Goal: Task Accomplishment & Management: Manage account settings

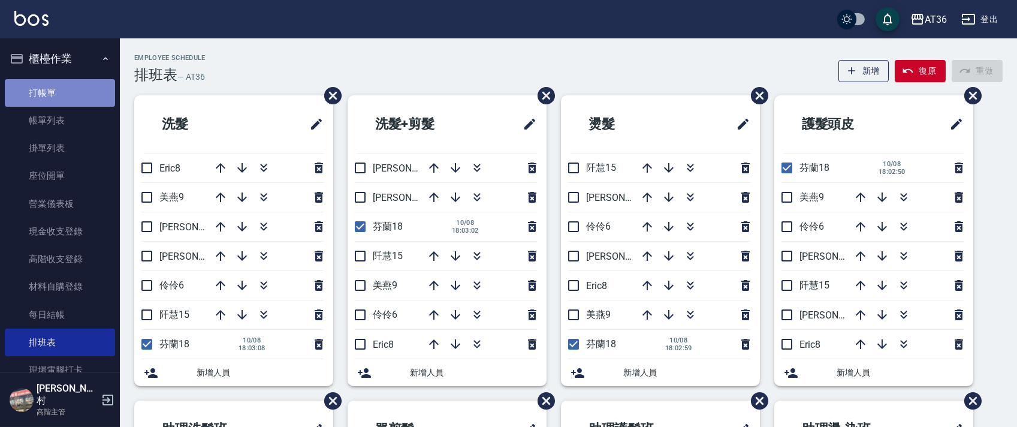
click at [88, 96] on link "打帳單" at bounding box center [60, 93] width 110 height 28
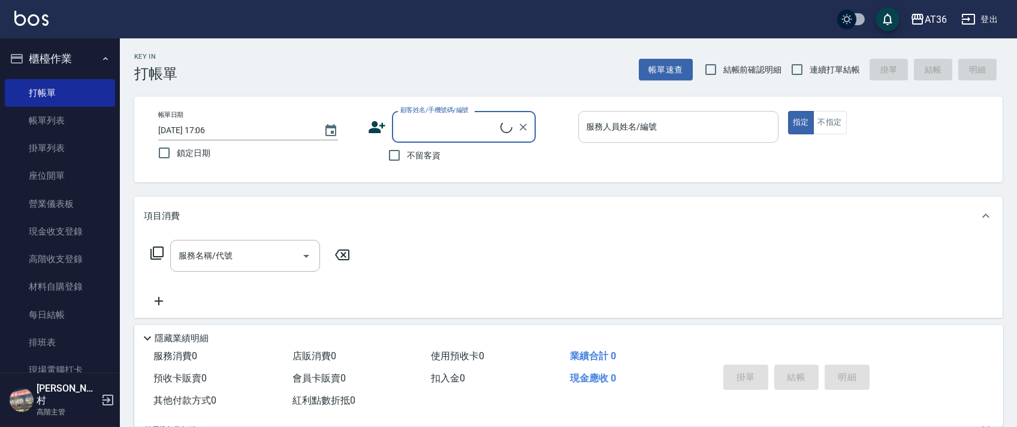
click at [592, 129] on input "服務人員姓名/編號" at bounding box center [678, 126] width 189 height 21
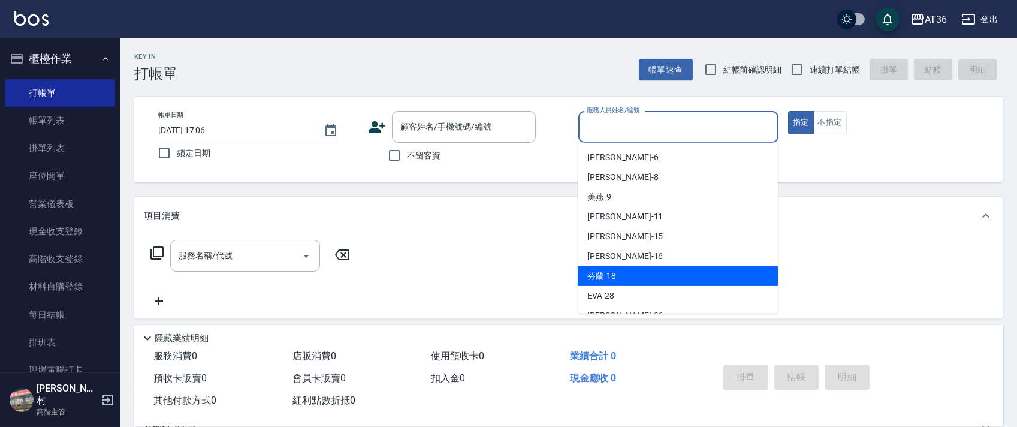
click at [635, 281] on div "芬蘭 -18" at bounding box center [678, 276] width 200 height 20
type input "芬蘭-18"
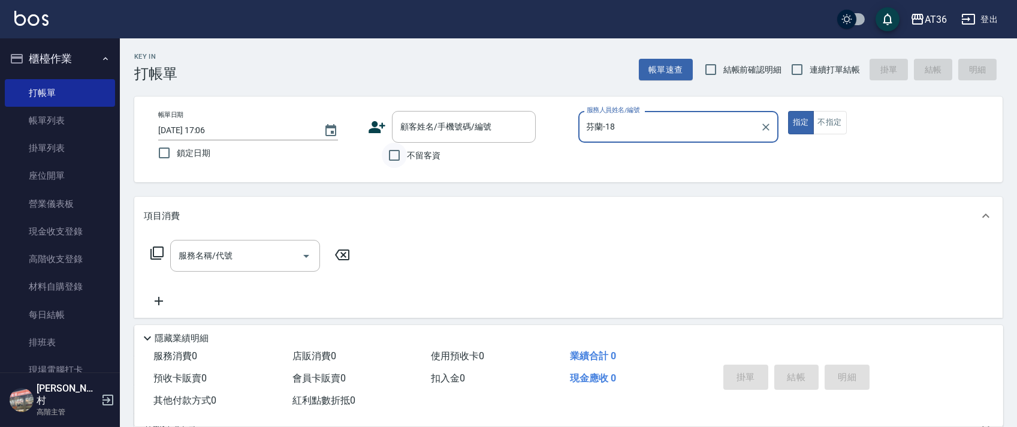
click at [397, 158] on input "不留客資" at bounding box center [394, 155] width 25 height 25
checkbox input "true"
click at [797, 74] on input "連續打單結帳" at bounding box center [797, 69] width 25 height 25
checkbox input "true"
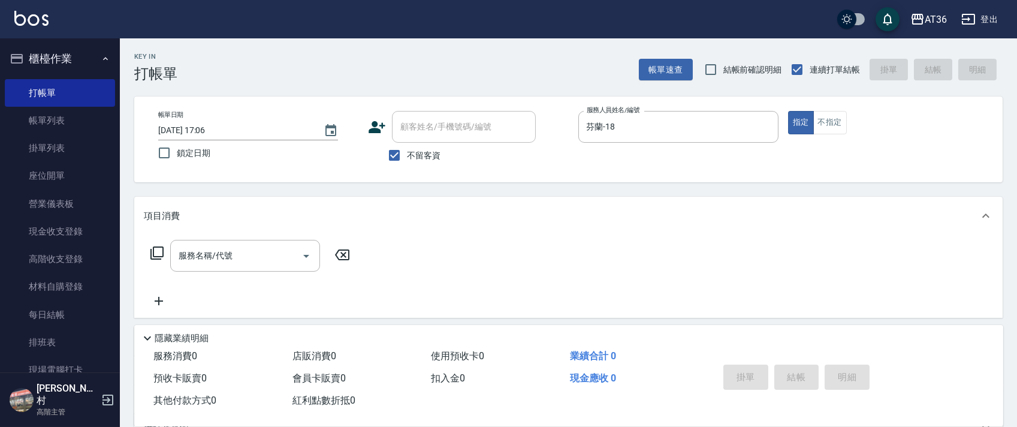
click at [152, 251] on icon at bounding box center [157, 253] width 14 height 14
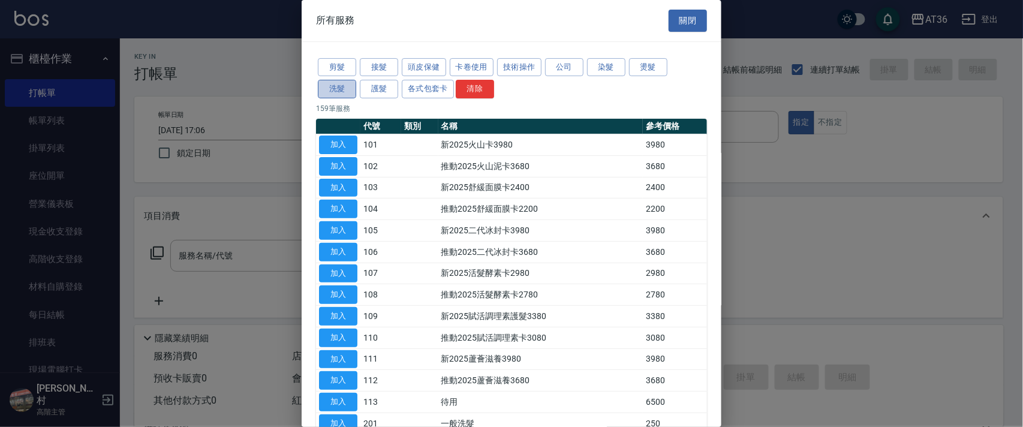
click at [336, 95] on button "洗髮" at bounding box center [337, 89] width 38 height 19
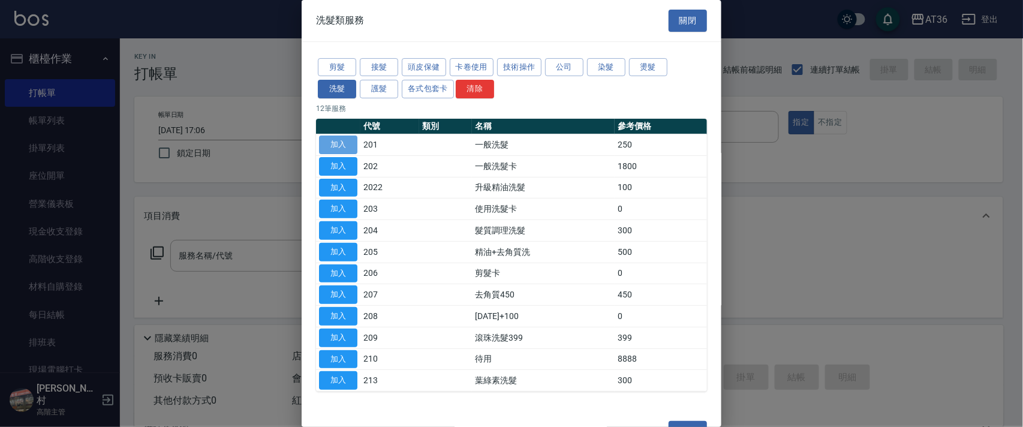
click at [340, 145] on button "加入" at bounding box center [338, 144] width 38 height 19
type input "一般洗髮(201)"
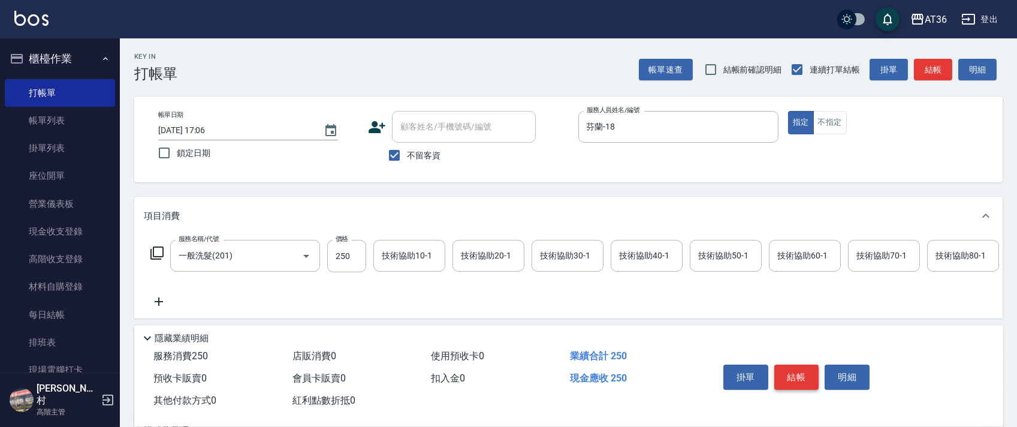
click at [794, 370] on button "結帳" at bounding box center [796, 376] width 45 height 25
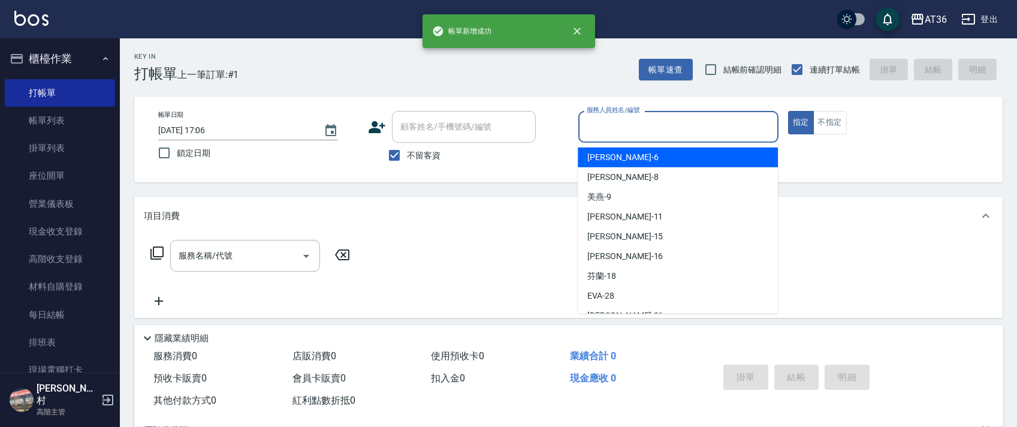
click at [600, 123] on input "服務人員姓名/編號" at bounding box center [678, 126] width 189 height 21
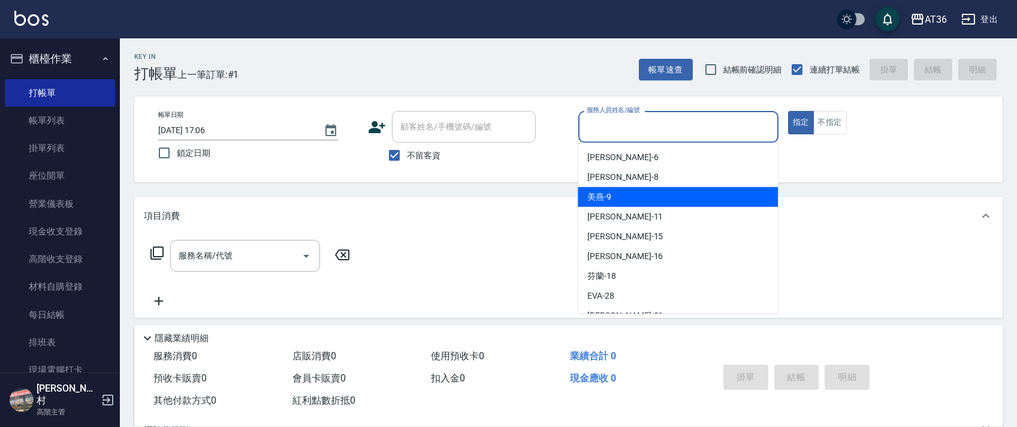
click at [623, 194] on div "美燕 -9" at bounding box center [678, 197] width 200 height 20
type input "美燕-9"
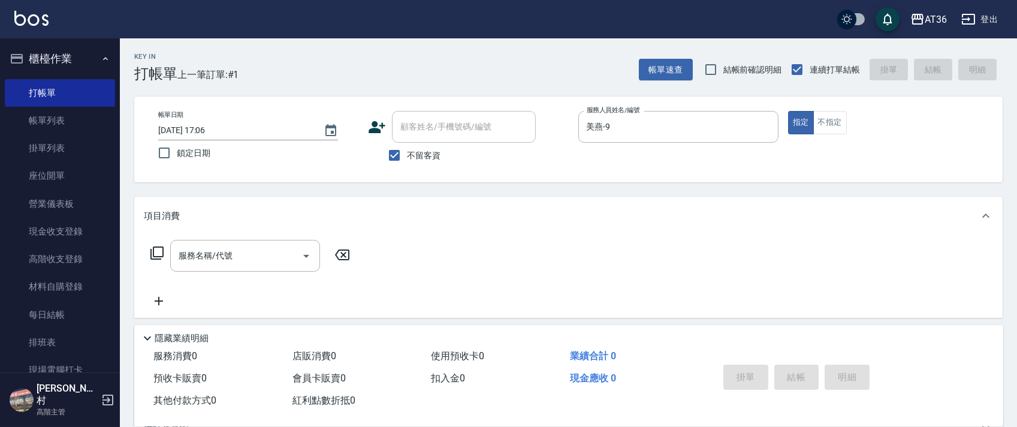
click at [150, 248] on icon at bounding box center [157, 253] width 14 height 14
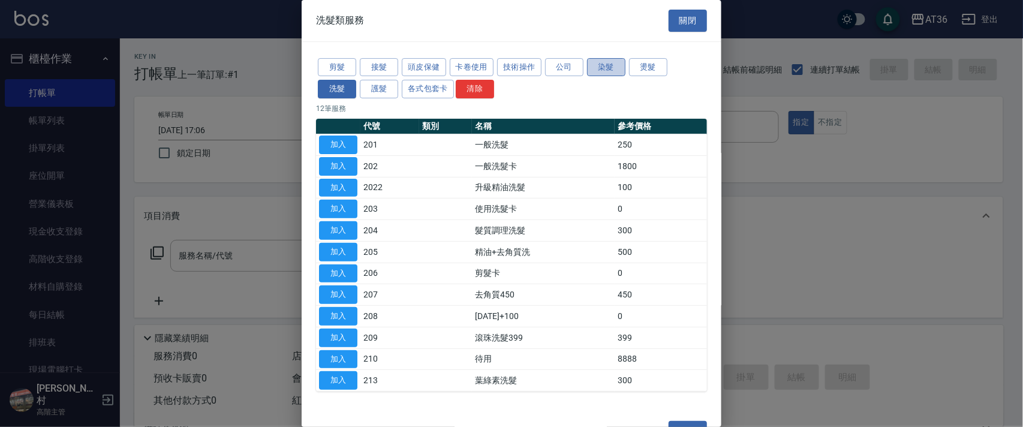
click at [601, 69] on button "染髮" at bounding box center [606, 67] width 38 height 19
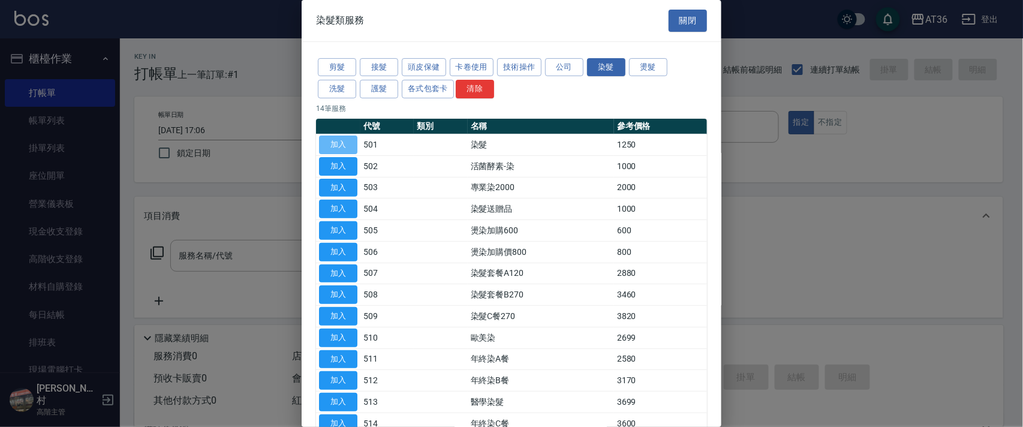
drag, startPoint x: 348, startPoint y: 149, endPoint x: 380, endPoint y: 245, distance: 101.2
click at [348, 151] on button "加入" at bounding box center [338, 144] width 38 height 19
type input "染髮(501)"
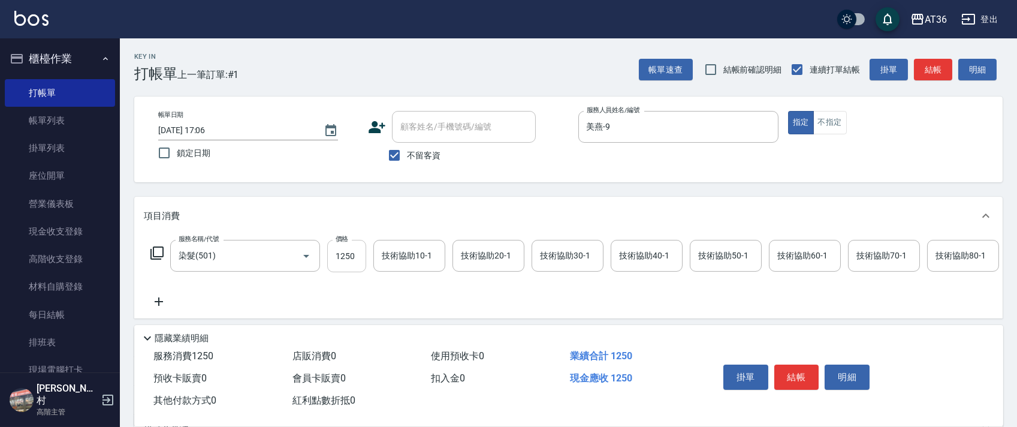
click at [334, 261] on input "1250" at bounding box center [346, 256] width 39 height 32
type input "1400"
click at [791, 370] on button "結帳" at bounding box center [796, 376] width 45 height 25
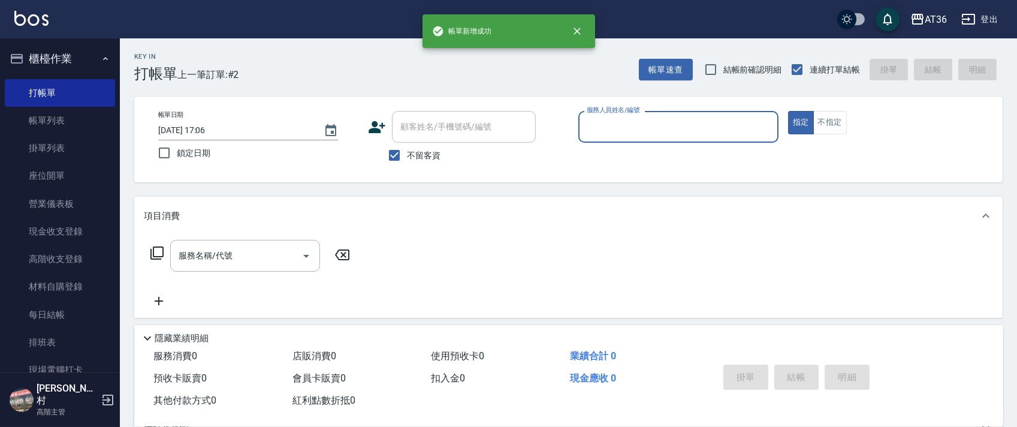
drag, startPoint x: 586, startPoint y: 129, endPoint x: 595, endPoint y: 139, distance: 13.1
click at [586, 130] on input "服務人員姓名/編號" at bounding box center [678, 126] width 189 height 21
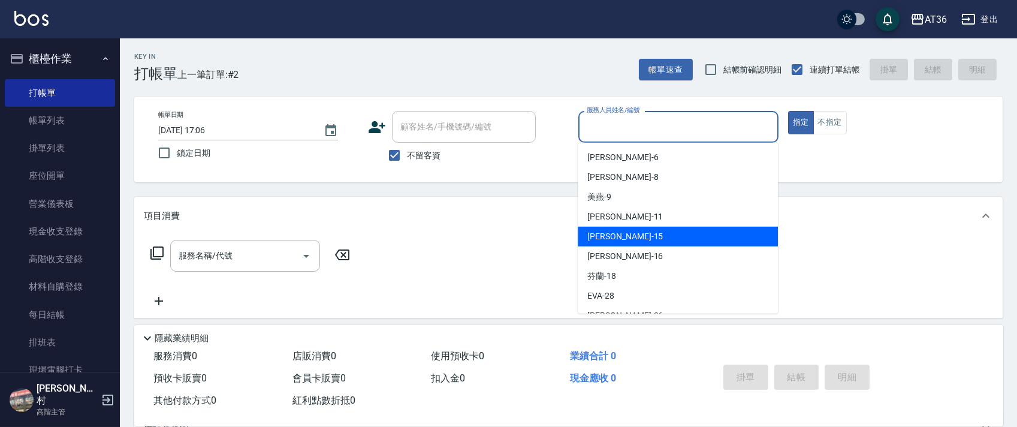
drag, startPoint x: 607, startPoint y: 234, endPoint x: 136, endPoint y: 219, distance: 470.8
click at [607, 231] on span "[PERSON_NAME] -15" at bounding box center [625, 236] width 76 height 13
type input "阡慧-15"
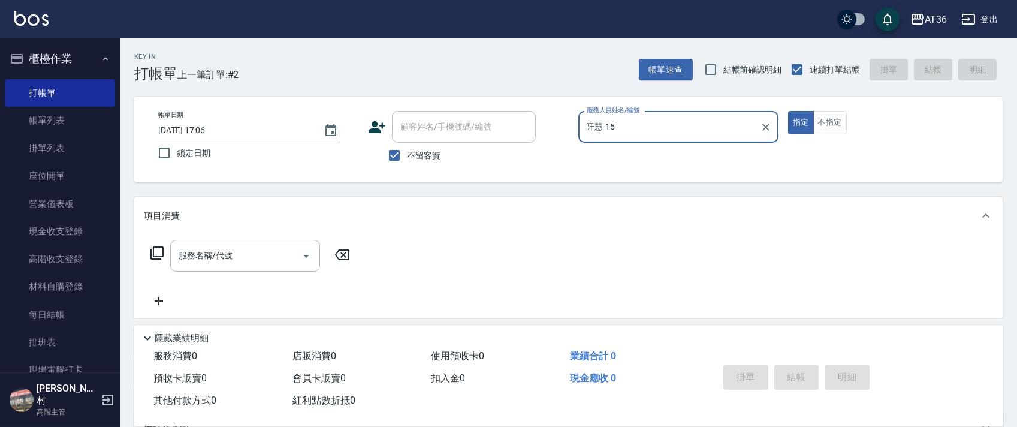
click at [158, 253] on icon at bounding box center [157, 253] width 14 height 14
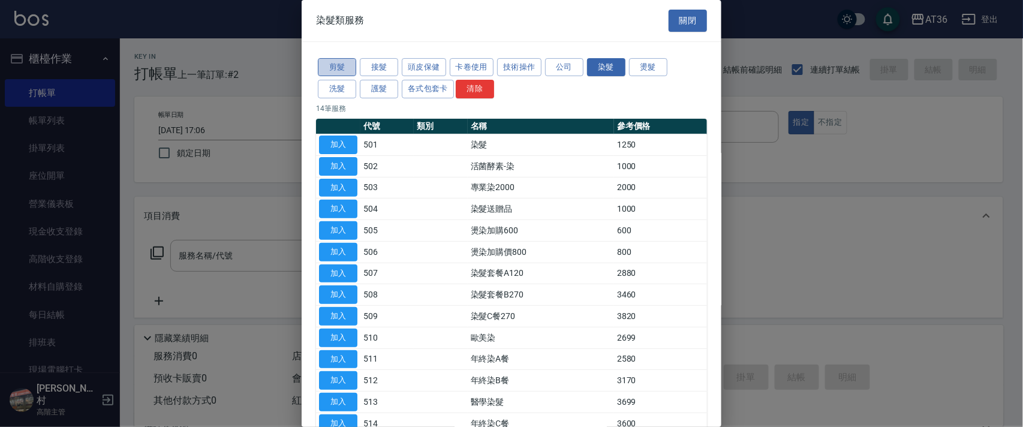
click at [326, 66] on button "剪髮" at bounding box center [337, 67] width 38 height 19
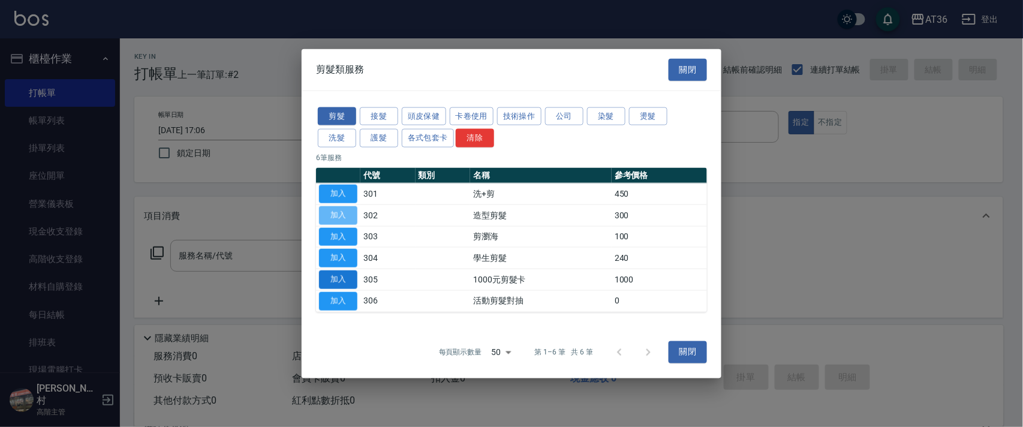
drag, startPoint x: 342, startPoint y: 213, endPoint x: 337, endPoint y: 272, distance: 58.4
click at [342, 216] on button "加入" at bounding box center [338, 215] width 38 height 19
type input "造型剪髮(302)"
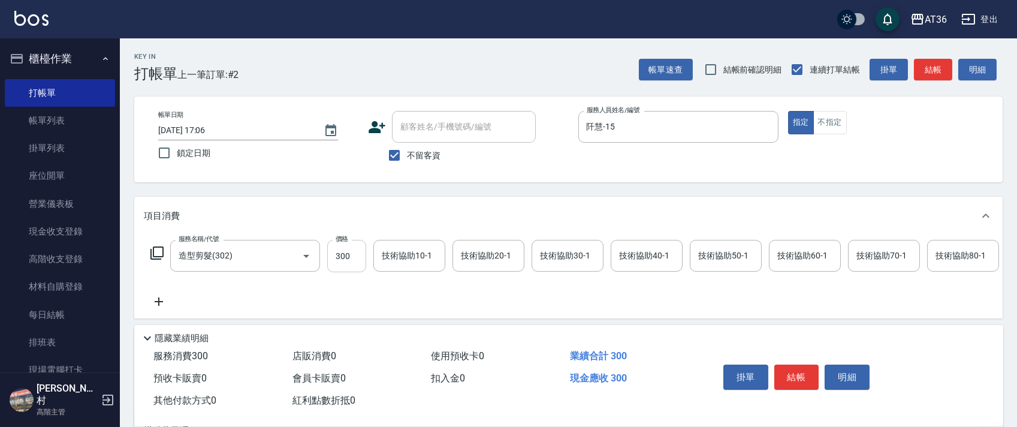
click at [337, 248] on input "300" at bounding box center [346, 256] width 39 height 32
type input "280"
click at [793, 378] on button "結帳" at bounding box center [796, 376] width 45 height 25
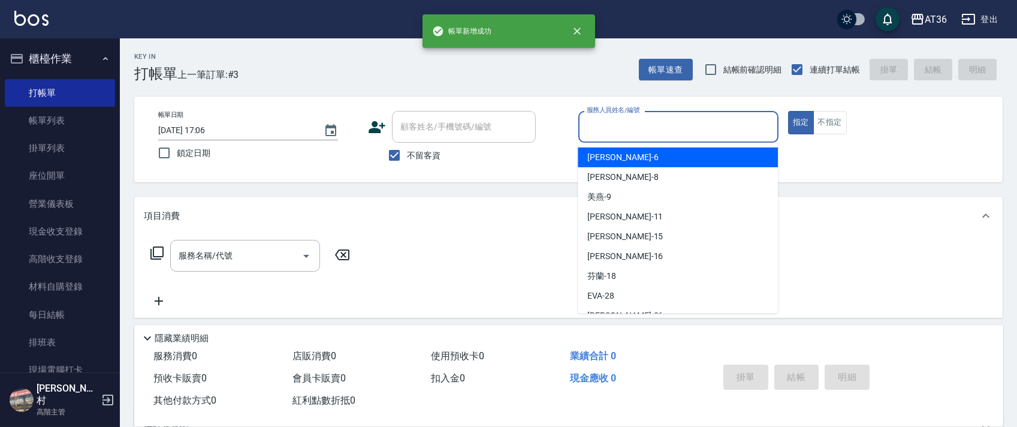
drag, startPoint x: 595, startPoint y: 136, endPoint x: 671, endPoint y: 161, distance: 80.2
click at [595, 140] on div "服務人員姓名/編號" at bounding box center [678, 127] width 200 height 32
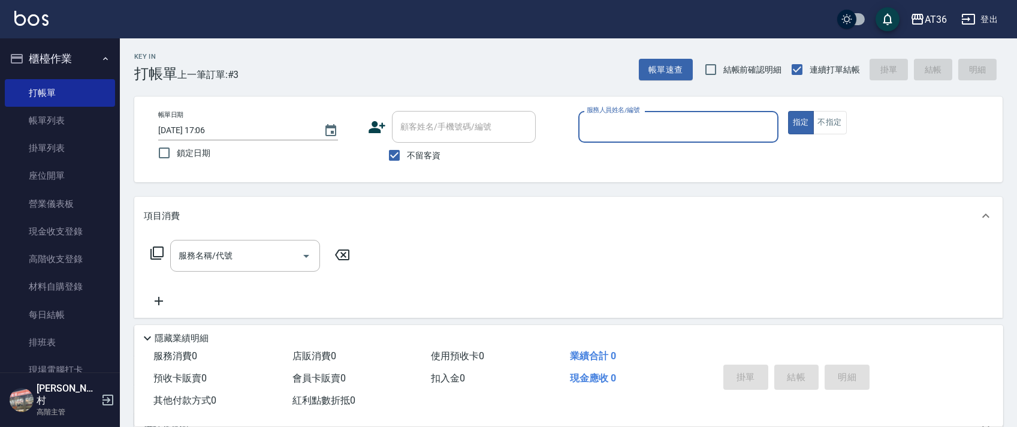
drag, startPoint x: 596, startPoint y: 124, endPoint x: 596, endPoint y: 135, distance: 10.8
click at [596, 129] on input "服務人員姓名/編號" at bounding box center [678, 126] width 189 height 21
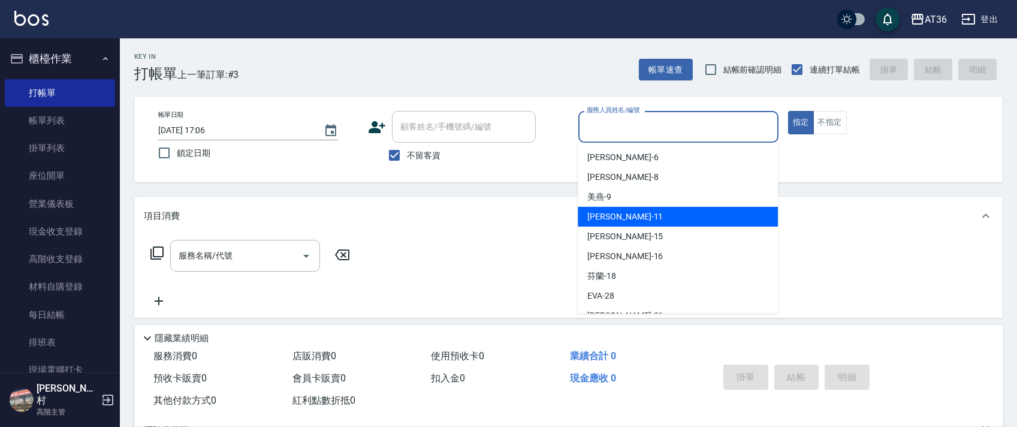
click at [625, 212] on div "[PERSON_NAME] -11" at bounding box center [678, 217] width 200 height 20
type input "[PERSON_NAME]-11"
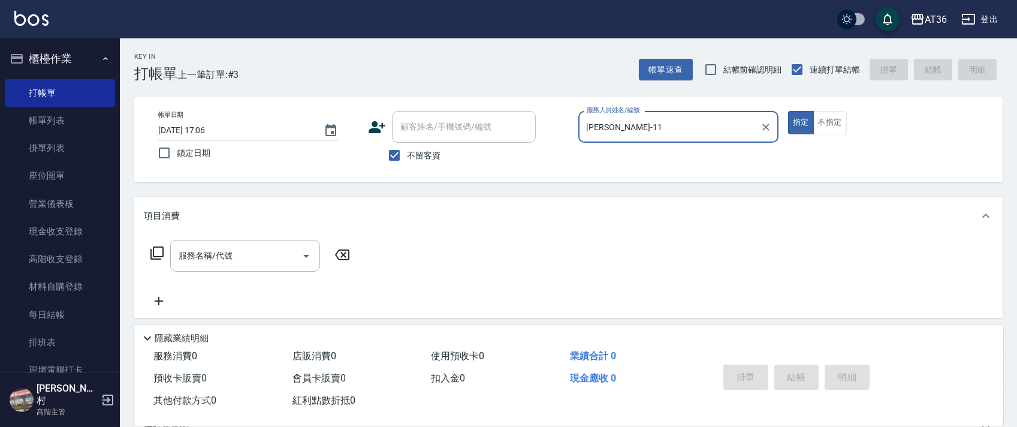
click at [159, 254] on icon at bounding box center [157, 253] width 14 height 14
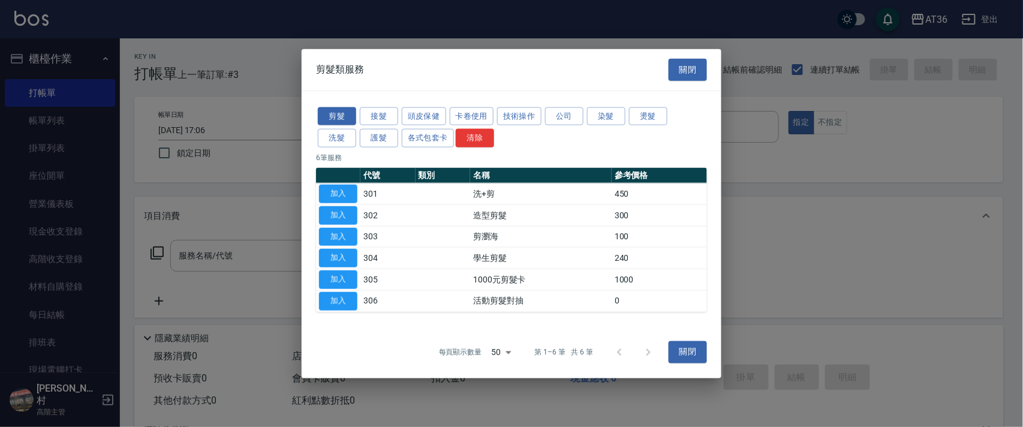
click at [333, 212] on button "加入" at bounding box center [338, 215] width 38 height 19
type input "造型剪髮(302)"
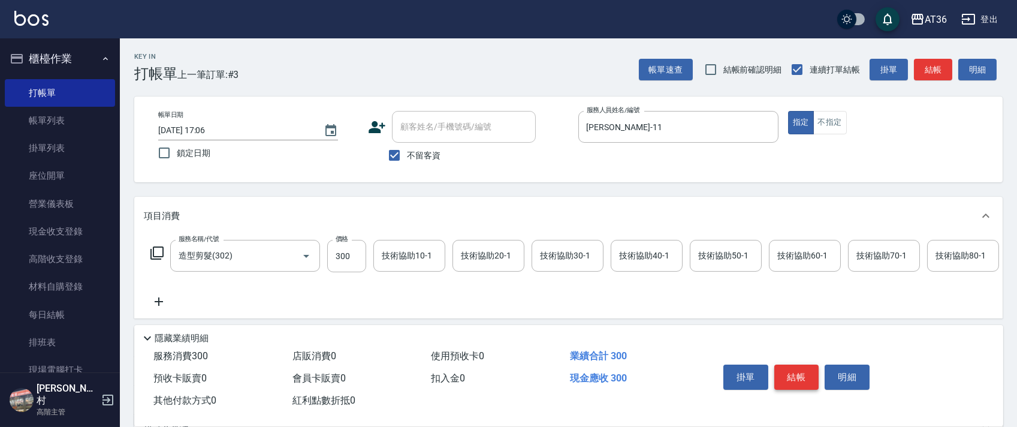
click at [792, 368] on button "結帳" at bounding box center [796, 376] width 45 height 25
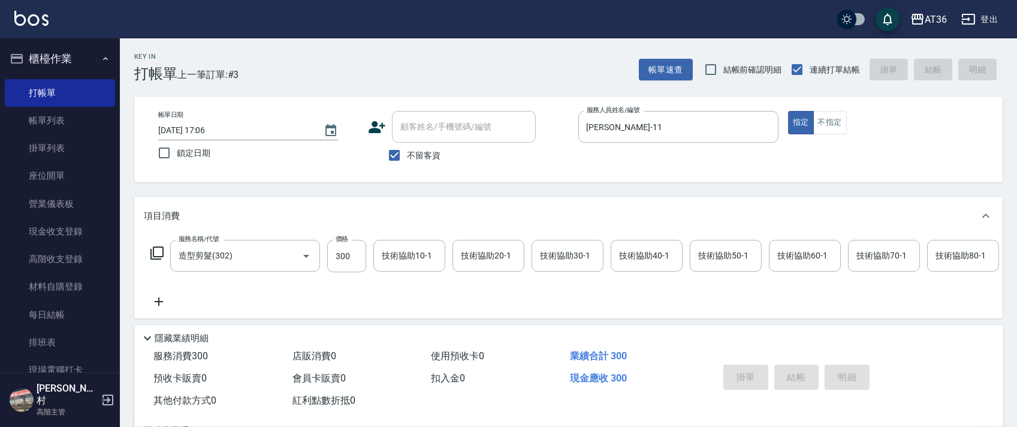
type input "[DATE] 17:07"
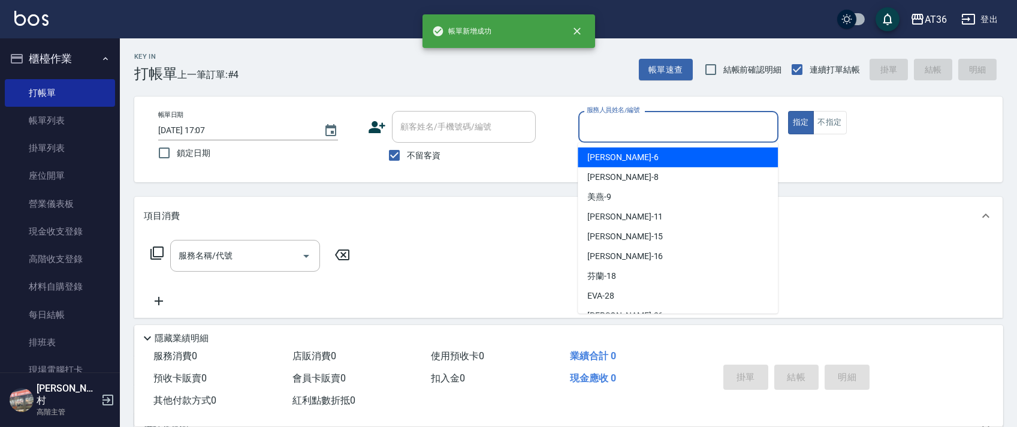
drag, startPoint x: 588, startPoint y: 125, endPoint x: 655, endPoint y: 167, distance: 78.7
click at [588, 128] on input "服務人員姓名/編號" at bounding box center [678, 126] width 189 height 21
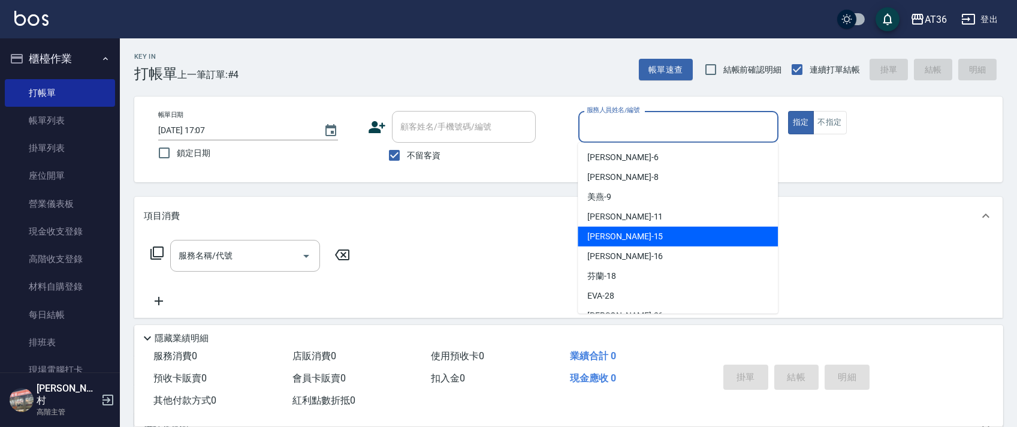
click at [602, 233] on span "[PERSON_NAME] -15" at bounding box center [625, 236] width 76 height 13
type input "阡慧-15"
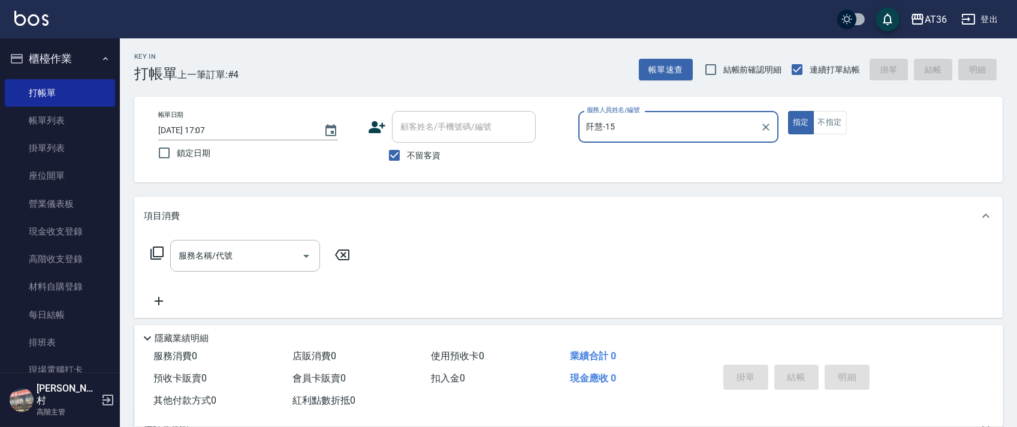
click at [159, 254] on icon at bounding box center [157, 253] width 14 height 14
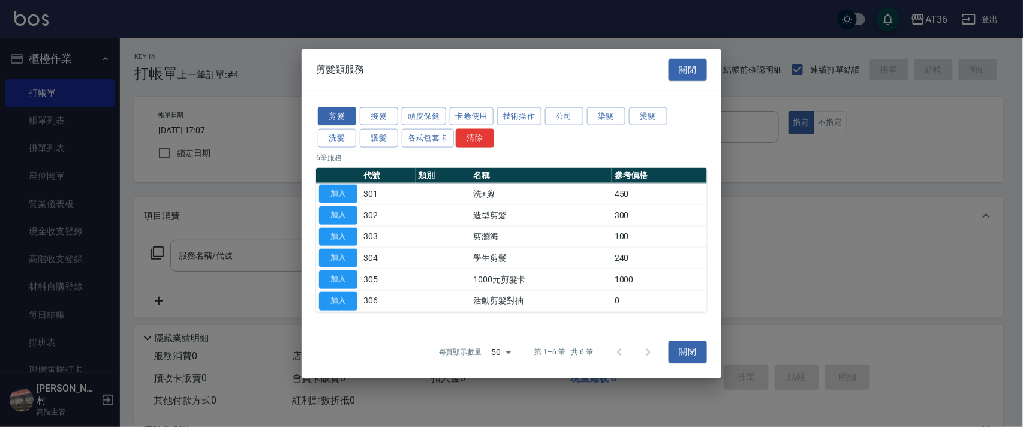
drag, startPoint x: 599, startPoint y: 111, endPoint x: 647, endPoint y: 213, distance: 112.9
click at [598, 111] on button "染髮" at bounding box center [606, 116] width 38 height 19
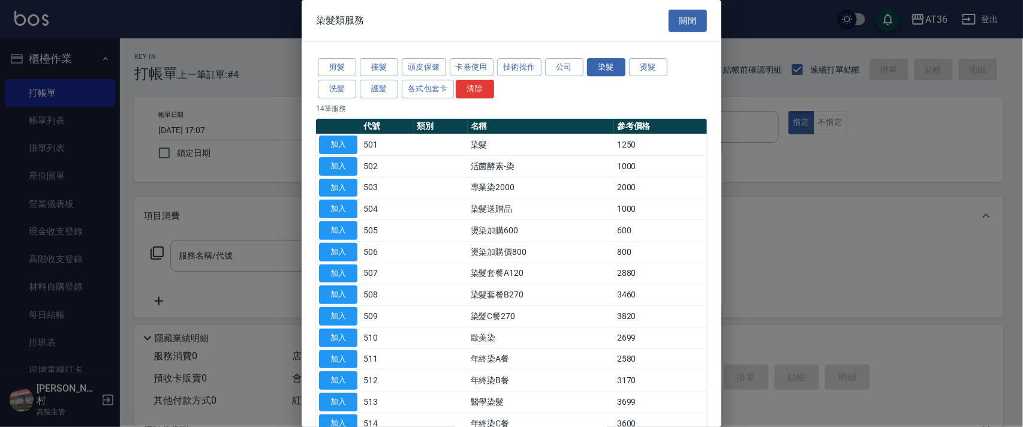
drag, startPoint x: 336, startPoint y: 140, endPoint x: 414, endPoint y: 315, distance: 191.0
click at [336, 143] on button "加入" at bounding box center [338, 144] width 38 height 19
type input "染髮(501)"
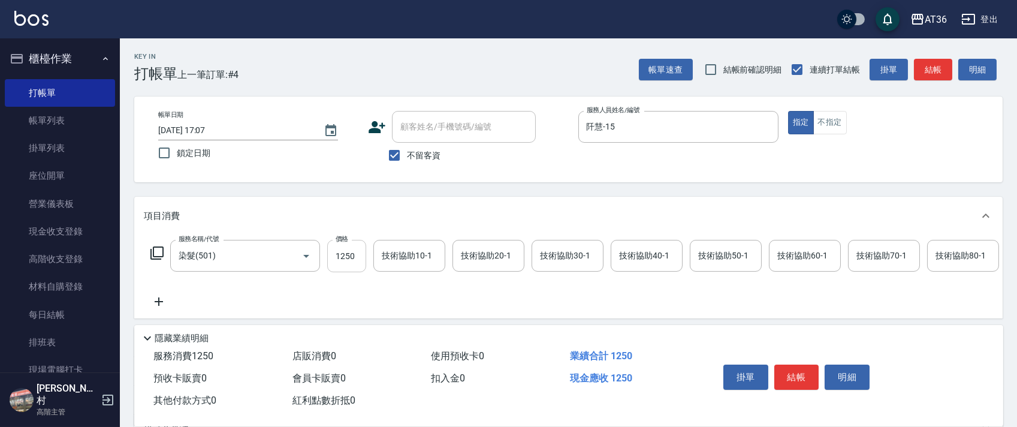
click at [348, 248] on input "1250" at bounding box center [346, 256] width 39 height 32
type input "1500"
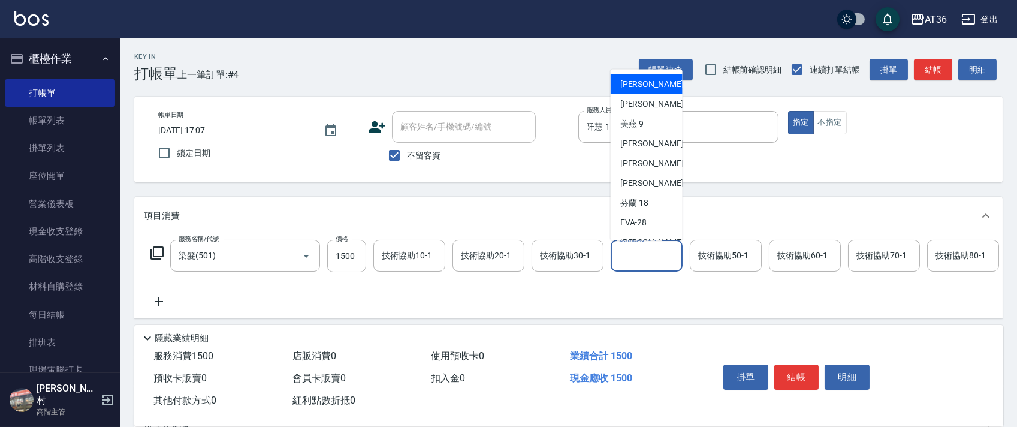
click at [628, 251] on div "技術協助40-1 技術協助40-1" at bounding box center [647, 256] width 72 height 32
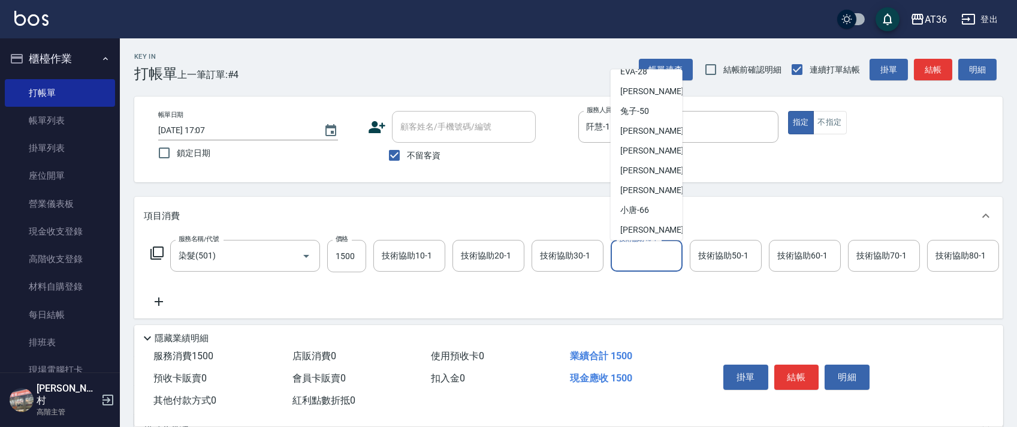
scroll to position [155, 0]
click at [655, 146] on div "[PERSON_NAME] -55" at bounding box center [647, 147] width 72 height 20
type input "[PERSON_NAME]-55"
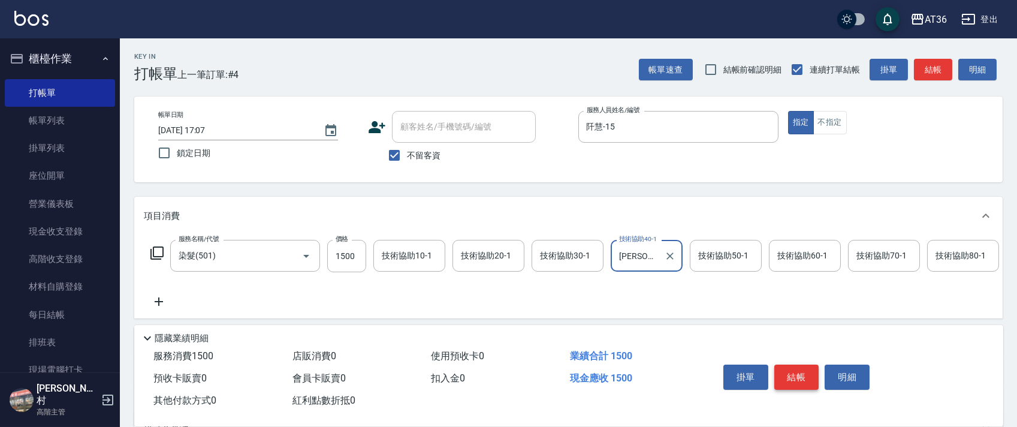
click at [796, 380] on button "結帳" at bounding box center [796, 376] width 45 height 25
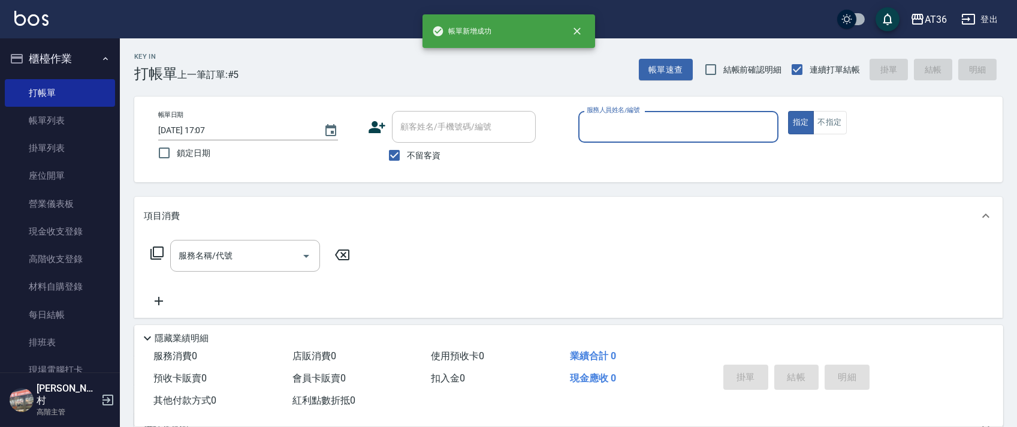
click at [605, 136] on input "服務人員姓名/編號" at bounding box center [678, 126] width 189 height 21
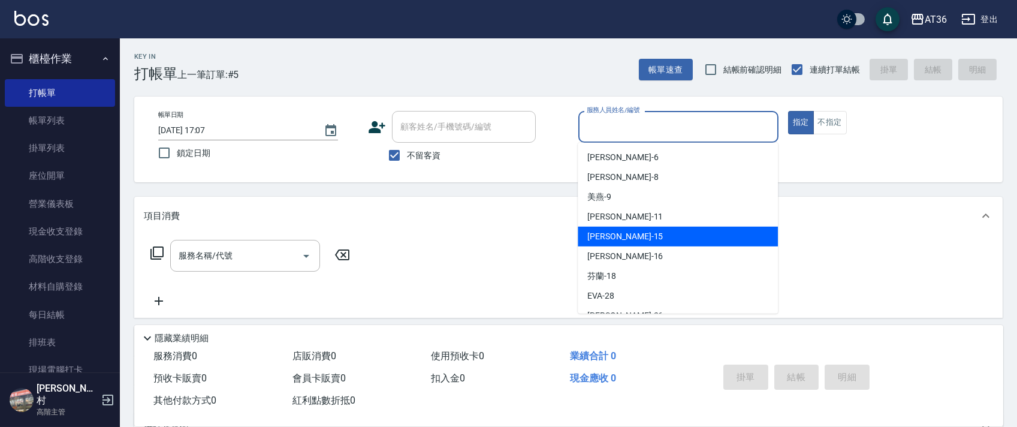
click at [620, 236] on div "[PERSON_NAME] -15" at bounding box center [678, 237] width 200 height 20
type input "阡慧-15"
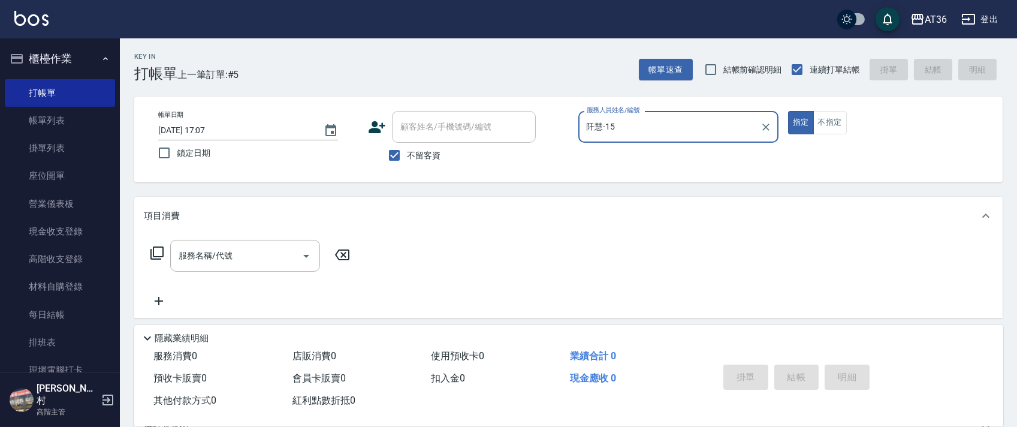
click at [155, 253] on icon at bounding box center [157, 253] width 14 height 14
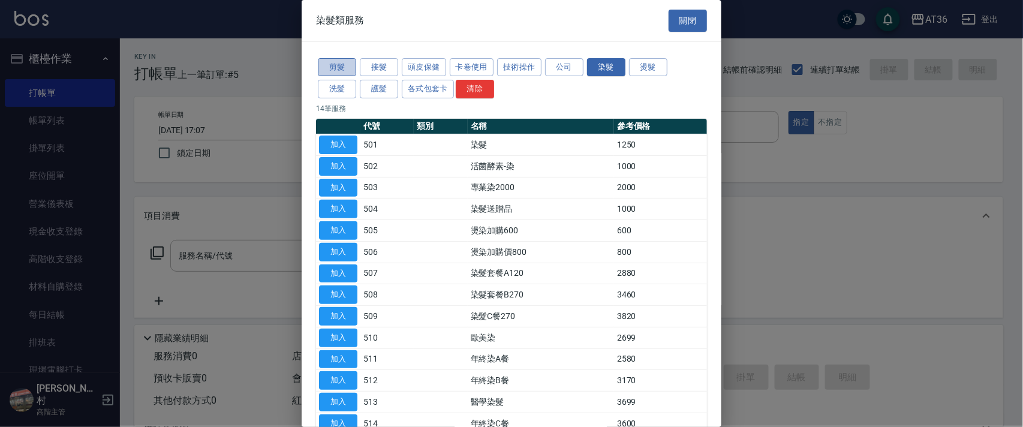
click at [333, 66] on button "剪髮" at bounding box center [337, 67] width 38 height 19
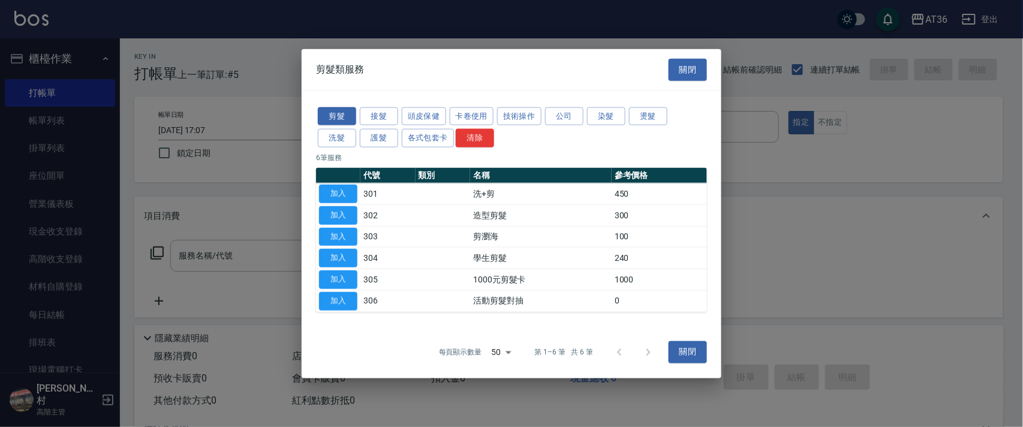
drag, startPoint x: 340, startPoint y: 187, endPoint x: 402, endPoint y: 247, distance: 86.1
click at [343, 192] on button "加入" at bounding box center [338, 194] width 38 height 19
type input "洗+剪(301)"
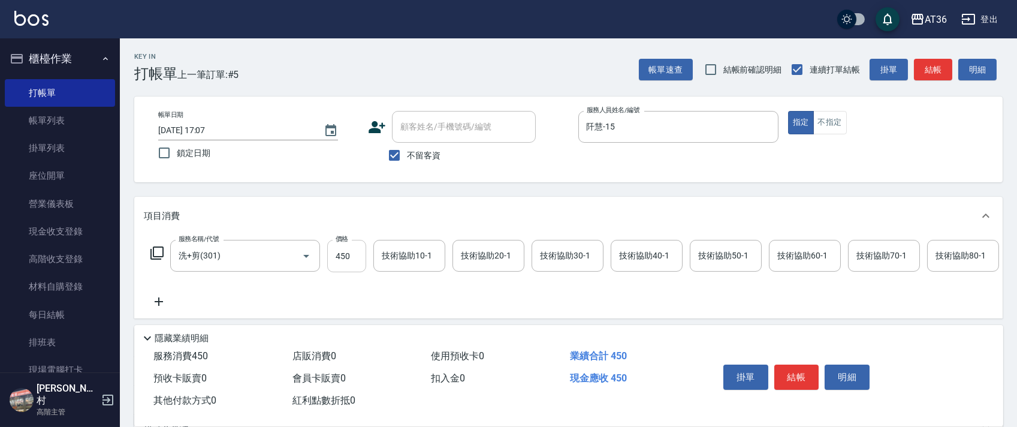
click at [344, 267] on input "450" at bounding box center [346, 256] width 39 height 32
type input "350"
click at [628, 257] on div "技術協助40-1 技術協助40-1" at bounding box center [647, 256] width 72 height 32
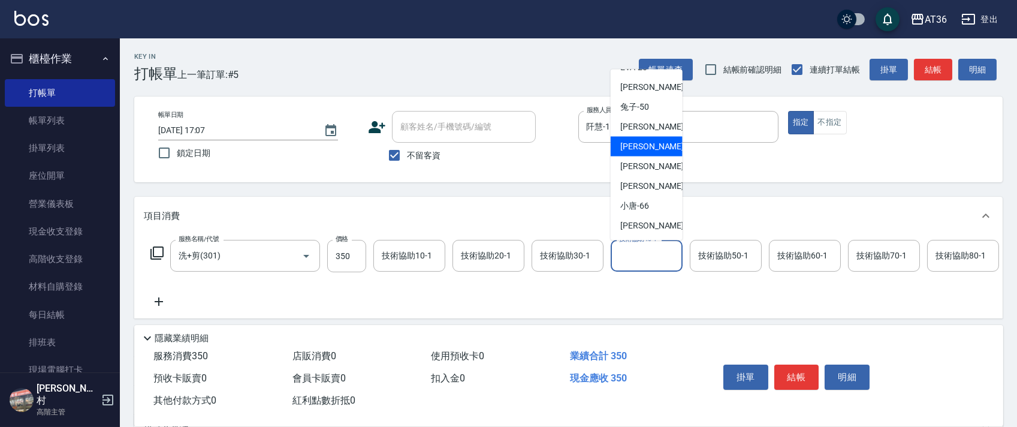
click at [668, 148] on div "[PERSON_NAME] -55" at bounding box center [647, 147] width 72 height 20
type input "[PERSON_NAME]-55"
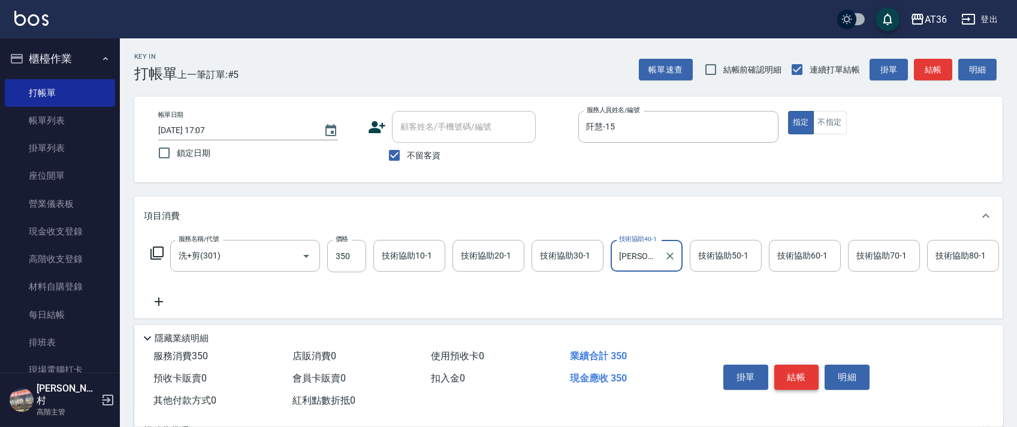
click at [792, 370] on button "結帳" at bounding box center [796, 376] width 45 height 25
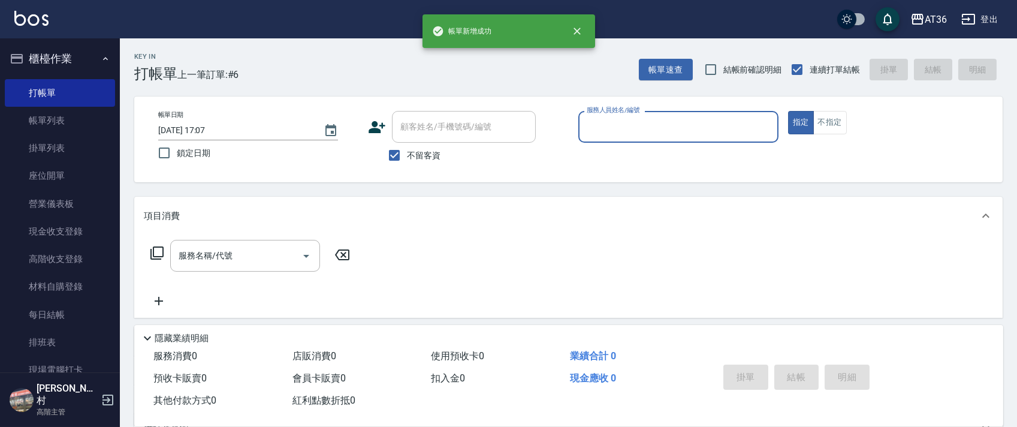
click at [615, 133] on input "服務人員姓名/編號" at bounding box center [678, 126] width 189 height 21
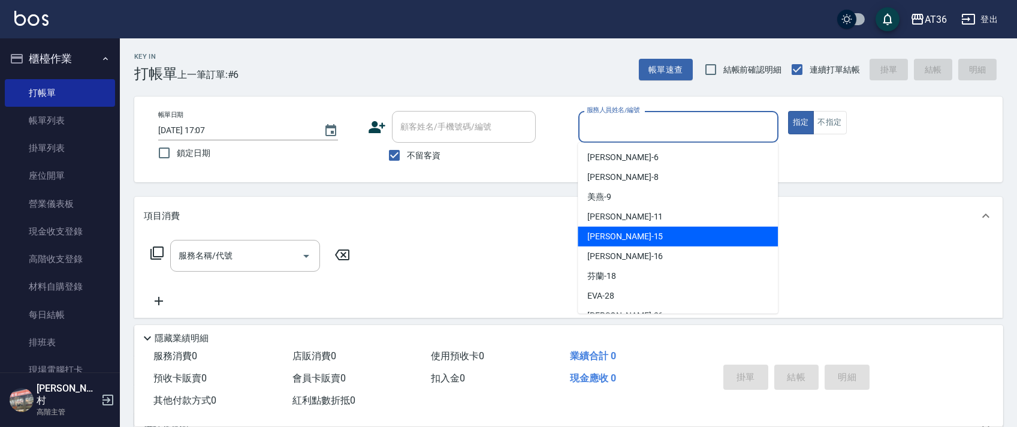
drag, startPoint x: 617, startPoint y: 237, endPoint x: 714, endPoint y: 215, distance: 99.6
click at [619, 238] on div "[PERSON_NAME] -15" at bounding box center [678, 237] width 200 height 20
type input "阡慧-15"
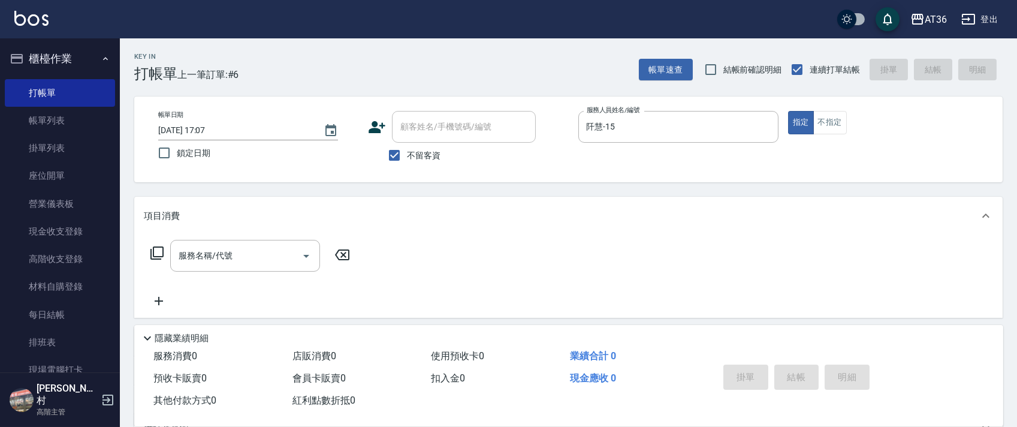
click at [156, 252] on icon at bounding box center [157, 253] width 14 height 14
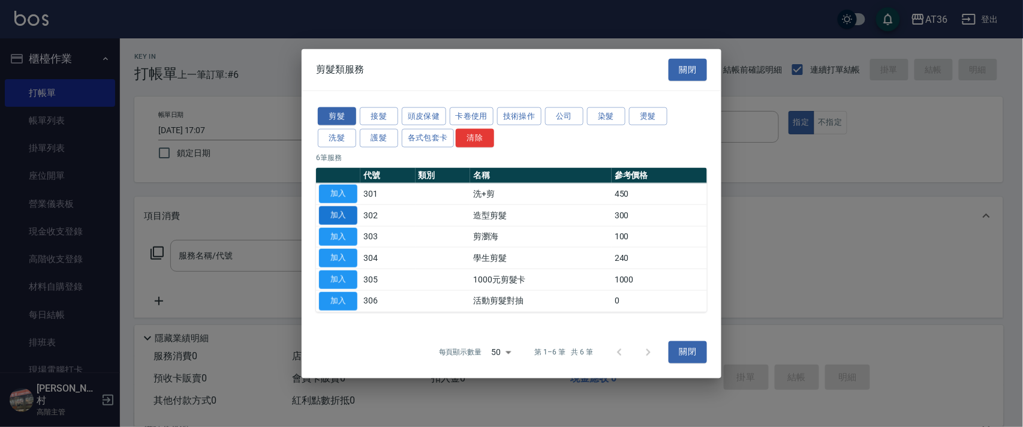
click at [333, 213] on button "加入" at bounding box center [338, 215] width 38 height 19
type input "造型剪髮(302)"
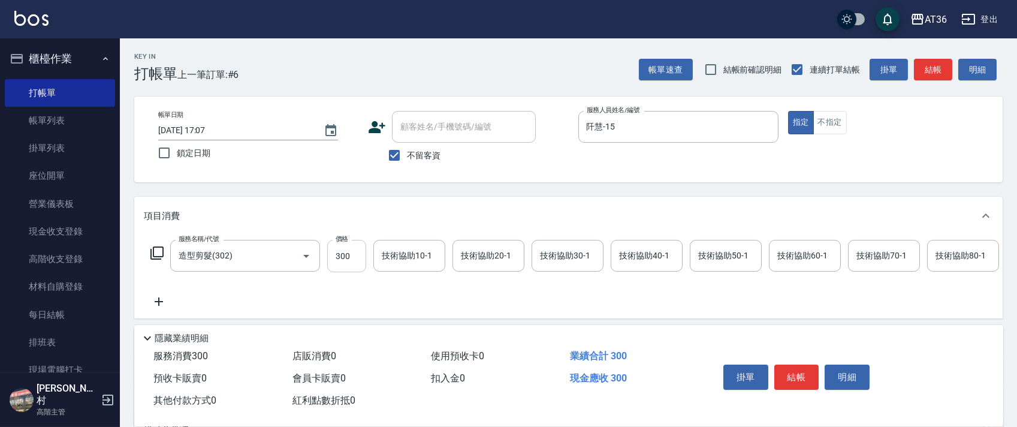
click at [337, 255] on input "300" at bounding box center [346, 256] width 39 height 32
type input "150"
click at [795, 376] on button "結帳" at bounding box center [796, 376] width 45 height 25
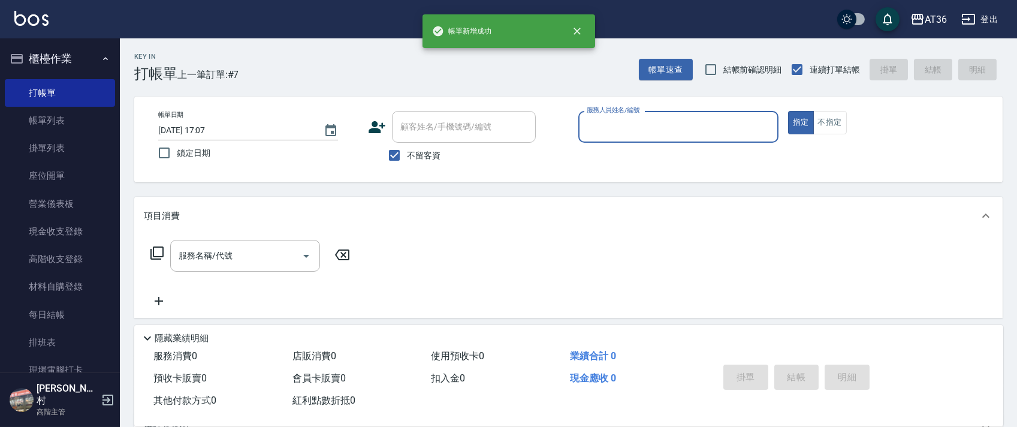
click at [592, 120] on input "服務人員姓名/編號" at bounding box center [678, 126] width 189 height 21
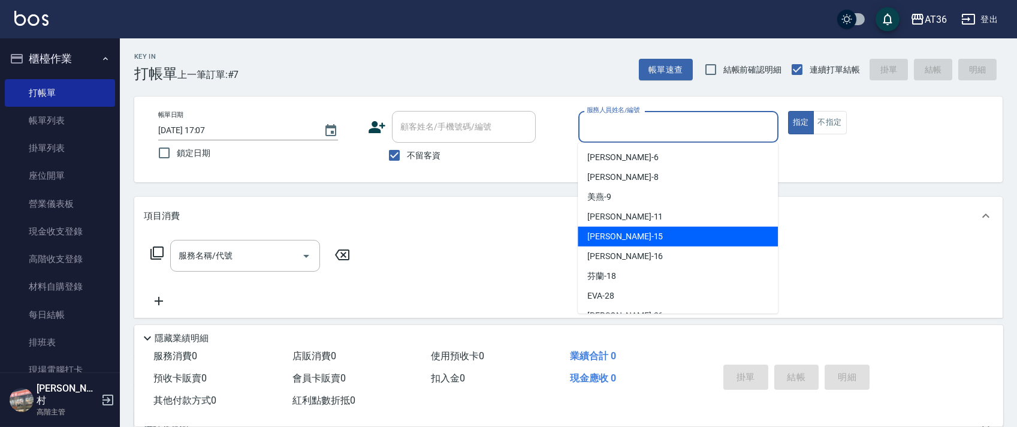
drag, startPoint x: 623, startPoint y: 233, endPoint x: 240, endPoint y: 233, distance: 383.6
click at [622, 233] on div "[PERSON_NAME] -15" at bounding box center [678, 237] width 200 height 20
type input "阡慧-15"
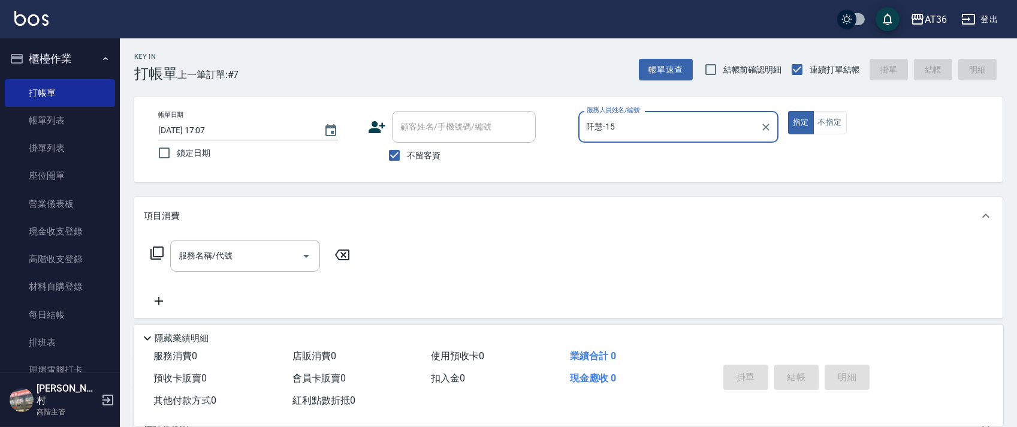
click at [152, 250] on icon at bounding box center [157, 253] width 14 height 14
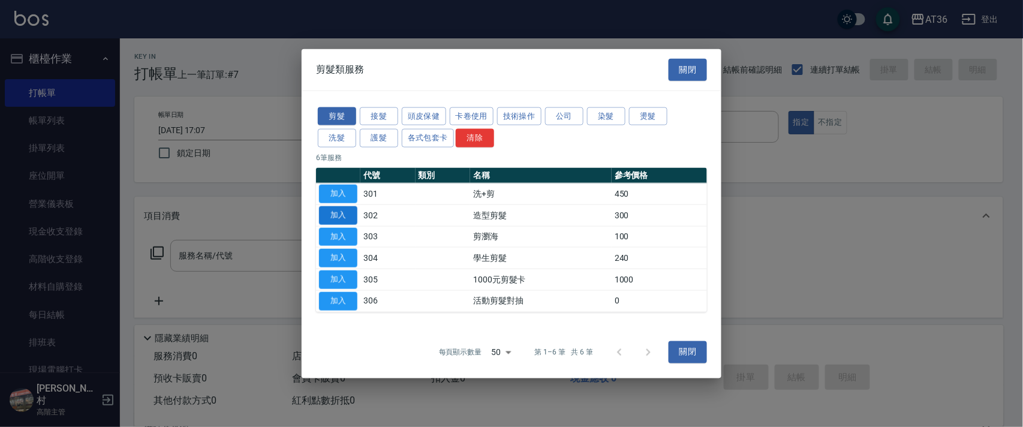
click at [339, 209] on button "加入" at bounding box center [338, 215] width 38 height 19
type input "造型剪髮(302)"
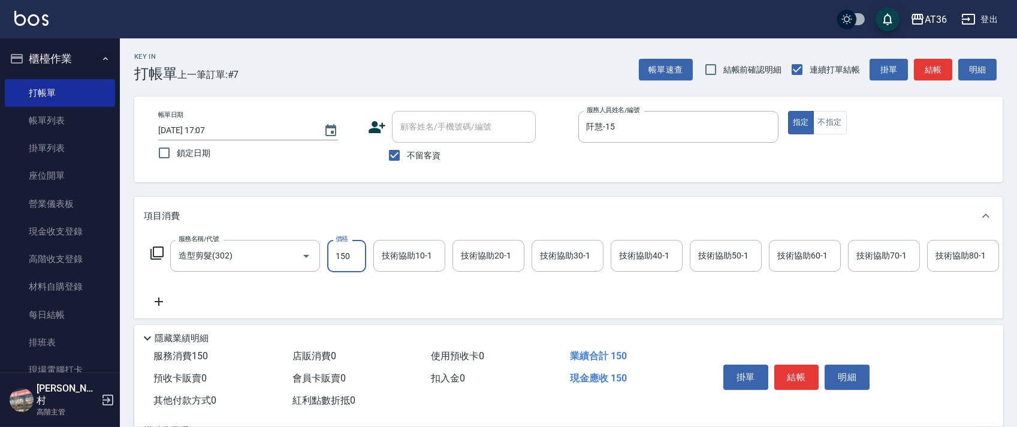
type input "150"
click at [801, 378] on button "結帳" at bounding box center [796, 376] width 45 height 25
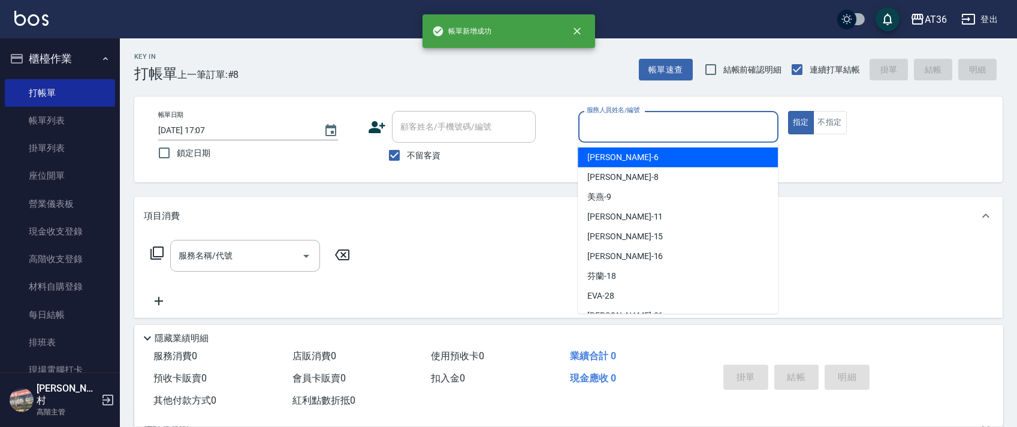
click at [590, 132] on input "服務人員姓名/編號" at bounding box center [678, 126] width 189 height 21
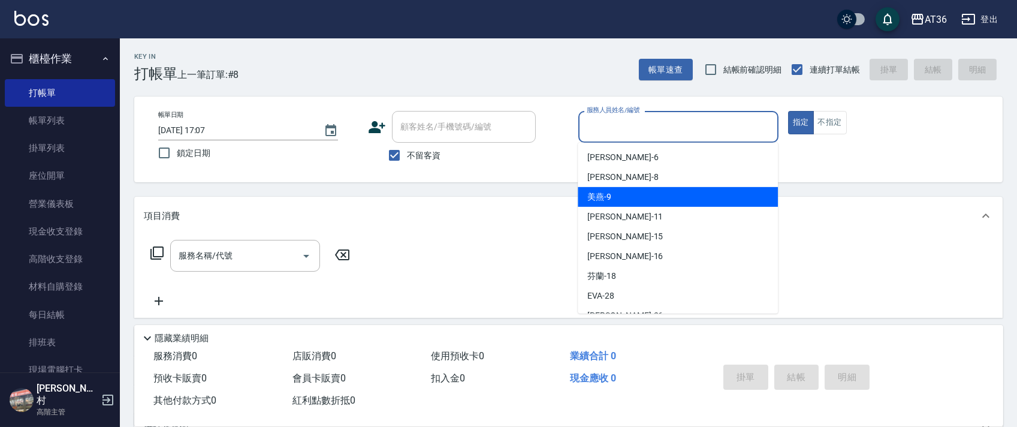
drag, startPoint x: 601, startPoint y: 192, endPoint x: 881, endPoint y: 126, distance: 287.6
click at [601, 192] on span "美燕 -9" at bounding box center [599, 197] width 24 height 13
type input "美燕-9"
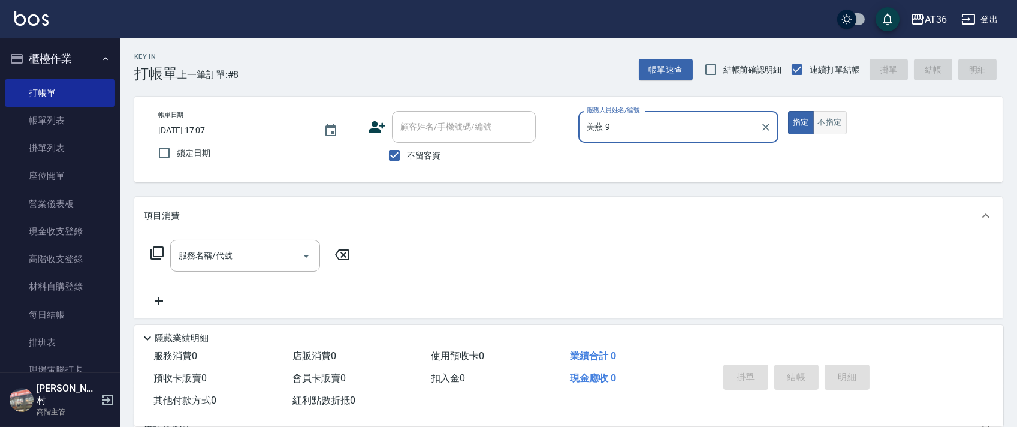
click at [831, 118] on button "不指定" at bounding box center [830, 122] width 34 height 23
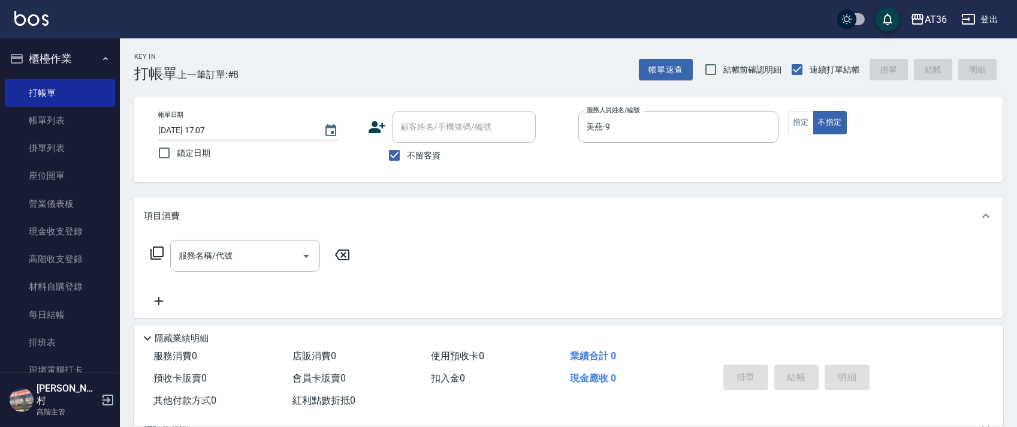
click at [158, 253] on icon at bounding box center [157, 253] width 14 height 14
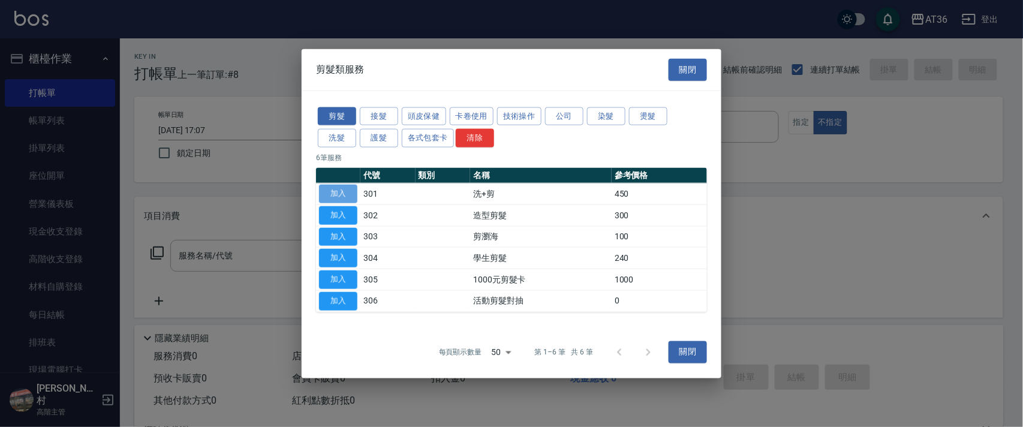
click at [337, 195] on button "加入" at bounding box center [338, 194] width 38 height 19
type input "洗+剪(301)"
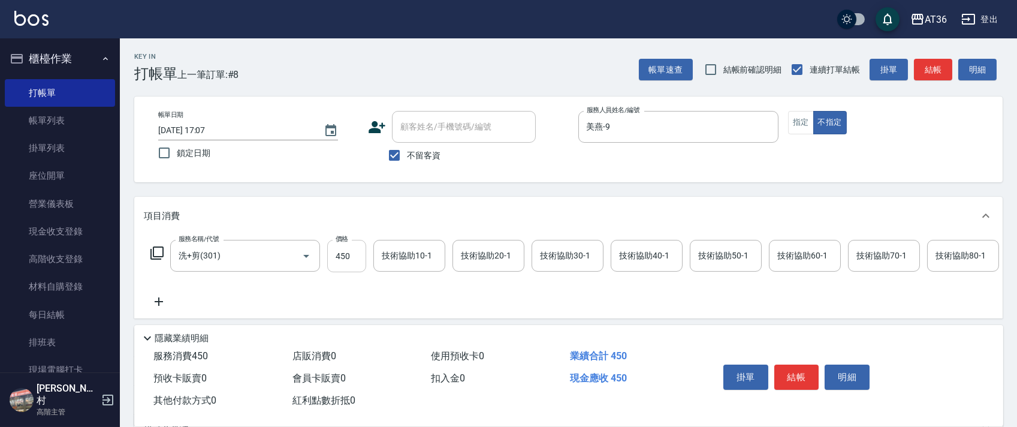
click at [333, 263] on input "450" at bounding box center [346, 256] width 39 height 32
type input "449"
click at [797, 368] on button "結帳" at bounding box center [796, 376] width 45 height 25
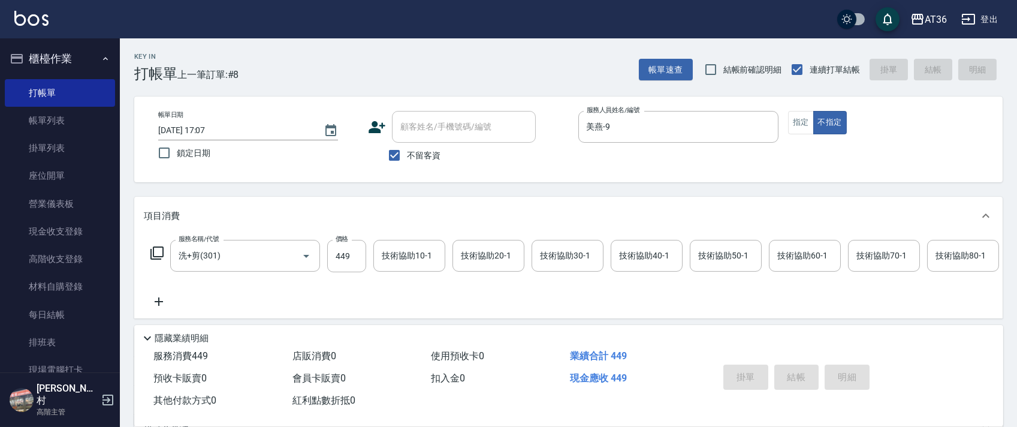
type input "[DATE] 17:08"
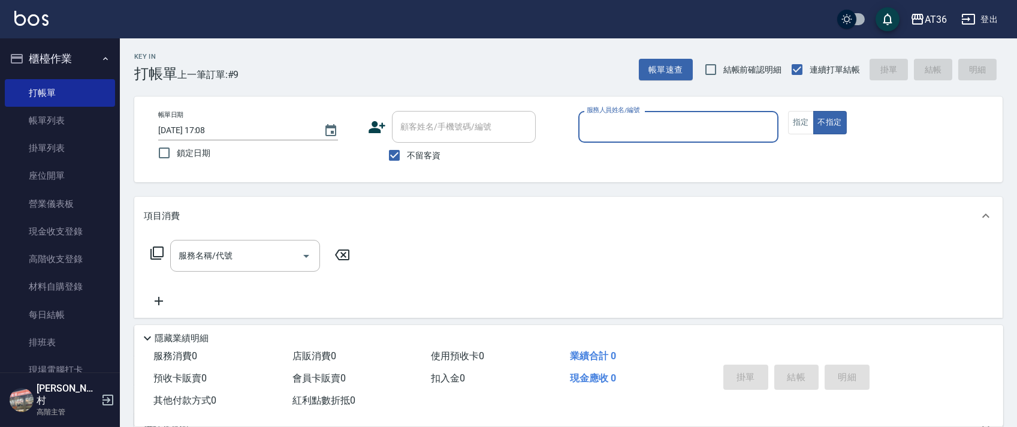
drag, startPoint x: 587, startPoint y: 131, endPoint x: 610, endPoint y: 141, distance: 25.2
click at [586, 131] on input "服務人員姓名/編號" at bounding box center [678, 126] width 189 height 21
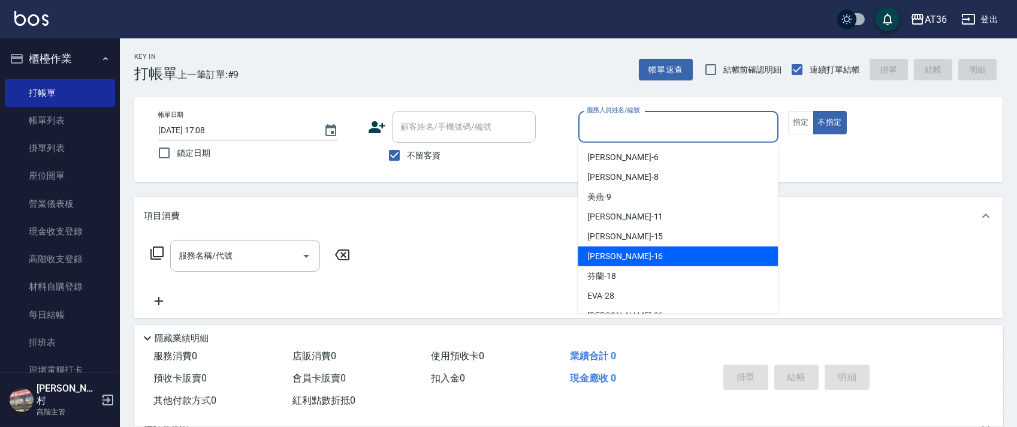
drag, startPoint x: 596, startPoint y: 255, endPoint x: 217, endPoint y: 198, distance: 383.1
click at [595, 255] on span "[PERSON_NAME] -16" at bounding box center [625, 256] width 76 height 13
type input "[PERSON_NAME]-16"
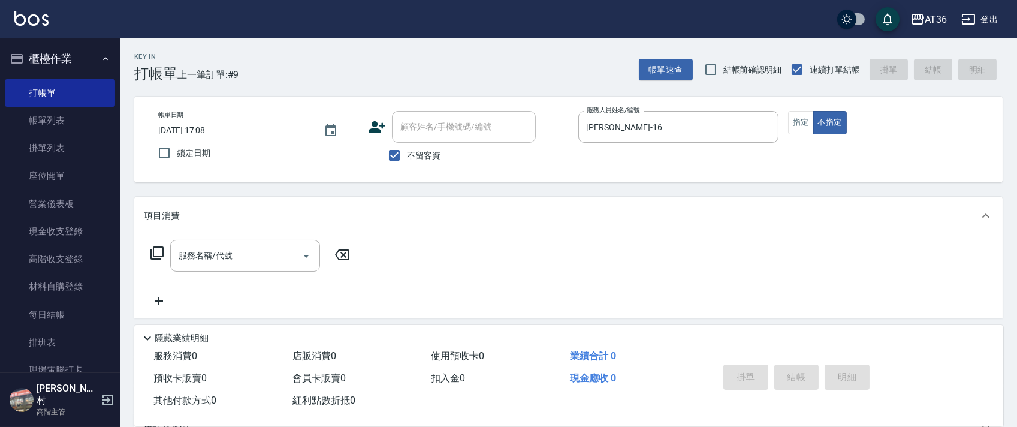
click at [156, 252] on icon at bounding box center [157, 253] width 14 height 14
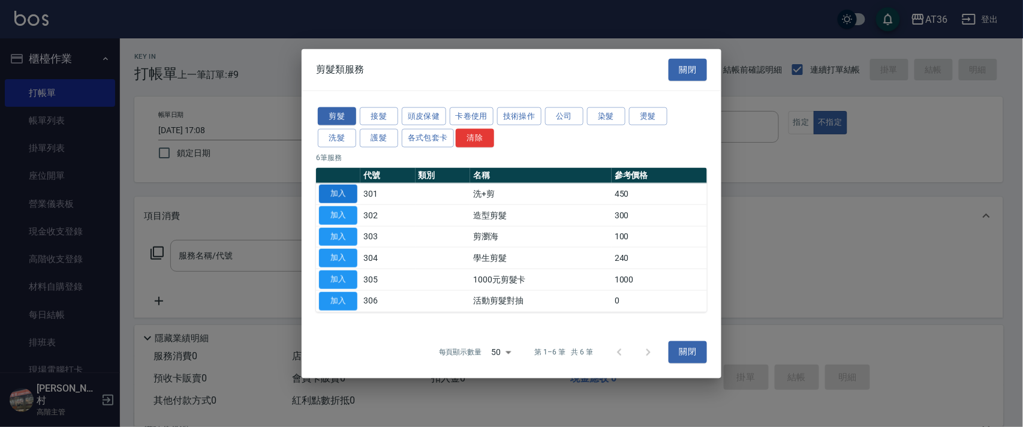
click at [340, 193] on button "加入" at bounding box center [338, 194] width 38 height 19
type input "洗+剪(301)"
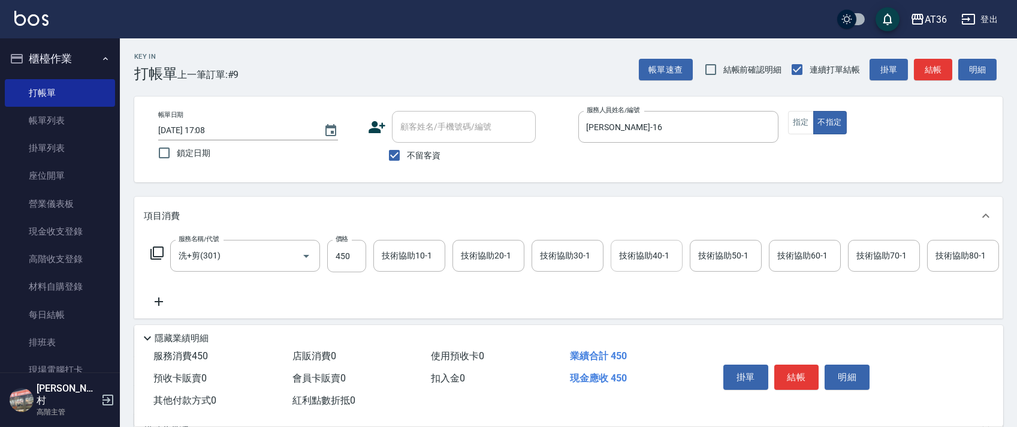
click at [630, 248] on input "技術協助40-1" at bounding box center [646, 255] width 61 height 21
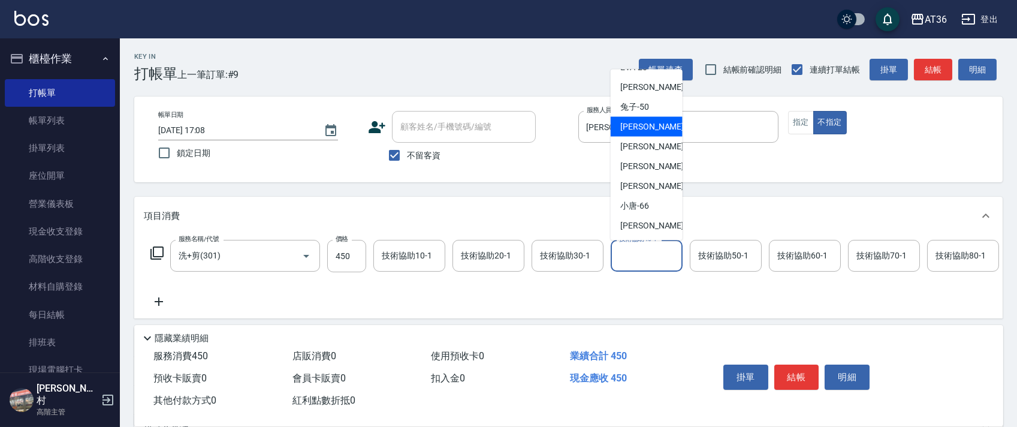
click at [652, 127] on div "溫溫 -53" at bounding box center [647, 127] width 72 height 20
type input "溫溫-53"
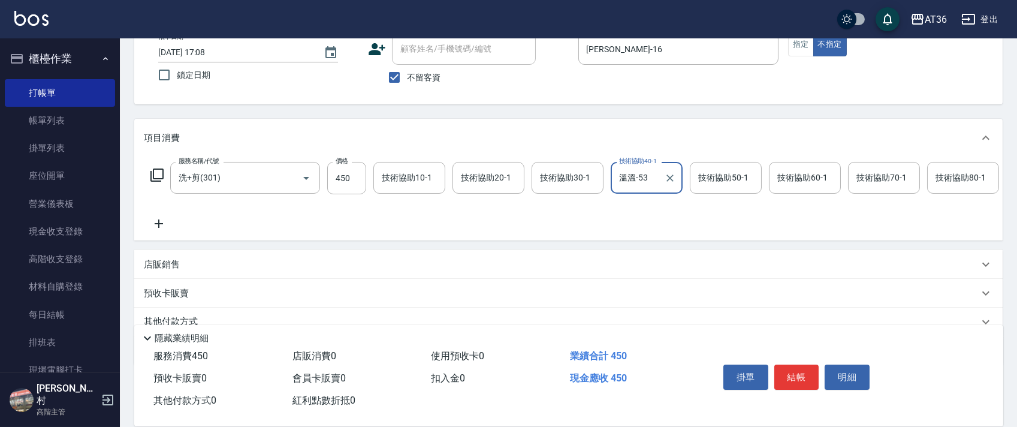
scroll to position [141, 0]
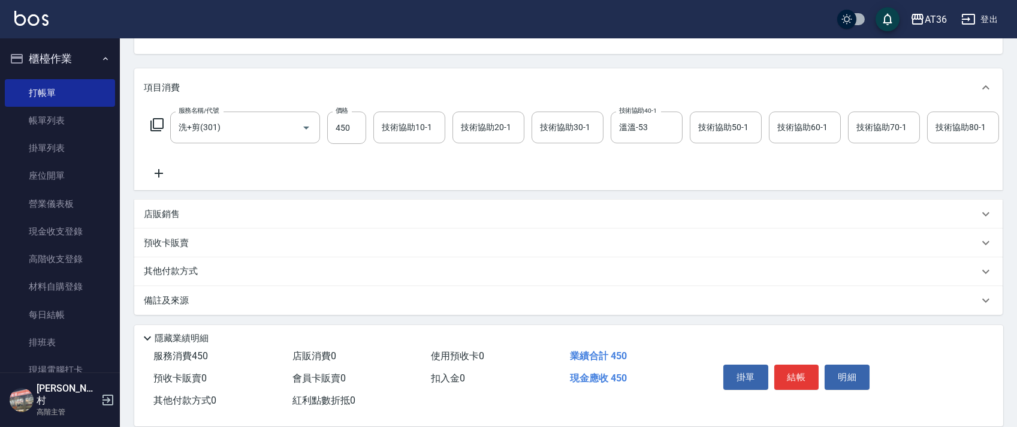
click at [193, 269] on p "其他付款方式" at bounding box center [174, 271] width 60 height 13
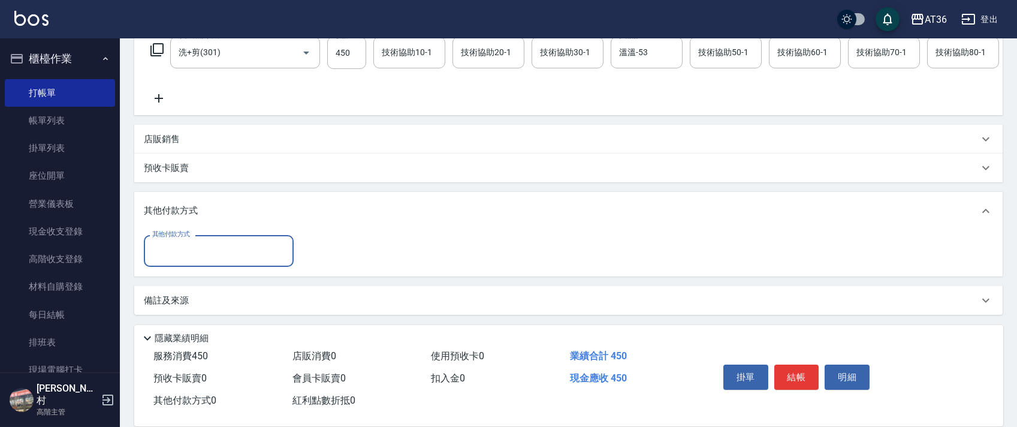
scroll to position [216, 0]
click at [197, 253] on input "其他付款方式" at bounding box center [218, 250] width 139 height 21
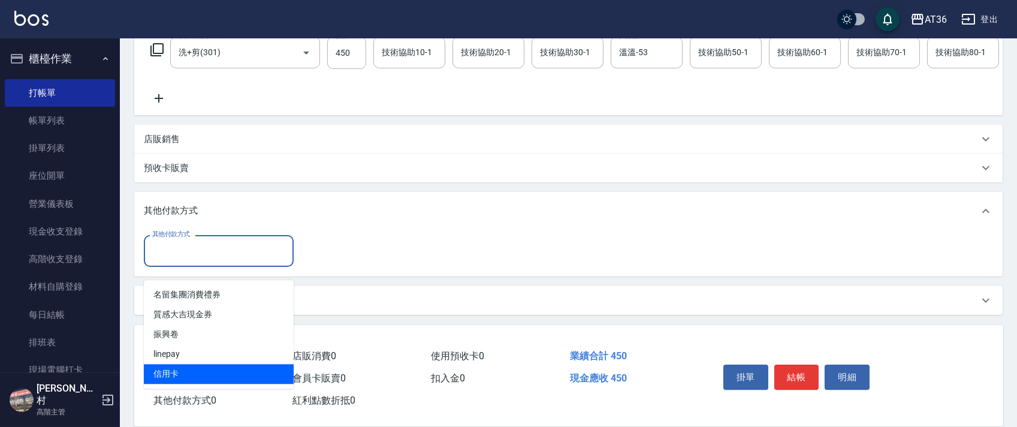
click at [194, 364] on span "信用卡" at bounding box center [219, 374] width 150 height 20
type input "信用卡"
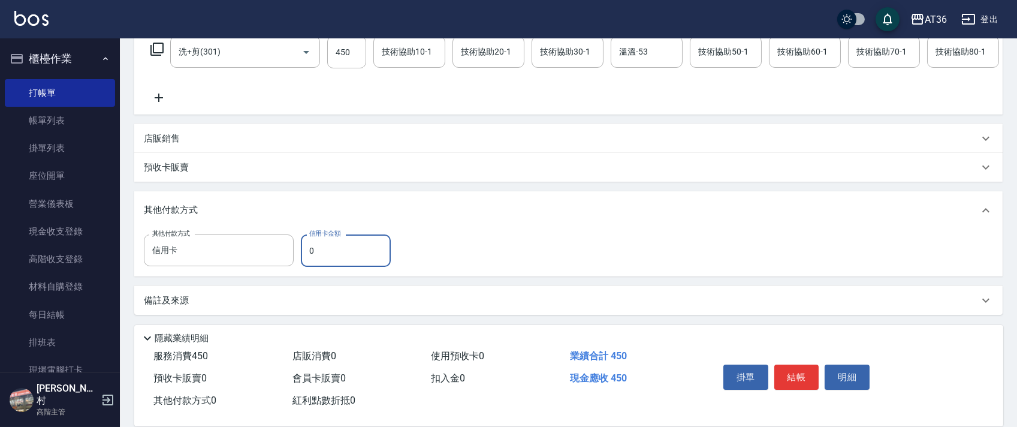
drag, startPoint x: 305, startPoint y: 251, endPoint x: 313, endPoint y: 248, distance: 8.9
click at [305, 253] on input "0" at bounding box center [346, 250] width 90 height 32
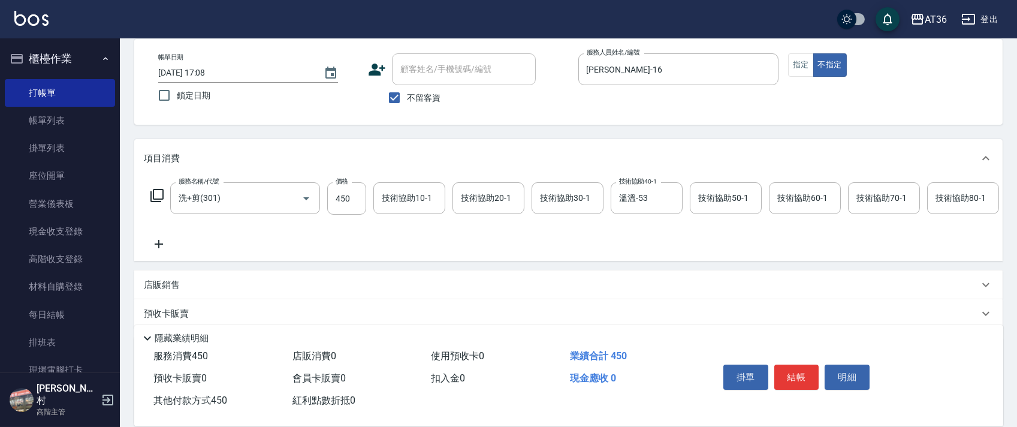
scroll to position [0, 0]
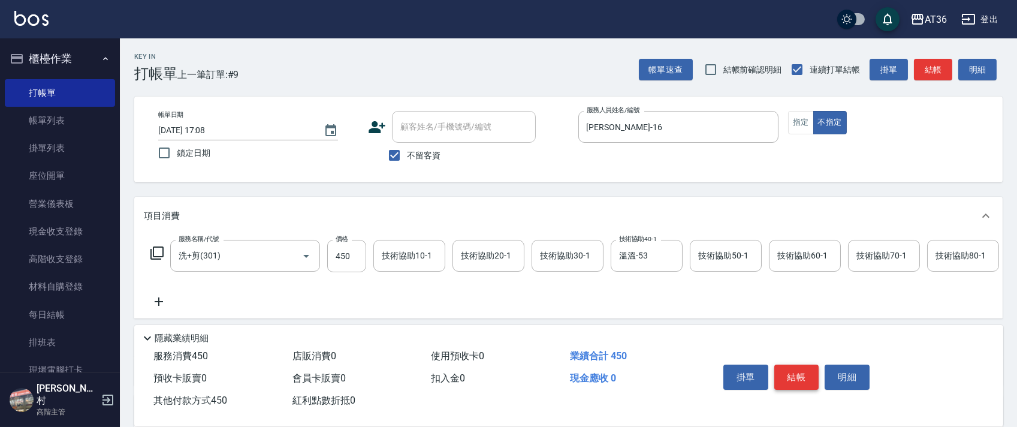
type input "450"
click at [792, 377] on button "結帳" at bounding box center [796, 376] width 45 height 25
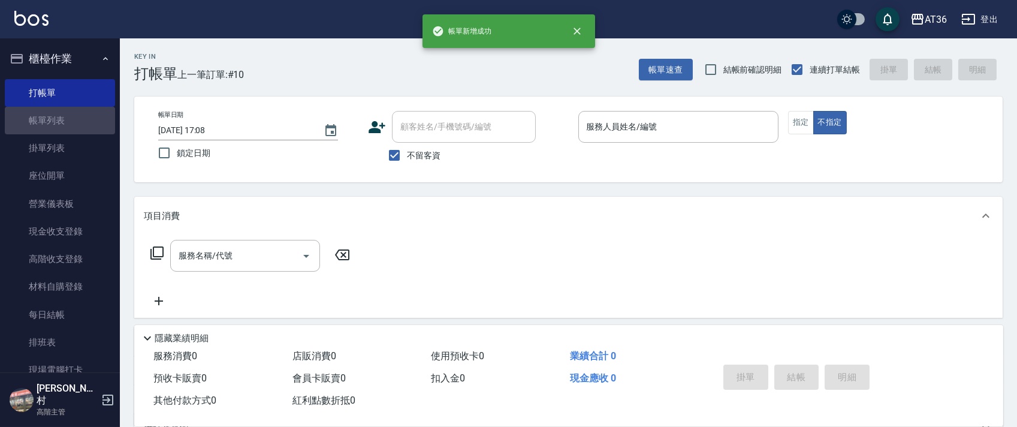
drag, startPoint x: 80, startPoint y: 124, endPoint x: 741, endPoint y: 192, distance: 665.3
click at [80, 123] on link "帳單列表" at bounding box center [60, 121] width 110 height 28
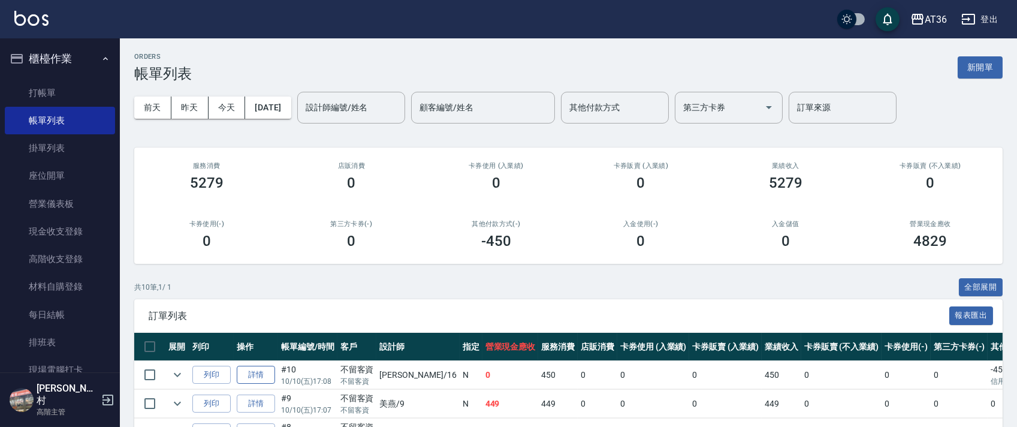
click at [255, 374] on link "詳情" at bounding box center [256, 375] width 38 height 19
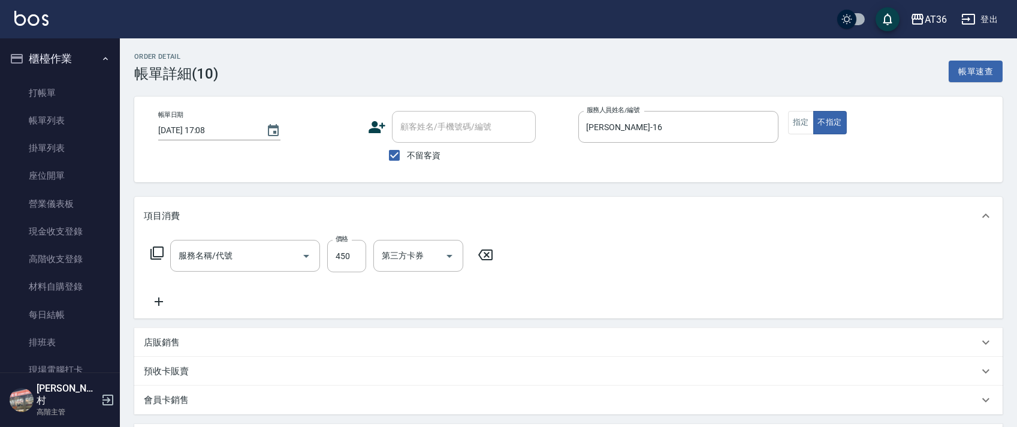
checkbox input "true"
type input "[PERSON_NAME]-16"
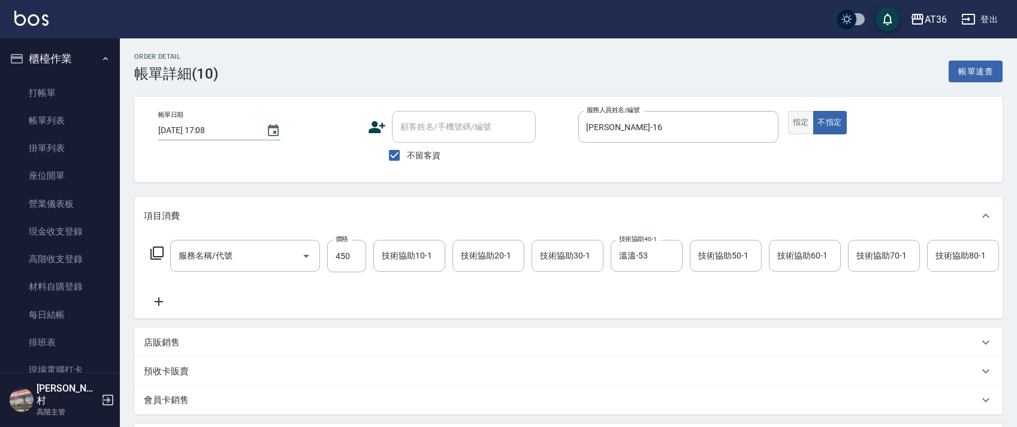
type input "洗+剪(301)"
click at [799, 123] on button "指定" at bounding box center [801, 122] width 26 height 23
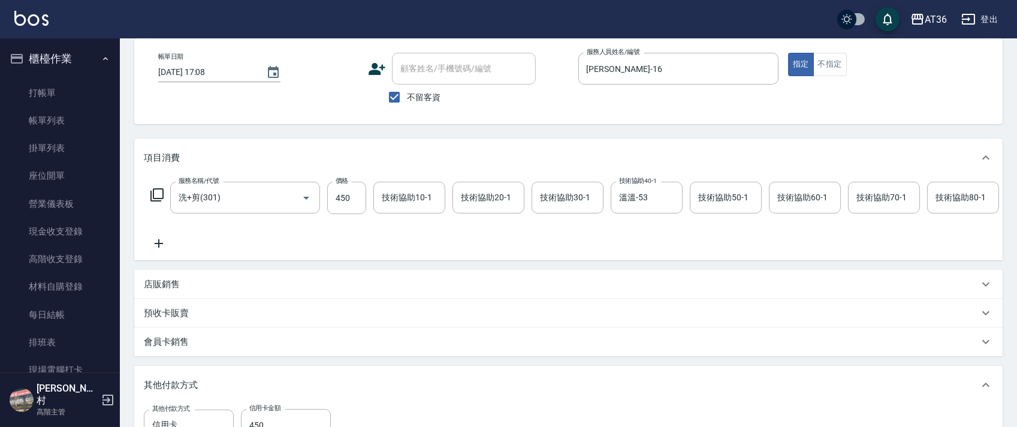
scroll to position [275, 0]
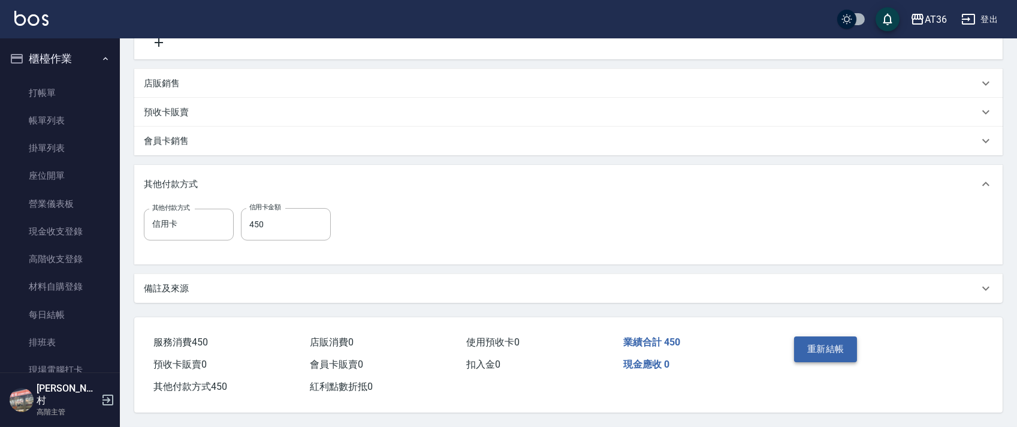
click at [804, 353] on button "重新結帳" at bounding box center [826, 348] width 64 height 25
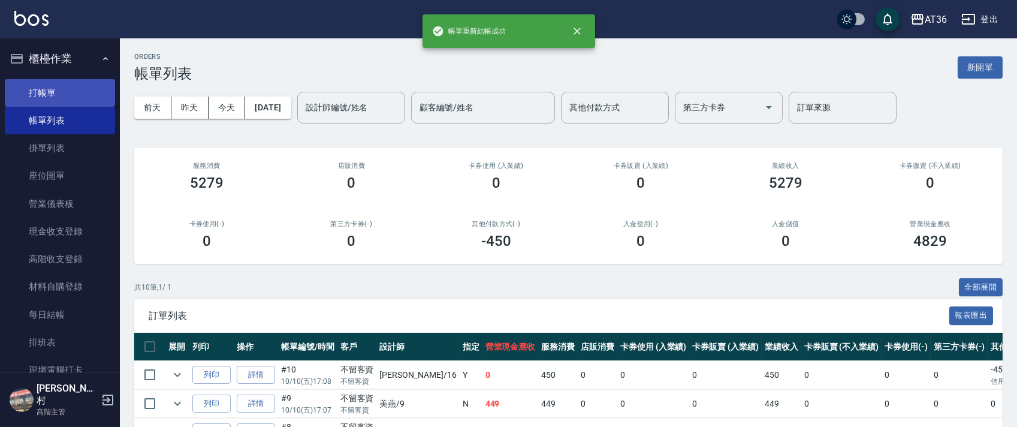
click at [73, 91] on link "打帳單" at bounding box center [60, 93] width 110 height 28
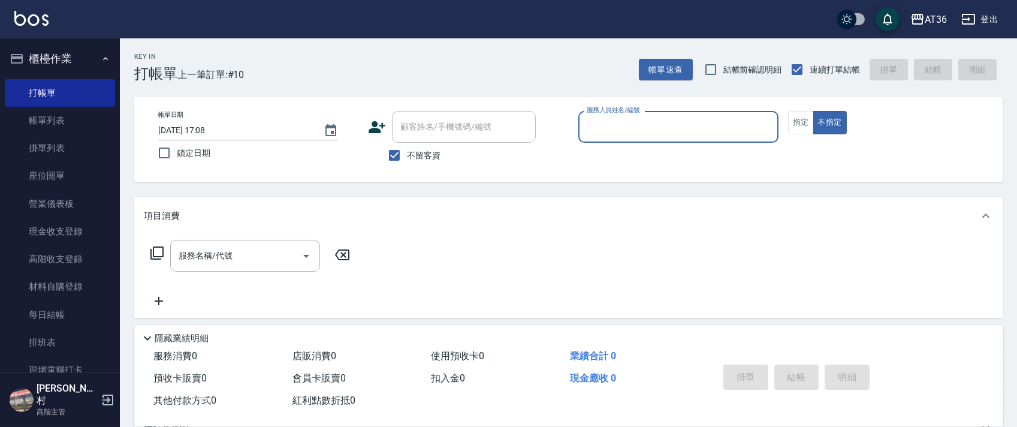
drag, startPoint x: 601, startPoint y: 121, endPoint x: 631, endPoint y: 137, distance: 34.1
click at [600, 122] on input "服務人員姓名/編號" at bounding box center [678, 126] width 189 height 21
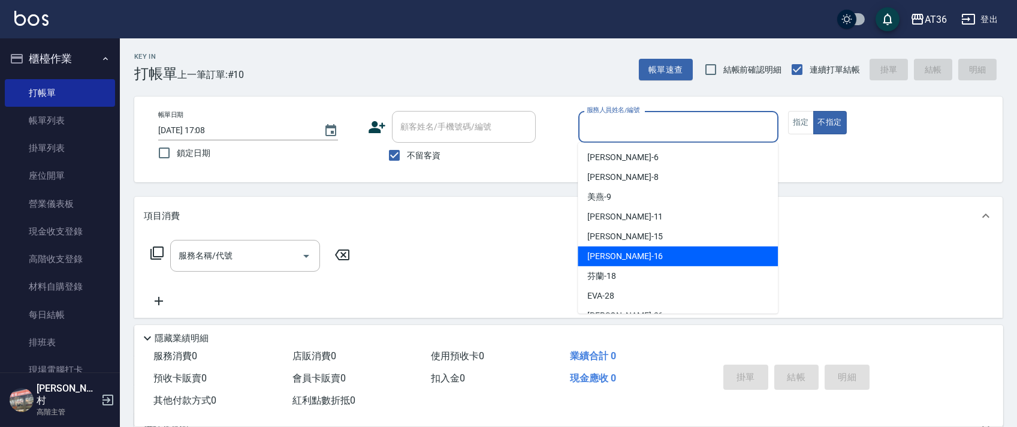
click at [602, 253] on span "[PERSON_NAME] -16" at bounding box center [625, 256] width 76 height 13
type input "[PERSON_NAME]-16"
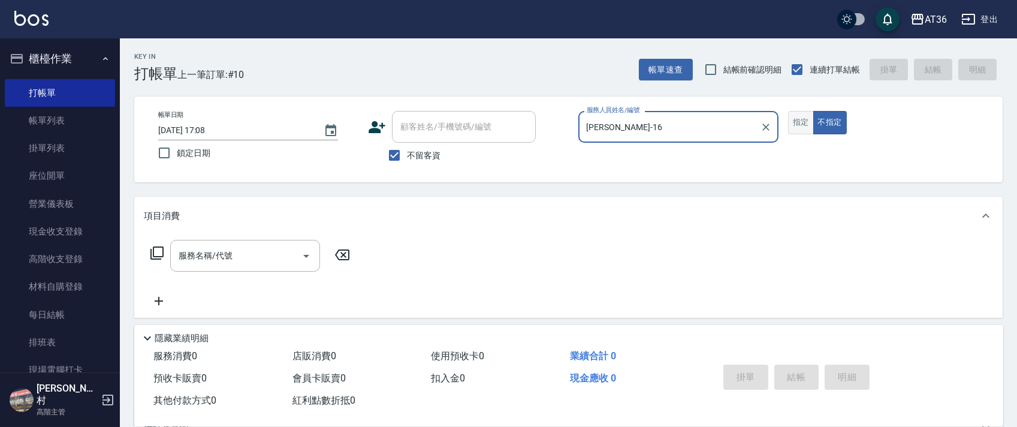
click at [801, 117] on button "指定" at bounding box center [801, 122] width 26 height 23
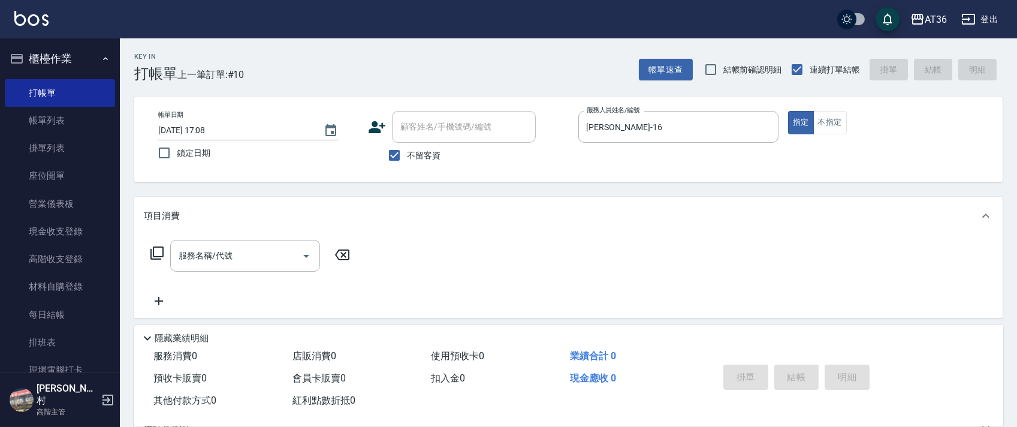
click at [154, 254] on icon at bounding box center [157, 253] width 14 height 14
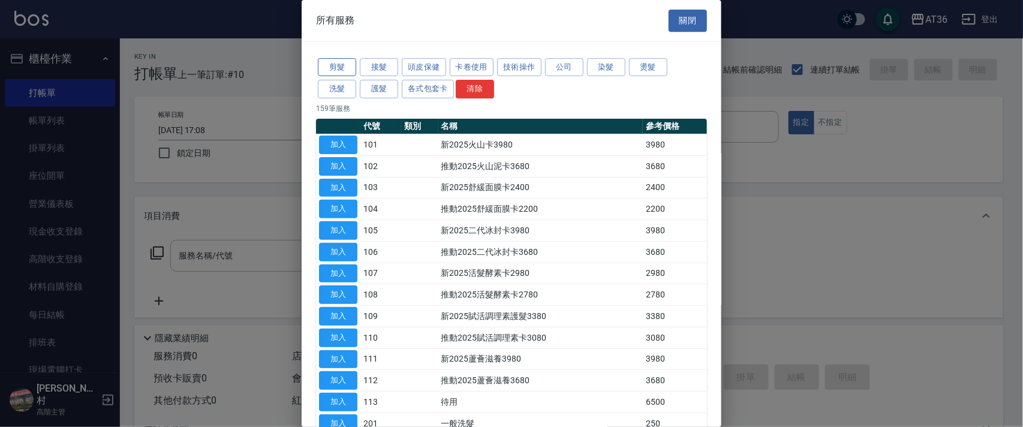
click at [336, 68] on button "剪髮" at bounding box center [337, 67] width 38 height 19
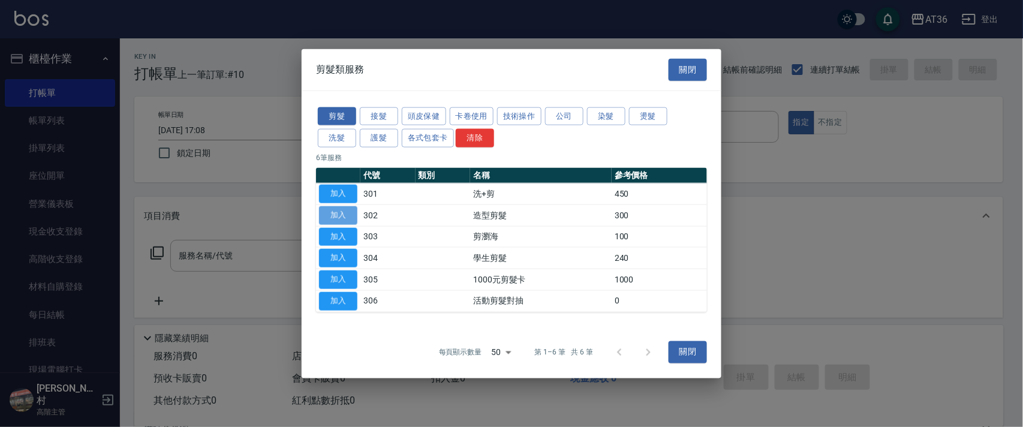
click at [354, 213] on button "加入" at bounding box center [338, 215] width 38 height 19
type input "造型剪髮(302)"
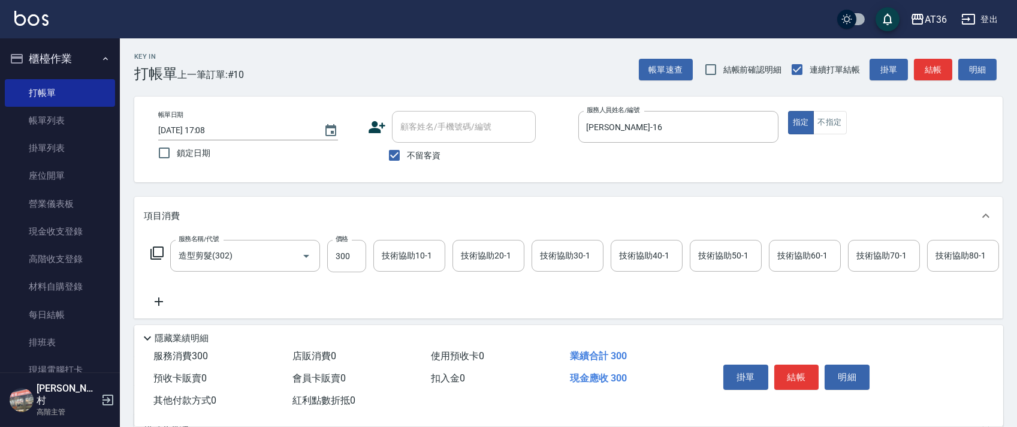
scroll to position [141, 0]
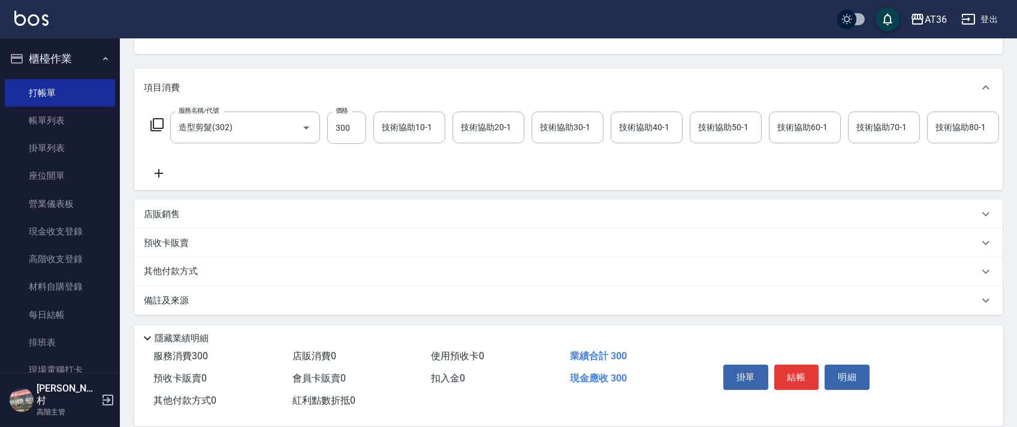
click at [201, 276] on p "其他付款方式" at bounding box center [174, 271] width 60 height 13
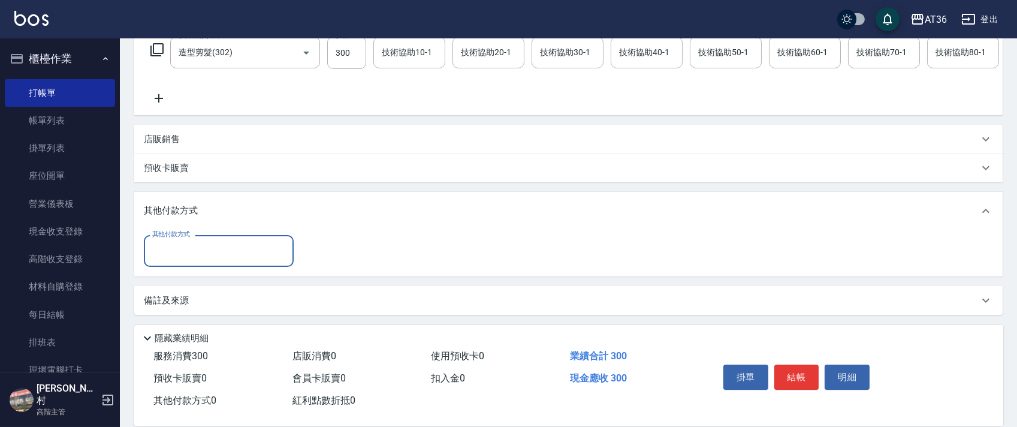
scroll to position [216, 0]
click at [219, 258] on input "其他付款方式" at bounding box center [218, 250] width 139 height 21
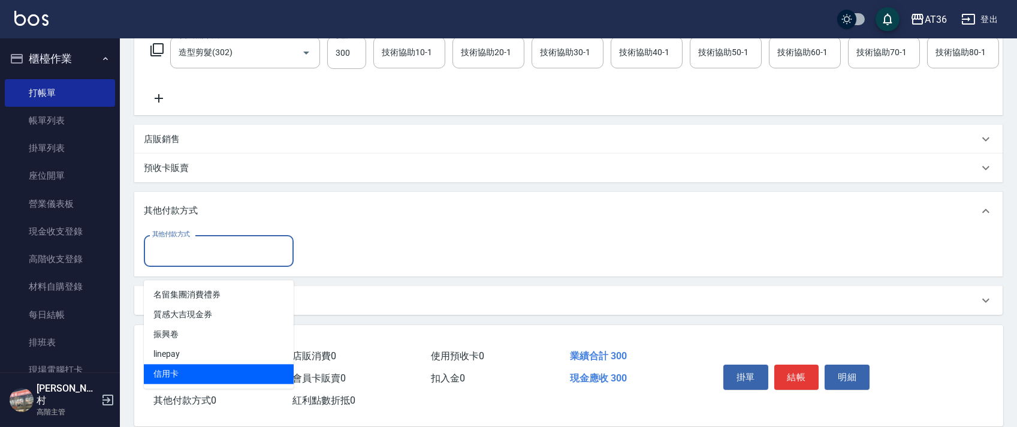
click at [177, 364] on span "信用卡" at bounding box center [219, 374] width 150 height 20
type input "信用卡"
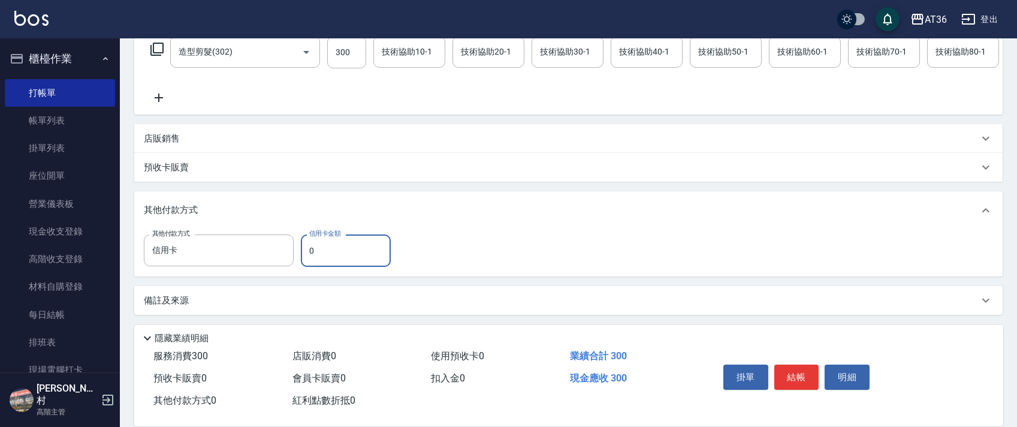
click at [306, 248] on input "0" at bounding box center [346, 250] width 90 height 32
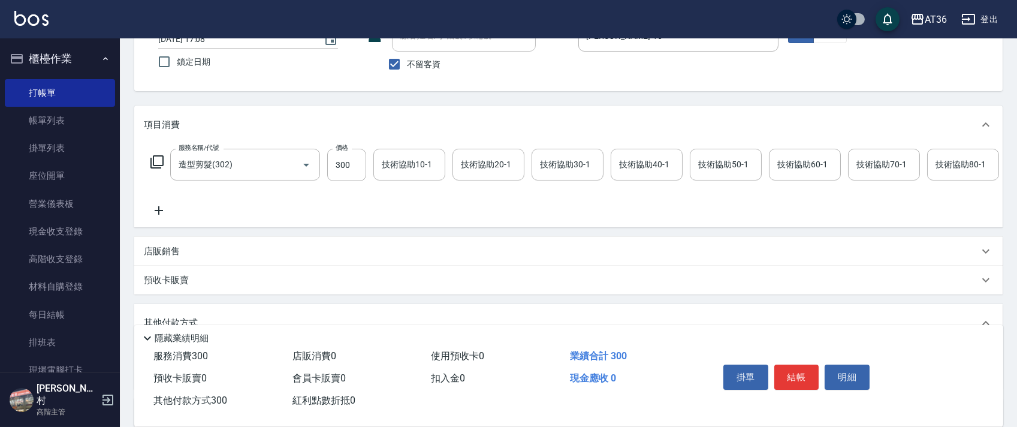
scroll to position [0, 0]
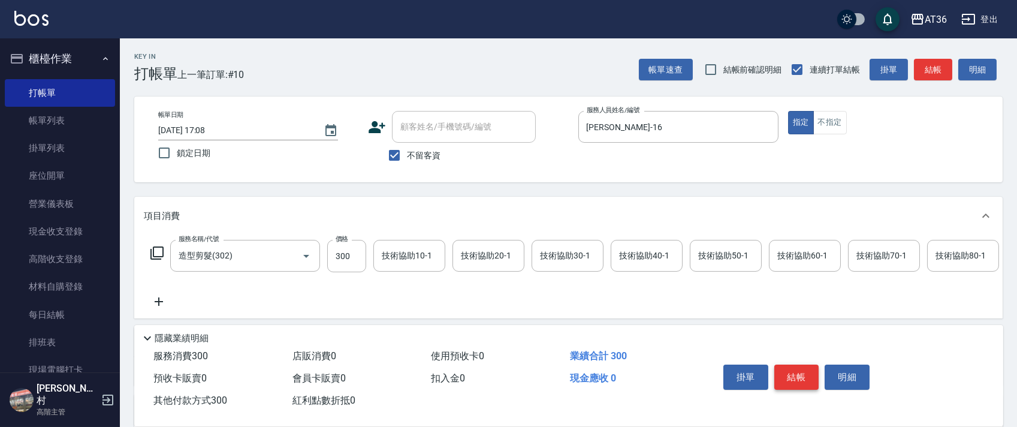
type input "300"
click at [800, 375] on button "結帳" at bounding box center [796, 376] width 45 height 25
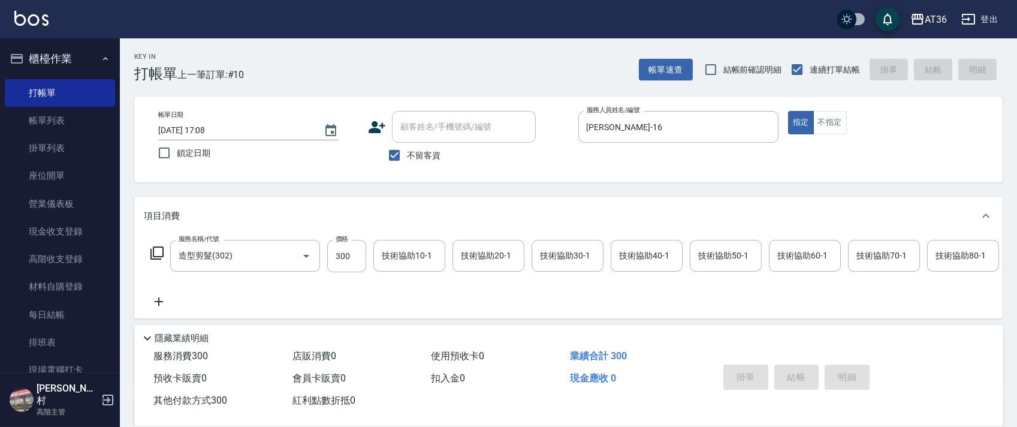
type input "[DATE] 17:09"
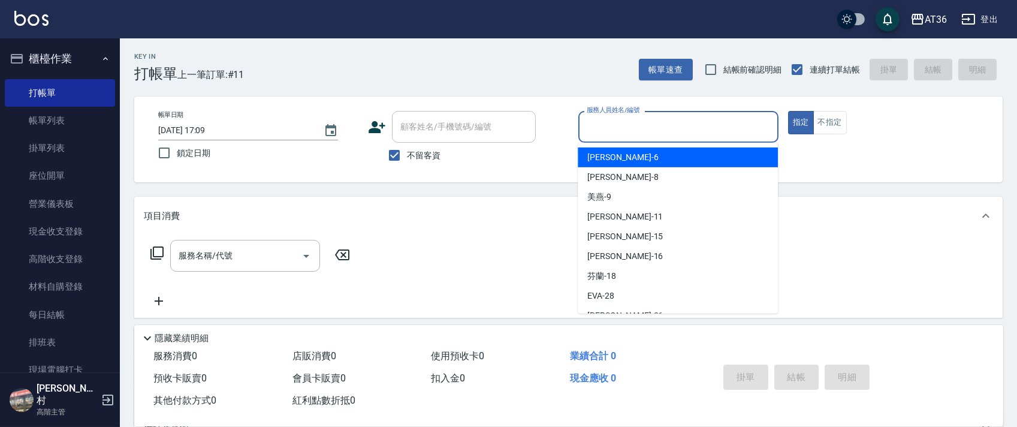
drag, startPoint x: 590, startPoint y: 119, endPoint x: 668, endPoint y: 156, distance: 85.8
click at [590, 120] on input "服務人員姓名/編號" at bounding box center [678, 126] width 189 height 21
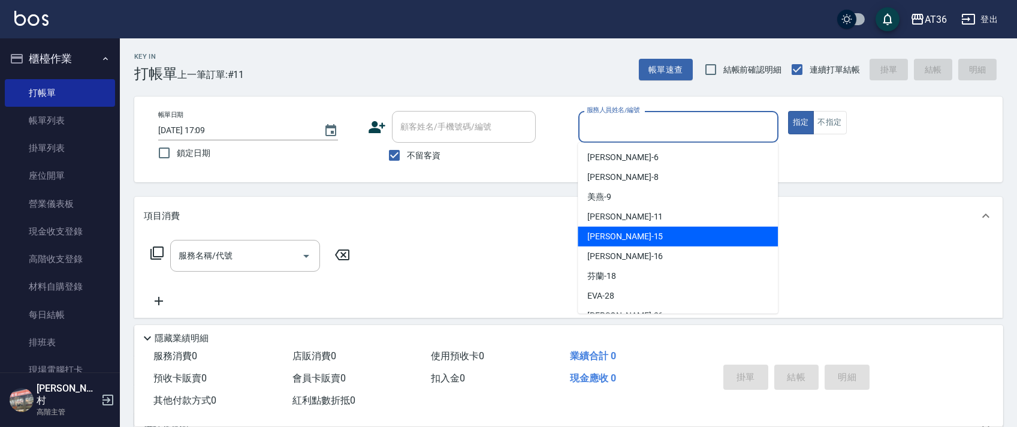
drag, startPoint x: 617, startPoint y: 236, endPoint x: 272, endPoint y: 182, distance: 348.9
click at [617, 233] on div "[PERSON_NAME] -15" at bounding box center [678, 237] width 200 height 20
type input "阡慧-15"
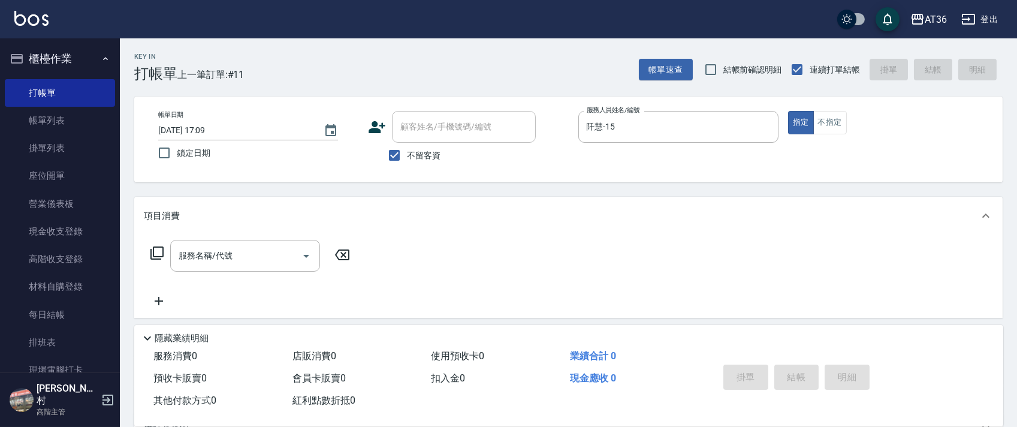
click at [158, 255] on icon at bounding box center [157, 253] width 14 height 14
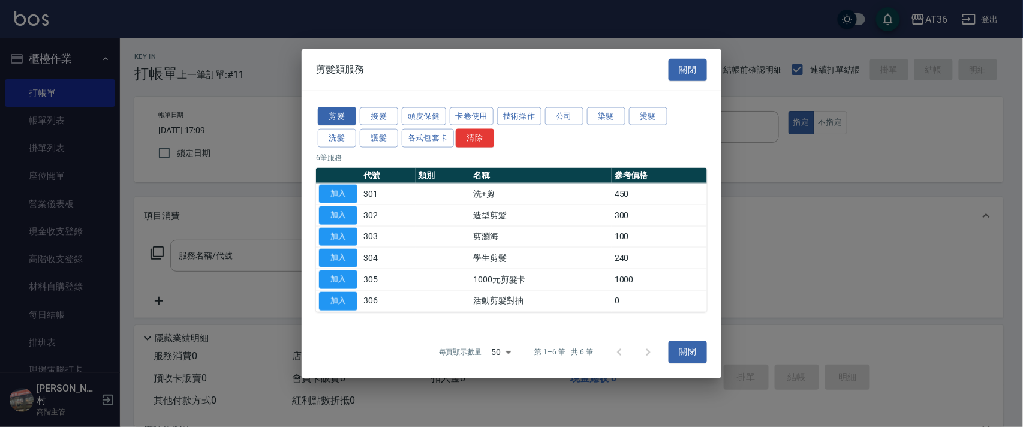
drag, startPoint x: 385, startPoint y: 132, endPoint x: 471, endPoint y: 164, distance: 92.0
click at [385, 134] on button "護髮" at bounding box center [379, 138] width 38 height 19
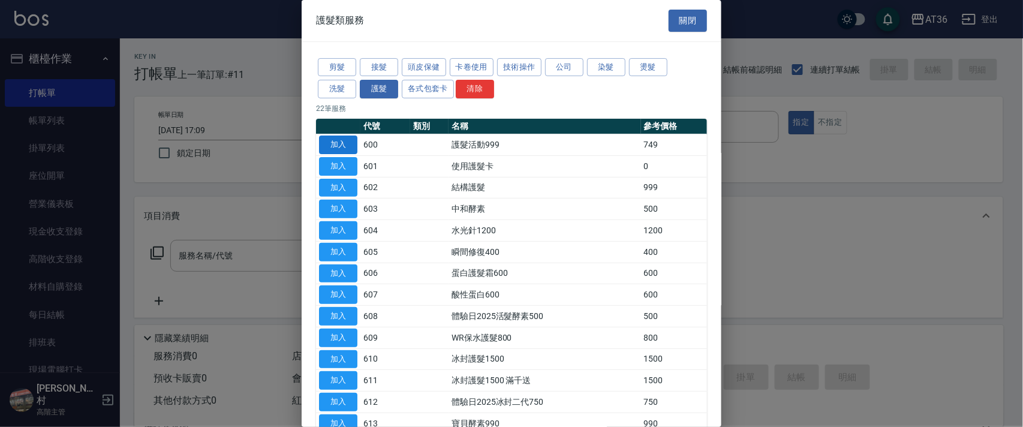
click at [343, 146] on button "加入" at bounding box center [338, 144] width 38 height 19
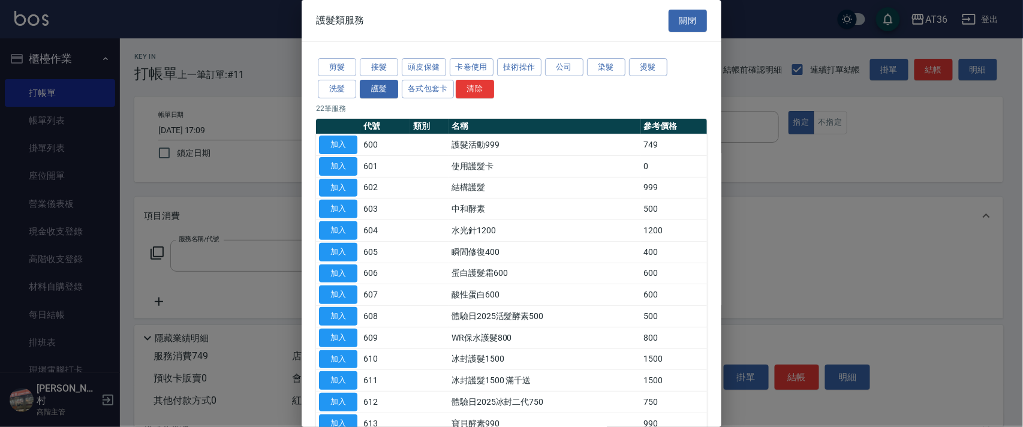
type input "護髮活動999(600)"
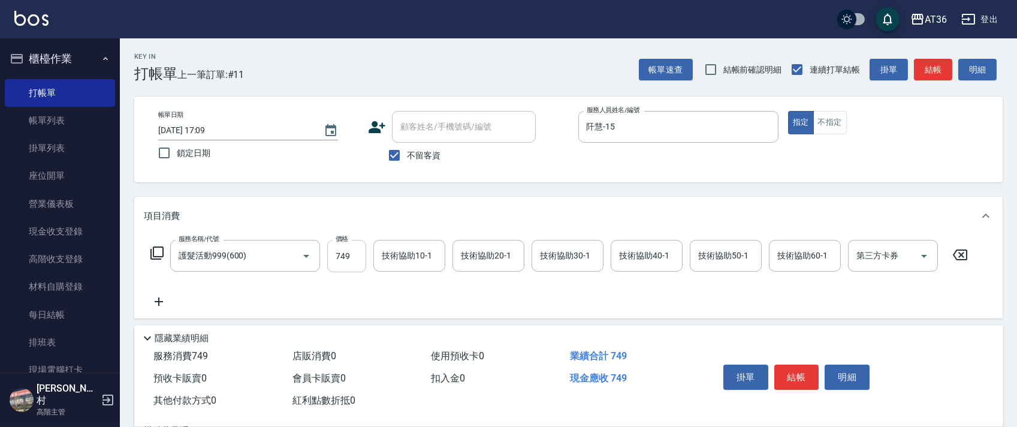
click at [343, 258] on input "749" at bounding box center [346, 256] width 39 height 32
type input "750"
click at [623, 249] on div "技術協助40-1 技術協助40-1" at bounding box center [647, 256] width 72 height 32
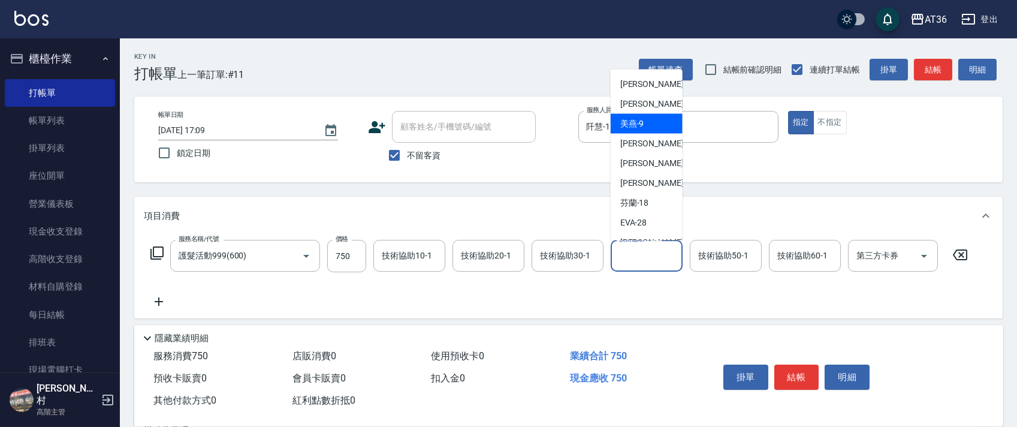
scroll to position [155, 0]
click at [659, 123] on div "溫溫 -53" at bounding box center [647, 127] width 72 height 20
type input "溫溫-53"
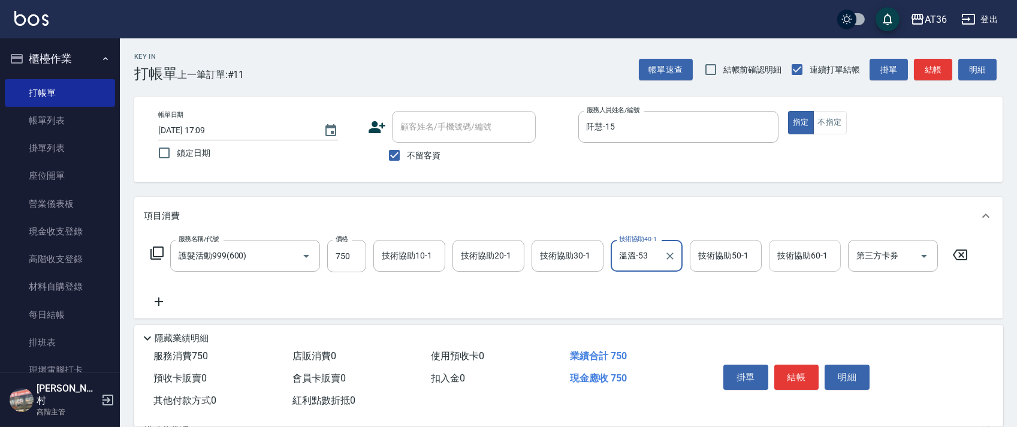
click at [782, 258] on div "技術協助60-1 技術協助60-1" at bounding box center [805, 256] width 72 height 32
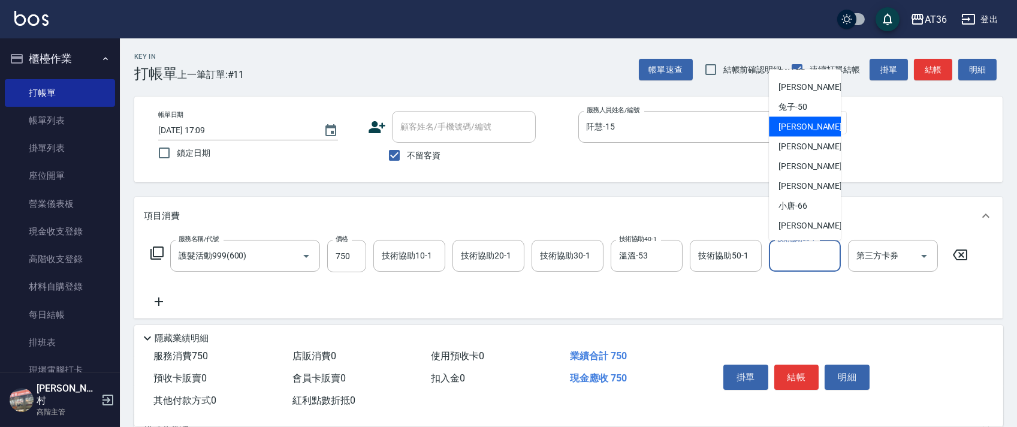
click at [803, 130] on span "溫溫 -53" at bounding box center [817, 126] width 76 height 13
type input "溫溫-53"
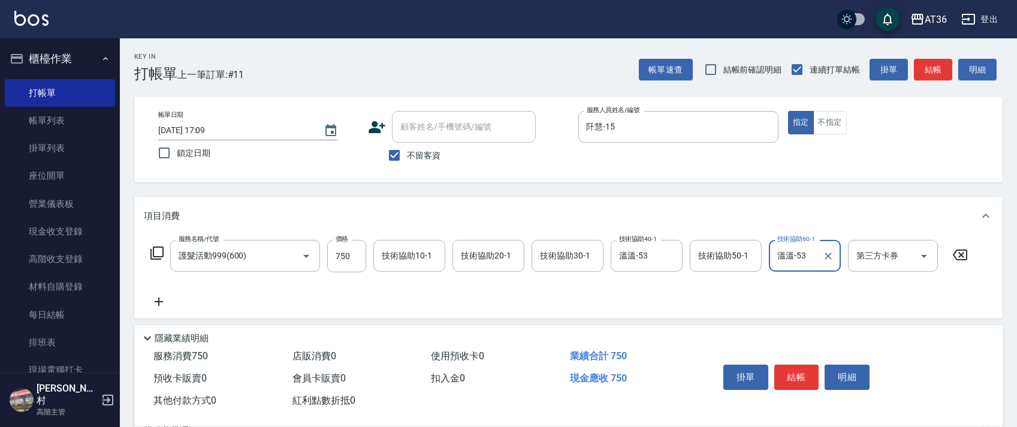
click at [161, 252] on icon at bounding box center [157, 253] width 14 height 14
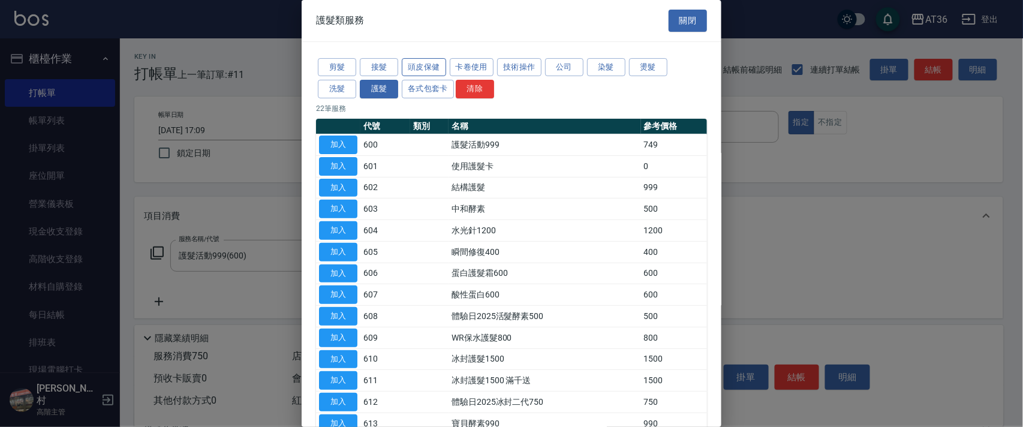
click at [428, 66] on button "頭皮保健" at bounding box center [424, 67] width 44 height 19
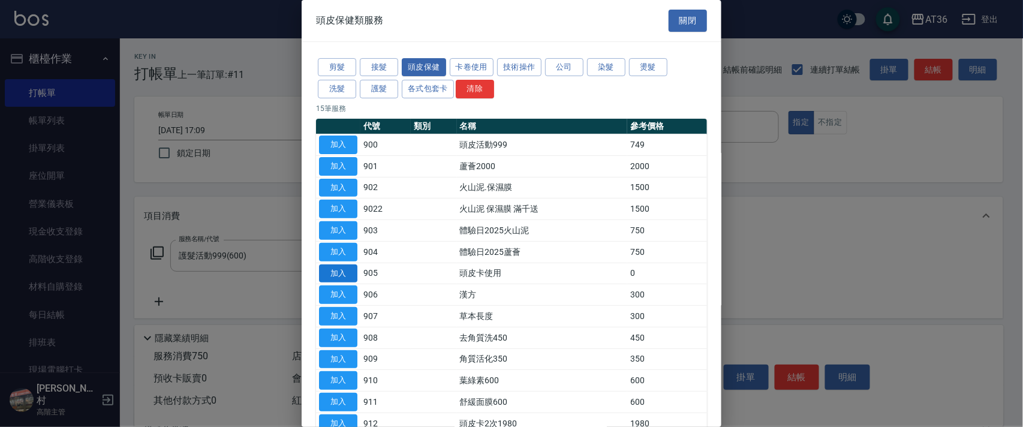
click at [346, 276] on button "加入" at bounding box center [338, 273] width 38 height 19
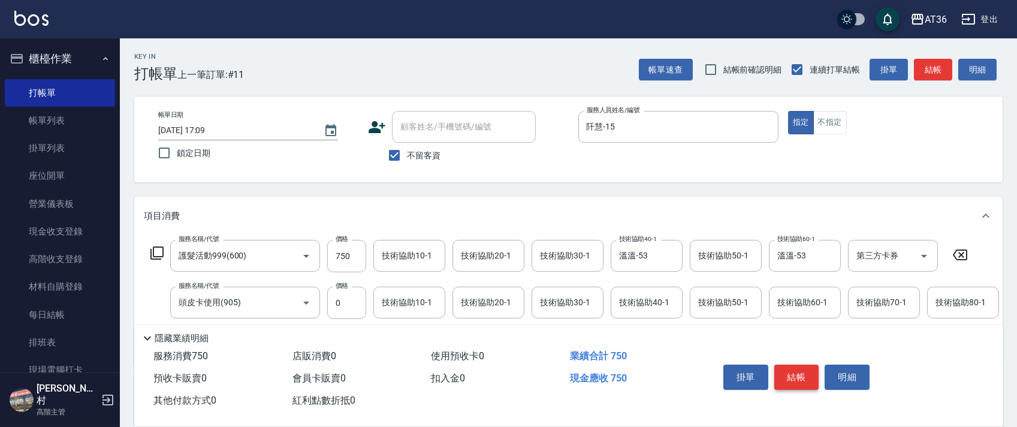
click at [789, 379] on button "結帳" at bounding box center [796, 376] width 45 height 25
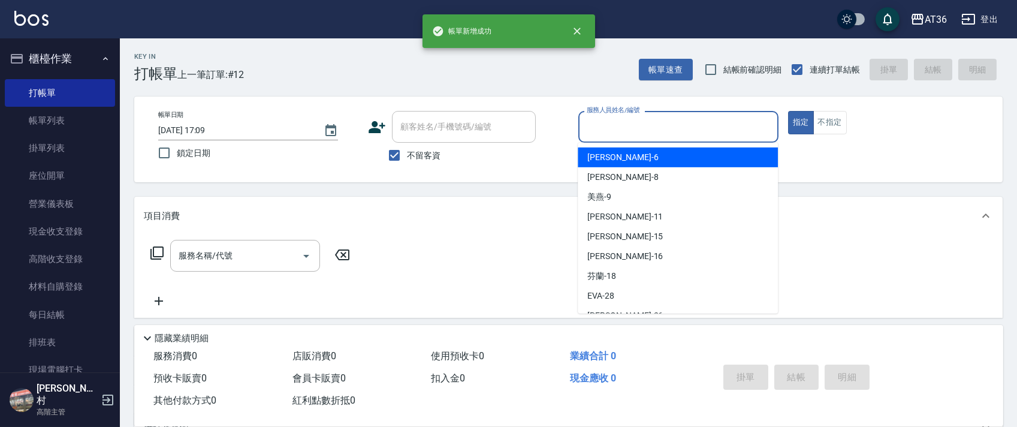
drag, startPoint x: 595, startPoint y: 126, endPoint x: 689, endPoint y: 165, distance: 101.1
click at [597, 130] on input "服務人員姓名/編號" at bounding box center [678, 126] width 189 height 21
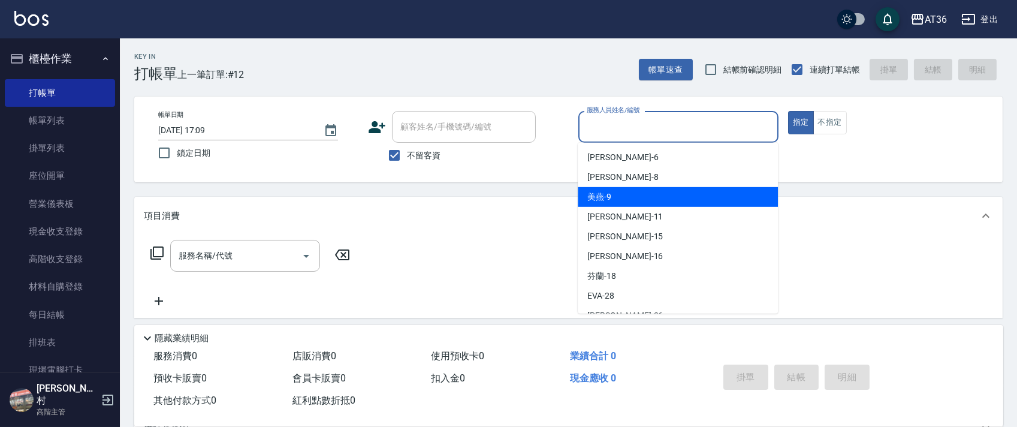
drag, startPoint x: 628, startPoint y: 196, endPoint x: 677, endPoint y: 155, distance: 63.4
click at [629, 196] on div "美燕 -9" at bounding box center [678, 197] width 200 height 20
type input "美燕-9"
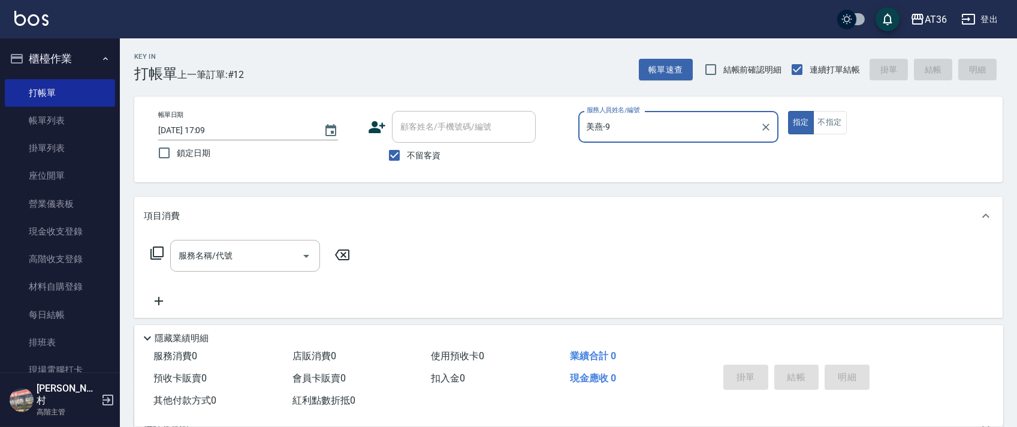
click at [158, 255] on icon at bounding box center [157, 253] width 14 height 14
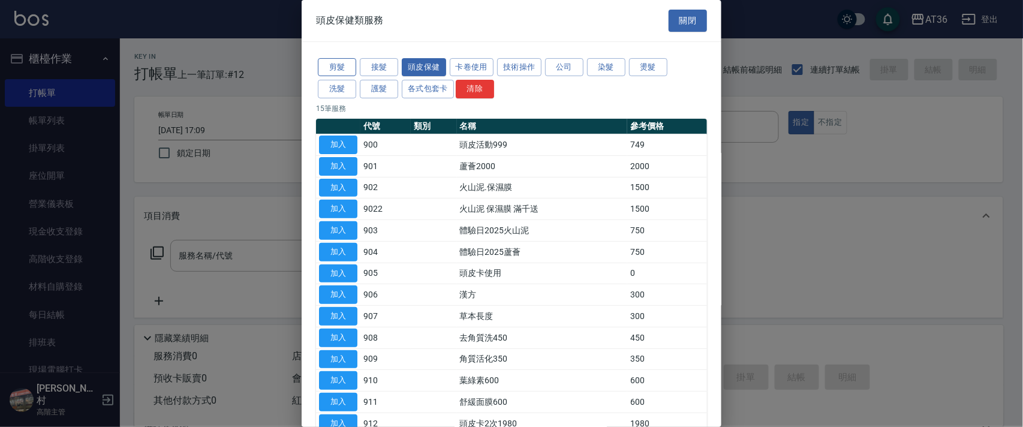
click at [342, 71] on button "剪髮" at bounding box center [337, 67] width 38 height 19
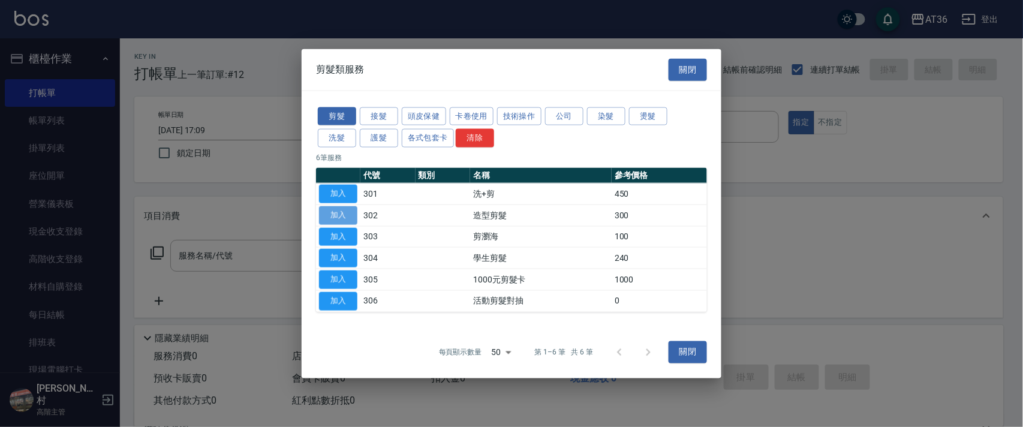
click at [333, 211] on button "加入" at bounding box center [338, 215] width 38 height 19
type input "造型剪髮(302)"
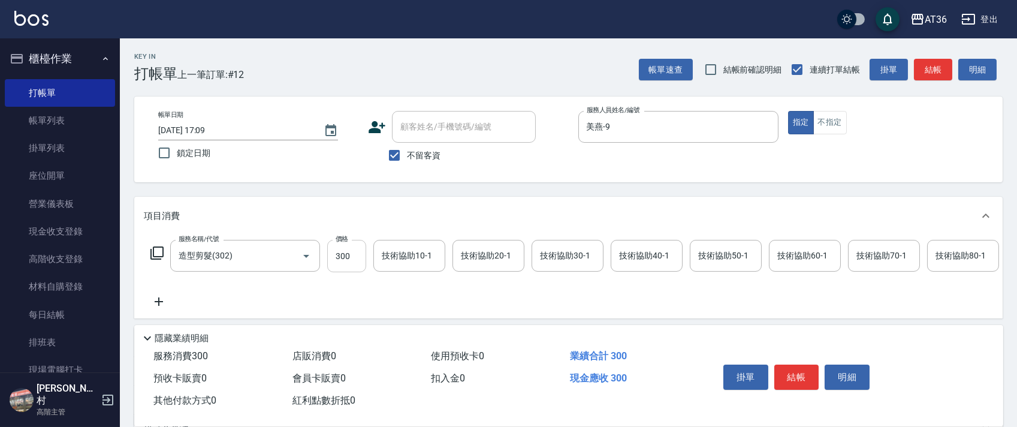
click at [332, 247] on input "300" at bounding box center [346, 256] width 39 height 32
type input "280"
click at [788, 374] on button "結帳" at bounding box center [796, 376] width 45 height 25
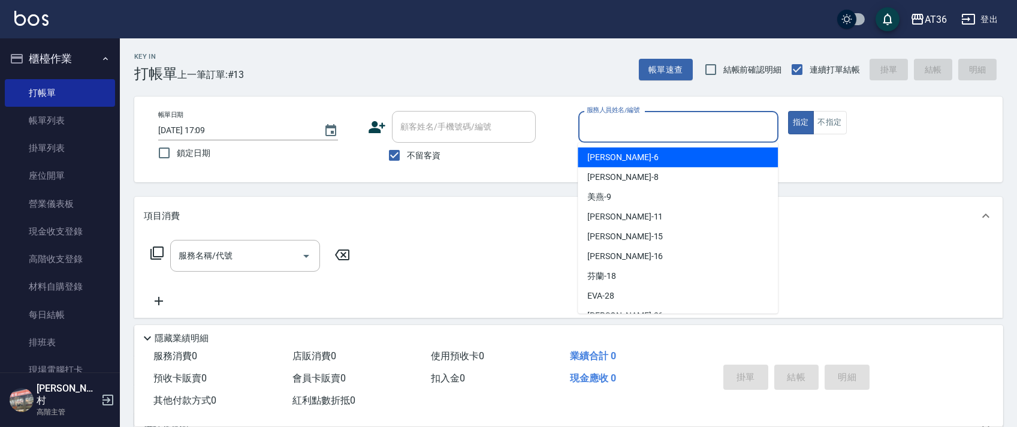
click at [589, 130] on input "服務人員姓名/編號" at bounding box center [678, 126] width 189 height 21
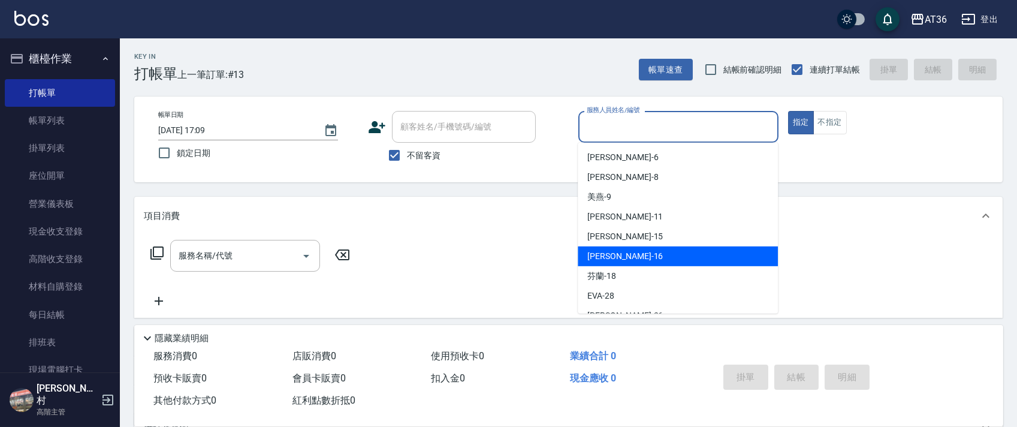
click at [616, 255] on div "[PERSON_NAME] -16" at bounding box center [678, 256] width 200 height 20
type input "[PERSON_NAME]-16"
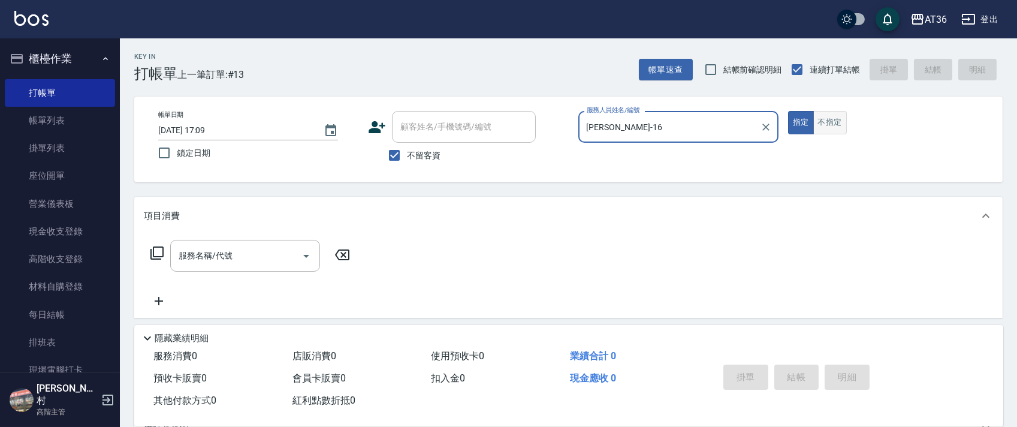
click at [835, 122] on button "不指定" at bounding box center [830, 122] width 34 height 23
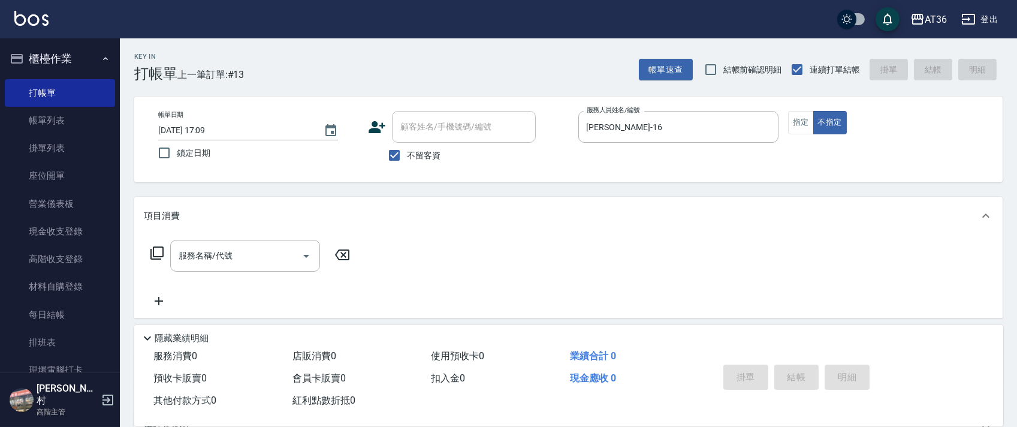
click at [160, 255] on icon at bounding box center [157, 253] width 14 height 14
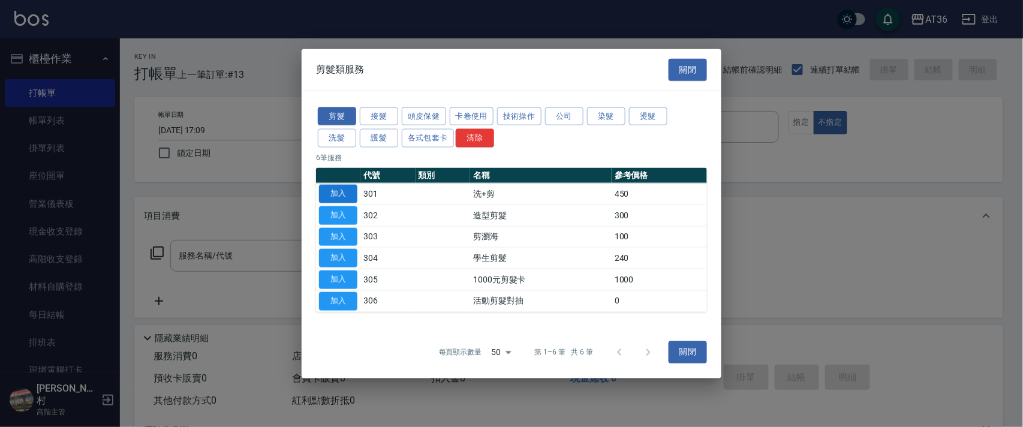
click at [334, 195] on button "加入" at bounding box center [338, 194] width 38 height 19
type input "洗+剪(301)"
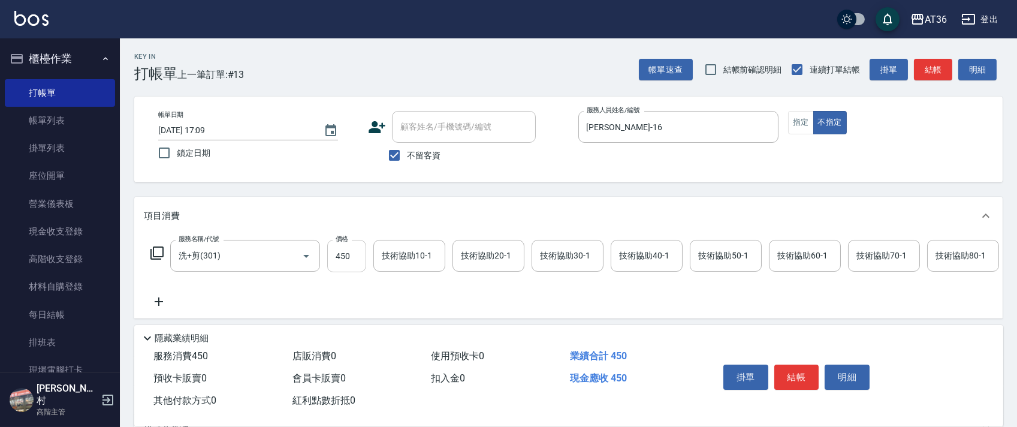
click at [342, 258] on input "450" at bounding box center [346, 256] width 39 height 32
type input "469"
click at [631, 255] on div "技術協助40-1 技術協助40-1" at bounding box center [647, 256] width 72 height 32
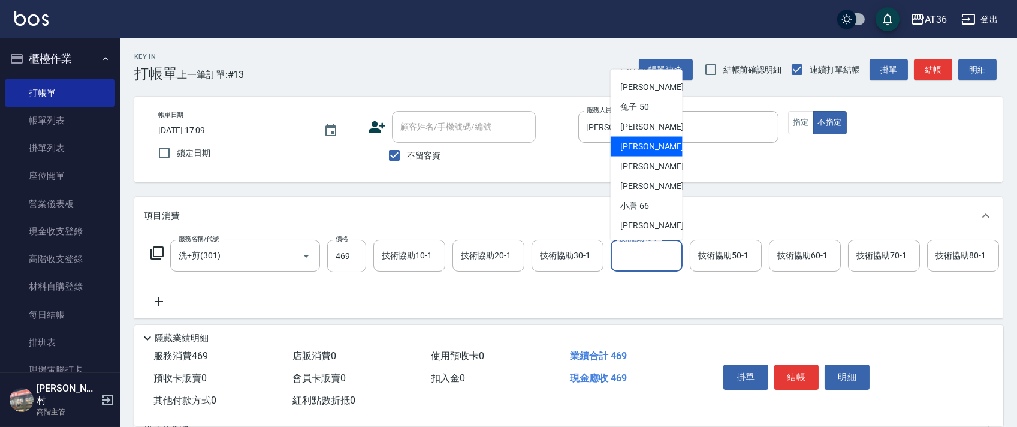
click at [661, 142] on div "[PERSON_NAME] -55" at bounding box center [647, 147] width 72 height 20
type input "[PERSON_NAME]-55"
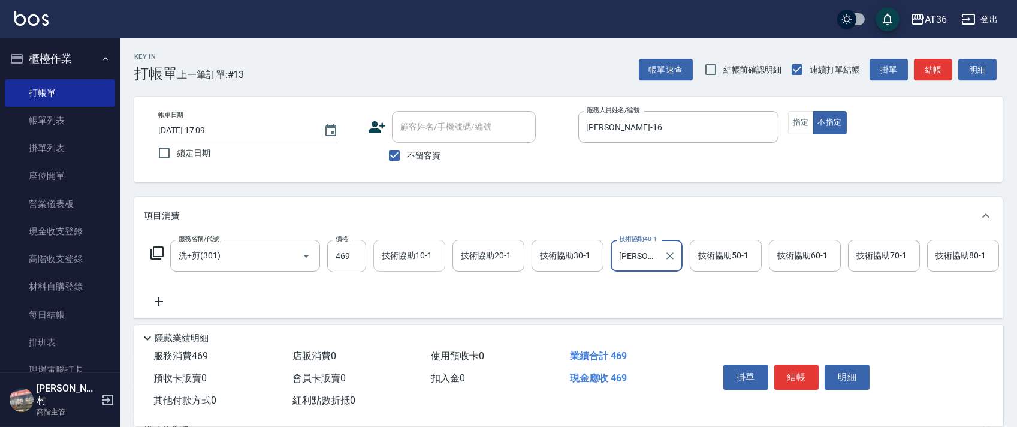
drag, startPoint x: 332, startPoint y: 255, endPoint x: 400, endPoint y: 251, distance: 67.9
click at [334, 255] on input "469" at bounding box center [346, 256] width 39 height 32
type input "449"
click at [797, 375] on button "結帳" at bounding box center [796, 376] width 45 height 25
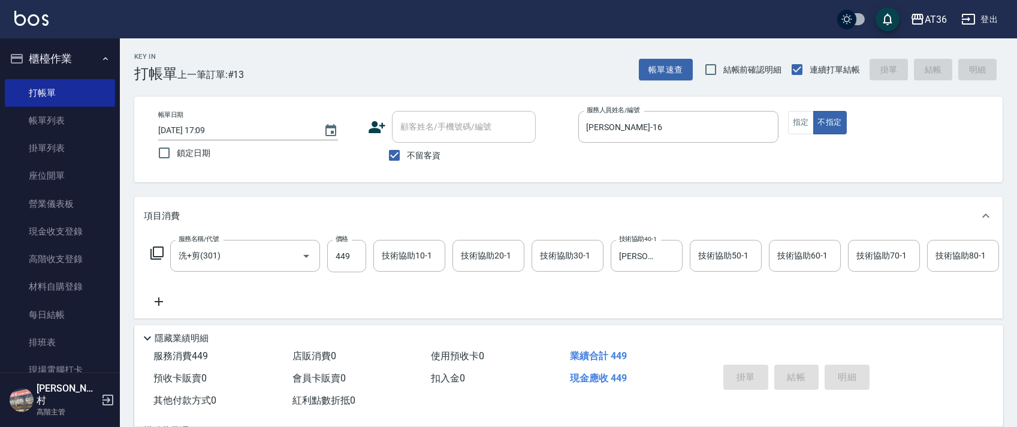
type input "[DATE] 17:10"
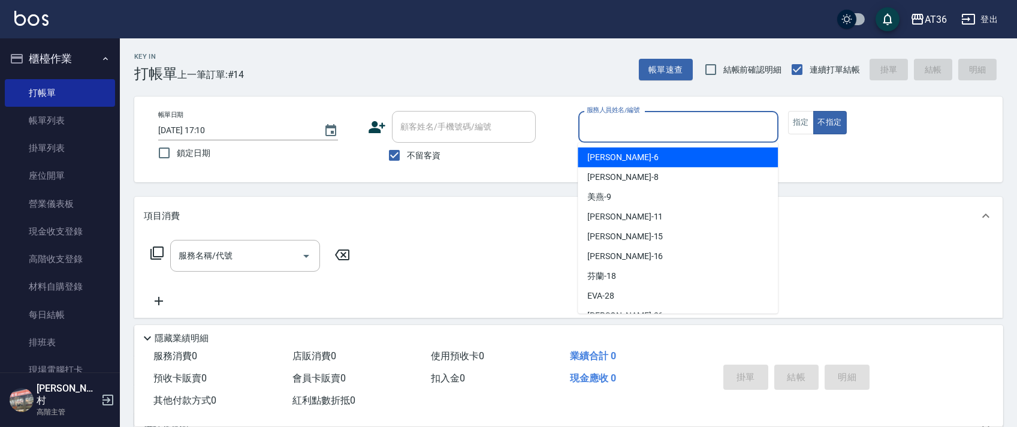
drag, startPoint x: 592, startPoint y: 131, endPoint x: 654, endPoint y: 159, distance: 67.9
click at [592, 138] on div "服務人員姓名/編號" at bounding box center [678, 127] width 200 height 32
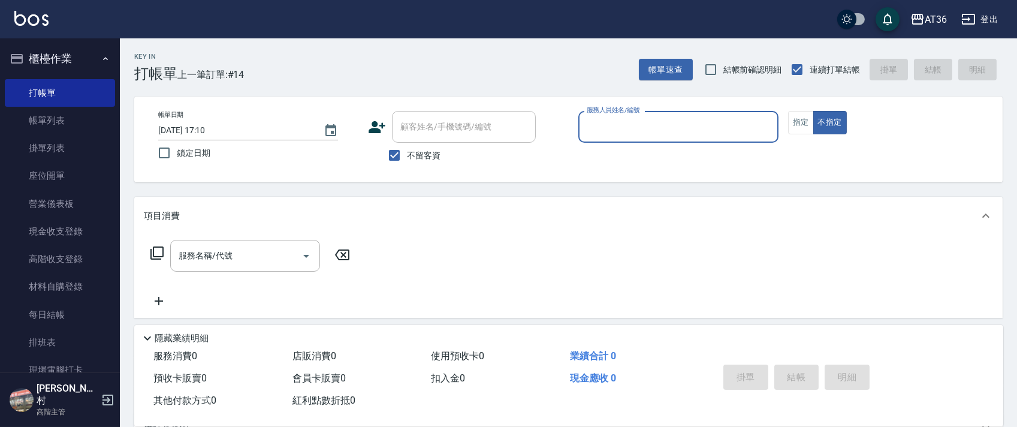
click at [581, 124] on div "服務人員姓名/編號" at bounding box center [678, 127] width 200 height 32
click at [587, 138] on div "服務人員姓名/編號" at bounding box center [678, 127] width 200 height 32
drag, startPoint x: 586, startPoint y: 117, endPoint x: 635, endPoint y: 138, distance: 53.2
click at [585, 123] on input "服務人員姓名/編號" at bounding box center [678, 126] width 189 height 21
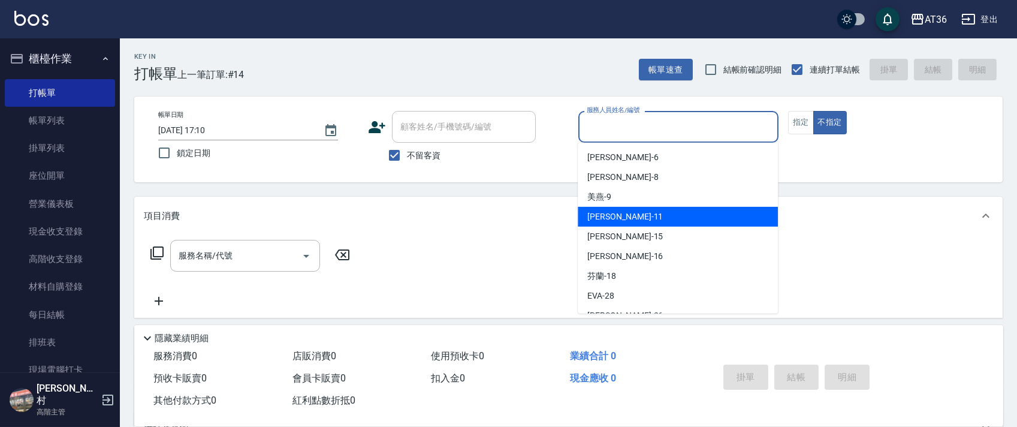
click at [620, 220] on div "[PERSON_NAME] -11" at bounding box center [678, 217] width 200 height 20
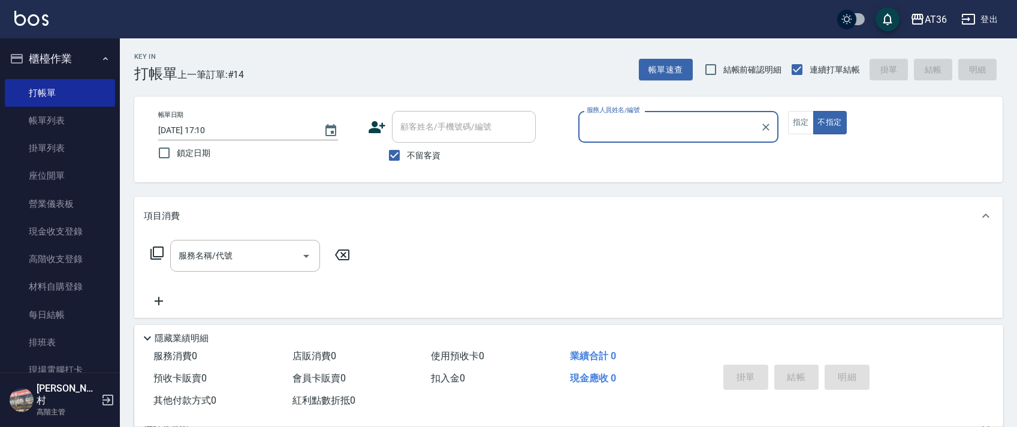
type input "[PERSON_NAME]-11"
click at [159, 251] on icon at bounding box center [157, 253] width 14 height 14
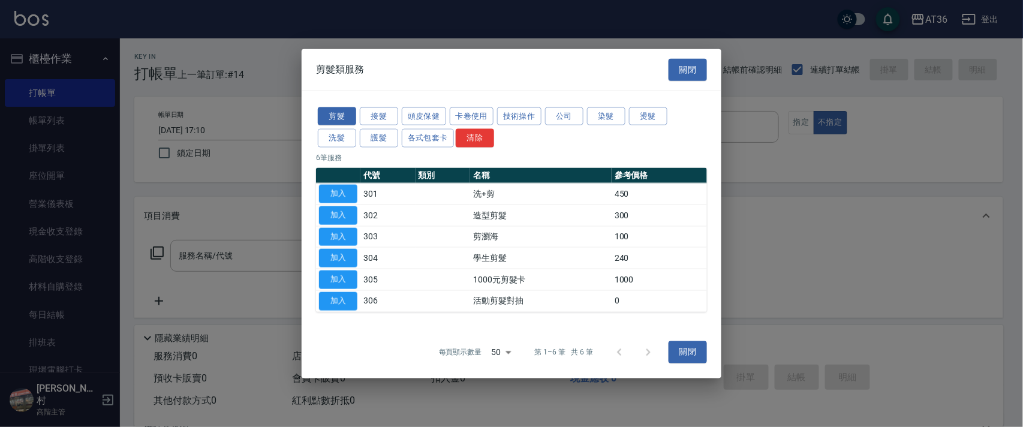
drag, startPoint x: 343, startPoint y: 191, endPoint x: 677, endPoint y: 255, distance: 339.4
click at [367, 200] on tr "加入 301 洗+剪 450" at bounding box center [511, 194] width 391 height 22
drag, startPoint x: 338, startPoint y: 187, endPoint x: 384, endPoint y: 286, distance: 109.1
click at [337, 187] on button "加入" at bounding box center [338, 194] width 38 height 19
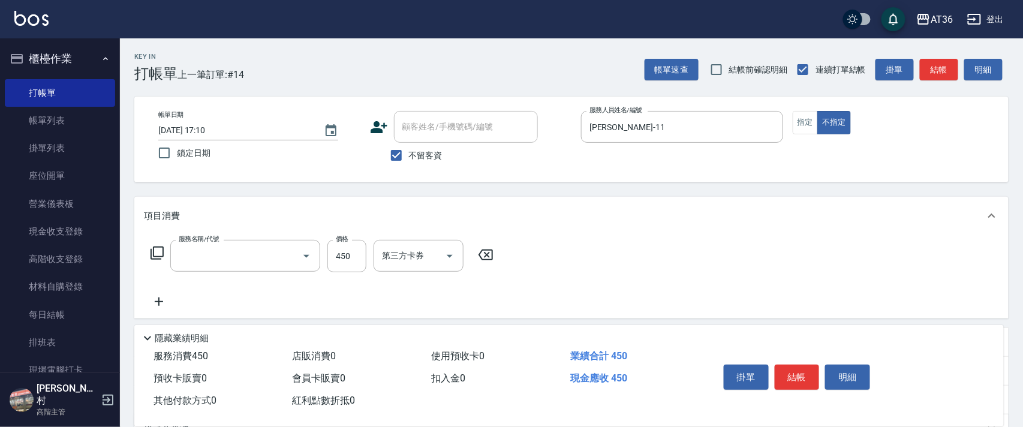
type input "洗+剪(301)"
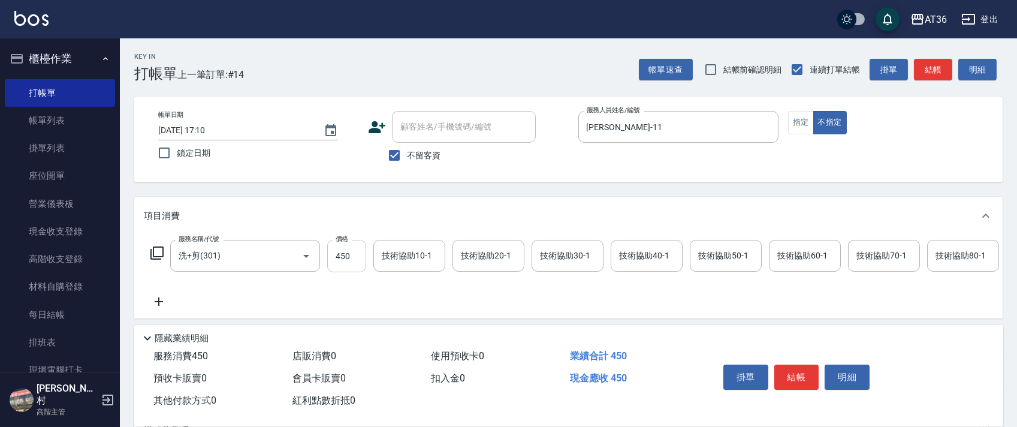
click at [342, 261] on input "450" at bounding box center [346, 256] width 39 height 32
type input "449"
click at [635, 253] on div "技術協助40-1 技術協助40-1" at bounding box center [647, 256] width 72 height 32
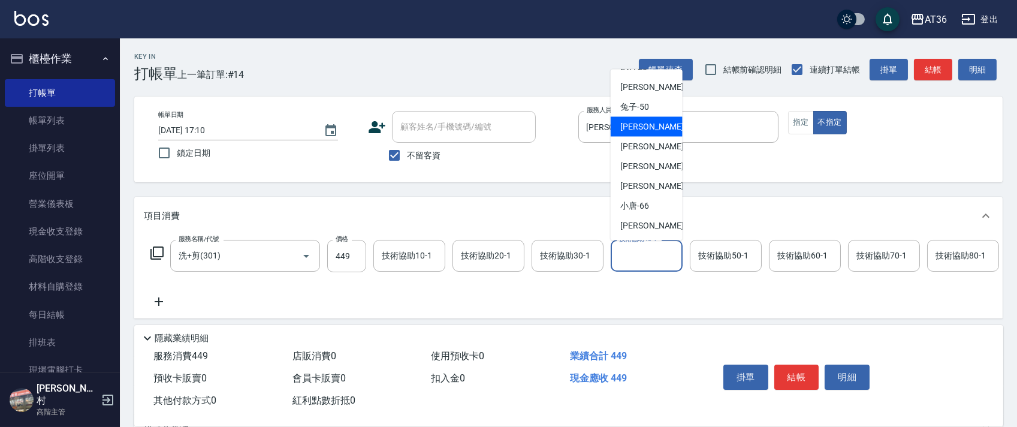
click at [660, 120] on div "溫溫 -53" at bounding box center [647, 127] width 72 height 20
type input "溫溫-53"
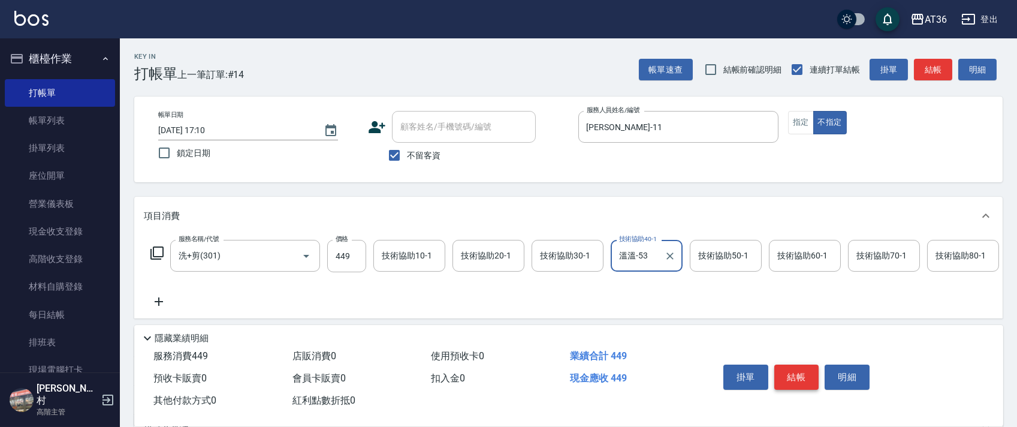
click at [802, 372] on button "結帳" at bounding box center [796, 376] width 45 height 25
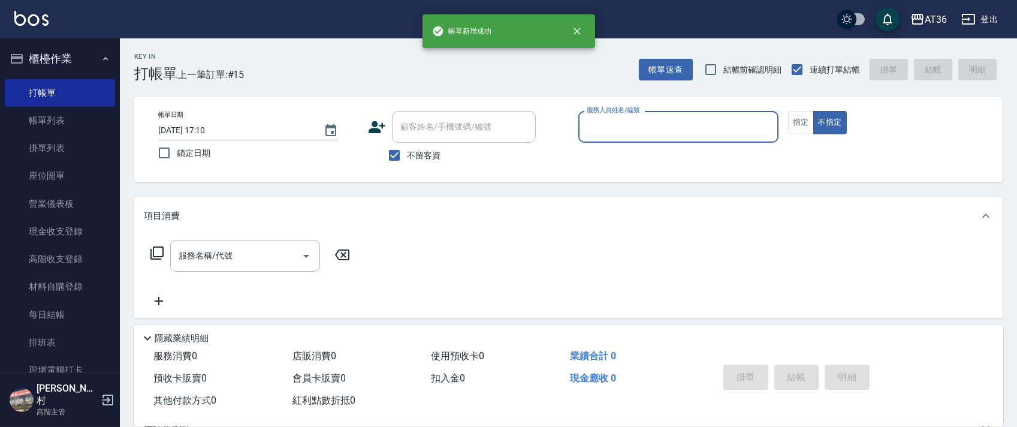
drag, startPoint x: 600, startPoint y: 120, endPoint x: 622, endPoint y: 138, distance: 28.1
click at [599, 120] on input "服務人員姓名/編號" at bounding box center [678, 126] width 189 height 21
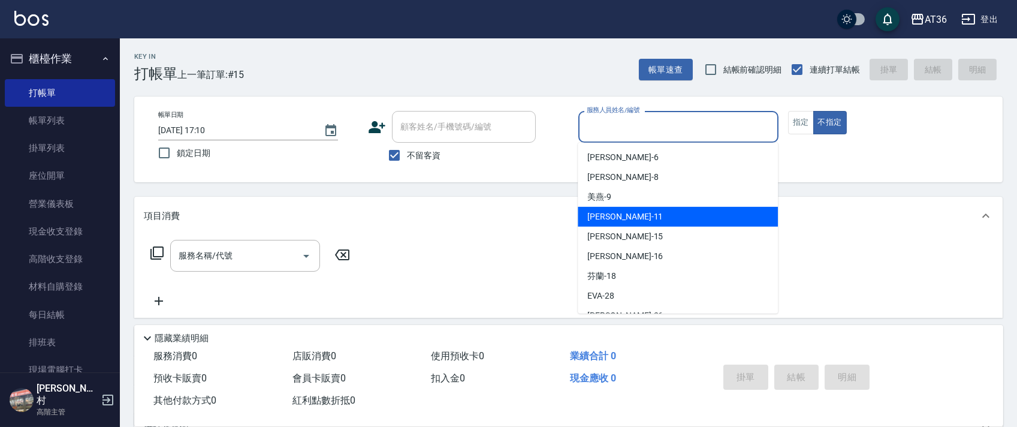
drag, startPoint x: 627, startPoint y: 213, endPoint x: 703, endPoint y: 155, distance: 95.3
click at [628, 213] on div "[PERSON_NAME] -11" at bounding box center [678, 217] width 200 height 20
type input "[PERSON_NAME]-11"
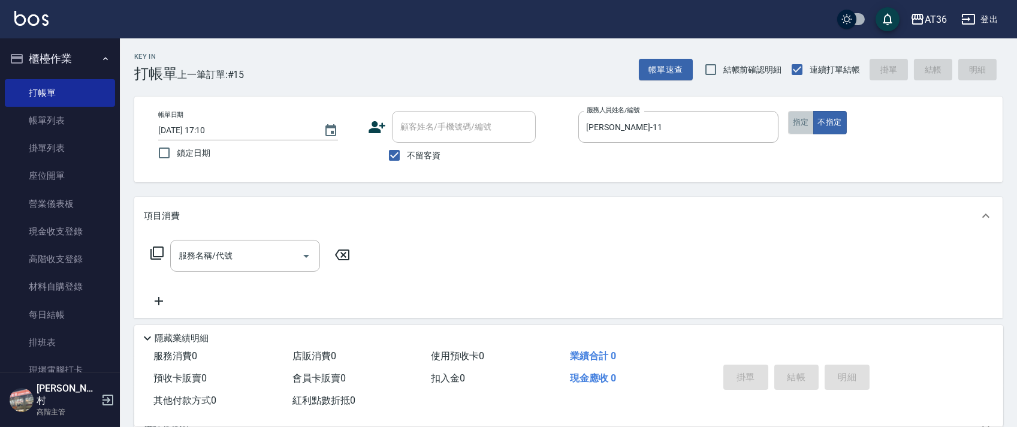
click at [800, 123] on button "指定" at bounding box center [801, 122] width 26 height 23
click at [155, 252] on icon at bounding box center [157, 253] width 14 height 14
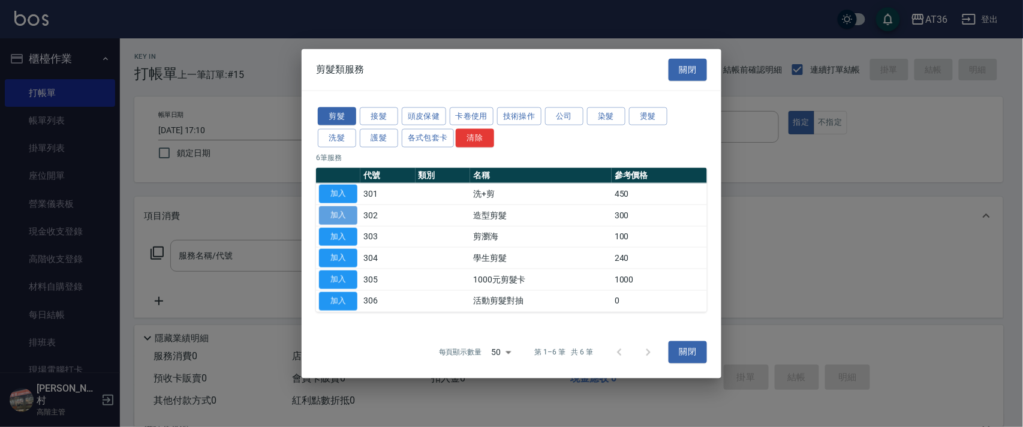
click at [337, 214] on button "加入" at bounding box center [338, 215] width 38 height 19
type input "造型剪髮(302)"
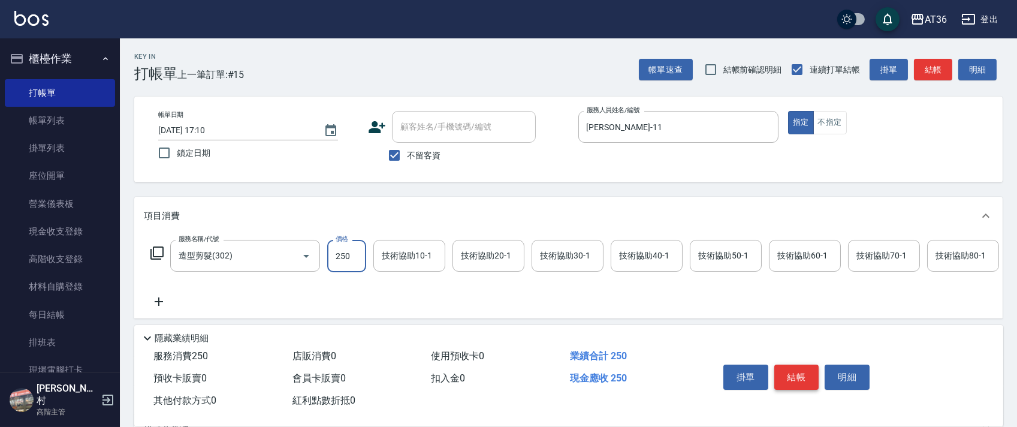
type input "250"
click at [786, 377] on button "結帳" at bounding box center [796, 376] width 45 height 25
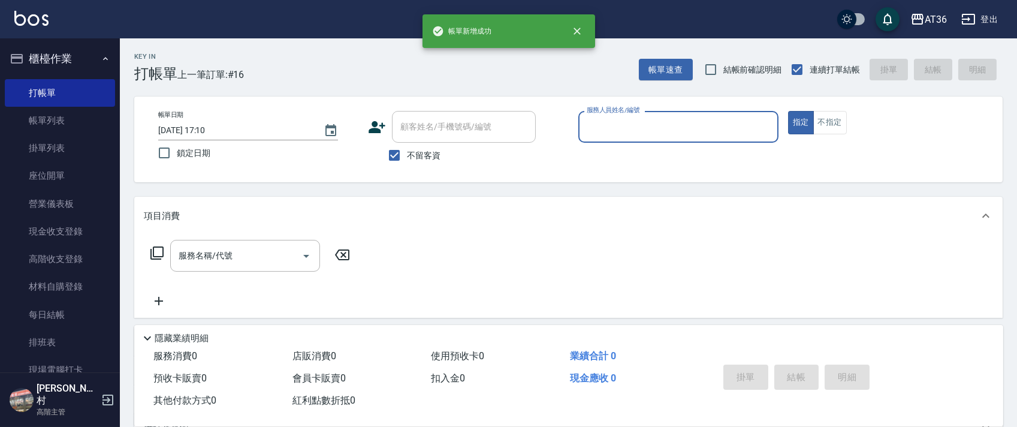
click at [593, 124] on input "服務人員姓名/編號" at bounding box center [678, 126] width 189 height 21
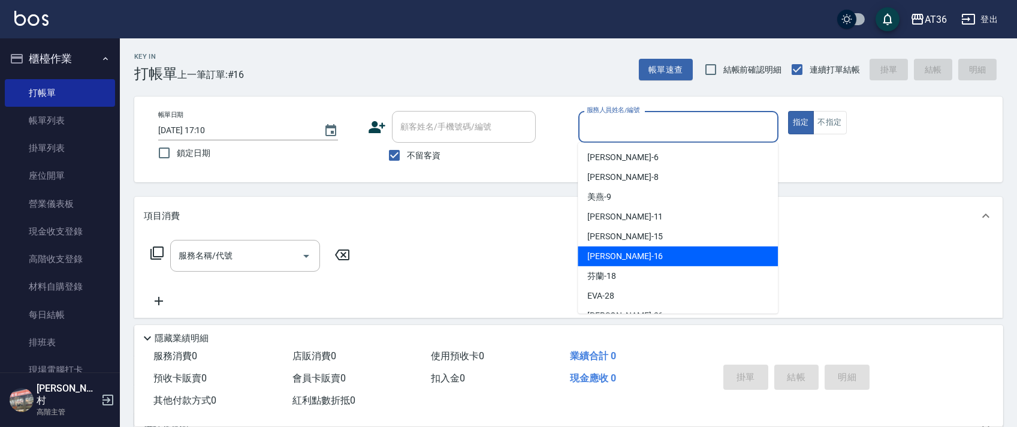
click at [610, 252] on span "[PERSON_NAME] -16" at bounding box center [625, 256] width 76 height 13
type input "[PERSON_NAME]-16"
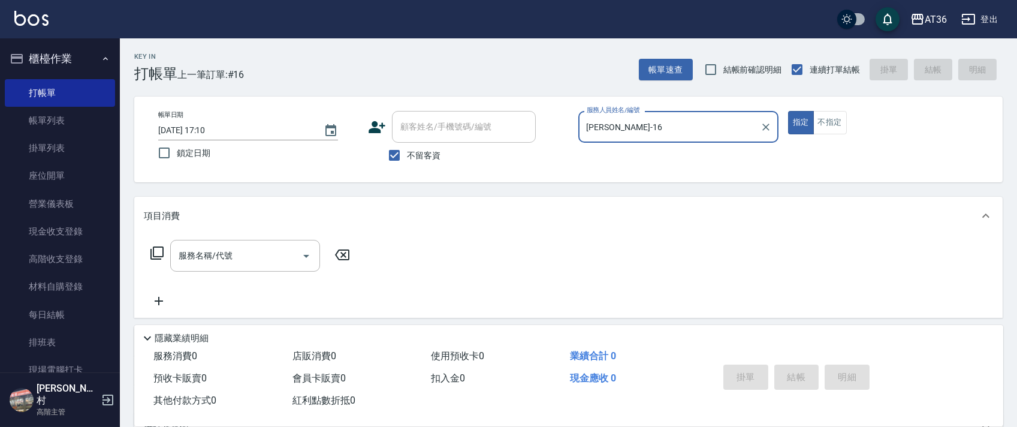
click at [162, 257] on icon at bounding box center [156, 252] width 13 height 13
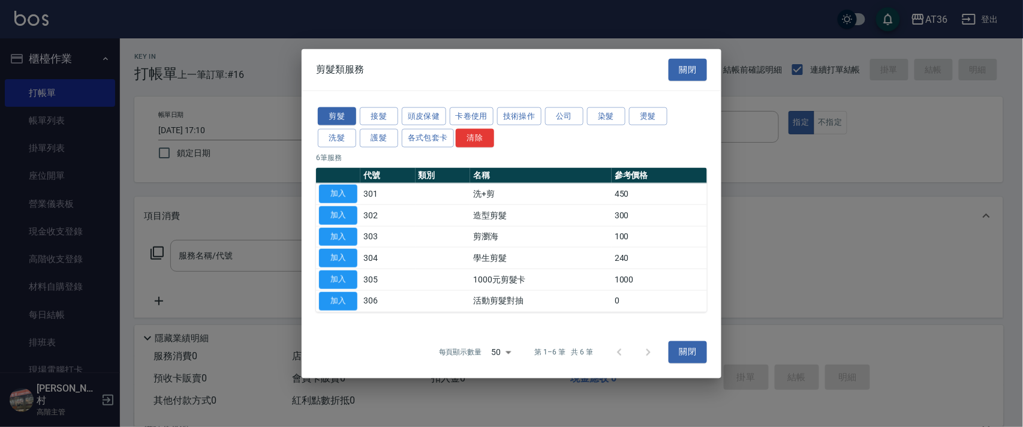
drag, startPoint x: 602, startPoint y: 118, endPoint x: 628, endPoint y: 153, distance: 44.1
click at [601, 121] on button "染髮" at bounding box center [606, 116] width 38 height 19
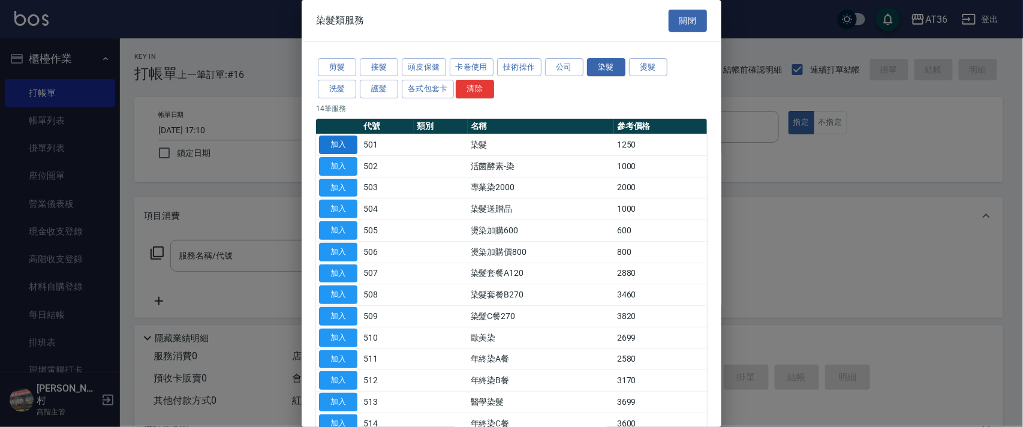
drag, startPoint x: 328, startPoint y: 137, endPoint x: 515, endPoint y: 238, distance: 212.2
click at [329, 137] on button "加入" at bounding box center [338, 144] width 38 height 19
type input "染髮(501)"
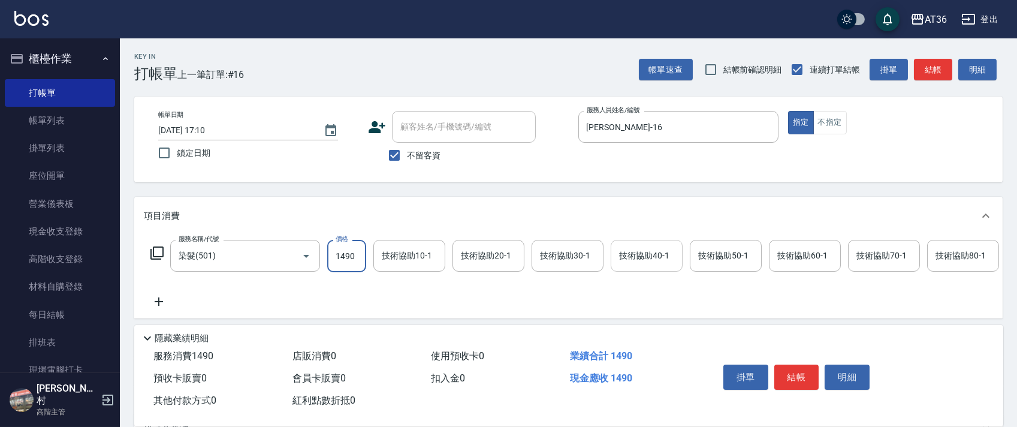
type input "1490"
click at [636, 252] on div "技術協助40-1 技術協助40-1" at bounding box center [647, 256] width 72 height 32
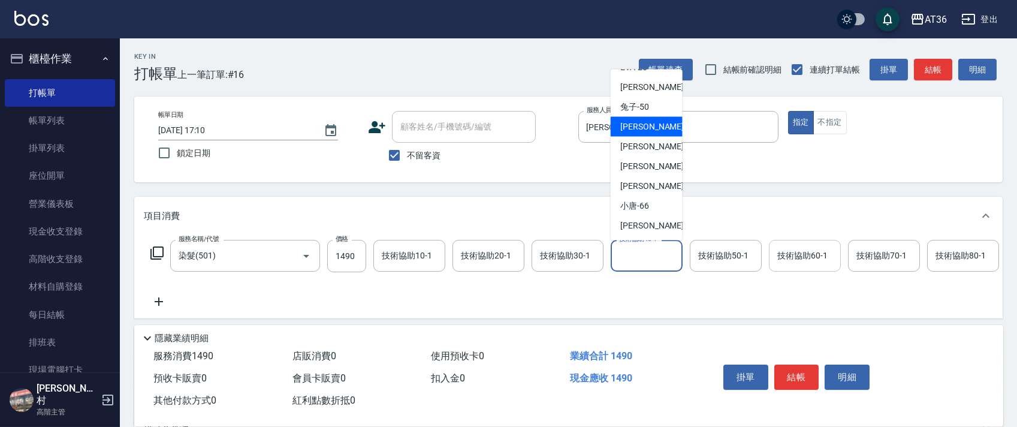
drag, startPoint x: 643, startPoint y: 125, endPoint x: 814, endPoint y: 255, distance: 214.7
click at [643, 125] on span "溫溫 -53" at bounding box center [658, 126] width 76 height 13
type input "溫溫-53"
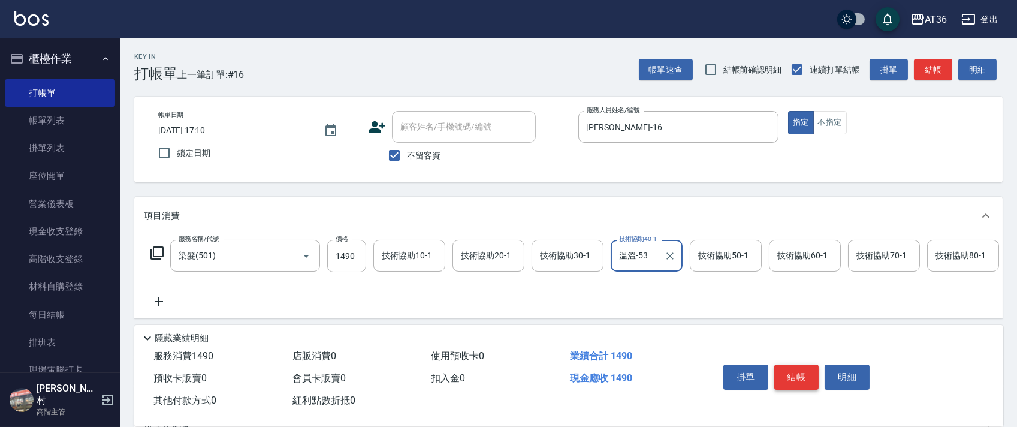
click at [790, 378] on button "結帳" at bounding box center [796, 376] width 45 height 25
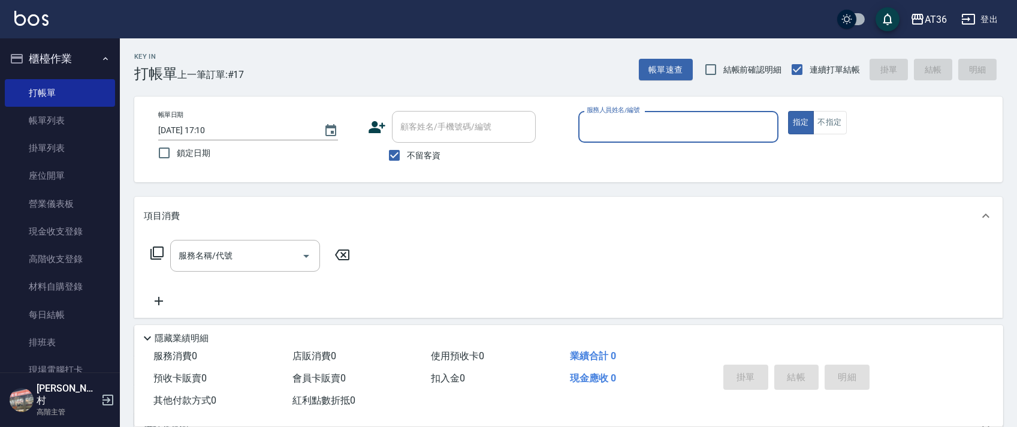
click at [587, 129] on input "服務人員姓名/編號" at bounding box center [678, 126] width 189 height 21
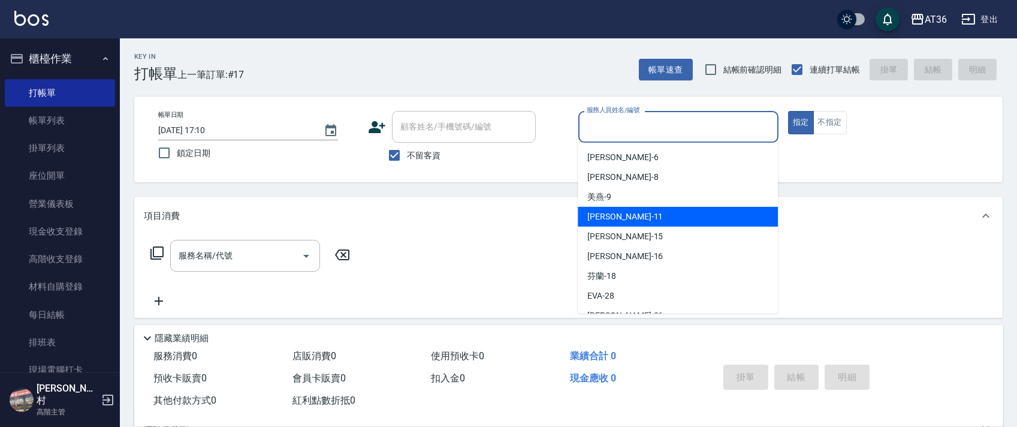
click at [603, 215] on span "[PERSON_NAME] -11" at bounding box center [625, 216] width 76 height 13
type input "[PERSON_NAME]-11"
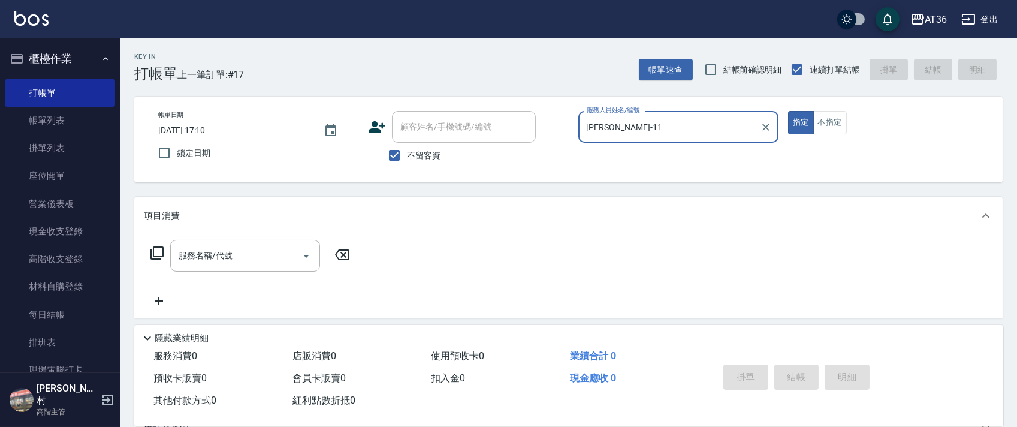
click at [158, 253] on icon at bounding box center [157, 253] width 14 height 14
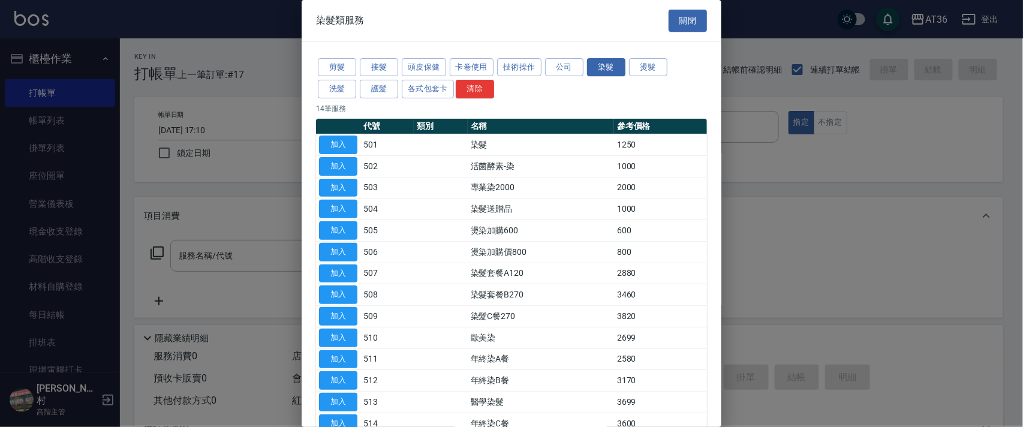
click at [647, 68] on button "燙髮" at bounding box center [648, 67] width 38 height 19
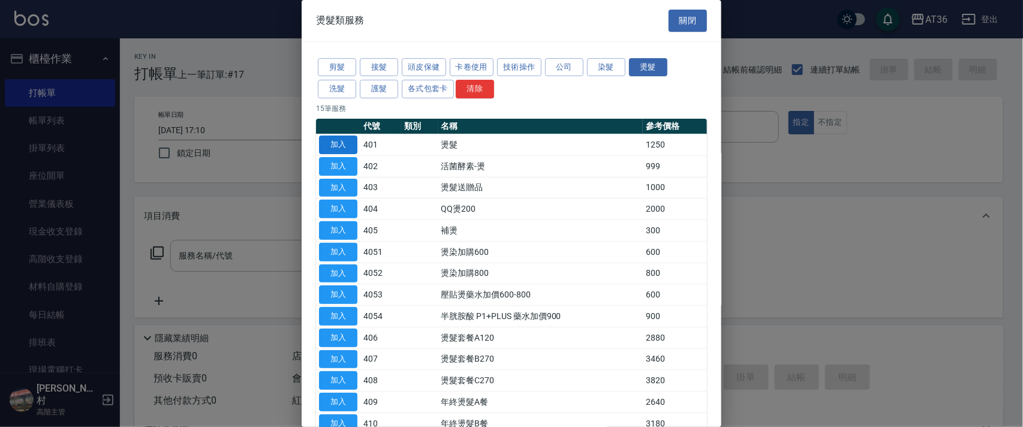
click at [327, 144] on button "加入" at bounding box center [338, 144] width 38 height 19
type input "燙髮(401)"
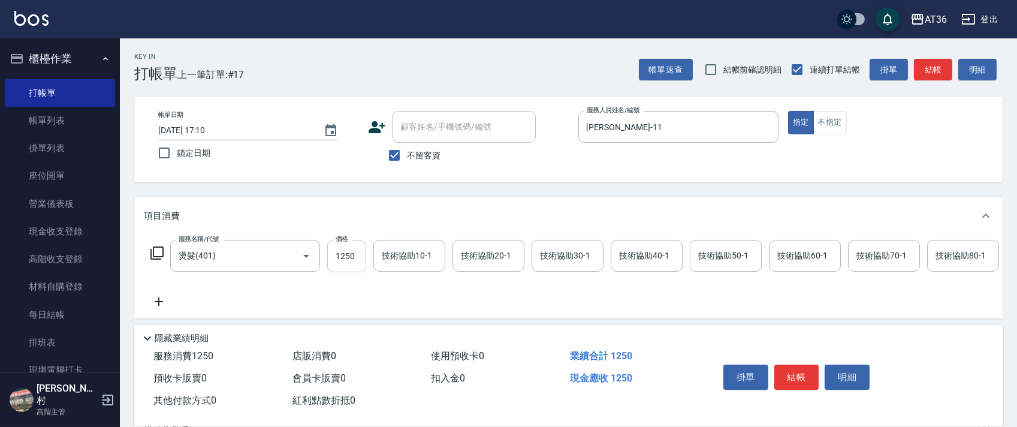
click at [336, 261] on input "1250" at bounding box center [346, 256] width 39 height 32
click at [619, 244] on div "技術協助40-1" at bounding box center [647, 256] width 72 height 32
type input "2500"
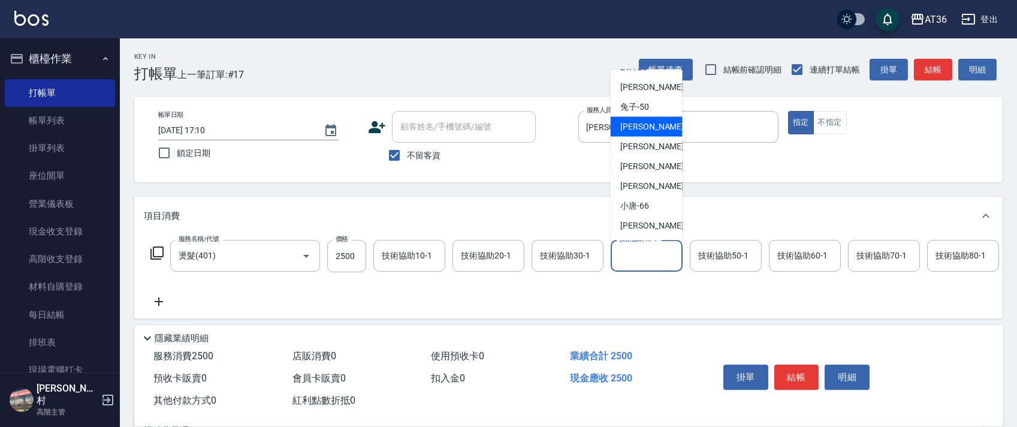
drag, startPoint x: 655, startPoint y: 120, endPoint x: 807, endPoint y: 201, distance: 173.0
click at [655, 122] on div "溫溫 -53" at bounding box center [647, 127] width 72 height 20
type input "溫溫-53"
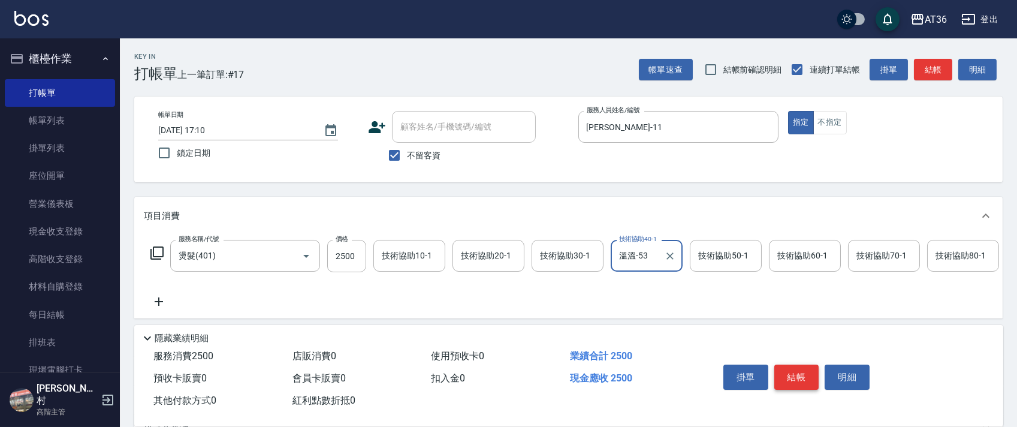
click at [791, 372] on button "結帳" at bounding box center [796, 376] width 45 height 25
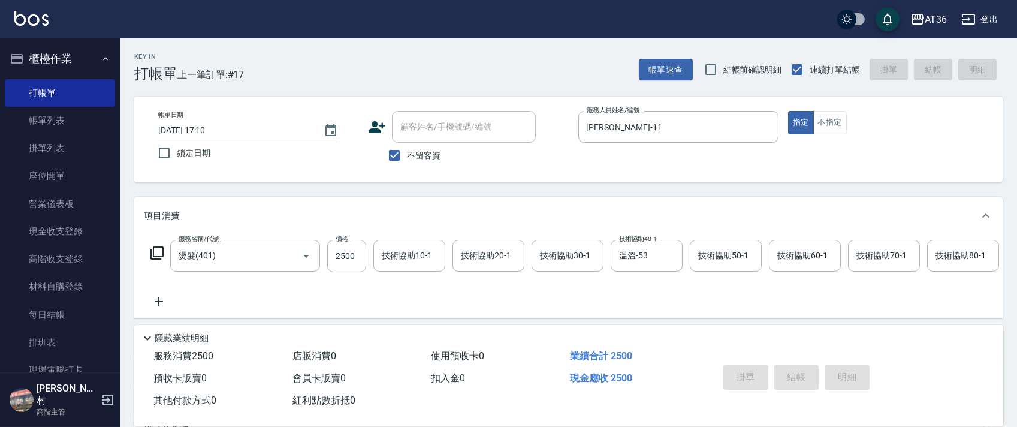
type input "[DATE] 17:11"
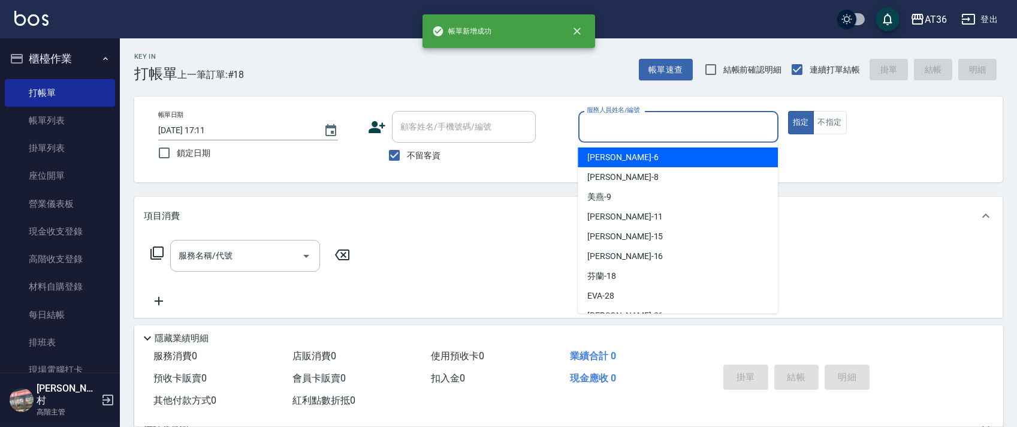
drag, startPoint x: 589, startPoint y: 123, endPoint x: 682, endPoint y: 176, distance: 106.8
click at [589, 125] on input "服務人員姓名/編號" at bounding box center [678, 126] width 189 height 21
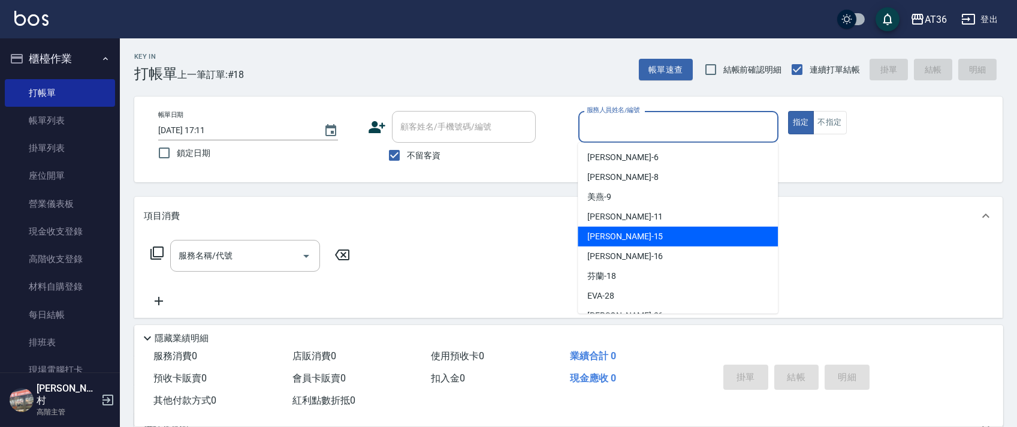
drag, startPoint x: 620, startPoint y: 234, endPoint x: 864, endPoint y: 204, distance: 245.7
click at [623, 233] on div "[PERSON_NAME] -15" at bounding box center [678, 237] width 200 height 20
type input "阡慧-15"
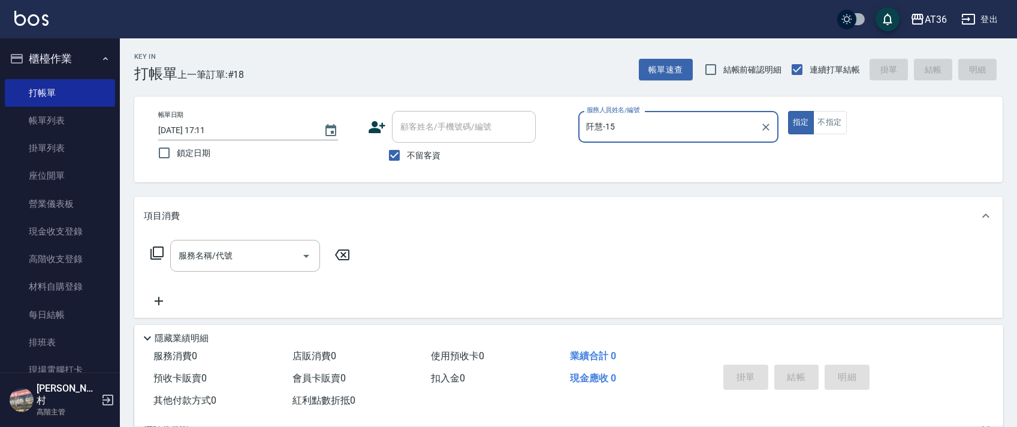
click at [159, 251] on icon at bounding box center [157, 253] width 14 height 14
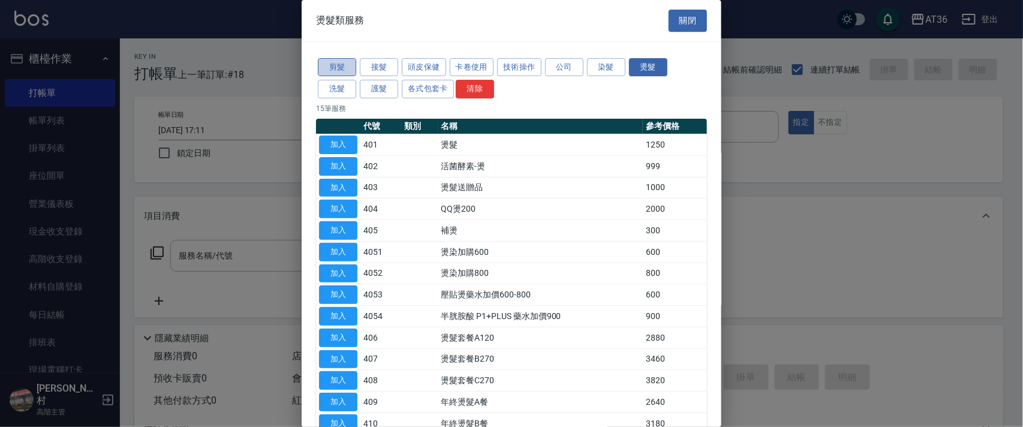
click at [340, 73] on button "剪髮" at bounding box center [337, 67] width 38 height 19
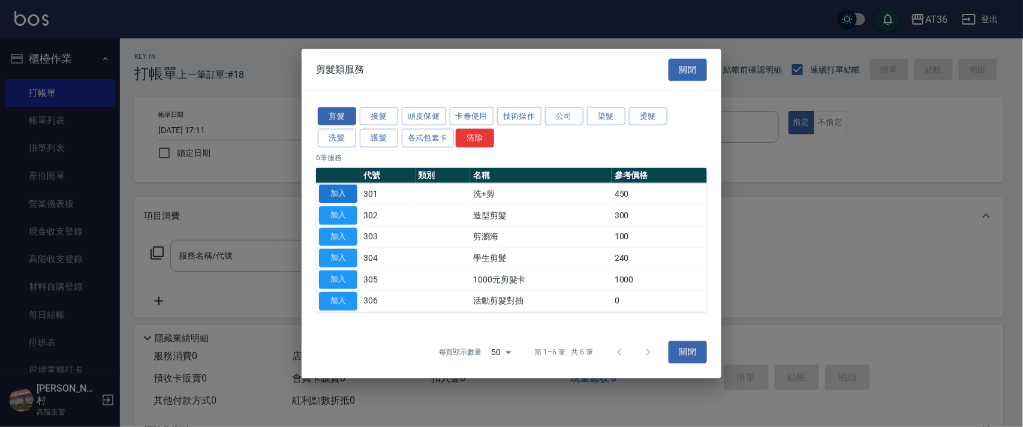
click at [340, 191] on button "加入" at bounding box center [338, 194] width 38 height 19
type input "洗+剪(301)"
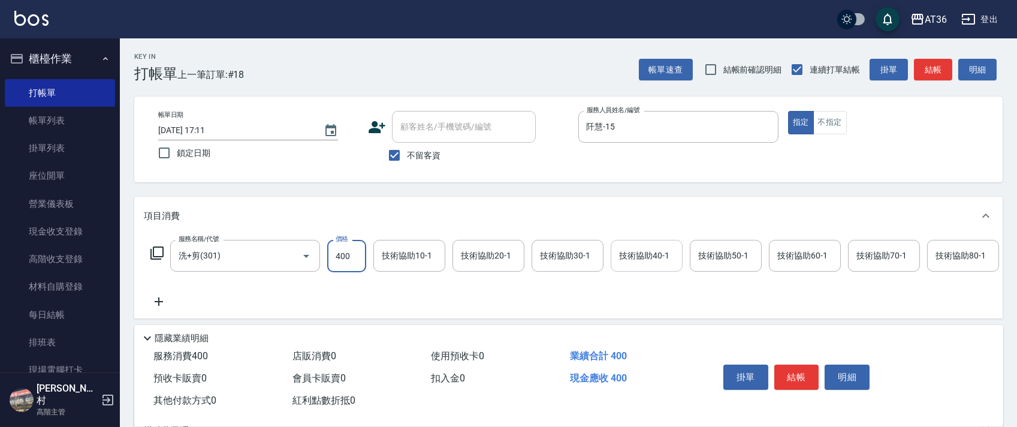
type input "400"
drag, startPoint x: 635, startPoint y: 253, endPoint x: 639, endPoint y: 248, distance: 6.4
click at [635, 254] on div "技術協助40-1 技術協助40-1" at bounding box center [647, 256] width 72 height 32
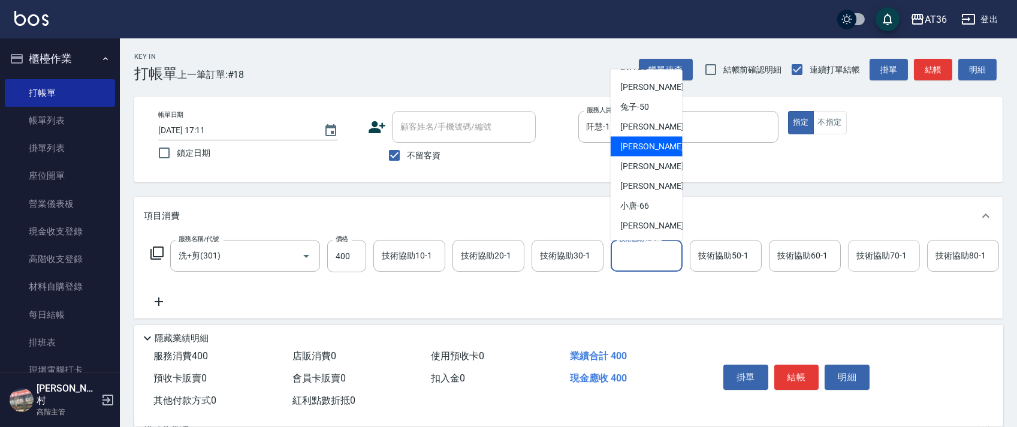
drag, startPoint x: 653, startPoint y: 138, endPoint x: 896, endPoint y: 264, distance: 272.9
click at [653, 139] on div "[PERSON_NAME] -55" at bounding box center [647, 147] width 72 height 20
type input "[PERSON_NAME]-55"
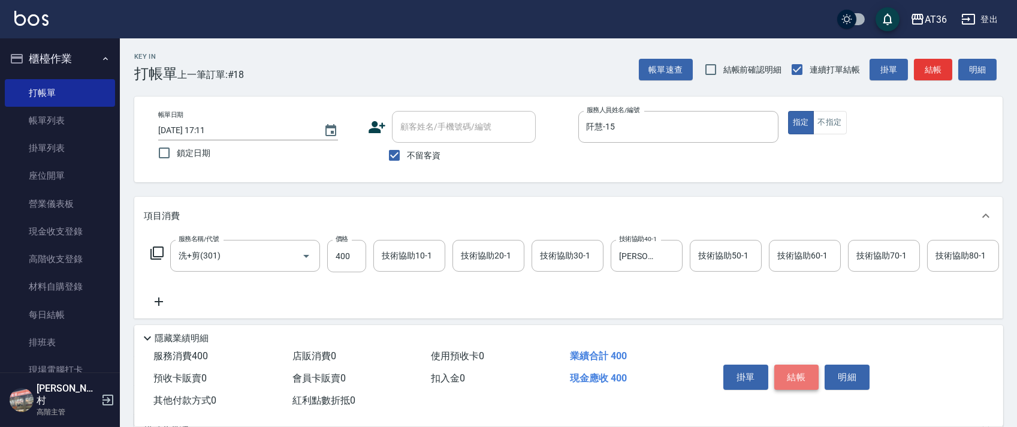
click at [794, 373] on button "結帳" at bounding box center [796, 376] width 45 height 25
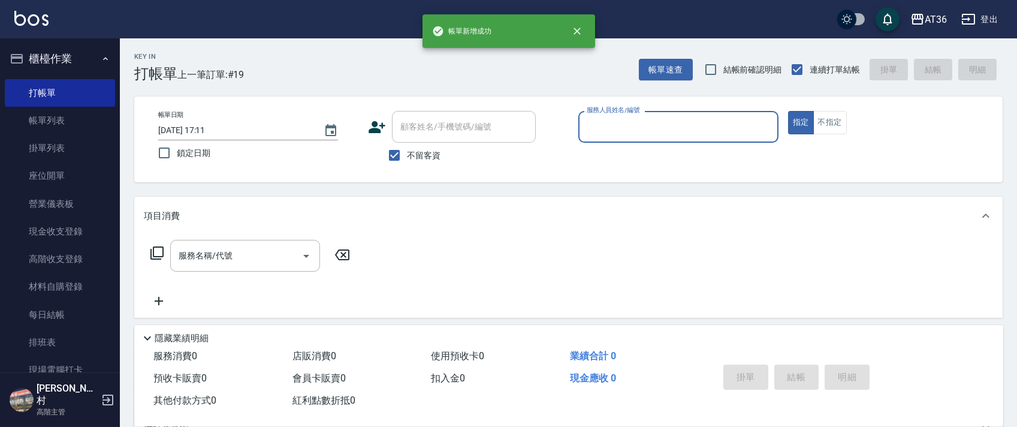
click at [596, 131] on input "服務人員姓名/編號" at bounding box center [678, 126] width 189 height 21
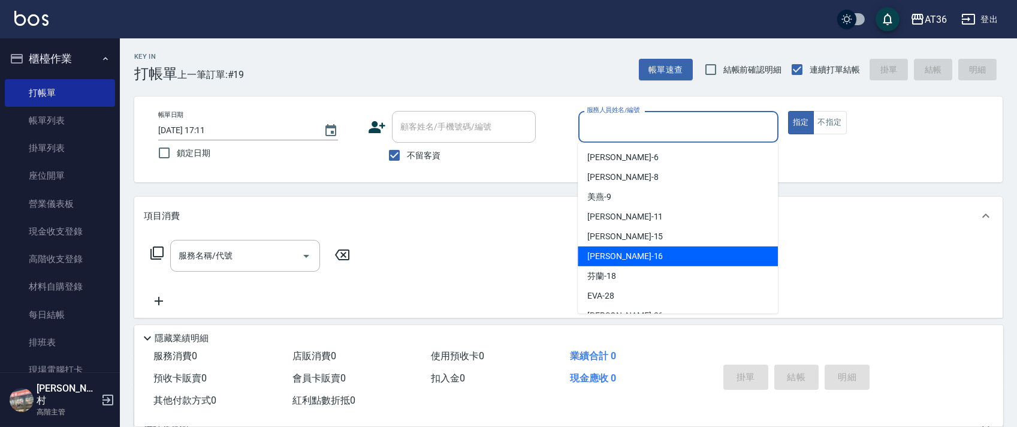
drag, startPoint x: 616, startPoint y: 252, endPoint x: 598, endPoint y: 222, distance: 34.8
click at [617, 252] on div "[PERSON_NAME] -16" at bounding box center [678, 256] width 200 height 20
type input "[PERSON_NAME]-16"
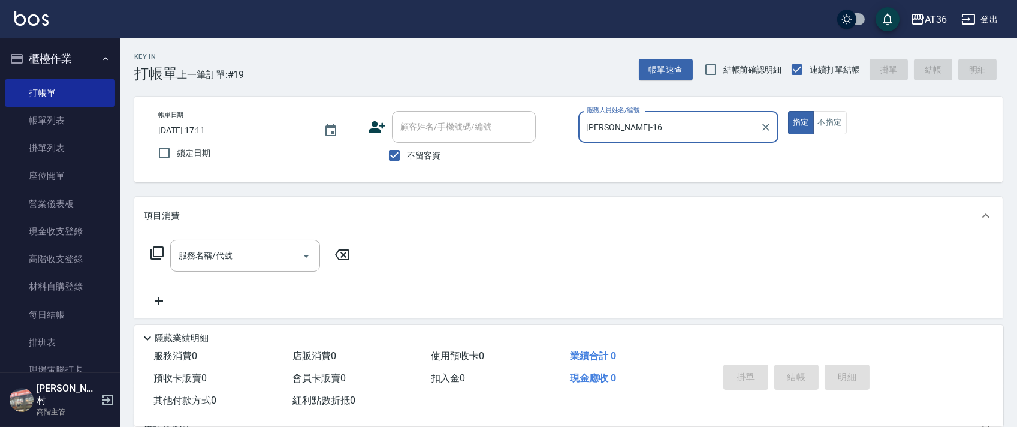
click at [155, 251] on icon at bounding box center [157, 253] width 14 height 14
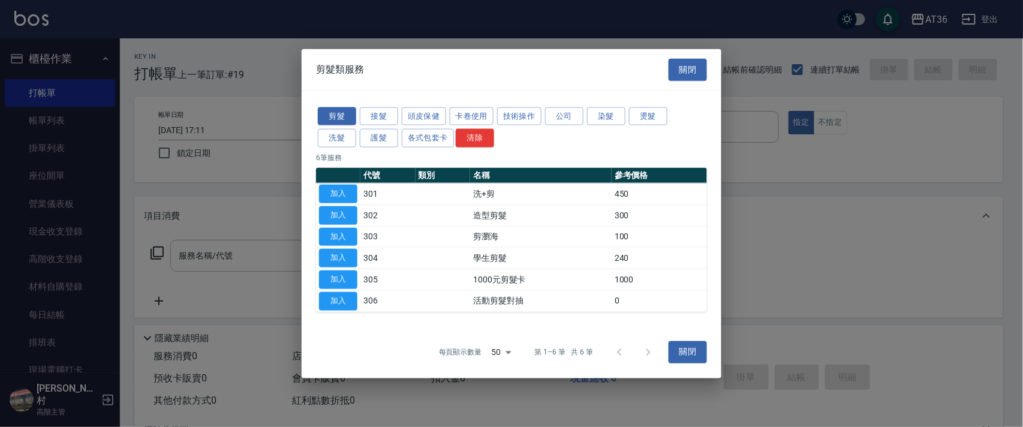
drag, startPoint x: 343, startPoint y: 188, endPoint x: 405, endPoint y: 171, distance: 64.1
click at [343, 188] on button "加入" at bounding box center [338, 194] width 38 height 19
type input "洗+剪(301)"
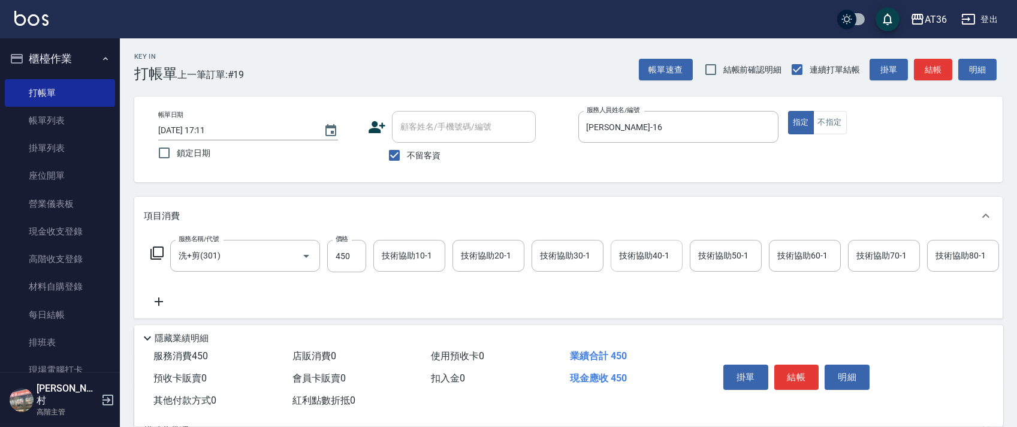
click at [635, 257] on div "技術協助40-1 技術協助40-1" at bounding box center [647, 256] width 72 height 32
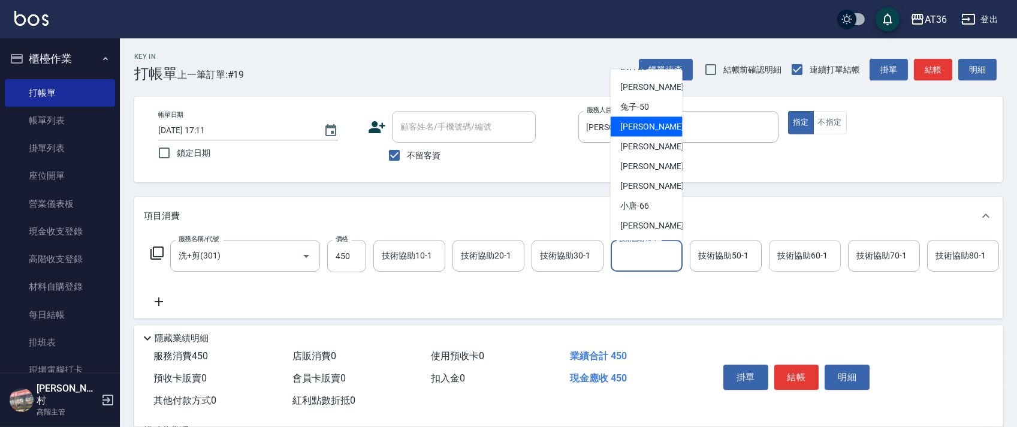
drag, startPoint x: 652, startPoint y: 125, endPoint x: 836, endPoint y: 257, distance: 226.0
click at [652, 126] on div "溫溫 -53" at bounding box center [647, 127] width 72 height 20
type input "溫溫-53"
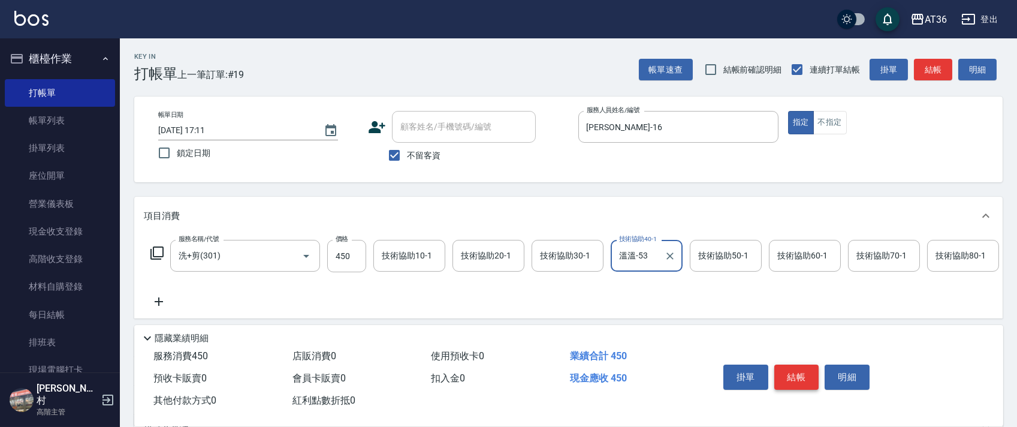
drag, startPoint x: 789, startPoint y: 369, endPoint x: 794, endPoint y: 347, distance: 22.0
click at [789, 367] on button "結帳" at bounding box center [796, 376] width 45 height 25
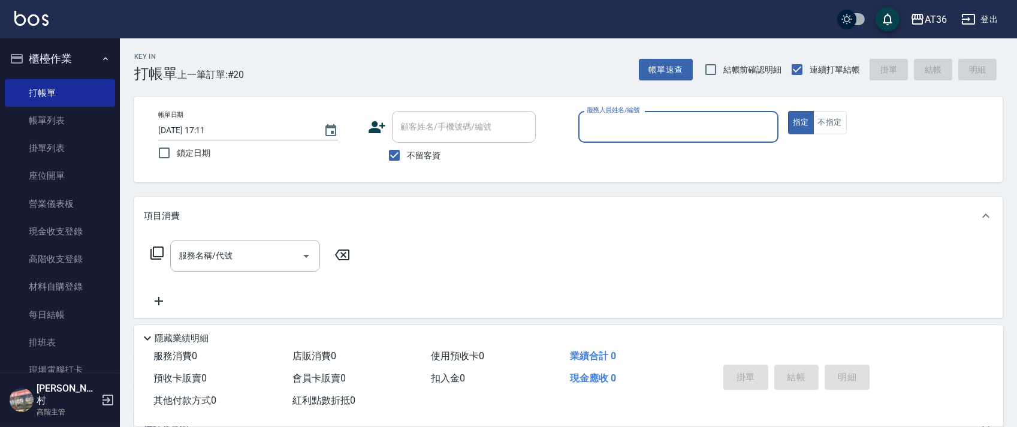
click at [592, 135] on input "服務人員姓名/編號" at bounding box center [678, 126] width 189 height 21
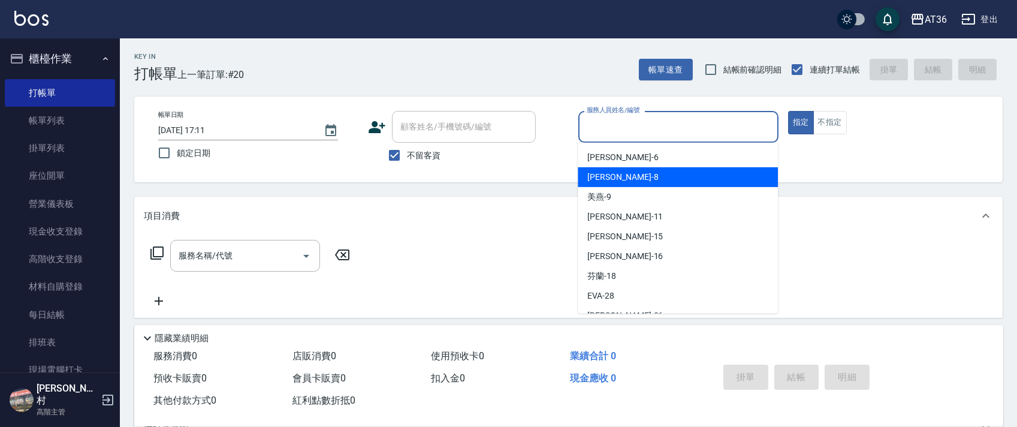
drag, startPoint x: 597, startPoint y: 173, endPoint x: 851, endPoint y: 110, distance: 261.1
click at [597, 174] on span "[PERSON_NAME] -8" at bounding box center [622, 177] width 71 height 13
type input "[PERSON_NAME]-8"
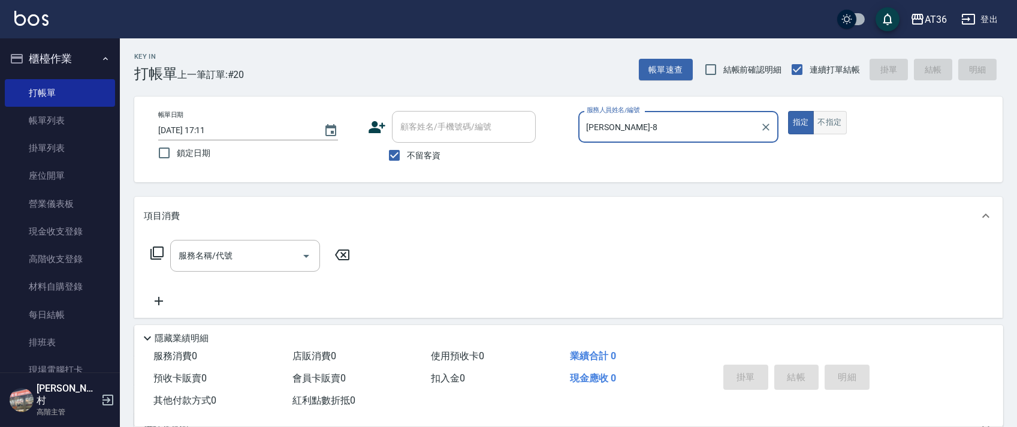
click at [819, 126] on button "不指定" at bounding box center [830, 122] width 34 height 23
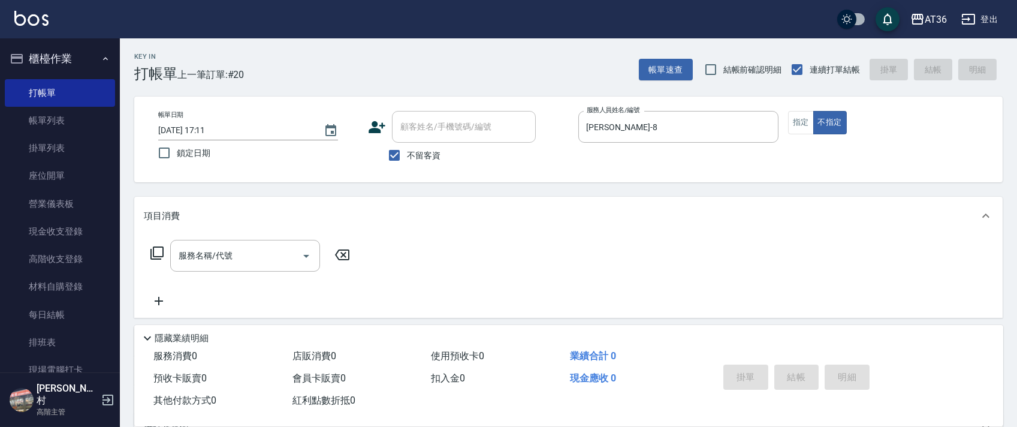
click at [159, 254] on icon at bounding box center [157, 253] width 14 height 14
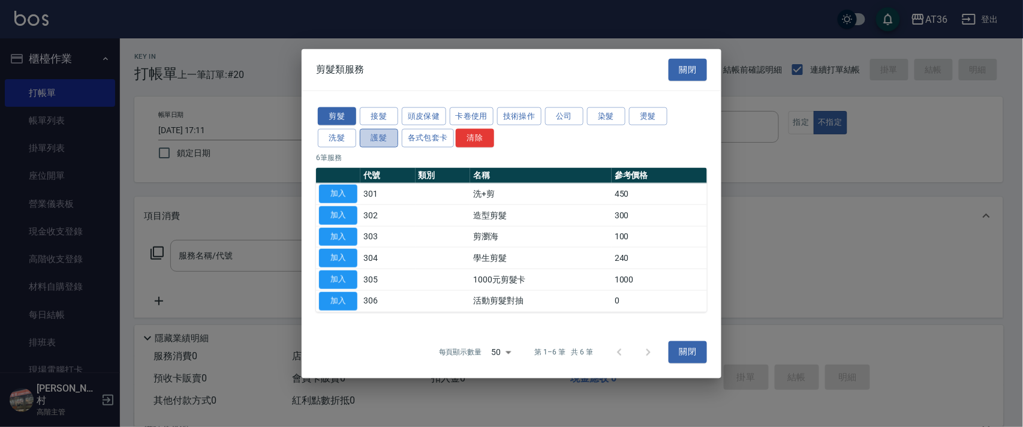
click at [381, 138] on button "護髮" at bounding box center [379, 138] width 38 height 19
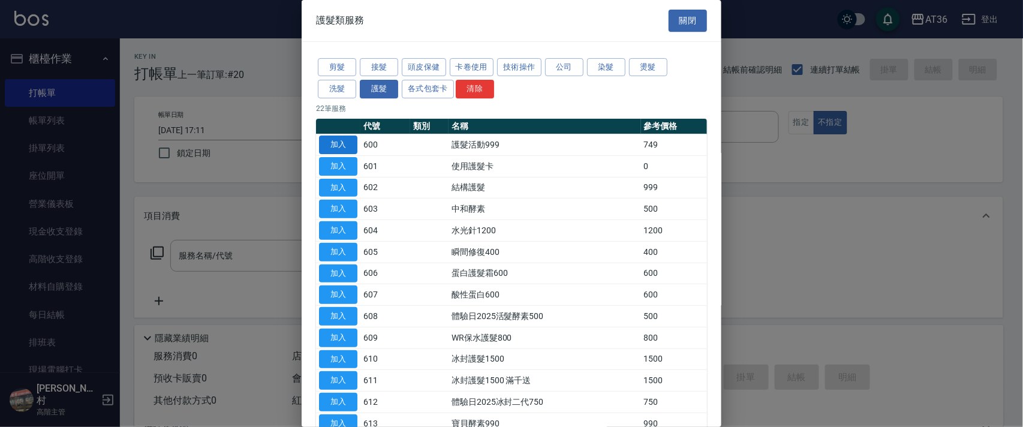
click at [336, 137] on button "加入" at bounding box center [338, 144] width 38 height 19
type input "護髮活動999(600)"
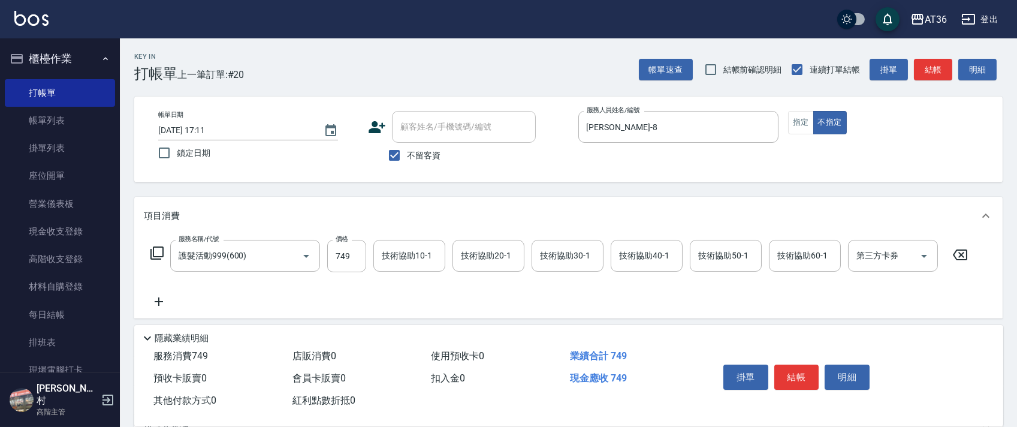
click at [151, 251] on icon at bounding box center [156, 252] width 13 height 13
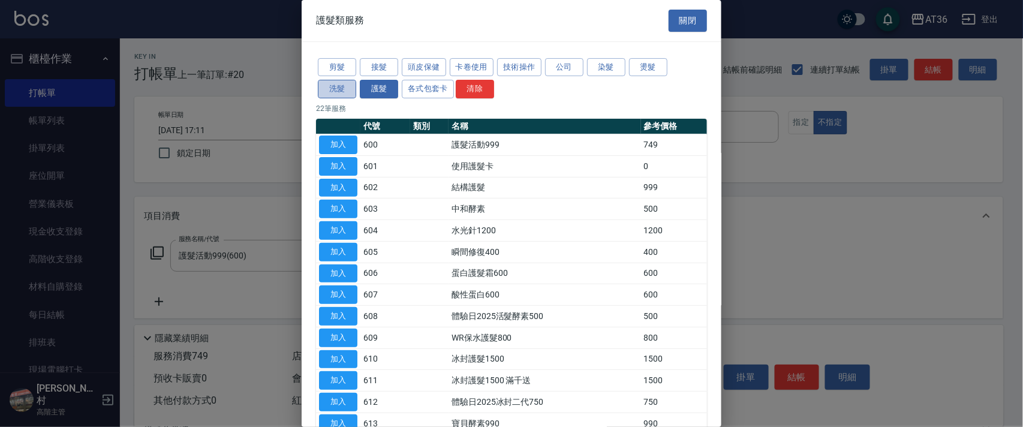
click at [338, 87] on button "洗髮" at bounding box center [337, 89] width 38 height 19
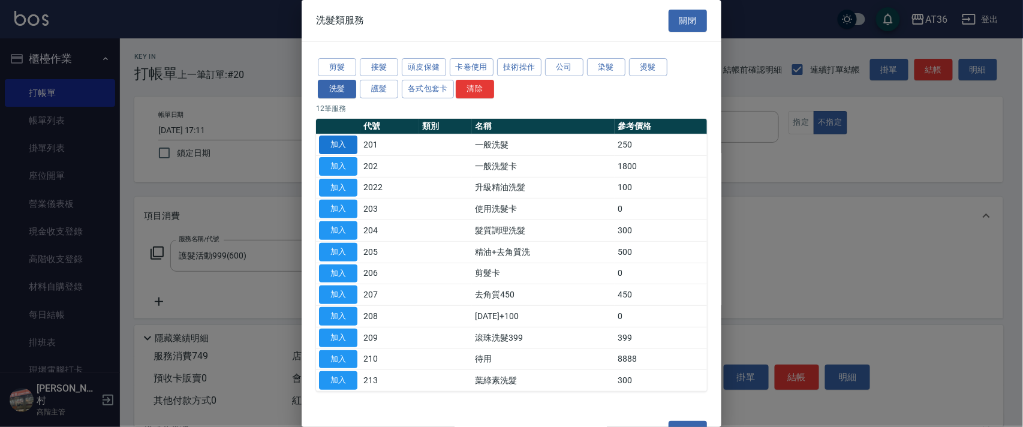
click at [345, 141] on button "加入" at bounding box center [338, 144] width 38 height 19
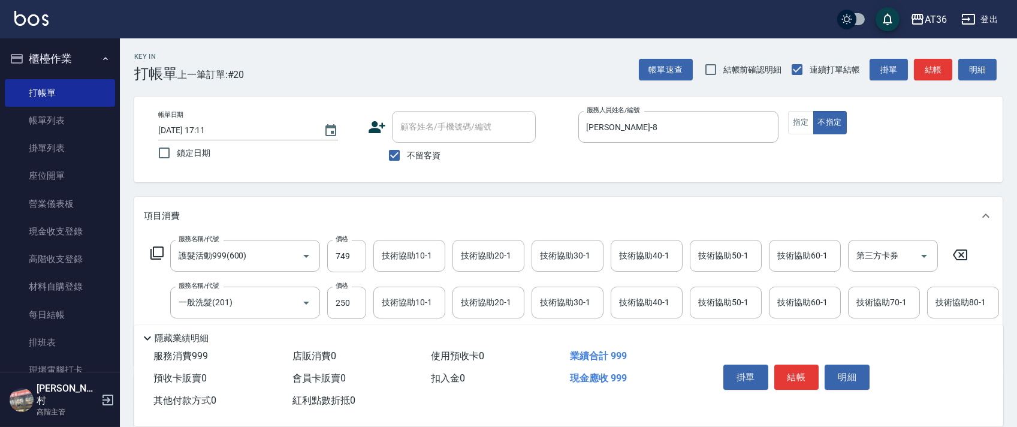
drag, startPoint x: 342, startPoint y: 301, endPoint x: 366, endPoint y: 298, distance: 24.2
click at [342, 302] on input "250" at bounding box center [346, 303] width 39 height 32
type input "100"
click at [790, 377] on button "結帳" at bounding box center [796, 376] width 45 height 25
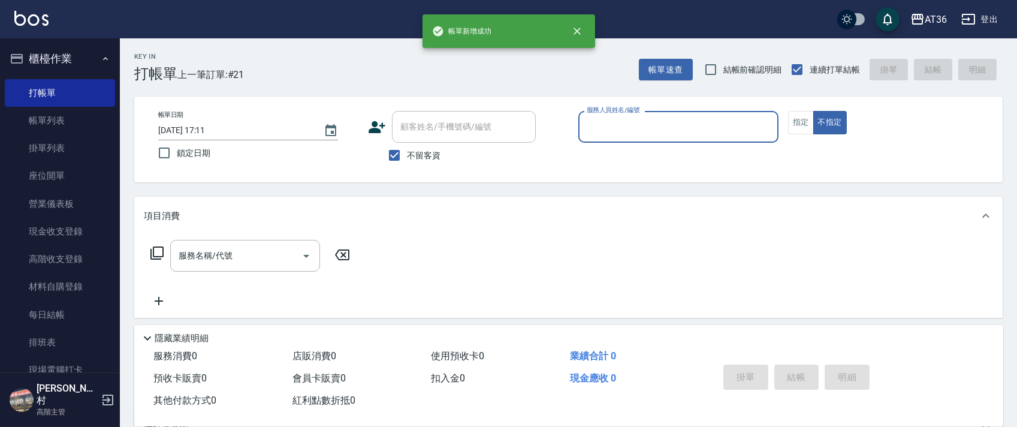
click at [595, 125] on input "服務人員姓名/編號" at bounding box center [678, 126] width 189 height 21
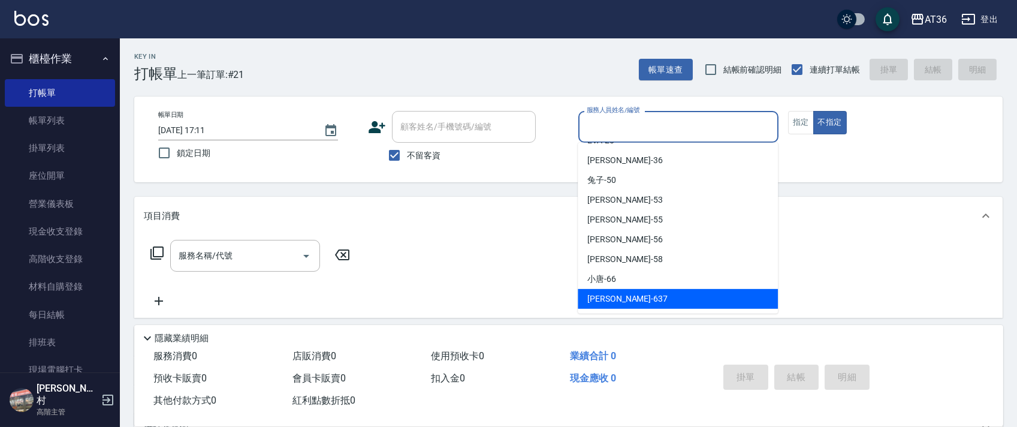
drag, startPoint x: 611, startPoint y: 296, endPoint x: 779, endPoint y: 164, distance: 213.9
click at [611, 294] on span "憶琳 -637" at bounding box center [627, 299] width 80 height 13
type input "憶琳-637"
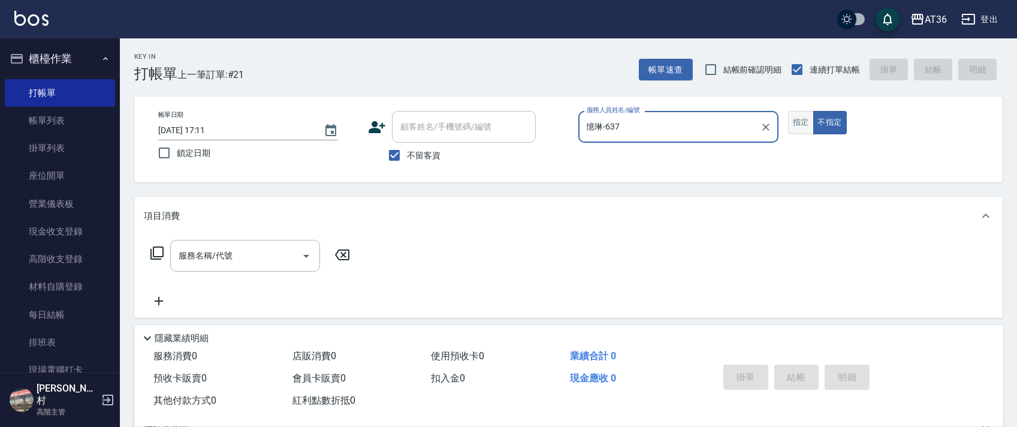
click at [806, 128] on button "指定" at bounding box center [801, 122] width 26 height 23
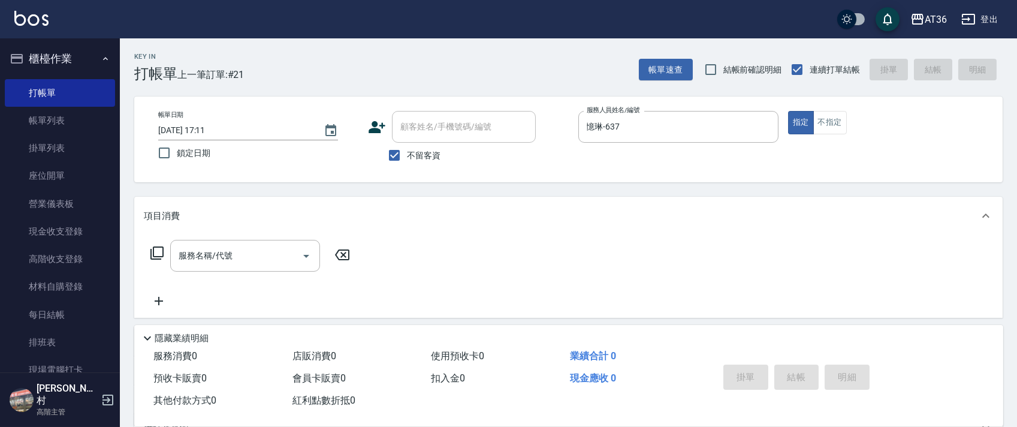
click at [150, 248] on icon at bounding box center [157, 253] width 14 height 14
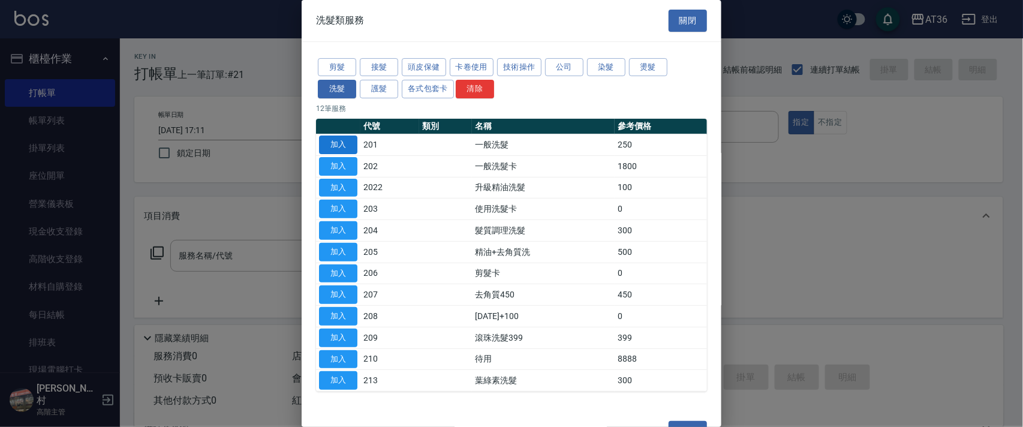
click at [334, 142] on button "加入" at bounding box center [338, 144] width 38 height 19
type input "一般洗髮(201)"
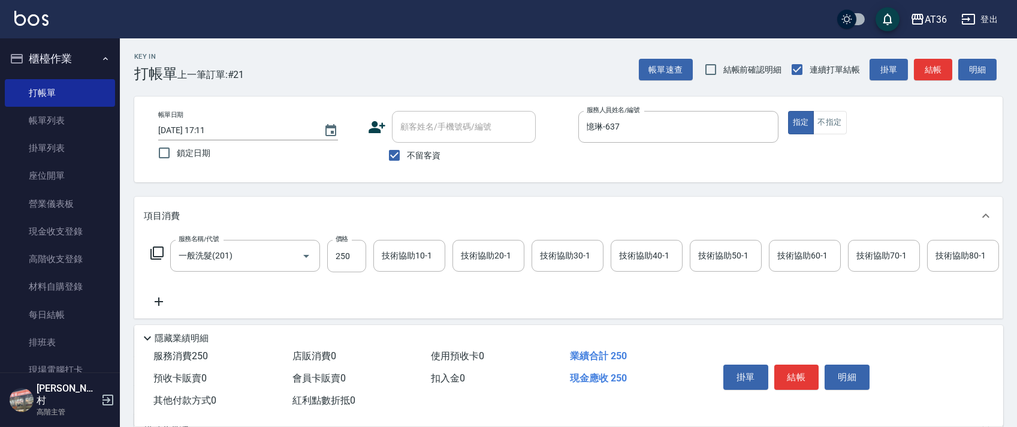
drag, startPoint x: 796, startPoint y: 367, endPoint x: 802, endPoint y: 354, distance: 14.5
click at [800, 367] on button "結帳" at bounding box center [796, 376] width 45 height 25
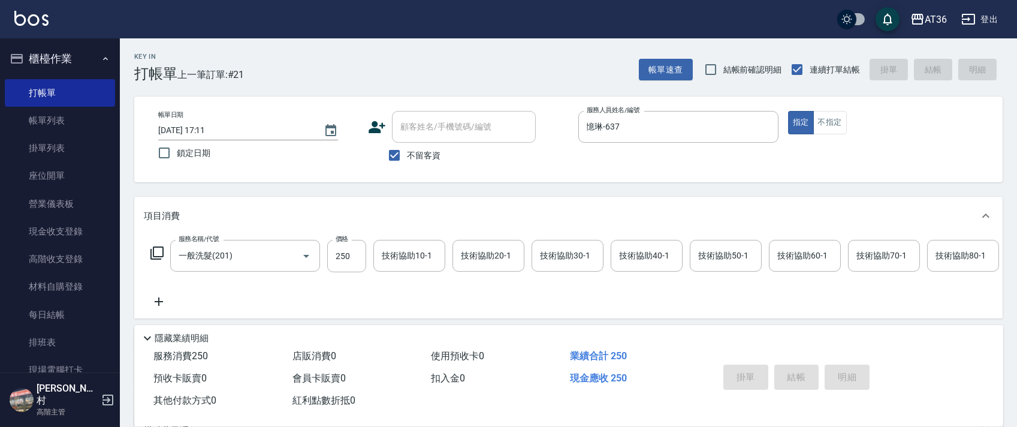
type input "[DATE] 17:12"
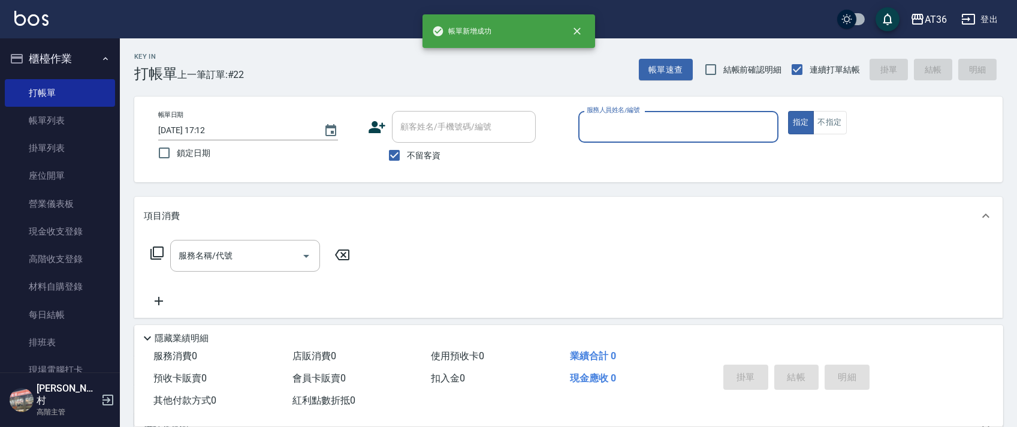
click at [586, 122] on input "服務人員姓名/編號" at bounding box center [678, 126] width 189 height 21
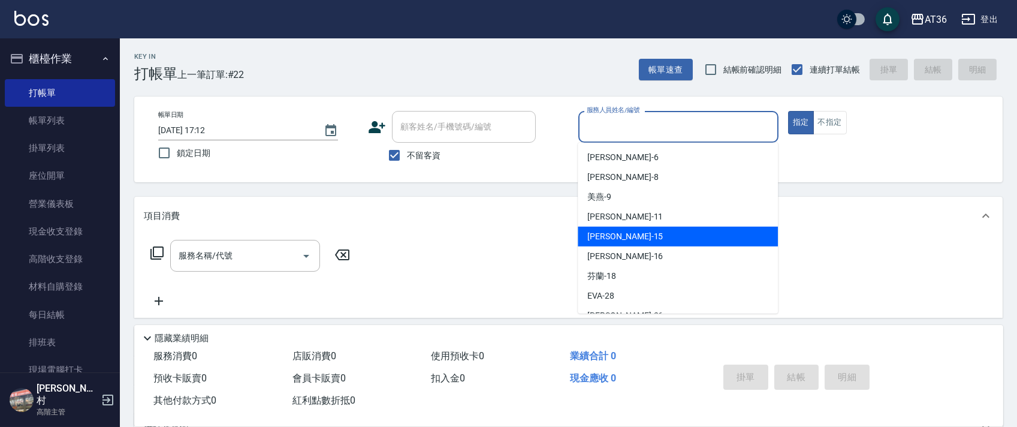
click at [601, 231] on span "[PERSON_NAME] -15" at bounding box center [625, 236] width 76 height 13
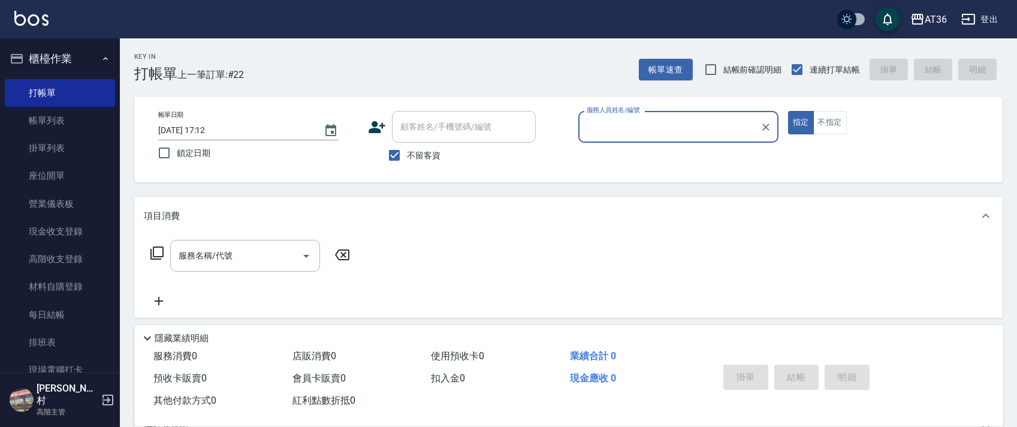
type input "阡慧-15"
click at [156, 252] on icon at bounding box center [157, 253] width 14 height 14
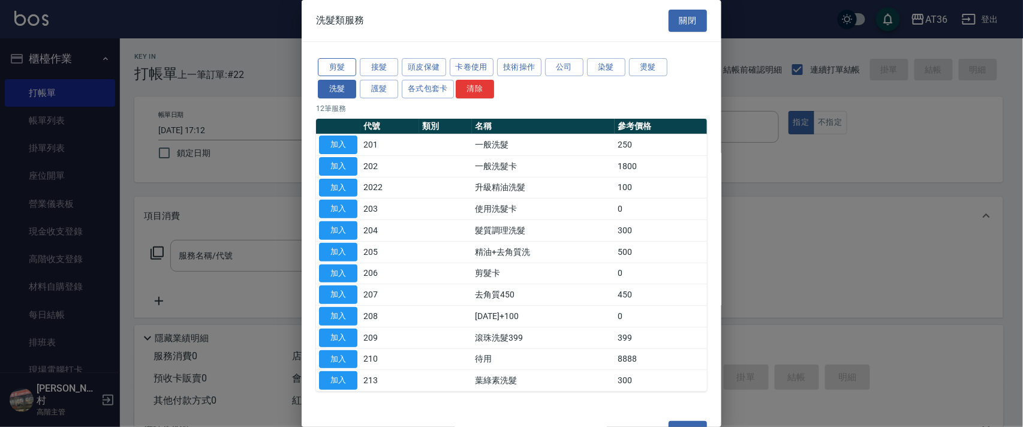
click at [334, 65] on button "剪髮" at bounding box center [337, 67] width 38 height 19
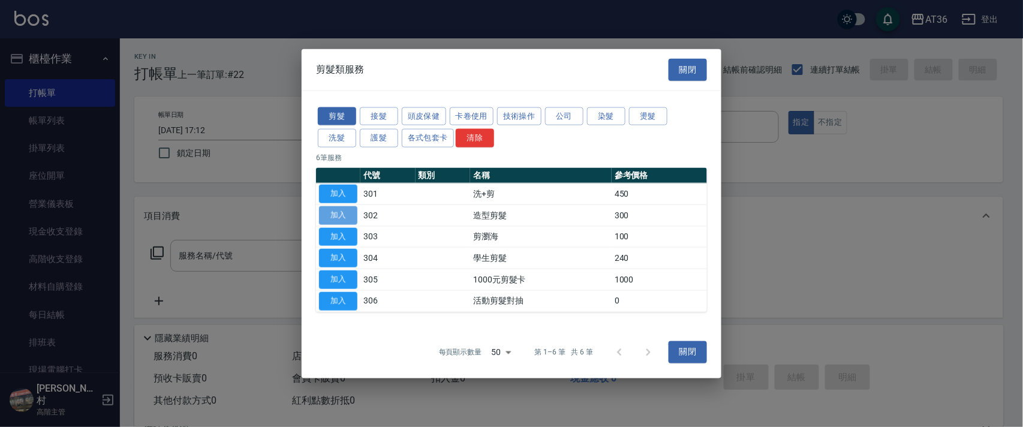
click at [343, 211] on button "加入" at bounding box center [338, 215] width 38 height 19
type input "造型剪髮(302)"
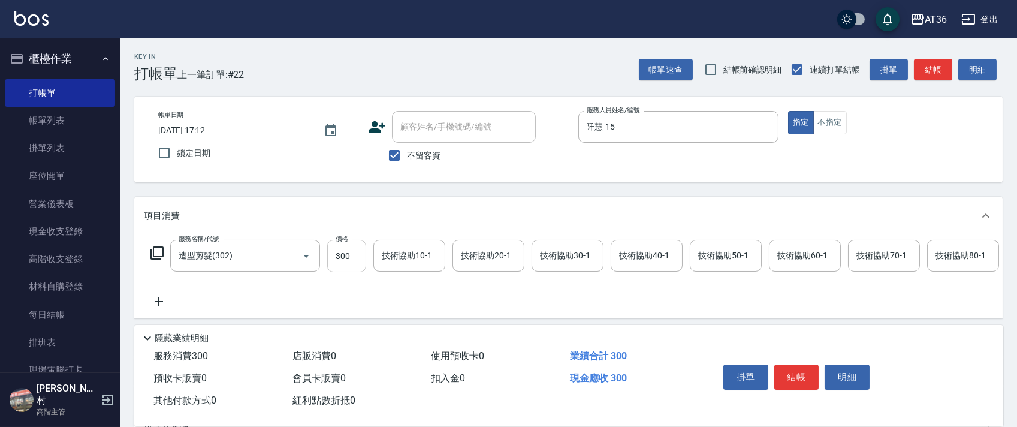
click at [345, 257] on input "300" at bounding box center [346, 256] width 39 height 32
type input "280"
click at [626, 251] on div "技術協助40-1 技術協助40-1" at bounding box center [647, 256] width 72 height 32
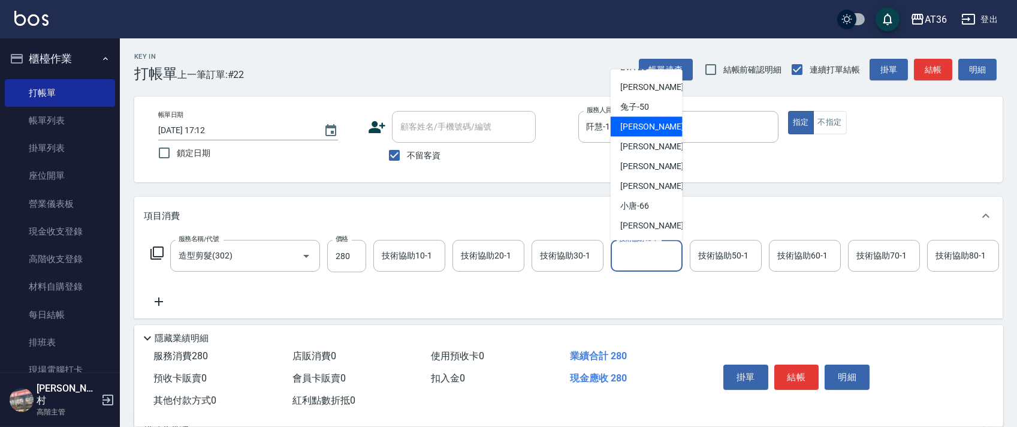
click at [647, 123] on span "溫溫 -53" at bounding box center [658, 126] width 76 height 13
type input "溫溫-53"
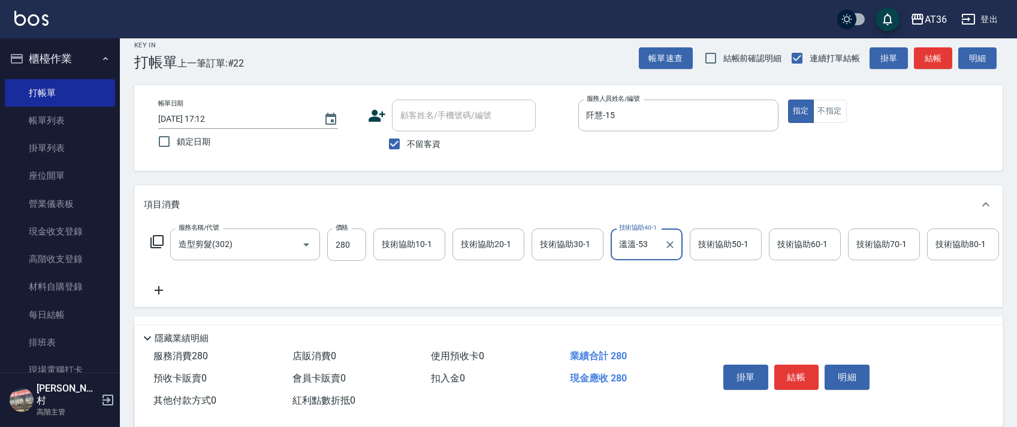
scroll to position [141, 0]
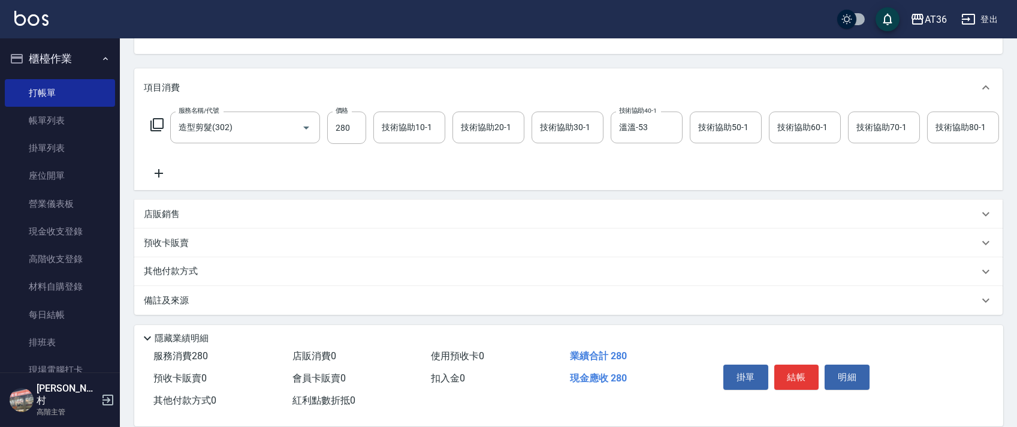
click at [170, 213] on p "店販銷售" at bounding box center [162, 214] width 36 height 13
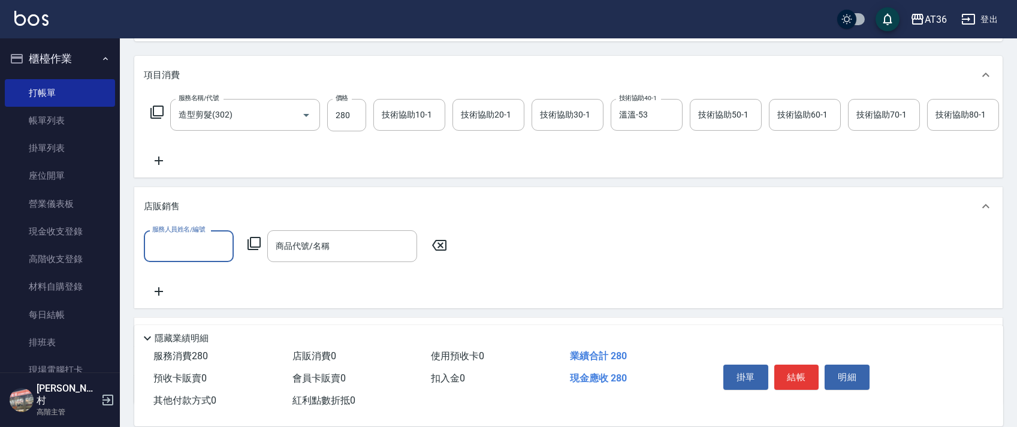
scroll to position [0, 0]
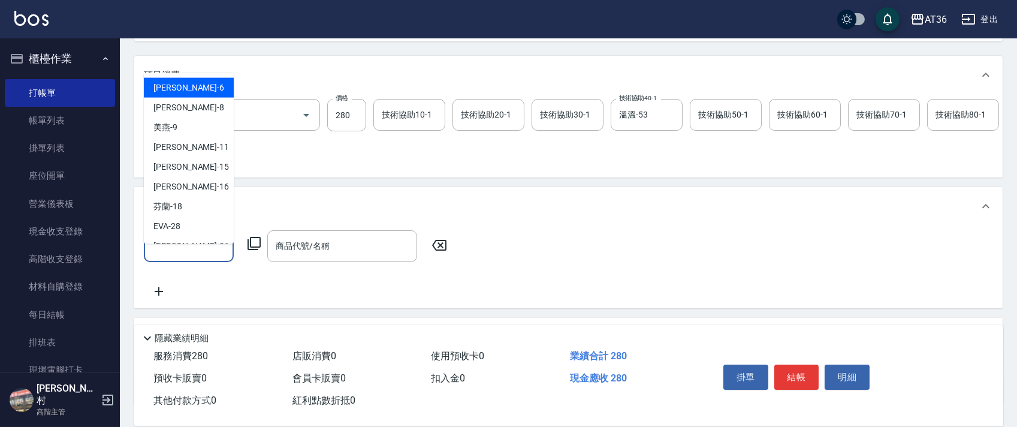
click at [179, 257] on input "服務人員姓名/編號" at bounding box center [188, 246] width 79 height 21
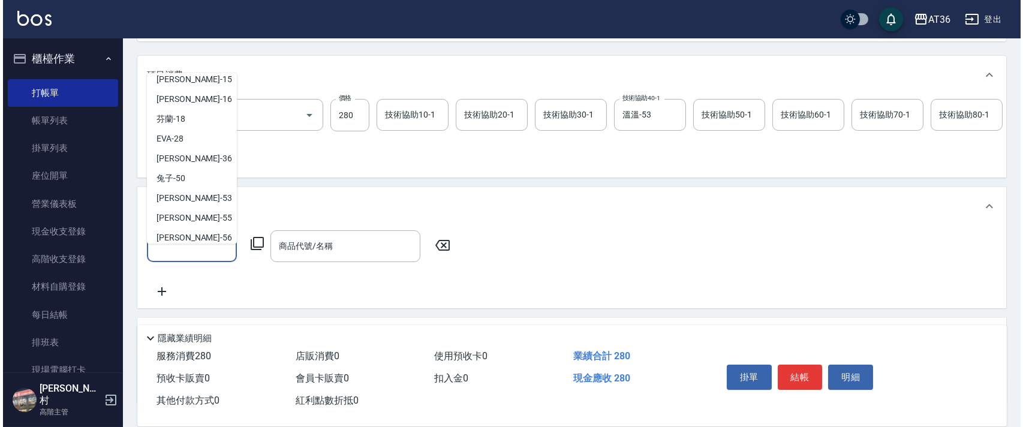
scroll to position [155, 0]
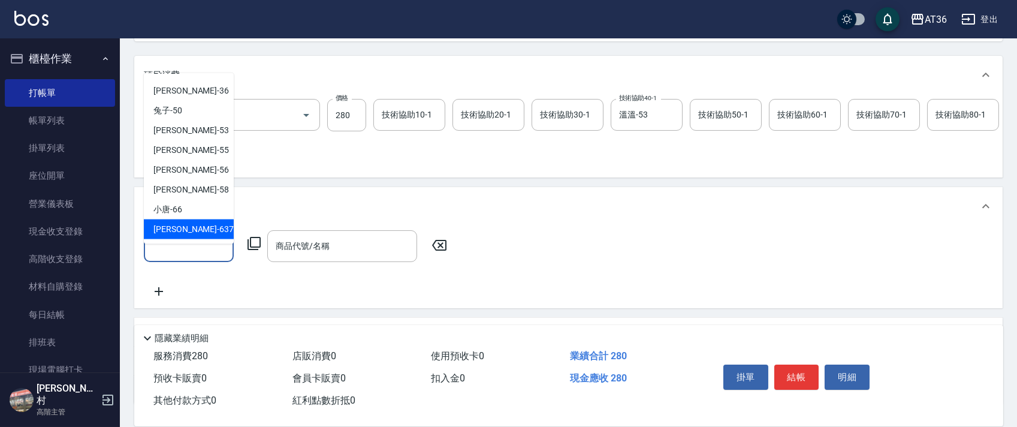
drag, startPoint x: 168, startPoint y: 228, endPoint x: 300, endPoint y: 216, distance: 132.5
click at [176, 228] on span "憶琳 -637" at bounding box center [193, 229] width 80 height 13
type input "憶琳-637"
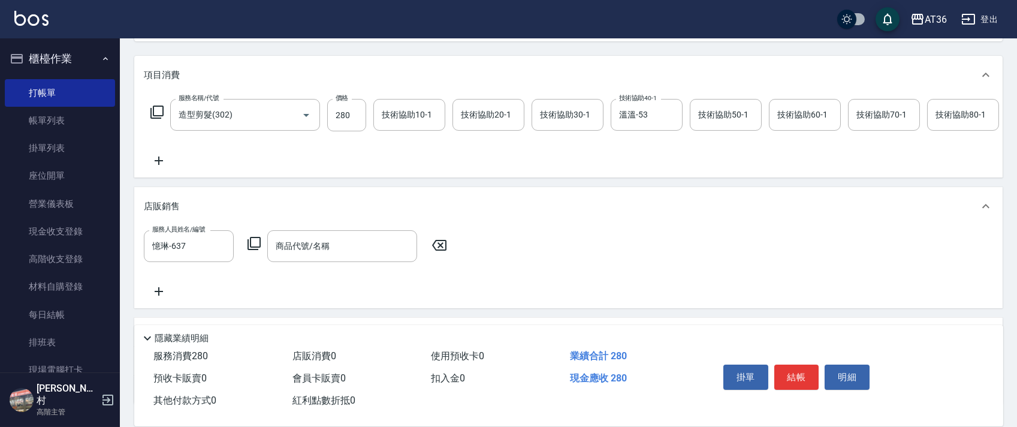
click at [252, 251] on icon at bounding box center [254, 243] width 14 height 14
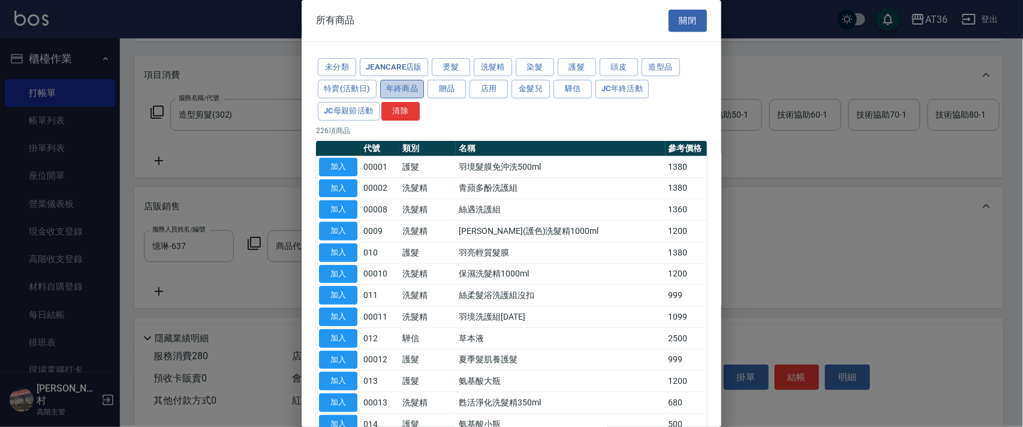
click at [403, 87] on button "年終商品" at bounding box center [402, 89] width 44 height 19
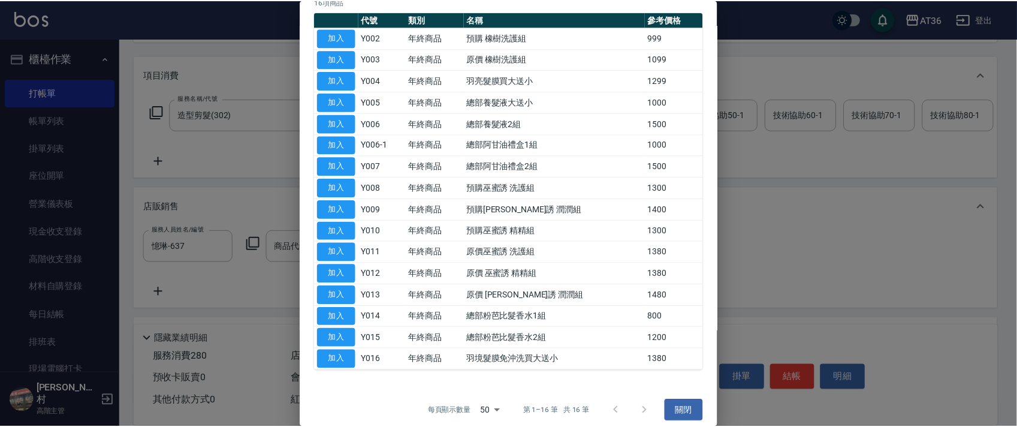
scroll to position [138, 0]
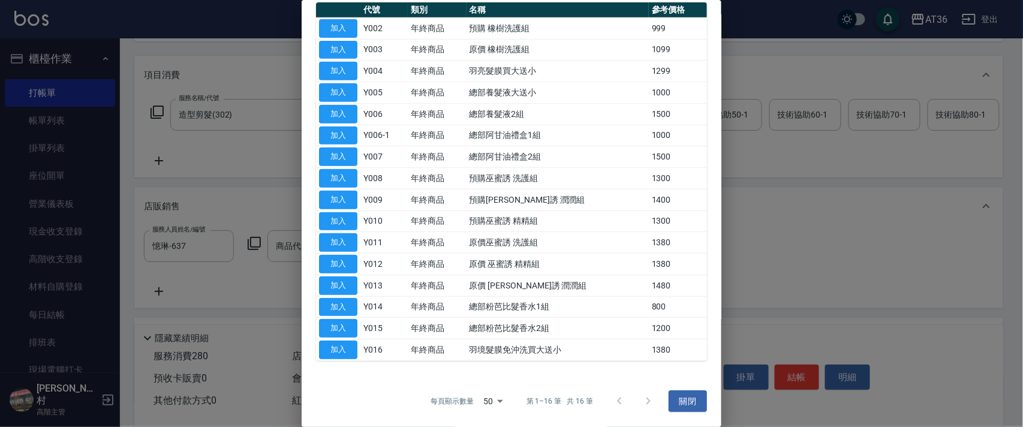
drag, startPoint x: 340, startPoint y: 237, endPoint x: 381, endPoint y: 234, distance: 40.9
click at [340, 238] on button "加入" at bounding box center [338, 242] width 38 height 19
type input "原價巫蜜誘 洗護組"
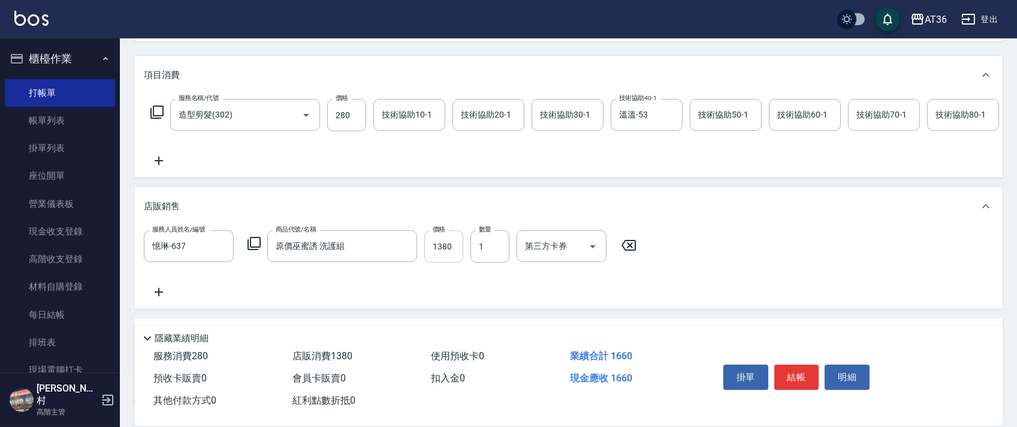
click at [435, 261] on input "1380" at bounding box center [443, 246] width 39 height 32
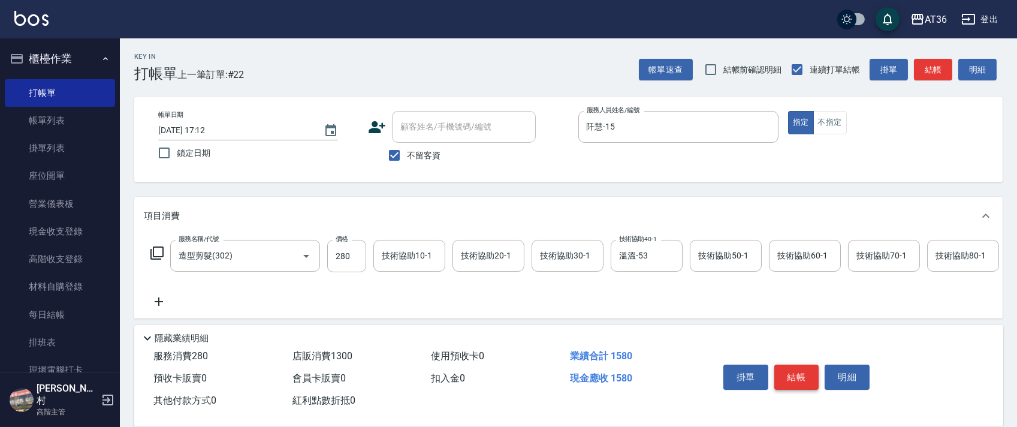
type input "1300"
drag, startPoint x: 796, startPoint y: 374, endPoint x: 804, endPoint y: 351, distance: 24.1
click at [797, 374] on button "結帳" at bounding box center [796, 376] width 45 height 25
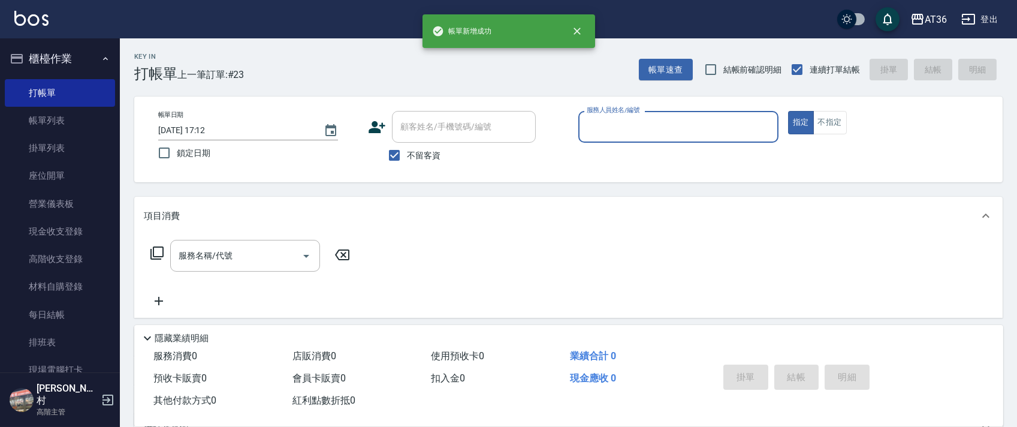
drag, startPoint x: 595, startPoint y: 132, endPoint x: 599, endPoint y: 140, distance: 8.9
click at [593, 132] on input "服務人員姓名/編號" at bounding box center [678, 126] width 189 height 21
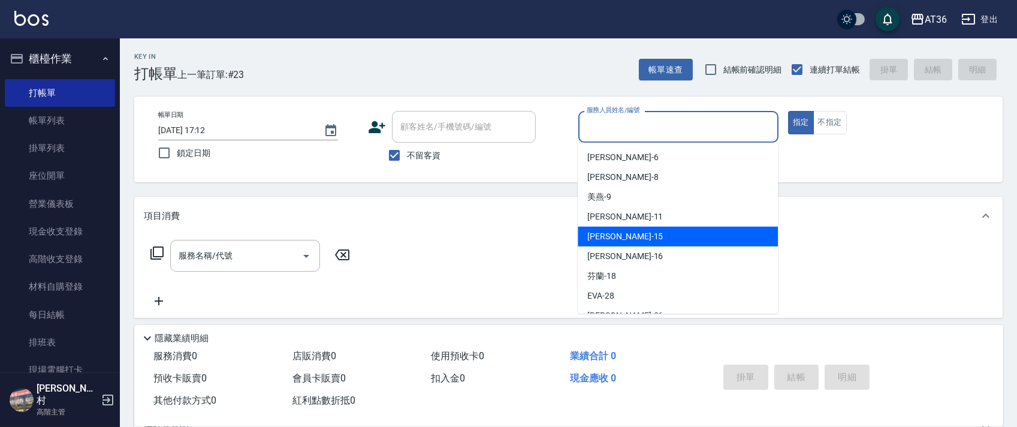
click at [615, 231] on span "[PERSON_NAME] -15" at bounding box center [625, 236] width 76 height 13
type input "阡慧-15"
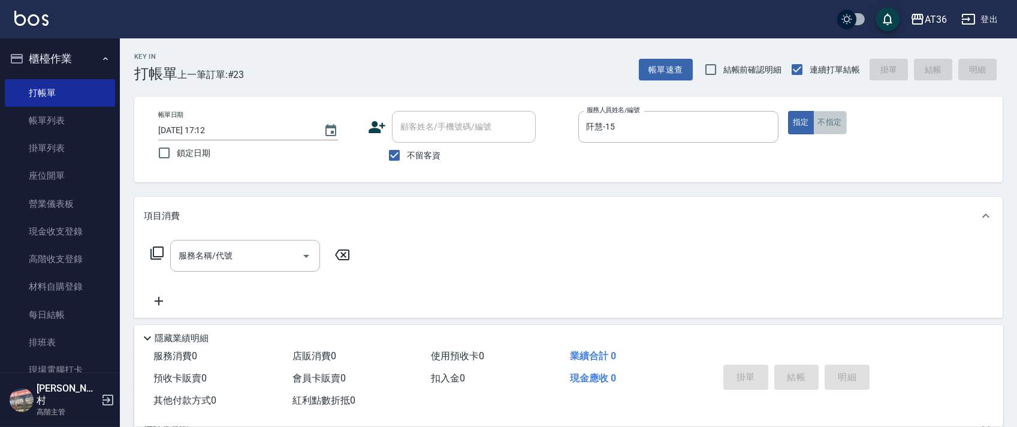
click at [830, 118] on button "不指定" at bounding box center [830, 122] width 34 height 23
click at [157, 252] on icon at bounding box center [157, 253] width 14 height 14
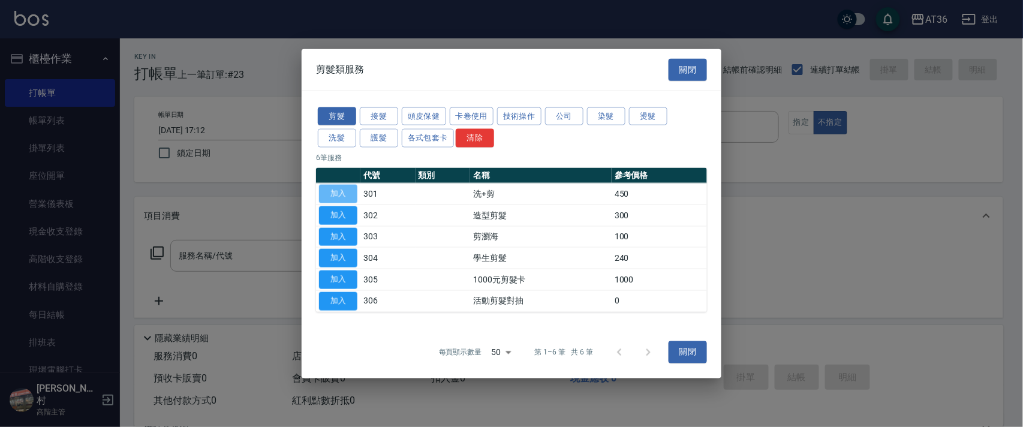
drag, startPoint x: 341, startPoint y: 200, endPoint x: 342, endPoint y: 174, distance: 25.8
click at [341, 200] on button "加入" at bounding box center [338, 194] width 38 height 19
type input "洗+剪(301)"
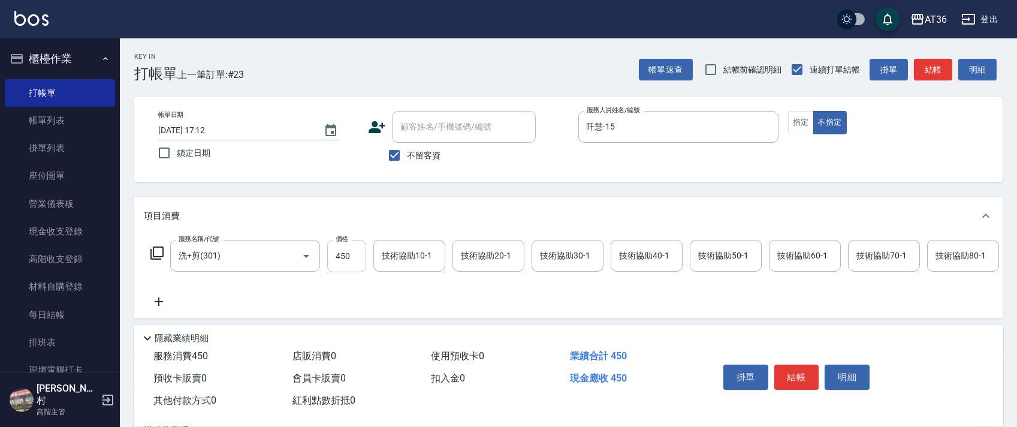
click at [346, 246] on input "450" at bounding box center [346, 256] width 39 height 32
type input "469"
click at [638, 257] on div "技術協助40-1 技術協助40-1" at bounding box center [647, 256] width 72 height 32
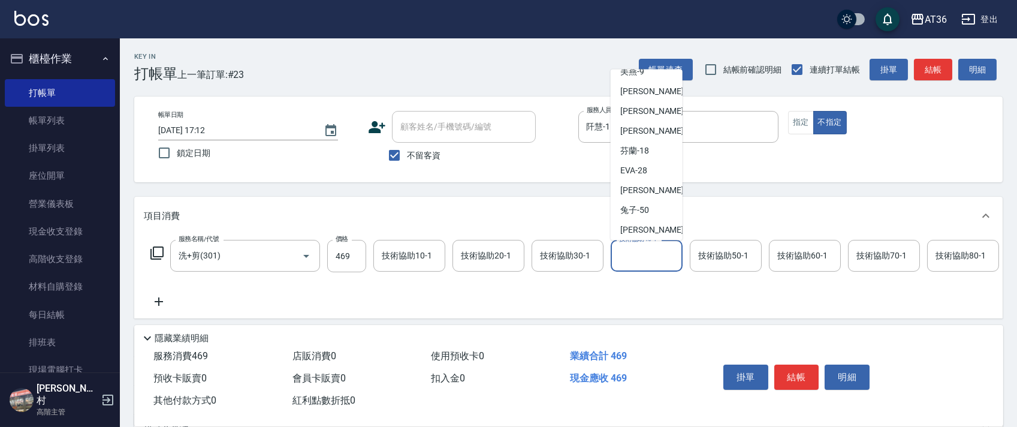
scroll to position [80, 0]
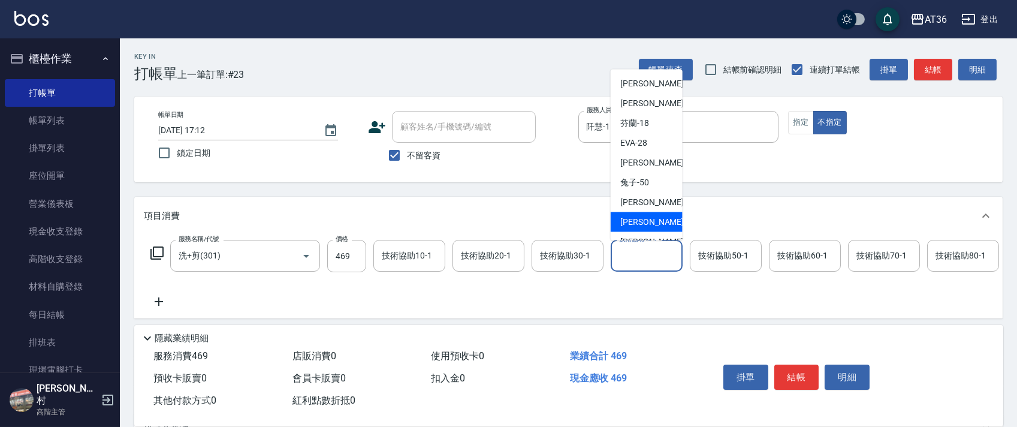
click at [640, 220] on span "[PERSON_NAME] -55" at bounding box center [658, 222] width 76 height 13
type input "[PERSON_NAME]-55"
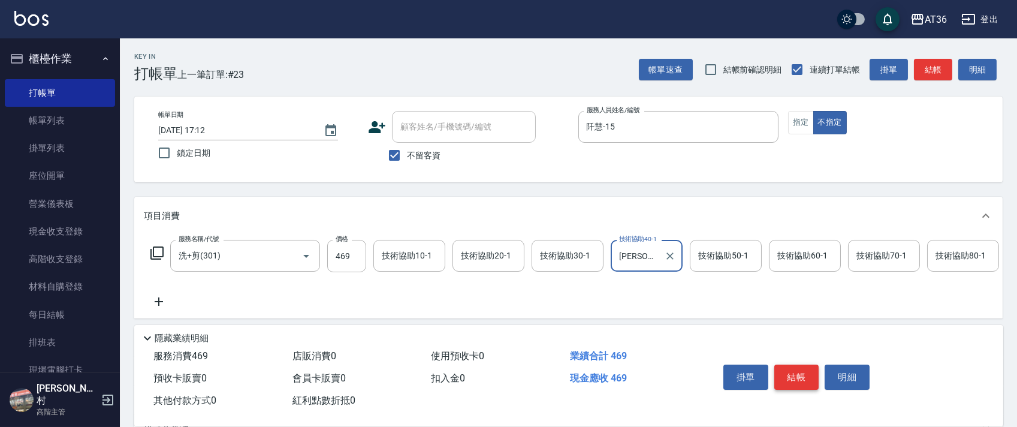
click at [791, 375] on button "結帳" at bounding box center [796, 376] width 45 height 25
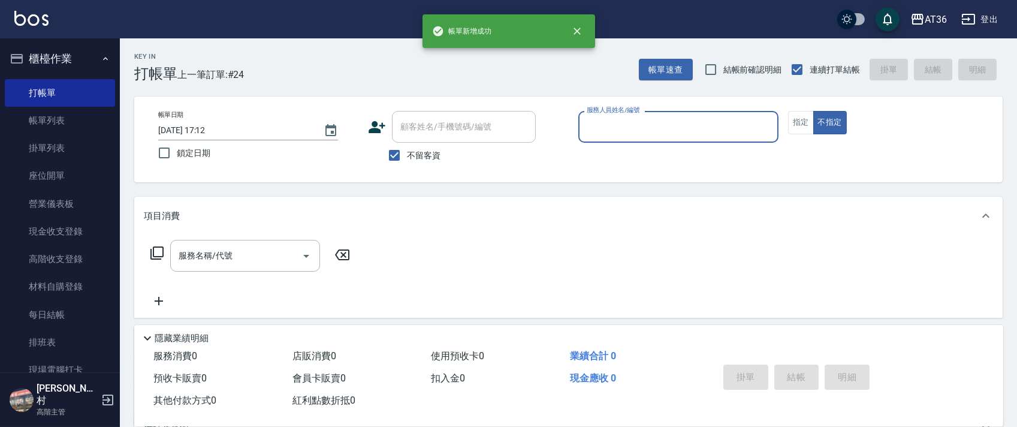
drag, startPoint x: 599, startPoint y: 131, endPoint x: 617, endPoint y: 140, distance: 20.4
click at [600, 132] on input "服務人員姓名/編號" at bounding box center [678, 126] width 189 height 21
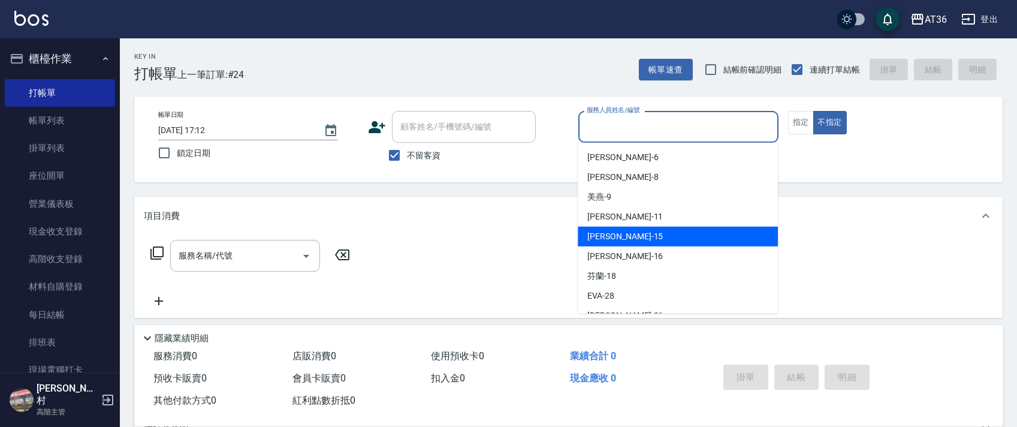
click at [638, 236] on div "[PERSON_NAME] -15" at bounding box center [678, 237] width 200 height 20
type input "阡慧-15"
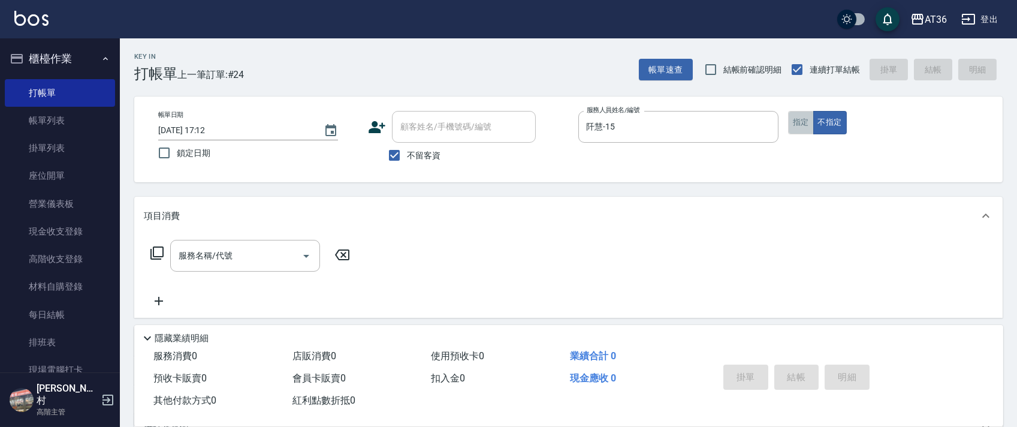
click at [804, 117] on button "指定" at bounding box center [801, 122] width 26 height 23
click at [159, 253] on icon at bounding box center [157, 253] width 14 height 14
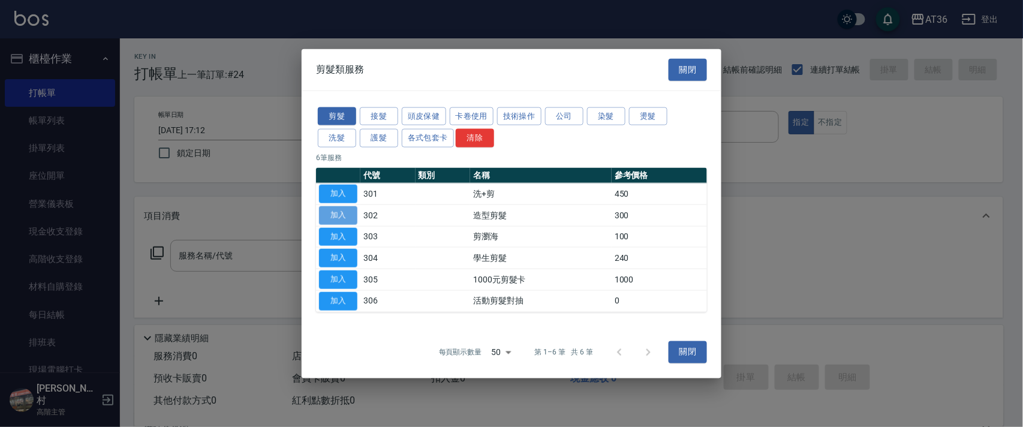
click at [340, 213] on button "加入" at bounding box center [338, 215] width 38 height 19
type input "造型剪髮(302)"
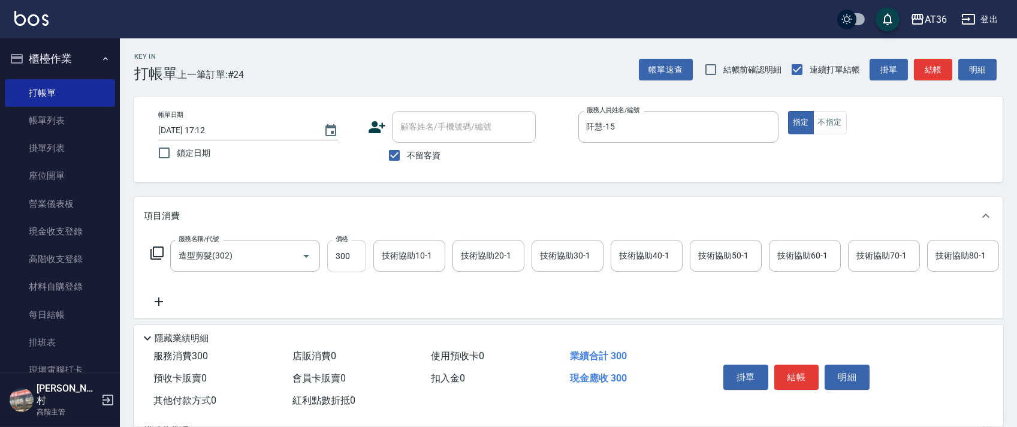
click at [341, 257] on input "300" at bounding box center [346, 256] width 39 height 32
type input "200"
click at [789, 376] on button "結帳" at bounding box center [796, 376] width 45 height 25
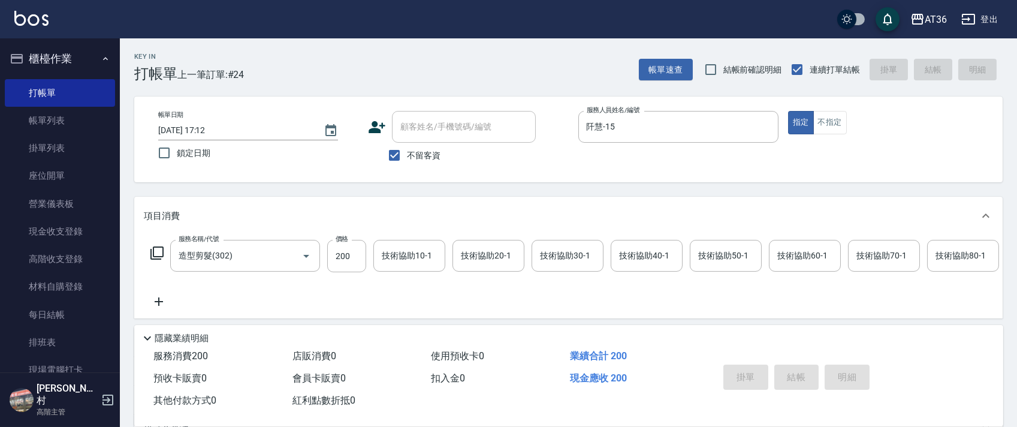
type input "[DATE] 17:13"
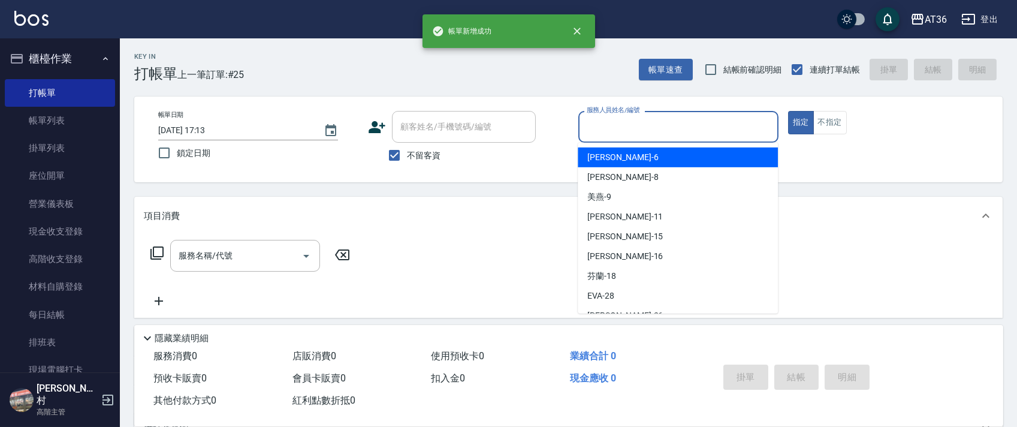
click at [599, 127] on input "服務人員姓名/編號" at bounding box center [678, 126] width 189 height 21
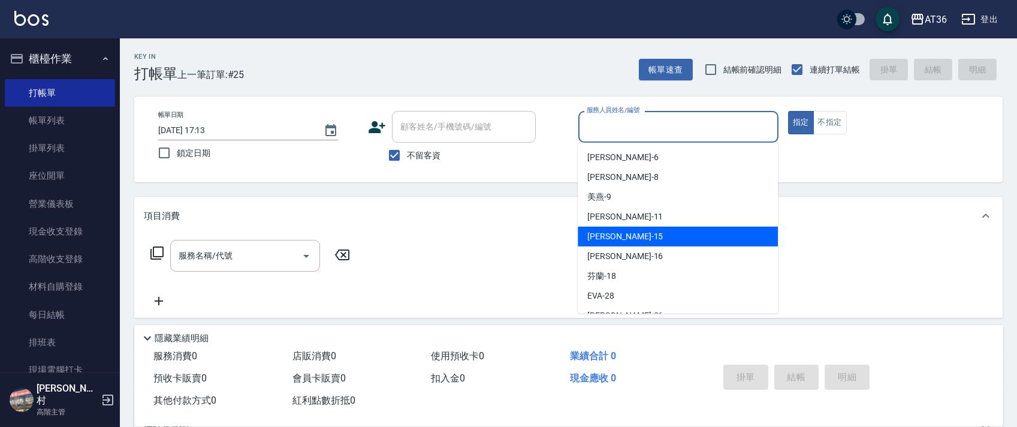
drag, startPoint x: 609, startPoint y: 236, endPoint x: 273, endPoint y: 199, distance: 337.7
click at [608, 236] on span "[PERSON_NAME] -15" at bounding box center [625, 236] width 76 height 13
type input "阡慧-15"
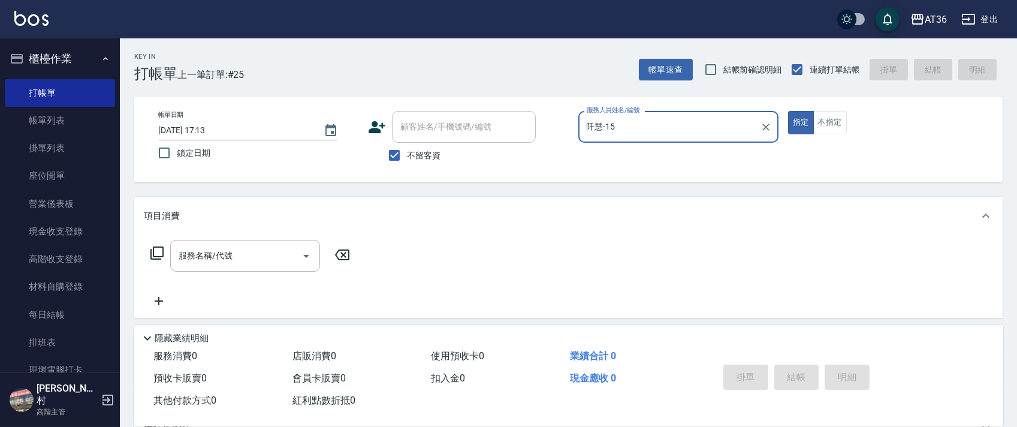
click at [155, 251] on icon at bounding box center [157, 253] width 14 height 14
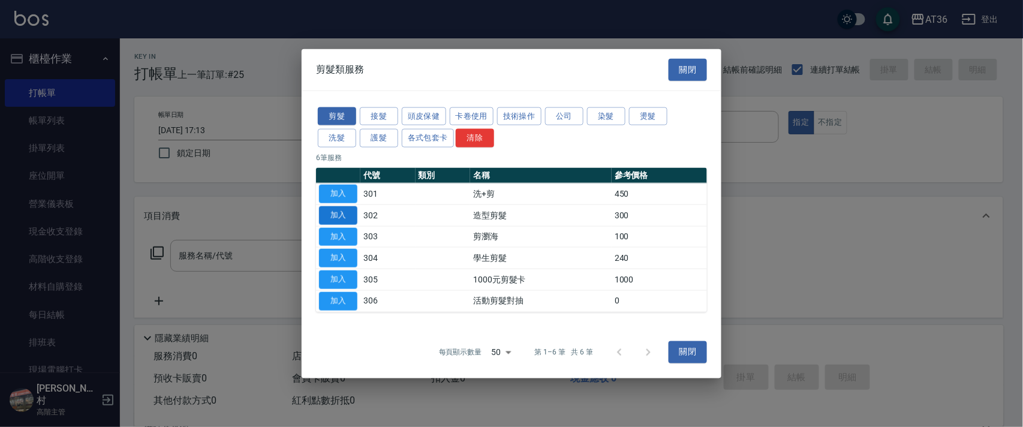
click at [340, 212] on button "加入" at bounding box center [338, 215] width 38 height 19
type input "造型剪髮(302)"
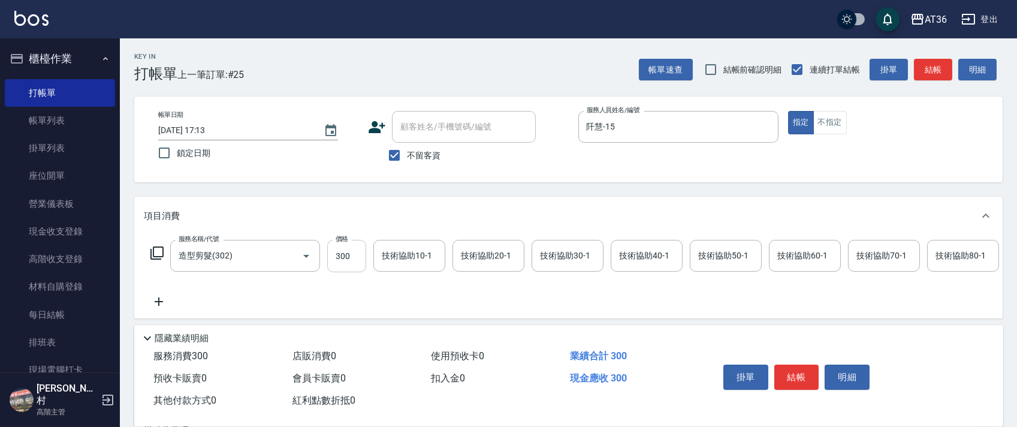
click at [331, 257] on input "300" at bounding box center [346, 256] width 39 height 32
type input "250"
click at [803, 375] on button "結帳" at bounding box center [796, 376] width 45 height 25
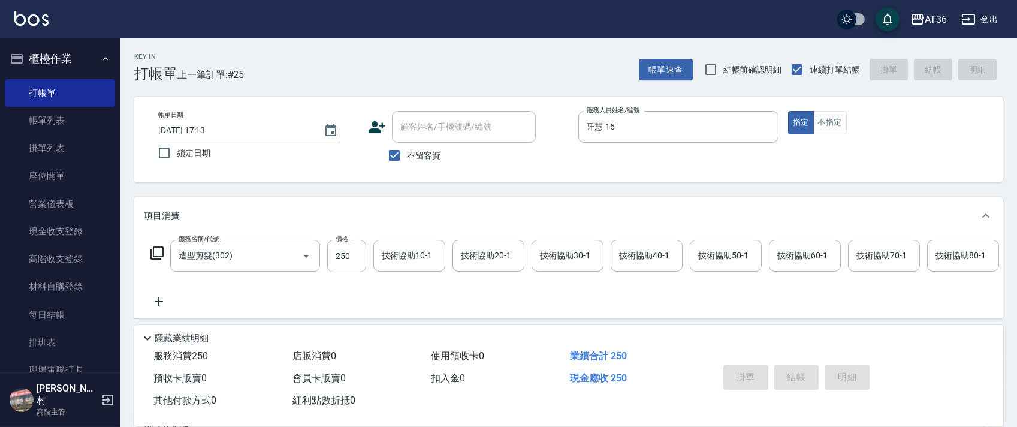
type input "[DATE] 17:14"
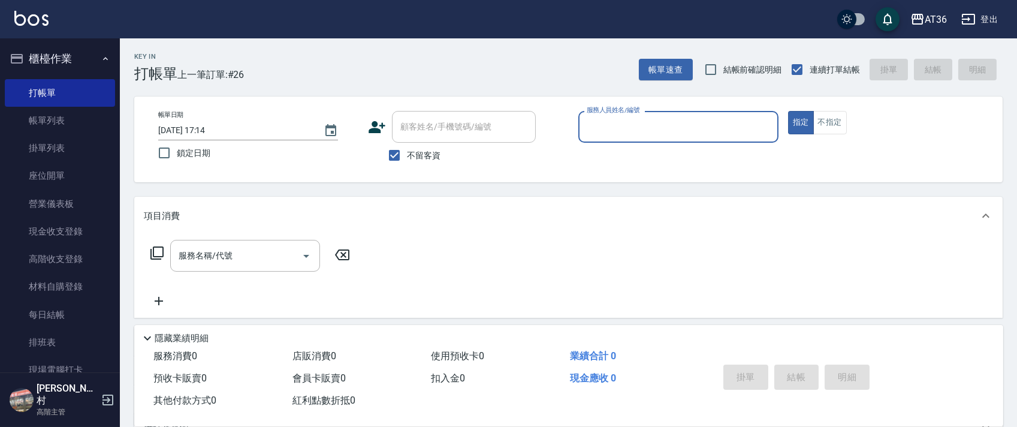
click at [581, 129] on div "服務人員姓名/編號" at bounding box center [678, 127] width 200 height 32
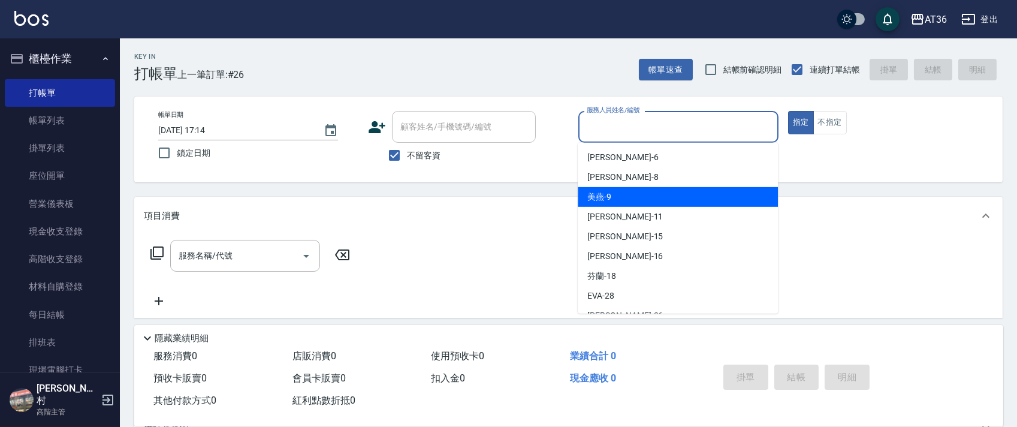
click at [611, 192] on div "美燕 -9" at bounding box center [678, 197] width 200 height 20
type input "美燕-9"
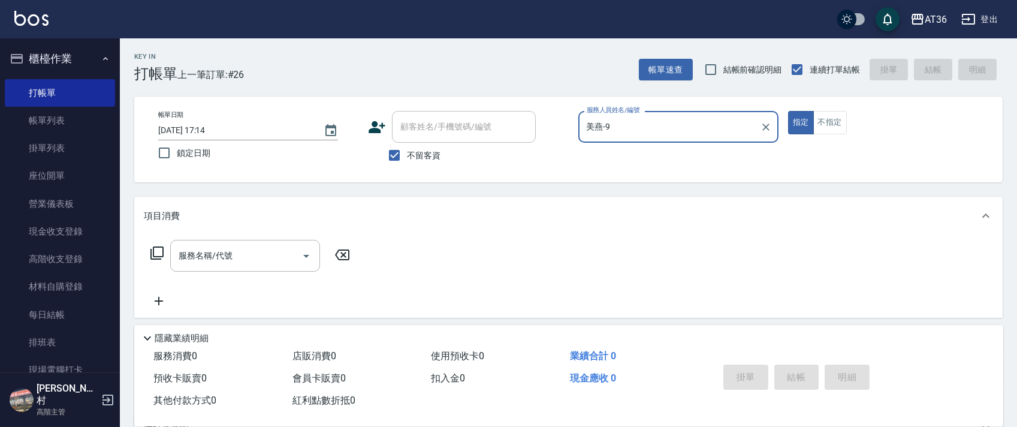
drag, startPoint x: 836, startPoint y: 119, endPoint x: 688, endPoint y: 97, distance: 150.2
click at [836, 119] on button "不指定" at bounding box center [830, 122] width 34 height 23
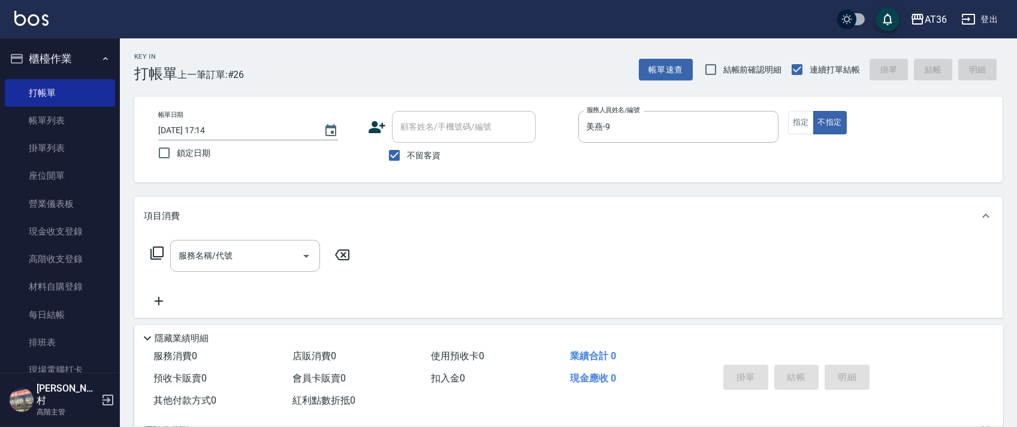
click at [164, 251] on icon at bounding box center [157, 253] width 14 height 14
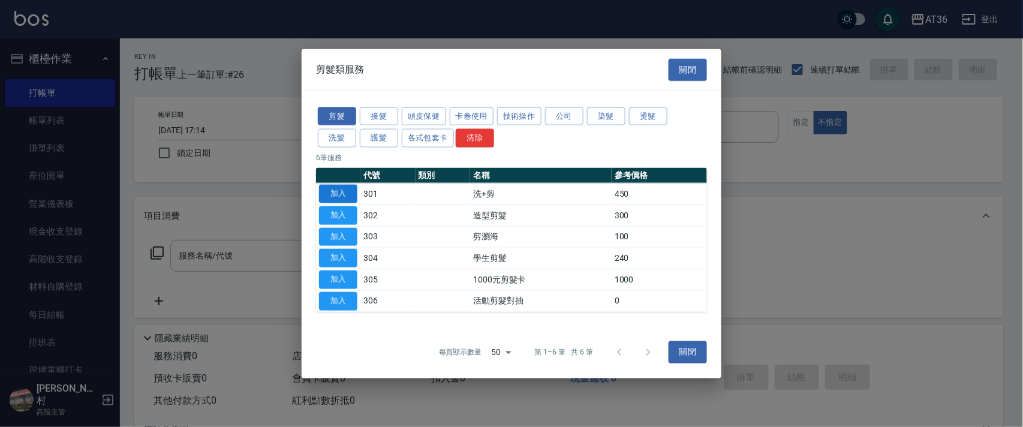
click at [342, 188] on button "加入" at bounding box center [338, 194] width 38 height 19
type input "洗+剪(301)"
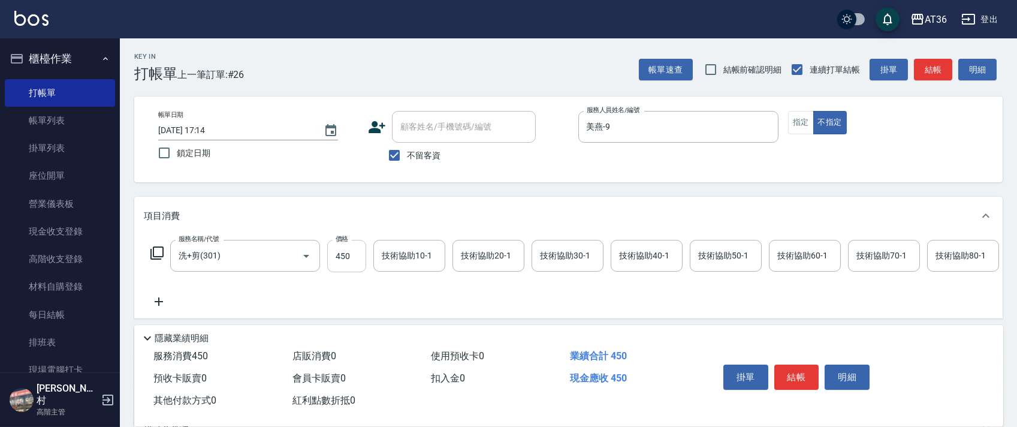
click at [343, 251] on input "450" at bounding box center [346, 256] width 39 height 32
type input "449"
click at [631, 250] on div "技術協助40-1 技術協助40-1" at bounding box center [647, 256] width 72 height 32
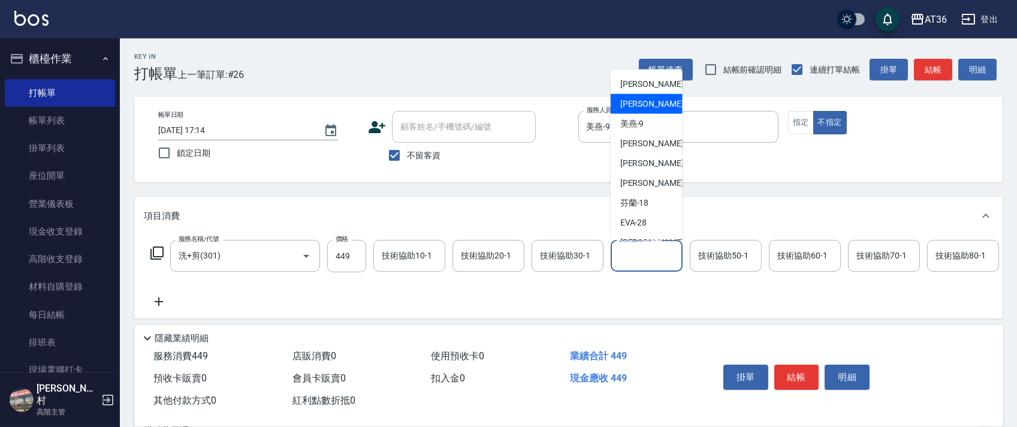
scroll to position [155, 0]
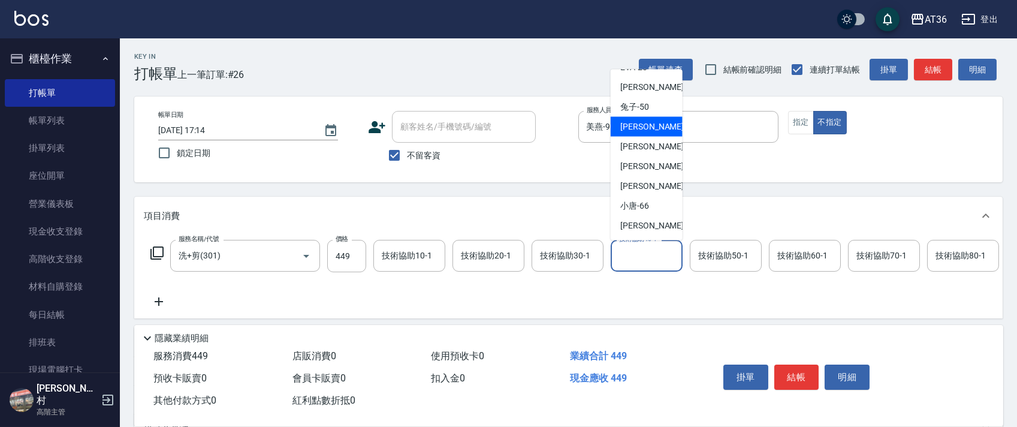
click at [652, 132] on div "溫溫 -53" at bounding box center [647, 127] width 72 height 20
type input "溫溫-53"
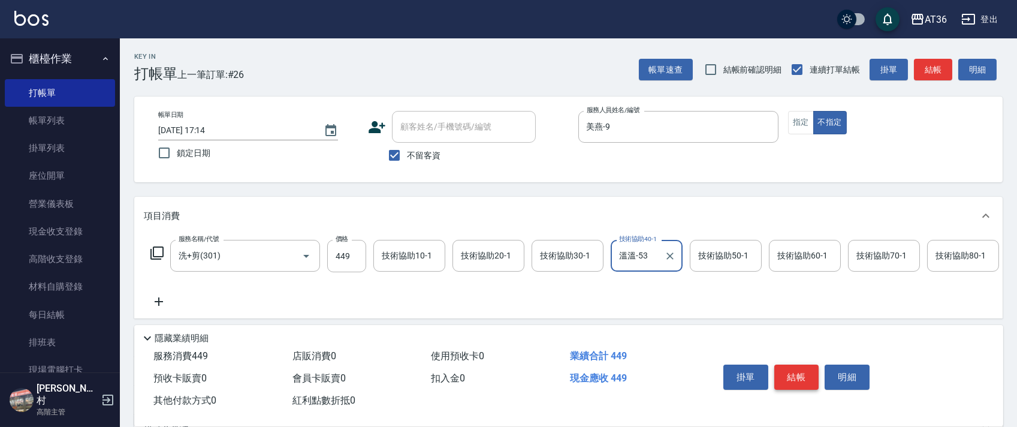
click at [789, 369] on button "結帳" at bounding box center [796, 376] width 45 height 25
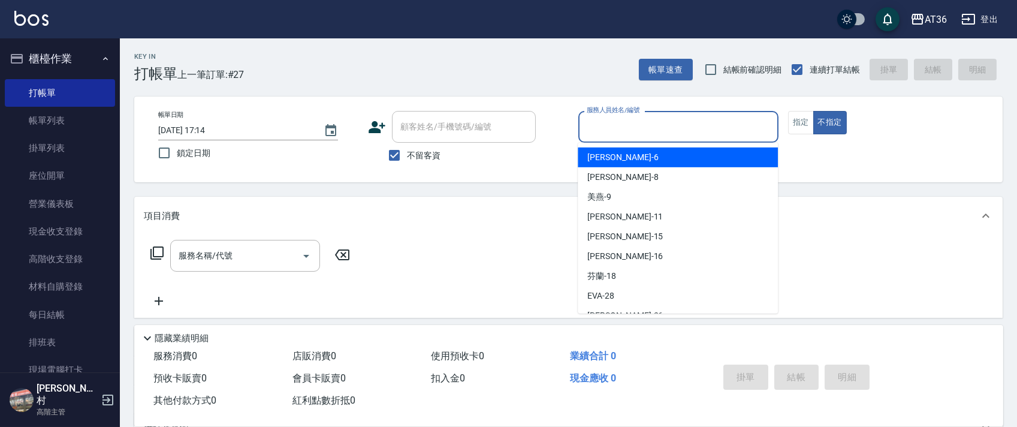
click at [592, 128] on input "服務人員姓名/編號" at bounding box center [678, 126] width 189 height 21
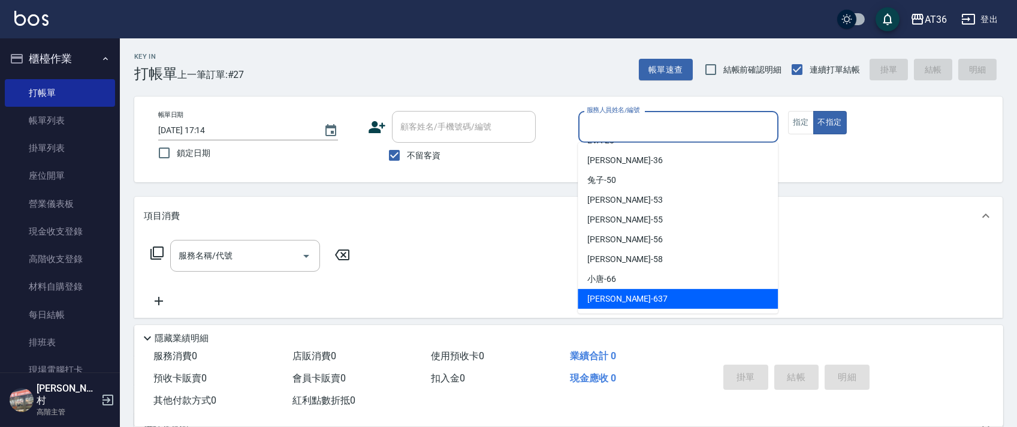
click at [600, 297] on span "憶琳 -637" at bounding box center [627, 299] width 80 height 13
type input "憶琳-637"
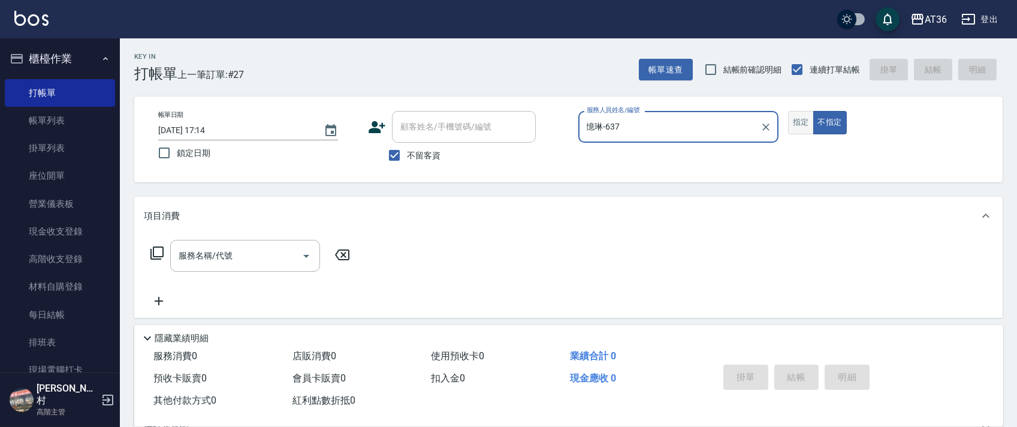
click at [803, 120] on button "指定" at bounding box center [801, 122] width 26 height 23
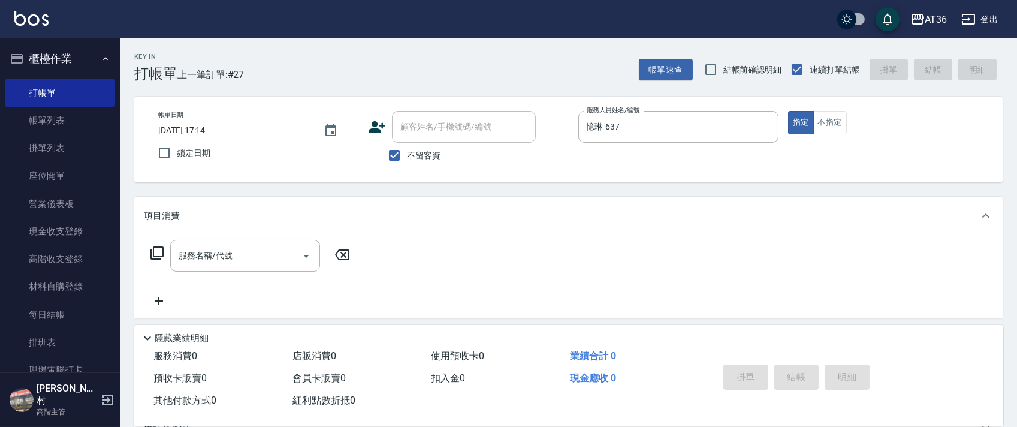
click at [154, 253] on icon at bounding box center [157, 253] width 14 height 14
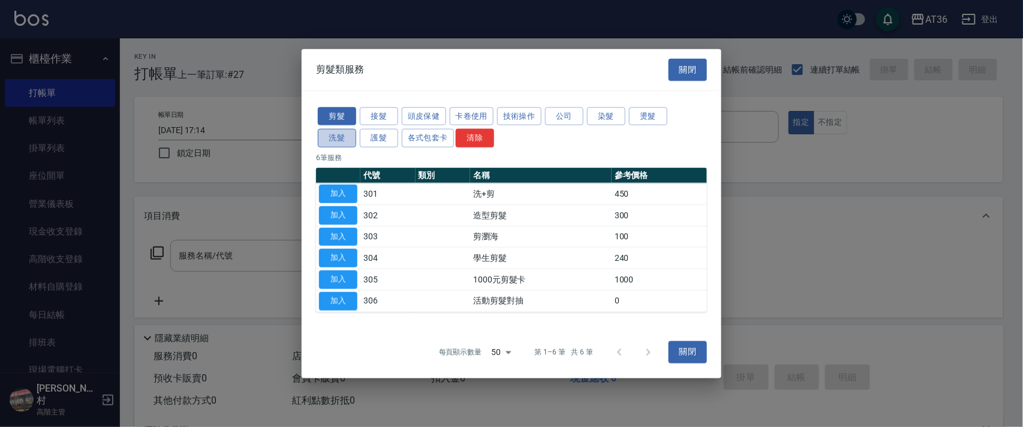
click at [339, 139] on button "洗髮" at bounding box center [337, 138] width 38 height 19
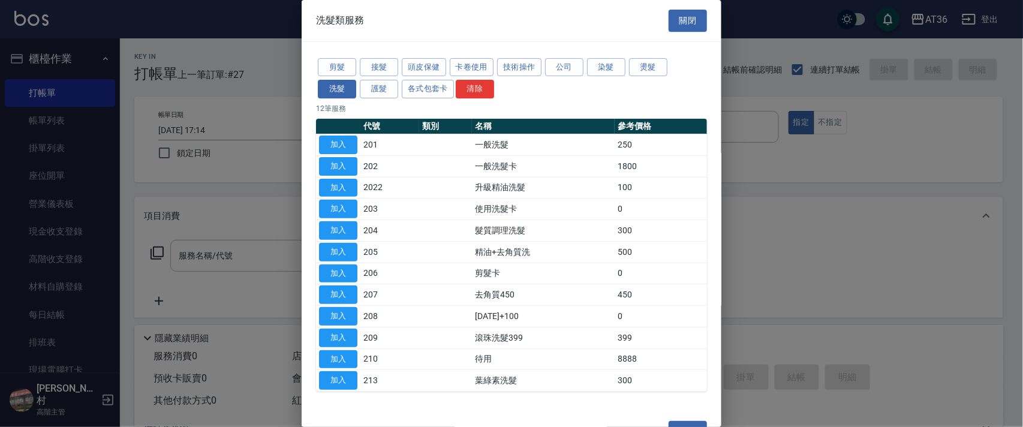
click at [333, 138] on button "加入" at bounding box center [338, 144] width 38 height 19
type input "一般洗髮(201)"
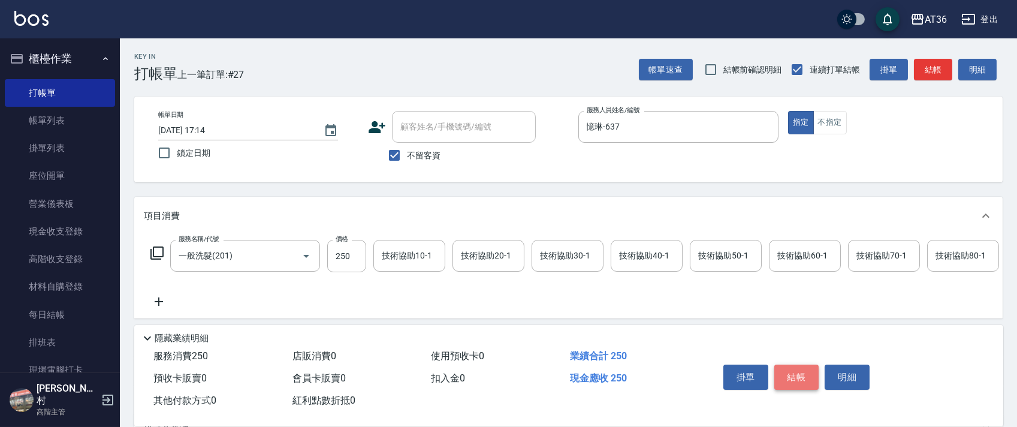
click at [797, 378] on button "結帳" at bounding box center [796, 376] width 45 height 25
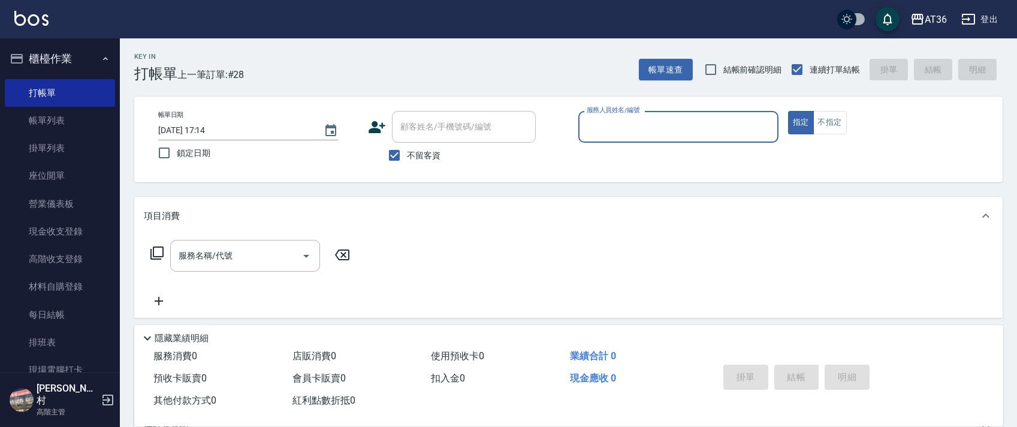
click at [603, 126] on input "服務人員姓名/編號" at bounding box center [678, 126] width 189 height 21
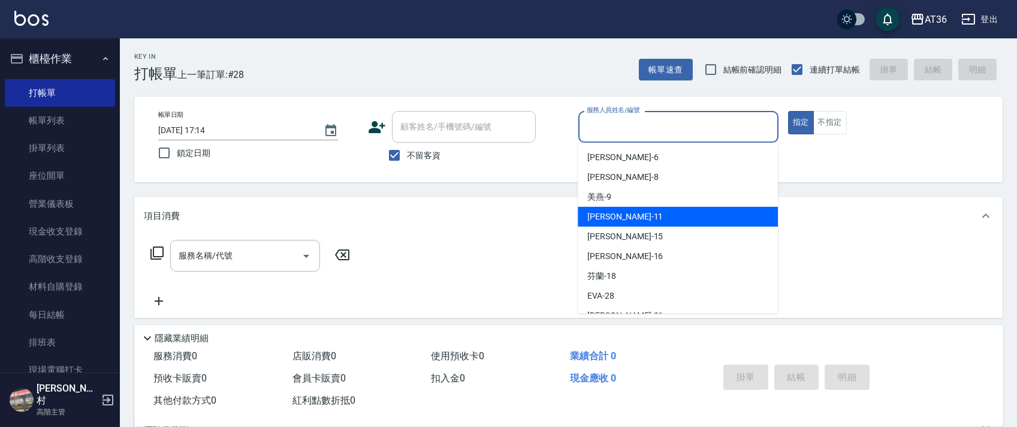
drag, startPoint x: 629, startPoint y: 217, endPoint x: 243, endPoint y: 211, distance: 385.5
click at [629, 216] on div "[PERSON_NAME] -11" at bounding box center [678, 217] width 200 height 20
type input "[PERSON_NAME]-11"
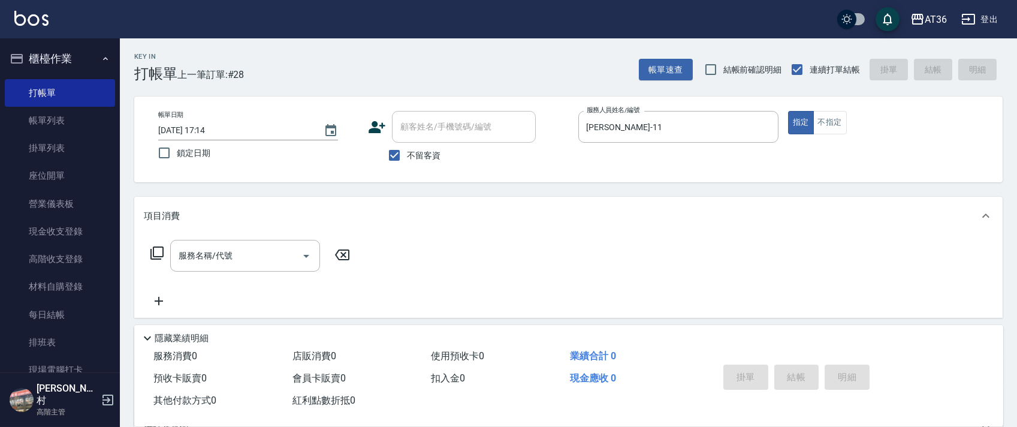
click at [156, 253] on icon at bounding box center [157, 253] width 14 height 14
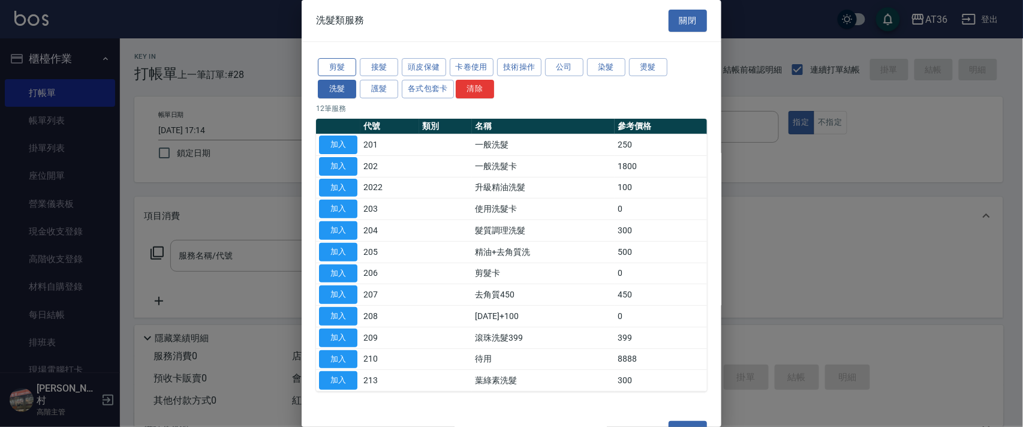
click at [331, 63] on button "剪髮" at bounding box center [337, 67] width 38 height 19
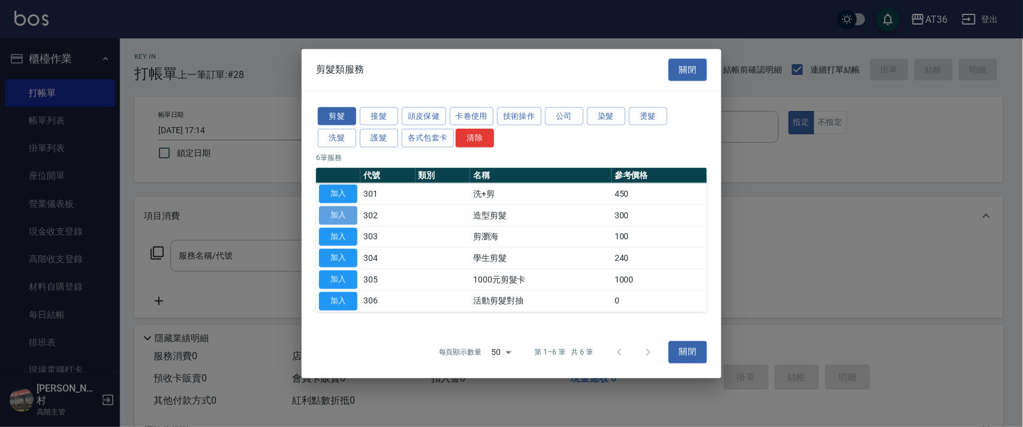
click at [339, 213] on button "加入" at bounding box center [338, 215] width 38 height 19
type input "造型剪髮(302)"
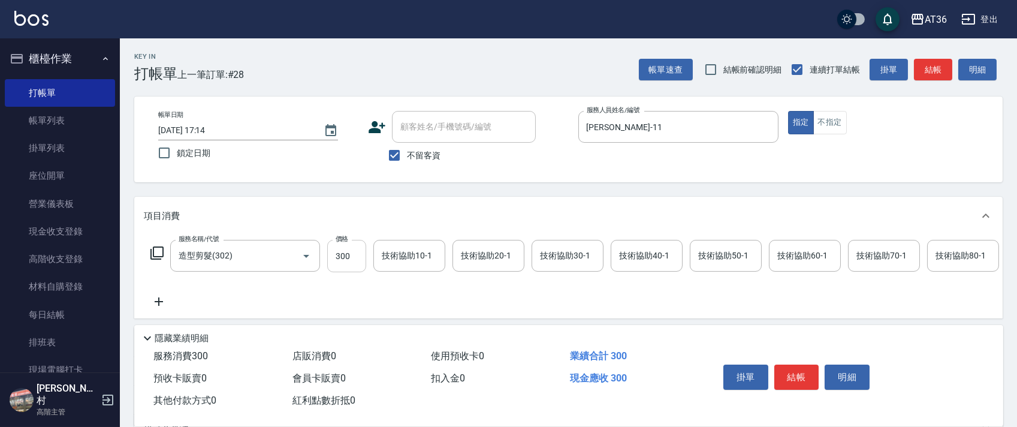
click at [340, 255] on input "300" at bounding box center [346, 256] width 39 height 32
type input "280"
drag, startPoint x: 801, startPoint y: 377, endPoint x: 808, endPoint y: 349, distance: 28.5
click at [803, 375] on button "結帳" at bounding box center [796, 376] width 45 height 25
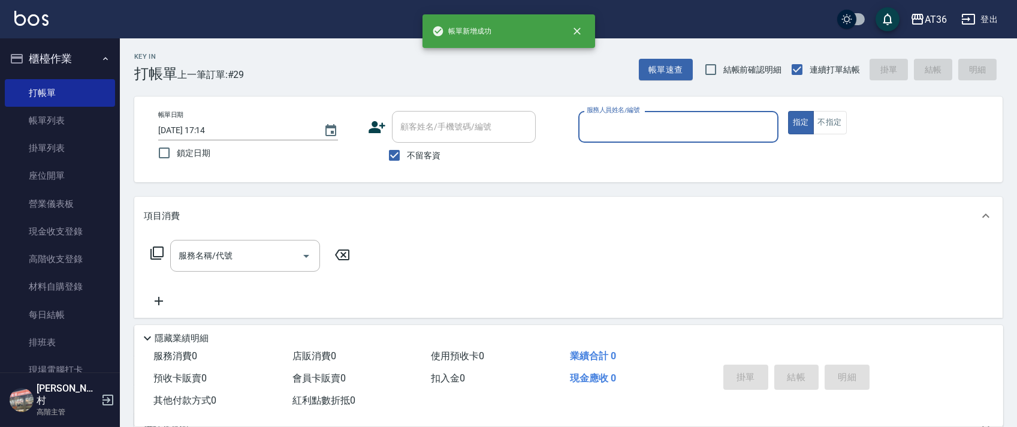
drag, startPoint x: 598, startPoint y: 127, endPoint x: 619, endPoint y: 138, distance: 23.3
click at [600, 132] on input "服務人員姓名/編號" at bounding box center [678, 126] width 189 height 21
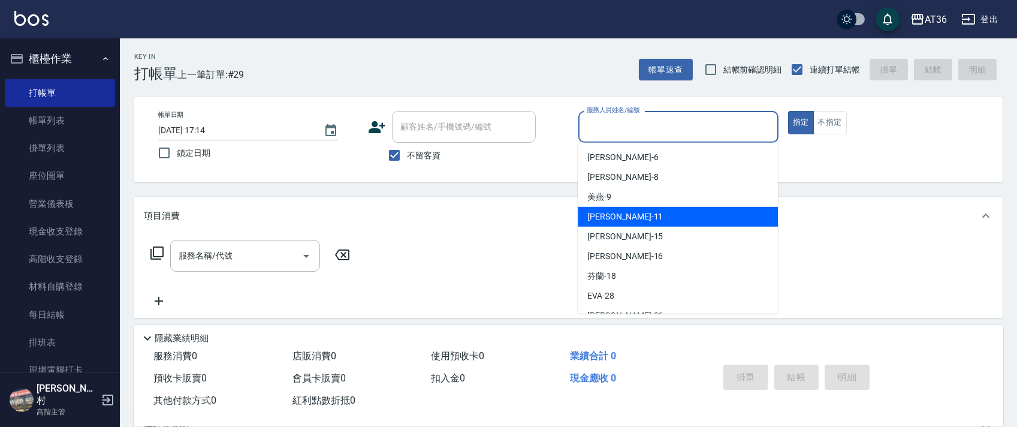
click at [626, 210] on div "[PERSON_NAME] -11" at bounding box center [678, 217] width 200 height 20
type input "[PERSON_NAME]-11"
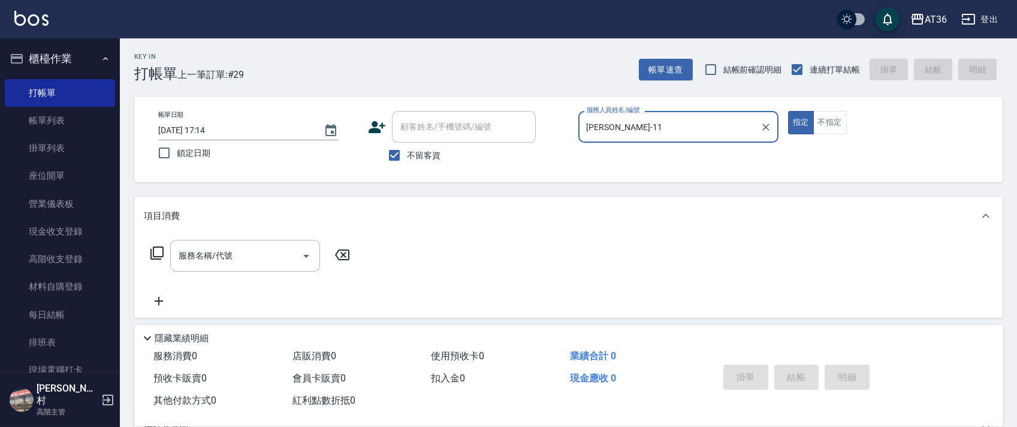
click at [155, 253] on icon at bounding box center [157, 253] width 14 height 14
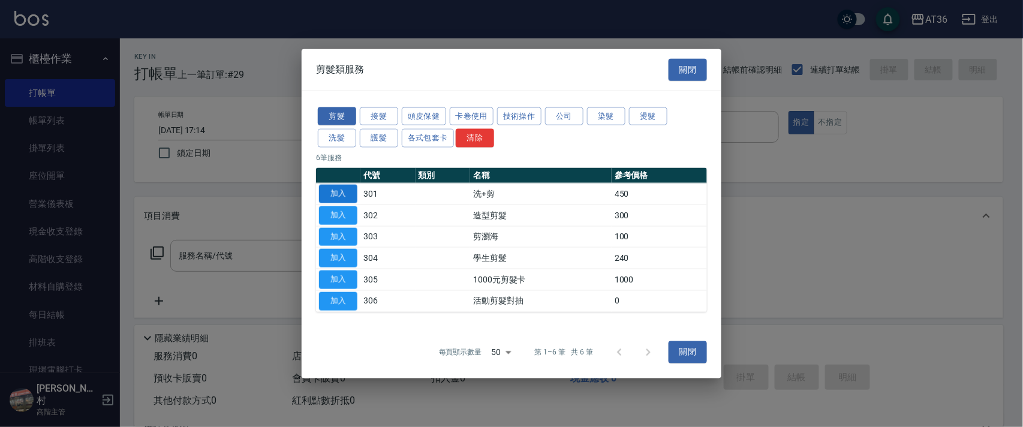
click at [336, 189] on button "加入" at bounding box center [338, 194] width 38 height 19
type input "洗+剪(301)"
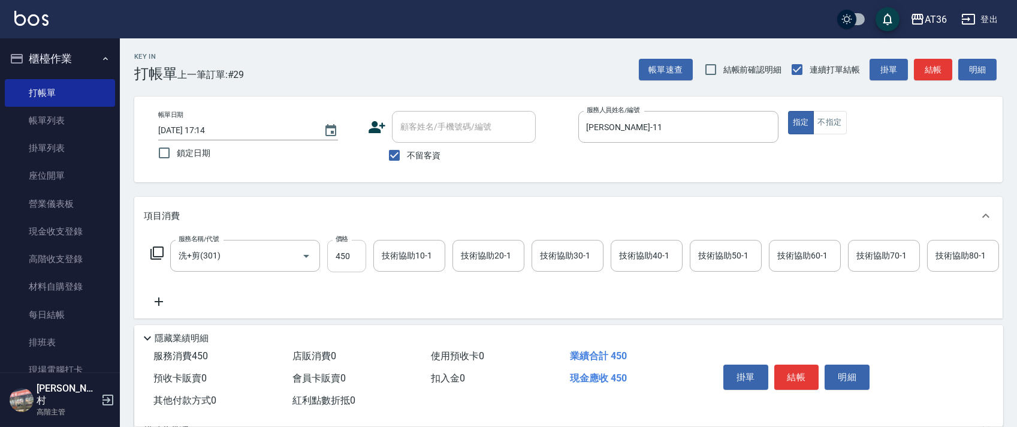
click at [339, 257] on input "450" at bounding box center [346, 256] width 39 height 32
type input "430"
click at [631, 257] on div "技術協助40-1 技術協助40-1" at bounding box center [647, 256] width 72 height 32
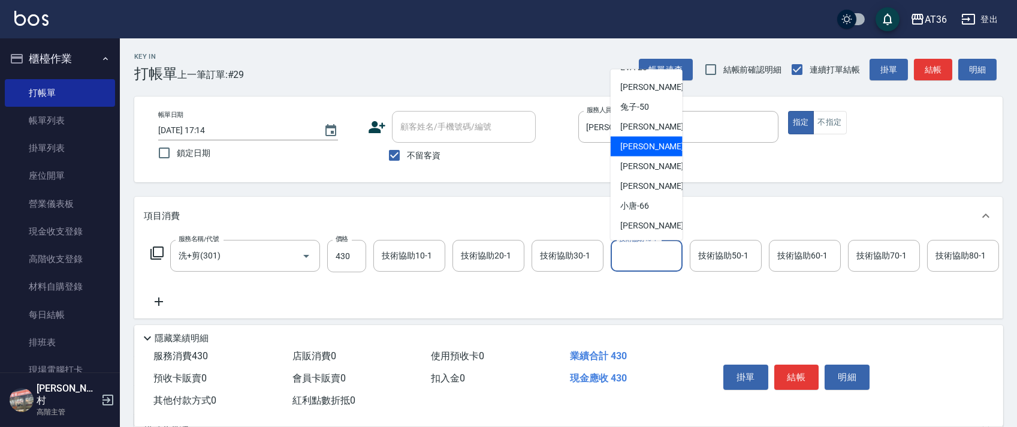
click at [653, 140] on div "[PERSON_NAME] -55" at bounding box center [647, 147] width 72 height 20
type input "[PERSON_NAME]-55"
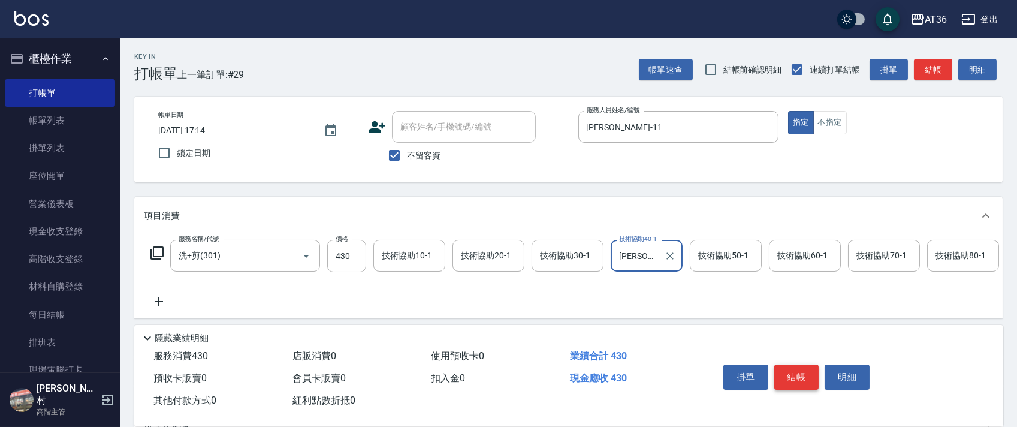
click at [797, 376] on button "結帳" at bounding box center [796, 376] width 45 height 25
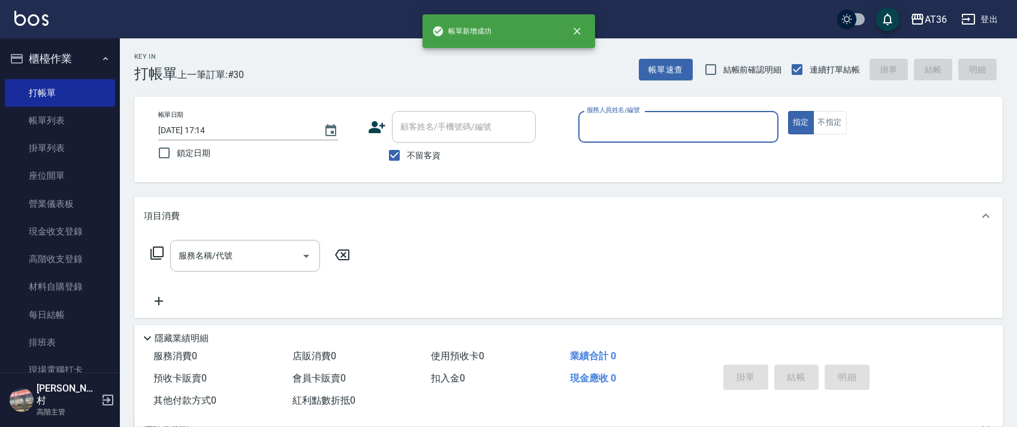
click at [606, 127] on input "服務人員姓名/編號" at bounding box center [678, 126] width 189 height 21
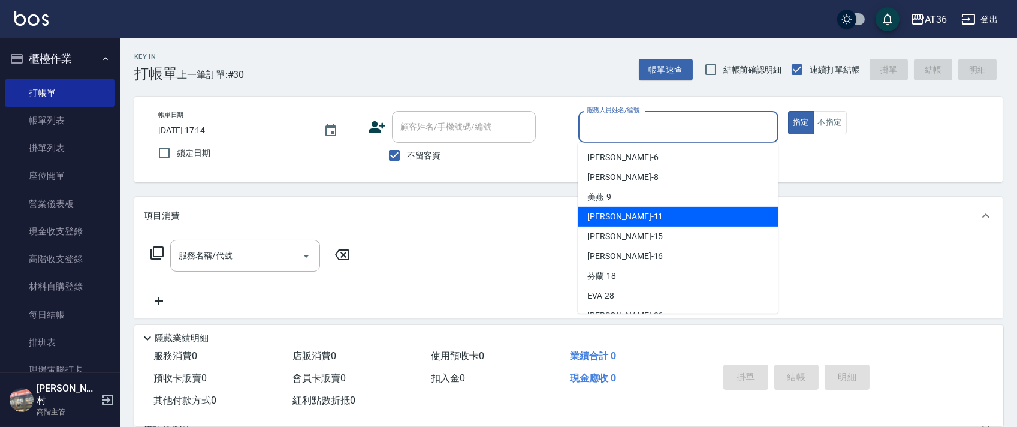
click at [637, 212] on div "[PERSON_NAME] -11" at bounding box center [678, 217] width 200 height 20
type input "[PERSON_NAME]-11"
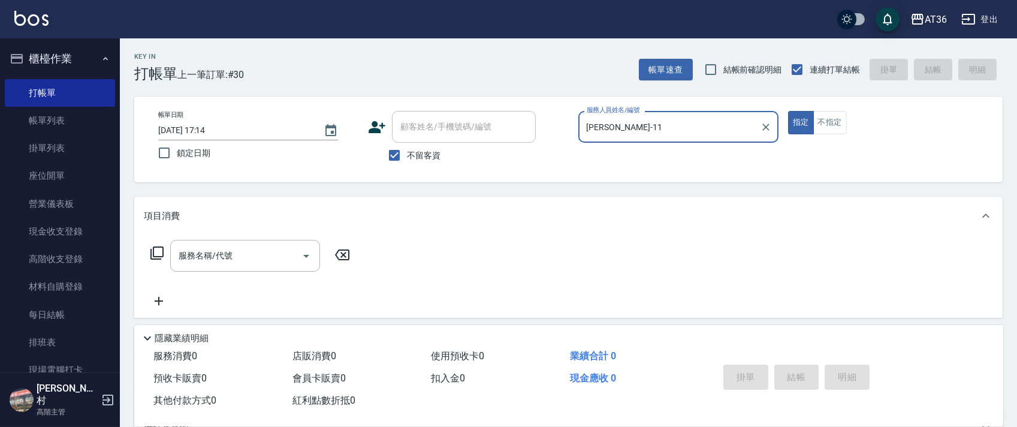
click at [153, 254] on icon at bounding box center [156, 252] width 13 height 13
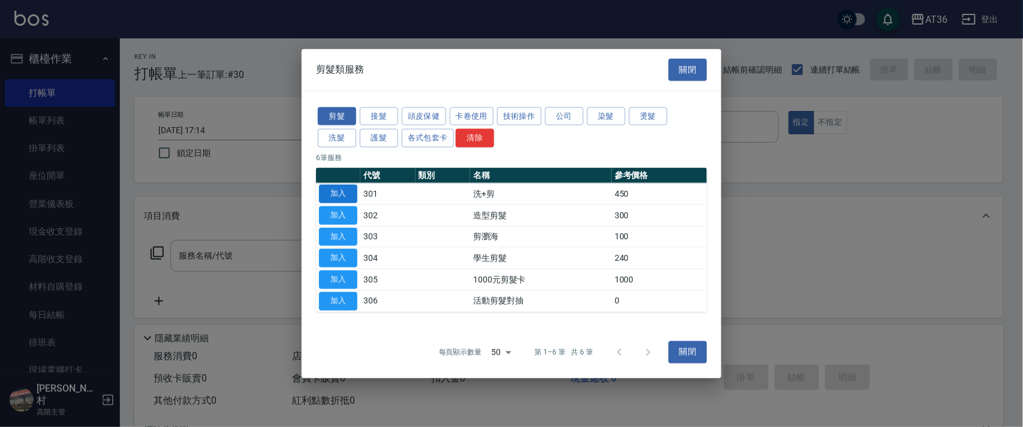
click at [337, 192] on button "加入" at bounding box center [338, 194] width 38 height 19
type input "洗+剪(301)"
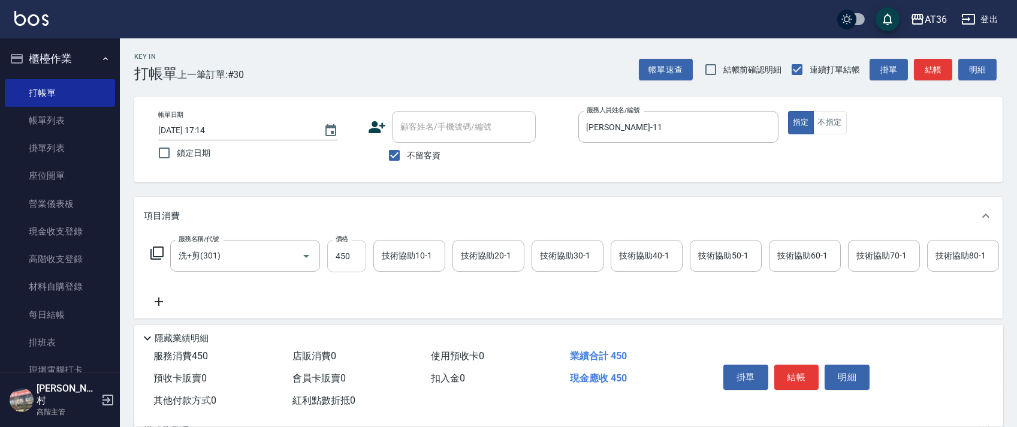
click at [342, 253] on input "450" at bounding box center [346, 256] width 39 height 32
type input "430"
drag, startPoint x: 794, startPoint y: 373, endPoint x: 793, endPoint y: 354, distance: 19.2
click at [794, 372] on button "結帳" at bounding box center [796, 376] width 45 height 25
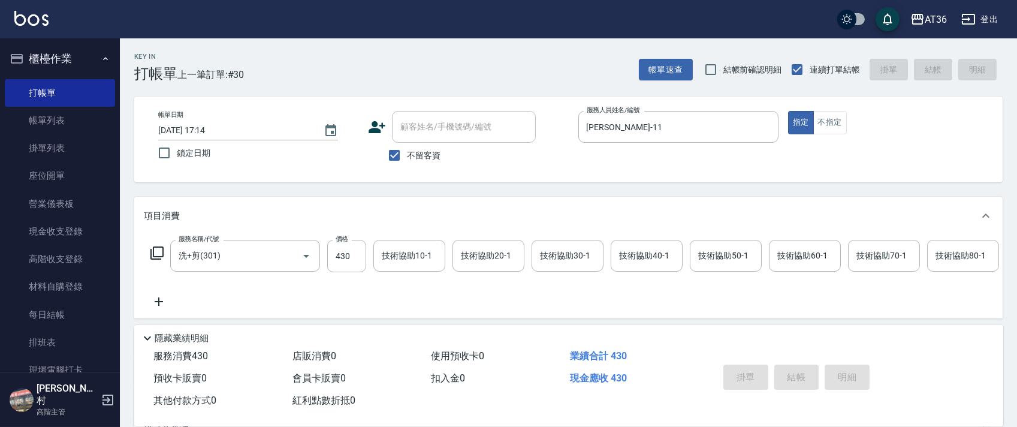
type input "[DATE] 17:15"
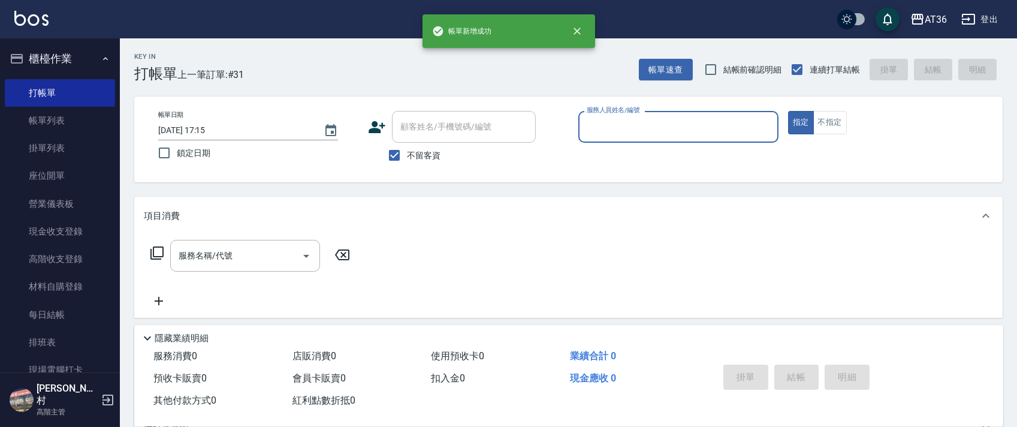
drag, startPoint x: 592, startPoint y: 126, endPoint x: 613, endPoint y: 140, distance: 25.1
click at [593, 128] on input "服務人員姓名/編號" at bounding box center [678, 126] width 189 height 21
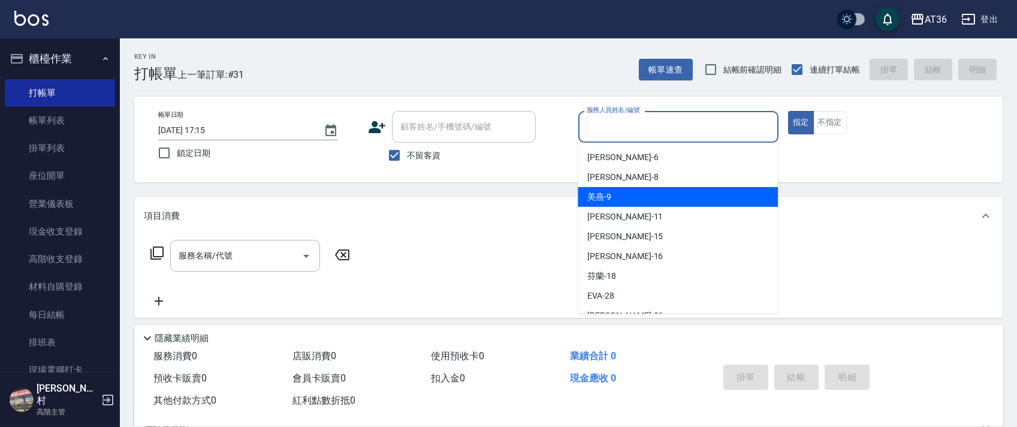
click at [645, 195] on div "美燕 -9" at bounding box center [678, 197] width 200 height 20
type input "美燕-9"
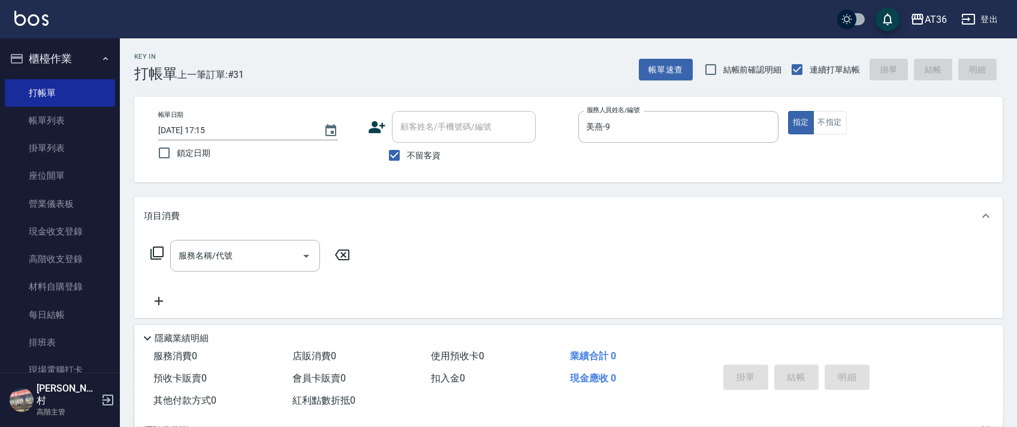
click at [156, 255] on icon at bounding box center [157, 253] width 14 height 14
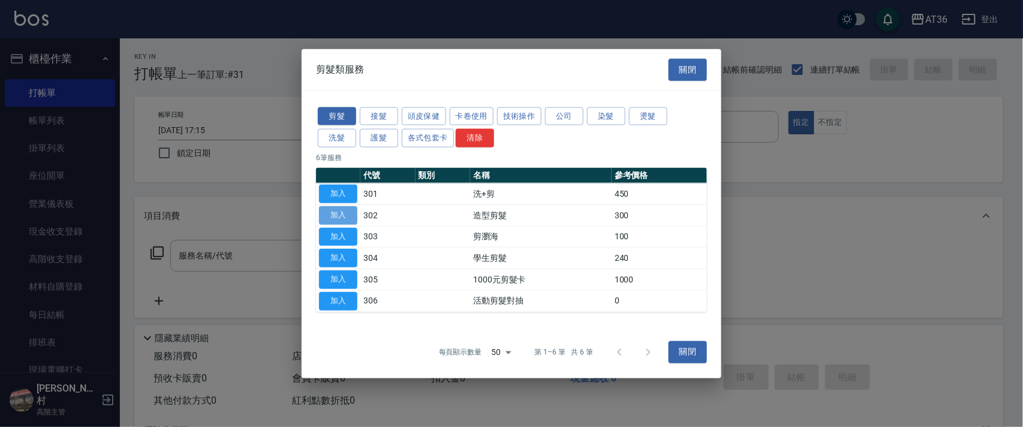
click at [342, 206] on button "加入" at bounding box center [338, 215] width 38 height 19
type input "造型剪髮(302)"
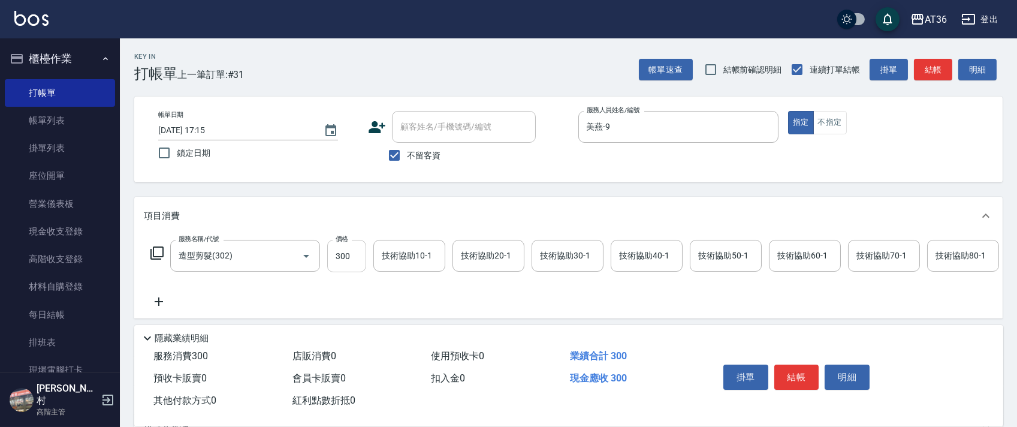
click at [339, 252] on input "300" at bounding box center [346, 256] width 39 height 32
type input "150"
drag, startPoint x: 796, startPoint y: 376, endPoint x: 798, endPoint y: 355, distance: 21.1
click at [798, 370] on button "結帳" at bounding box center [796, 376] width 45 height 25
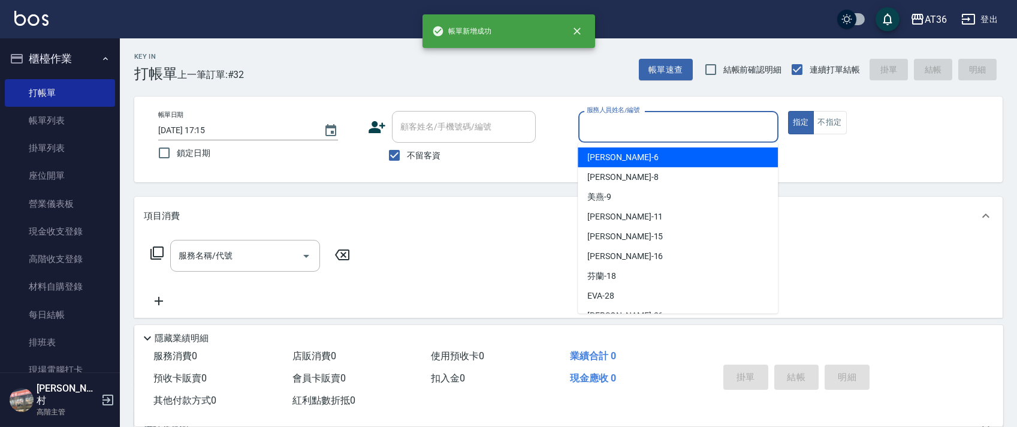
click at [592, 129] on input "服務人員姓名/編號" at bounding box center [678, 126] width 189 height 21
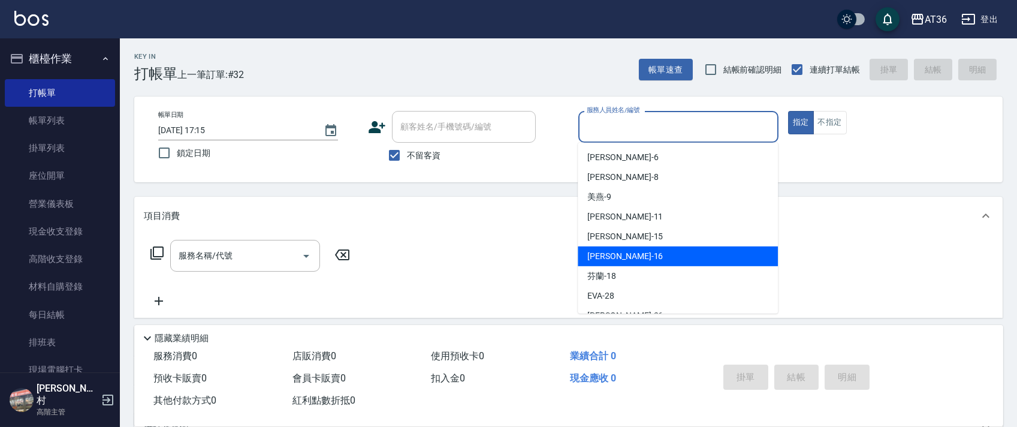
click at [611, 255] on span "[PERSON_NAME] -16" at bounding box center [625, 256] width 76 height 13
type input "[PERSON_NAME]-16"
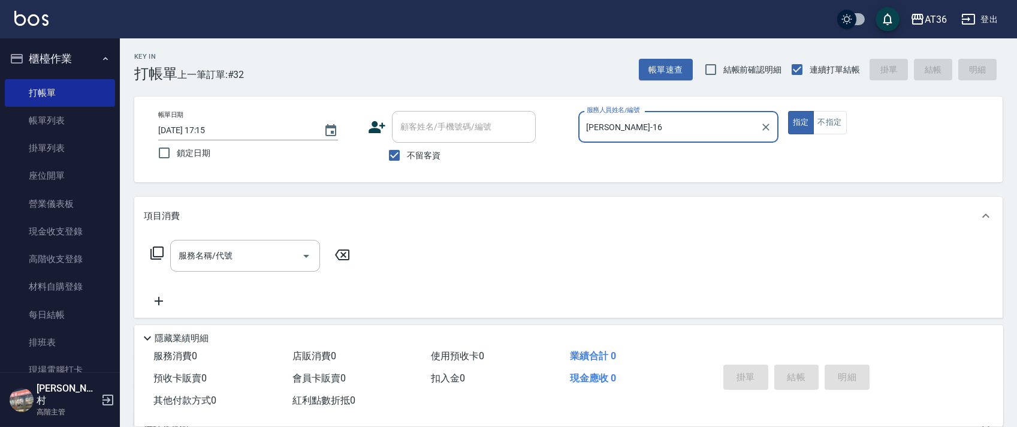
click at [151, 253] on icon at bounding box center [156, 252] width 13 height 13
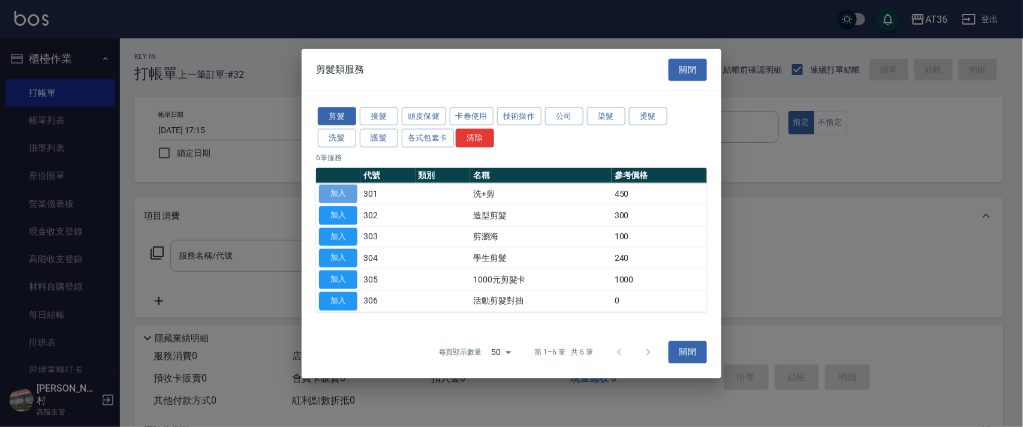
click at [330, 194] on button "加入" at bounding box center [338, 194] width 38 height 19
type input "洗+剪(301)"
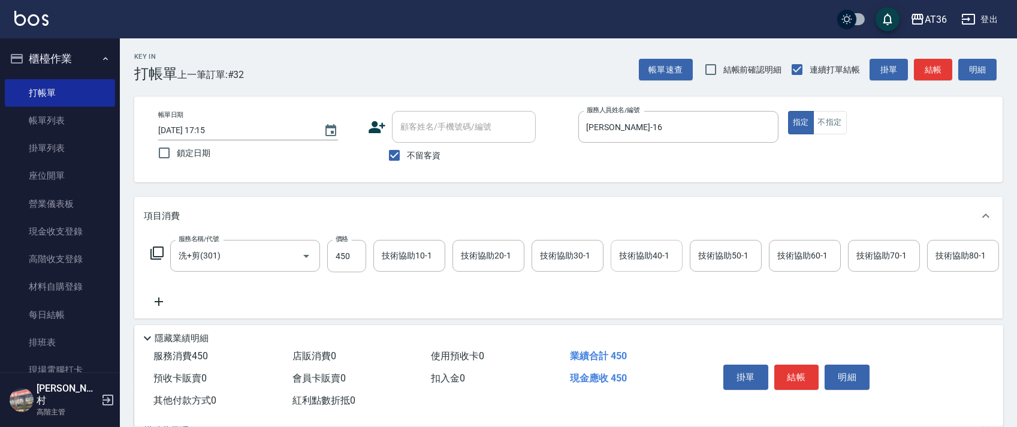
click at [633, 261] on input "技術協助40-1" at bounding box center [646, 255] width 61 height 21
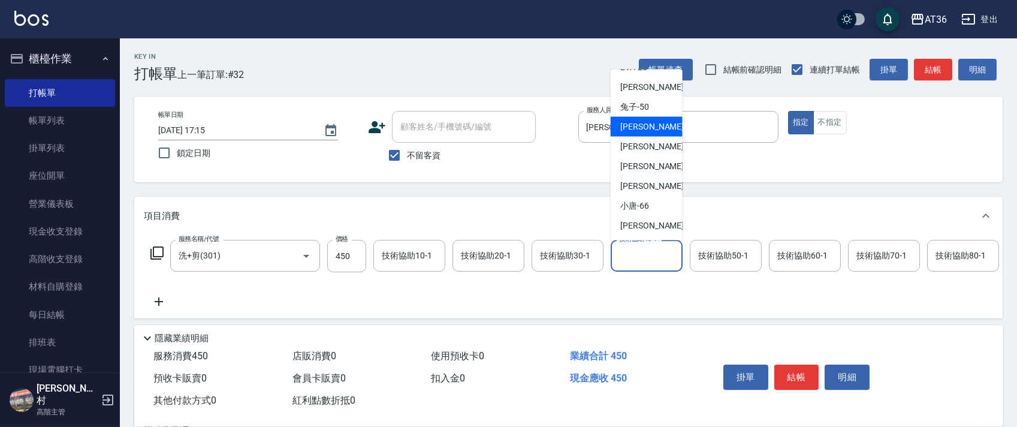
drag, startPoint x: 650, startPoint y: 125, endPoint x: 926, endPoint y: 261, distance: 307.2
click at [655, 129] on div "溫溫 -53" at bounding box center [647, 127] width 72 height 20
type input "溫溫-53"
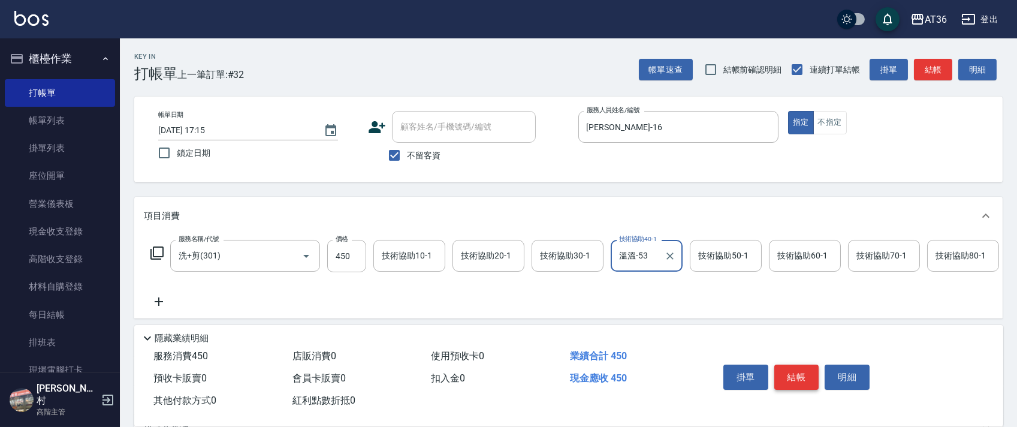
click at [793, 370] on button "結帳" at bounding box center [796, 376] width 45 height 25
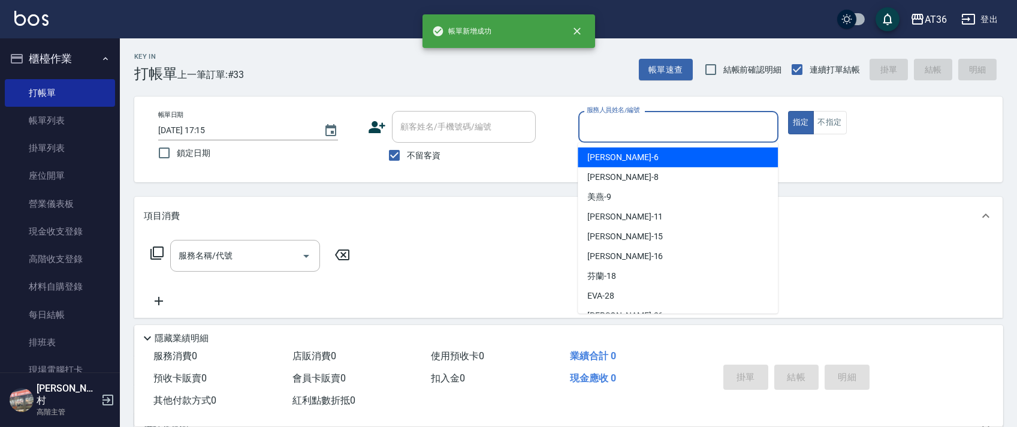
drag, startPoint x: 592, startPoint y: 130, endPoint x: 650, endPoint y: 152, distance: 62.0
click at [590, 130] on input "服務人員姓名/編號" at bounding box center [678, 126] width 189 height 21
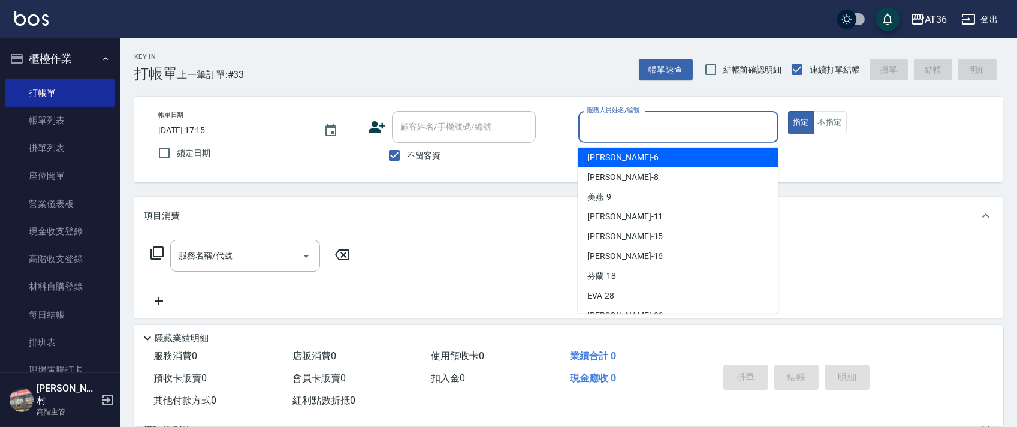
drag, startPoint x: 627, startPoint y: 158, endPoint x: 866, endPoint y: 94, distance: 247.6
click at [631, 159] on div "[PERSON_NAME] -6" at bounding box center [678, 157] width 200 height 20
type input "[PERSON_NAME]-6"
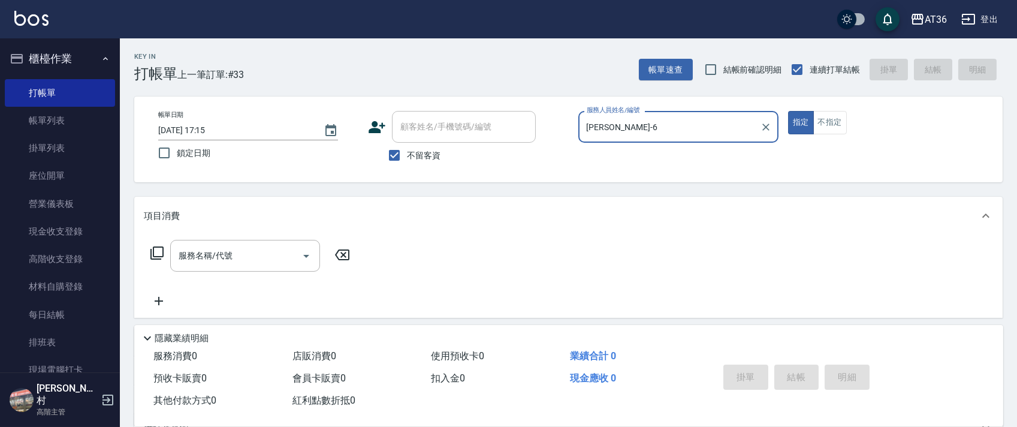
drag, startPoint x: 825, startPoint y: 126, endPoint x: 970, endPoint y: 147, distance: 146.6
click at [828, 132] on button "不指定" at bounding box center [830, 122] width 34 height 23
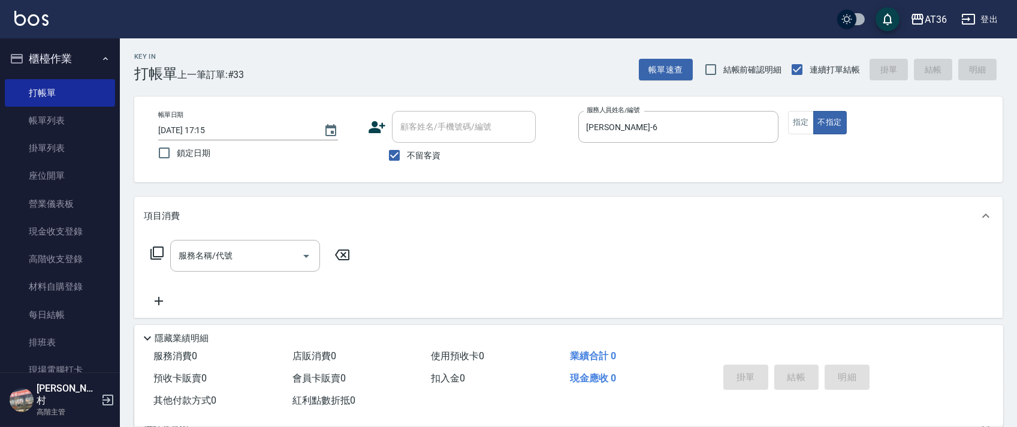
click at [161, 255] on icon at bounding box center [157, 253] width 14 height 14
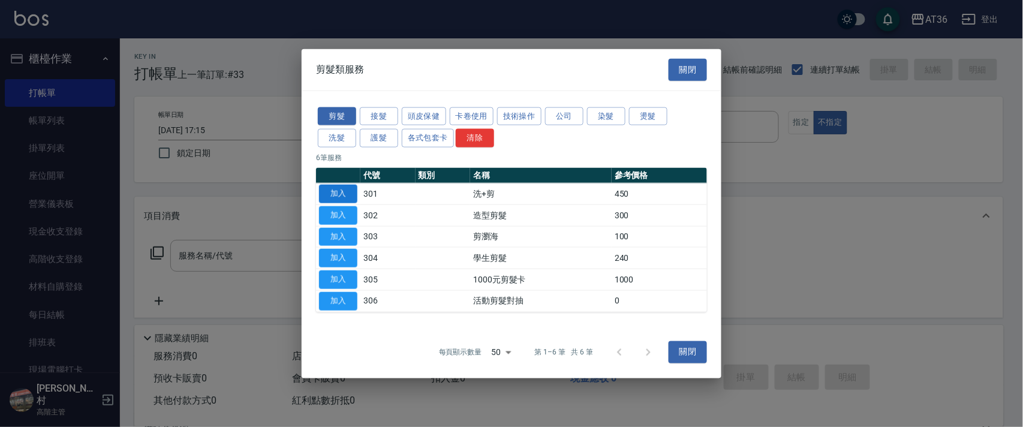
click at [342, 186] on td "加入" at bounding box center [338, 194] width 44 height 22
click at [337, 191] on button "加入" at bounding box center [338, 194] width 38 height 19
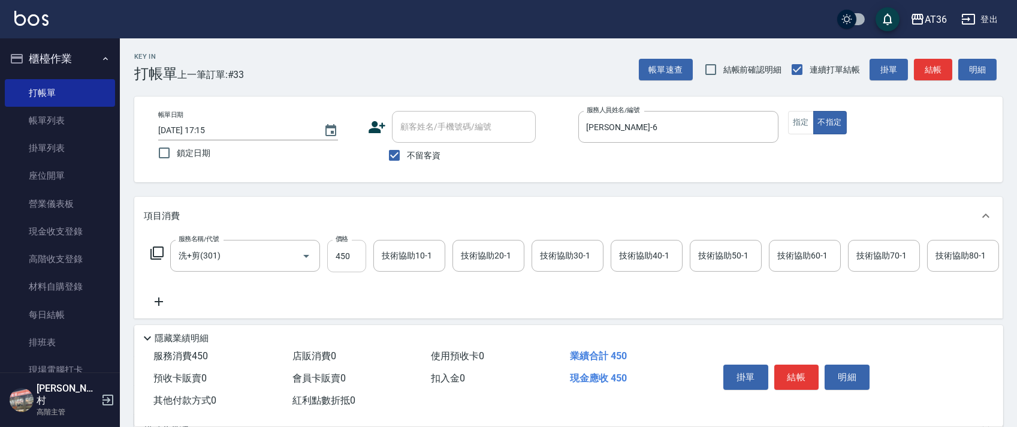
click at [337, 260] on input "450" at bounding box center [346, 256] width 39 height 32
drag, startPoint x: 783, startPoint y: 374, endPoint x: 812, endPoint y: 349, distance: 38.2
click at [783, 375] on button "結帳" at bounding box center [796, 376] width 45 height 25
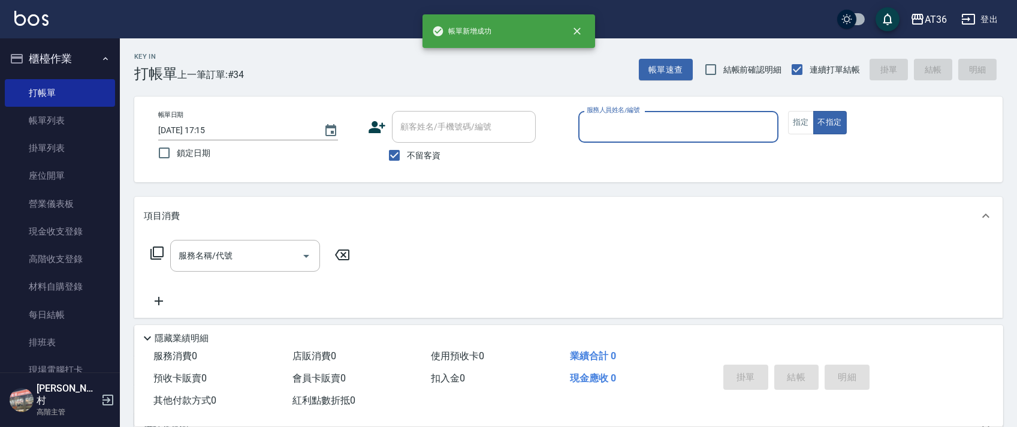
click at [589, 125] on input "服務人員姓名/編號" at bounding box center [678, 126] width 189 height 21
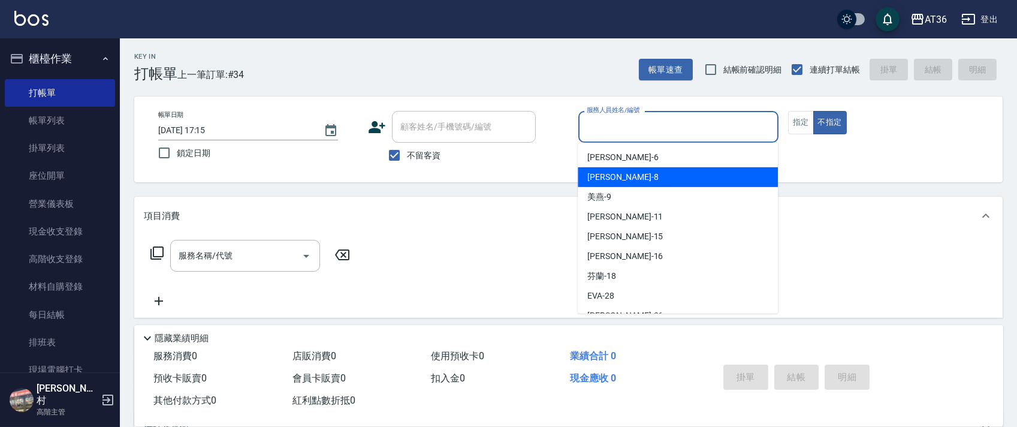
drag, startPoint x: 619, startPoint y: 178, endPoint x: 876, endPoint y: 114, distance: 264.9
click at [619, 179] on div "[PERSON_NAME] -8" at bounding box center [678, 177] width 200 height 20
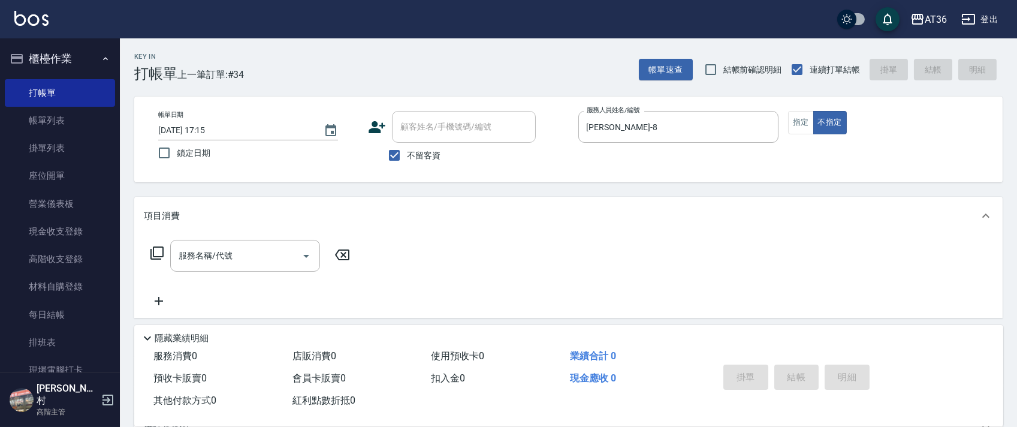
click at [155, 252] on icon at bounding box center [157, 253] width 14 height 14
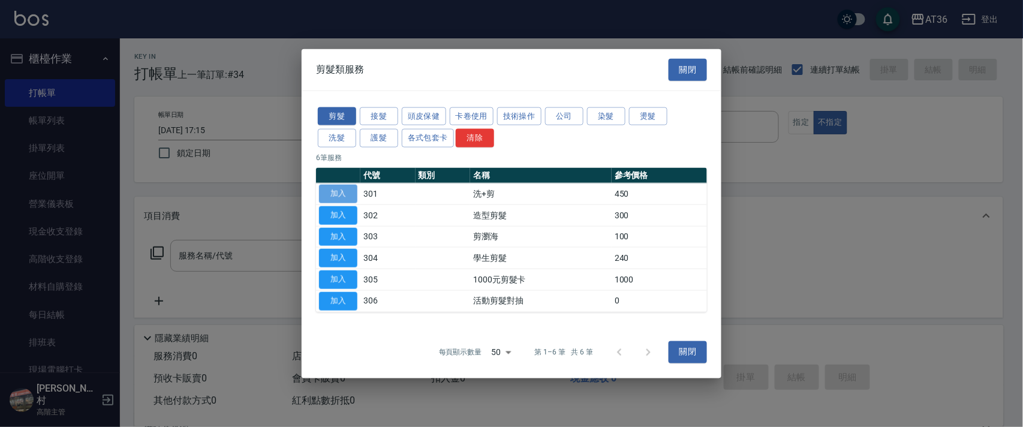
click at [334, 193] on button "加入" at bounding box center [338, 194] width 38 height 19
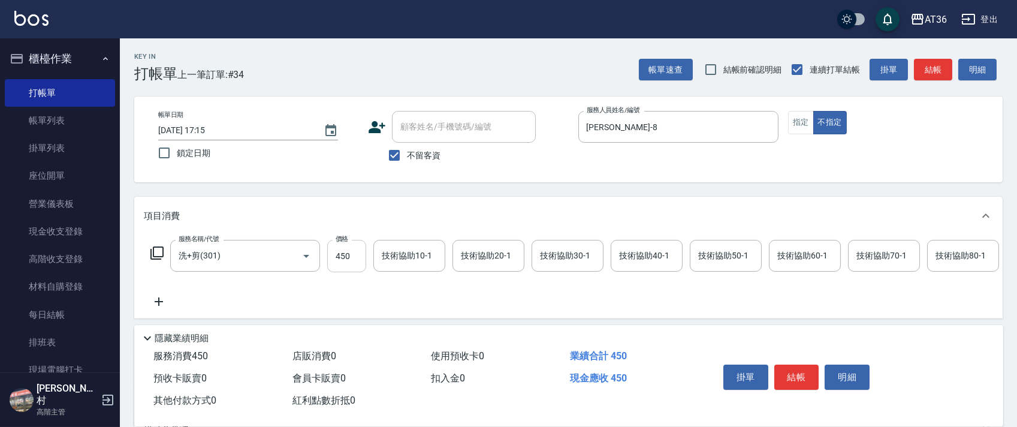
click at [341, 255] on input "450" at bounding box center [346, 256] width 39 height 32
drag, startPoint x: 797, startPoint y: 375, endPoint x: 788, endPoint y: 357, distance: 20.4
click at [797, 374] on button "結帳" at bounding box center [796, 376] width 45 height 25
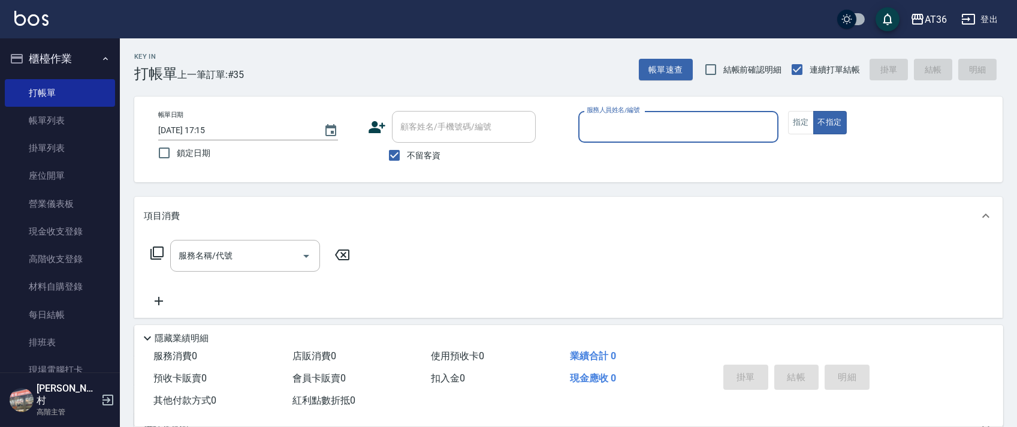
drag, startPoint x: 596, startPoint y: 115, endPoint x: 602, endPoint y: 123, distance: 10.0
click at [596, 117] on div "服務人員姓名/編號" at bounding box center [678, 127] width 200 height 32
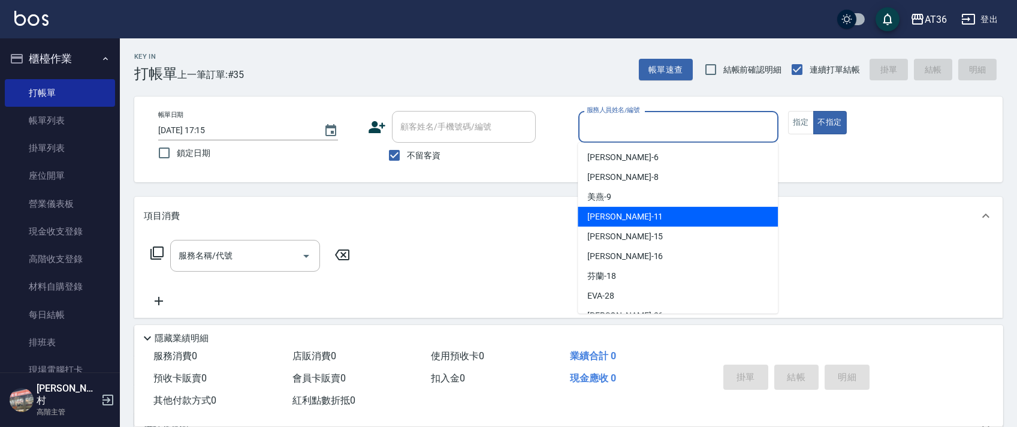
click at [605, 217] on span "[PERSON_NAME] -11" at bounding box center [625, 216] width 76 height 13
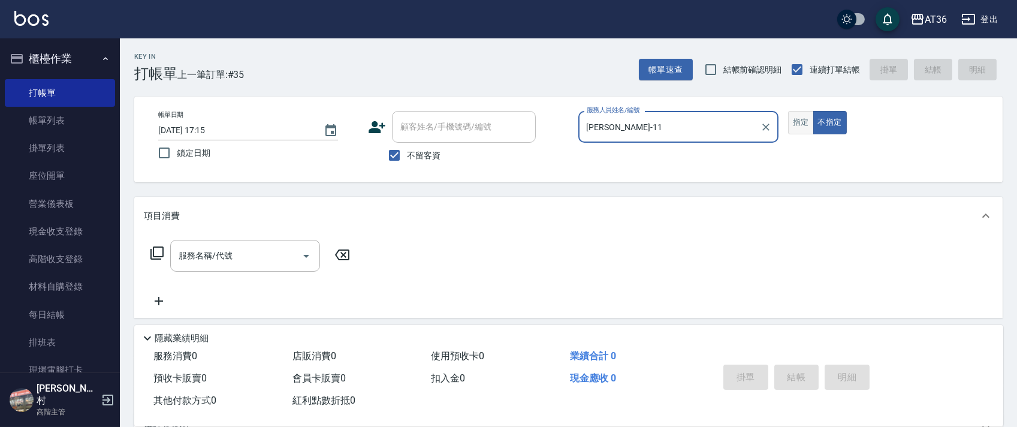
click at [800, 114] on button "指定" at bounding box center [801, 122] width 26 height 23
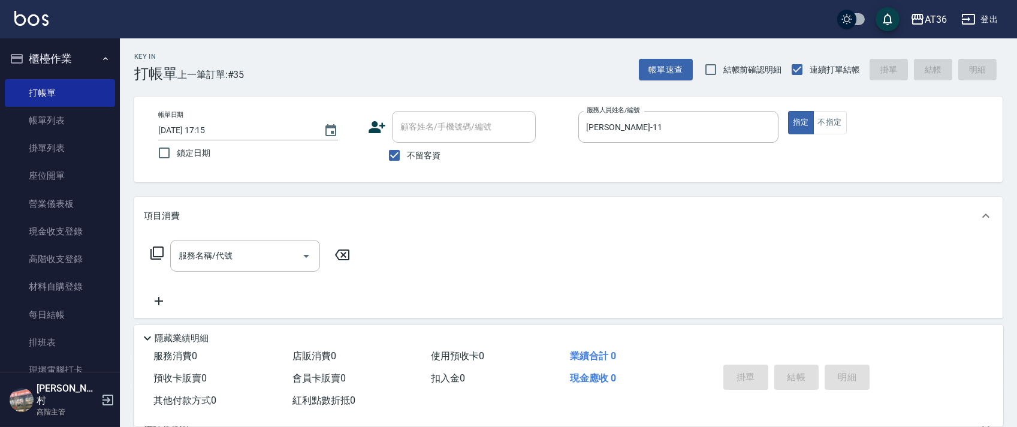
click at [159, 250] on icon at bounding box center [157, 253] width 14 height 14
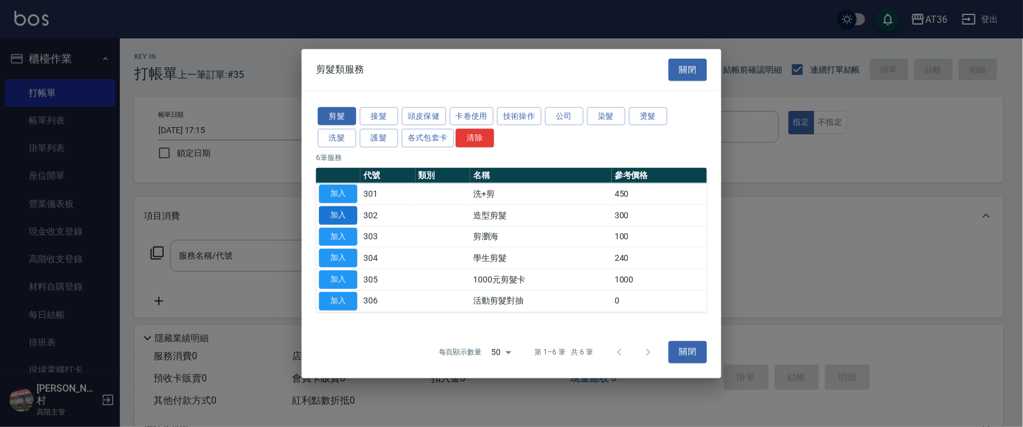
click at [337, 216] on button "加入" at bounding box center [338, 215] width 38 height 19
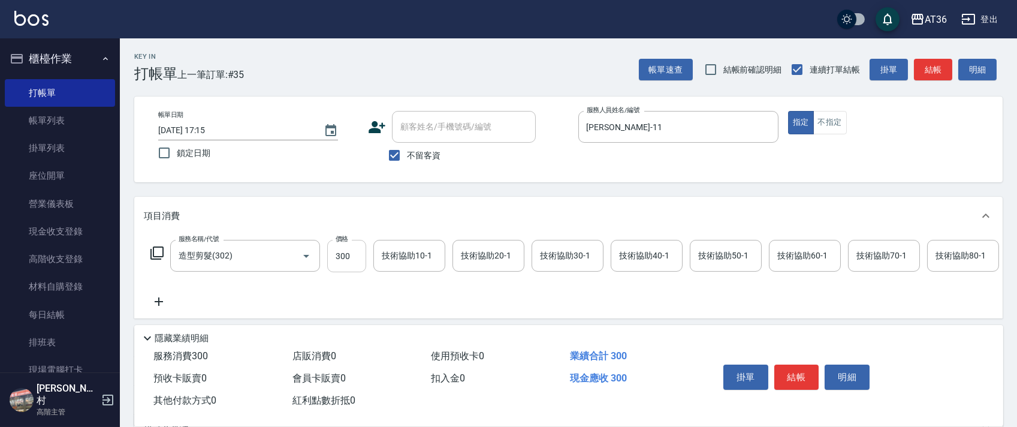
click at [336, 254] on input "300" at bounding box center [346, 256] width 39 height 32
click at [798, 373] on button "結帳" at bounding box center [796, 376] width 45 height 25
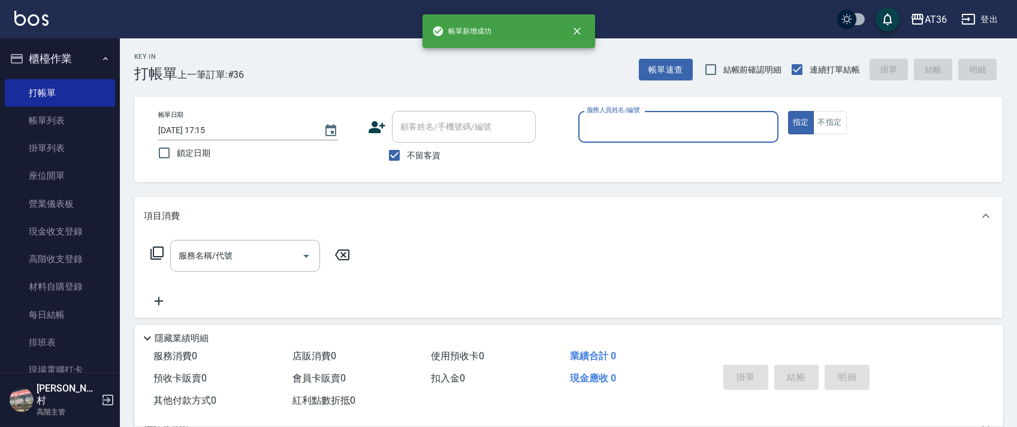
click at [602, 132] on input "服務人員姓名/編號" at bounding box center [678, 126] width 189 height 21
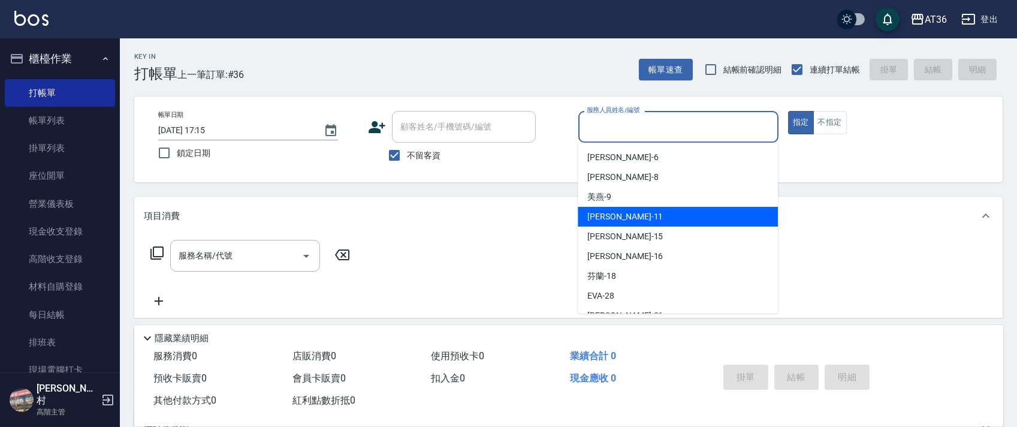
click at [632, 210] on div "[PERSON_NAME] -11" at bounding box center [678, 217] width 200 height 20
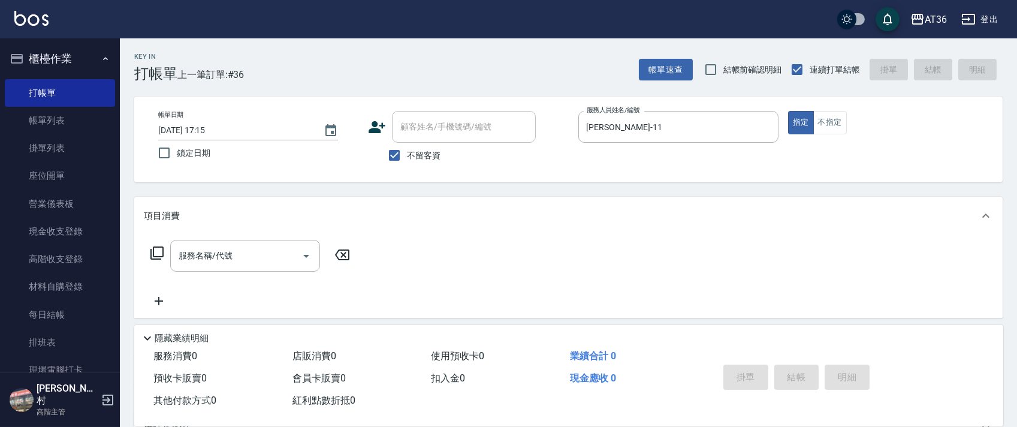
click at [154, 252] on icon at bounding box center [157, 253] width 14 height 14
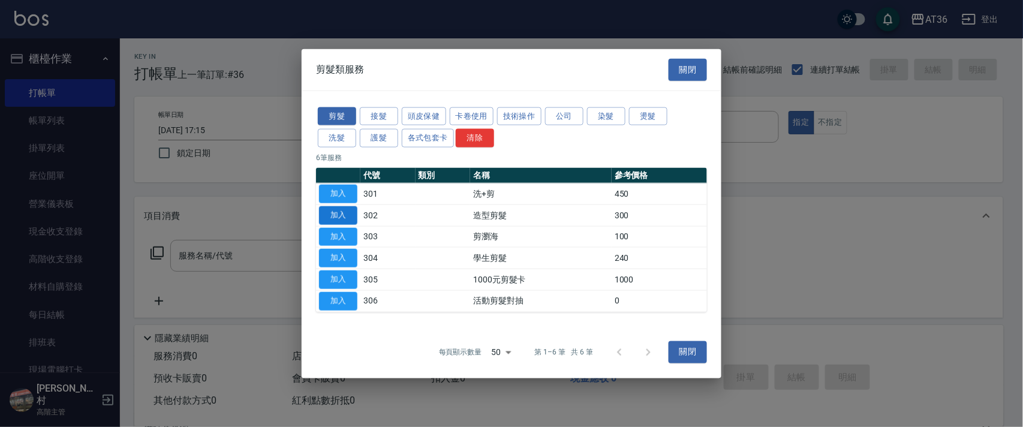
click at [338, 213] on button "加入" at bounding box center [338, 215] width 38 height 19
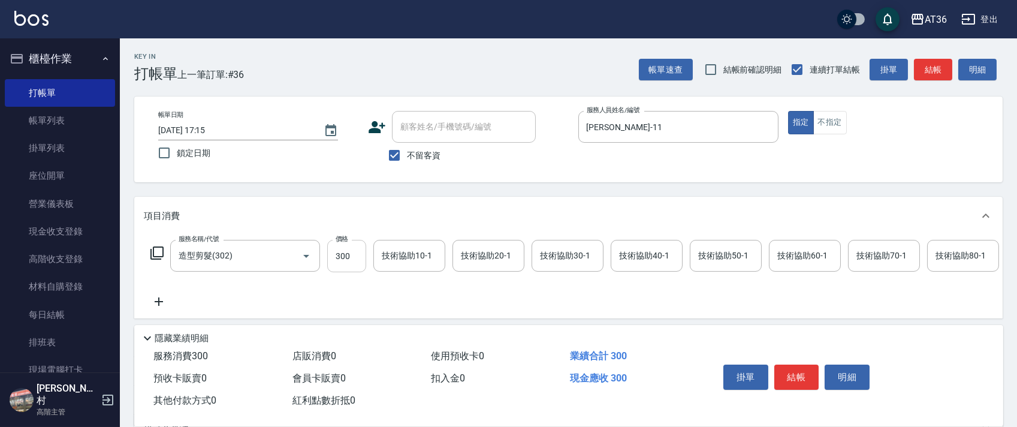
click at [334, 257] on input "300" at bounding box center [346, 256] width 39 height 32
drag, startPoint x: 803, startPoint y: 376, endPoint x: 799, endPoint y: 366, distance: 10.2
click at [802, 375] on button "結帳" at bounding box center [796, 376] width 45 height 25
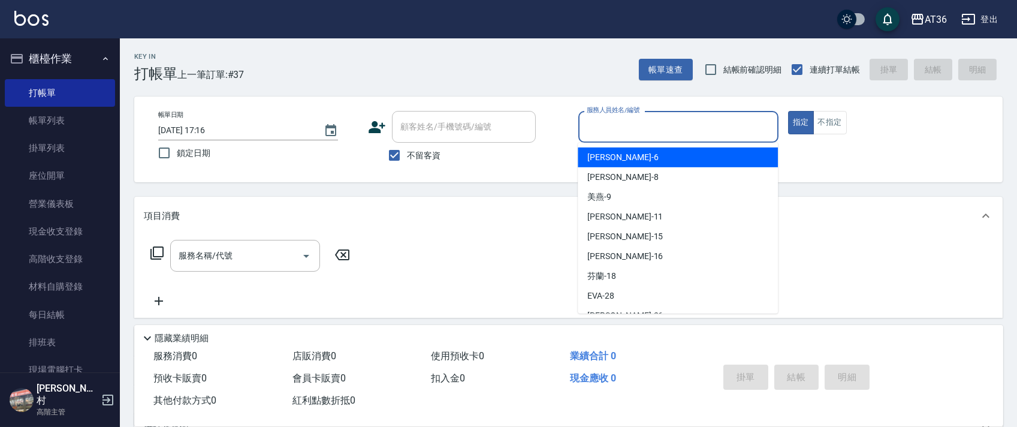
click at [586, 128] on input "服務人員姓名/編號" at bounding box center [678, 126] width 189 height 21
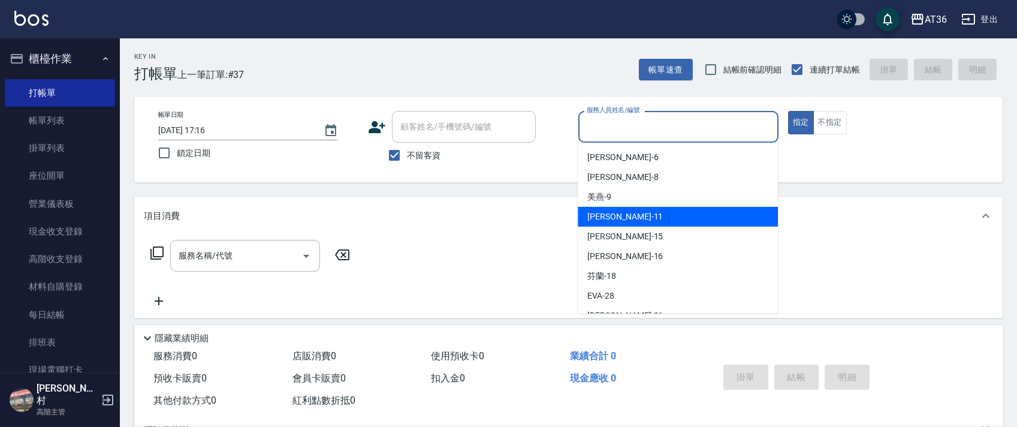
click at [607, 215] on span "[PERSON_NAME] -11" at bounding box center [625, 216] width 76 height 13
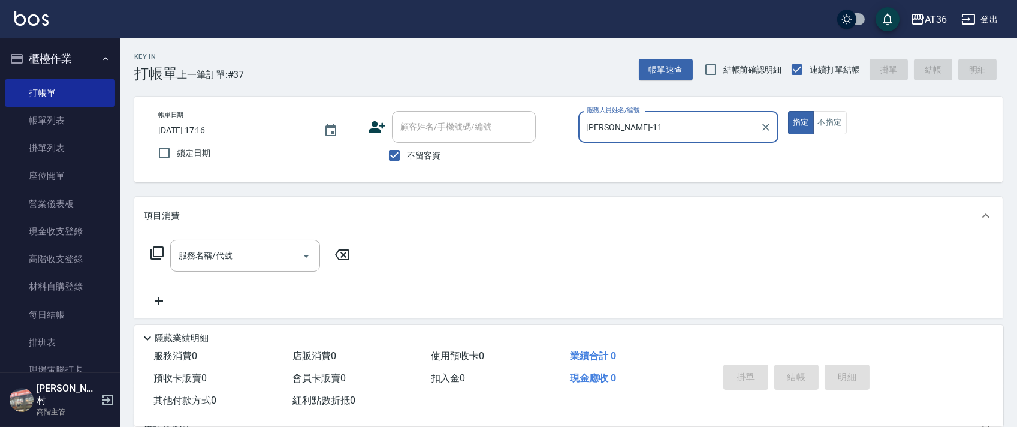
click at [150, 254] on icon at bounding box center [156, 252] width 13 height 13
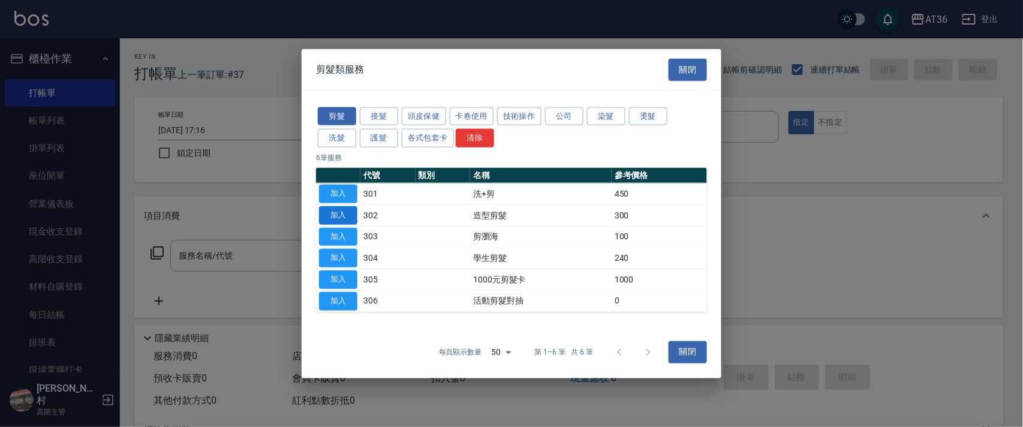
click at [333, 215] on button "加入" at bounding box center [338, 215] width 38 height 19
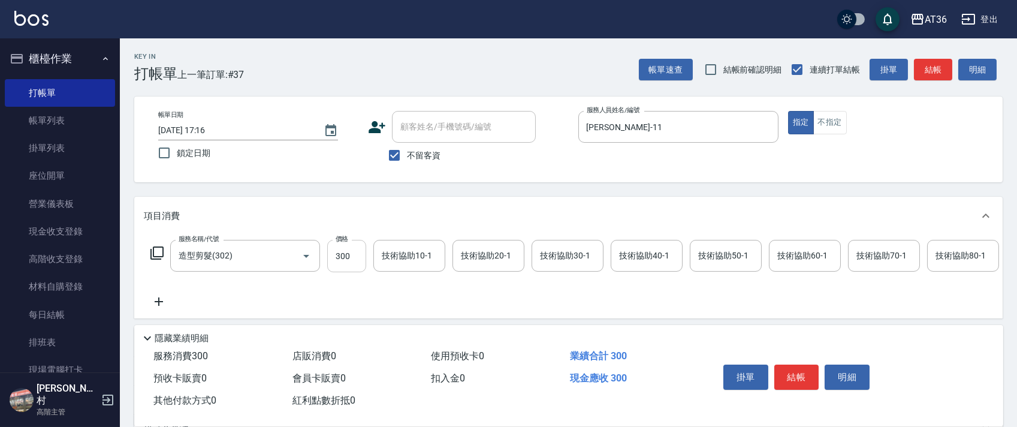
click at [333, 258] on input "300" at bounding box center [346, 256] width 39 height 32
click at [798, 376] on button "結帳" at bounding box center [796, 376] width 45 height 25
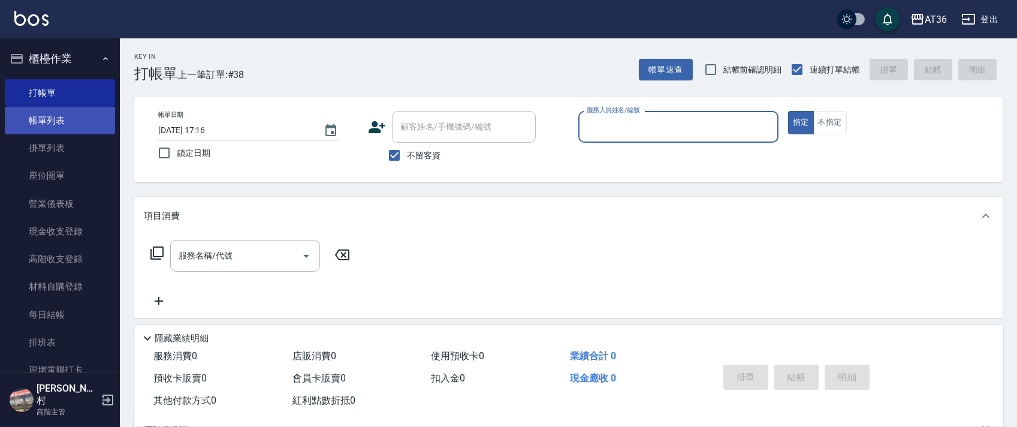
click at [67, 122] on link "帳單列表" at bounding box center [60, 121] width 110 height 28
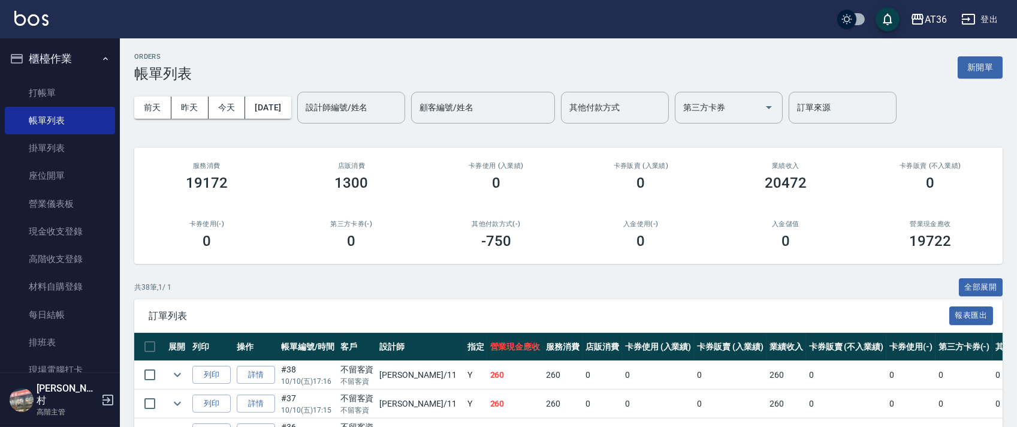
drag, startPoint x: 63, startPoint y: 353, endPoint x: 132, endPoint y: 314, distance: 79.7
click at [64, 354] on link "排班表" at bounding box center [60, 342] width 110 height 28
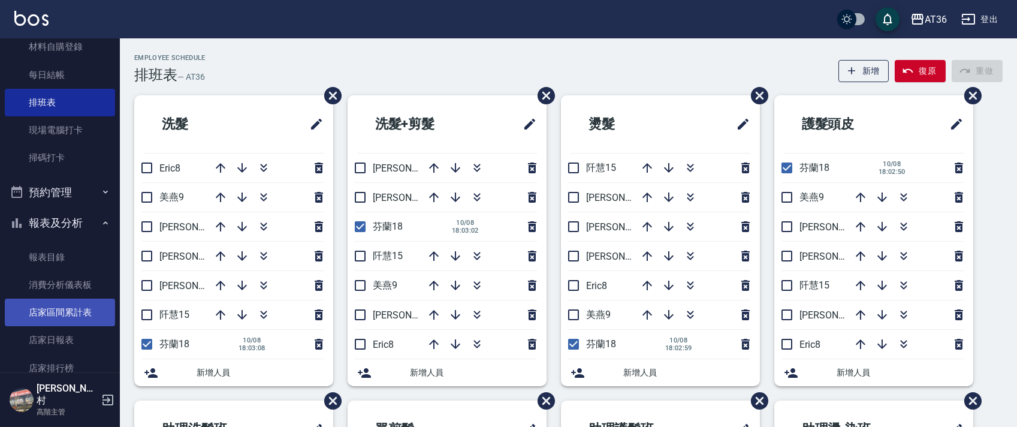
scroll to position [399, 0]
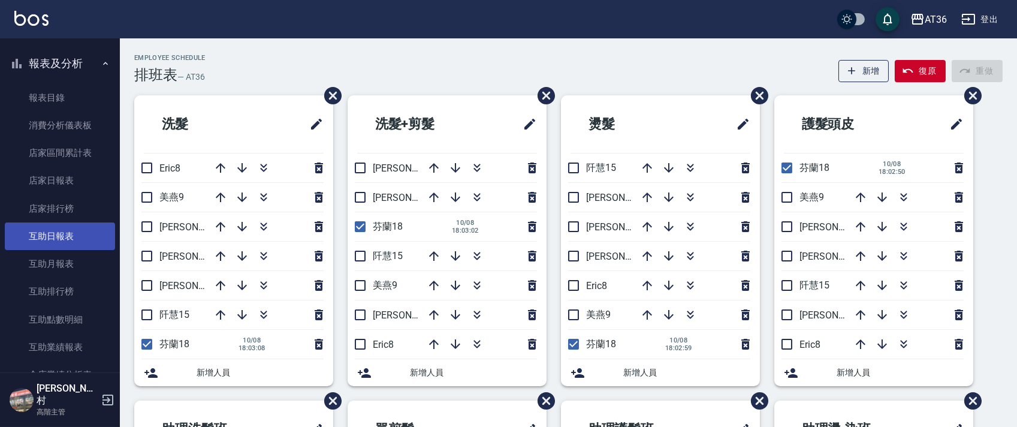
click at [79, 238] on link "互助日報表" at bounding box center [60, 236] width 110 height 28
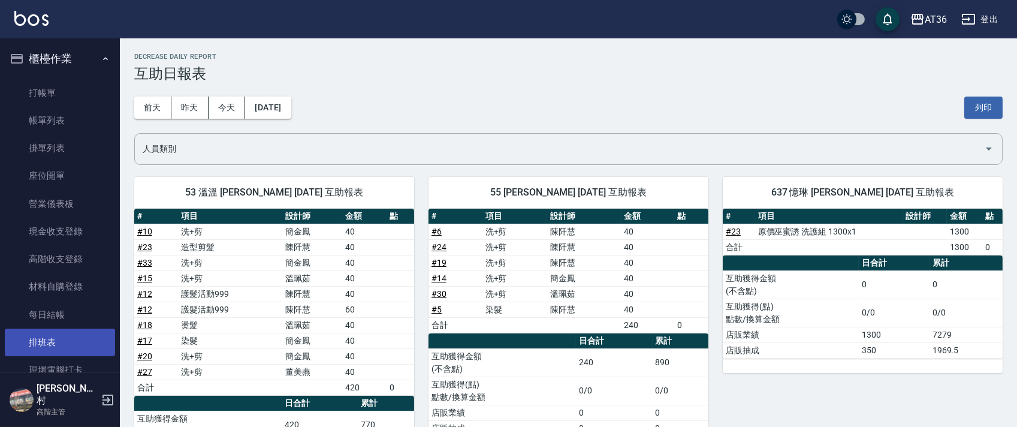
click at [67, 345] on link "排班表" at bounding box center [60, 342] width 110 height 28
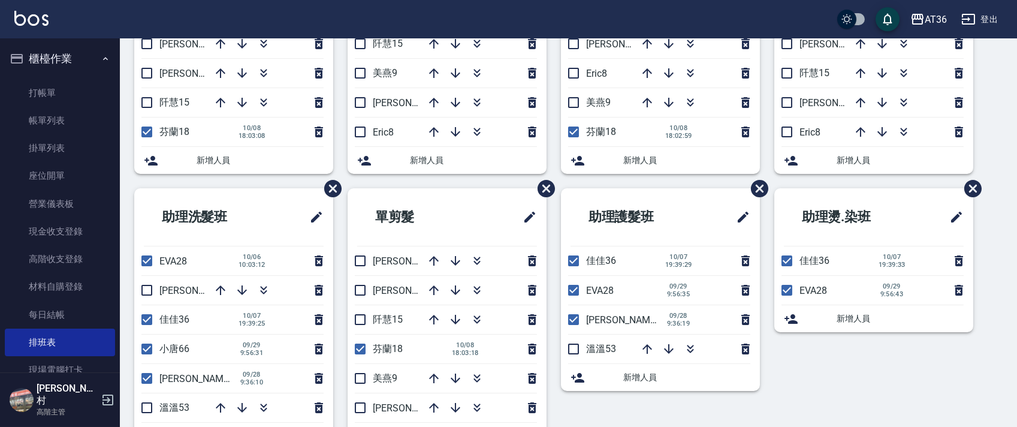
scroll to position [284, 0]
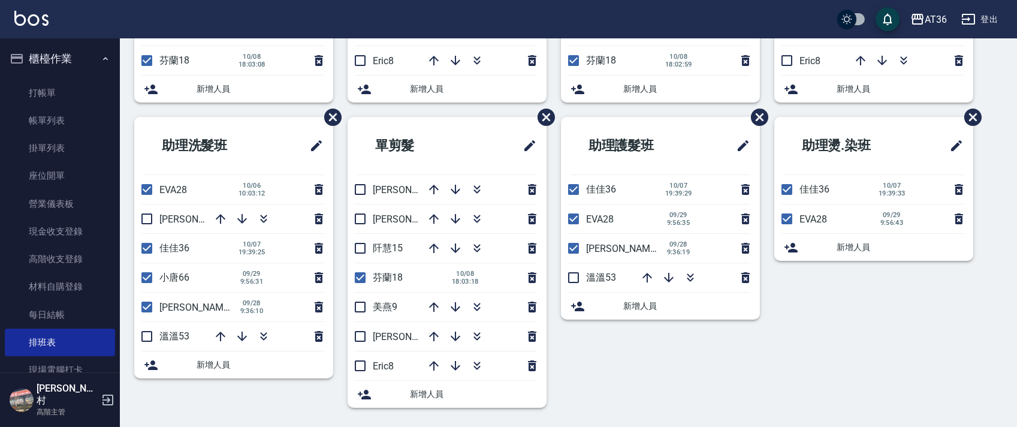
drag, startPoint x: 363, startPoint y: 186, endPoint x: 361, endPoint y: 228, distance: 42.6
click at [362, 187] on input "checkbox" at bounding box center [360, 189] width 25 height 25
checkbox input "true"
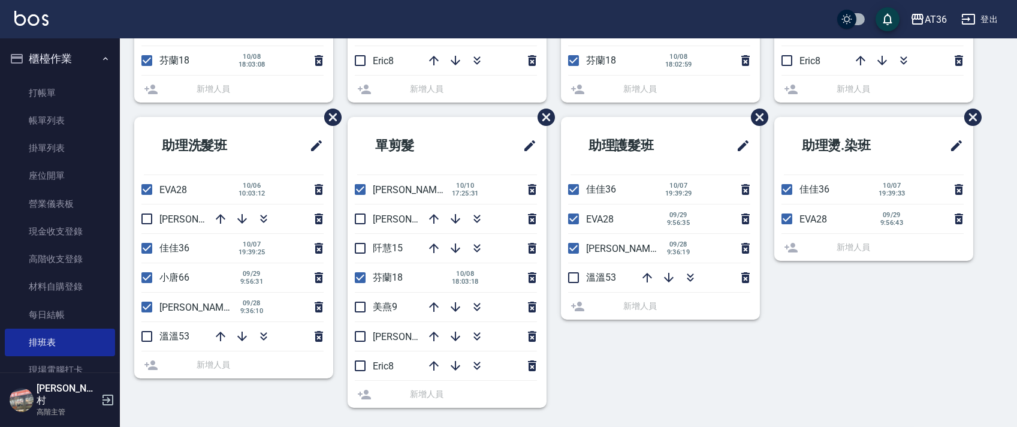
click at [360, 219] on input "checkbox" at bounding box center [360, 218] width 25 height 25
checkbox input "true"
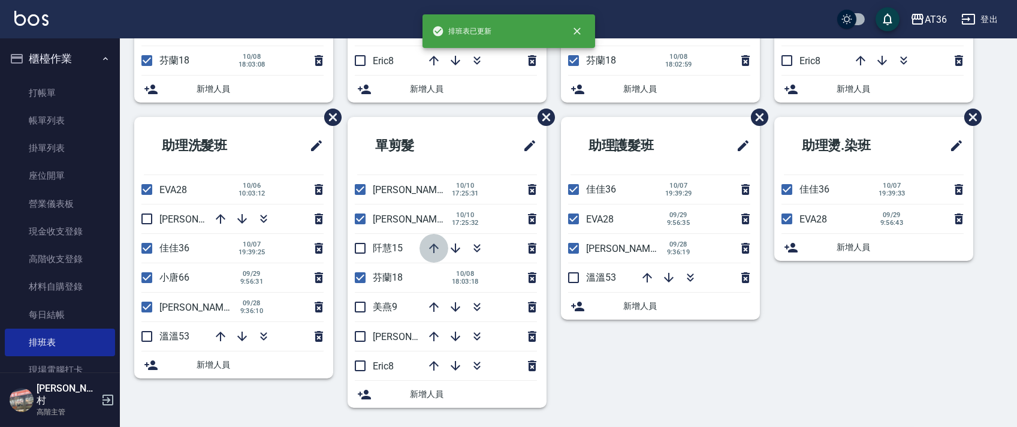
click at [436, 249] on icon "button" at bounding box center [434, 248] width 14 height 14
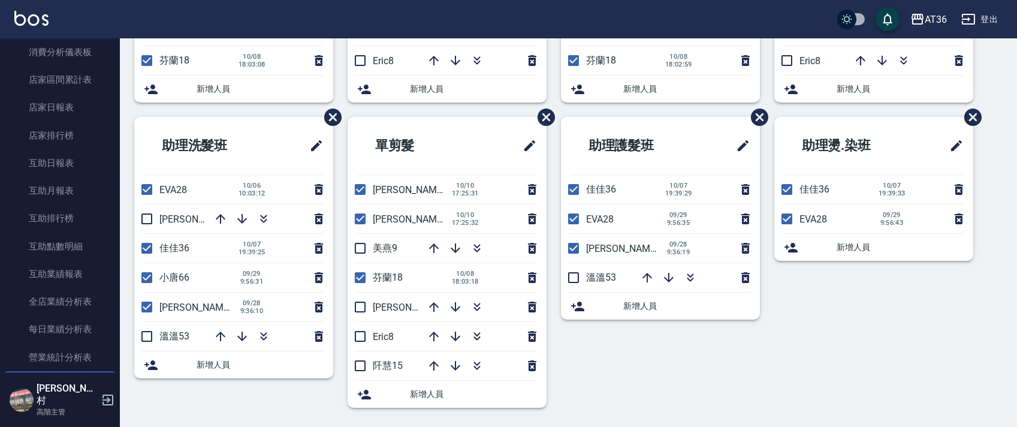
scroll to position [559, 0]
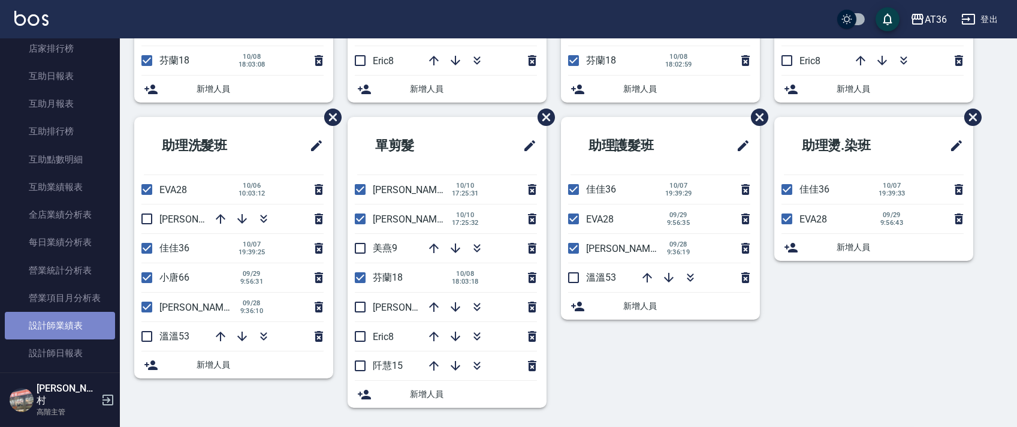
click at [88, 322] on link "設計師業績表" at bounding box center [60, 326] width 110 height 28
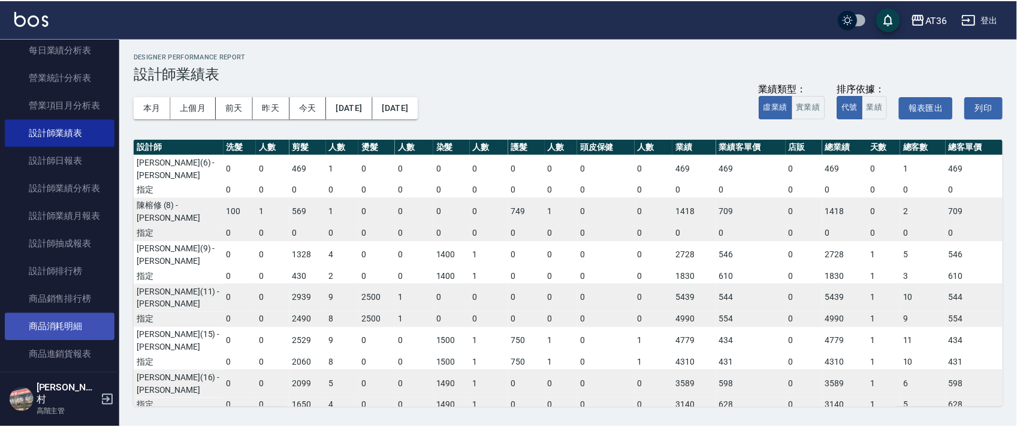
scroll to position [799, 0]
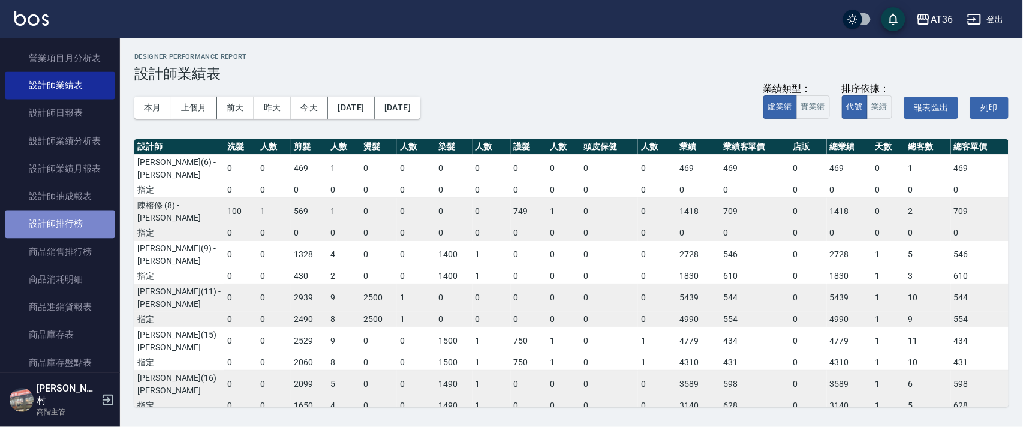
click at [82, 230] on link "設計師排行榜" at bounding box center [60, 224] width 110 height 28
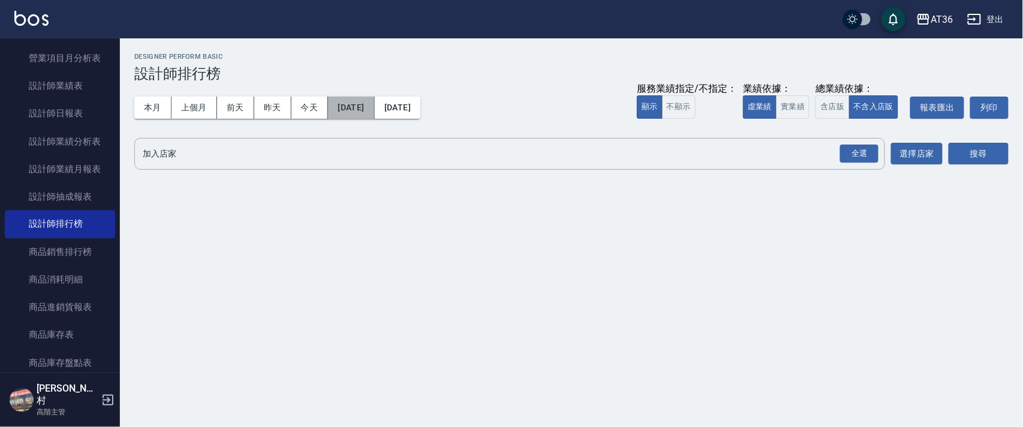
click at [374, 108] on button "2025/10/01" at bounding box center [351, 108] width 46 height 22
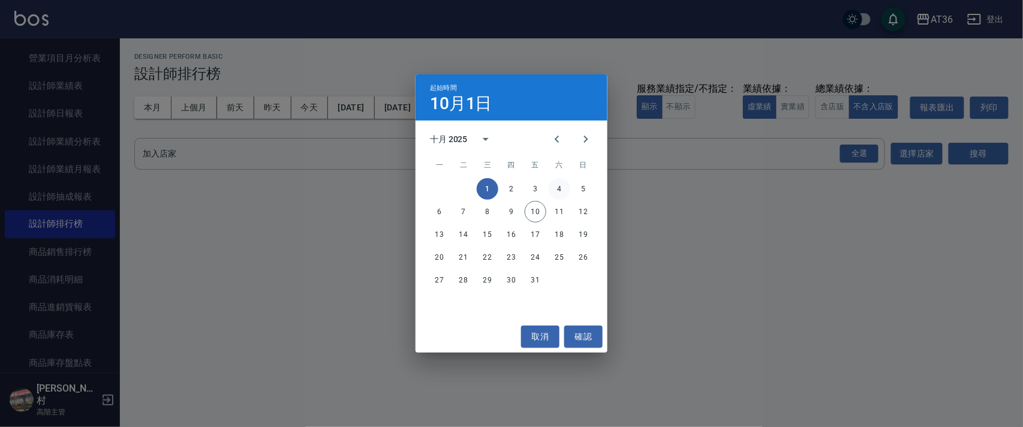
click at [557, 191] on button "4" at bounding box center [559, 189] width 22 height 22
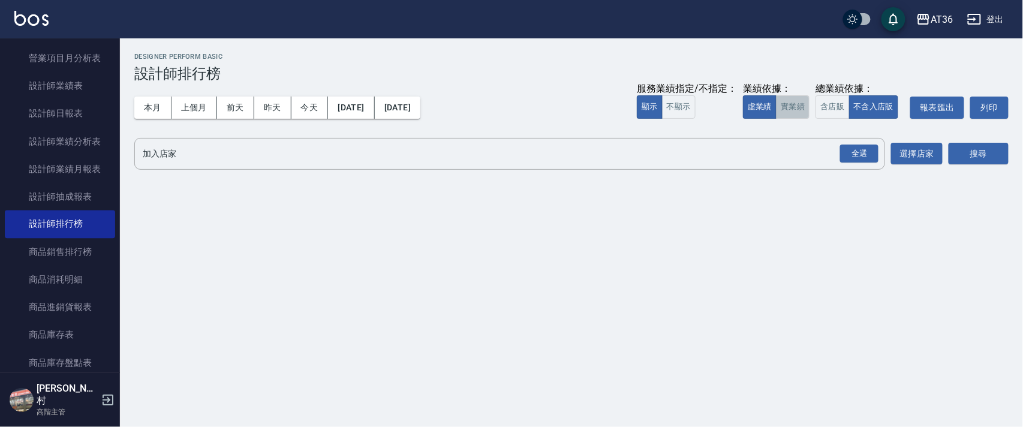
click at [793, 110] on button "實業績" at bounding box center [793, 106] width 34 height 23
click at [856, 148] on div "全選" at bounding box center [859, 153] width 38 height 19
click at [210, 156] on input "加入店家" at bounding box center [517, 154] width 659 height 21
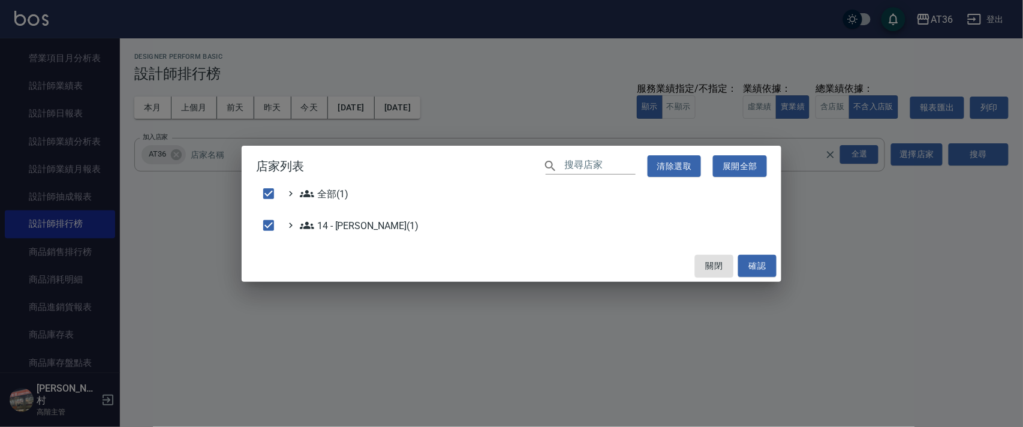
drag, startPoint x: 710, startPoint y: 262, endPoint x: 668, endPoint y: 206, distance: 70.3
click at [709, 263] on button "關閉" at bounding box center [714, 266] width 38 height 22
checkbox input "false"
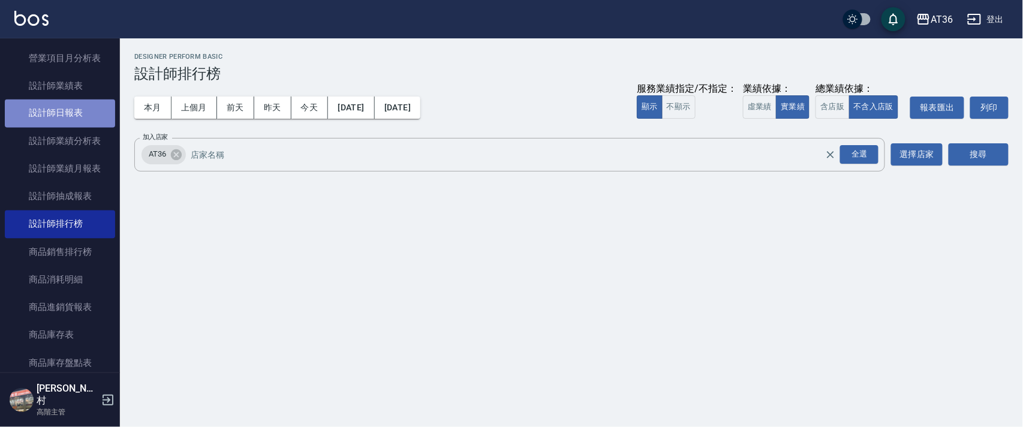
click at [79, 119] on link "設計師日報表" at bounding box center [60, 114] width 110 height 28
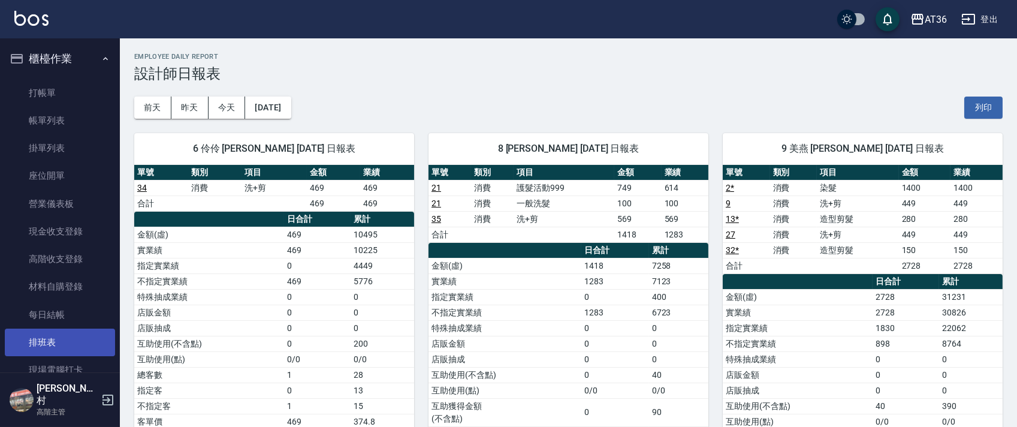
click at [65, 346] on link "排班表" at bounding box center [60, 342] width 110 height 28
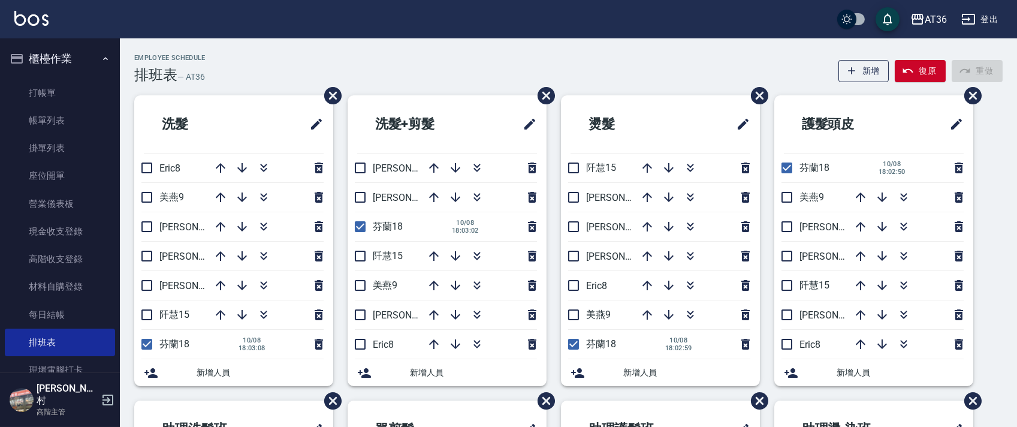
scroll to position [284, 0]
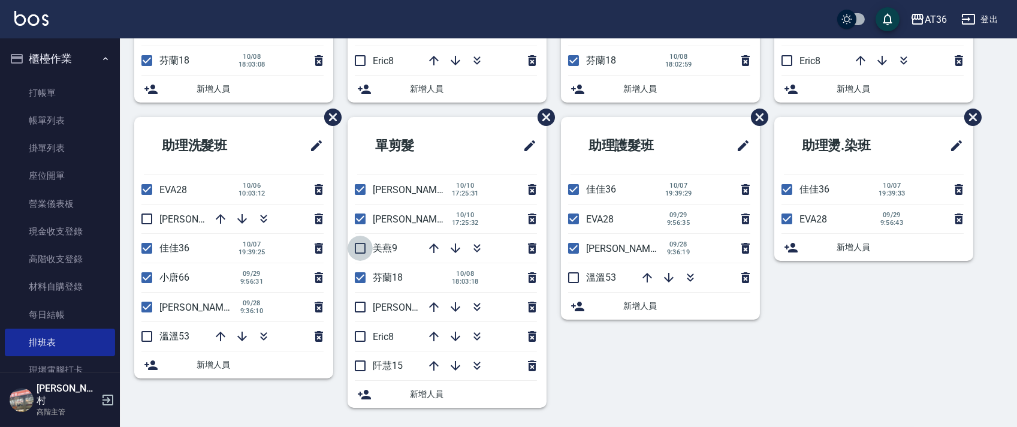
drag, startPoint x: 358, startPoint y: 248, endPoint x: 429, endPoint y: 296, distance: 85.5
click at [357, 249] on input "checkbox" at bounding box center [360, 248] width 25 height 25
checkbox input "true"
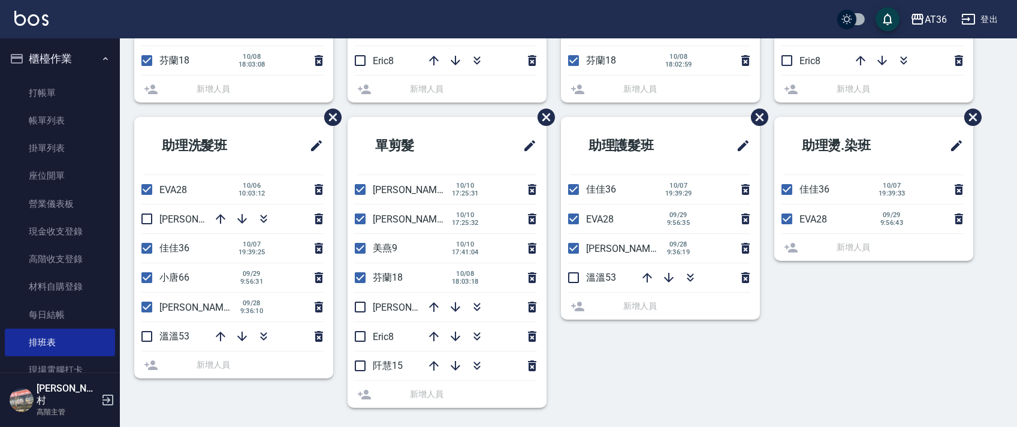
click at [430, 309] on icon "button" at bounding box center [434, 307] width 14 height 14
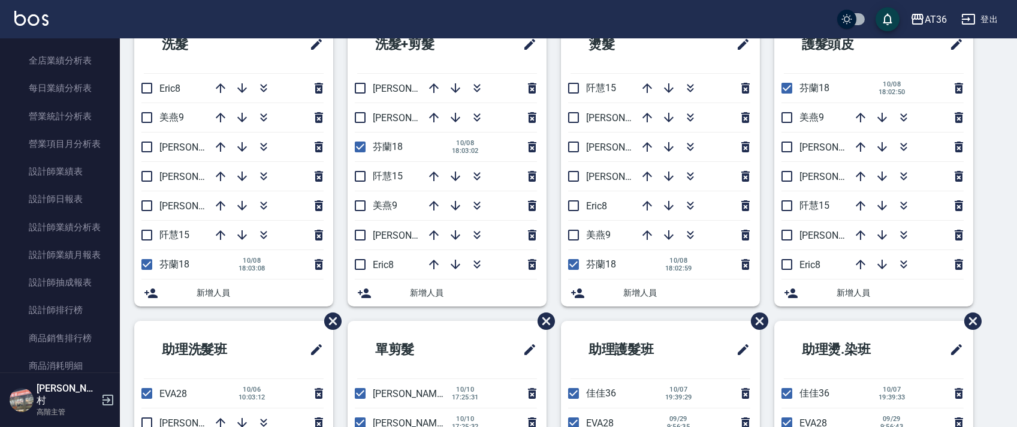
scroll to position [719, 0]
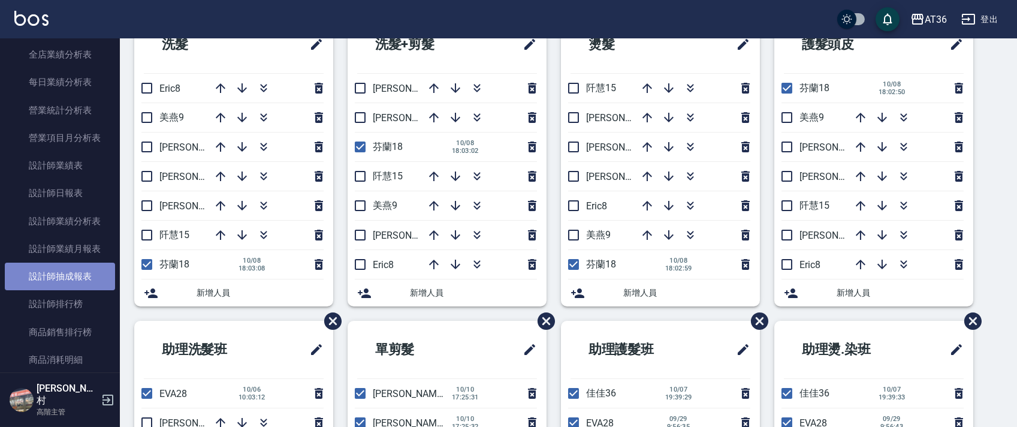
click at [78, 284] on link "設計師抽成報表" at bounding box center [60, 277] width 110 height 28
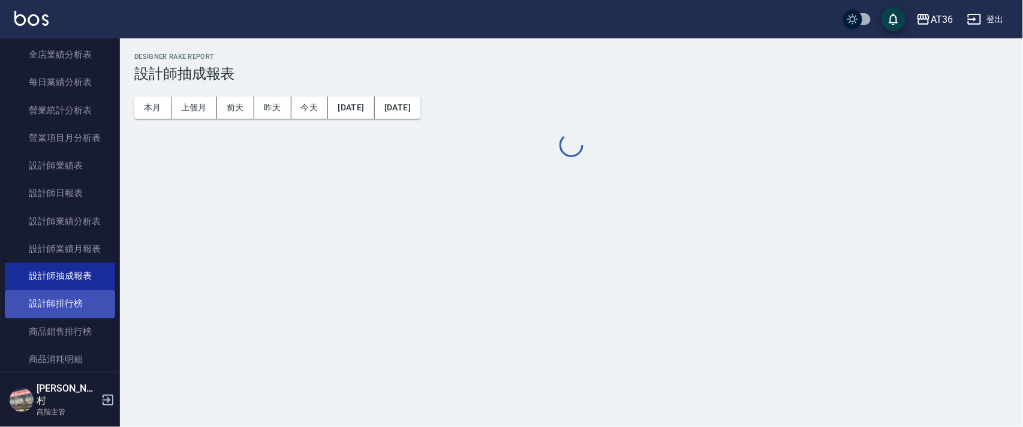
click at [79, 303] on link "設計師排行榜" at bounding box center [60, 304] width 110 height 28
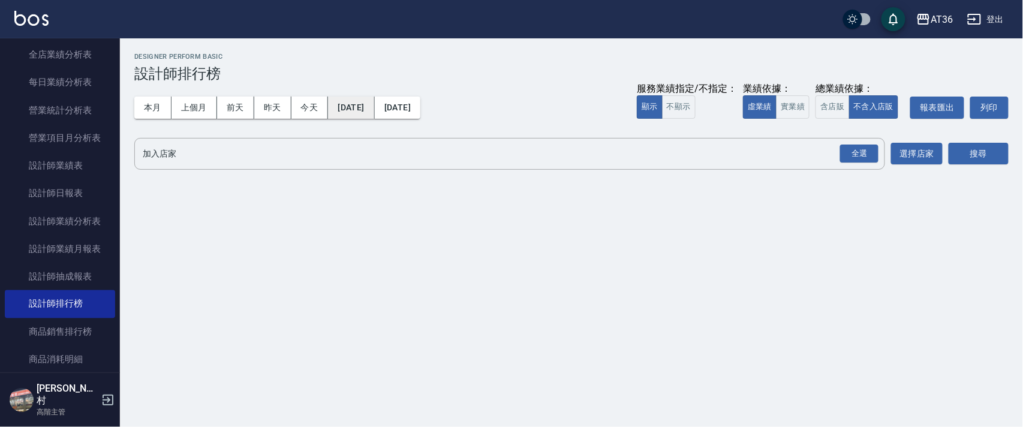
click at [373, 108] on button "2025/10/01" at bounding box center [351, 108] width 46 height 22
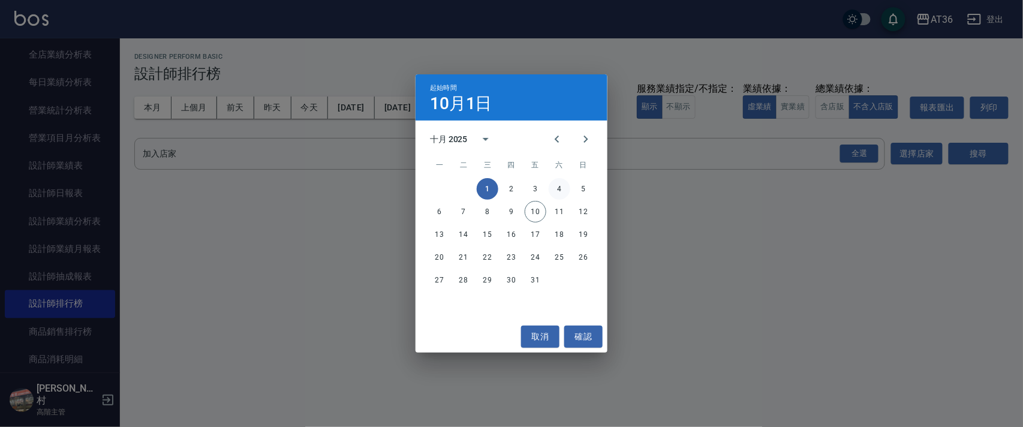
click at [557, 188] on button "4" at bounding box center [559, 189] width 22 height 22
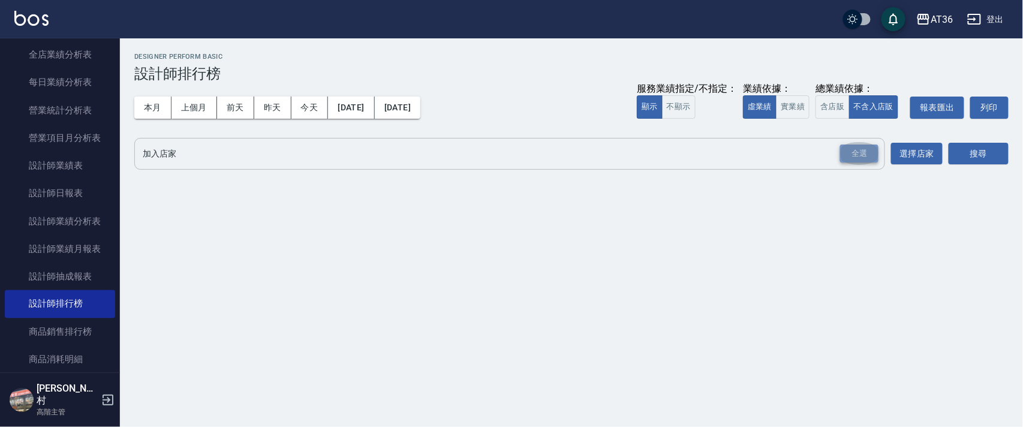
click at [859, 161] on div "全選" at bounding box center [859, 153] width 38 height 19
click at [977, 155] on button "搜尋" at bounding box center [978, 154] width 60 height 22
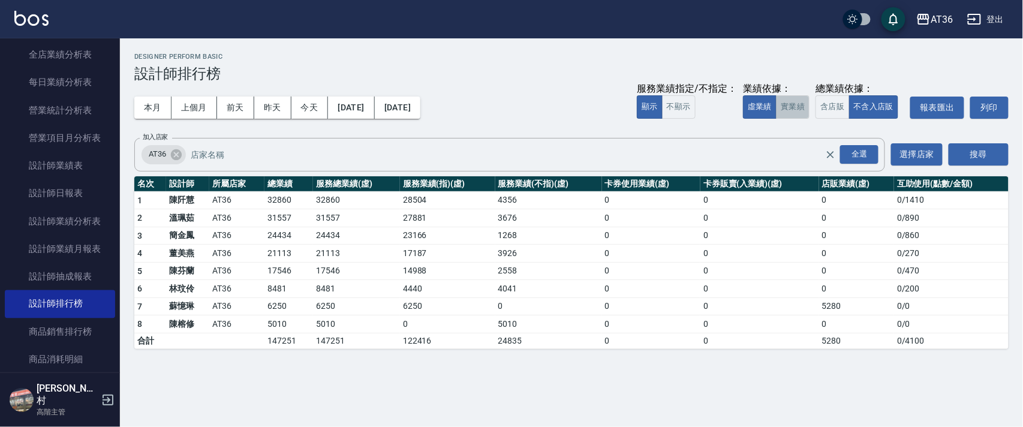
click at [783, 109] on button "實業績" at bounding box center [793, 106] width 34 height 23
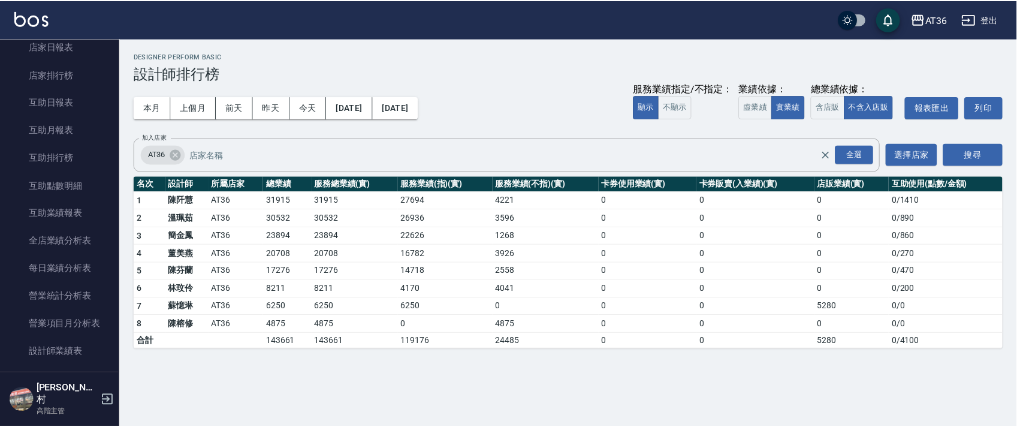
scroll to position [240, 0]
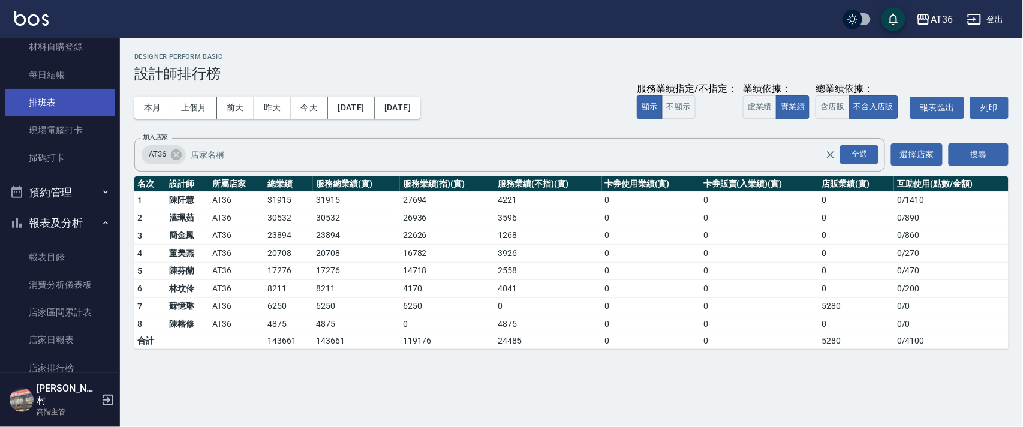
click at [70, 100] on link "排班表" at bounding box center [60, 103] width 110 height 28
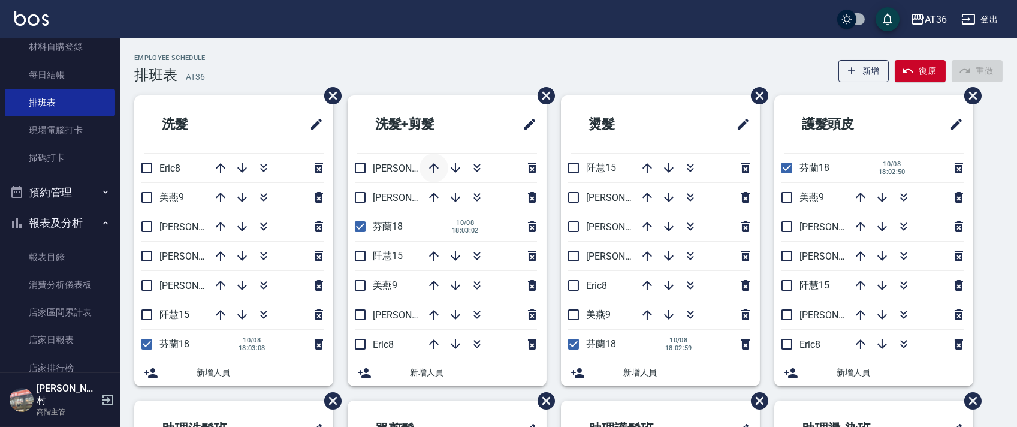
click at [429, 167] on icon "button" at bounding box center [434, 168] width 14 height 14
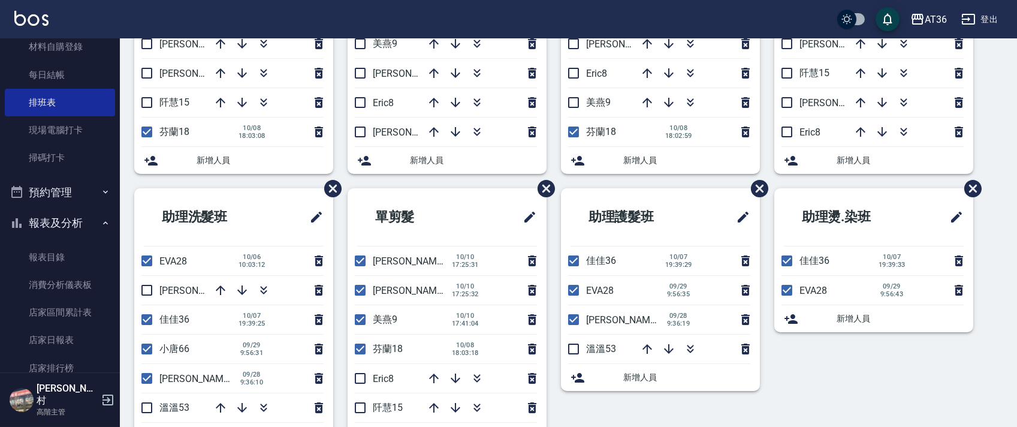
scroll to position [240, 0]
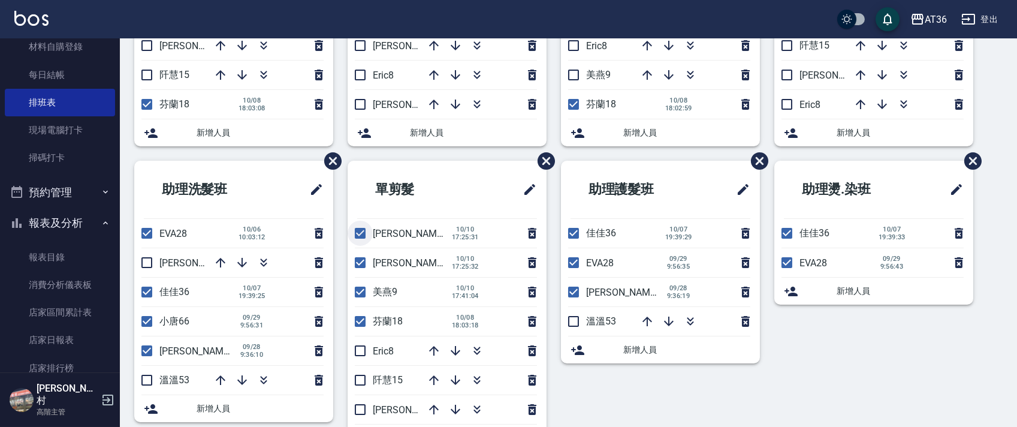
click at [358, 235] on input "checkbox" at bounding box center [360, 233] width 25 height 25
checkbox input "false"
click at [360, 258] on input "checkbox" at bounding box center [360, 262] width 25 height 25
checkbox input "false"
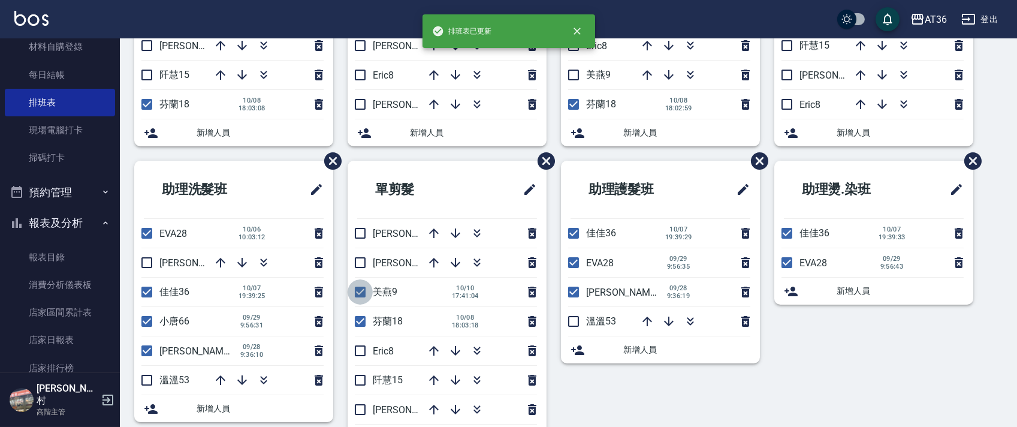
click at [361, 292] on input "checkbox" at bounding box center [360, 291] width 25 height 25
checkbox input "false"
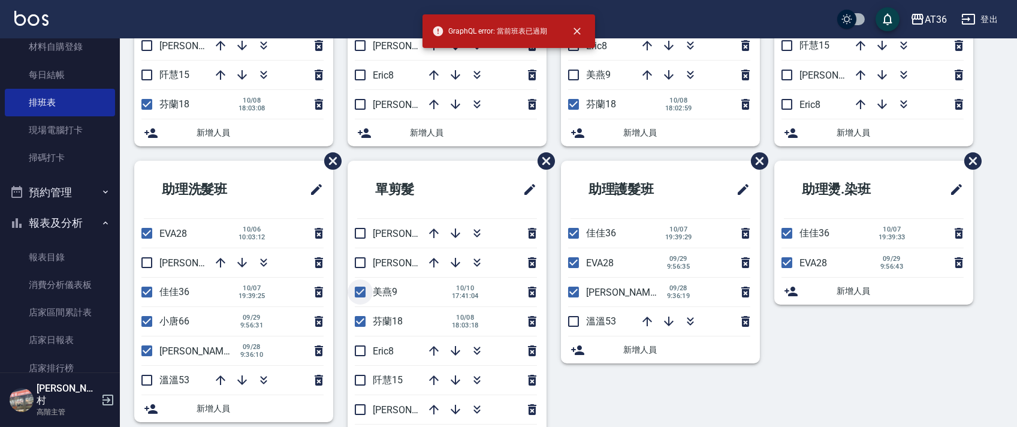
click at [361, 290] on input "checkbox" at bounding box center [360, 291] width 25 height 25
checkbox input "false"
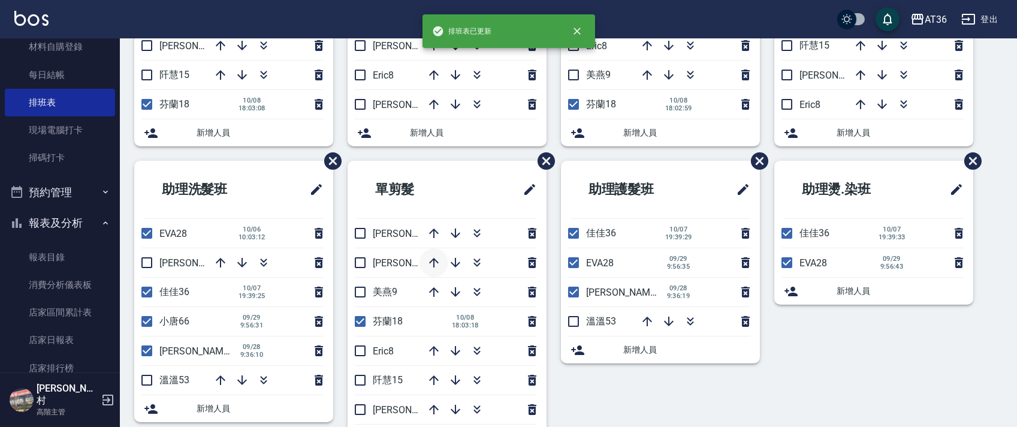
scroll to position [284, 0]
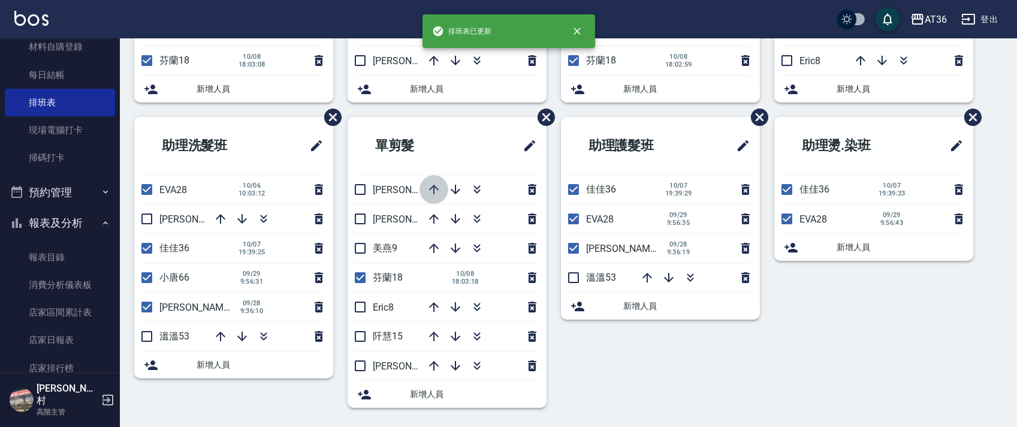
click at [430, 192] on icon "button" at bounding box center [434, 189] width 14 height 14
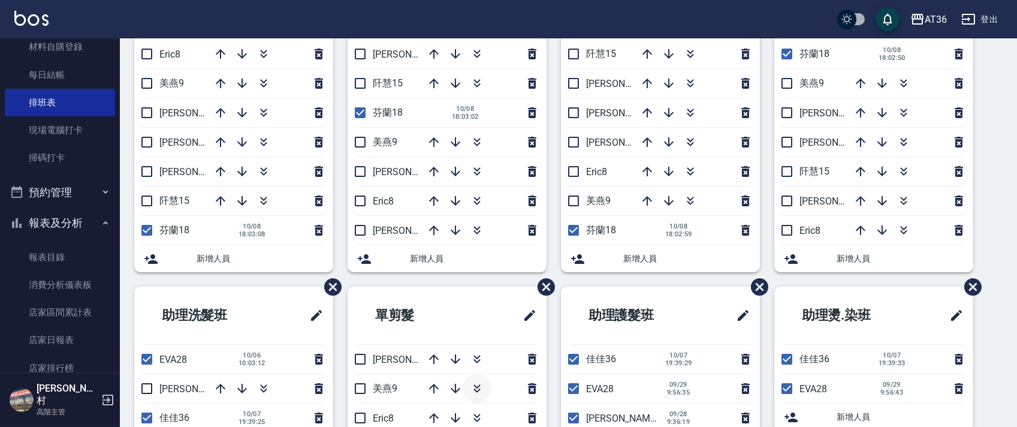
scroll to position [0, 0]
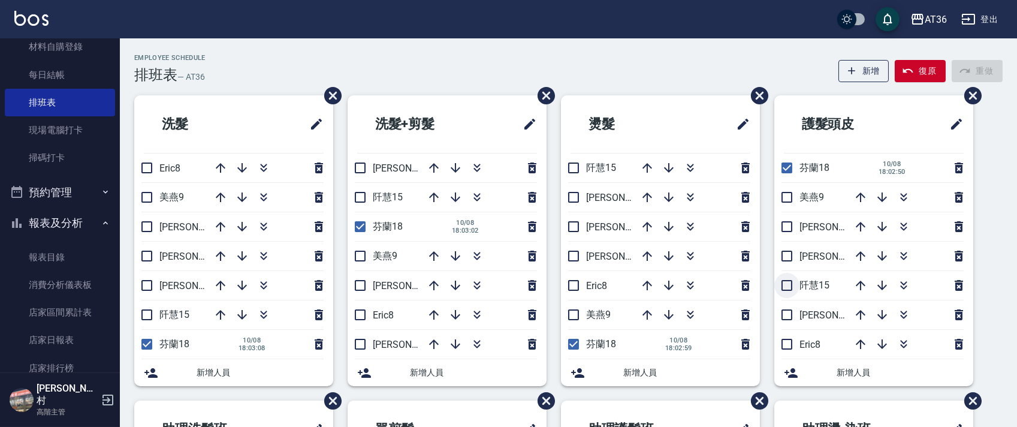
click at [779, 288] on input "checkbox" at bounding box center [786, 285] width 25 height 25
checkbox input "true"
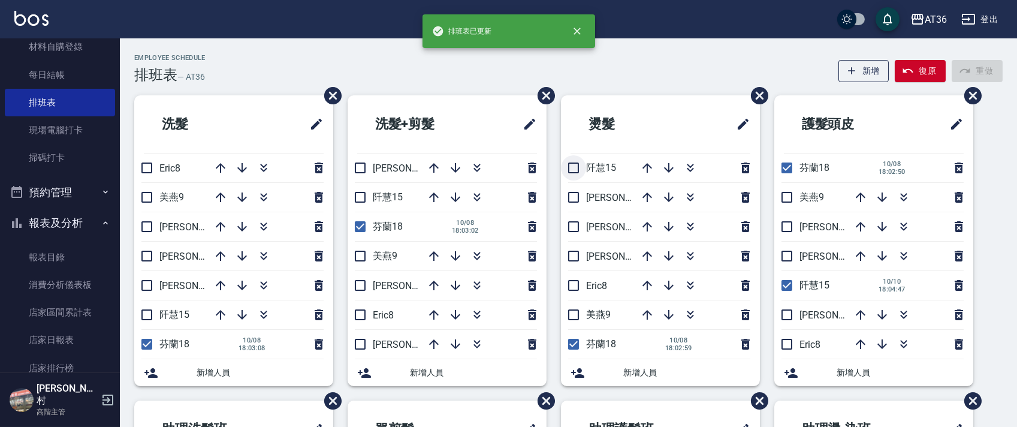
click at [569, 173] on input "checkbox" at bounding box center [573, 167] width 25 height 25
checkbox input "true"
click at [358, 199] on input "checkbox" at bounding box center [360, 197] width 25 height 25
checkbox input "true"
click at [143, 311] on input "checkbox" at bounding box center [146, 314] width 25 height 25
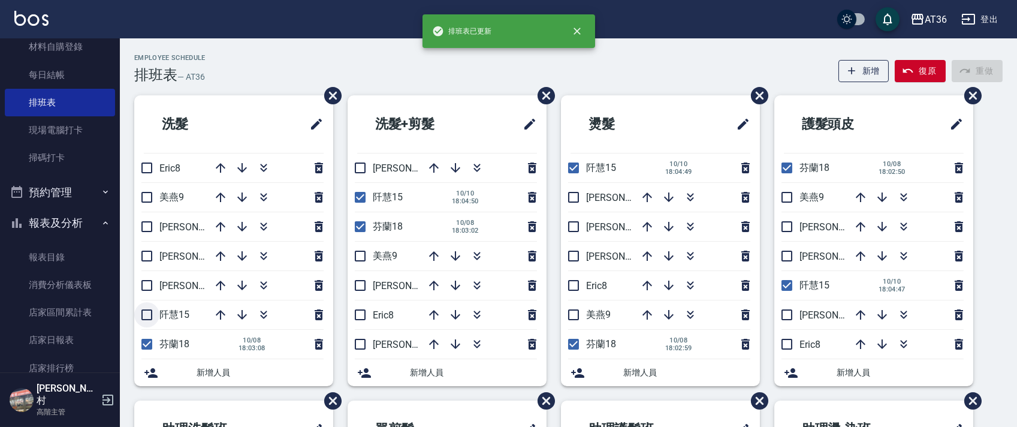
checkbox input "true"
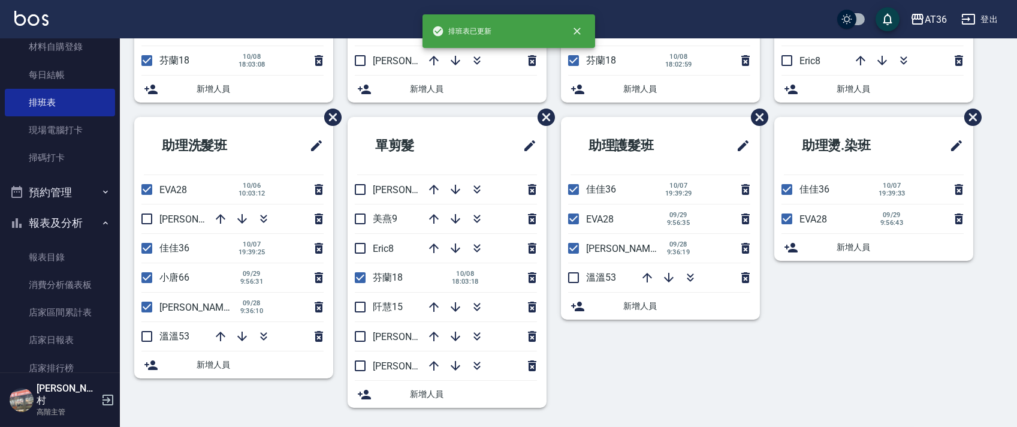
drag, startPoint x: 363, startPoint y: 309, endPoint x: 510, endPoint y: 271, distance: 151.8
click at [364, 309] on input "checkbox" at bounding box center [360, 306] width 25 height 25
checkbox input "true"
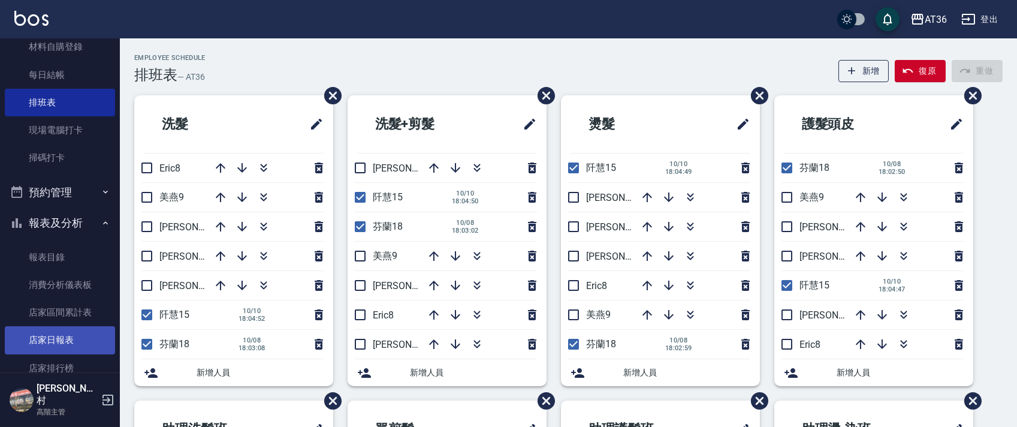
scroll to position [399, 0]
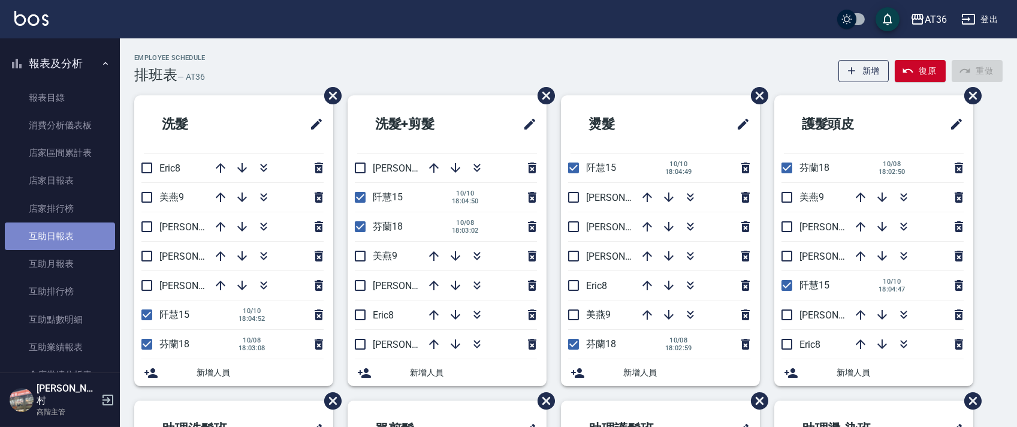
click at [73, 235] on link "互助日報表" at bounding box center [60, 236] width 110 height 28
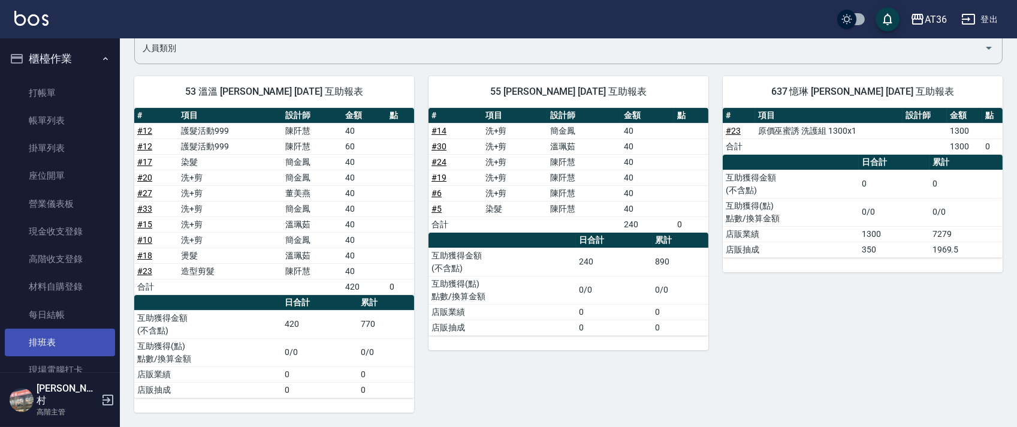
click at [74, 345] on link "排班表" at bounding box center [60, 342] width 110 height 28
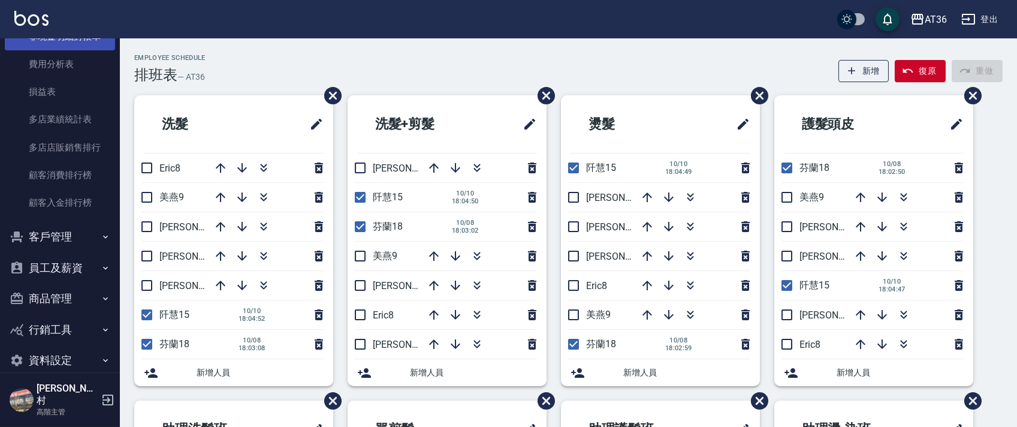
scroll to position [1464, 0]
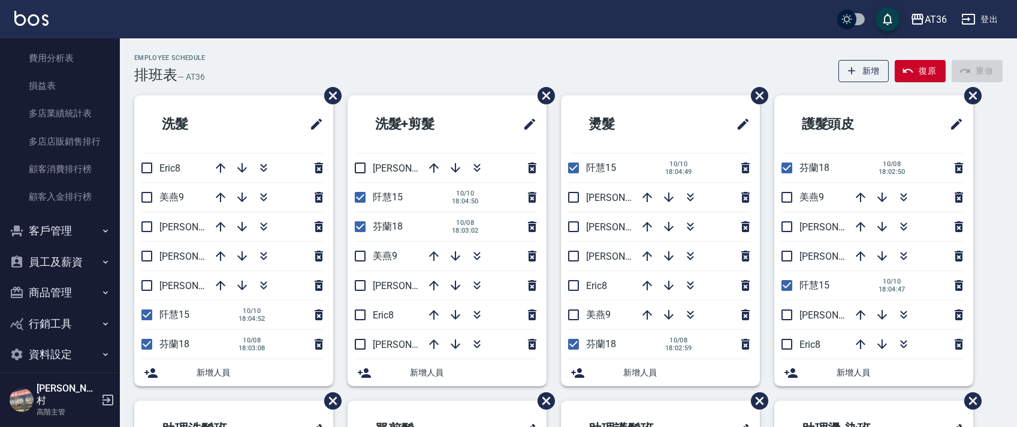
click at [55, 264] on button "員工及薪資" at bounding box center [60, 261] width 110 height 31
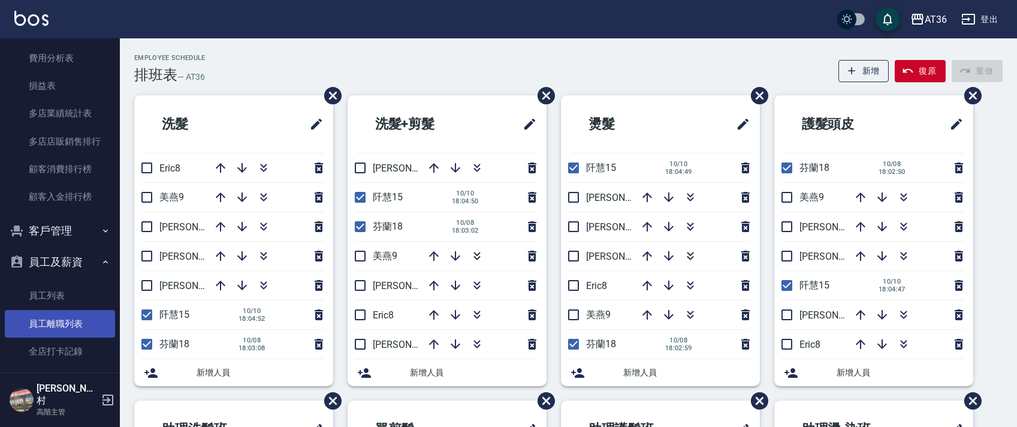
scroll to position [1545, 0]
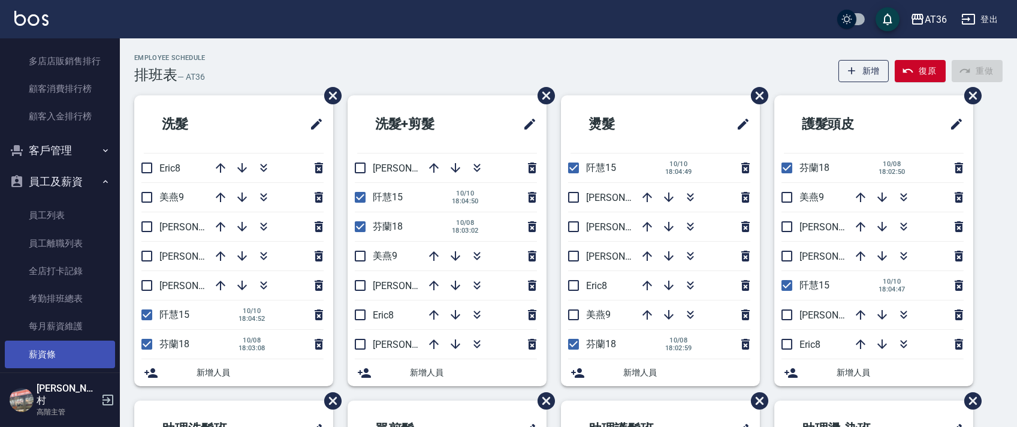
click at [80, 348] on link "薪資條" at bounding box center [60, 354] width 110 height 28
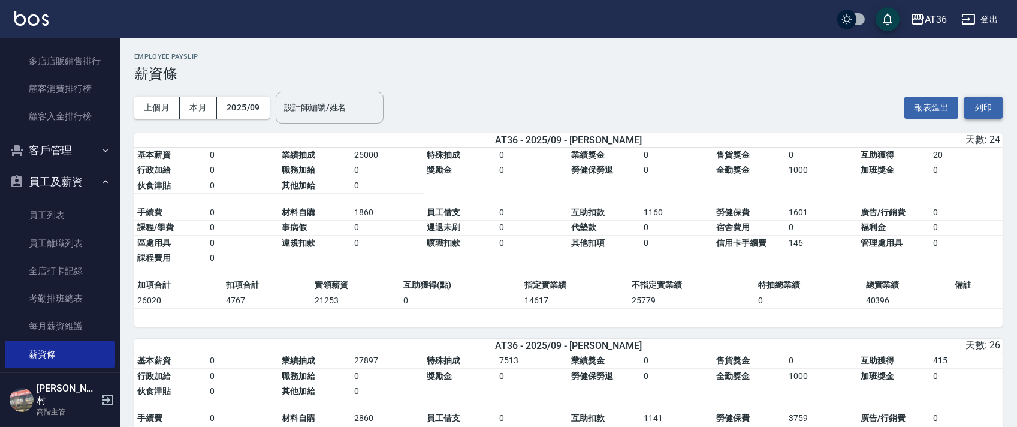
click at [983, 110] on button "列印" at bounding box center [983, 108] width 38 height 22
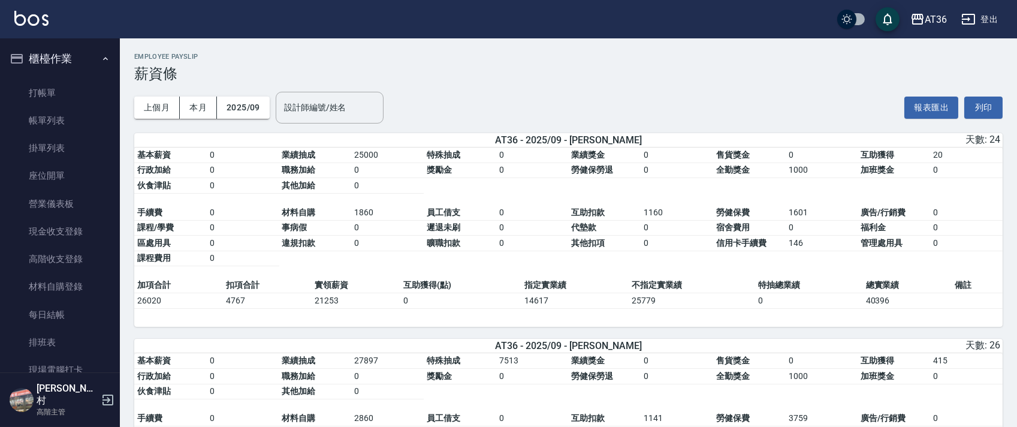
click at [58, 340] on link "排班表" at bounding box center [60, 342] width 110 height 28
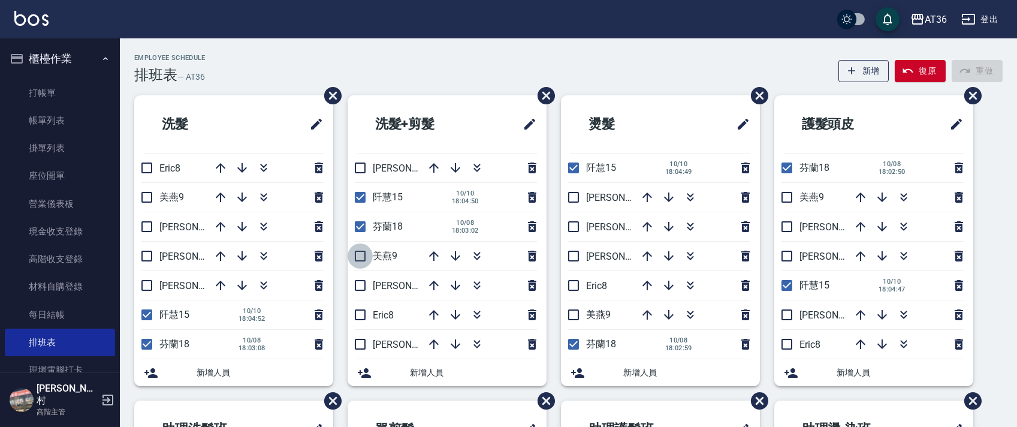
click at [366, 255] on input "checkbox" at bounding box center [360, 255] width 25 height 25
checkbox input "true"
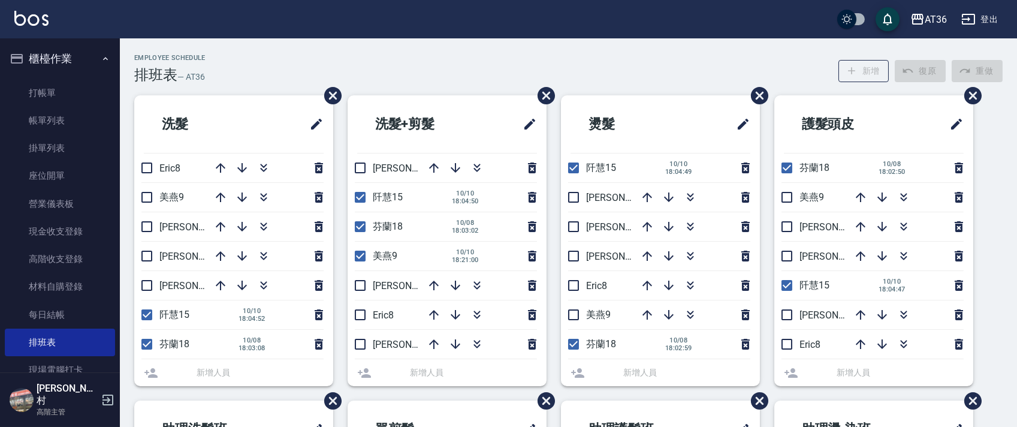
click at [355, 167] on input "checkbox" at bounding box center [360, 167] width 25 height 25
checkbox input "true"
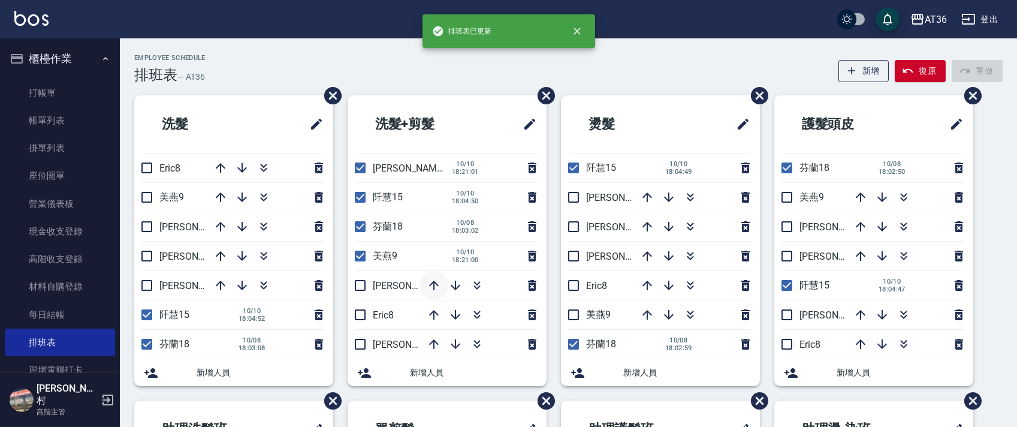
click at [432, 288] on icon "button" at bounding box center [434, 285] width 14 height 14
click at [575, 227] on input "checkbox" at bounding box center [573, 226] width 25 height 25
drag, startPoint x: 576, startPoint y: 225, endPoint x: 551, endPoint y: 185, distance: 46.6
click at [577, 225] on input "checkbox" at bounding box center [573, 226] width 25 height 25
checkbox input "false"
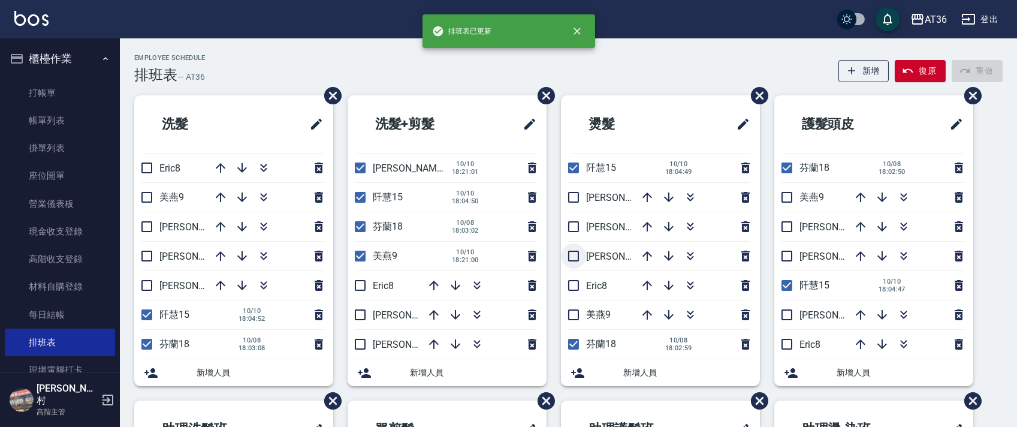
click at [579, 258] on input "checkbox" at bounding box center [573, 255] width 25 height 25
checkbox input "true"
drag, startPoint x: 783, startPoint y: 254, endPoint x: 905, endPoint y: 196, distance: 134.1
click at [787, 254] on input "checkbox" at bounding box center [786, 255] width 25 height 25
checkbox input "true"
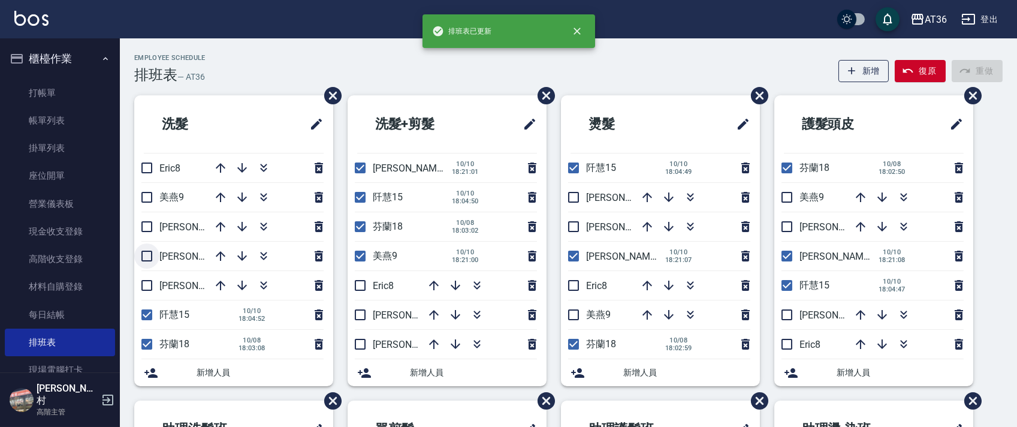
click at [150, 255] on input "checkbox" at bounding box center [146, 255] width 25 height 25
checkbox input "true"
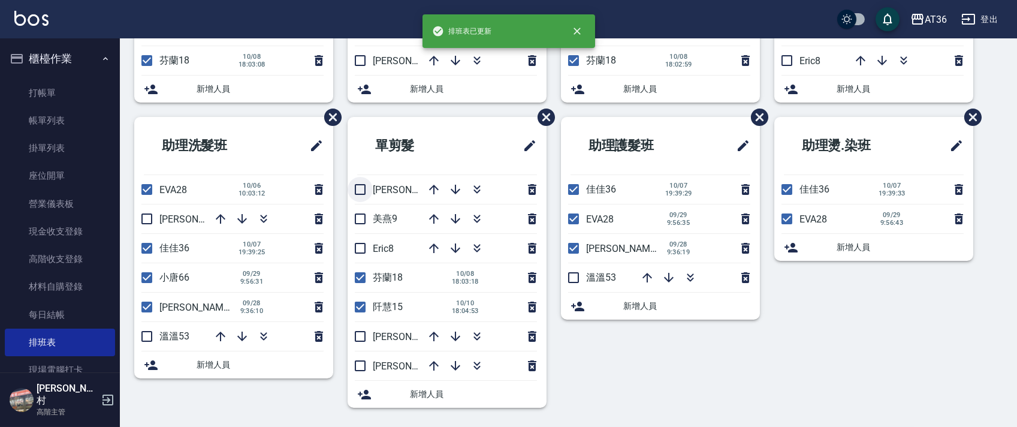
click at [357, 189] on input "checkbox" at bounding box center [360, 189] width 25 height 25
checkbox input "true"
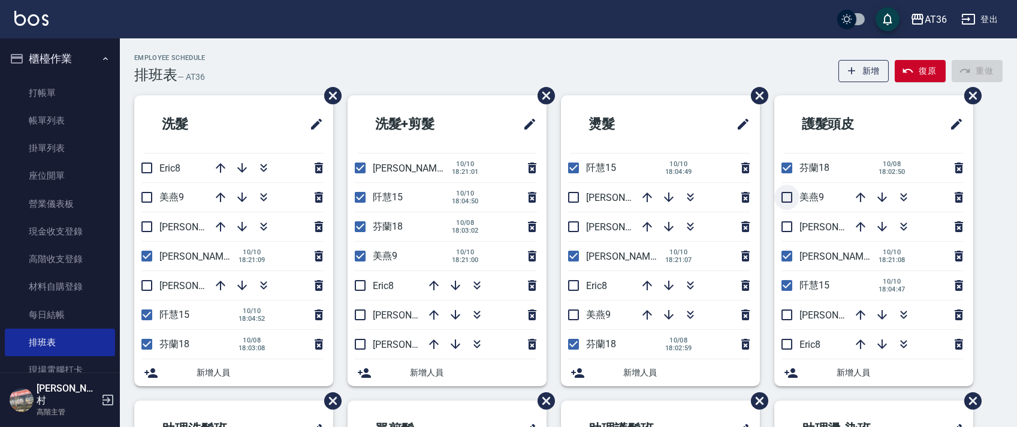
click at [782, 202] on input "checkbox" at bounding box center [786, 197] width 25 height 25
checkbox input "true"
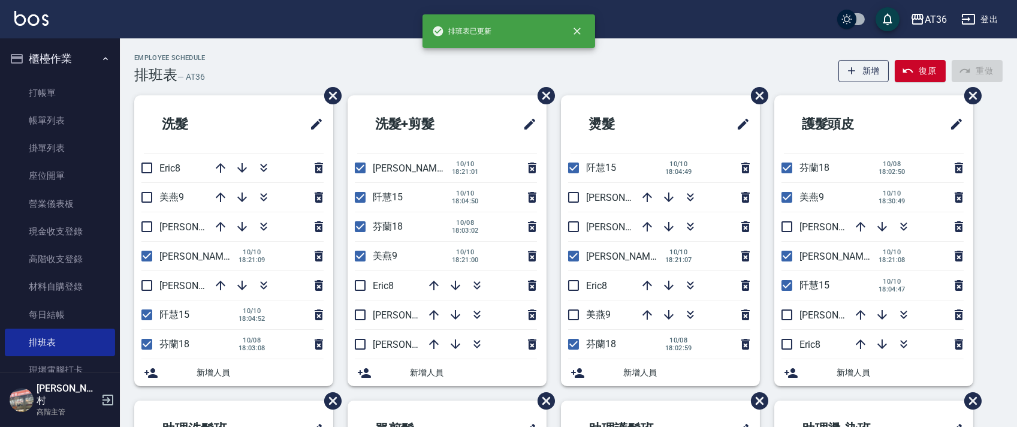
click at [576, 318] on input "checkbox" at bounding box center [573, 314] width 25 height 25
checkbox input "true"
click at [143, 199] on input "checkbox" at bounding box center [146, 197] width 25 height 25
checkbox input "true"
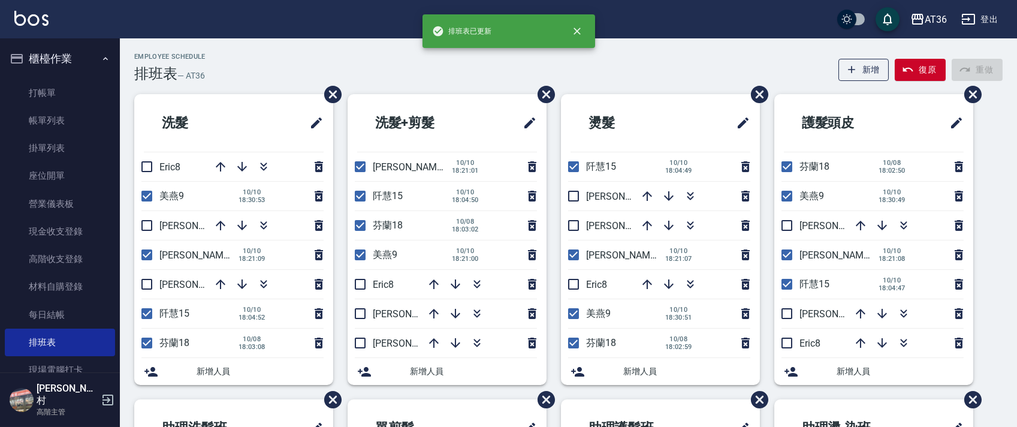
scroll to position [284, 0]
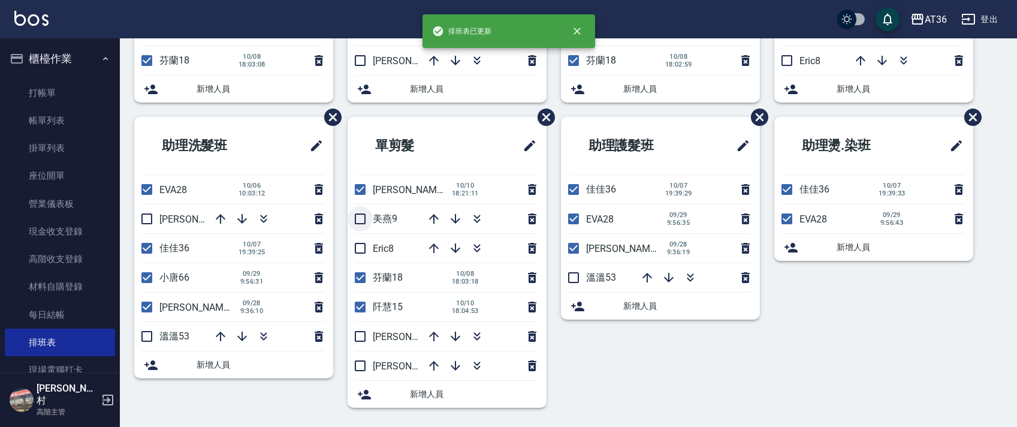
click at [355, 216] on input "checkbox" at bounding box center [360, 218] width 25 height 25
checkbox input "true"
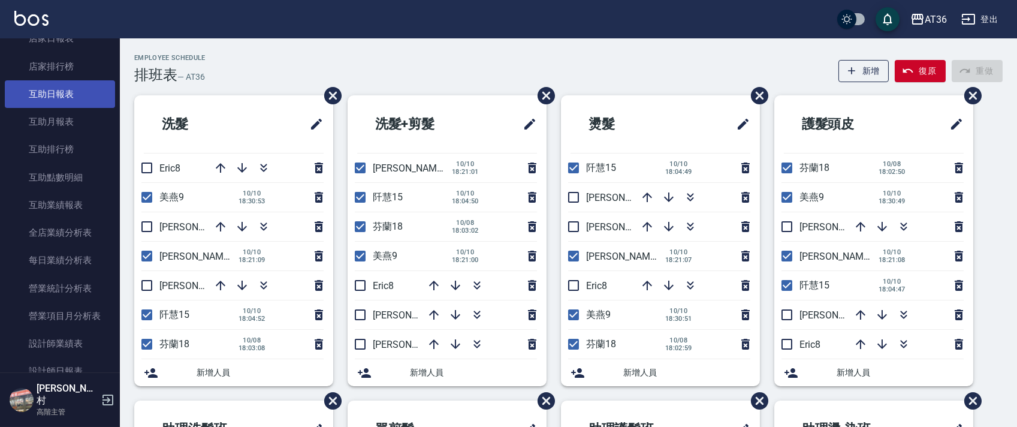
scroll to position [639, 0]
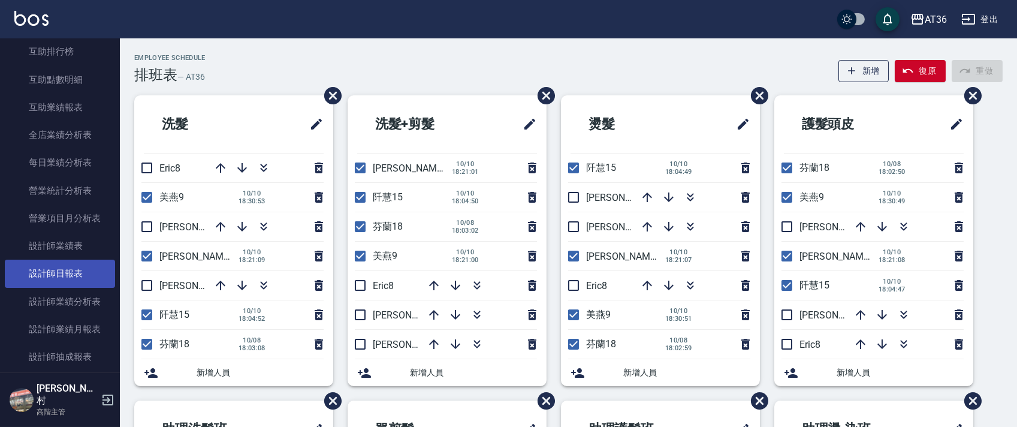
click at [76, 276] on link "設計師日報表" at bounding box center [60, 274] width 110 height 28
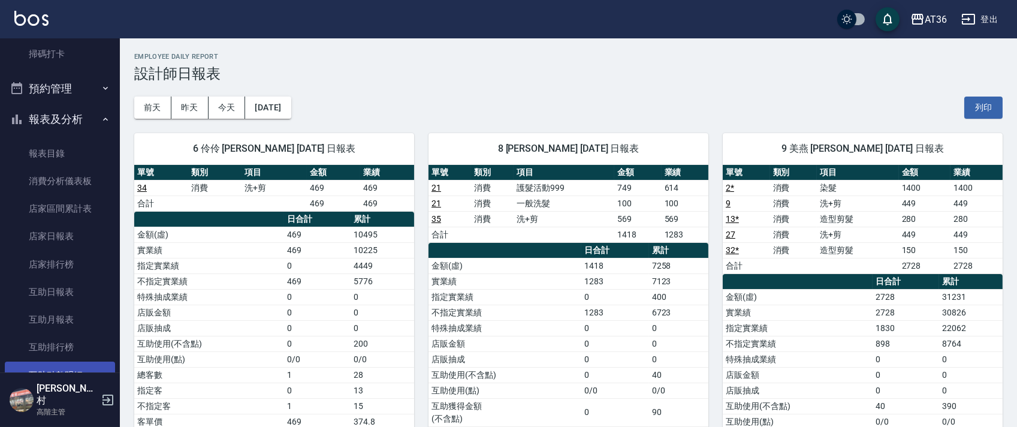
scroll to position [80, 0]
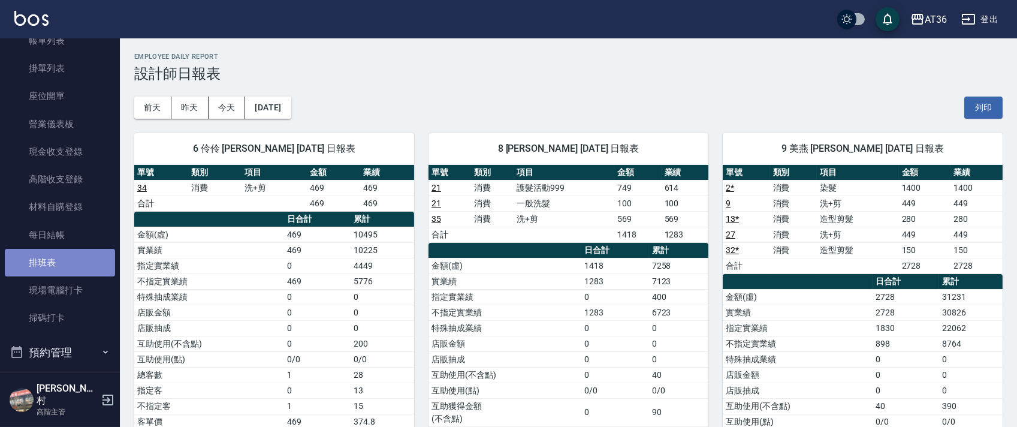
click at [75, 259] on link "排班表" at bounding box center [60, 263] width 110 height 28
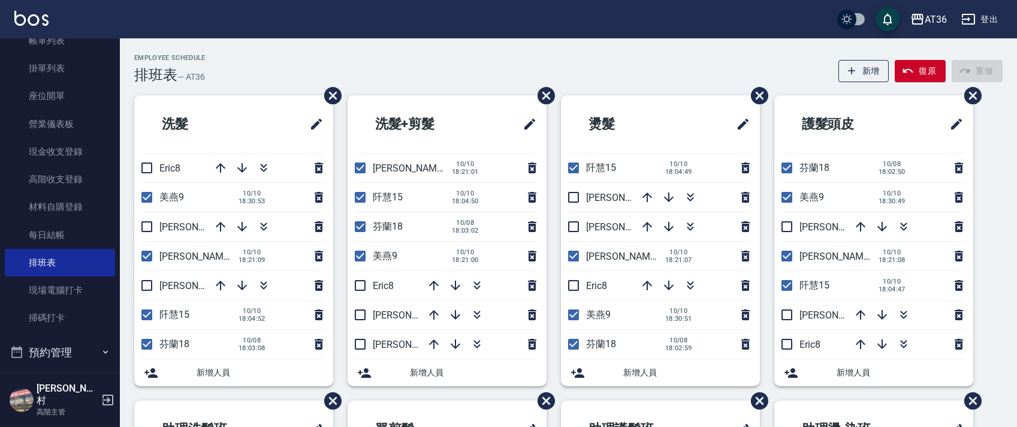
scroll to position [284, 0]
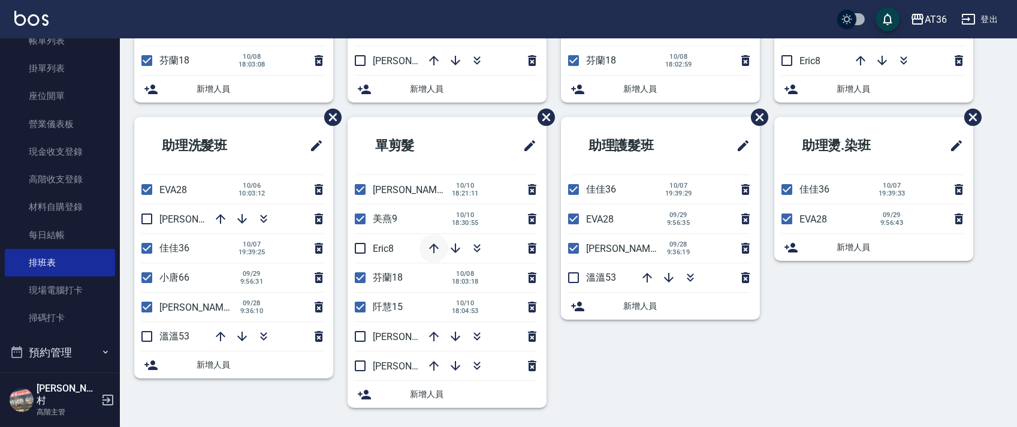
click at [432, 249] on icon "button" at bounding box center [434, 248] width 14 height 14
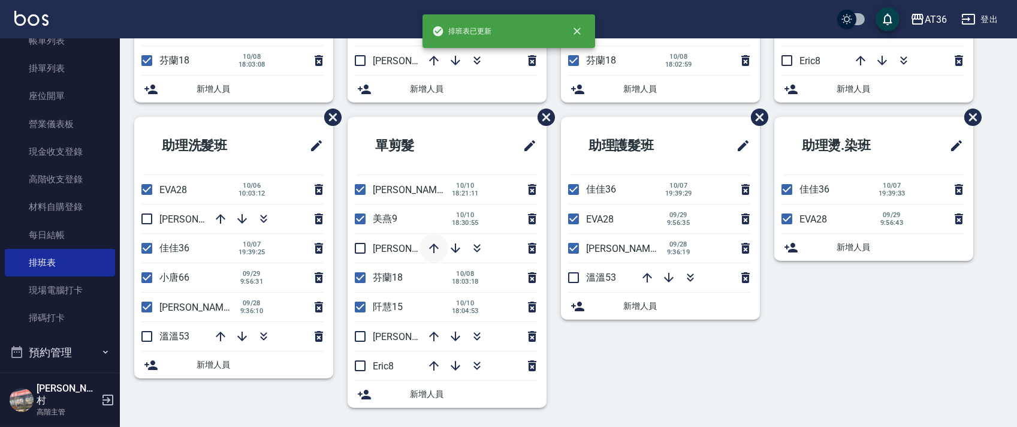
click at [436, 246] on icon "button" at bounding box center [434, 248] width 10 height 10
click at [363, 251] on input "checkbox" at bounding box center [360, 248] width 25 height 25
checkbox input "true"
click at [434, 336] on icon "button" at bounding box center [434, 336] width 10 height 10
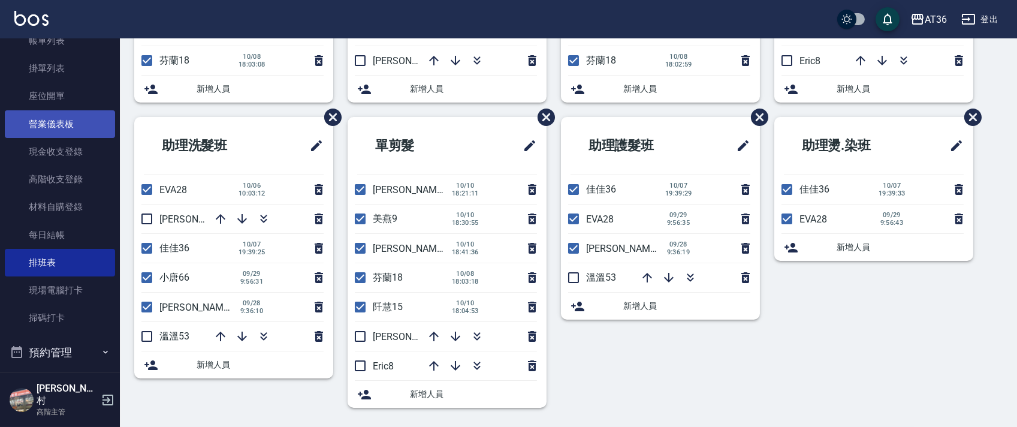
scroll to position [0, 0]
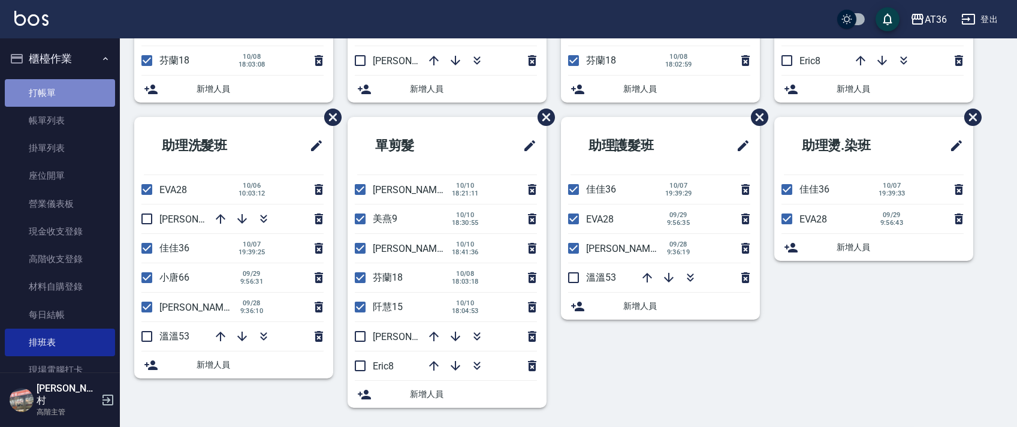
click at [70, 91] on link "打帳單" at bounding box center [60, 93] width 110 height 28
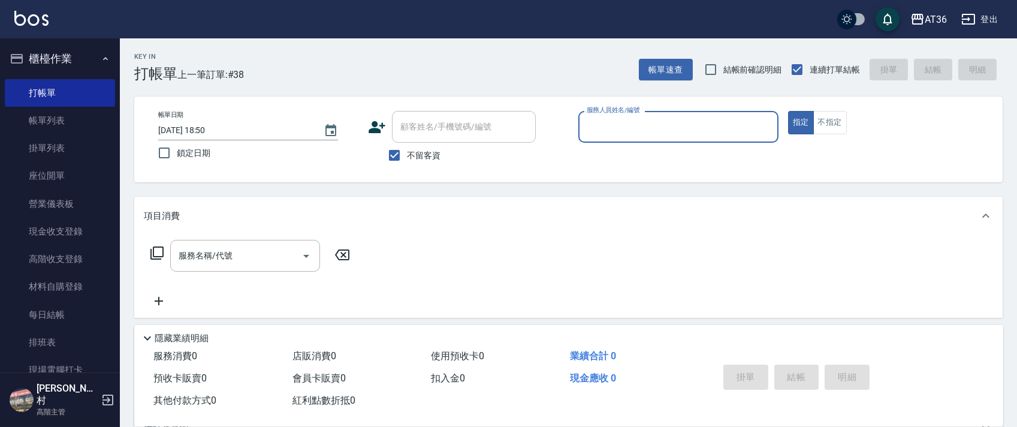
drag, startPoint x: 592, startPoint y: 125, endPoint x: 598, endPoint y: 138, distance: 14.2
click at [592, 126] on input "服務人員姓名/編號" at bounding box center [678, 126] width 189 height 21
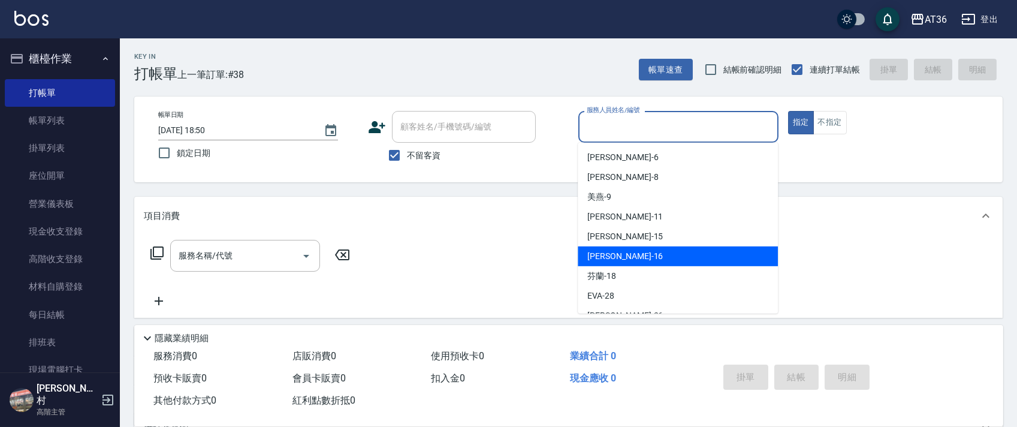
drag, startPoint x: 605, startPoint y: 254, endPoint x: 501, endPoint y: 180, distance: 127.7
click at [606, 253] on span "[PERSON_NAME] -16" at bounding box center [625, 256] width 76 height 13
type input "[PERSON_NAME]-16"
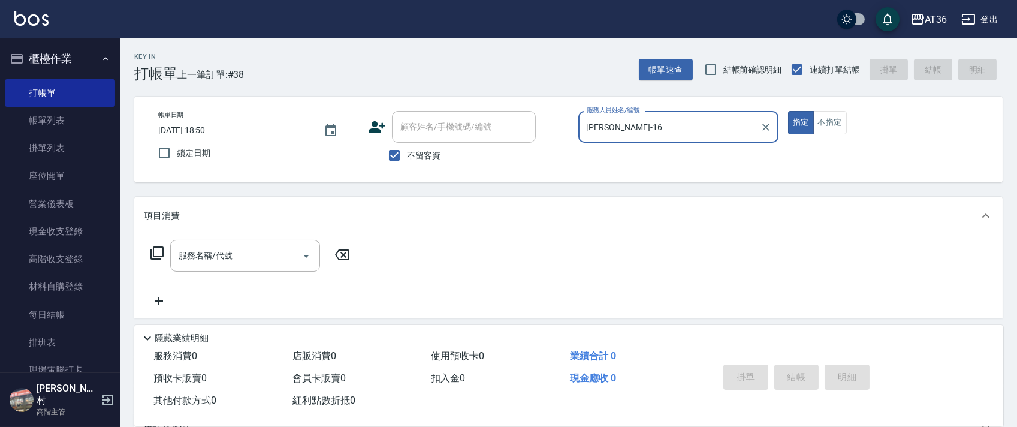
click at [155, 250] on icon at bounding box center [157, 253] width 14 height 14
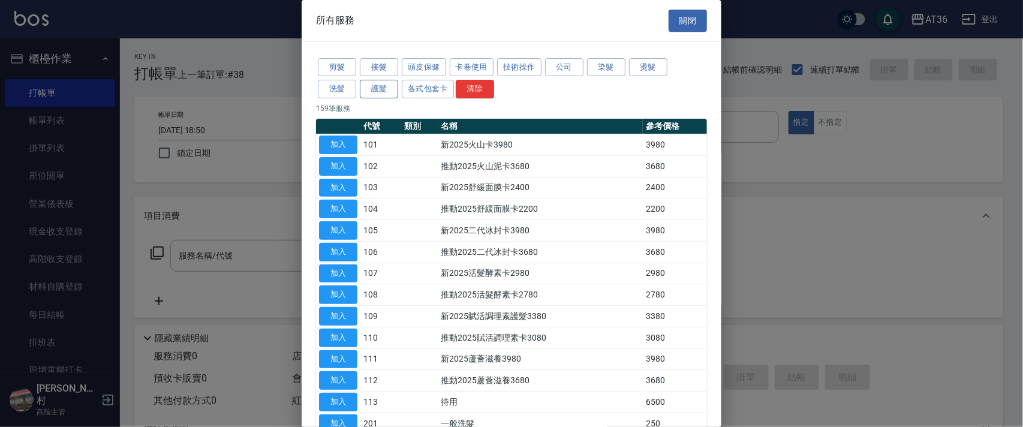
click at [385, 86] on button "護髮" at bounding box center [379, 89] width 38 height 19
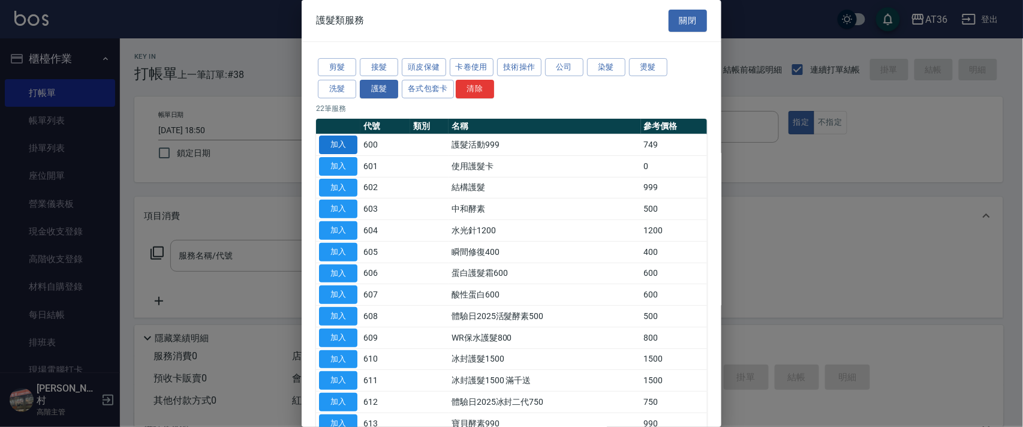
click at [350, 143] on button "加入" at bounding box center [338, 144] width 38 height 19
type input "護髮活動999(600)"
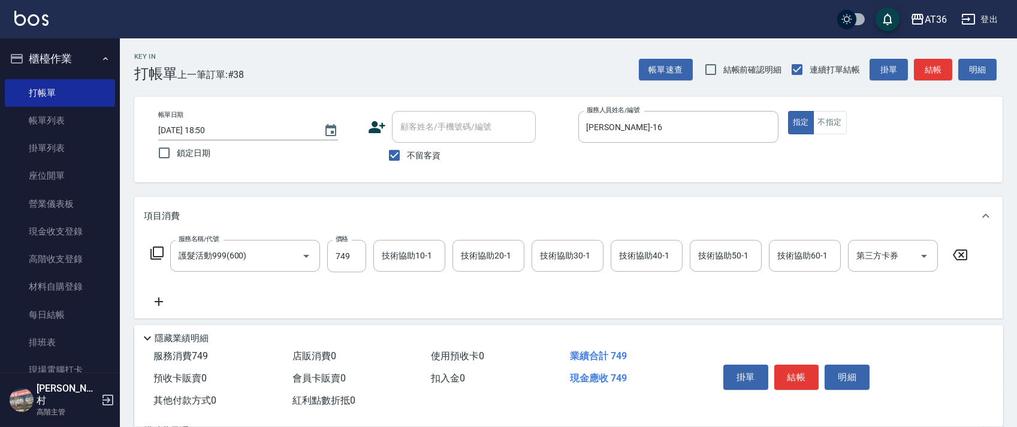
click at [158, 249] on icon at bounding box center [157, 253] width 14 height 14
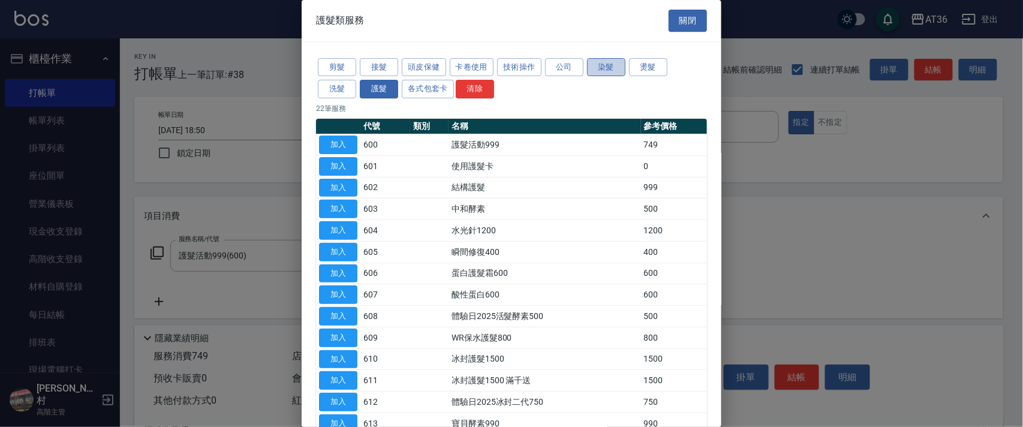
click at [605, 63] on button "染髮" at bounding box center [606, 67] width 38 height 19
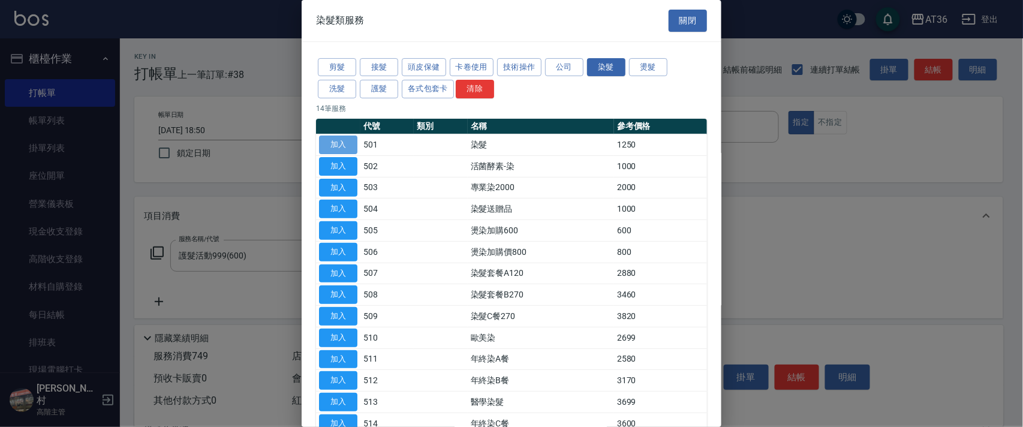
click at [342, 142] on button "加入" at bounding box center [338, 144] width 38 height 19
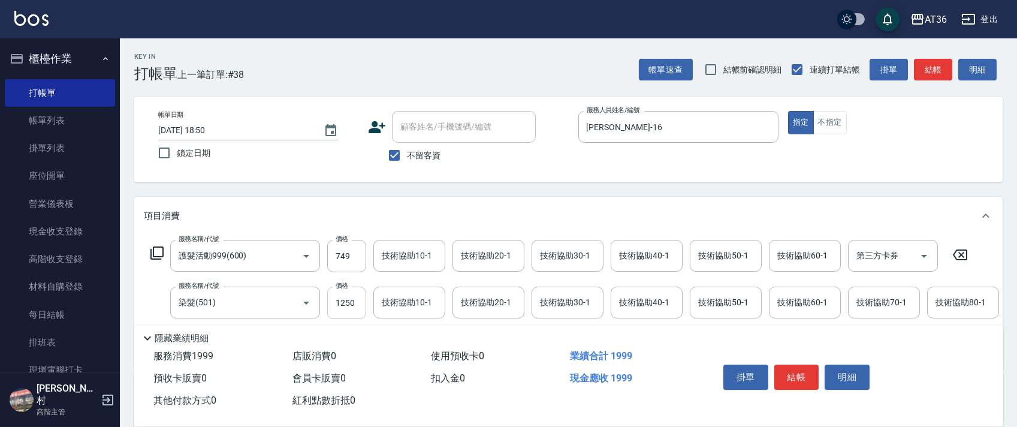
click at [346, 303] on input "1250" at bounding box center [346, 303] width 39 height 32
type input "3500"
click at [793, 375] on button "結帳" at bounding box center [796, 376] width 45 height 25
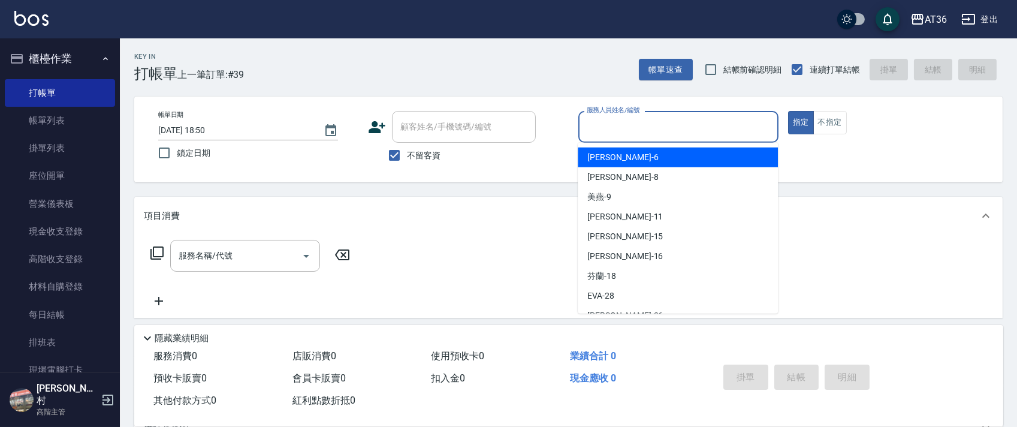
drag, startPoint x: 590, startPoint y: 120, endPoint x: 694, endPoint y: 180, distance: 119.8
click at [590, 120] on input "服務人員姓名/編號" at bounding box center [678, 126] width 189 height 21
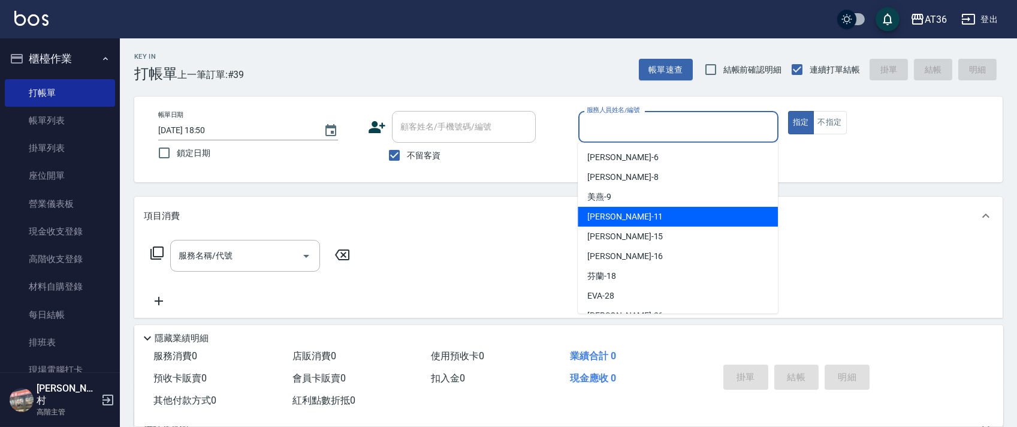
drag, startPoint x: 629, startPoint y: 214, endPoint x: 702, endPoint y: 207, distance: 72.8
click at [632, 214] on div "[PERSON_NAME] -11" at bounding box center [678, 217] width 200 height 20
type input "[PERSON_NAME]-11"
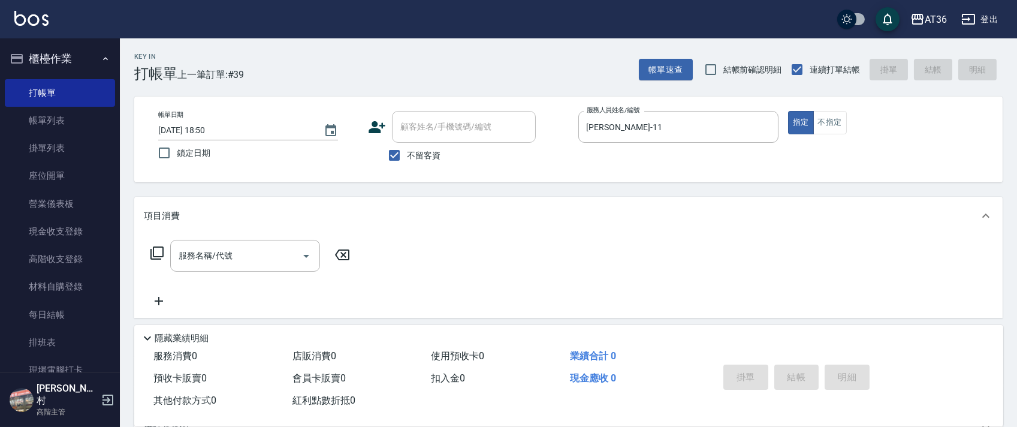
click at [155, 250] on icon at bounding box center [157, 253] width 14 height 14
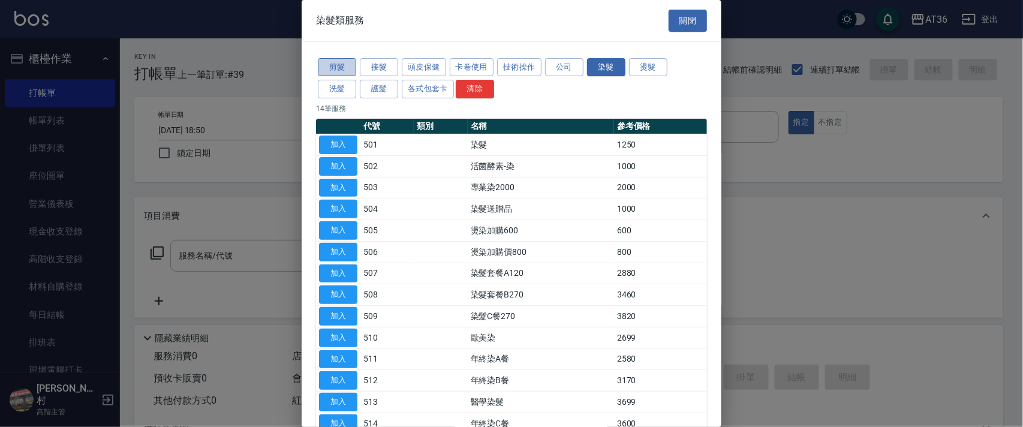
click at [330, 73] on button "剪髮" at bounding box center [337, 67] width 38 height 19
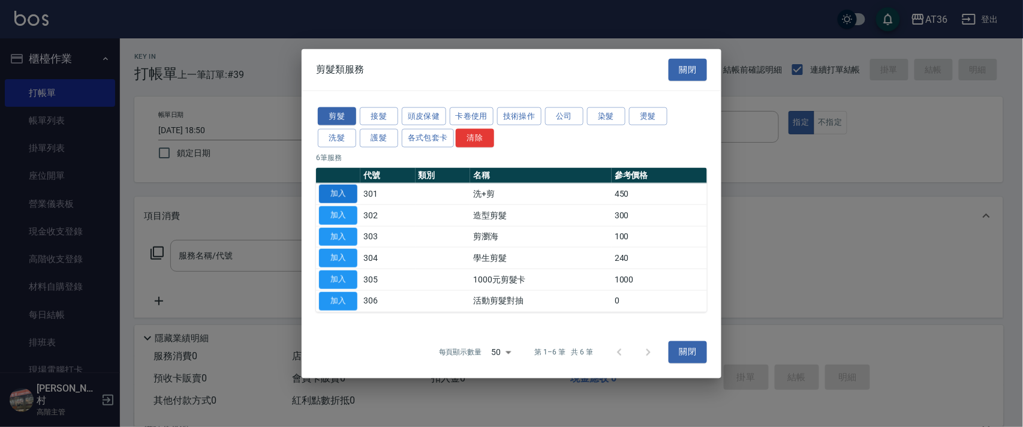
click at [336, 197] on button "加入" at bounding box center [338, 194] width 38 height 19
type input "洗+剪(301)"
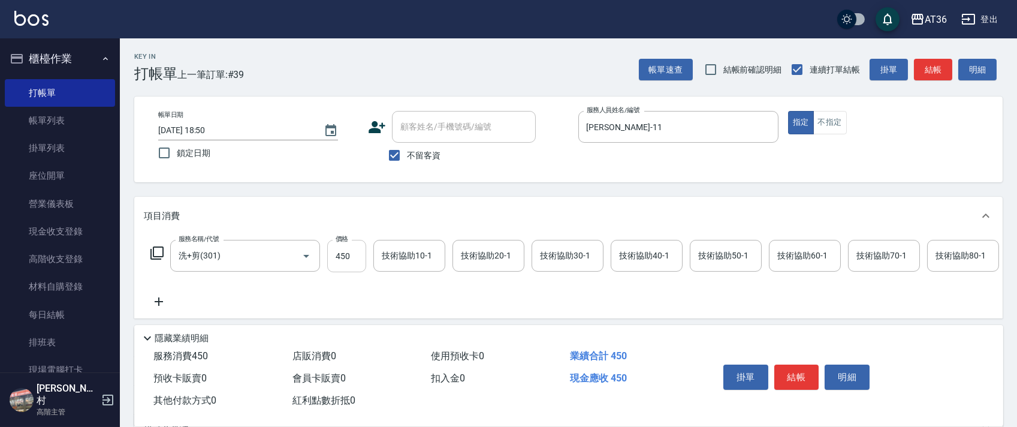
click at [333, 252] on input "450" at bounding box center [346, 256] width 39 height 32
click at [614, 249] on div "技術協助40-1" at bounding box center [647, 256] width 72 height 32
type input "430"
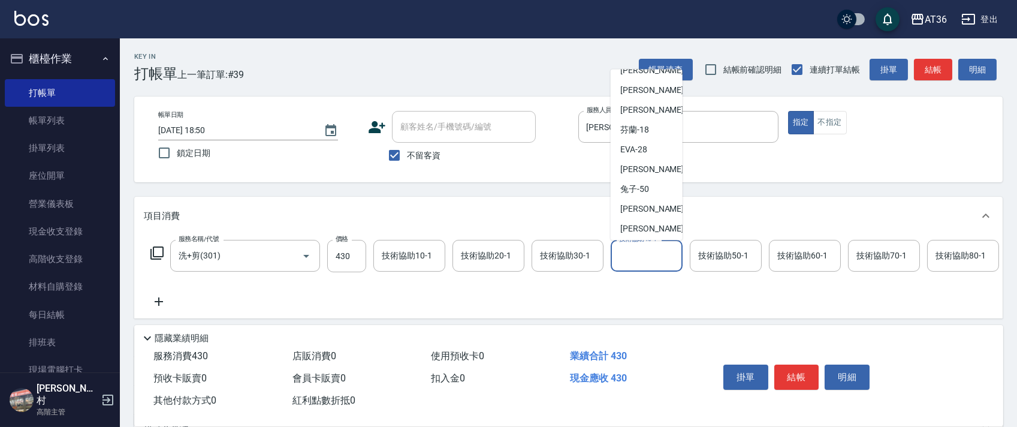
scroll to position [155, 0]
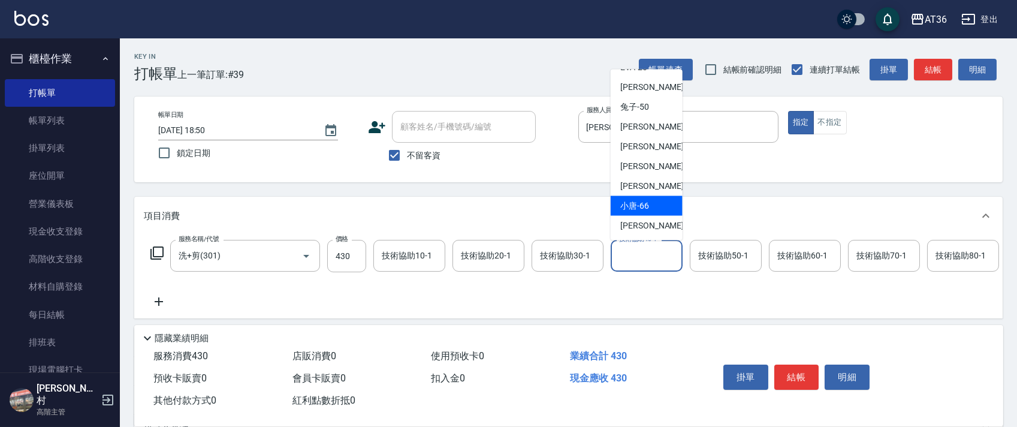
click at [643, 203] on span "小唐 -66" at bounding box center [634, 206] width 29 height 13
type input "小唐-66"
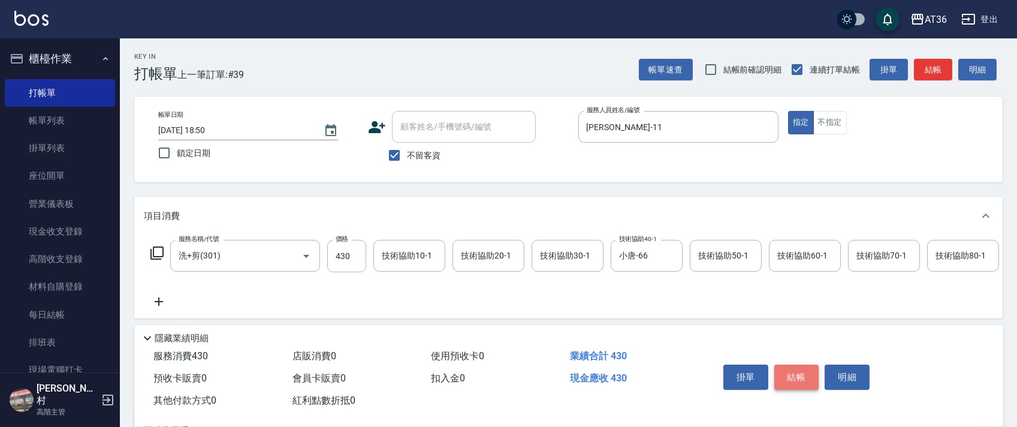
drag, startPoint x: 791, startPoint y: 378, endPoint x: 794, endPoint y: 363, distance: 15.2
click at [792, 378] on button "結帳" at bounding box center [796, 376] width 45 height 25
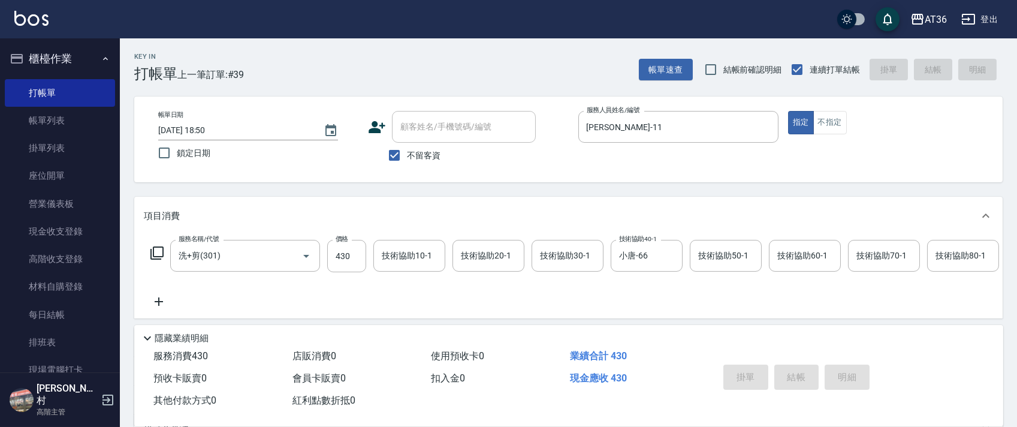
type input "2025/10/10 18:51"
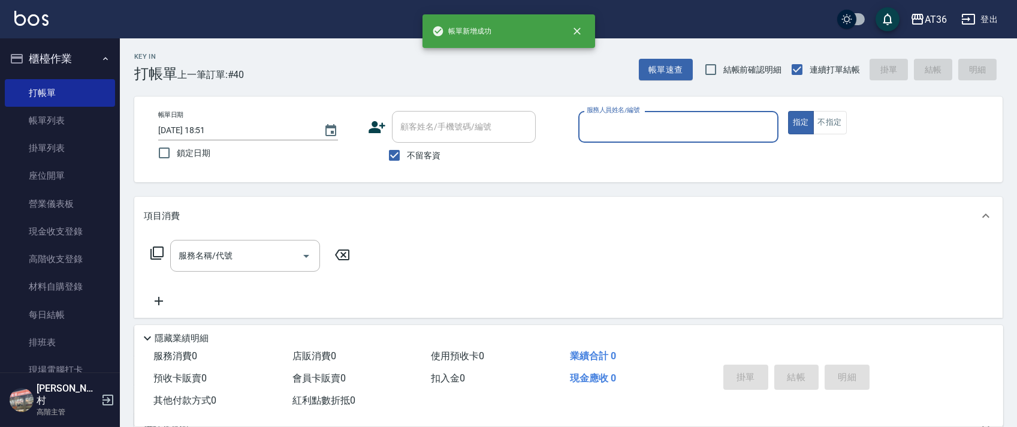
drag, startPoint x: 592, startPoint y: 134, endPoint x: 597, endPoint y: 140, distance: 8.5
click at [593, 139] on div "服務人員姓名/編號" at bounding box center [678, 127] width 200 height 32
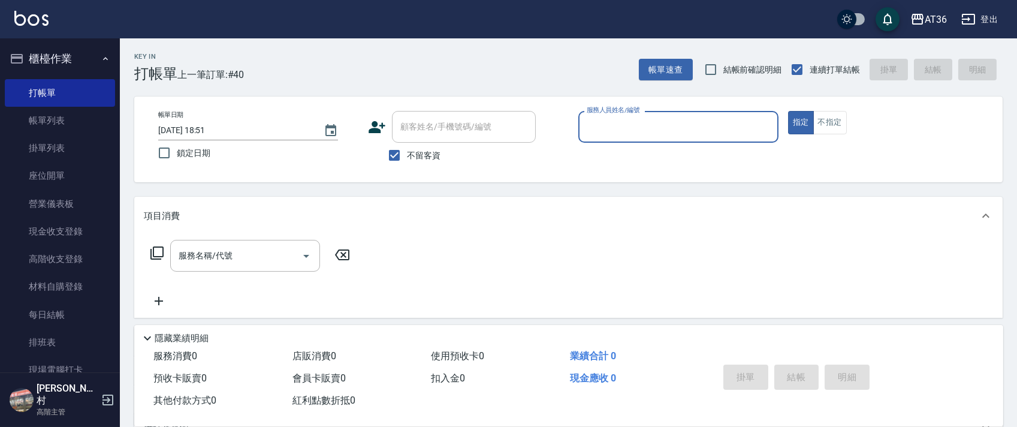
drag, startPoint x: 591, startPoint y: 128, endPoint x: 598, endPoint y: 136, distance: 10.6
click at [598, 136] on input "服務人員姓名/編號" at bounding box center [678, 126] width 189 height 21
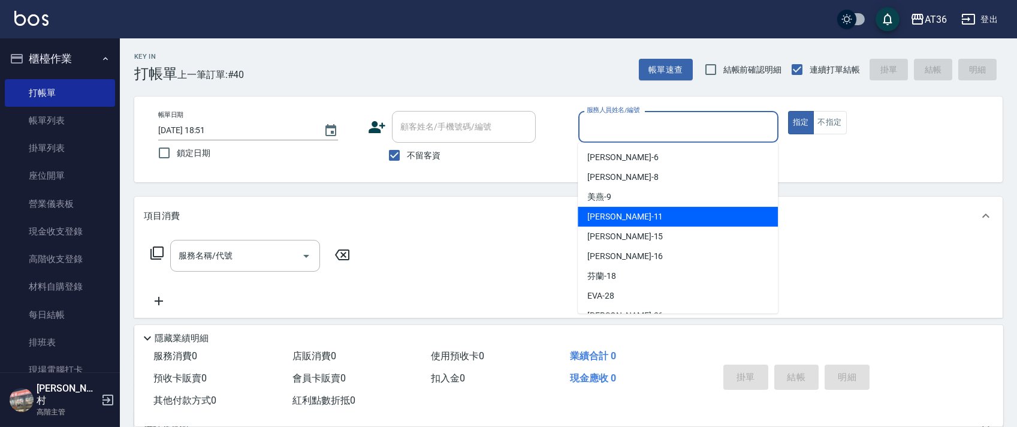
click at [620, 218] on div "[PERSON_NAME] -11" at bounding box center [678, 217] width 200 height 20
type input "[PERSON_NAME]-11"
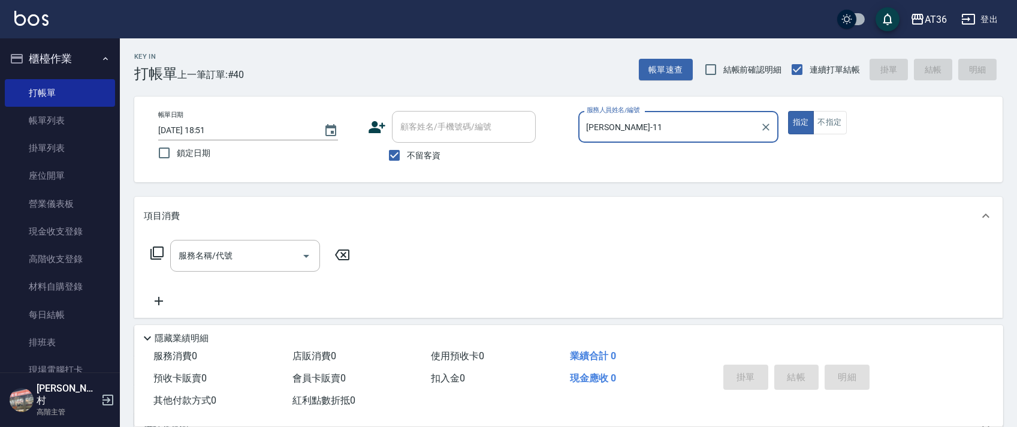
click at [155, 252] on icon at bounding box center [157, 253] width 14 height 14
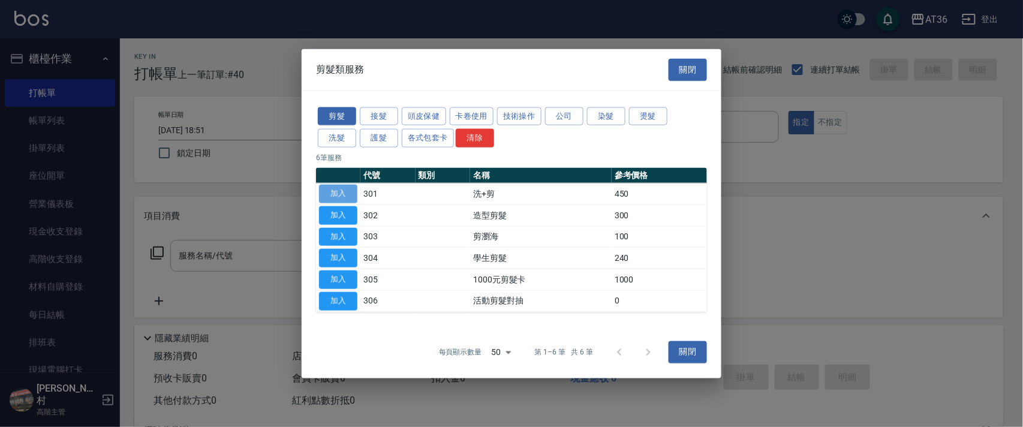
click at [332, 189] on button "加入" at bounding box center [338, 194] width 38 height 19
type input "洗+剪(301)"
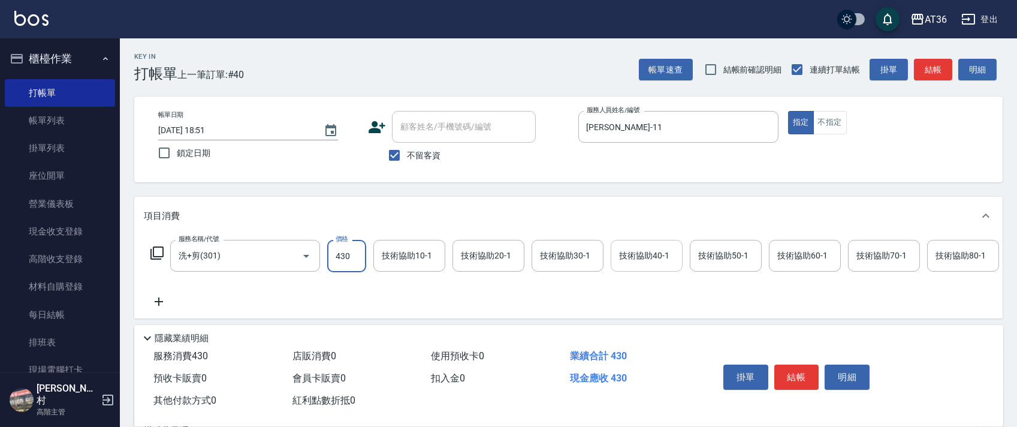
type input "430"
click at [639, 257] on div "技術協助40-1 技術協助40-1" at bounding box center [647, 256] width 72 height 32
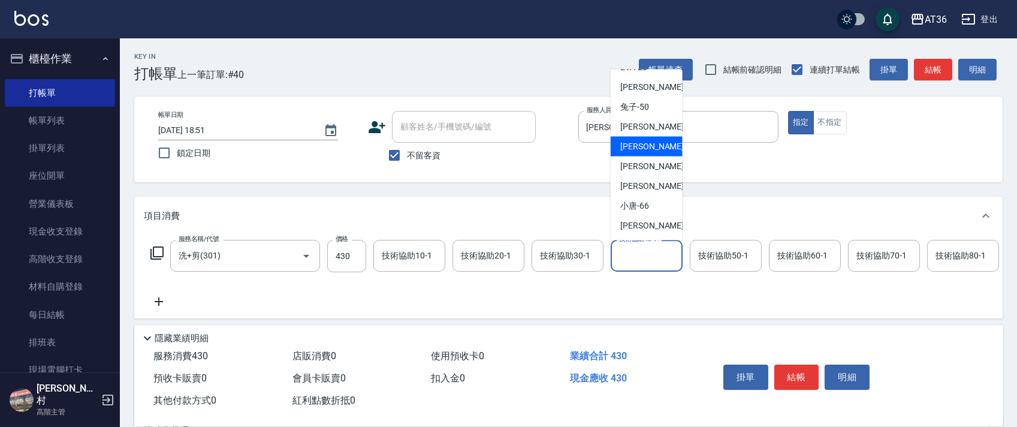
click at [649, 139] on div "[PERSON_NAME] -55" at bounding box center [647, 147] width 72 height 20
type input "[PERSON_NAME]-55"
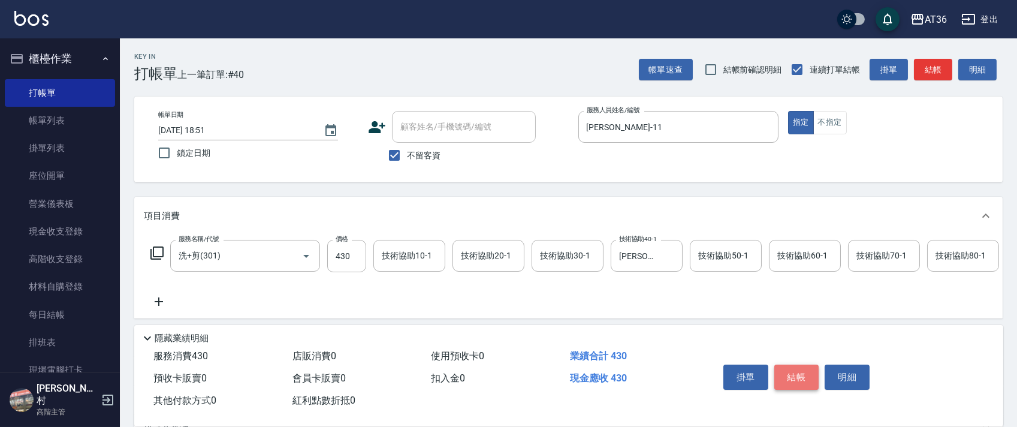
click at [796, 370] on button "結帳" at bounding box center [796, 376] width 45 height 25
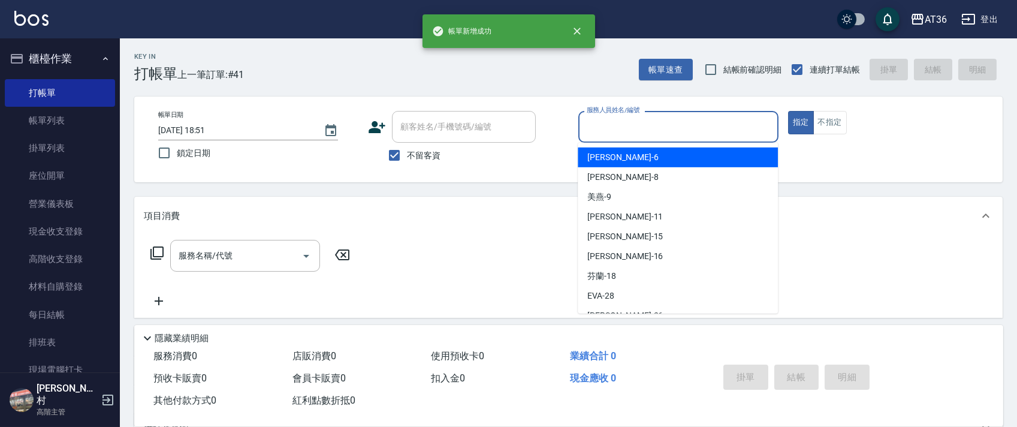
drag, startPoint x: 598, startPoint y: 132, endPoint x: 643, endPoint y: 151, distance: 48.9
click at [598, 132] on input "服務人員姓名/編號" at bounding box center [678, 126] width 189 height 21
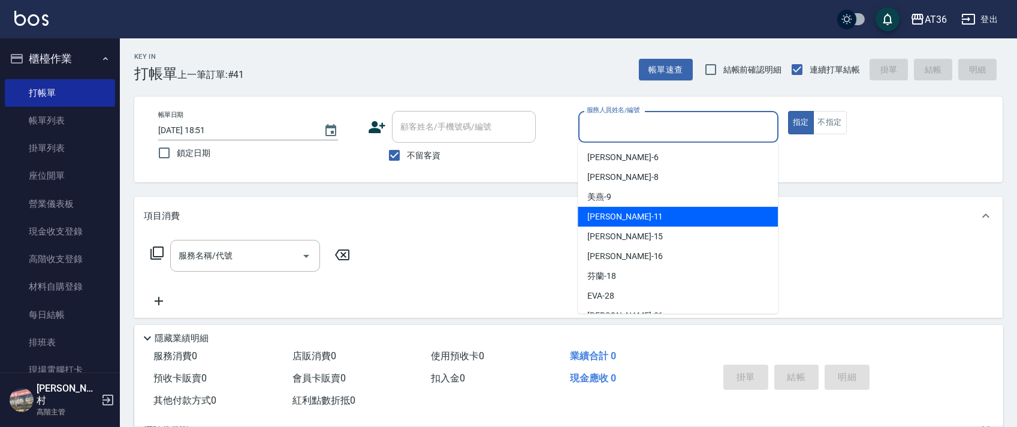
click at [610, 220] on span "[PERSON_NAME] -11" at bounding box center [625, 216] width 76 height 13
type input "[PERSON_NAME]-11"
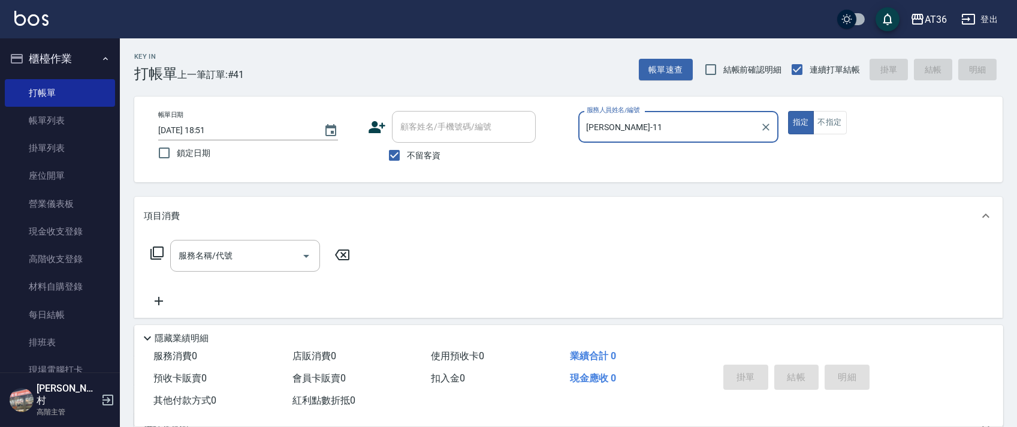
click at [160, 248] on icon at bounding box center [157, 253] width 14 height 14
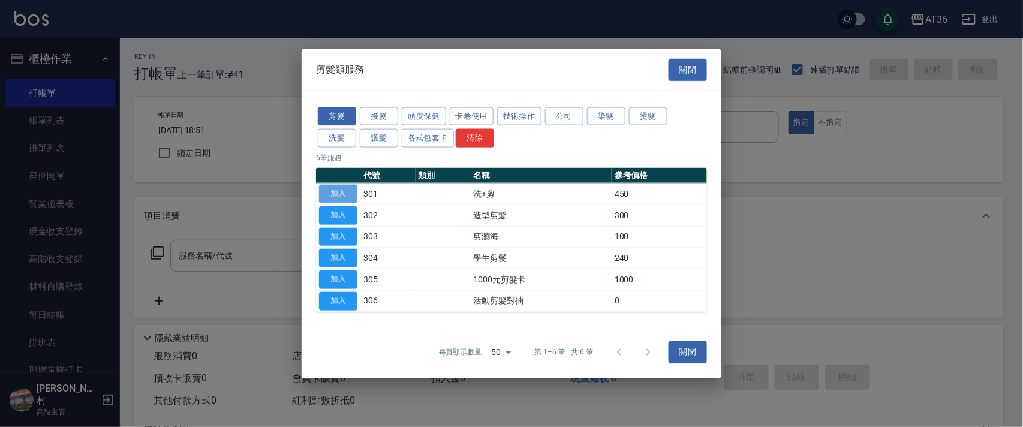
click at [337, 189] on button "加入" at bounding box center [338, 194] width 38 height 19
type input "洗+剪(301)"
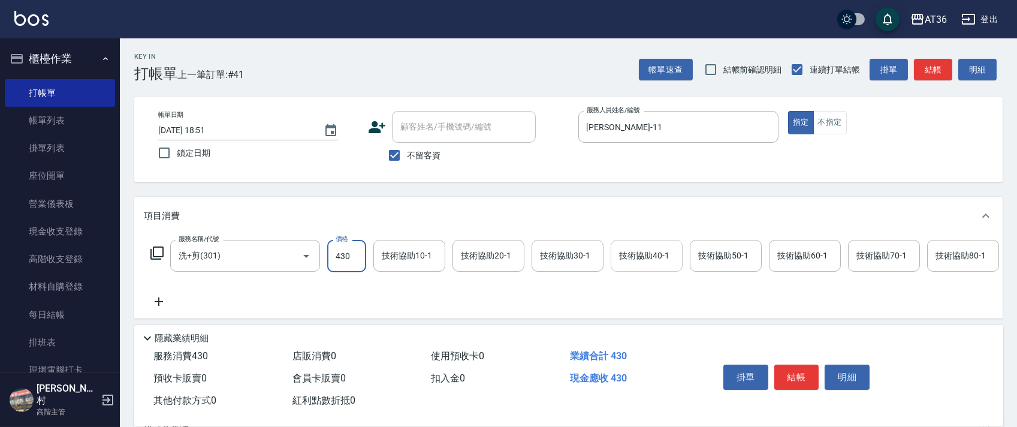
type input "430"
click at [626, 251] on div "技術協助40-1 技術協助40-1" at bounding box center [647, 256] width 72 height 32
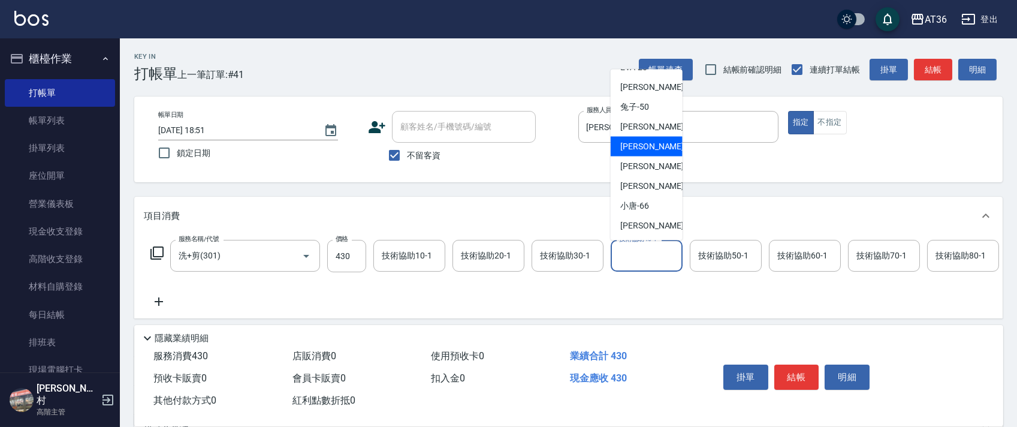
click at [647, 141] on span "[PERSON_NAME] -55" at bounding box center [658, 146] width 76 height 13
type input "[PERSON_NAME]-55"
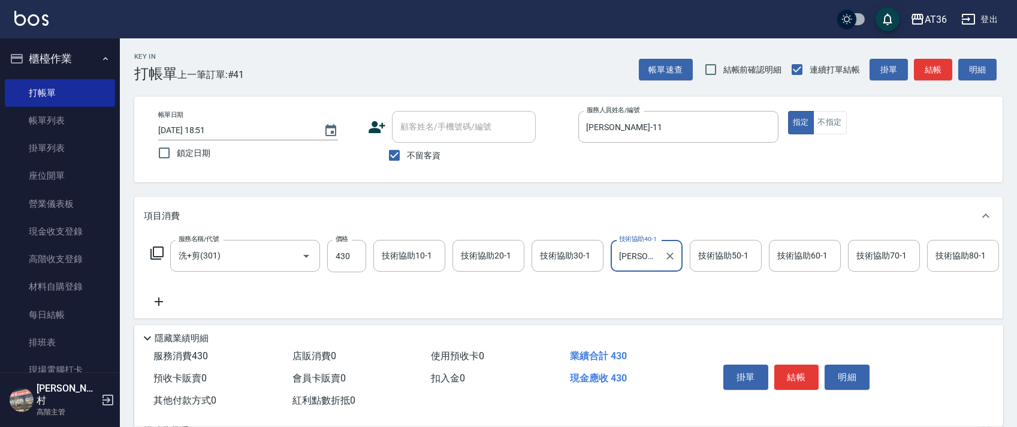
click at [794, 373] on button "結帳" at bounding box center [796, 376] width 45 height 25
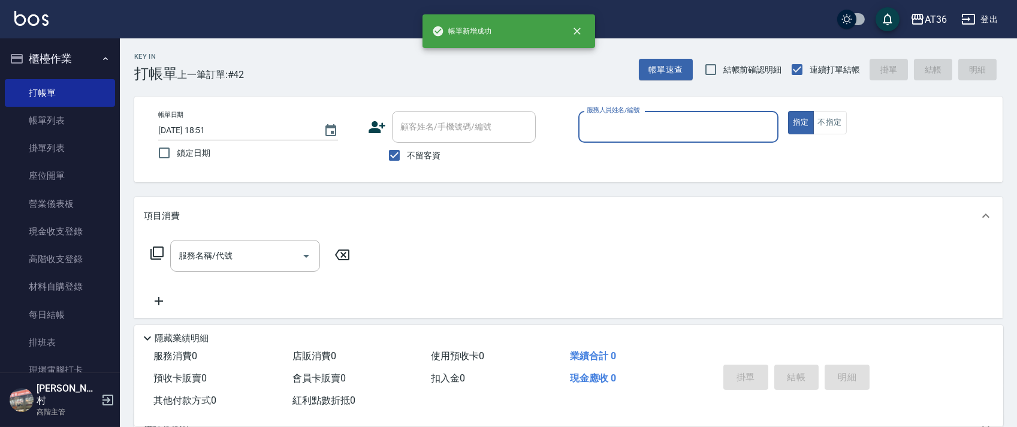
drag, startPoint x: 599, startPoint y: 128, endPoint x: 623, endPoint y: 140, distance: 26.8
click at [600, 129] on input "服務人員姓名/編號" at bounding box center [678, 126] width 189 height 21
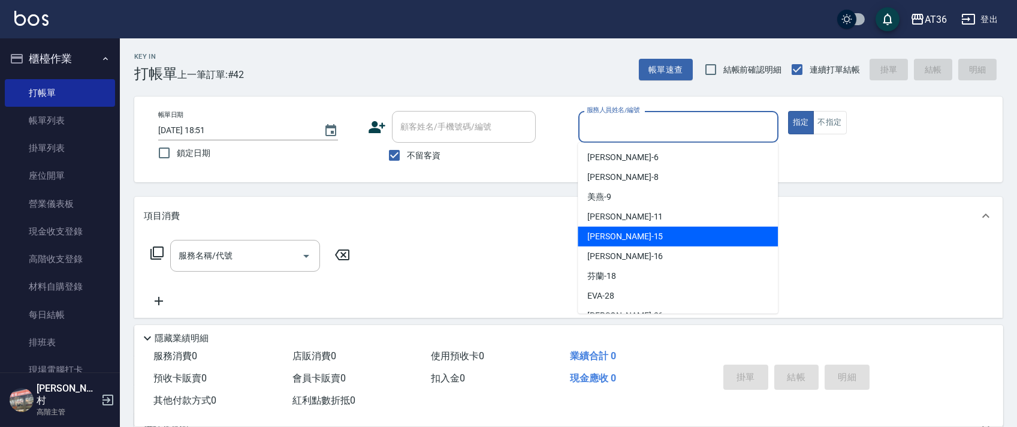
click at [611, 233] on span "[PERSON_NAME] -15" at bounding box center [625, 236] width 76 height 13
type input "阡慧-15"
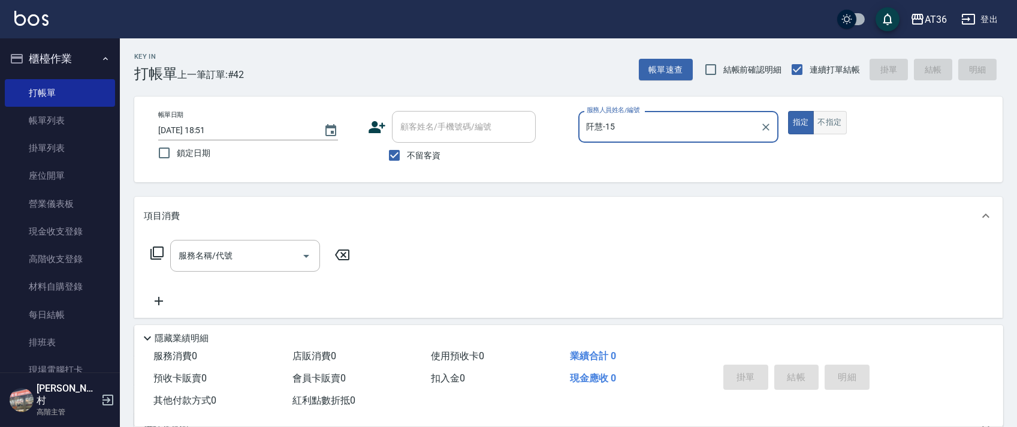
click at [836, 113] on button "不指定" at bounding box center [830, 122] width 34 height 23
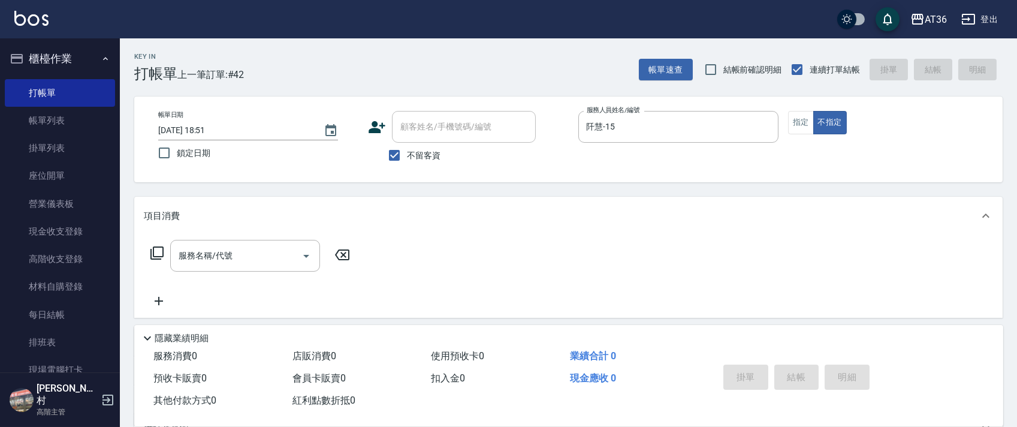
click at [158, 255] on icon at bounding box center [157, 253] width 14 height 14
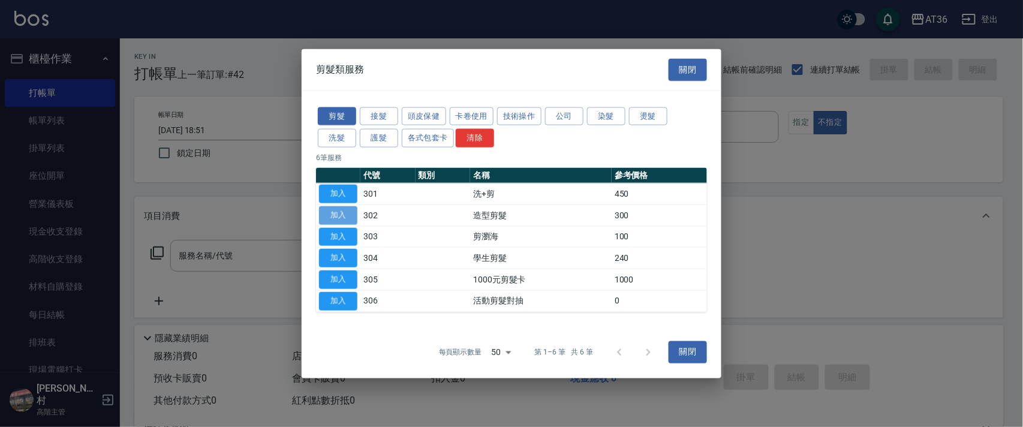
click at [337, 213] on button "加入" at bounding box center [338, 215] width 38 height 19
type input "造型剪髮(302)"
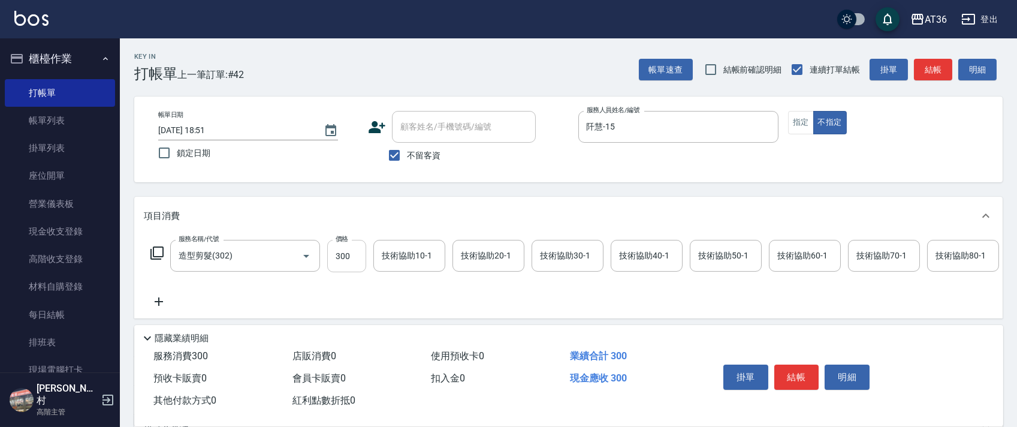
drag, startPoint x: 331, startPoint y: 255, endPoint x: 356, endPoint y: 258, distance: 24.7
click at [331, 258] on input "300" at bounding box center [346, 256] width 39 height 32
type input "299"
click at [786, 376] on button "結帳" at bounding box center [796, 376] width 45 height 25
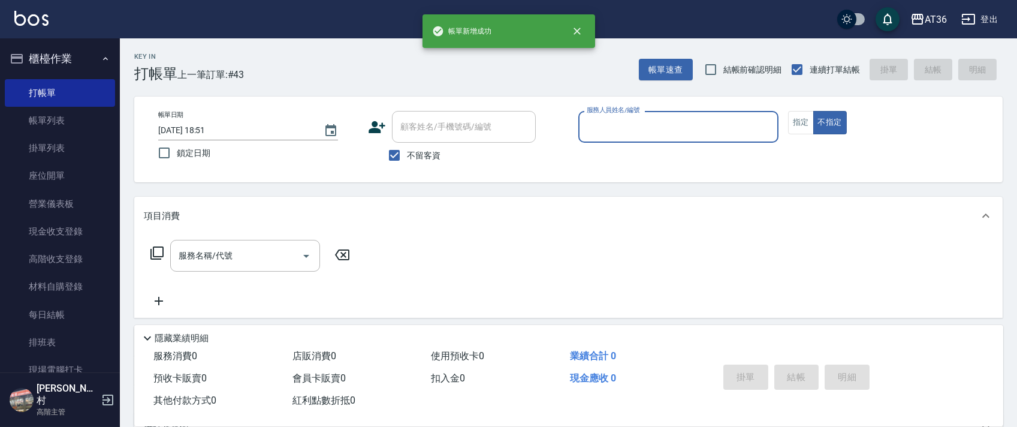
click at [606, 133] on input "服務人員姓名/編號" at bounding box center [678, 126] width 189 height 21
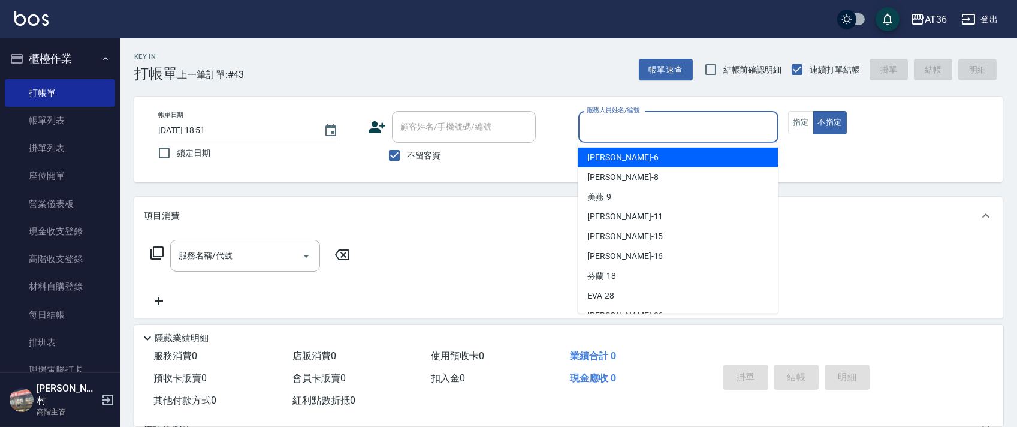
drag, startPoint x: 629, startPoint y: 161, endPoint x: 841, endPoint y: 161, distance: 211.6
click at [630, 161] on div "[PERSON_NAME] -6" at bounding box center [678, 157] width 200 height 20
type input "[PERSON_NAME]-6"
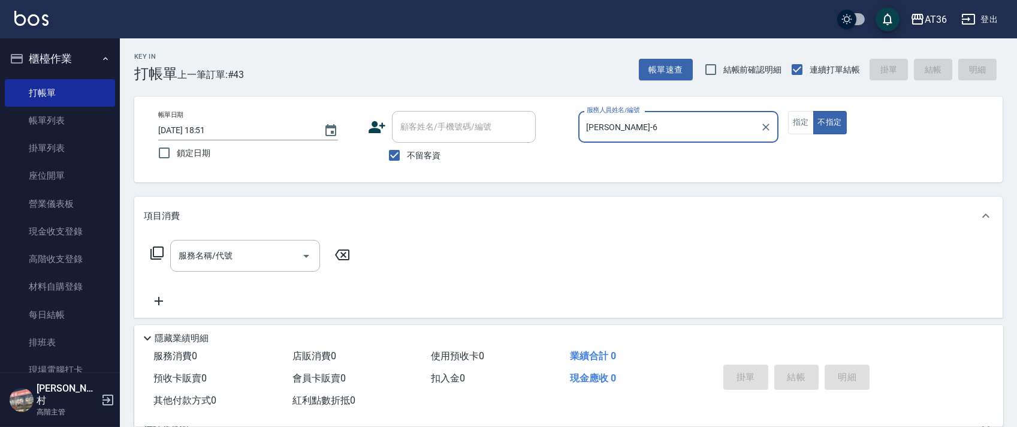
click at [156, 254] on icon at bounding box center [157, 253] width 14 height 14
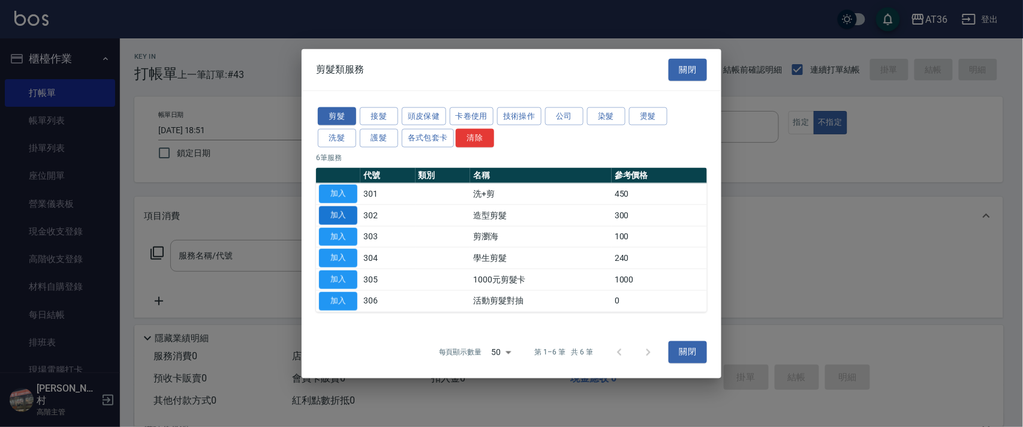
click at [339, 215] on button "加入" at bounding box center [338, 215] width 38 height 19
type input "造型剪髮(302)"
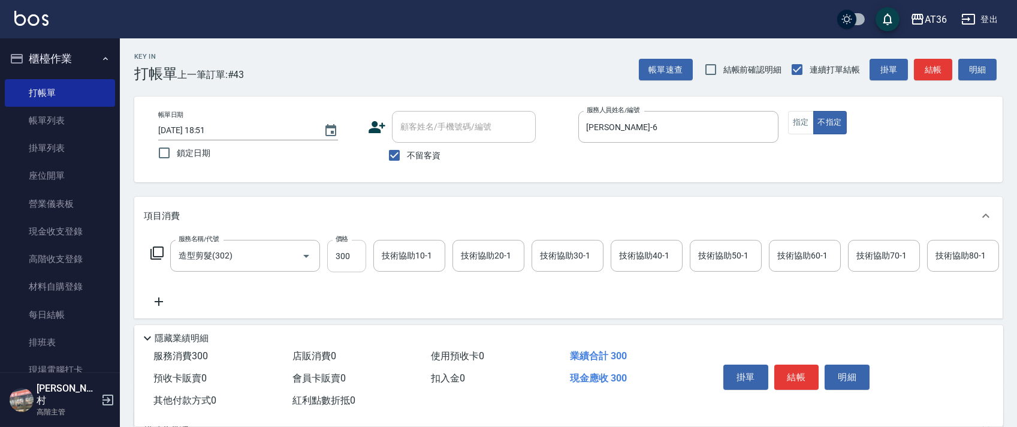
click at [340, 257] on input "300" at bounding box center [346, 256] width 39 height 32
type input "268"
click at [791, 375] on button "結帳" at bounding box center [796, 376] width 45 height 25
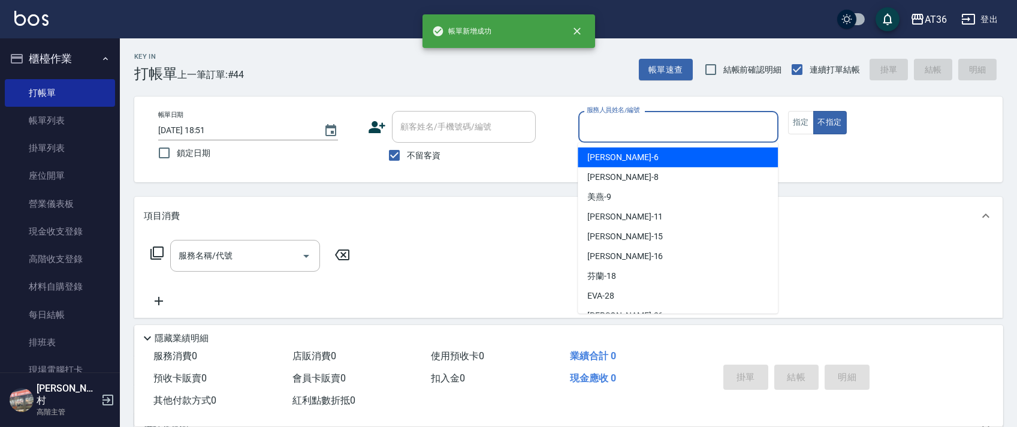
click at [586, 119] on input "服務人員姓名/編號" at bounding box center [678, 126] width 189 height 21
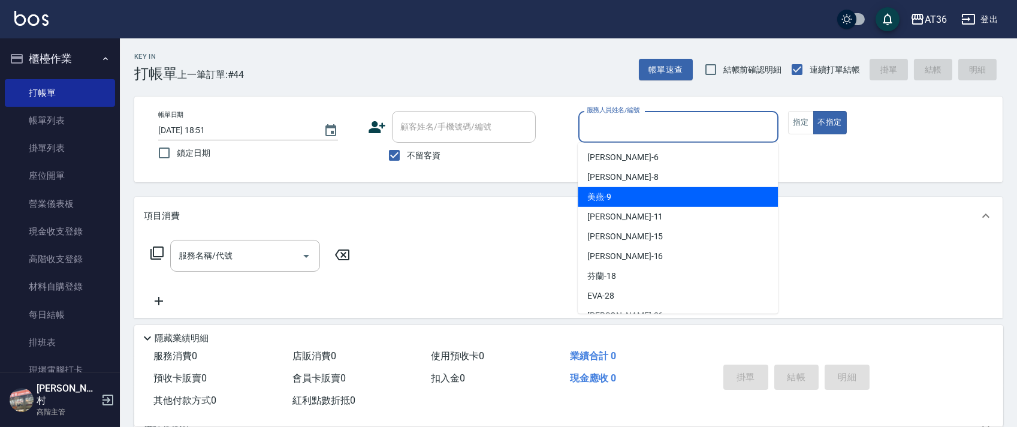
click at [614, 197] on div "美燕 -9" at bounding box center [678, 197] width 200 height 20
type input "美燕-9"
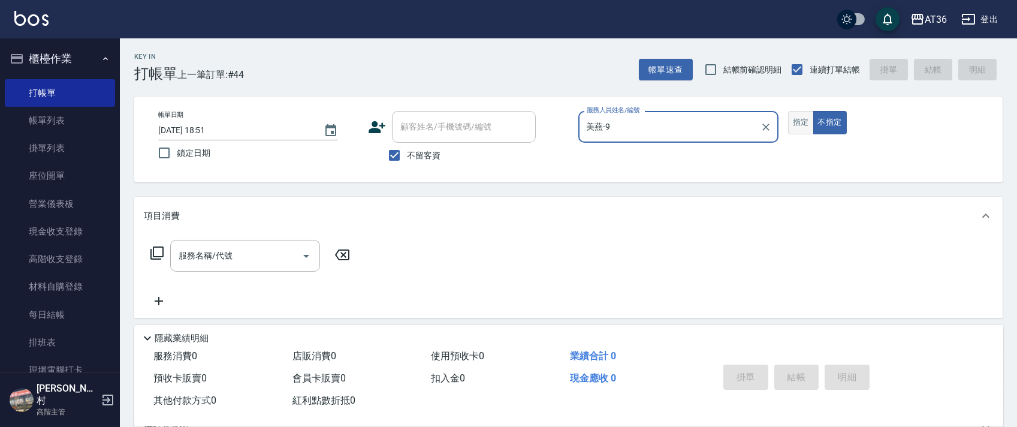
click at [801, 122] on button "指定" at bounding box center [801, 122] width 26 height 23
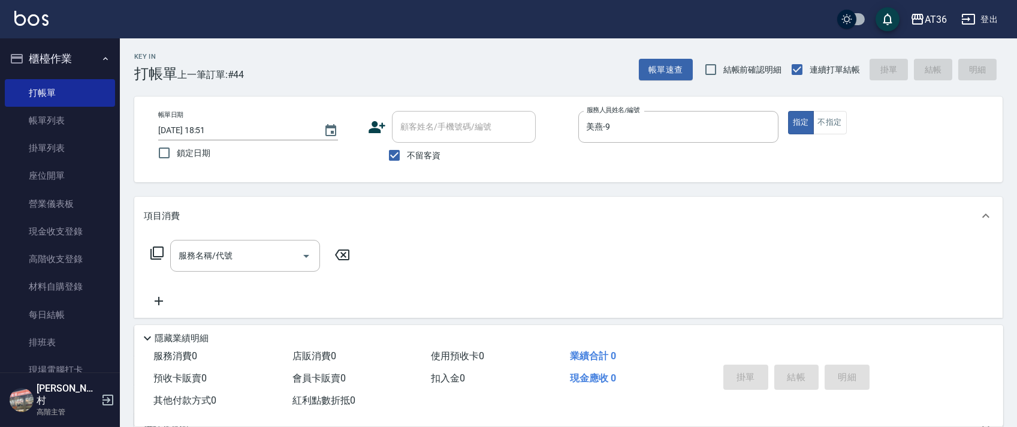
click at [158, 253] on icon at bounding box center [157, 253] width 14 height 14
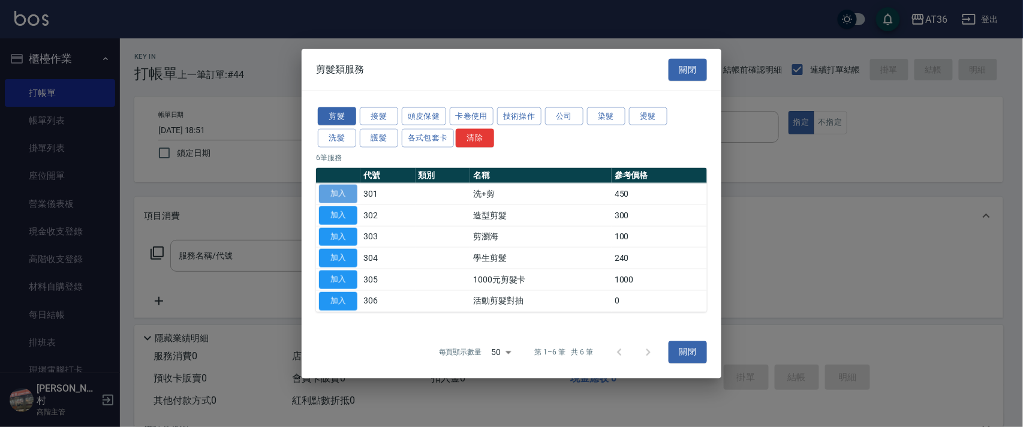
click at [346, 200] on button "加入" at bounding box center [338, 194] width 38 height 19
type input "洗+剪(301)"
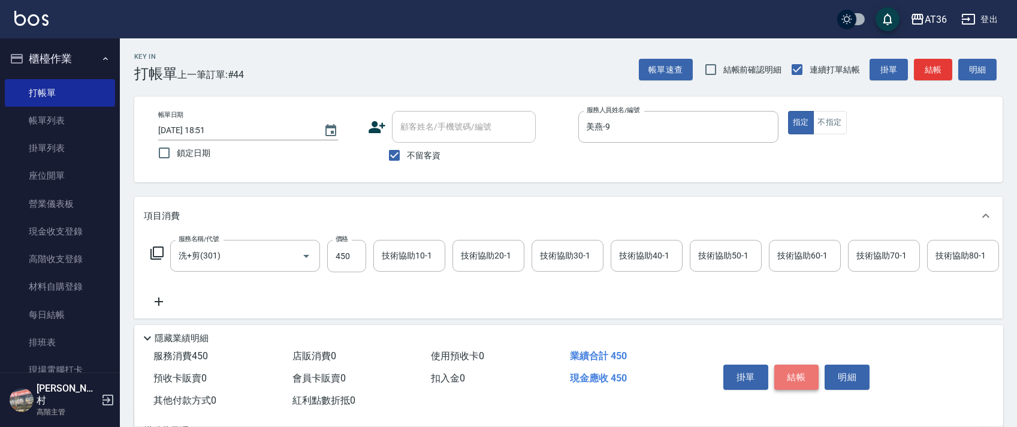
click at [795, 376] on button "結帳" at bounding box center [796, 376] width 45 height 25
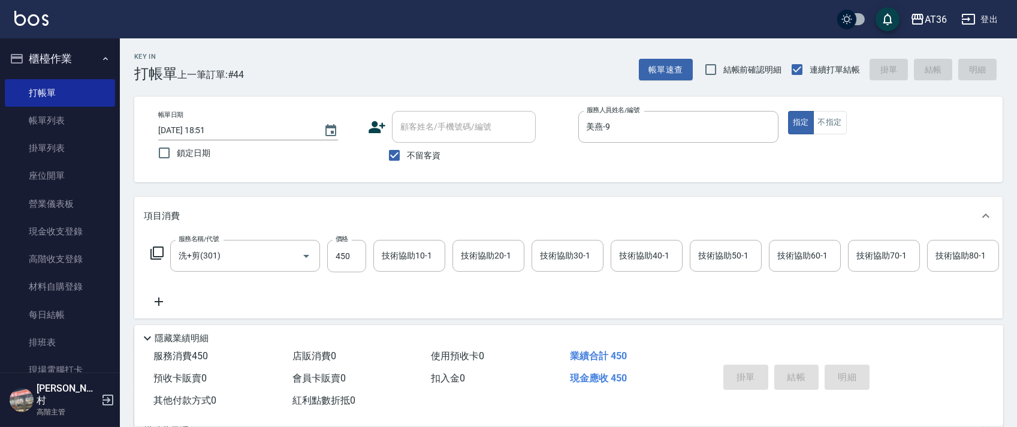
type input "2025/10/10 18:52"
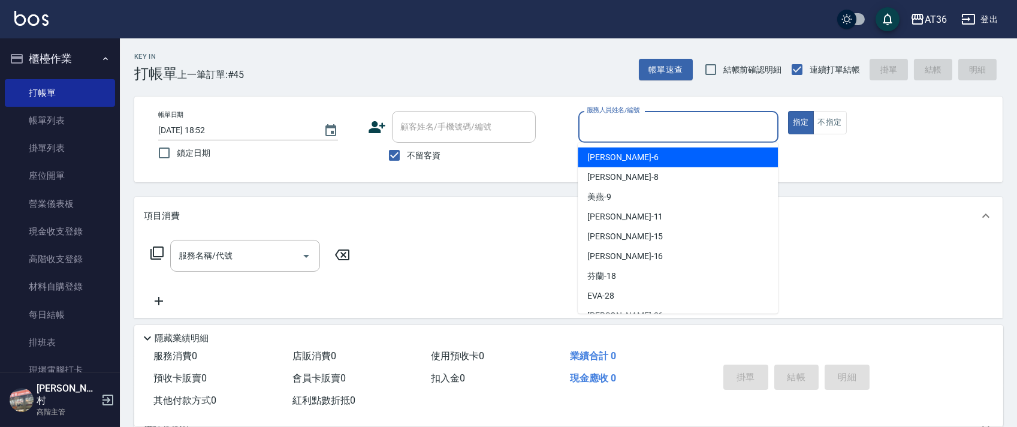
click at [586, 127] on input "服務人員姓名/編號" at bounding box center [678, 126] width 189 height 21
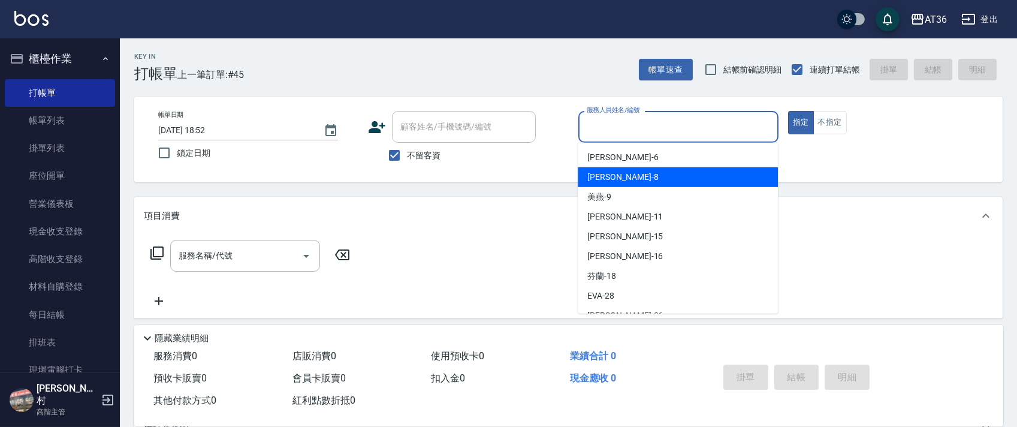
click at [609, 172] on div "[PERSON_NAME] -8" at bounding box center [678, 177] width 200 height 20
type input "[PERSON_NAME]-8"
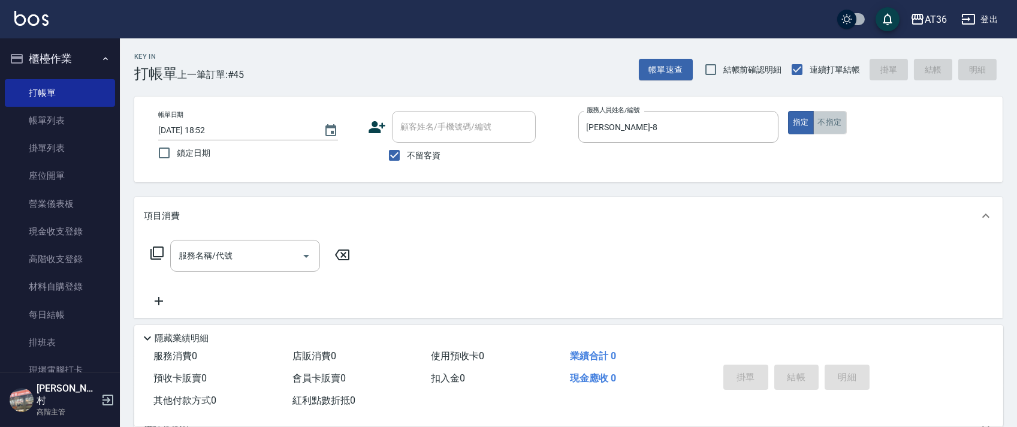
click at [823, 124] on button "不指定" at bounding box center [830, 122] width 34 height 23
click at [158, 251] on icon at bounding box center [157, 253] width 14 height 14
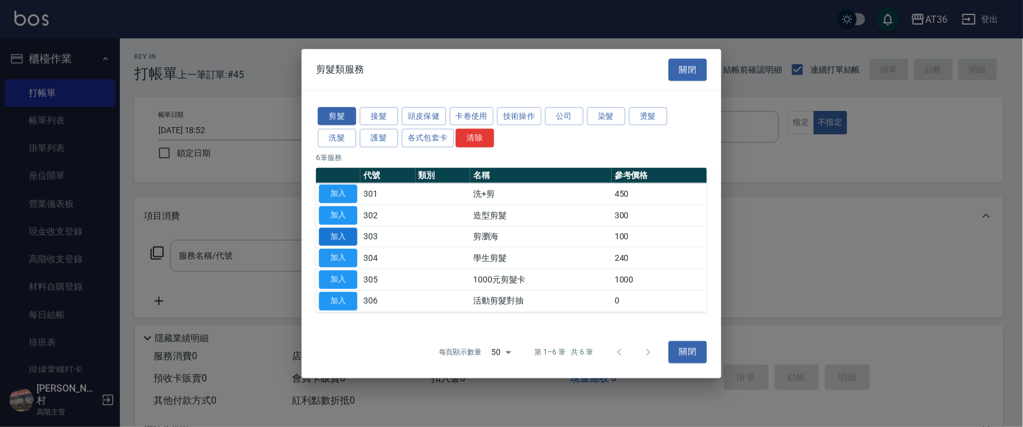
click at [336, 235] on button "加入" at bounding box center [338, 236] width 38 height 19
type input "剪瀏海(303)"
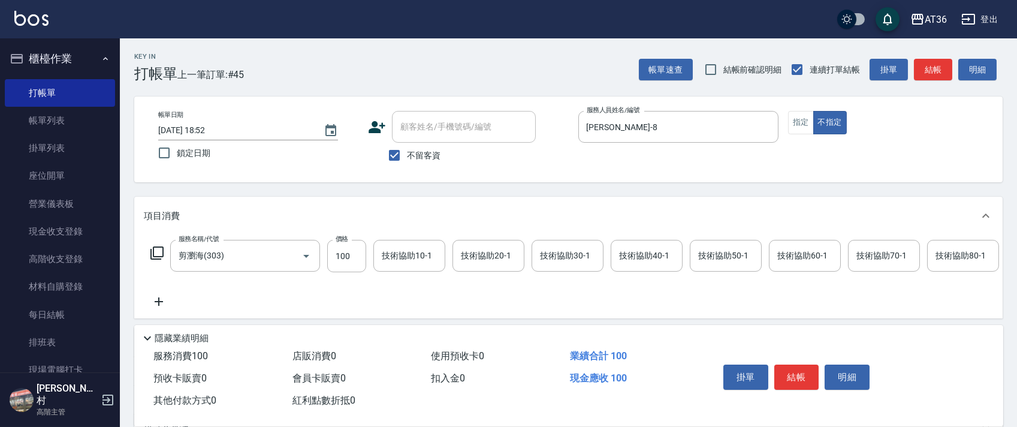
drag, startPoint x: 790, startPoint y: 374, endPoint x: 794, endPoint y: 354, distance: 20.7
click at [794, 372] on button "結帳" at bounding box center [796, 376] width 45 height 25
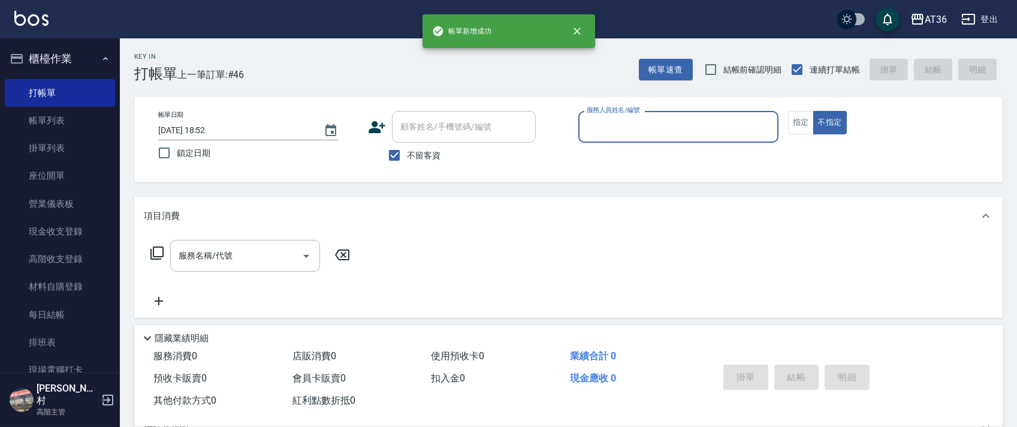
drag, startPoint x: 607, startPoint y: 124, endPoint x: 628, endPoint y: 140, distance: 25.7
click at [607, 128] on input "服務人員姓名/編號" at bounding box center [678, 126] width 189 height 21
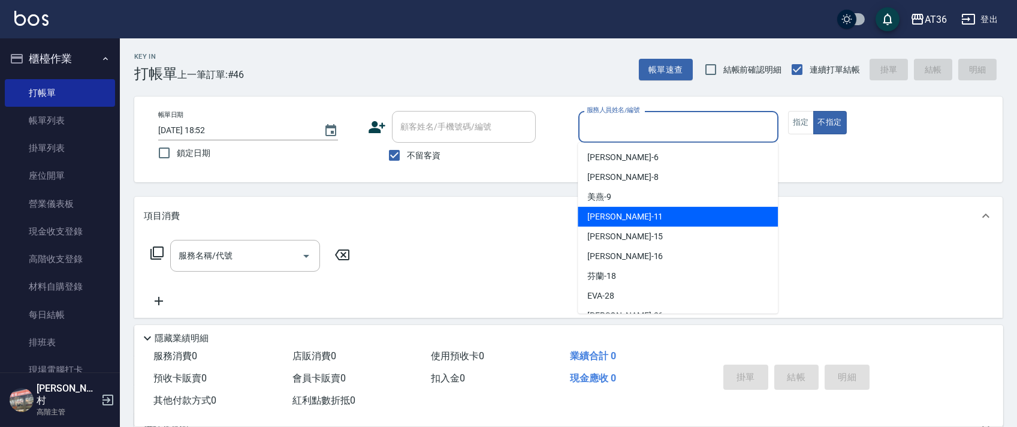
click at [618, 211] on div "[PERSON_NAME] -11" at bounding box center [678, 217] width 200 height 20
type input "[PERSON_NAME]-11"
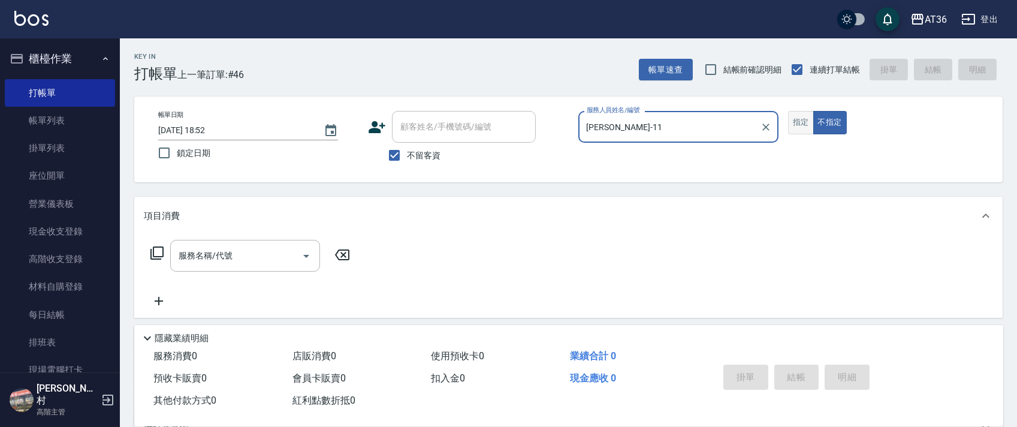
click at [798, 127] on button "指定" at bounding box center [801, 122] width 26 height 23
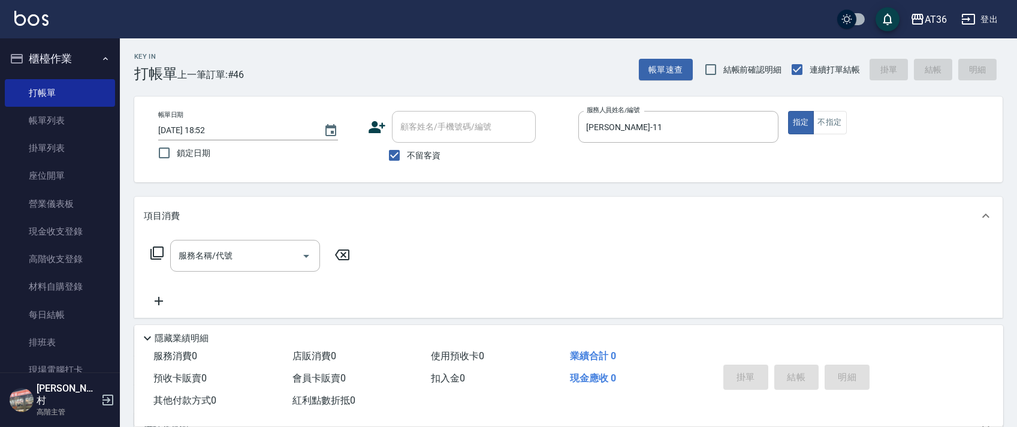
click at [157, 251] on icon at bounding box center [157, 253] width 14 height 14
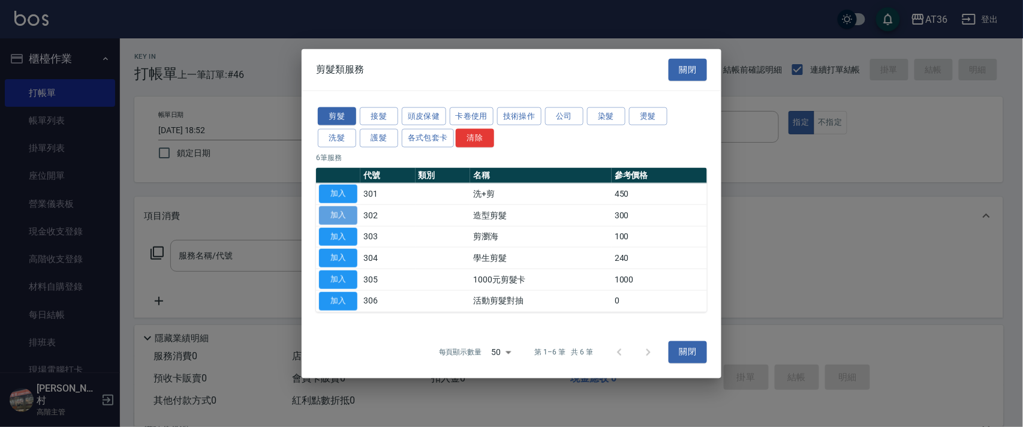
click at [334, 216] on button "加入" at bounding box center [338, 215] width 38 height 19
type input "造型剪髮(302)"
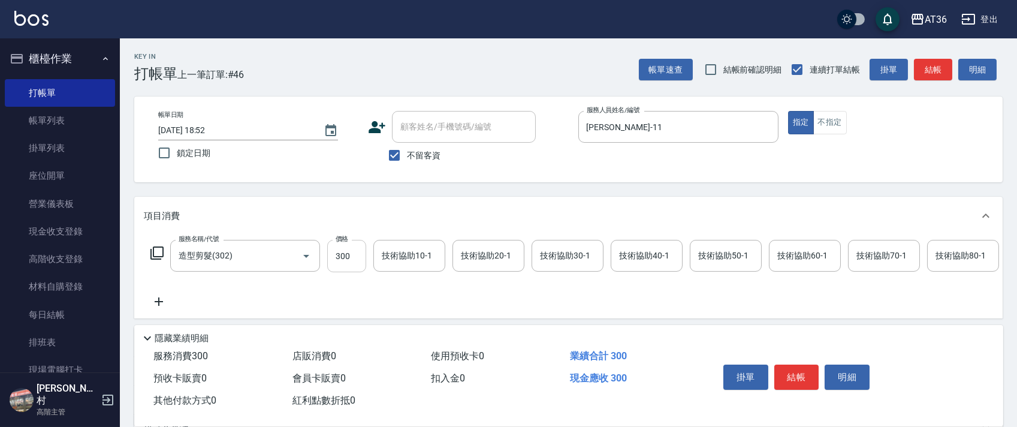
click at [342, 253] on input "300" at bounding box center [346, 256] width 39 height 32
type input "250"
click at [790, 376] on button "結帳" at bounding box center [796, 376] width 45 height 25
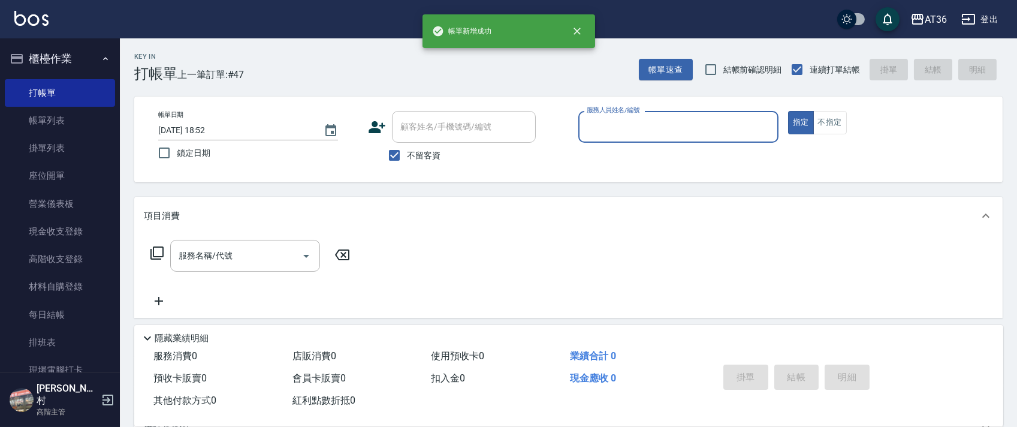
drag, startPoint x: 597, startPoint y: 128, endPoint x: 607, endPoint y: 140, distance: 14.9
click at [596, 129] on input "服務人員姓名/編號" at bounding box center [678, 126] width 189 height 21
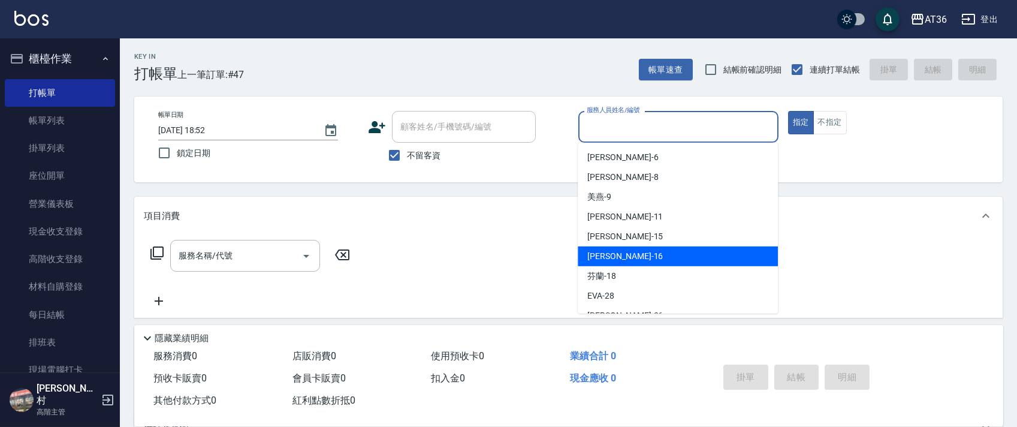
click at [616, 249] on div "[PERSON_NAME] -16" at bounding box center [678, 256] width 200 height 20
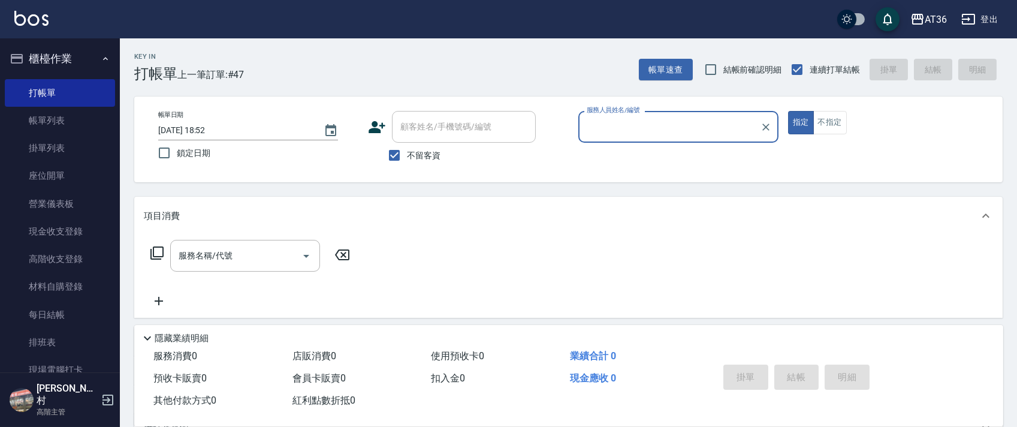
type input "[PERSON_NAME]-16"
click at [839, 115] on button "不指定" at bounding box center [830, 122] width 34 height 23
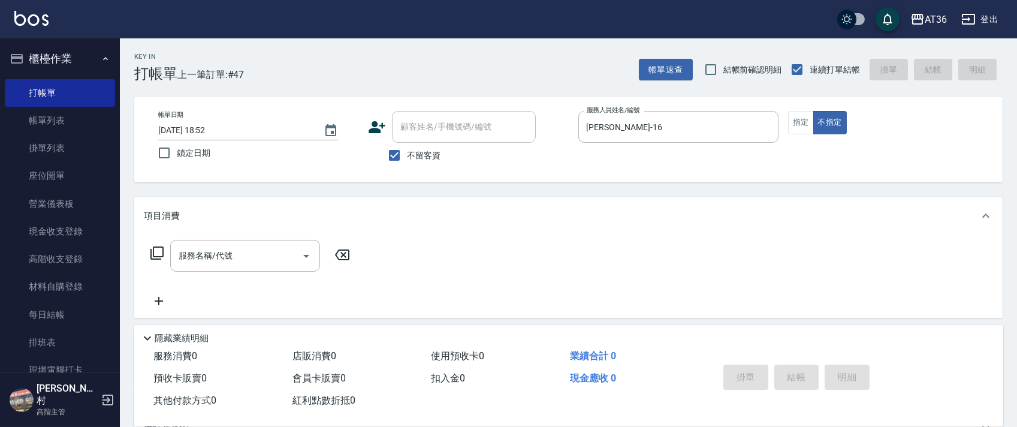
click at [155, 253] on icon at bounding box center [157, 253] width 14 height 14
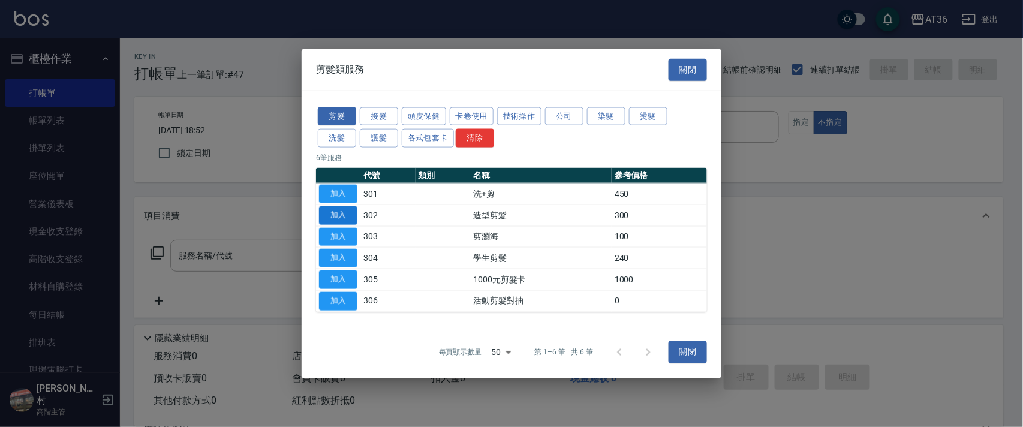
click at [334, 213] on button "加入" at bounding box center [338, 215] width 38 height 19
type input "造型剪髮(302)"
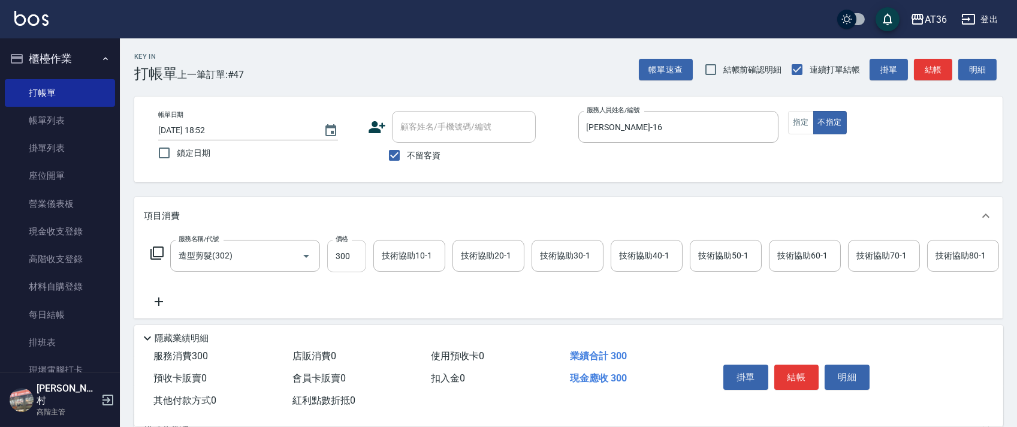
click at [342, 261] on input "300" at bounding box center [346, 256] width 39 height 32
type input "299"
click at [788, 376] on button "結帳" at bounding box center [796, 376] width 45 height 25
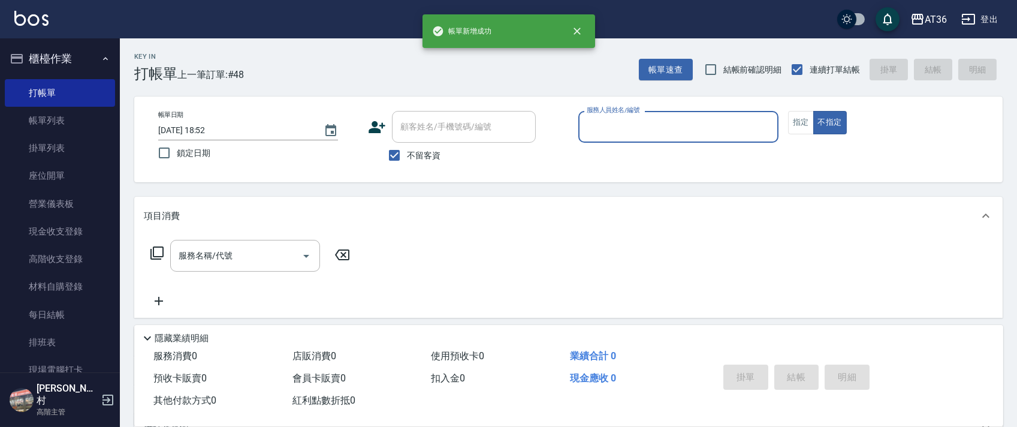
click at [585, 125] on input "服務人員姓名/編號" at bounding box center [678, 126] width 189 height 21
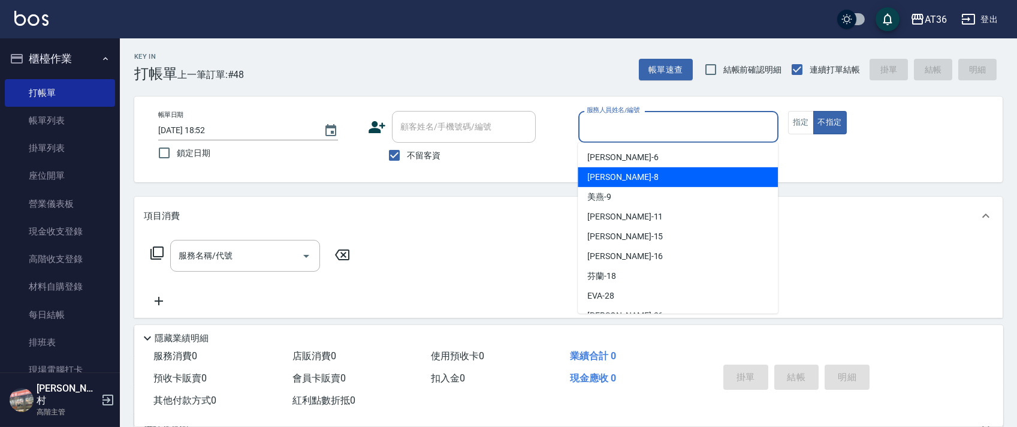
click at [608, 176] on div "[PERSON_NAME] -8" at bounding box center [678, 177] width 200 height 20
type input "[PERSON_NAME]-8"
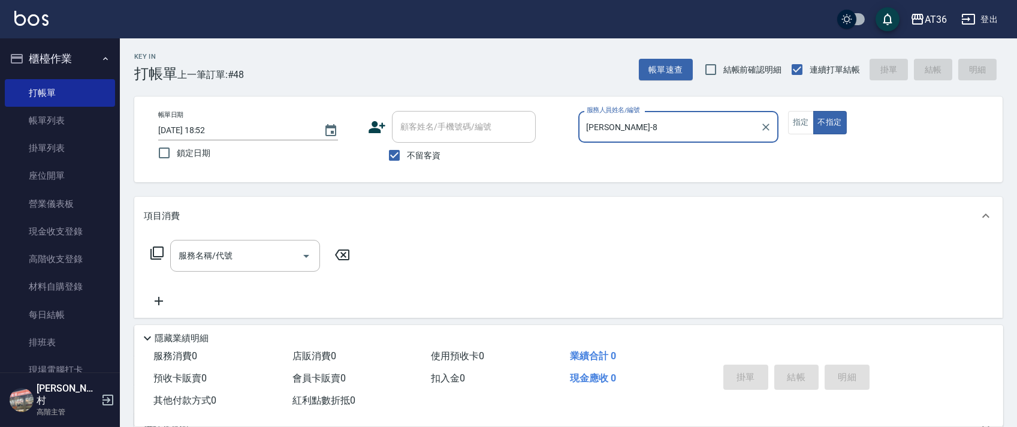
click at [163, 258] on icon at bounding box center [157, 253] width 14 height 14
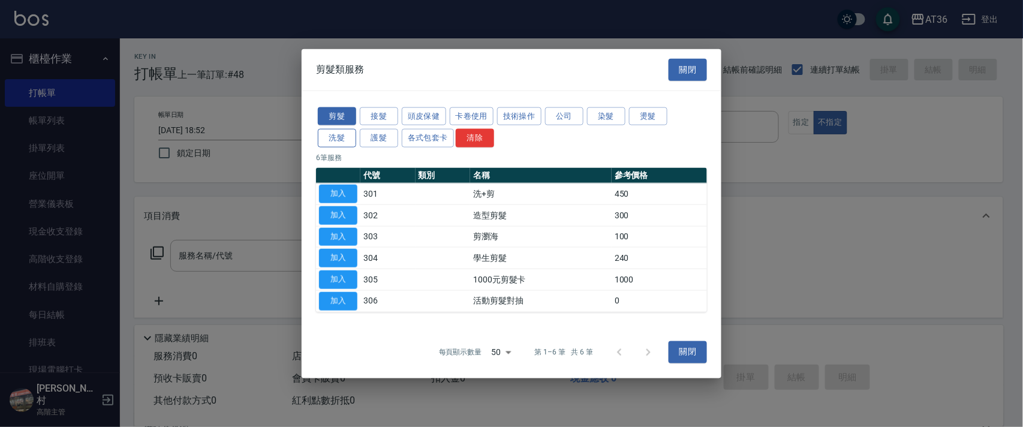
click at [339, 138] on button "洗髮" at bounding box center [337, 138] width 38 height 19
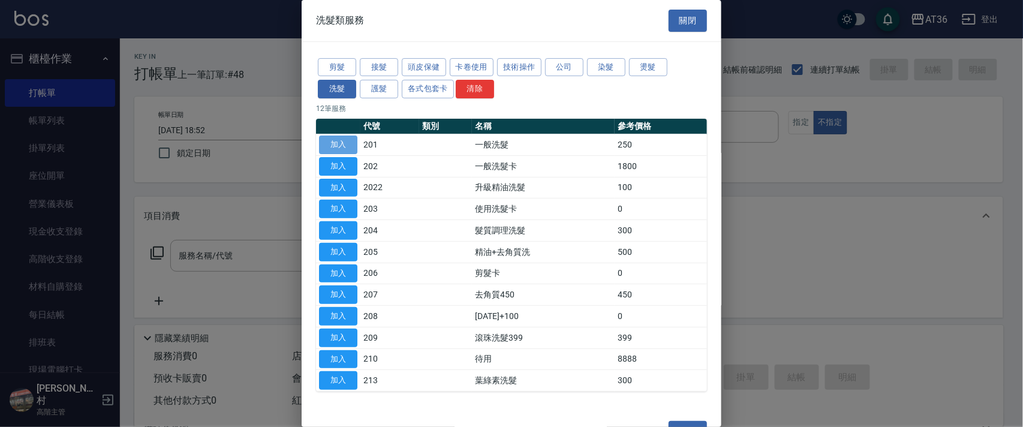
click at [343, 143] on button "加入" at bounding box center [338, 144] width 38 height 19
type input "一般洗髮(201)"
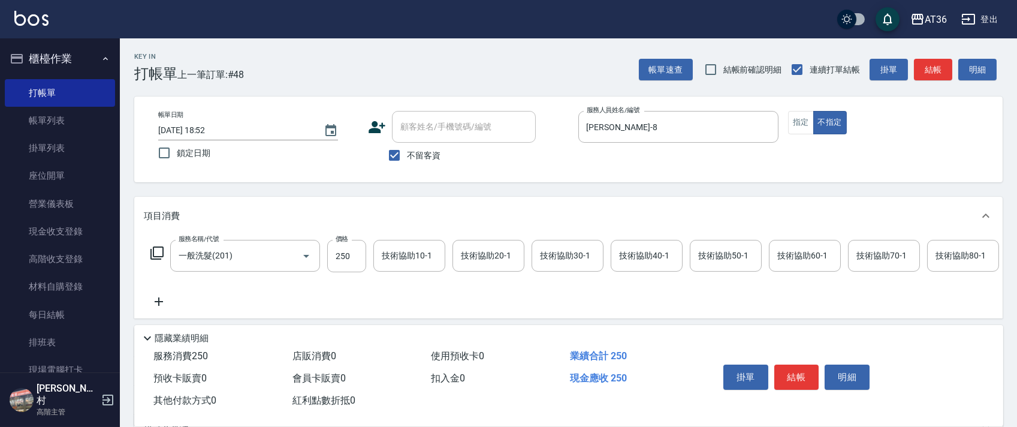
click at [787, 378] on button "結帳" at bounding box center [796, 376] width 45 height 25
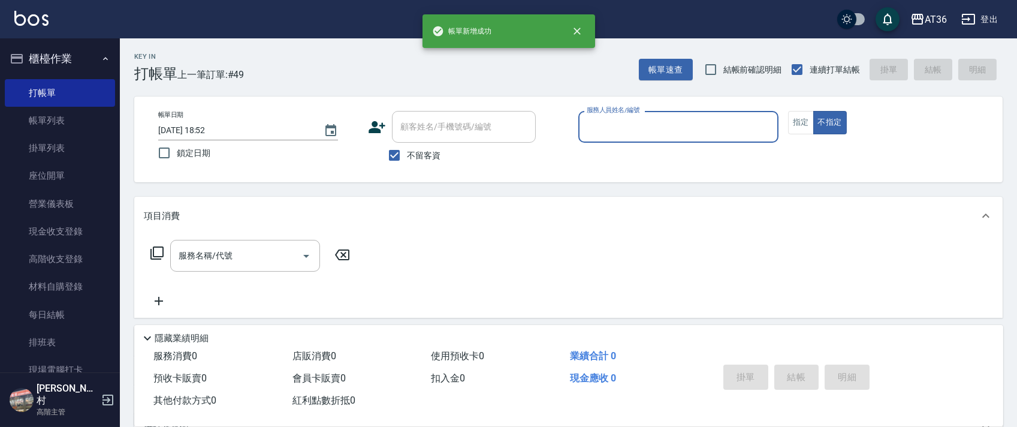
click at [598, 127] on input "服務人員姓名/編號" at bounding box center [678, 126] width 189 height 21
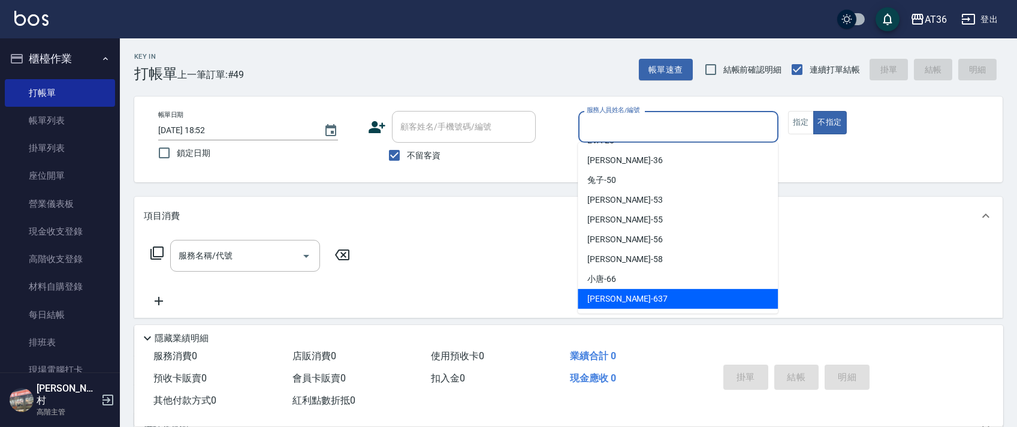
drag, startPoint x: 610, startPoint y: 296, endPoint x: 676, endPoint y: 253, distance: 78.5
click at [611, 296] on span "憶琳 -637" at bounding box center [627, 299] width 80 height 13
type input "憶琳-637"
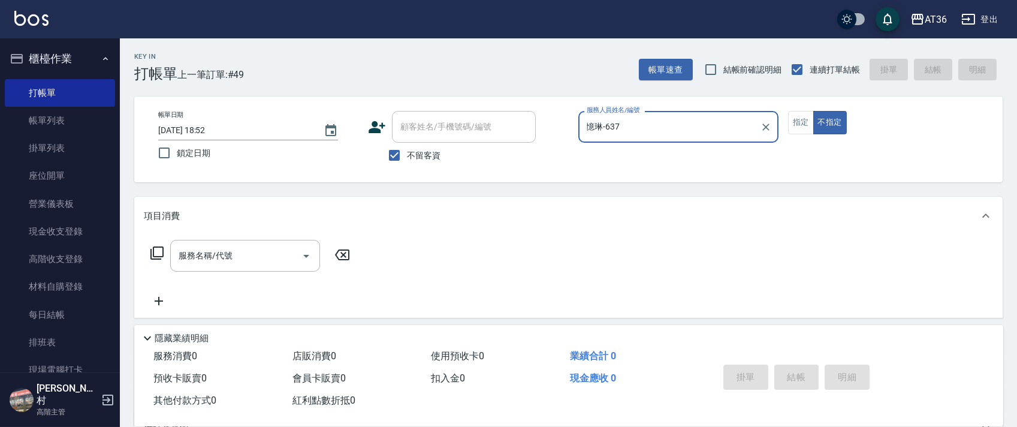
drag, startPoint x: 806, startPoint y: 119, endPoint x: 785, endPoint y: 119, distance: 21.0
click at [806, 119] on button "指定" at bounding box center [801, 122] width 26 height 23
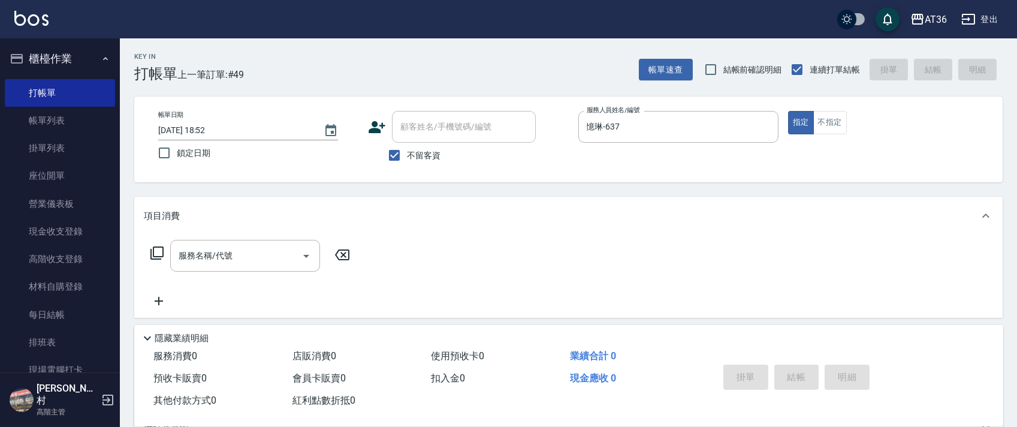
click at [161, 254] on icon at bounding box center [157, 253] width 14 height 14
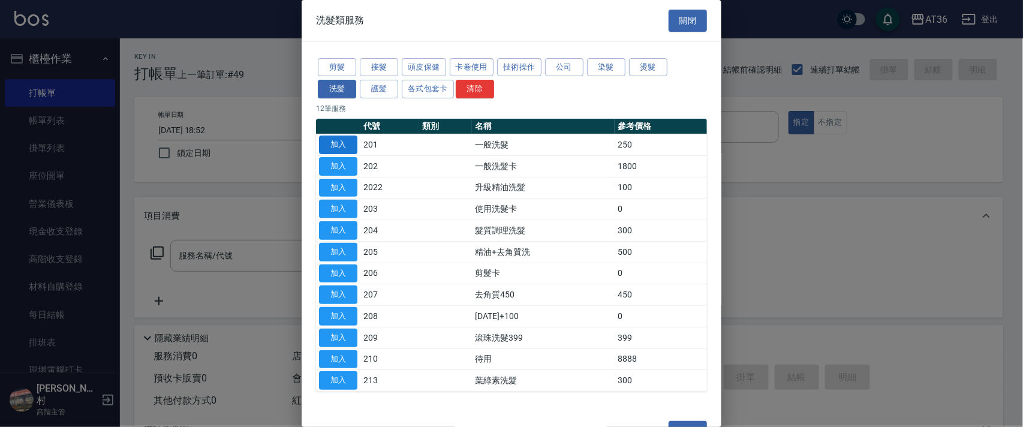
click at [339, 144] on button "加入" at bounding box center [338, 144] width 38 height 19
type input "一般洗髮(201)"
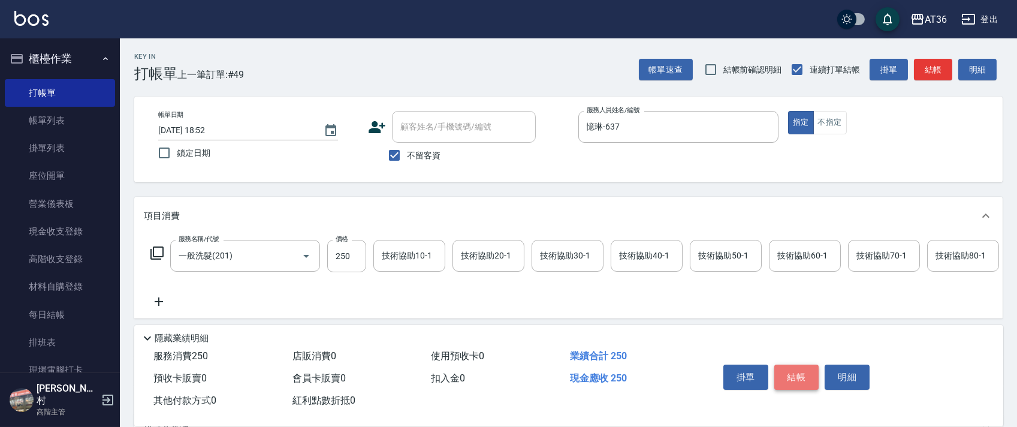
click at [798, 380] on button "結帳" at bounding box center [796, 376] width 45 height 25
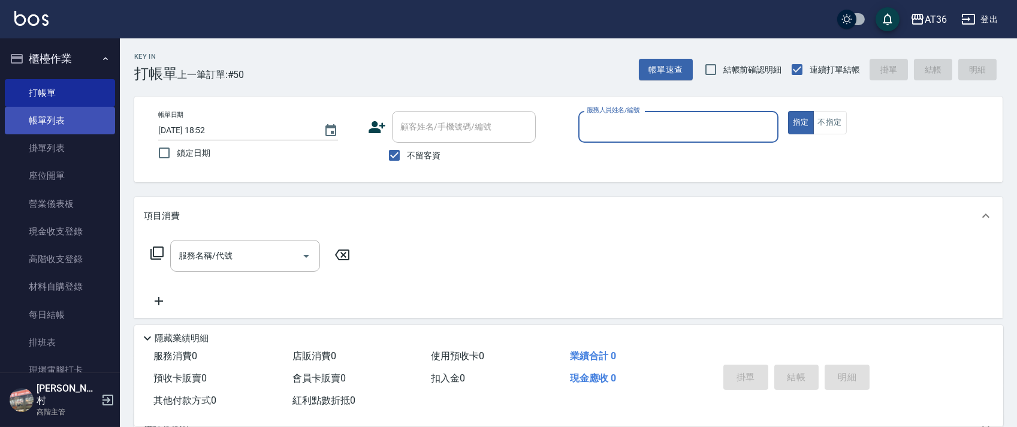
drag, startPoint x: 72, startPoint y: 123, endPoint x: 103, endPoint y: 97, distance: 40.4
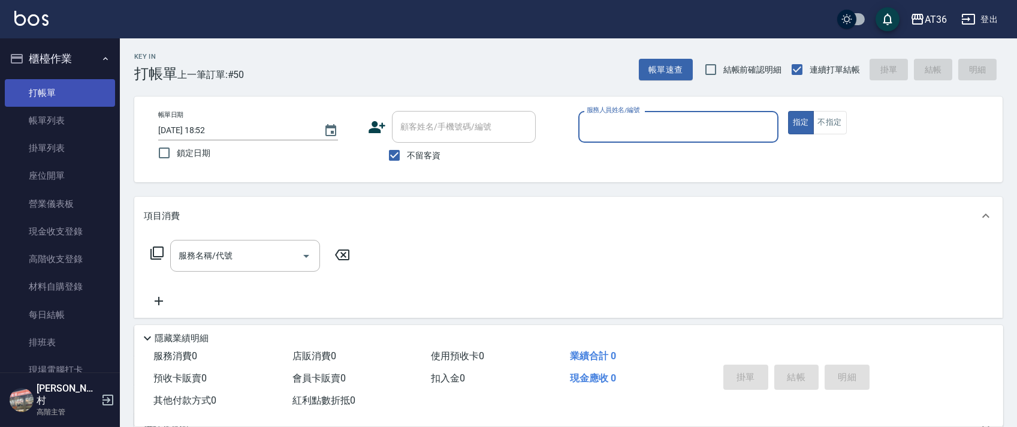
click at [72, 124] on link "帳單列表" at bounding box center [60, 121] width 110 height 28
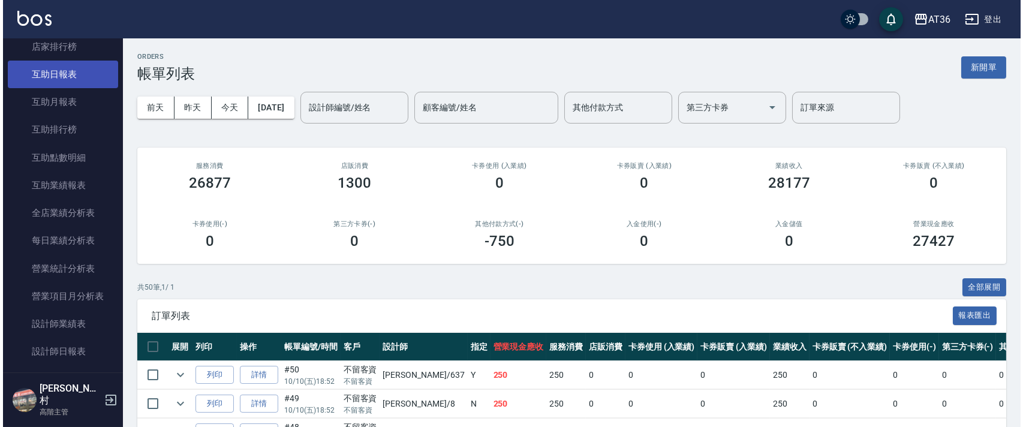
scroll to position [639, 0]
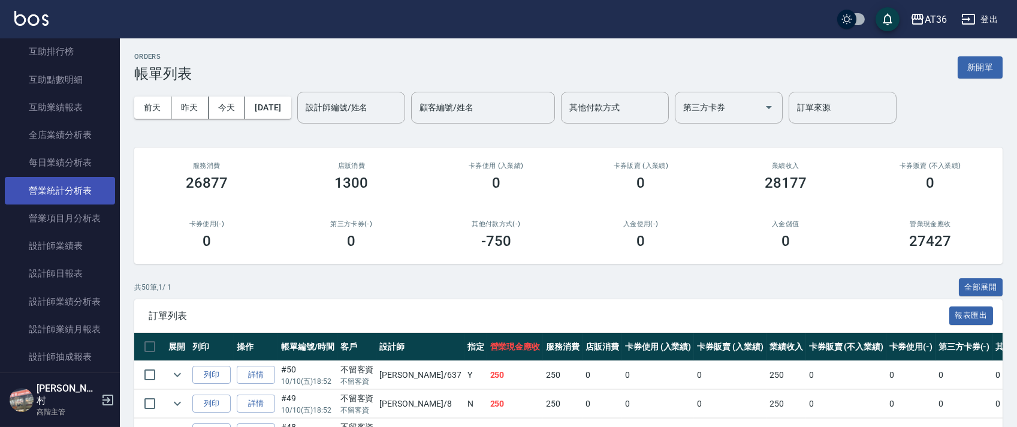
click at [71, 277] on link "設計師日報表" at bounding box center [60, 274] width 110 height 28
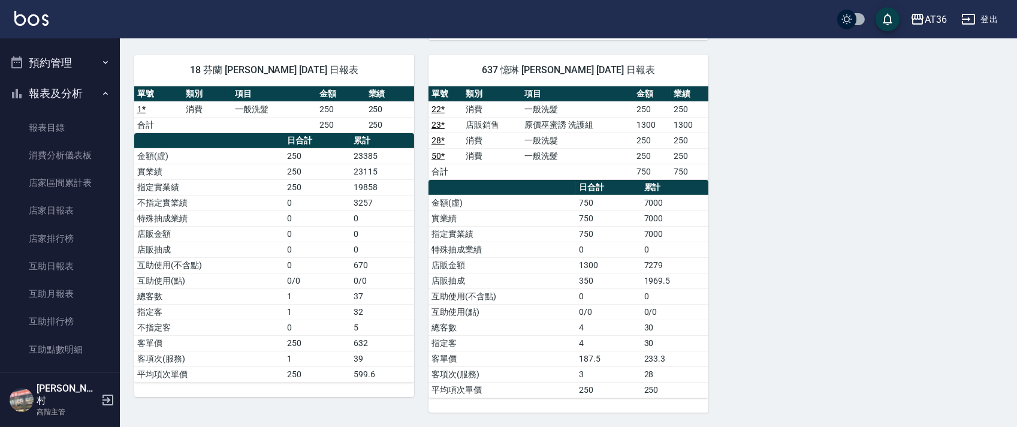
scroll to position [80, 0]
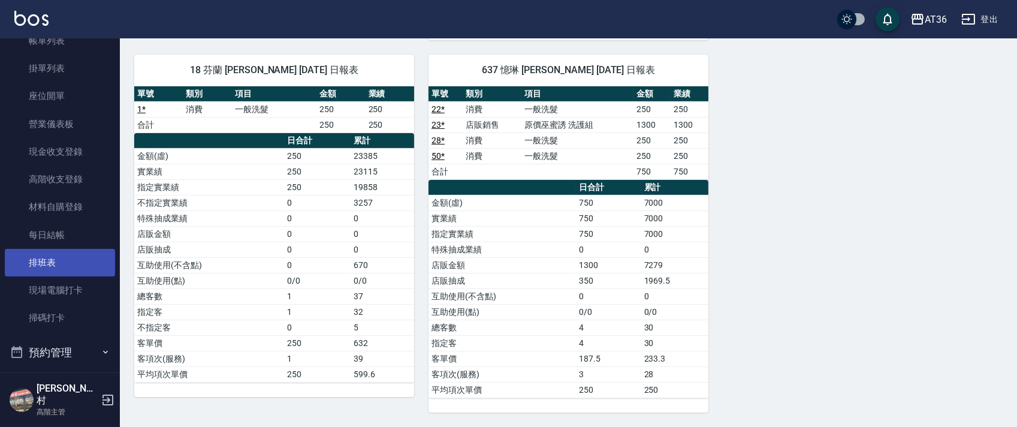
click at [54, 259] on link "排班表" at bounding box center [60, 263] width 110 height 28
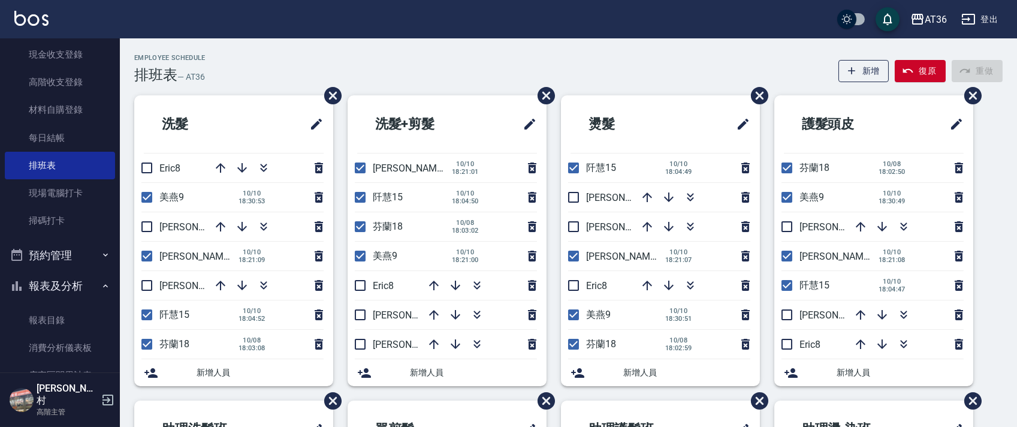
scroll to position [399, 0]
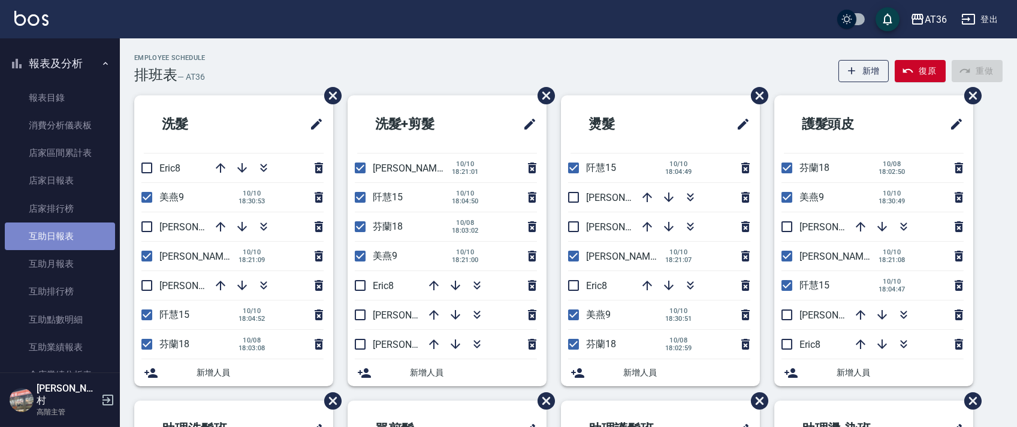
click at [64, 231] on link "互助日報表" at bounding box center [60, 236] width 110 height 28
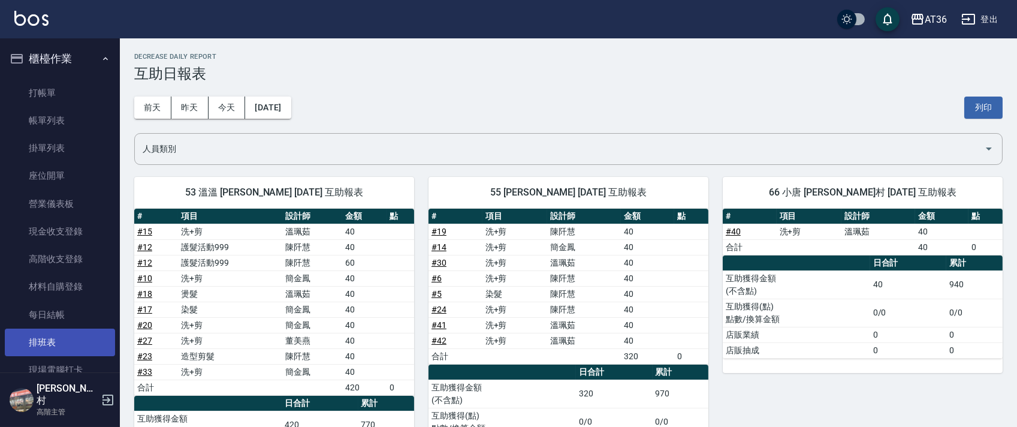
click at [66, 345] on link "排班表" at bounding box center [60, 342] width 110 height 28
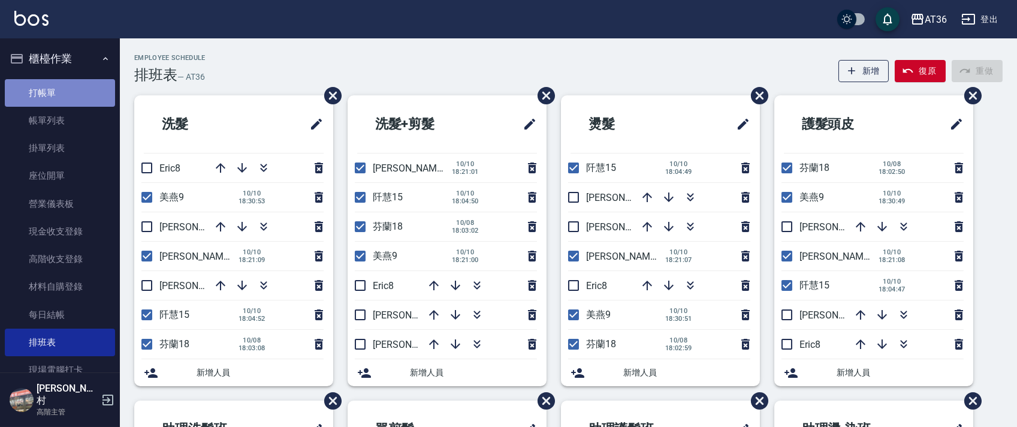
click at [70, 88] on link "打帳單" at bounding box center [60, 93] width 110 height 28
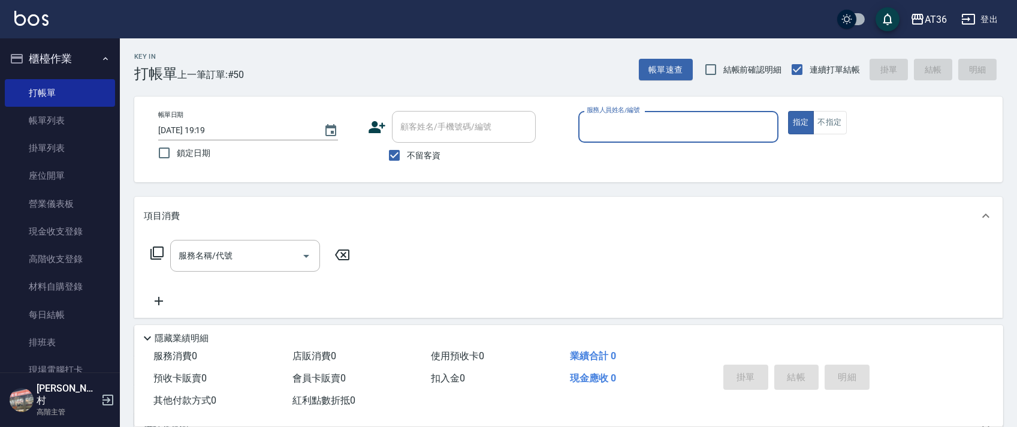
drag, startPoint x: 595, startPoint y: 130, endPoint x: 606, endPoint y: 141, distance: 16.1
click at [595, 136] on input "服務人員姓名/編號" at bounding box center [678, 126] width 189 height 21
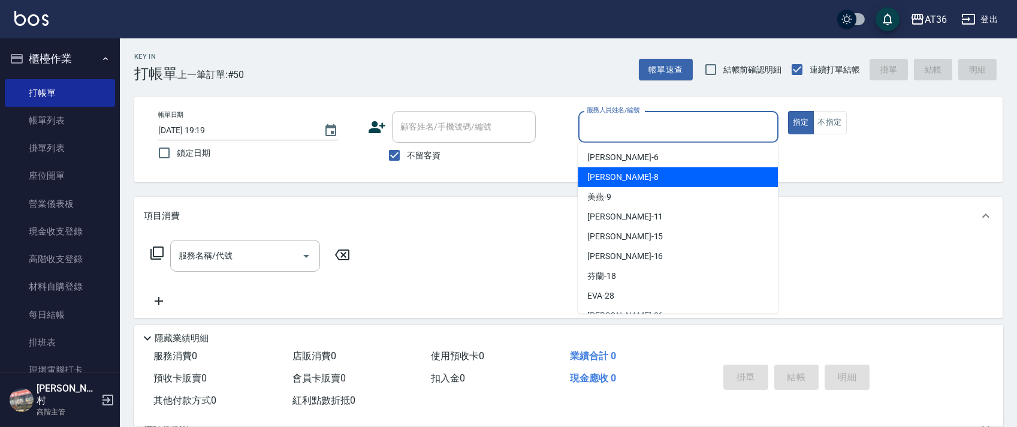
click at [605, 181] on span "[PERSON_NAME] -8" at bounding box center [622, 177] width 71 height 13
type input "[PERSON_NAME]-8"
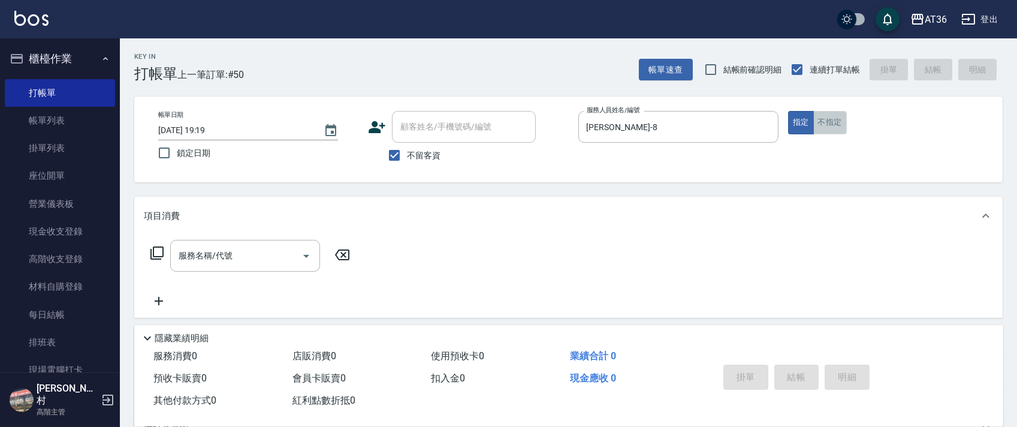
click at [830, 132] on button "不指定" at bounding box center [830, 122] width 34 height 23
click at [156, 252] on icon at bounding box center [157, 253] width 14 height 14
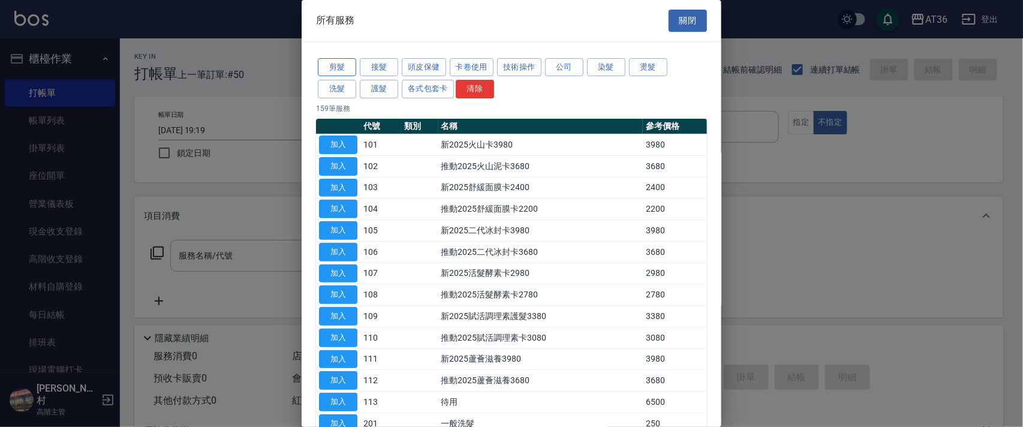
click at [340, 68] on button "剪髮" at bounding box center [337, 67] width 38 height 19
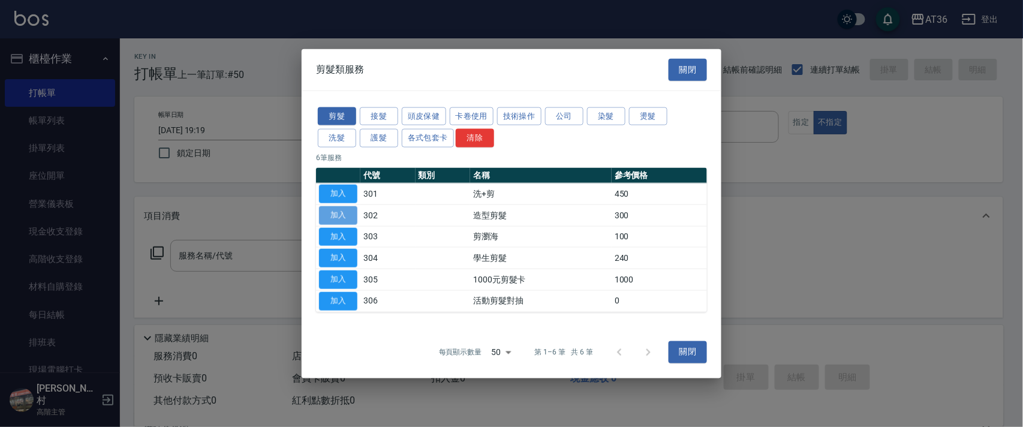
click at [333, 216] on button "加入" at bounding box center [338, 215] width 38 height 19
type input "造型剪髮(302)"
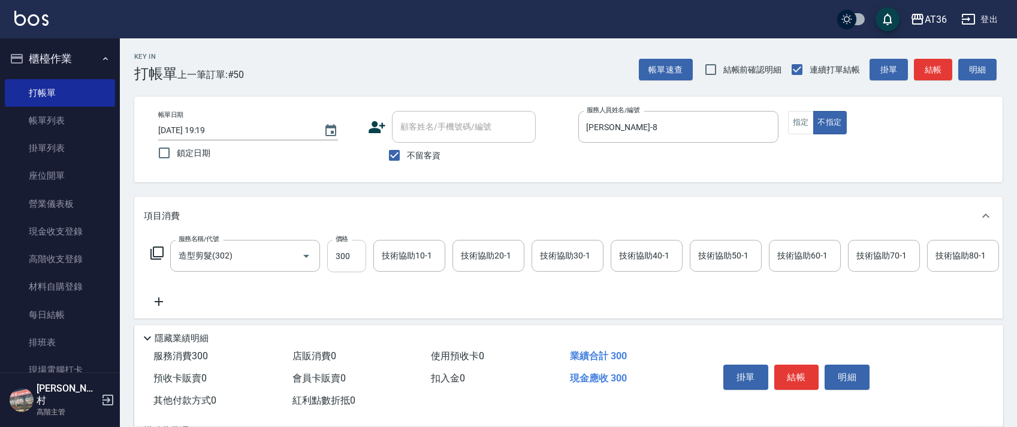
click at [340, 263] on input "300" at bounding box center [346, 256] width 39 height 32
type input "279"
click at [801, 372] on button "結帳" at bounding box center [796, 376] width 45 height 25
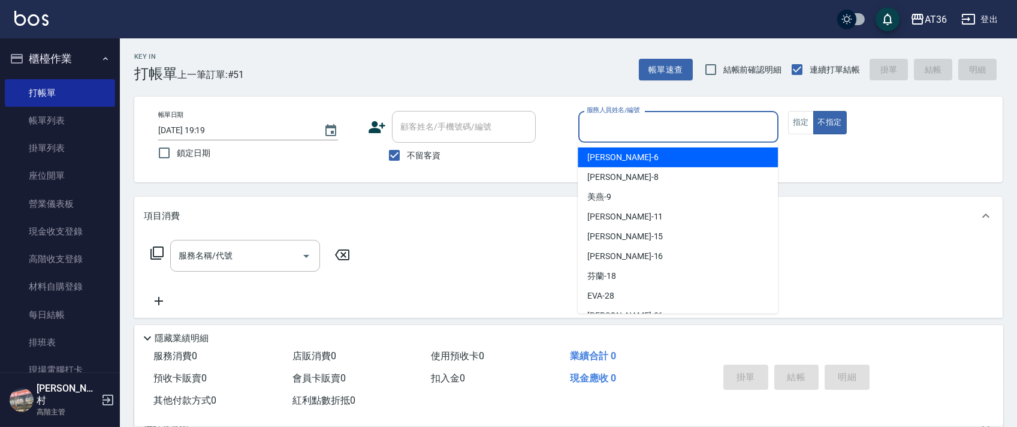
click at [592, 130] on input "服務人員姓名/編號" at bounding box center [678, 126] width 189 height 21
click at [610, 155] on span "[PERSON_NAME] -6" at bounding box center [622, 157] width 71 height 13
type input "[PERSON_NAME]-6"
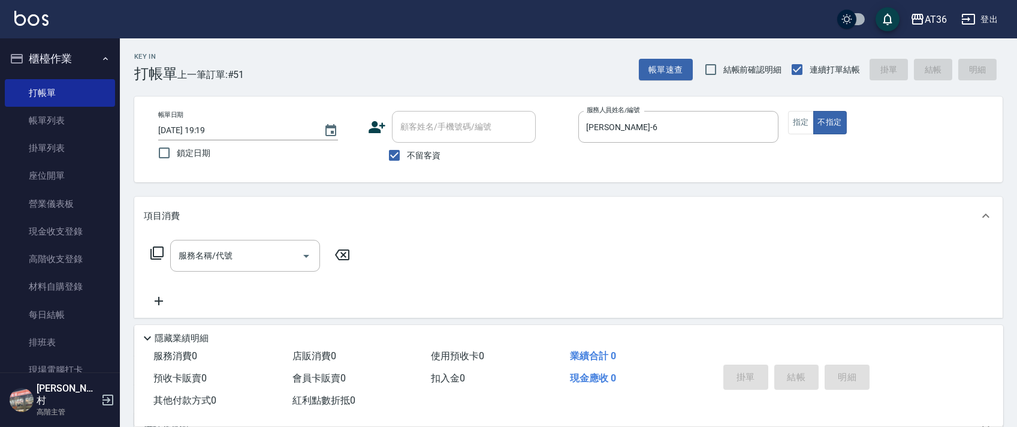
click at [156, 255] on icon at bounding box center [157, 253] width 14 height 14
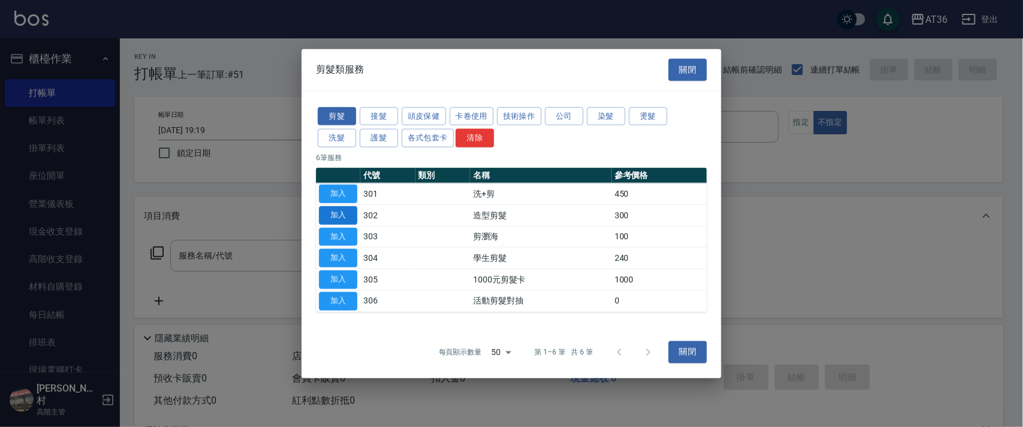
click at [339, 215] on button "加入" at bounding box center [338, 215] width 38 height 19
type input "造型剪髮(302)"
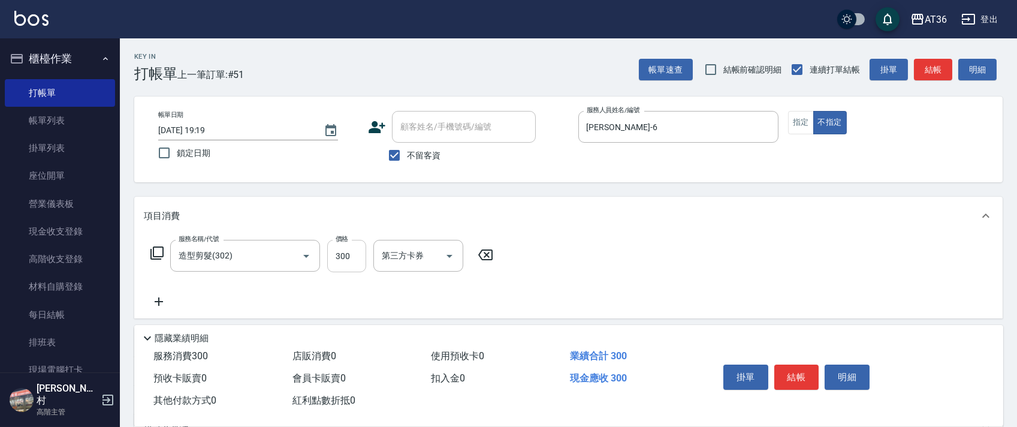
click at [334, 261] on input "300" at bounding box center [346, 256] width 39 height 32
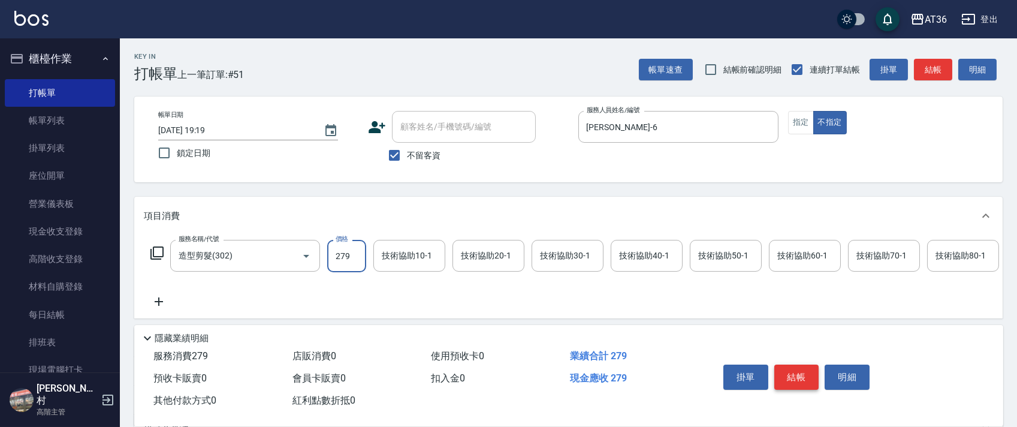
type input "279"
drag, startPoint x: 794, startPoint y: 372, endPoint x: 789, endPoint y: 351, distance: 22.2
click at [794, 370] on button "結帳" at bounding box center [796, 376] width 45 height 25
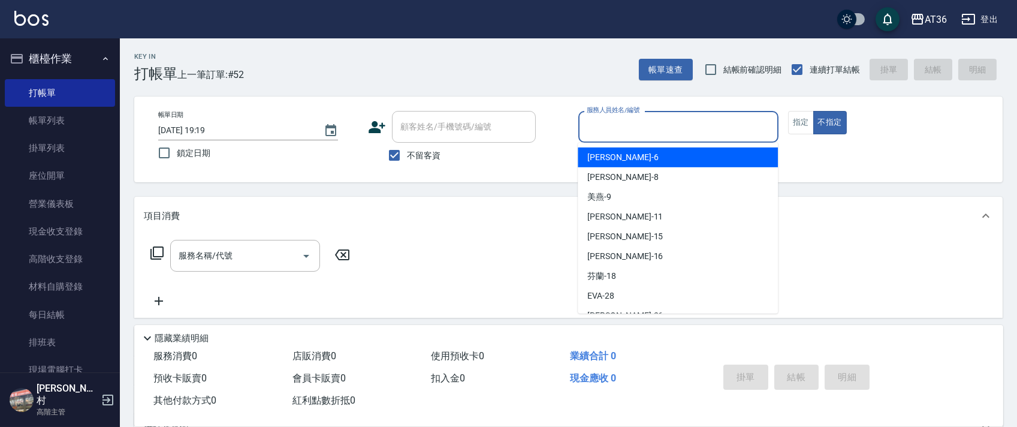
click at [603, 125] on input "服務人員姓名/編號" at bounding box center [678, 126] width 189 height 21
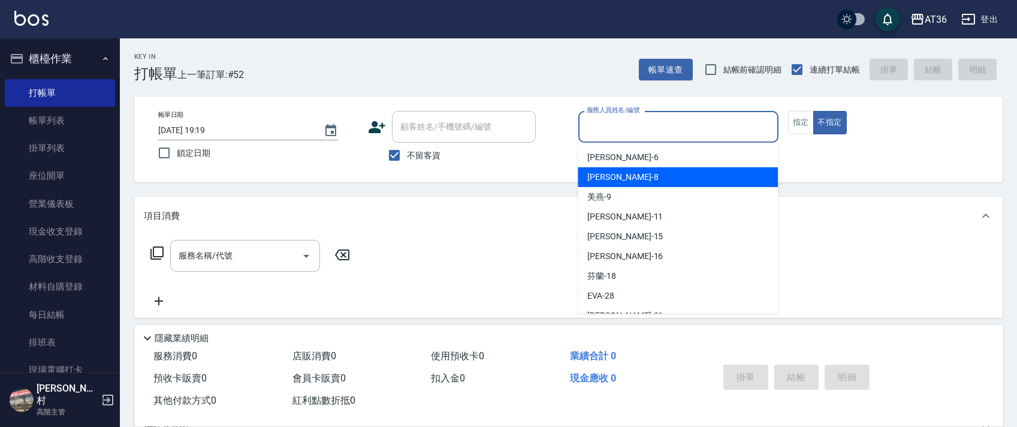
click at [599, 175] on span "[PERSON_NAME] -8" at bounding box center [622, 177] width 71 height 13
type input "[PERSON_NAME]-8"
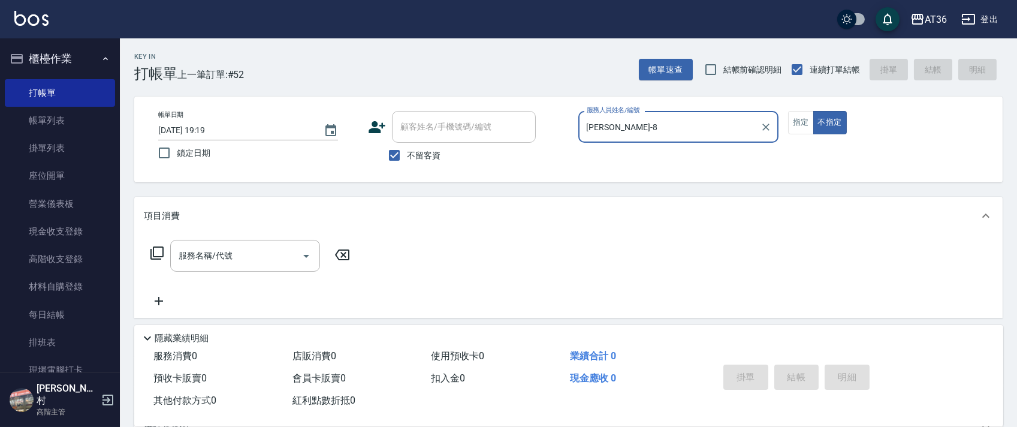
click at [156, 252] on icon at bounding box center [157, 253] width 14 height 14
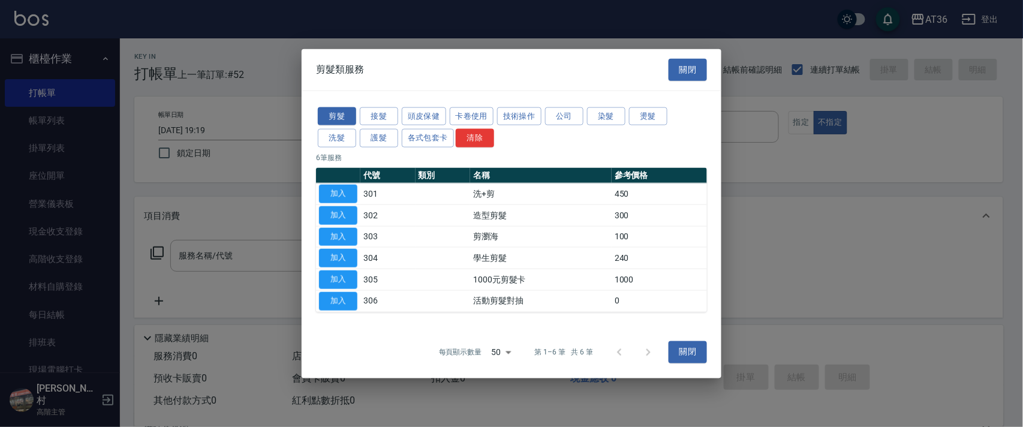
drag, startPoint x: 337, startPoint y: 216, endPoint x: 379, endPoint y: 308, distance: 100.9
click at [337, 216] on button "加入" at bounding box center [338, 215] width 38 height 19
type input "造型剪髮(302)"
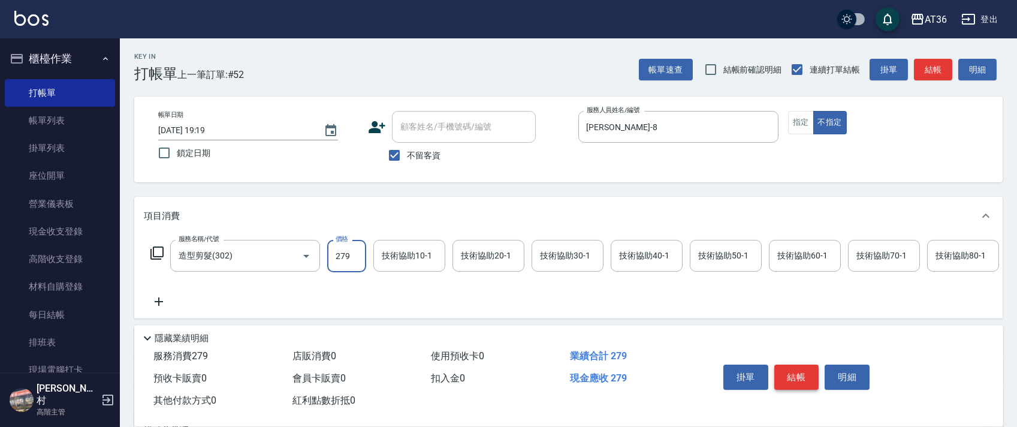
type input "279"
drag, startPoint x: 783, startPoint y: 367, endPoint x: 782, endPoint y: 360, distance: 7.2
click at [783, 367] on button "結帳" at bounding box center [796, 376] width 45 height 25
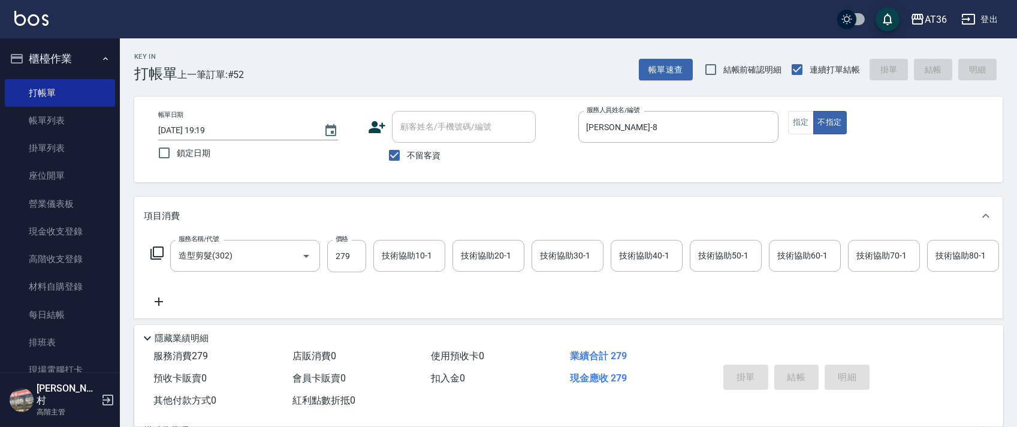
type input "2025/10/10 19:20"
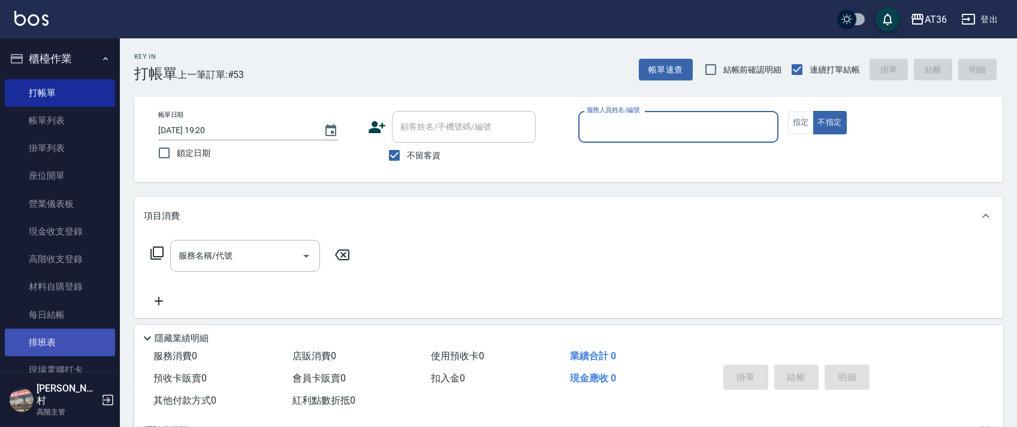
click at [43, 339] on link "排班表" at bounding box center [60, 342] width 110 height 28
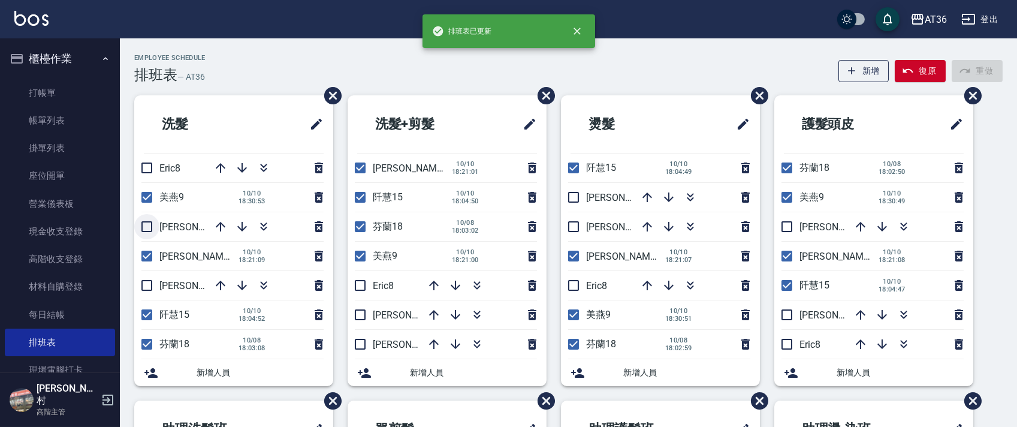
click at [141, 224] on input "checkbox" at bounding box center [146, 226] width 25 height 25
checkbox input "true"
click at [362, 312] on input "checkbox" at bounding box center [360, 314] width 25 height 25
checkbox input "true"
click at [572, 200] on input "checkbox" at bounding box center [573, 197] width 25 height 25
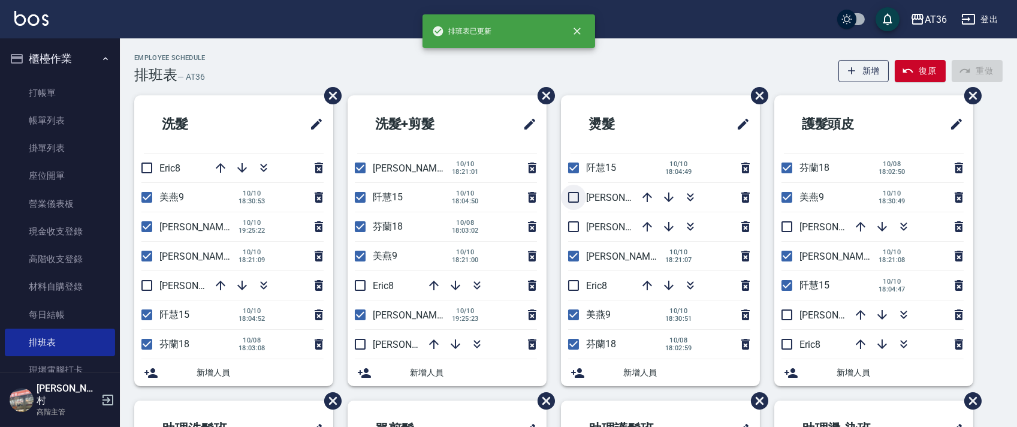
checkbox input "true"
click at [785, 318] on input "checkbox" at bounding box center [786, 314] width 25 height 25
checkbox input "true"
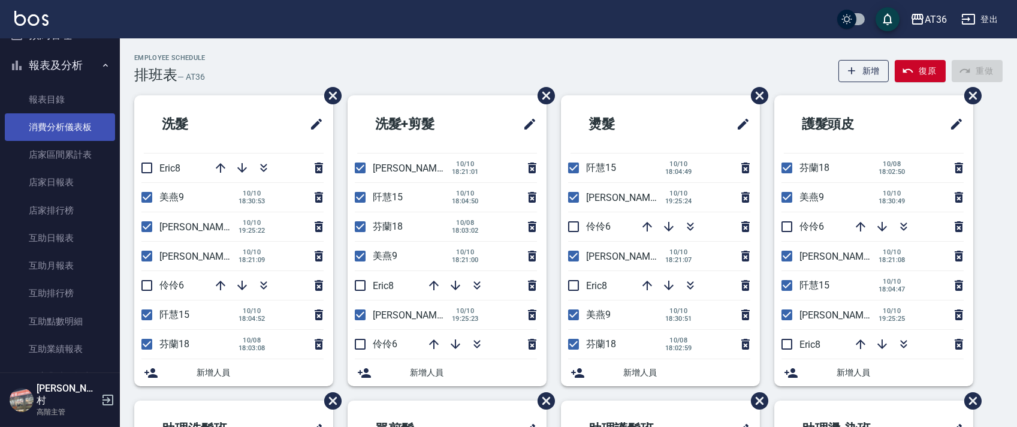
scroll to position [399, 0]
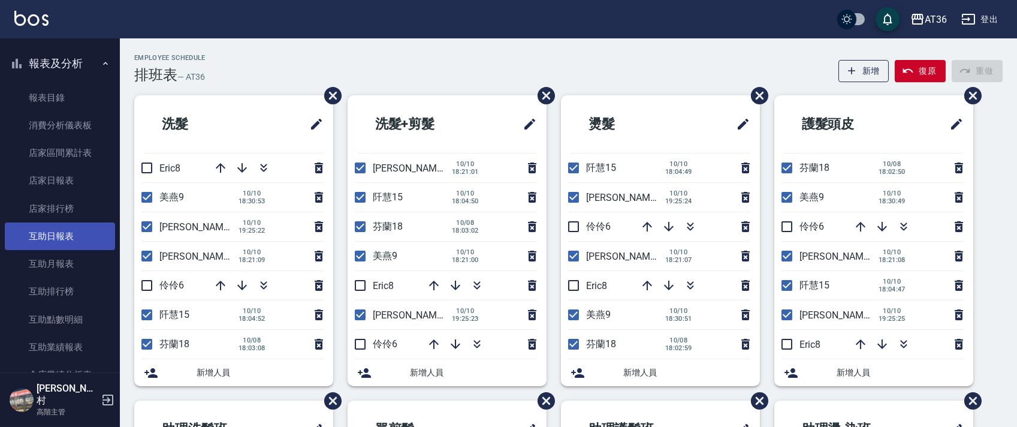
click at [74, 239] on link "互助日報表" at bounding box center [60, 236] width 110 height 28
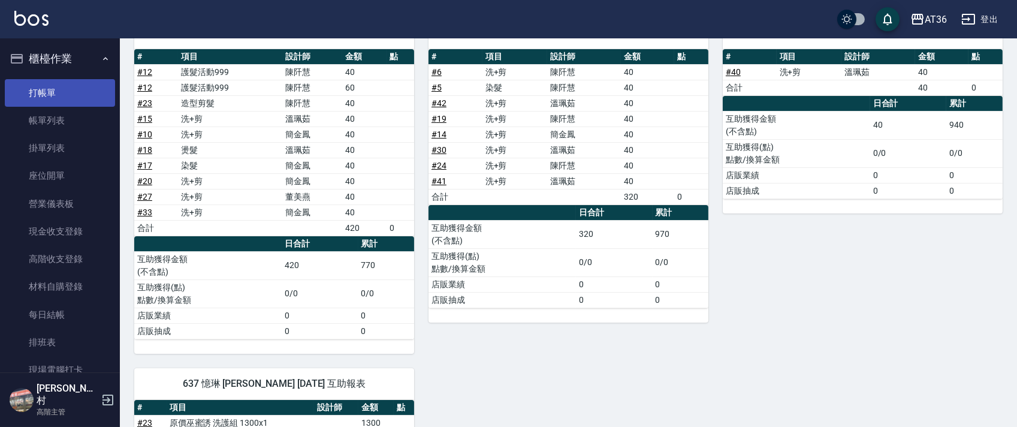
click at [73, 94] on link "打帳單" at bounding box center [60, 93] width 110 height 28
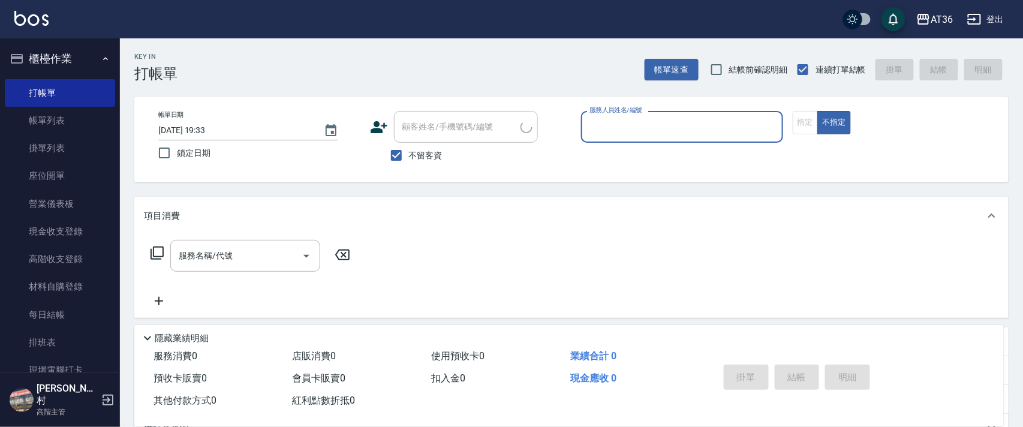
click at [590, 126] on input "服務人員姓名/編號" at bounding box center [681, 126] width 191 height 21
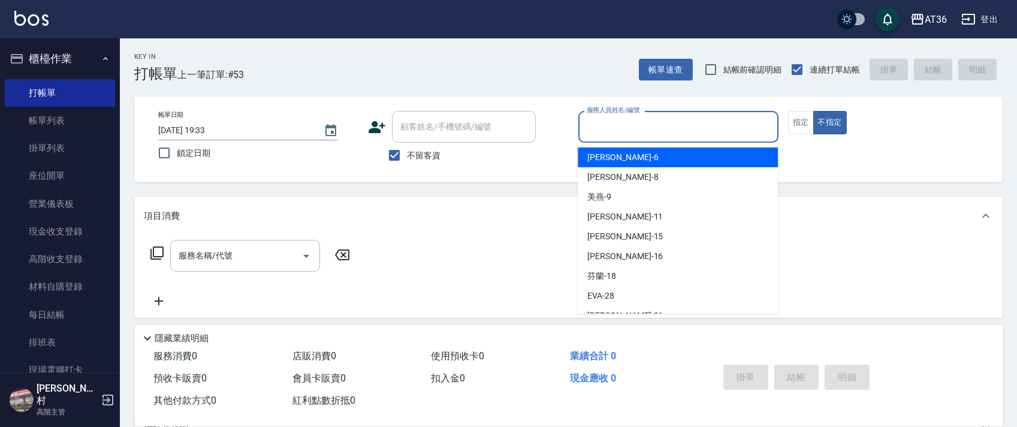
drag, startPoint x: 603, startPoint y: 159, endPoint x: 830, endPoint y: 91, distance: 237.1
click at [609, 155] on span "[PERSON_NAME] -6" at bounding box center [622, 157] width 71 height 13
type input "[PERSON_NAME]-6"
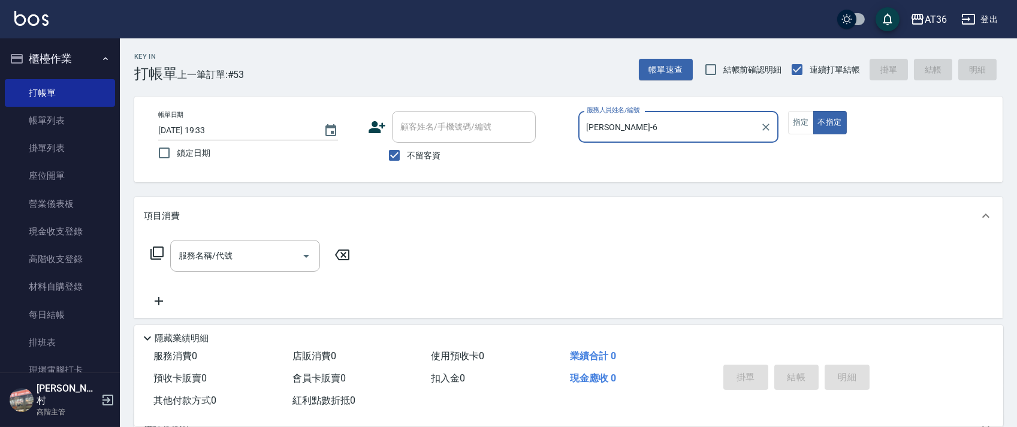
click at [157, 252] on icon at bounding box center [157, 253] width 14 height 14
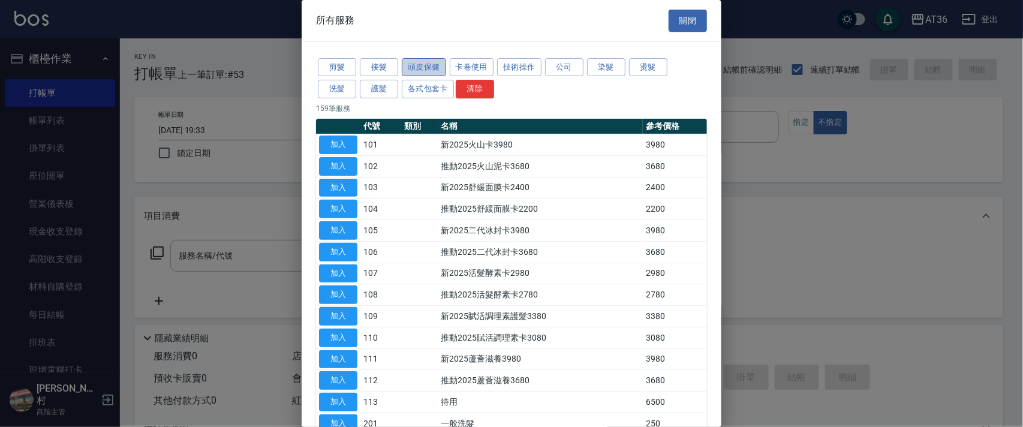
click at [433, 66] on button "頭皮保健" at bounding box center [424, 67] width 44 height 19
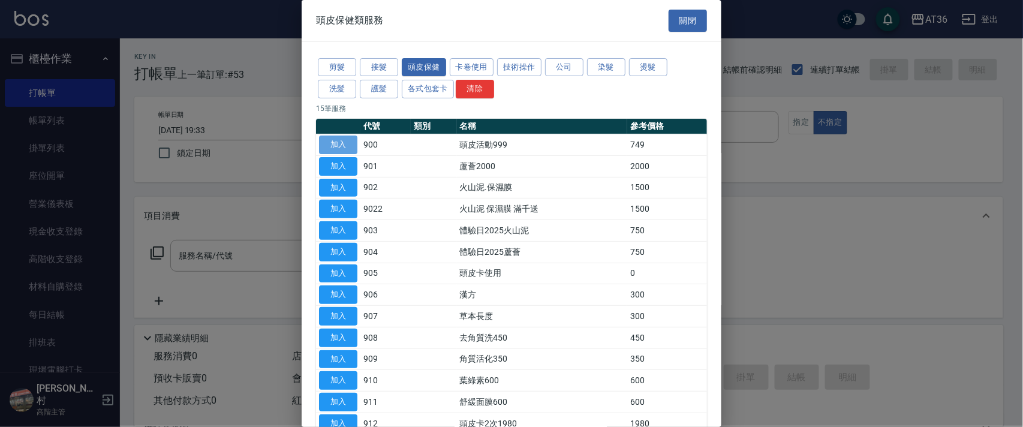
click at [349, 144] on button "加入" at bounding box center [338, 144] width 38 height 19
type input "頭皮活動999(900)"
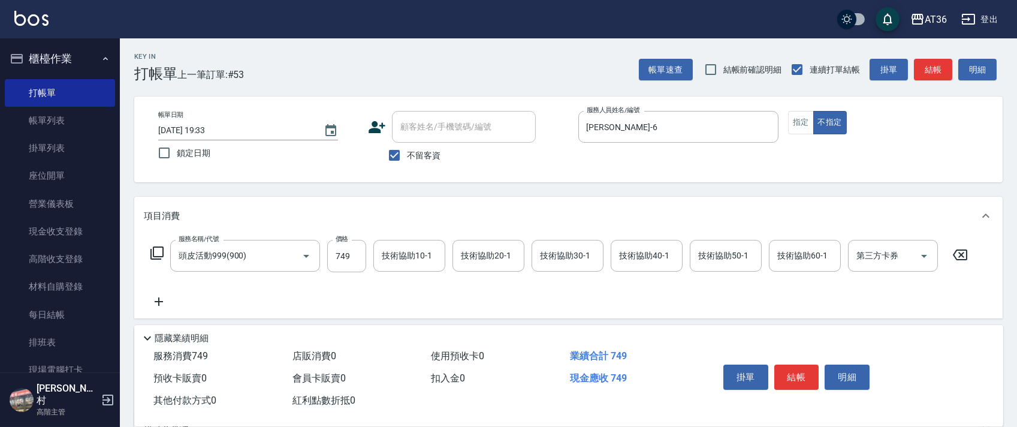
click at [155, 249] on icon at bounding box center [157, 253] width 14 height 14
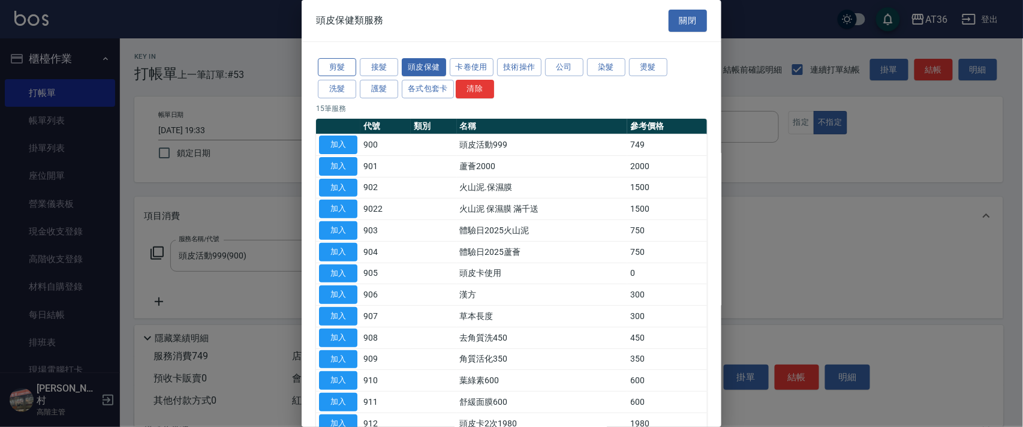
click at [340, 62] on button "剪髮" at bounding box center [337, 67] width 38 height 19
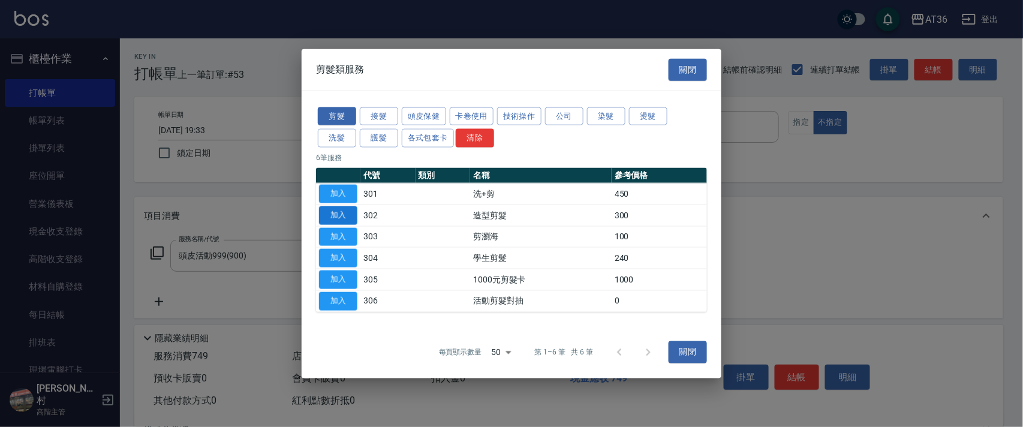
click at [346, 215] on button "加入" at bounding box center [338, 215] width 38 height 19
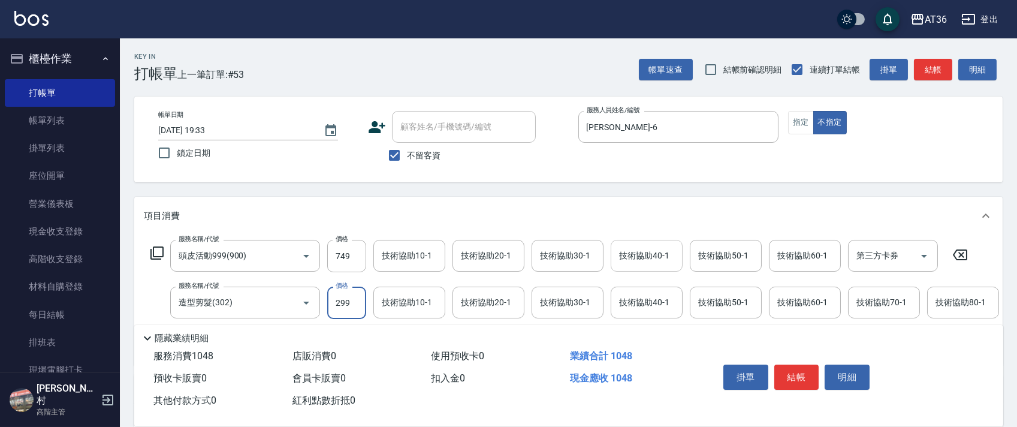
type input "299"
click at [635, 252] on div "技術協助40-1 技術協助40-1" at bounding box center [647, 256] width 72 height 32
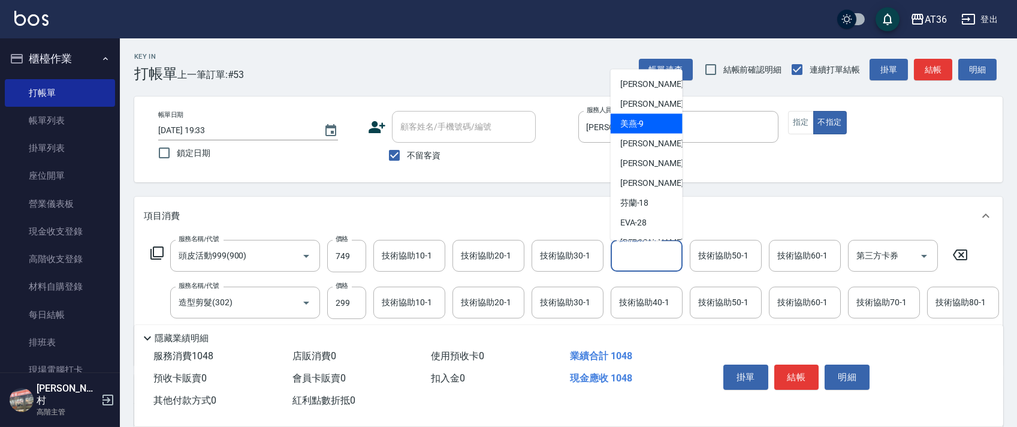
scroll to position [155, 0]
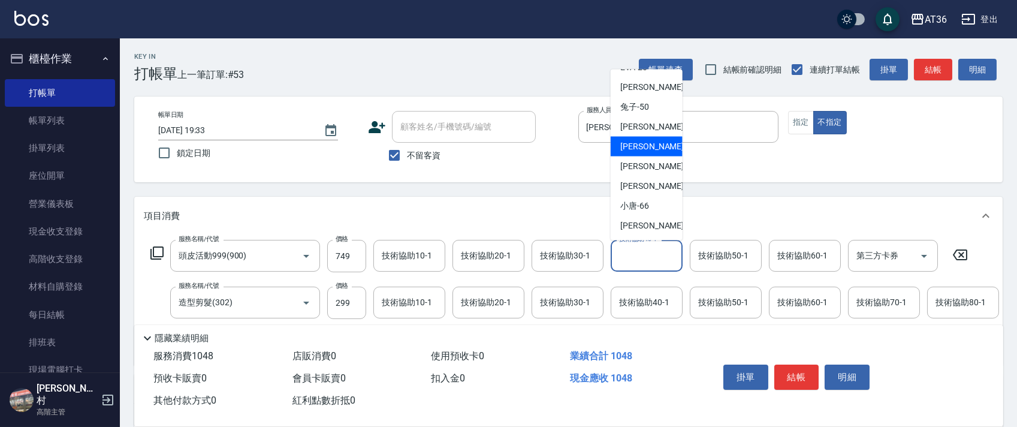
click at [651, 145] on div "[PERSON_NAME] -55" at bounding box center [647, 147] width 72 height 20
type input "[PERSON_NAME]-55"
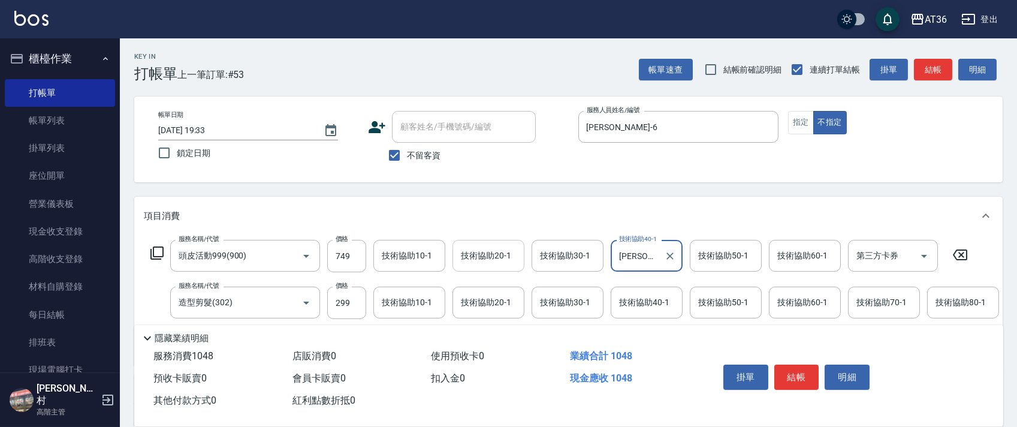
click at [474, 254] on div "技術協助20-1 技術協助20-1" at bounding box center [489, 256] width 72 height 32
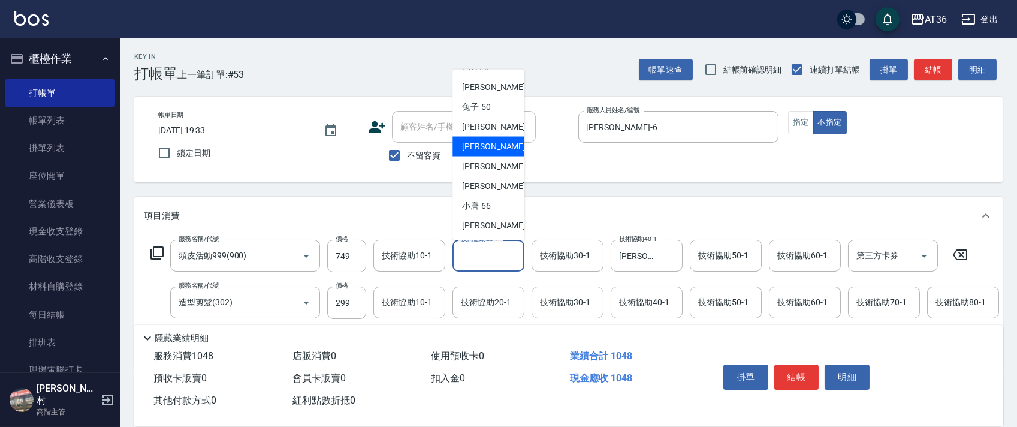
click at [489, 147] on span "[PERSON_NAME] -55" at bounding box center [500, 146] width 76 height 13
type input "[PERSON_NAME]-55"
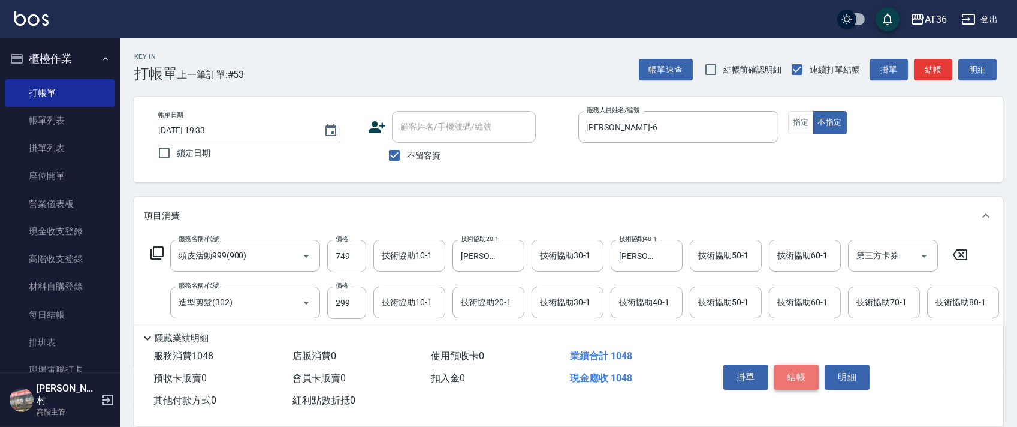
click at [807, 379] on button "結帳" at bounding box center [796, 376] width 45 height 25
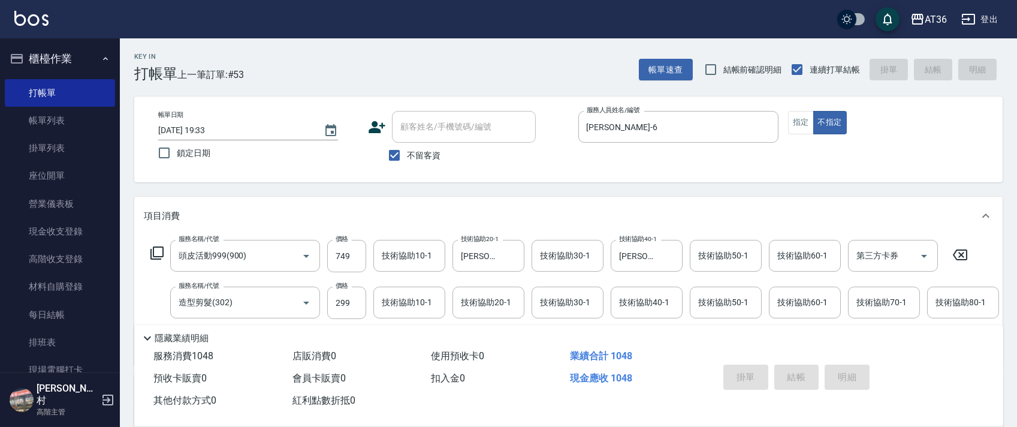
type input "2025/10/10 19:34"
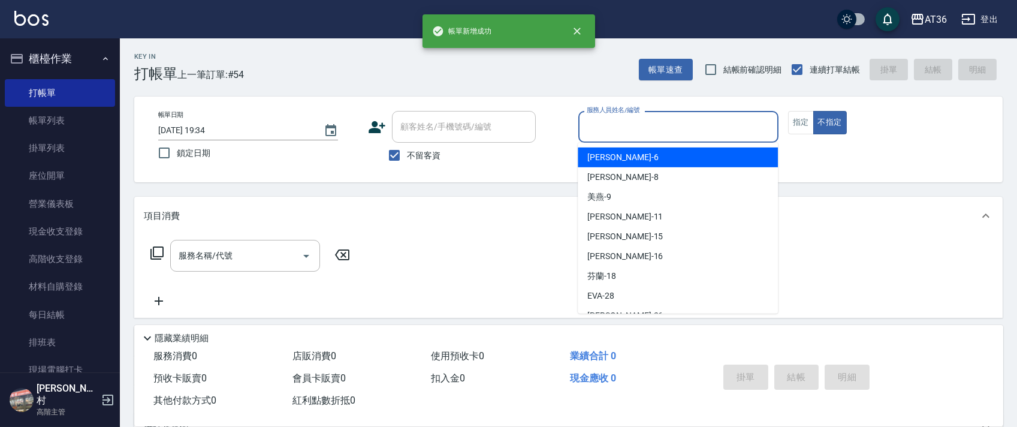
click at [585, 127] on input "服務人員姓名/編號" at bounding box center [678, 126] width 189 height 21
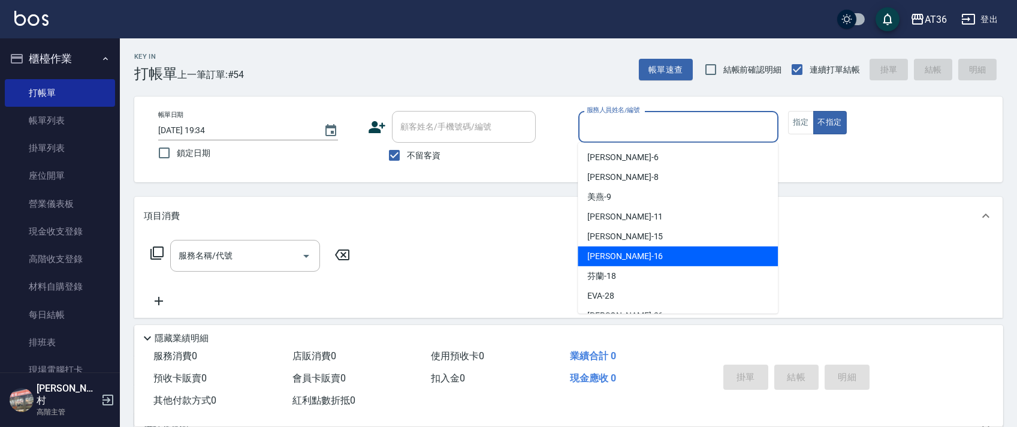
click at [607, 257] on span "[PERSON_NAME] -16" at bounding box center [625, 256] width 76 height 13
type input "[PERSON_NAME]-16"
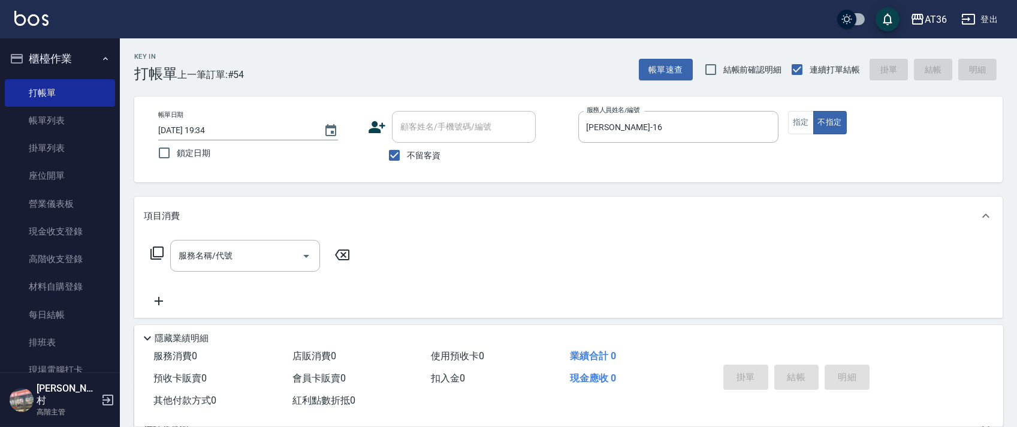
click at [150, 254] on icon at bounding box center [156, 252] width 13 height 13
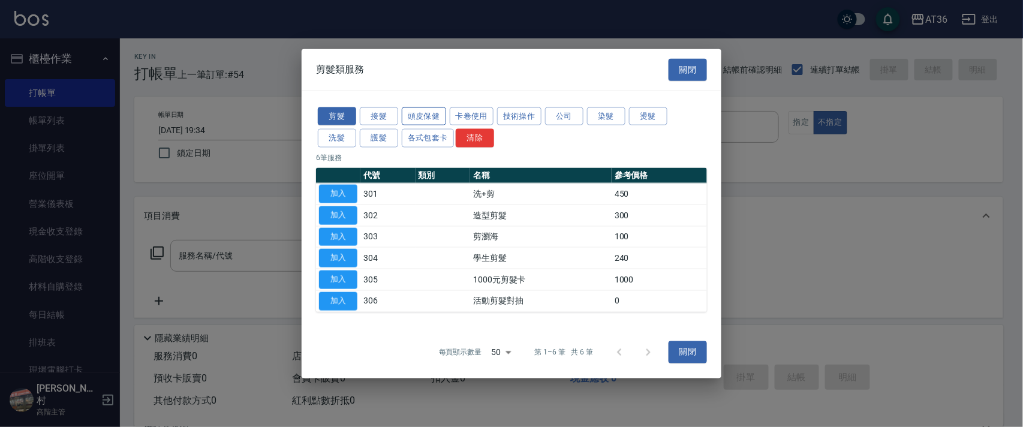
click at [426, 119] on button "頭皮保健" at bounding box center [424, 116] width 44 height 19
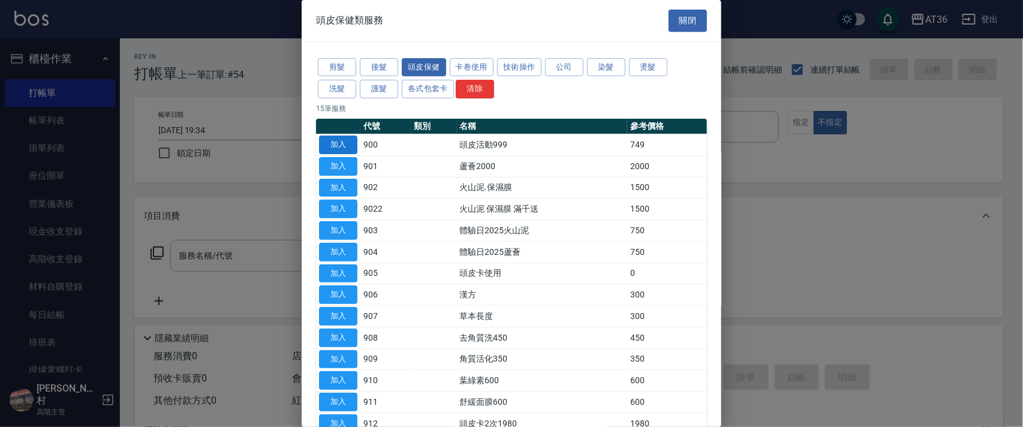
click at [339, 139] on button "加入" at bounding box center [338, 144] width 38 height 19
type input "頭皮活動999(900)"
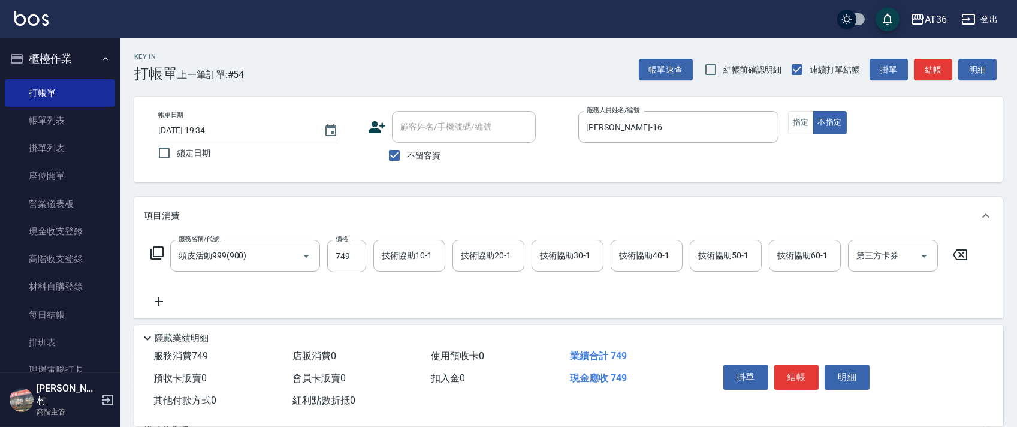
click at [156, 248] on icon at bounding box center [156, 252] width 13 height 13
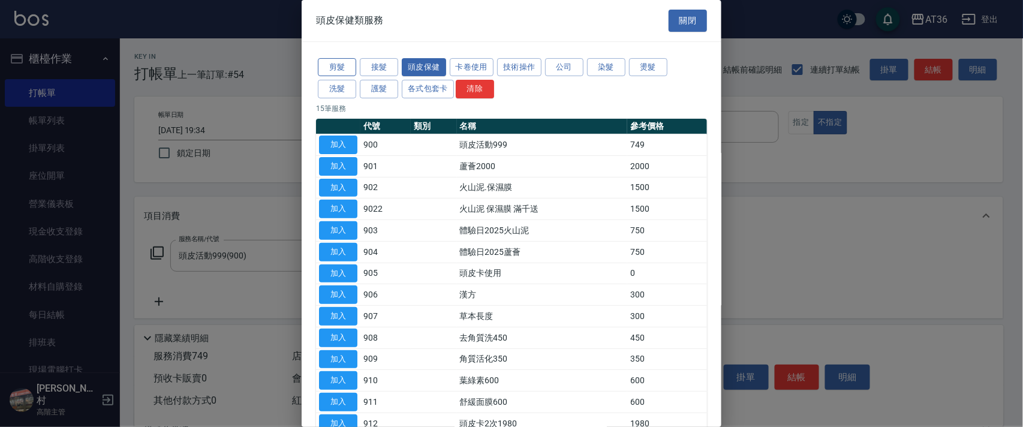
click at [337, 68] on button "剪髮" at bounding box center [337, 67] width 38 height 19
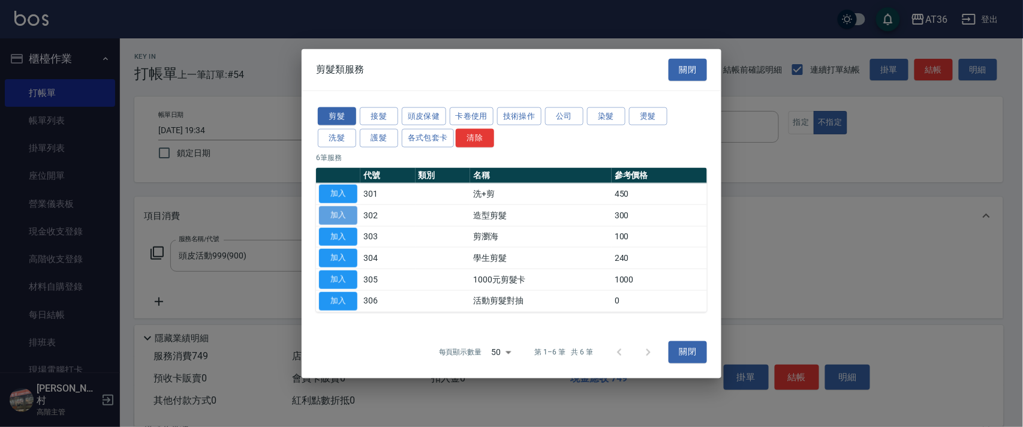
click at [339, 211] on button "加入" at bounding box center [338, 215] width 38 height 19
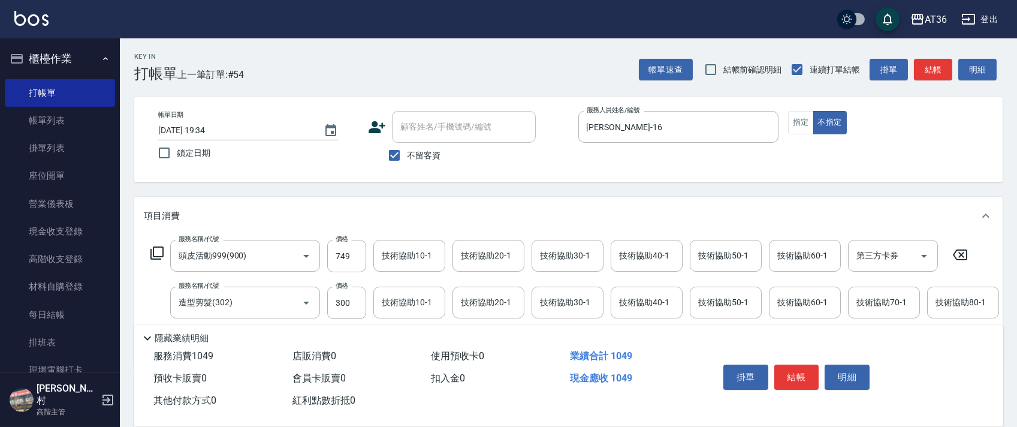
drag, startPoint x: 338, startPoint y: 299, endPoint x: 367, endPoint y: 299, distance: 28.8
click at [339, 299] on input "300" at bounding box center [346, 303] width 39 height 32
type input "299"
click at [630, 258] on div "技術協助40-1 技術協助40-1" at bounding box center [647, 256] width 72 height 32
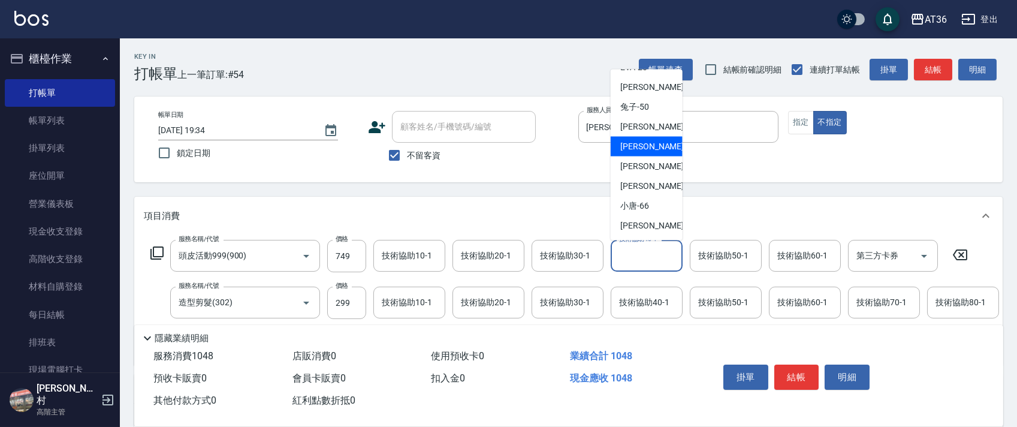
click at [650, 143] on div "[PERSON_NAME] -55" at bounding box center [647, 147] width 72 height 20
type input "[PERSON_NAME]-55"
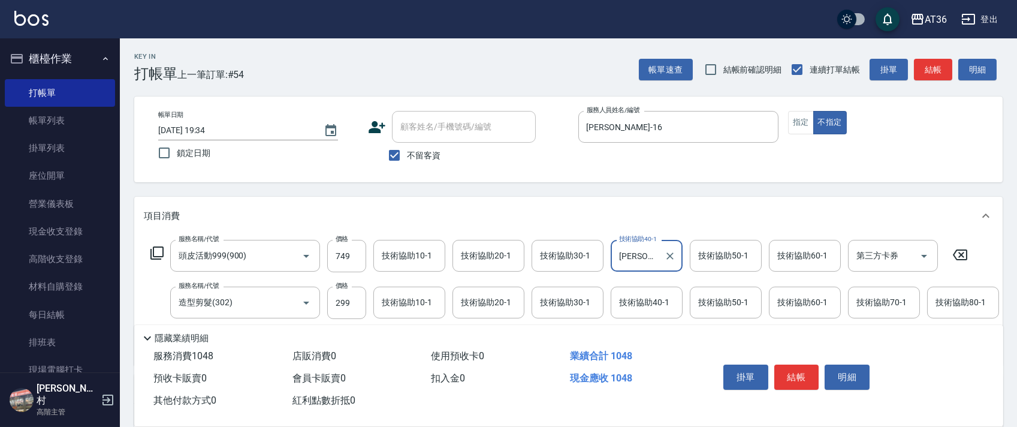
click at [467, 252] on div "技術協助20-1 技術協助20-1" at bounding box center [489, 256] width 72 height 32
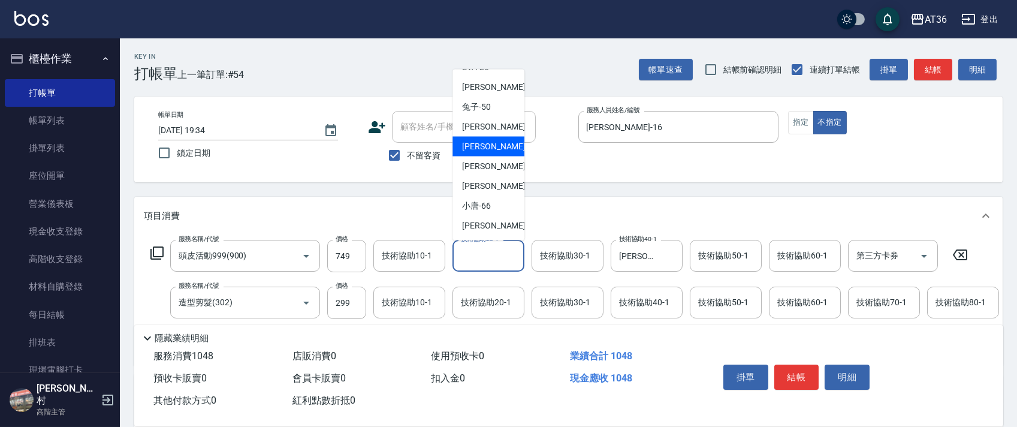
click at [481, 145] on span "[PERSON_NAME] -55" at bounding box center [500, 146] width 76 height 13
type input "[PERSON_NAME]-55"
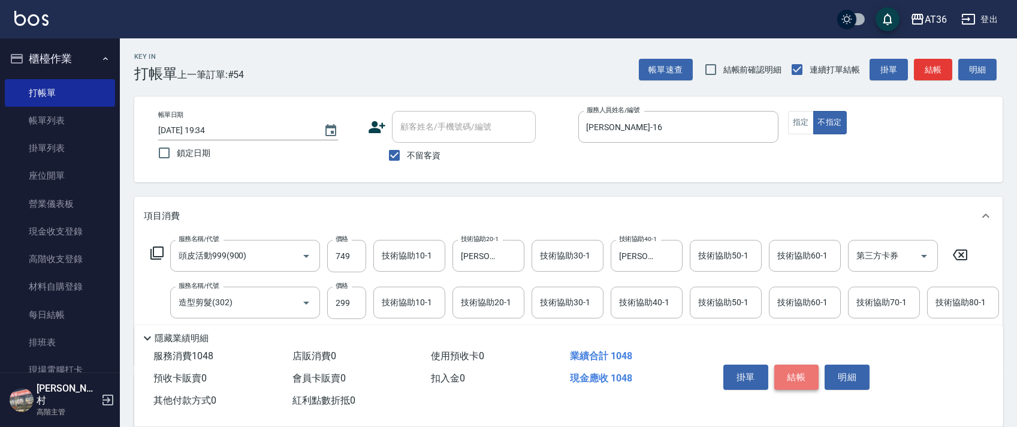
click at [798, 376] on button "結帳" at bounding box center [796, 376] width 45 height 25
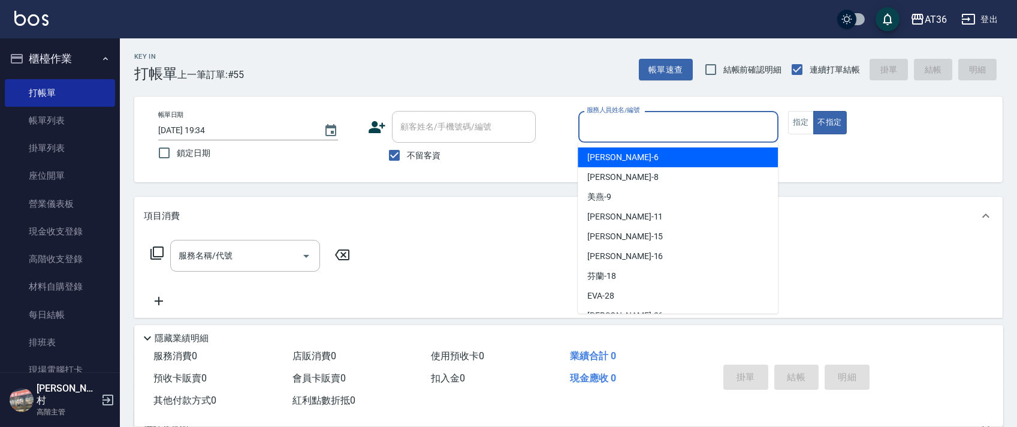
click at [584, 119] on input "服務人員姓名/編號" at bounding box center [678, 126] width 189 height 21
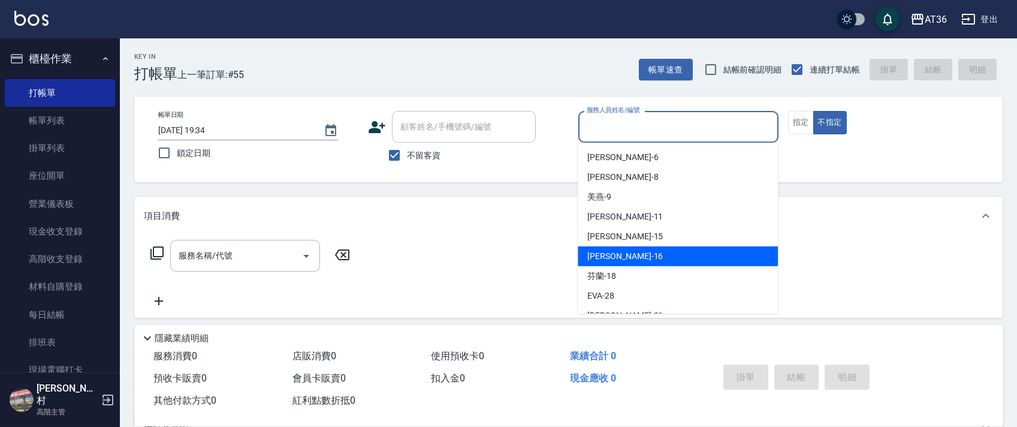
click at [615, 257] on span "[PERSON_NAME] -16" at bounding box center [625, 256] width 76 height 13
type input "[PERSON_NAME]-16"
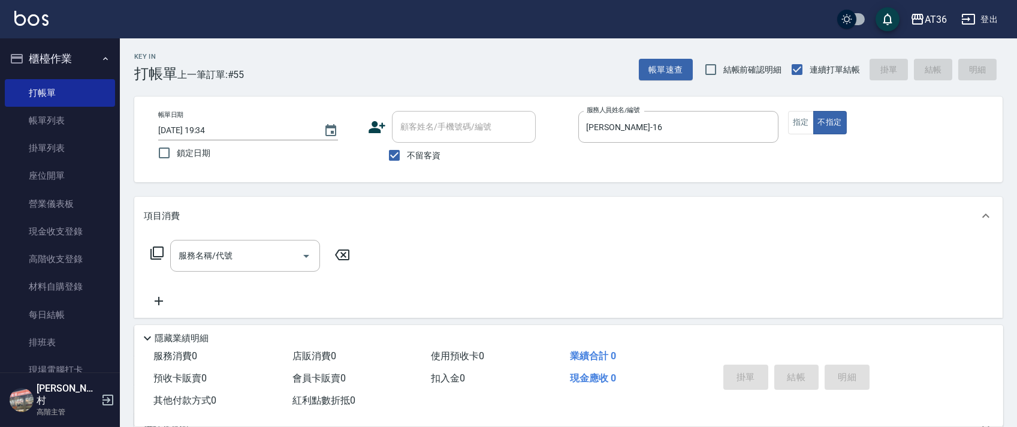
click at [158, 254] on icon at bounding box center [157, 253] width 14 height 14
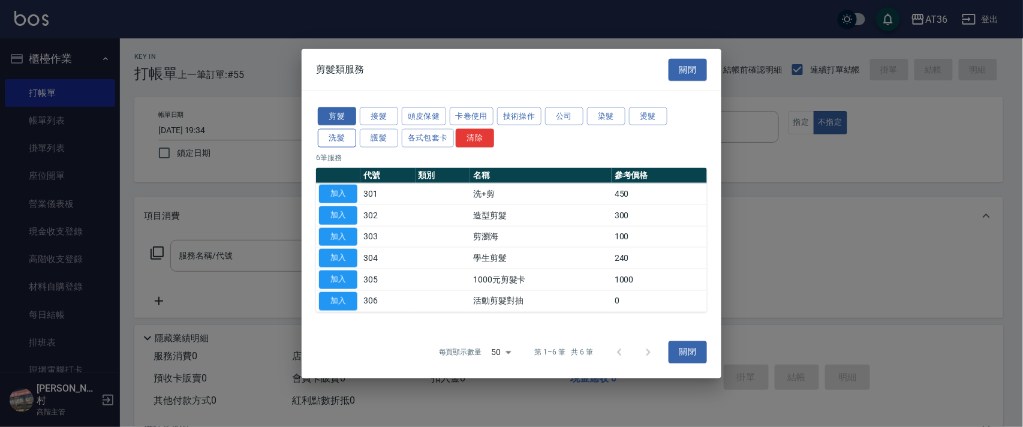
click at [345, 138] on button "洗髮" at bounding box center [337, 138] width 38 height 19
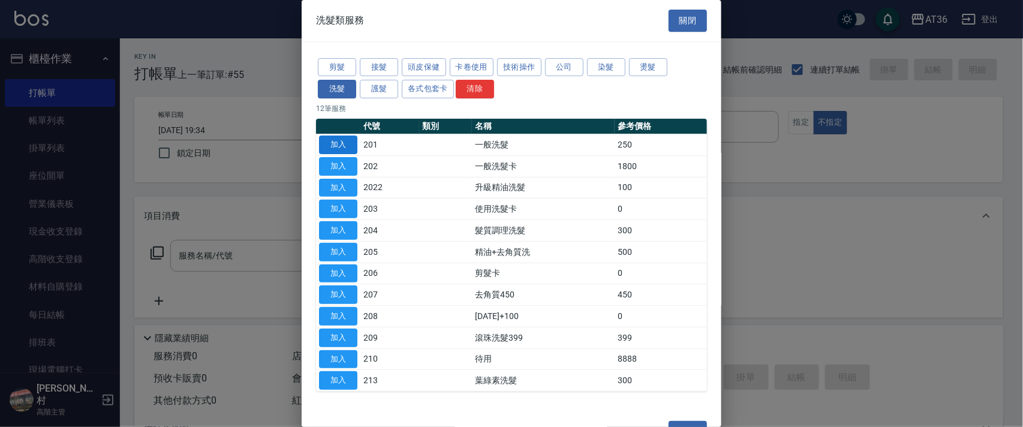
click at [340, 146] on button "加入" at bounding box center [338, 144] width 38 height 19
type input "一般洗髮(201)"
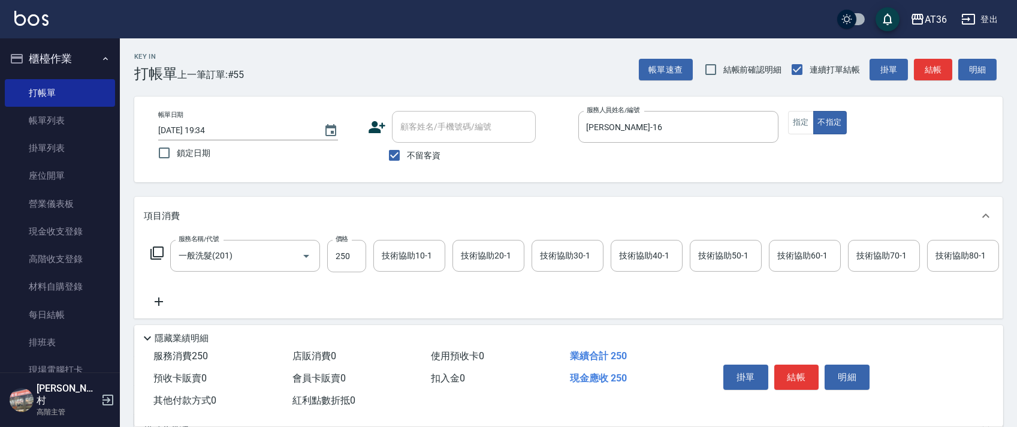
drag, startPoint x: 807, startPoint y: 381, endPoint x: 797, endPoint y: 351, distance: 32.2
click at [807, 379] on button "結帳" at bounding box center [796, 376] width 45 height 25
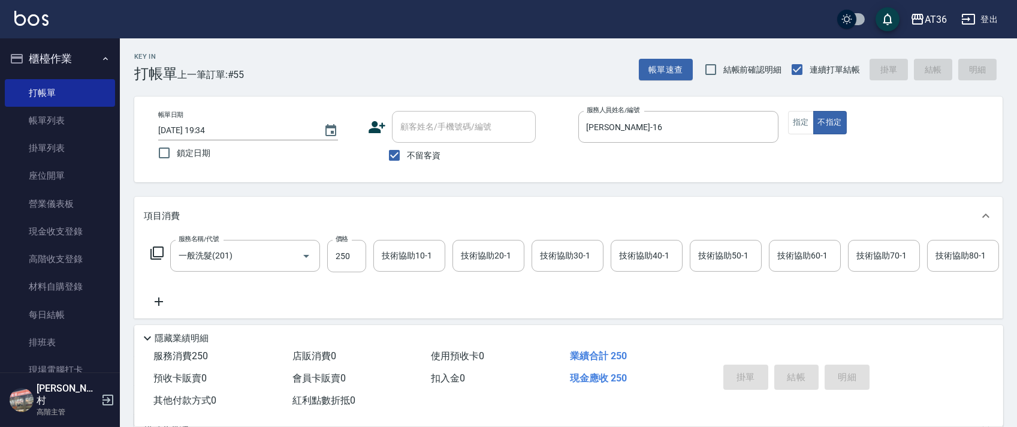
type input "2025/10/10 19:35"
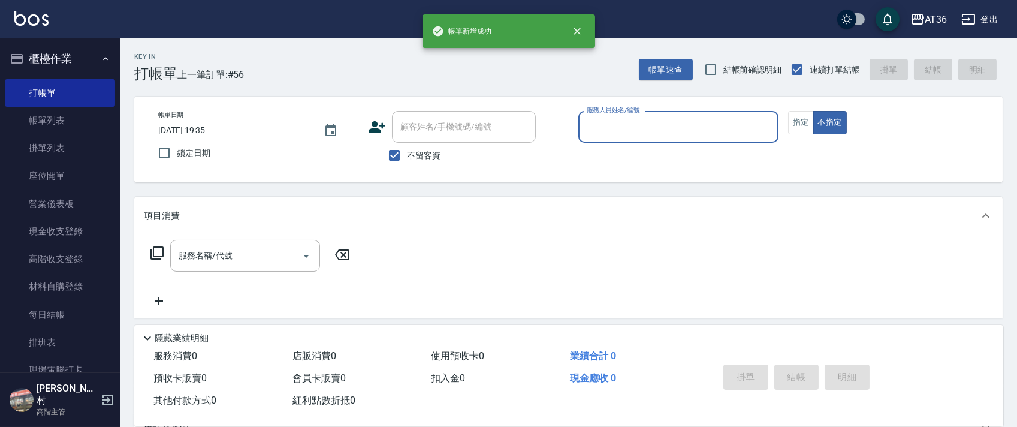
click at [600, 129] on input "服務人員姓名/編號" at bounding box center [678, 126] width 189 height 21
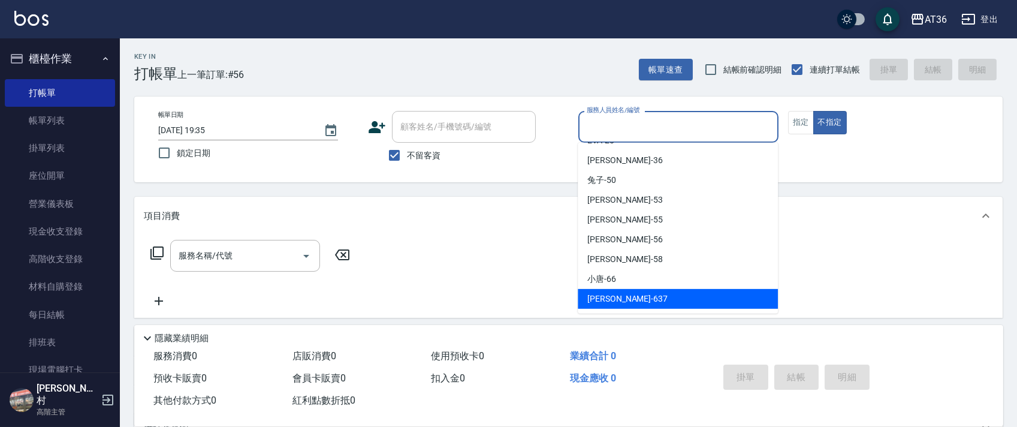
click at [606, 297] on span "憶琳 -637" at bounding box center [627, 299] width 80 height 13
type input "憶琳-637"
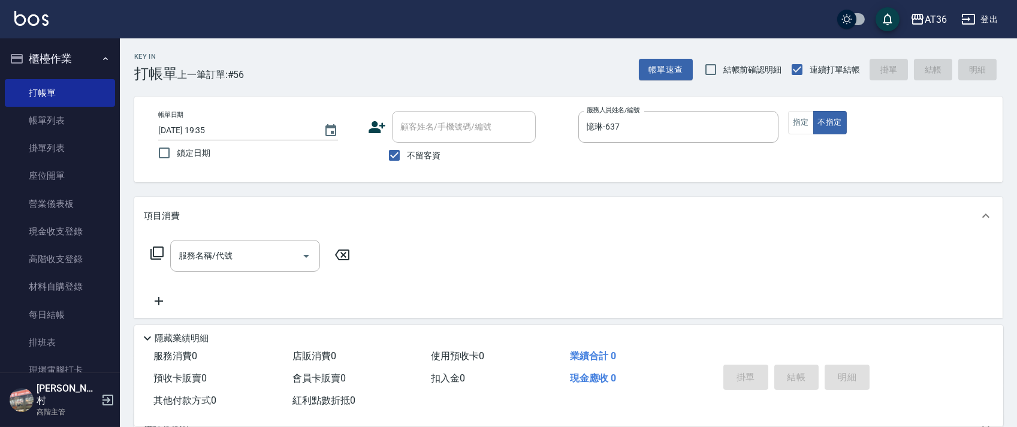
click at [159, 252] on icon at bounding box center [157, 253] width 14 height 14
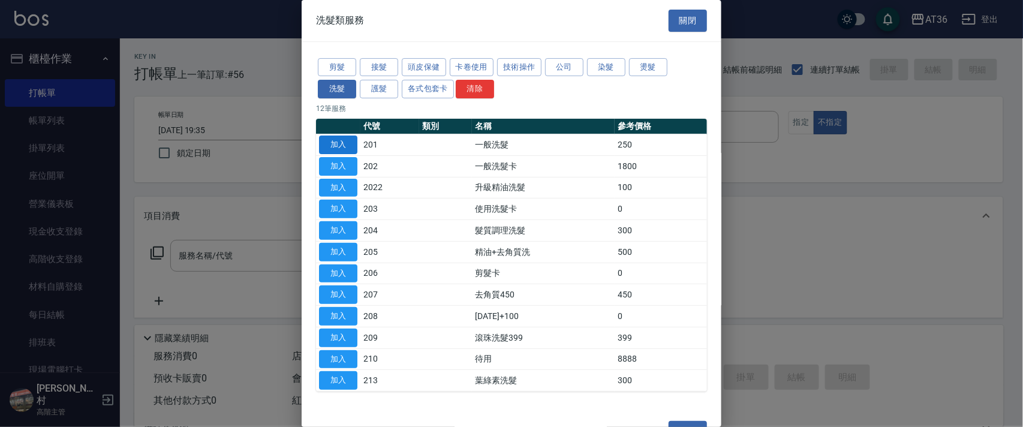
click at [339, 141] on button "加入" at bounding box center [338, 144] width 38 height 19
type input "一般洗髮(201)"
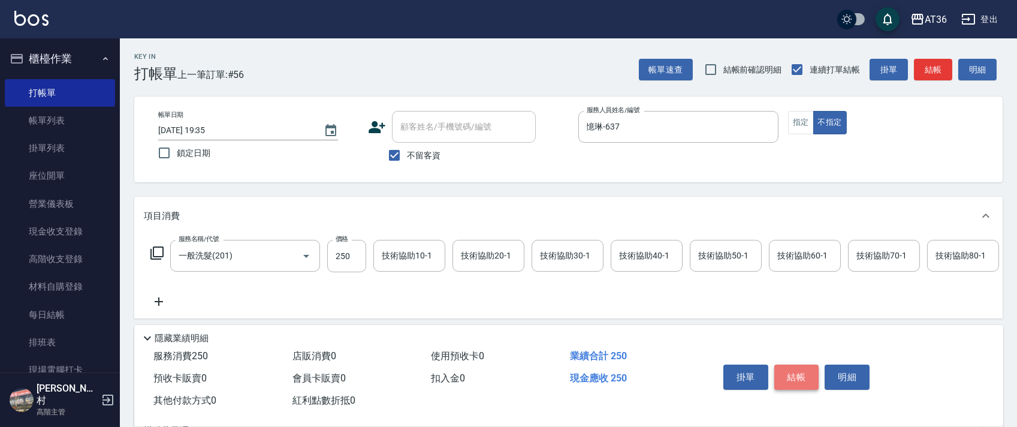
click at [806, 378] on button "結帳" at bounding box center [796, 376] width 45 height 25
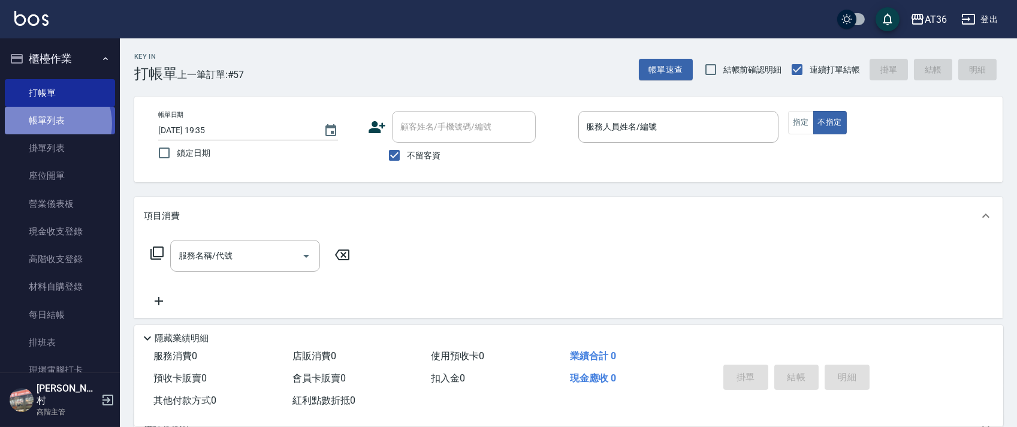
click at [50, 123] on link "帳單列表" at bounding box center [60, 121] width 110 height 28
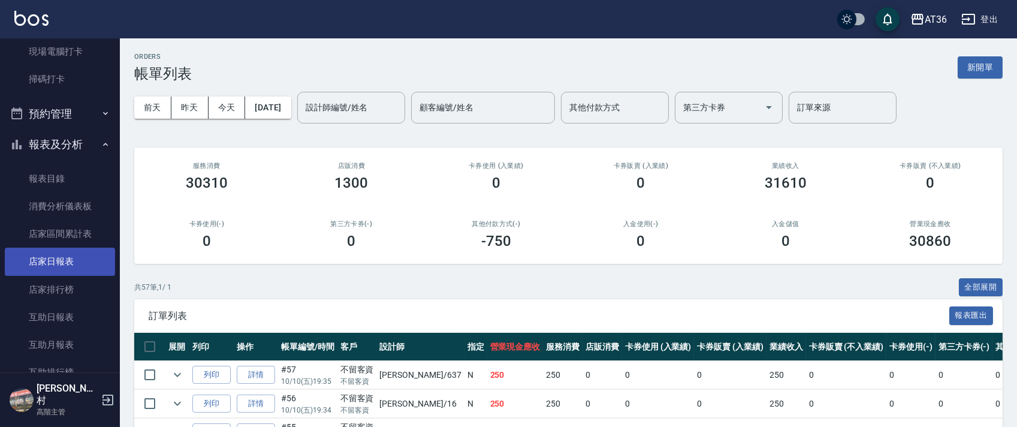
scroll to position [319, 0]
drag, startPoint x: 65, startPoint y: 313, endPoint x: 841, endPoint y: 268, distance: 777.0
click at [65, 312] on link "互助日報表" at bounding box center [60, 316] width 110 height 28
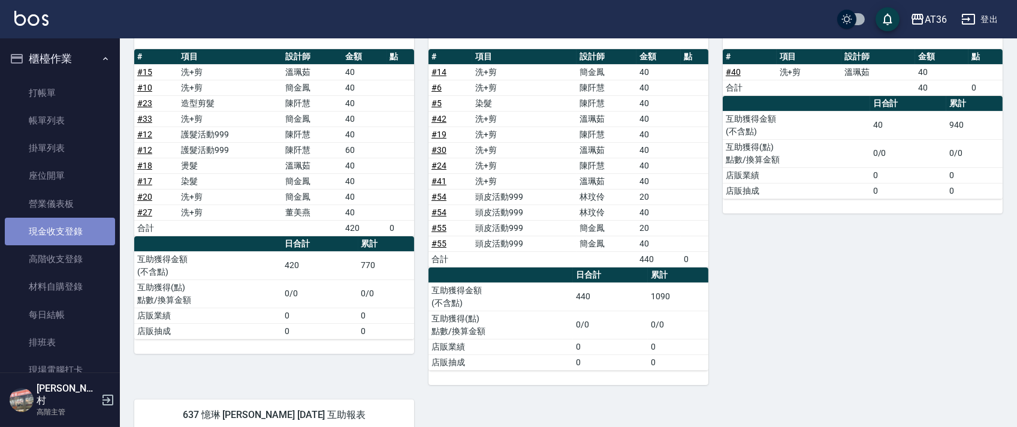
click at [65, 230] on link "現金收支登錄" at bounding box center [60, 232] width 110 height 28
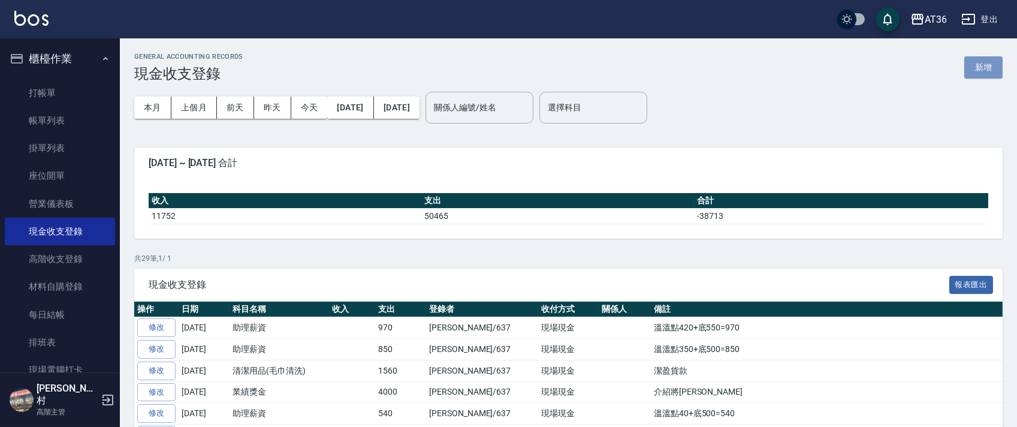
drag, startPoint x: 972, startPoint y: 71, endPoint x: 426, endPoint y: 314, distance: 597.9
click at [972, 70] on button "新增" at bounding box center [983, 67] width 38 height 22
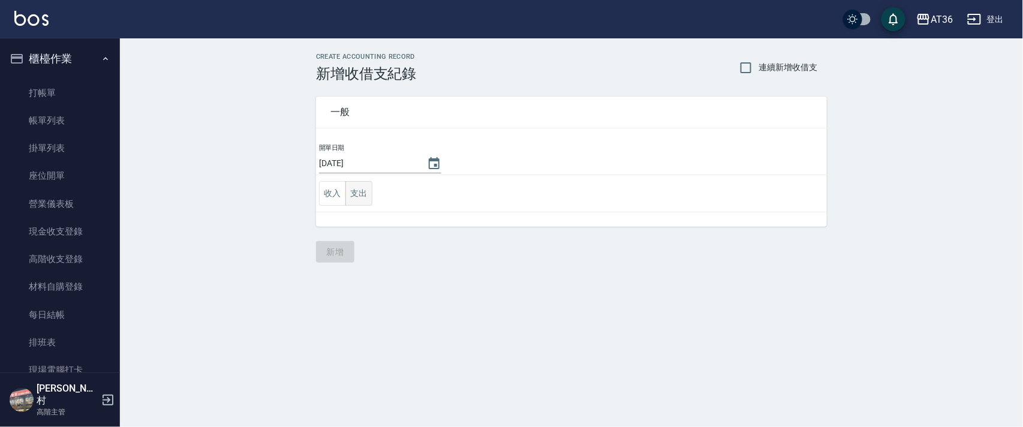
click at [357, 194] on button "支出" at bounding box center [358, 193] width 27 height 25
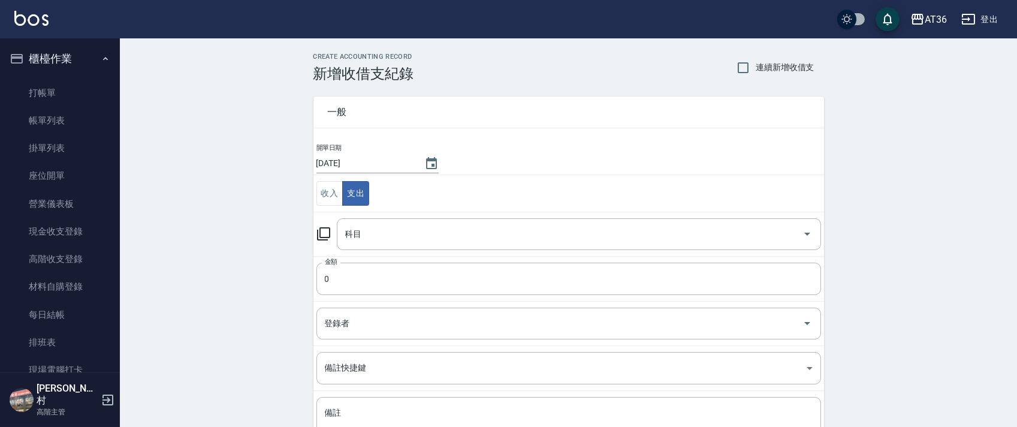
click at [360, 236] on div "科目 科目" at bounding box center [579, 234] width 484 height 32
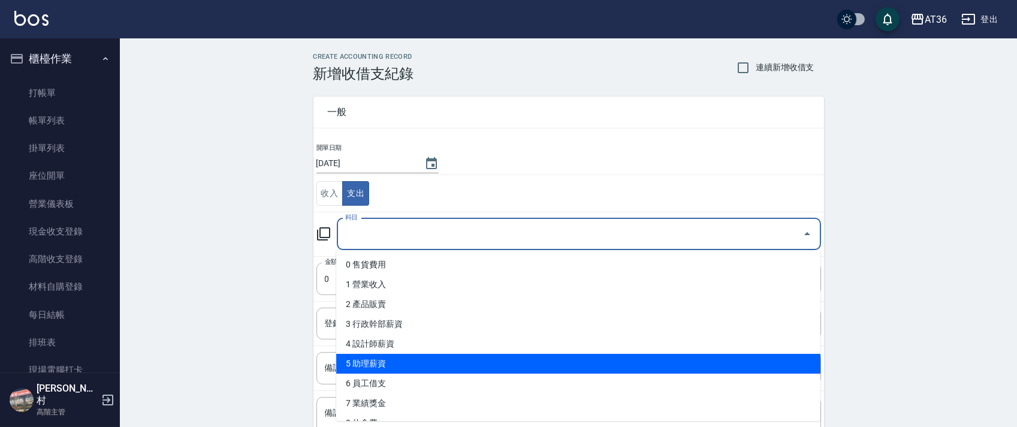
click at [395, 363] on li "5 助理薪資" at bounding box center [578, 364] width 484 height 20
type input "5 助理薪資"
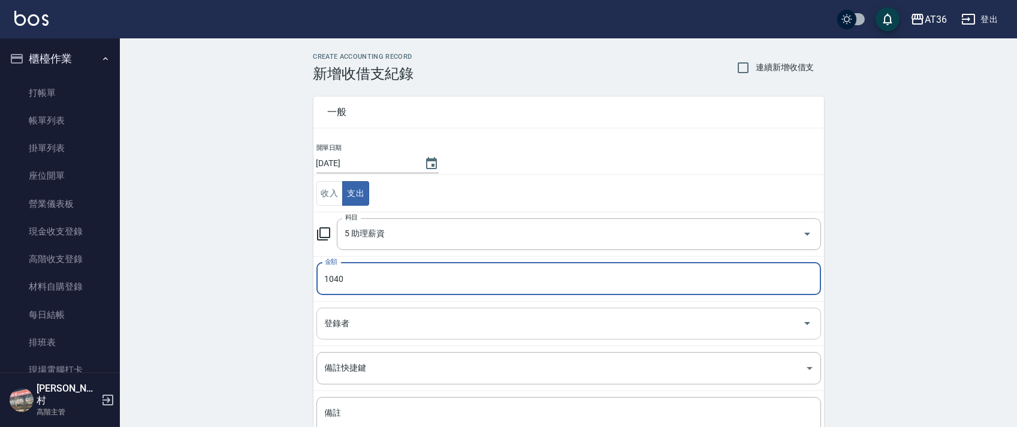
type input "1040"
click at [343, 325] on input "登錄者" at bounding box center [560, 323] width 476 height 21
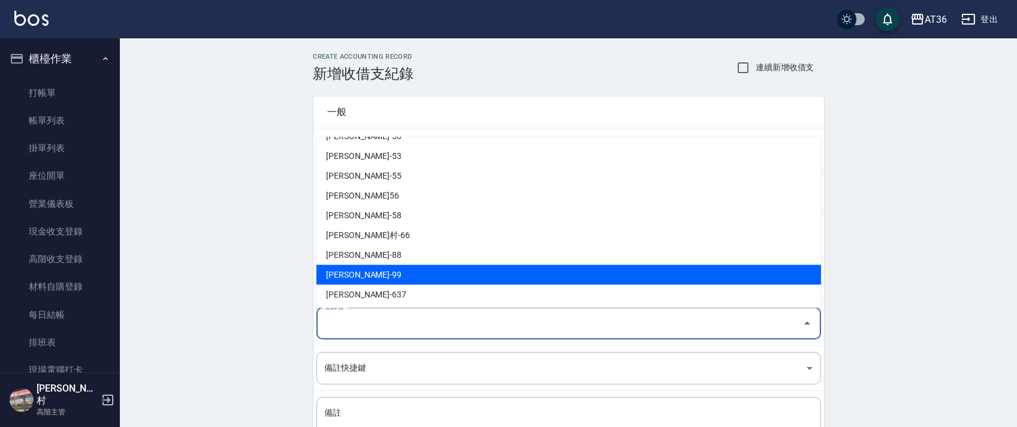
scroll to position [195, 0]
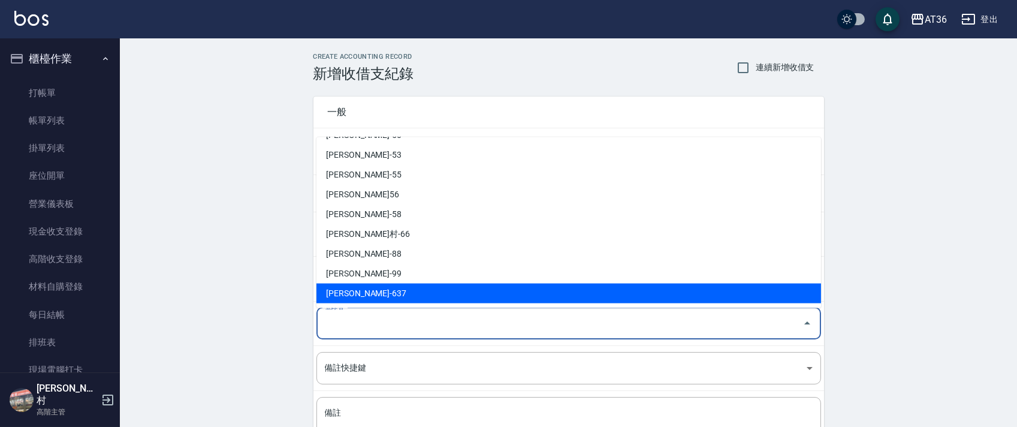
click at [352, 294] on li "蘇憶琳-637" at bounding box center [568, 294] width 505 height 20
type input "蘇憶琳-637"
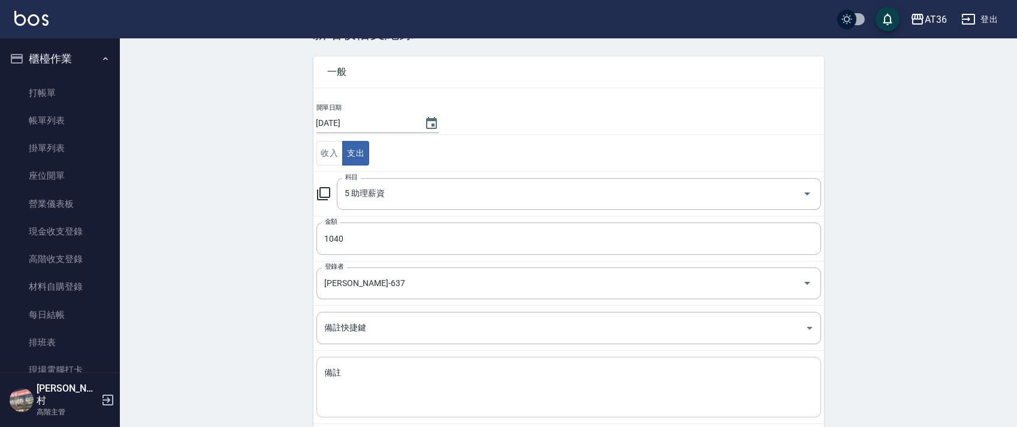
scroll to position [102, 0]
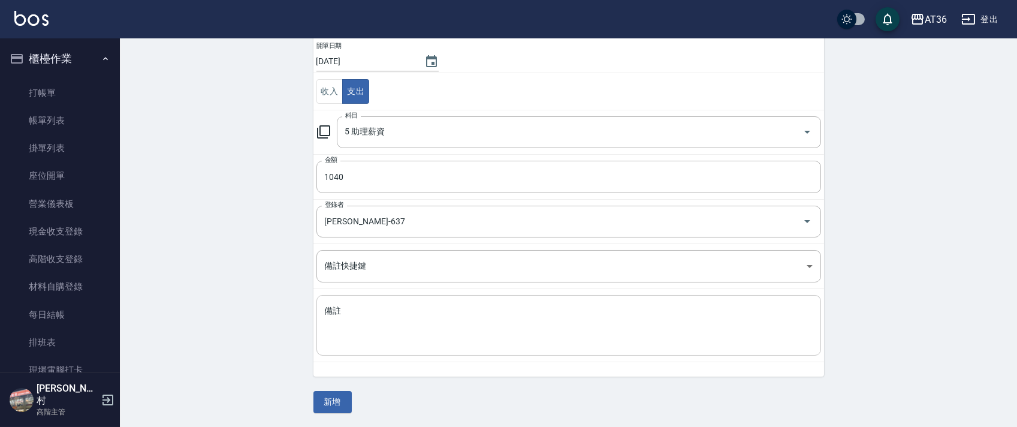
click at [340, 330] on textarea "備註" at bounding box center [569, 325] width 488 height 41
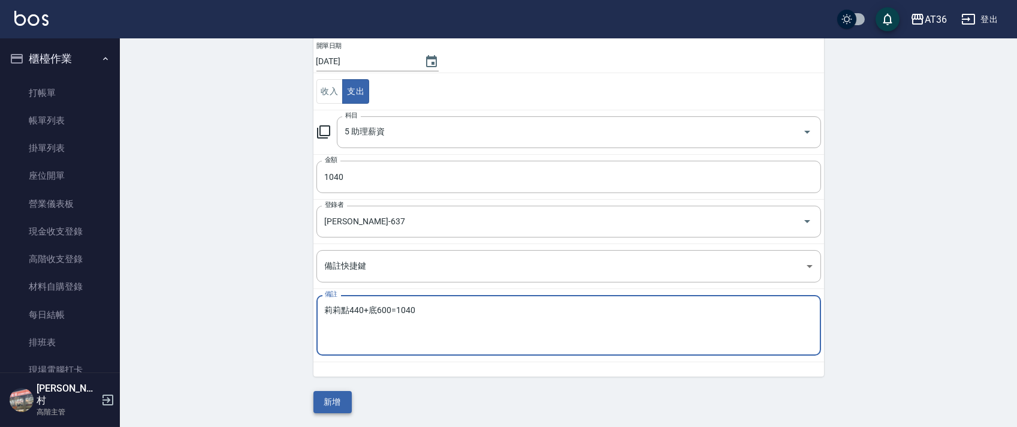
type textarea "莉莉點440+底600=1040"
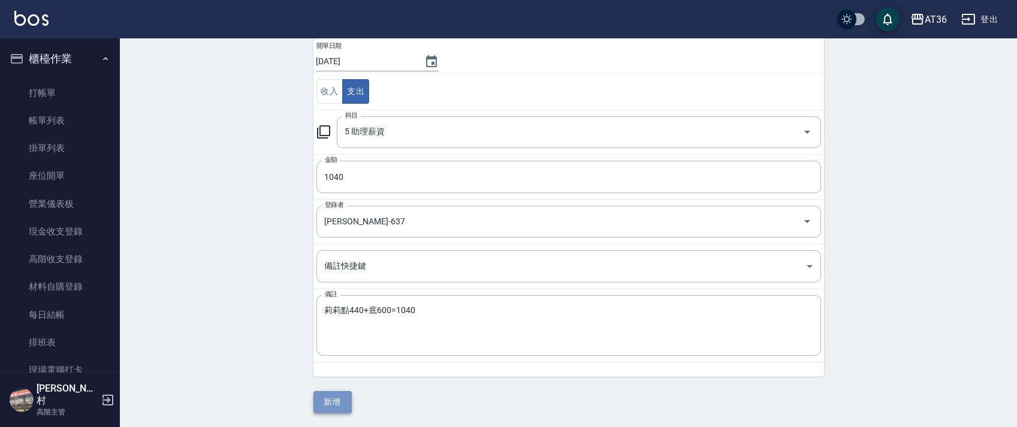
click at [328, 404] on button "新增" at bounding box center [333, 402] width 38 height 22
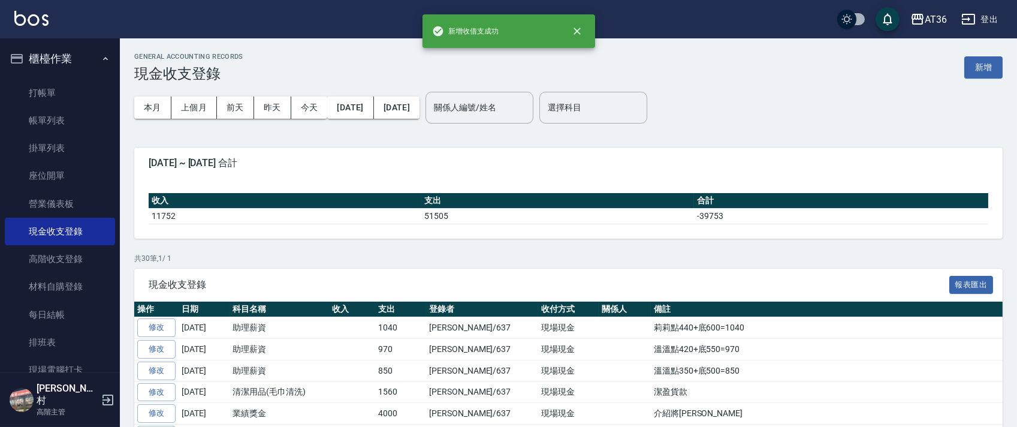
scroll to position [319, 0]
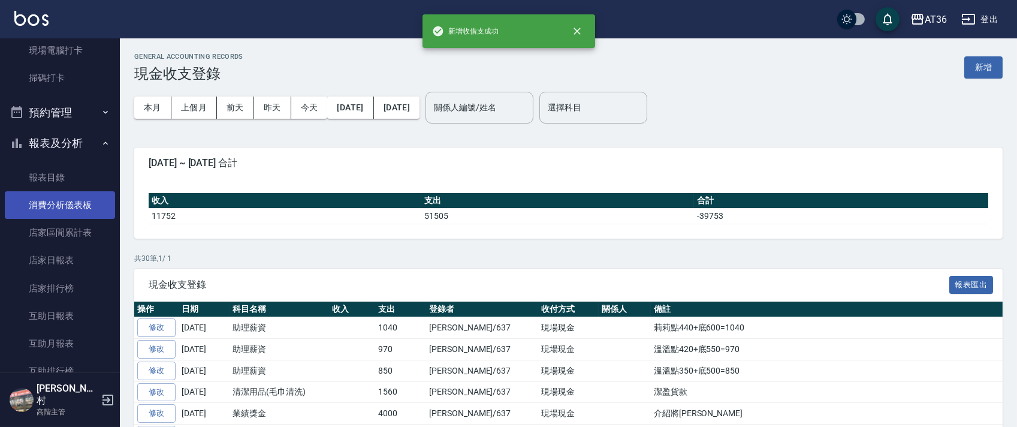
click at [61, 258] on link "店家日報表" at bounding box center [60, 260] width 110 height 28
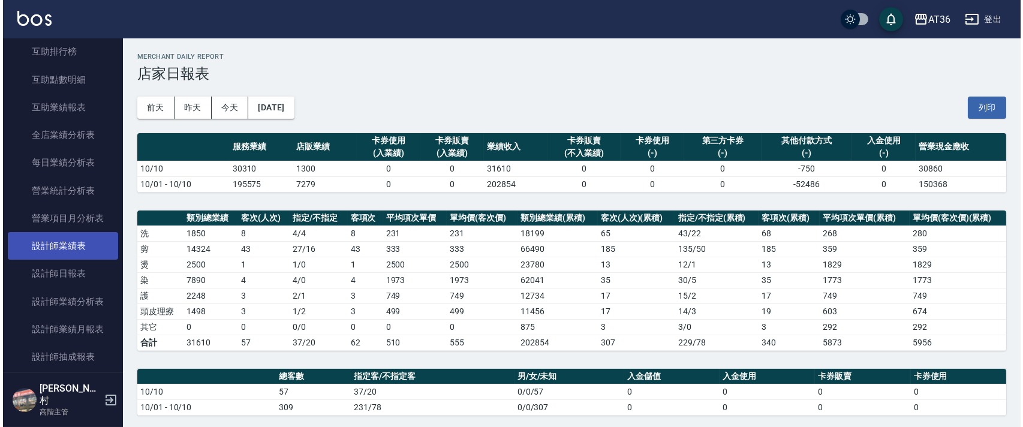
scroll to position [719, 0]
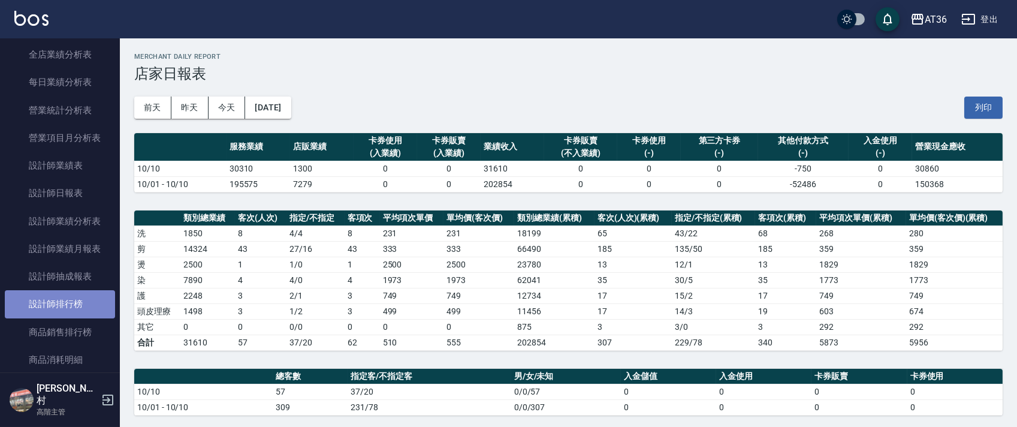
click at [83, 301] on link "設計師排行榜" at bounding box center [60, 304] width 110 height 28
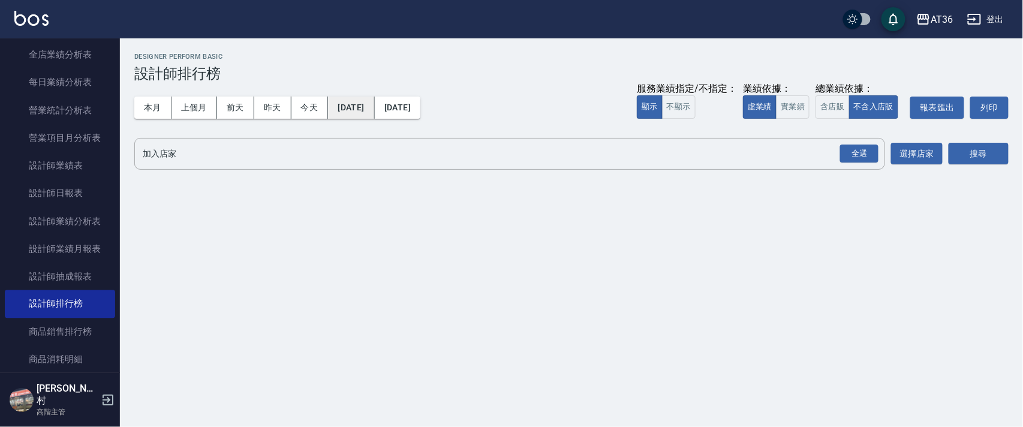
click at [374, 107] on button "2025/10/01" at bounding box center [351, 108] width 46 height 22
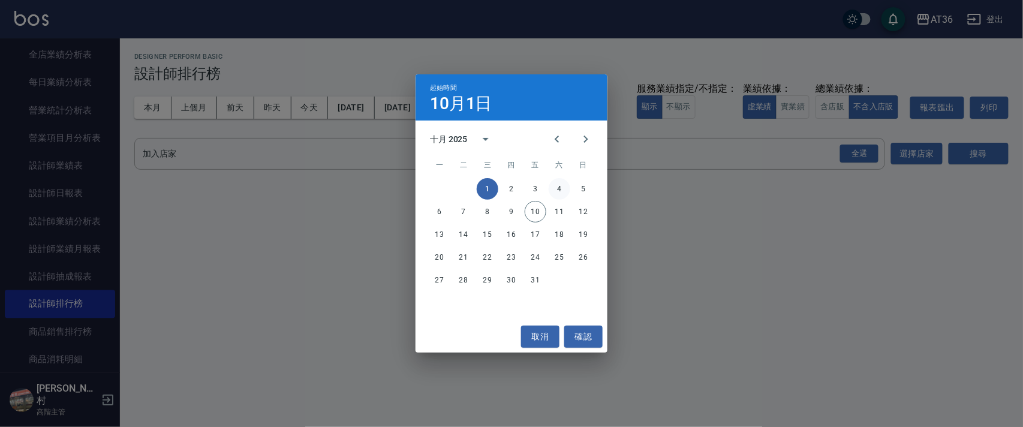
click at [557, 188] on button "4" at bounding box center [559, 189] width 22 height 22
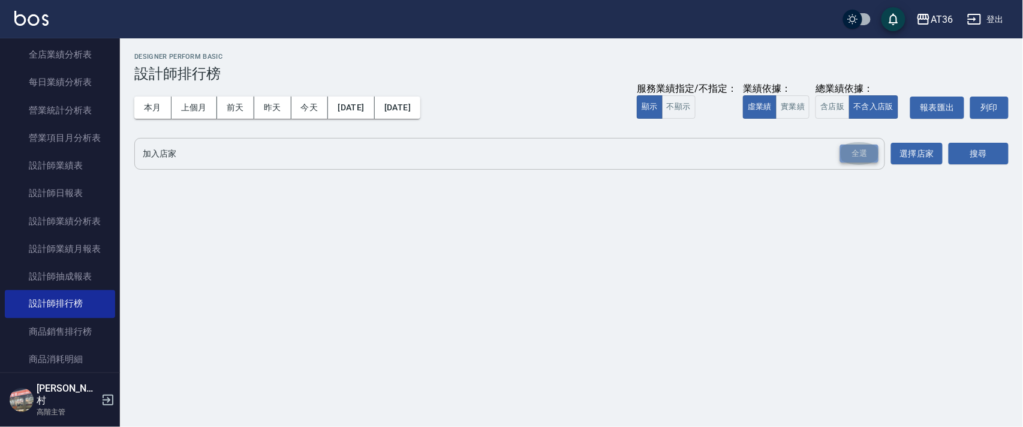
click at [854, 158] on div "全選" at bounding box center [859, 153] width 38 height 19
click at [972, 156] on button "搜尋" at bounding box center [978, 154] width 60 height 22
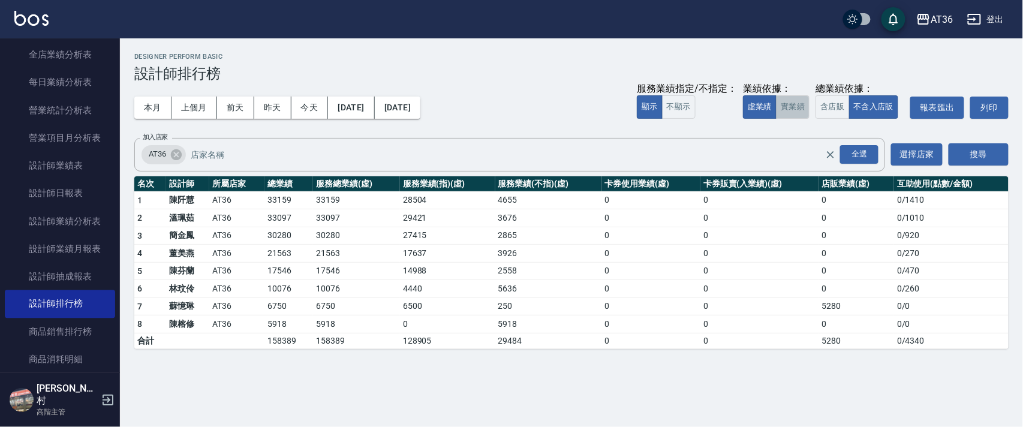
click at [783, 105] on button "實業績" at bounding box center [793, 106] width 34 height 23
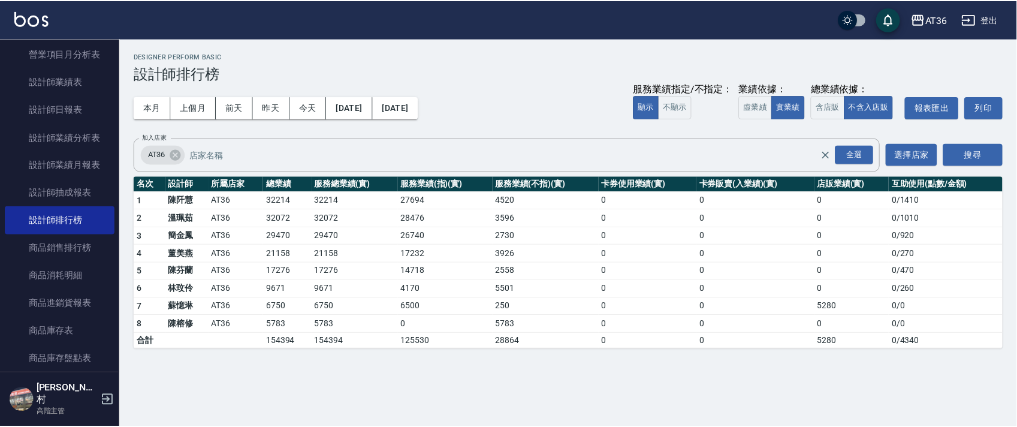
scroll to position [719, 0]
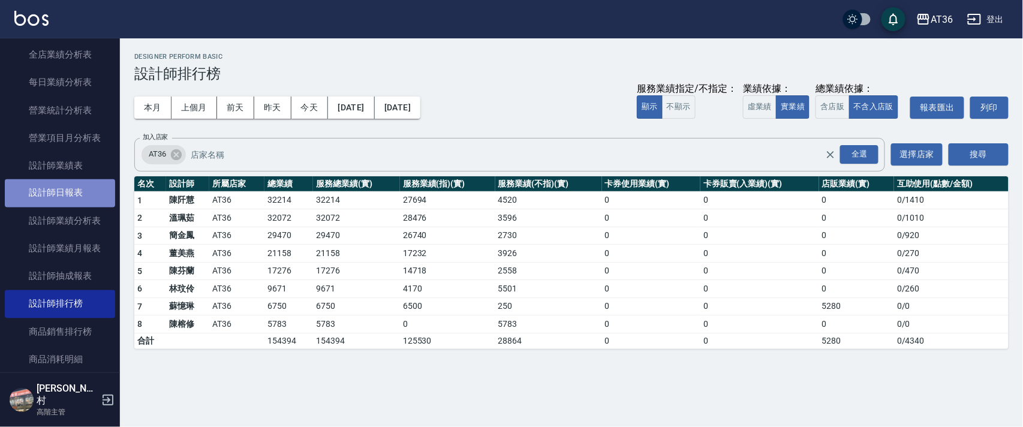
click at [68, 198] on link "設計師日報表" at bounding box center [60, 193] width 110 height 28
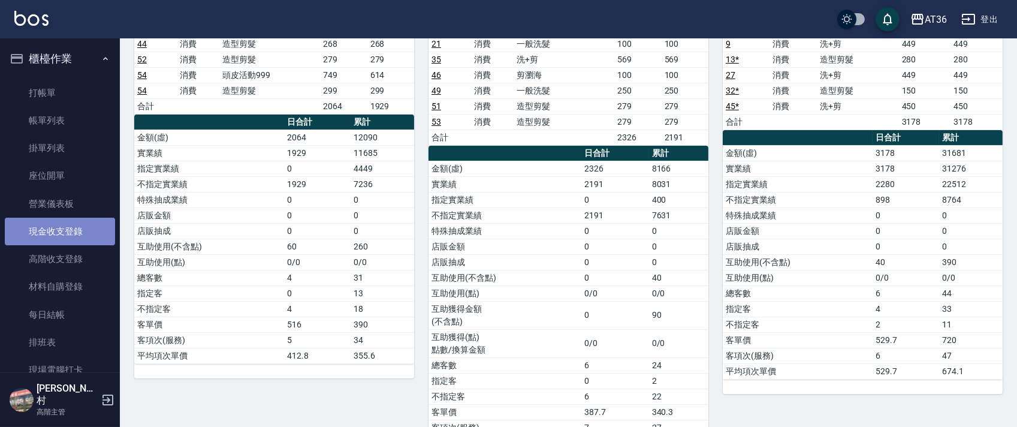
click at [68, 233] on link "現金收支登錄" at bounding box center [60, 232] width 110 height 28
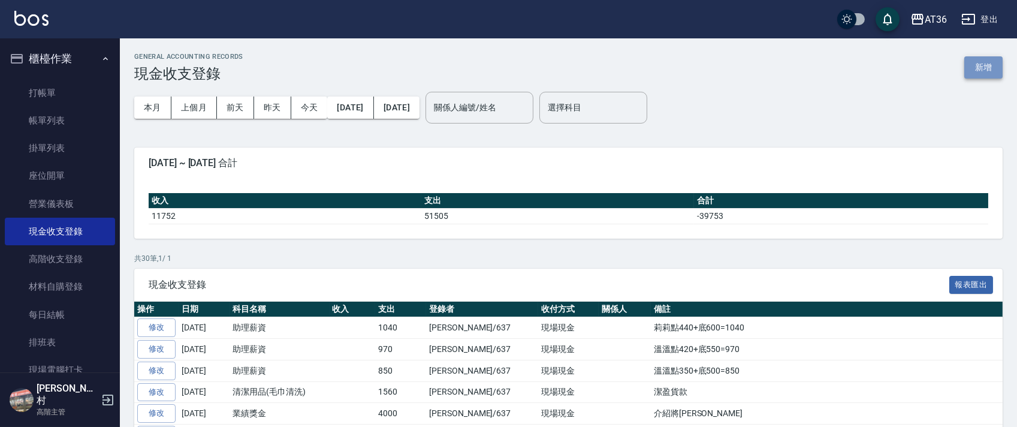
click at [982, 67] on button "新增" at bounding box center [983, 67] width 38 height 22
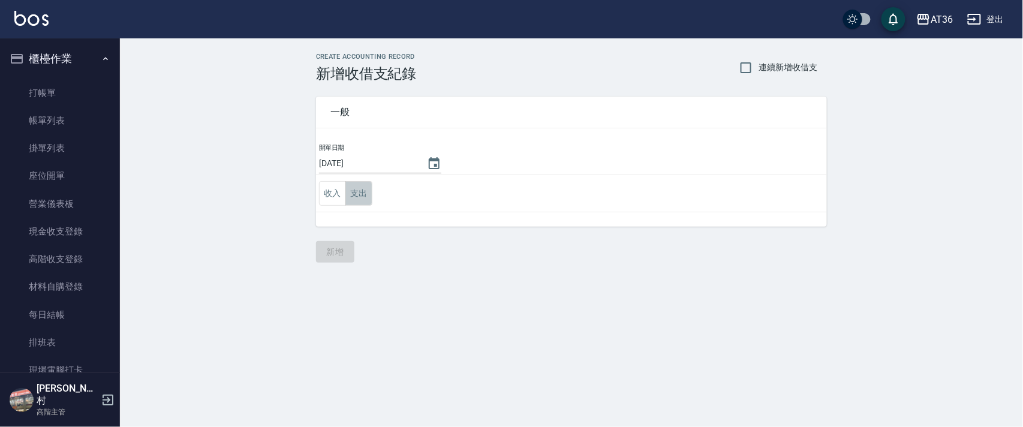
drag, startPoint x: 358, startPoint y: 188, endPoint x: 405, endPoint y: 206, distance: 49.3
click at [357, 191] on button "支出" at bounding box center [358, 193] width 27 height 25
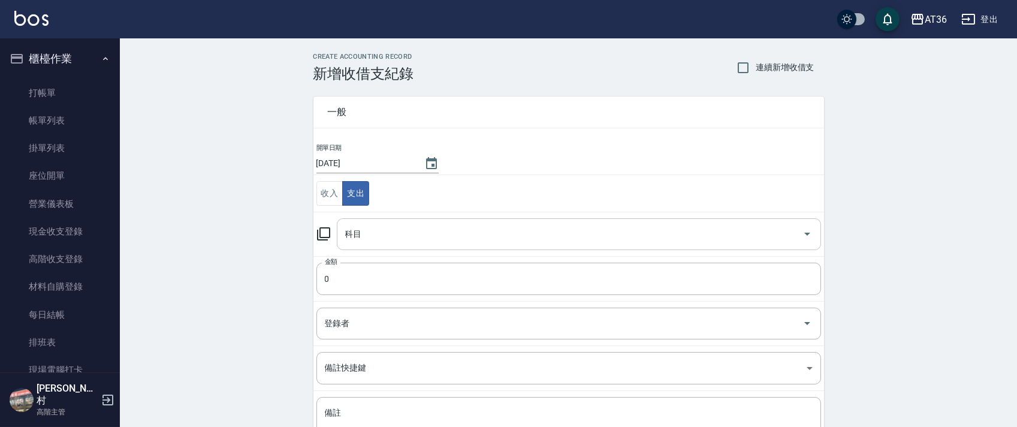
drag, startPoint x: 358, startPoint y: 233, endPoint x: 393, endPoint y: 248, distance: 37.9
click at [358, 233] on div "科目 科目" at bounding box center [579, 234] width 484 height 32
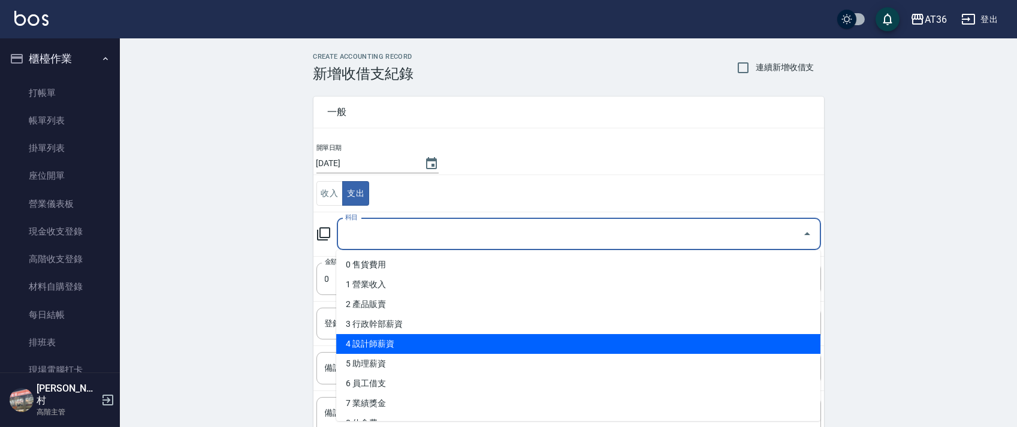
click at [400, 343] on li "4 設計師薪資" at bounding box center [578, 344] width 484 height 20
type input "4 設計師薪資"
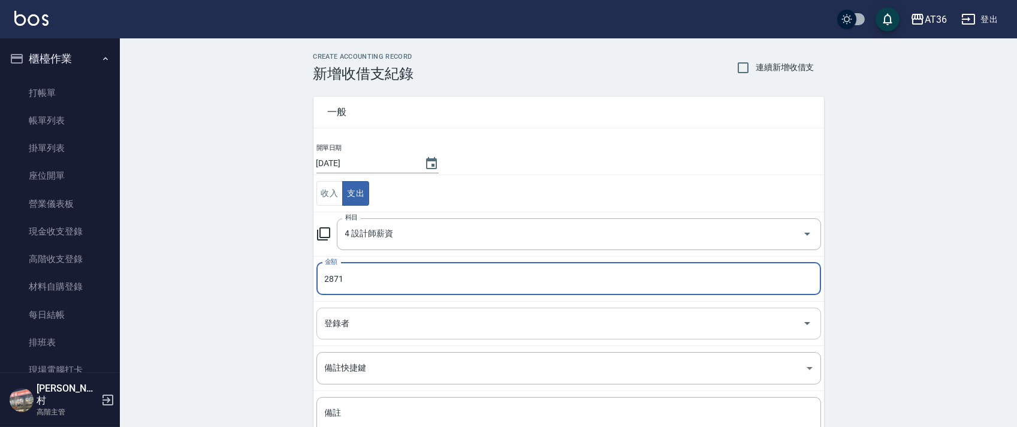
type input "2871"
click at [342, 321] on div "登錄者 登錄者" at bounding box center [568, 324] width 505 height 32
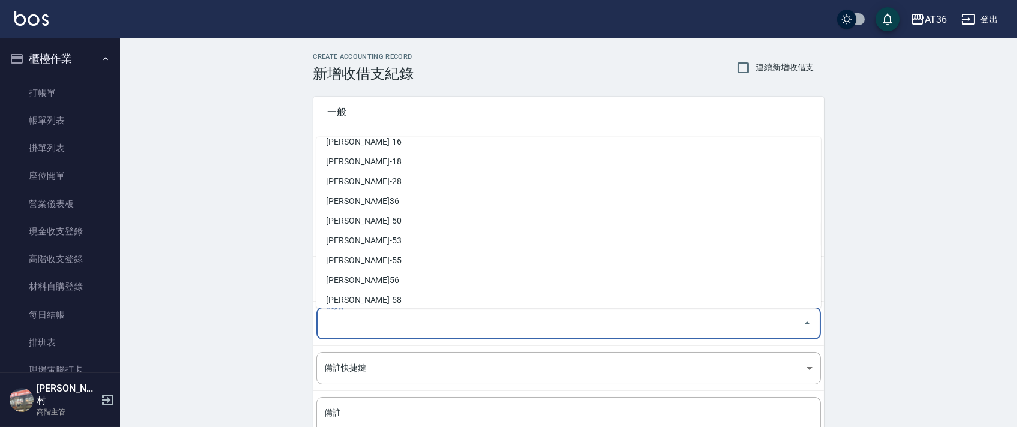
scroll to position [195, 0]
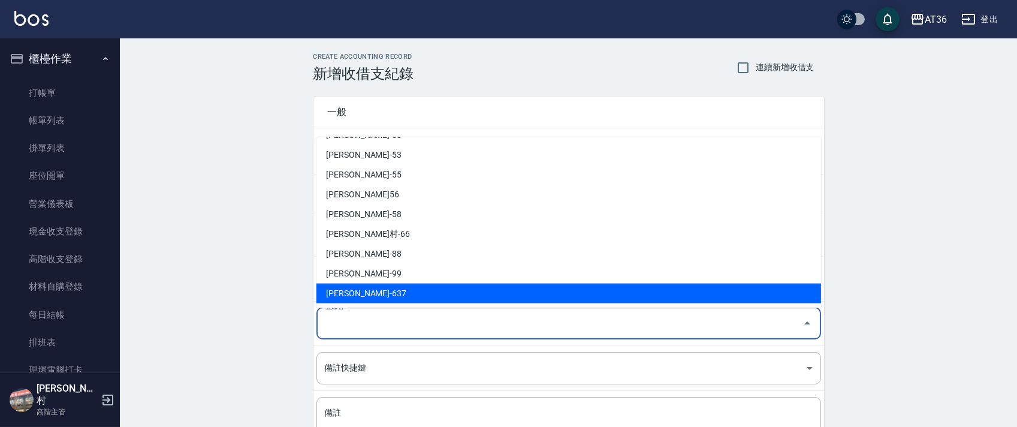
click at [357, 290] on li "蘇憶琳-637" at bounding box center [568, 294] width 505 height 20
type input "蘇憶琳-637"
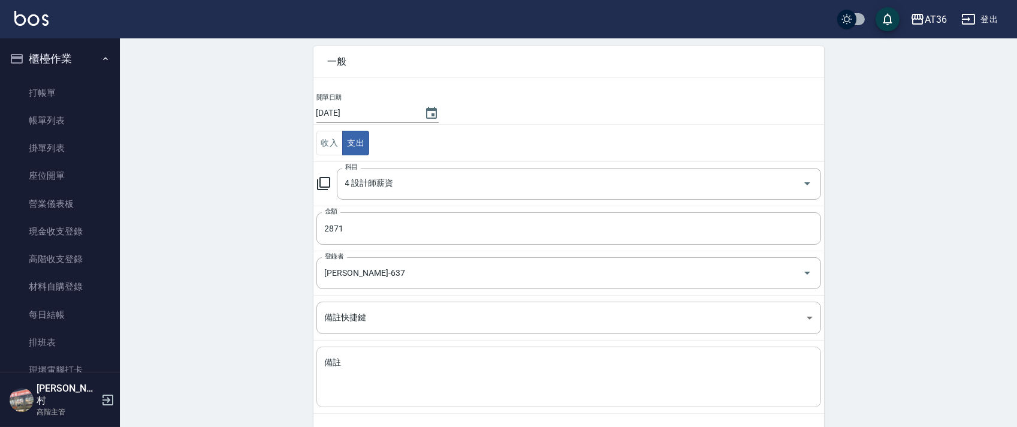
scroll to position [102, 0]
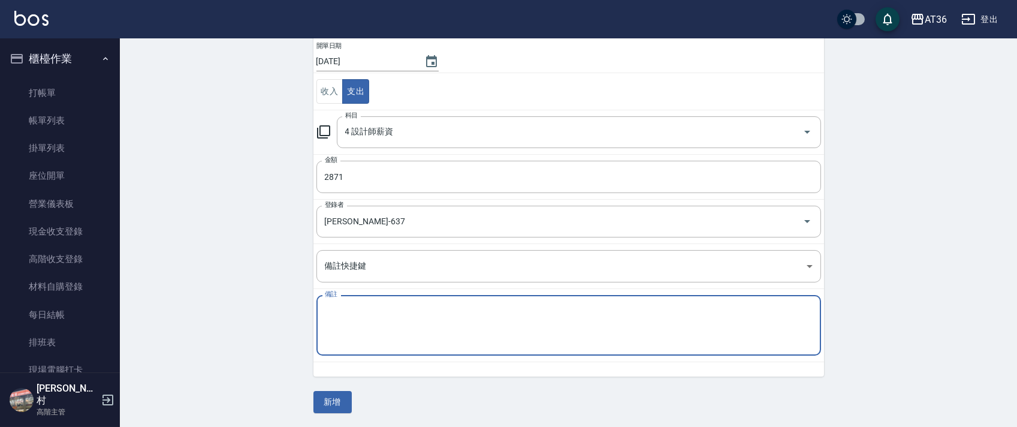
drag, startPoint x: 343, startPoint y: 319, endPoint x: 341, endPoint y: 312, distance: 8.2
click at [343, 319] on textarea "備註" at bounding box center [569, 325] width 488 height 41
click at [61, 338] on link "排班表" at bounding box center [60, 342] width 110 height 28
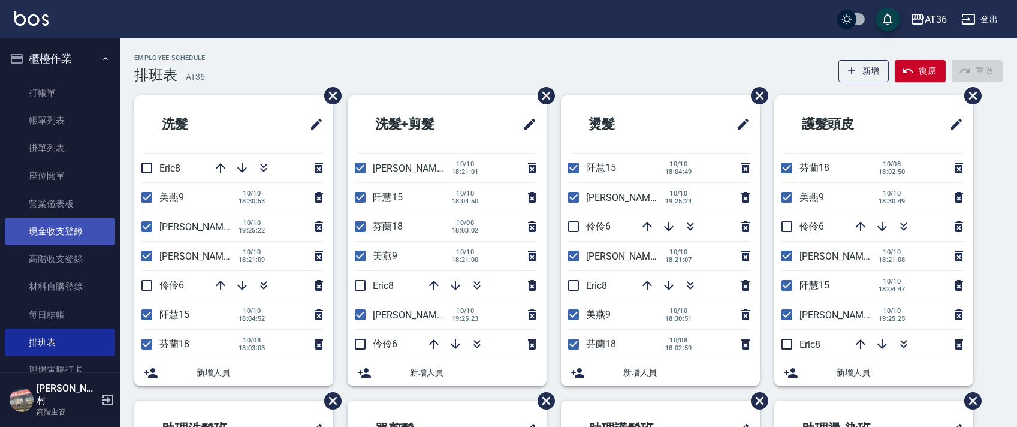
click at [72, 233] on link "現金收支登錄" at bounding box center [60, 232] width 110 height 28
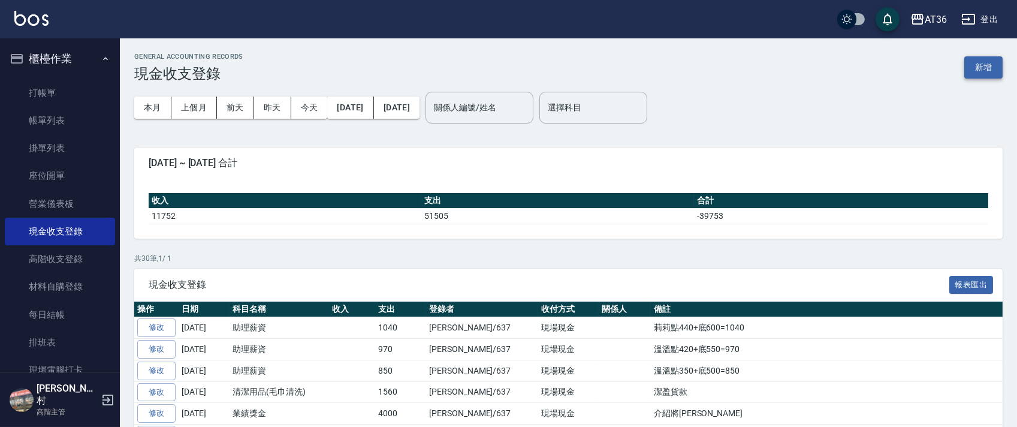
click at [967, 59] on button "新增" at bounding box center [983, 67] width 38 height 22
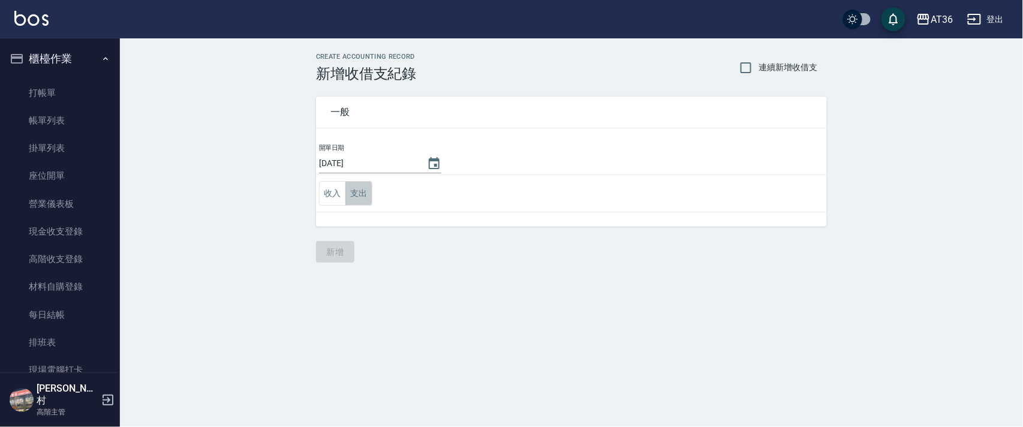
click at [356, 197] on button "支出" at bounding box center [358, 193] width 27 height 25
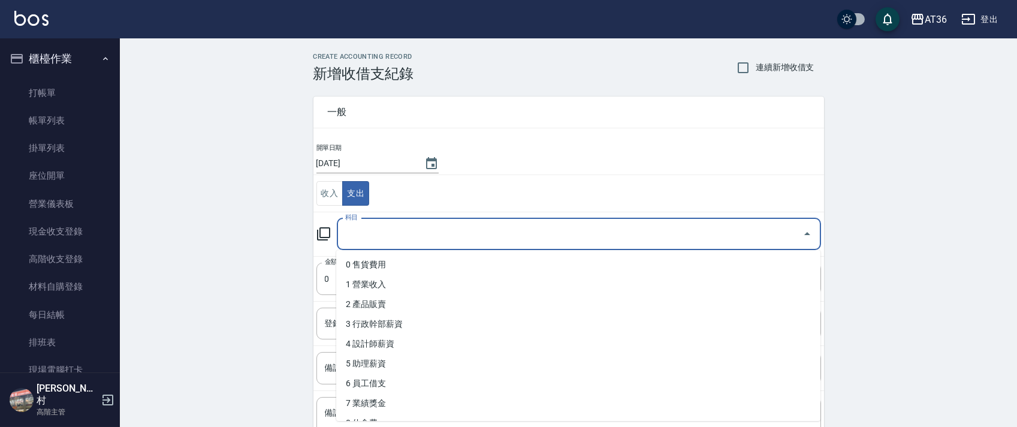
click at [351, 230] on div "科目 科目" at bounding box center [579, 234] width 484 height 32
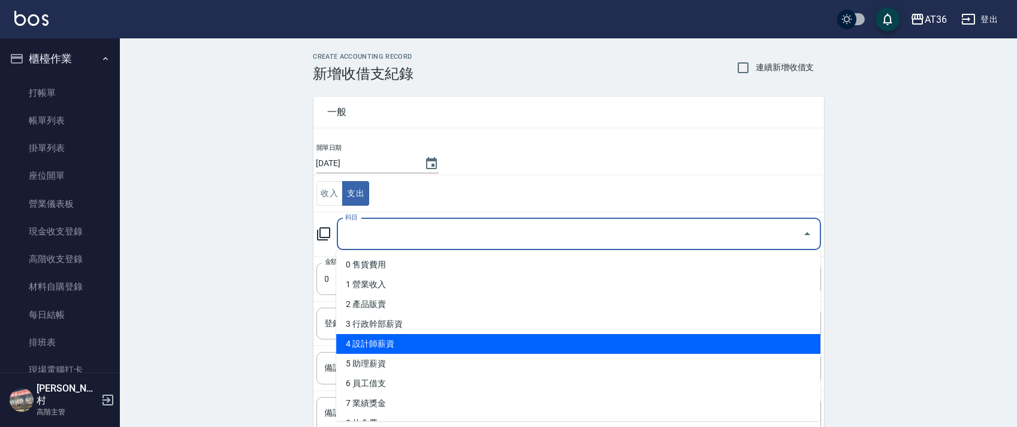
click at [375, 346] on li "4 設計師薪資" at bounding box center [578, 344] width 484 height 20
type input "4 設計師薪資"
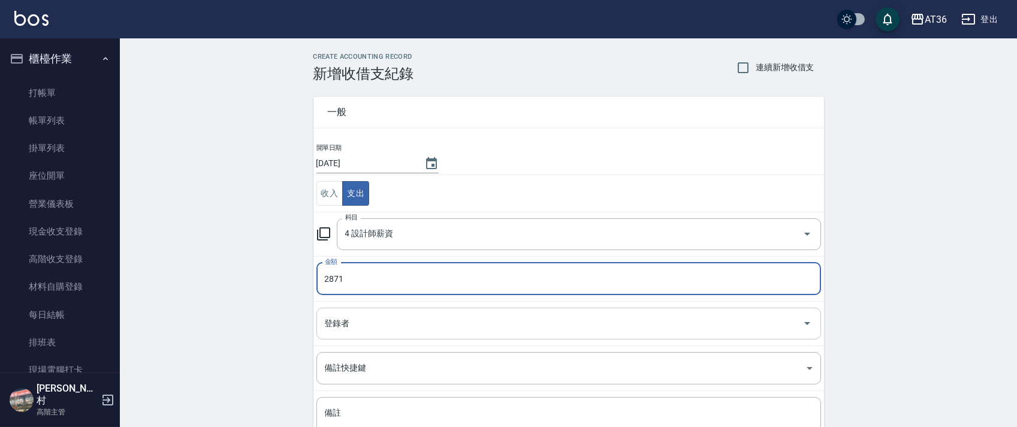
type input "2871"
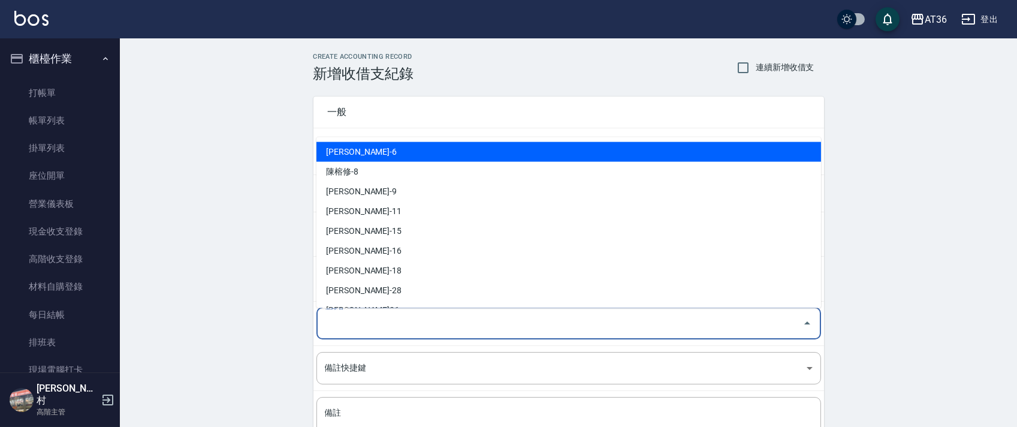
click at [344, 325] on div "登錄者 登錄者" at bounding box center [568, 324] width 505 height 32
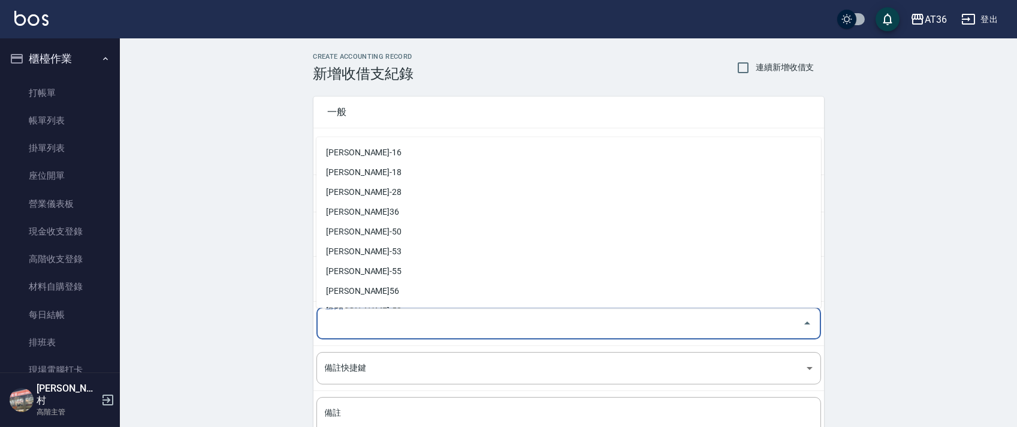
scroll to position [195, 0]
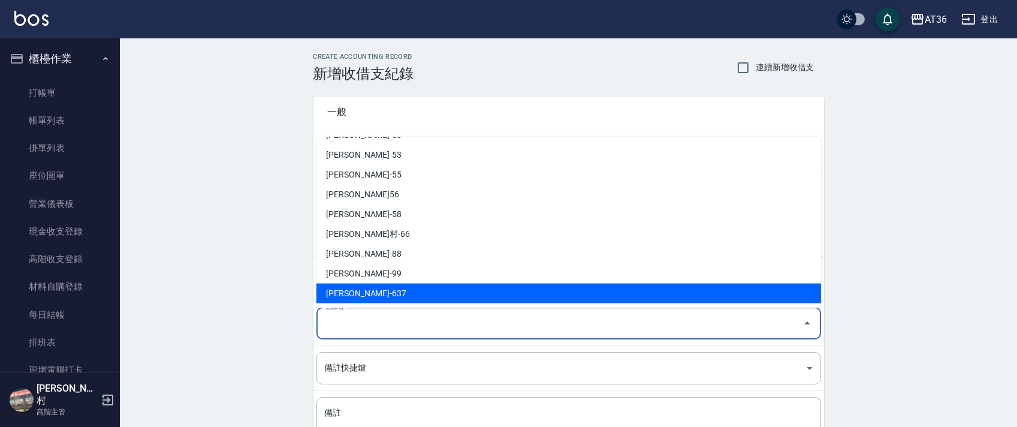
click at [352, 293] on li "蘇憶琳-637" at bounding box center [568, 294] width 505 height 20
type input "蘇憶琳-637"
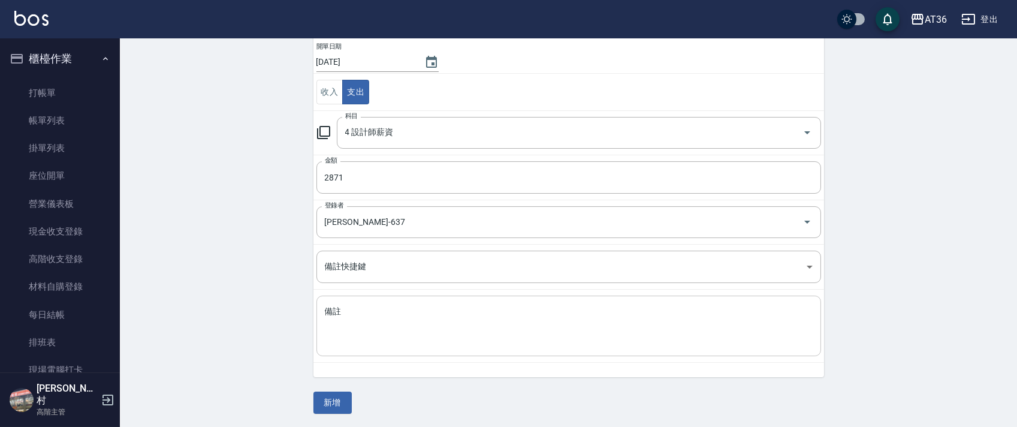
scroll to position [102, 0]
click at [352, 327] on textarea "備註" at bounding box center [569, 325] width 488 height 41
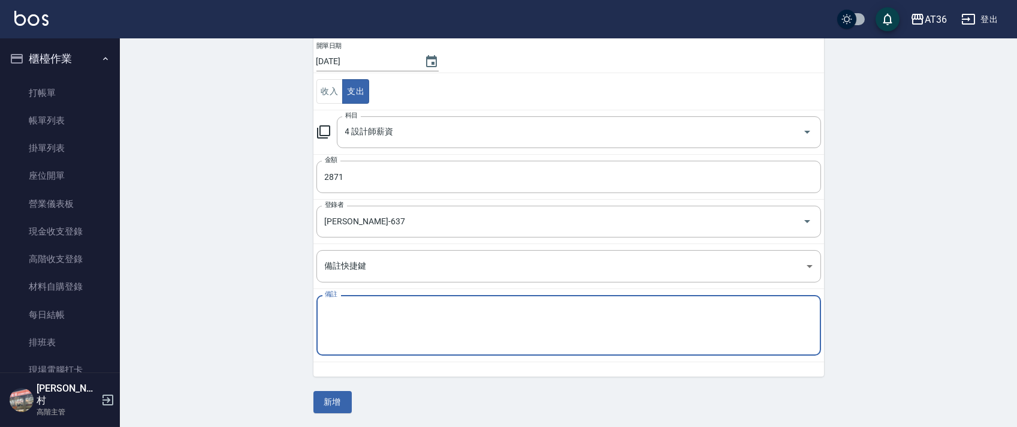
type textarea "e"
click at [388, 312] on textarea "Eric業績5743/5抽2872" at bounding box center [569, 325] width 488 height 41
click at [360, 309] on textarea "Eric業績5743/5抽互助扣40/2872" at bounding box center [569, 325] width 488 height 41
type textarea "Eric業績5783/5抽互助扣40/2872"
click at [339, 174] on input "2871" at bounding box center [568, 177] width 505 height 32
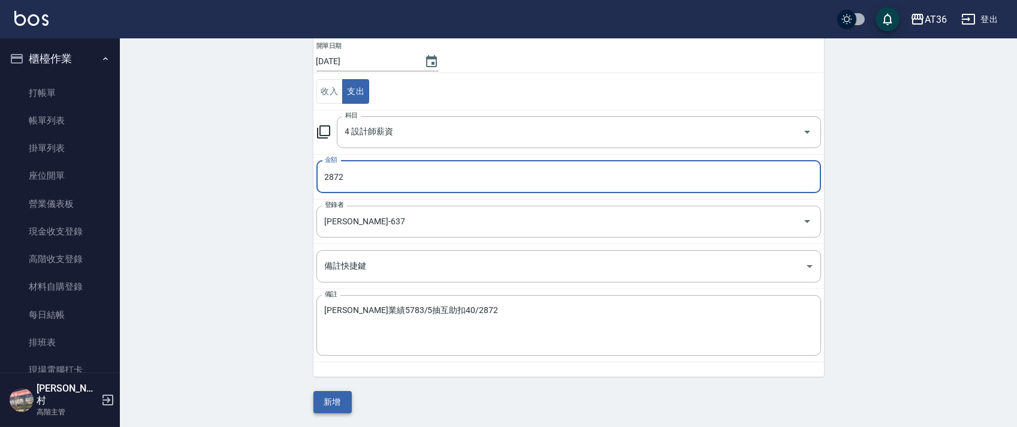
type input "2872"
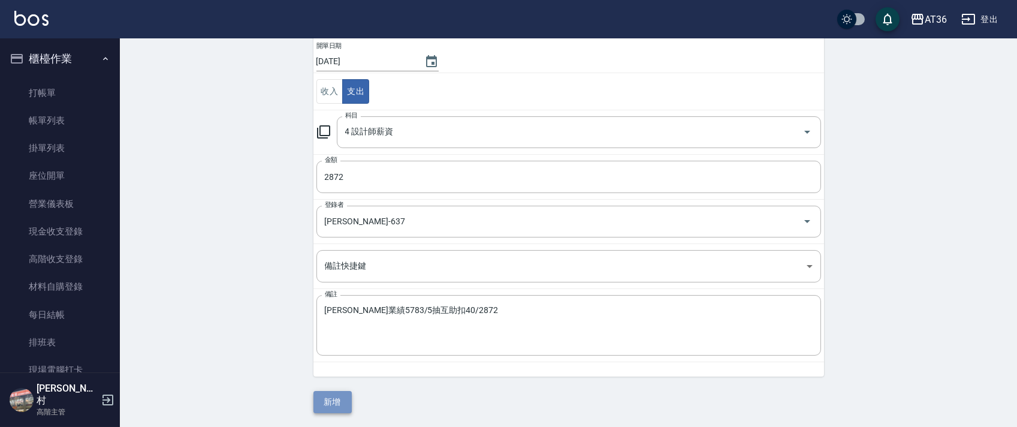
click at [330, 406] on button "新增" at bounding box center [333, 402] width 38 height 22
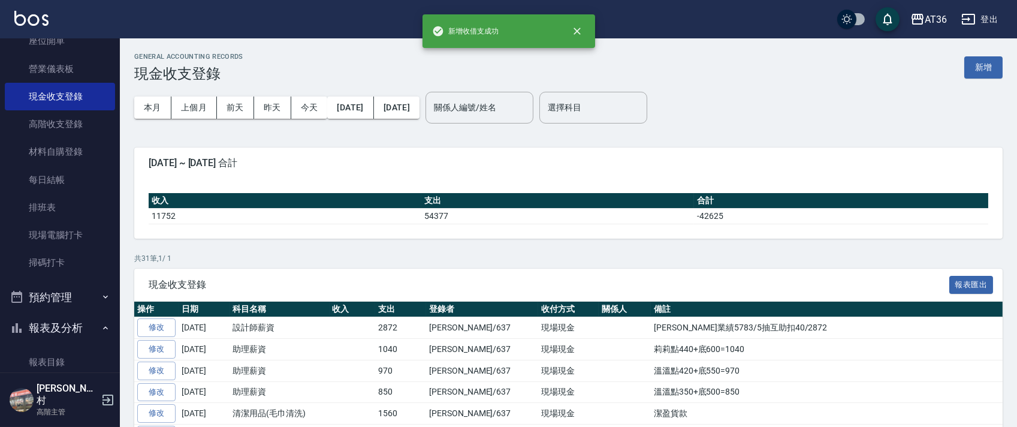
scroll to position [399, 0]
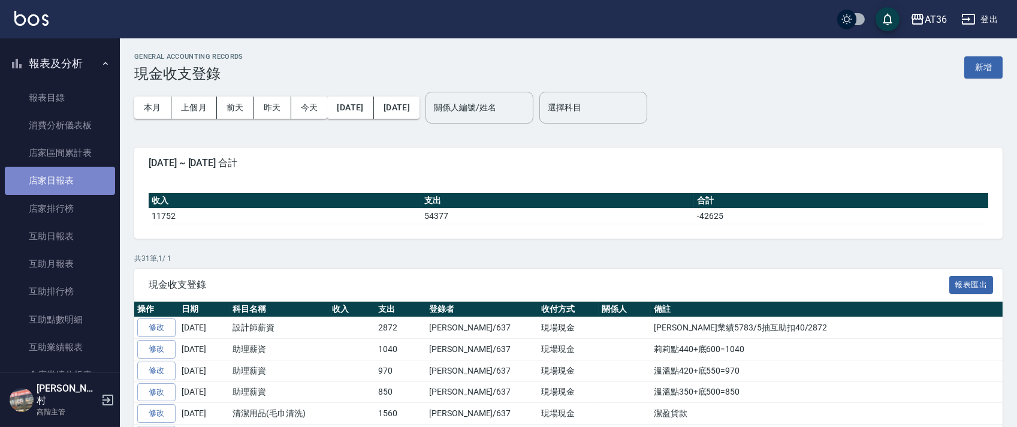
click at [68, 181] on link "店家日報表" at bounding box center [60, 181] width 110 height 28
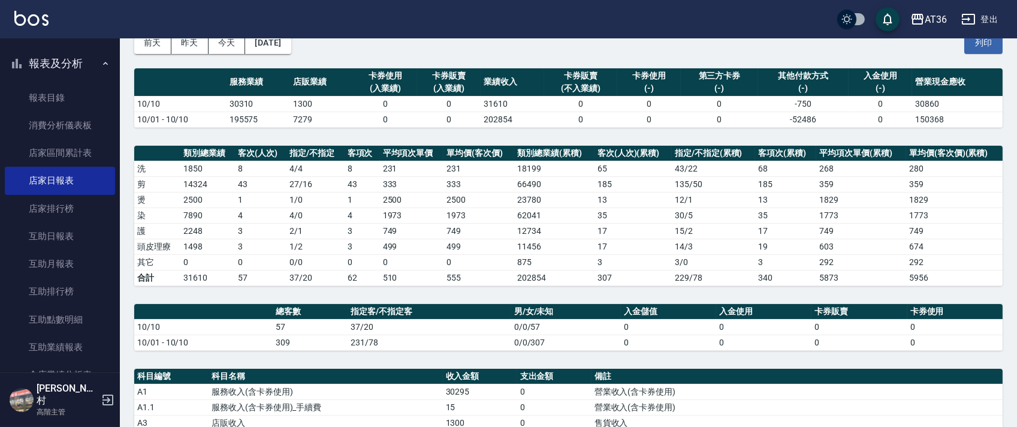
scroll to position [46, 0]
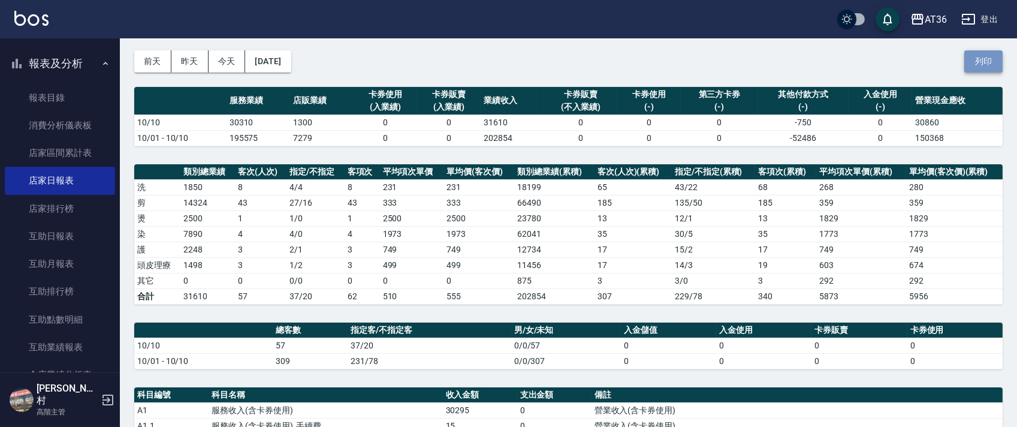
click at [991, 64] on button "列印" at bounding box center [983, 61] width 38 height 22
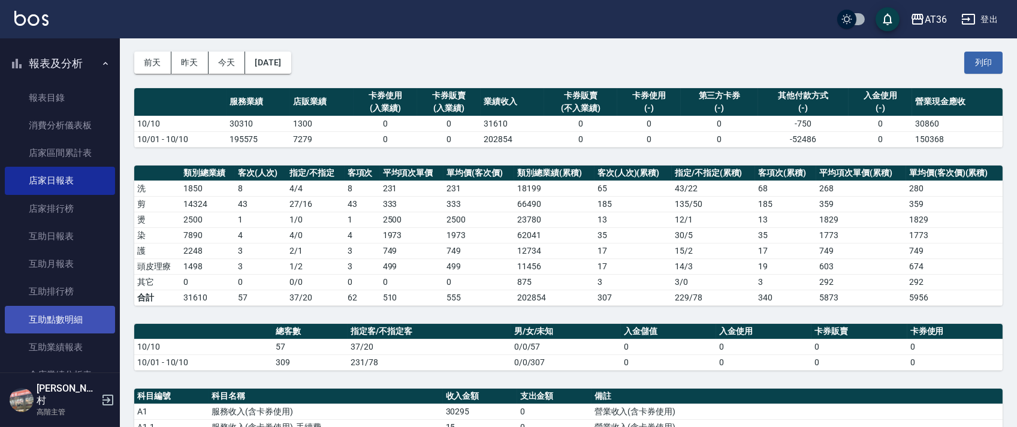
scroll to position [0, 0]
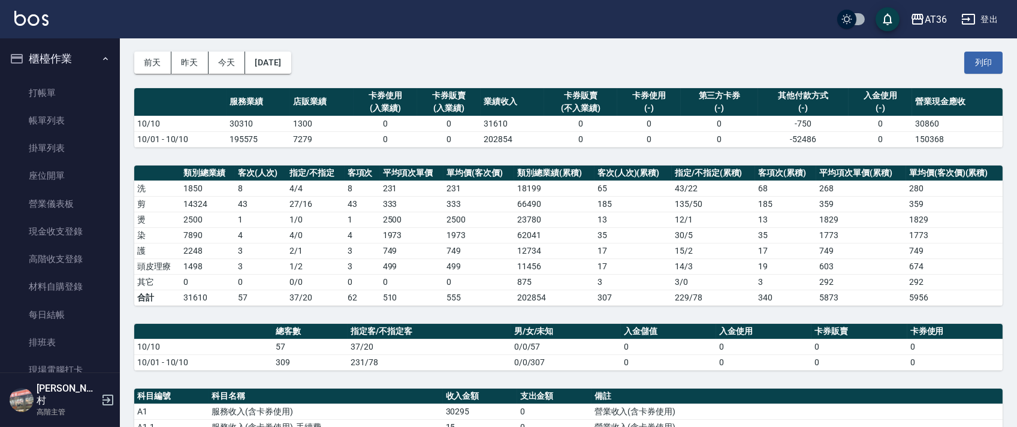
drag, startPoint x: 60, startPoint y: 346, endPoint x: 994, endPoint y: 1, distance: 996.0
click at [61, 346] on link "排班表" at bounding box center [60, 342] width 110 height 28
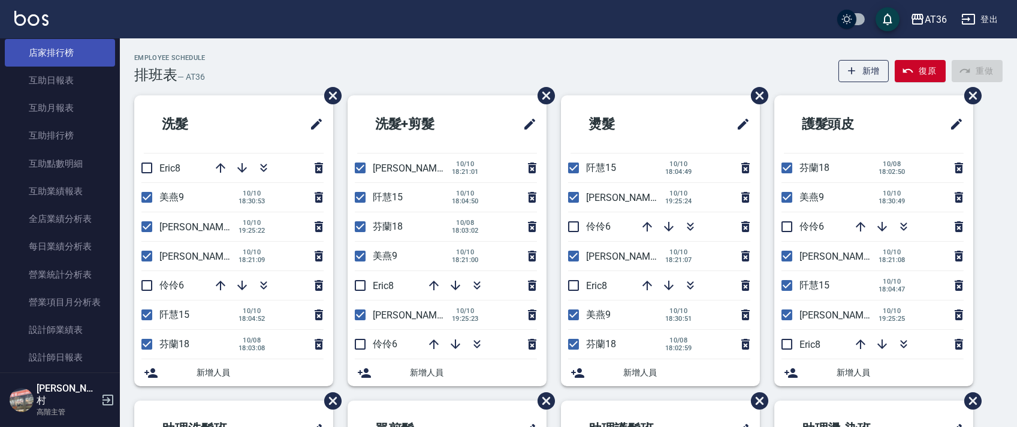
scroll to position [559, 0]
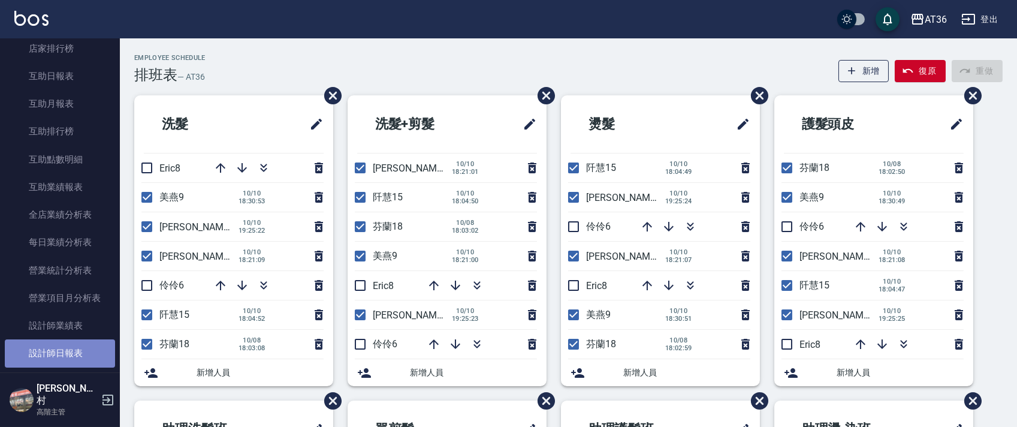
click at [79, 348] on link "設計師日報表" at bounding box center [60, 353] width 110 height 28
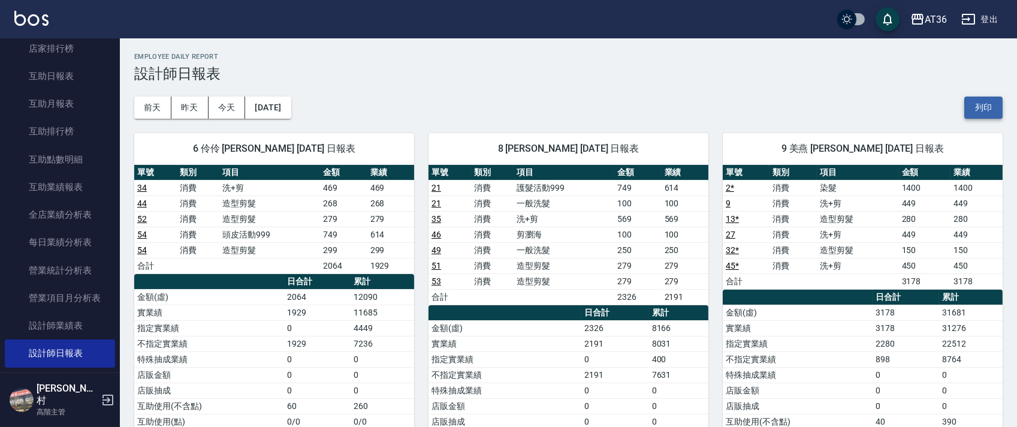
click at [994, 107] on button "列印" at bounding box center [983, 108] width 38 height 22
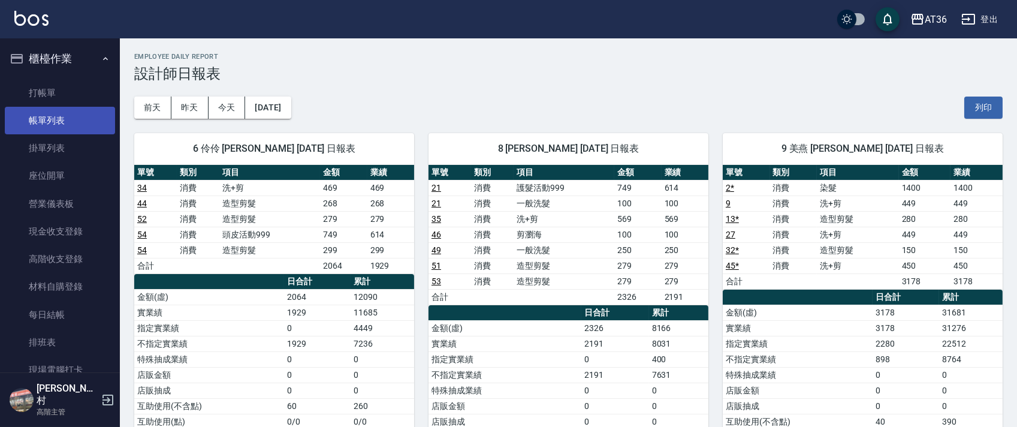
click at [62, 124] on link "帳單列表" at bounding box center [60, 121] width 110 height 28
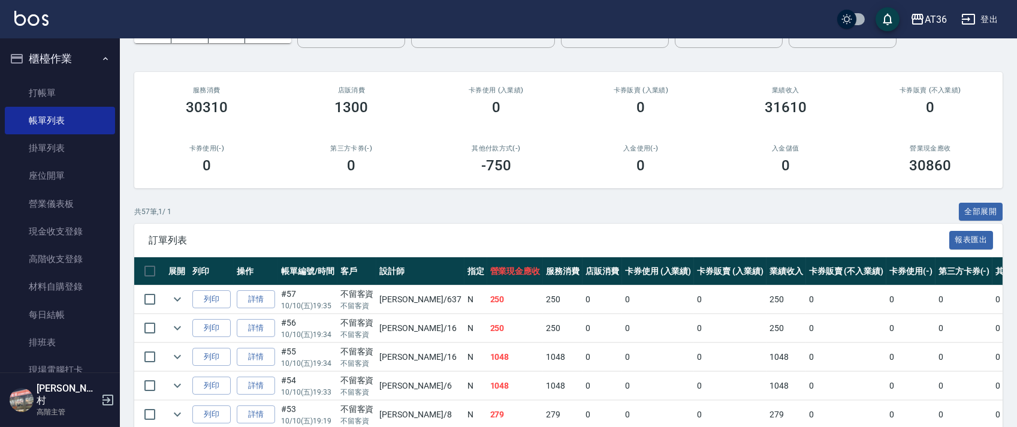
scroll to position [80, 0]
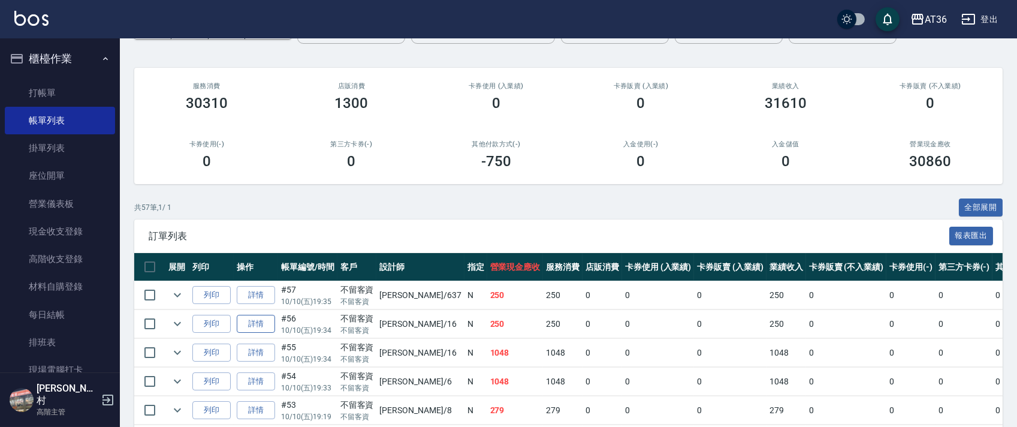
click at [255, 328] on link "詳情" at bounding box center [256, 324] width 38 height 19
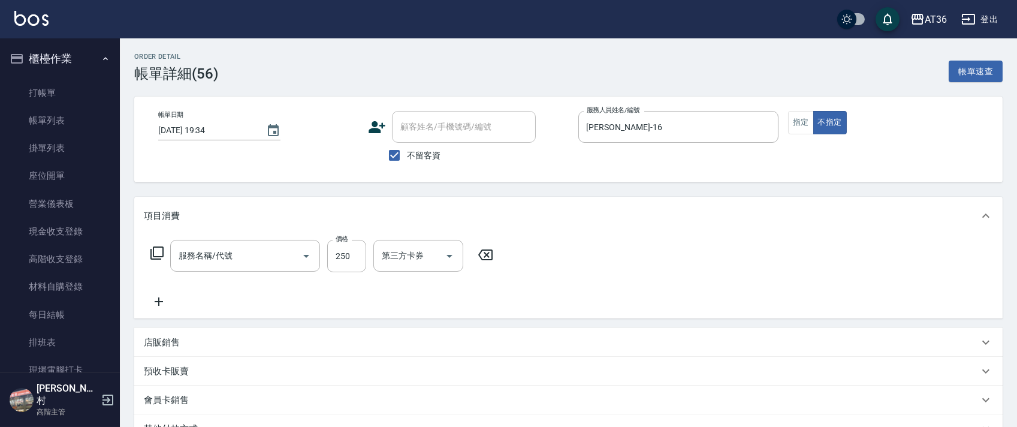
type input "2025/10/10 19:34"
checkbox input "true"
type input "[PERSON_NAME]-16"
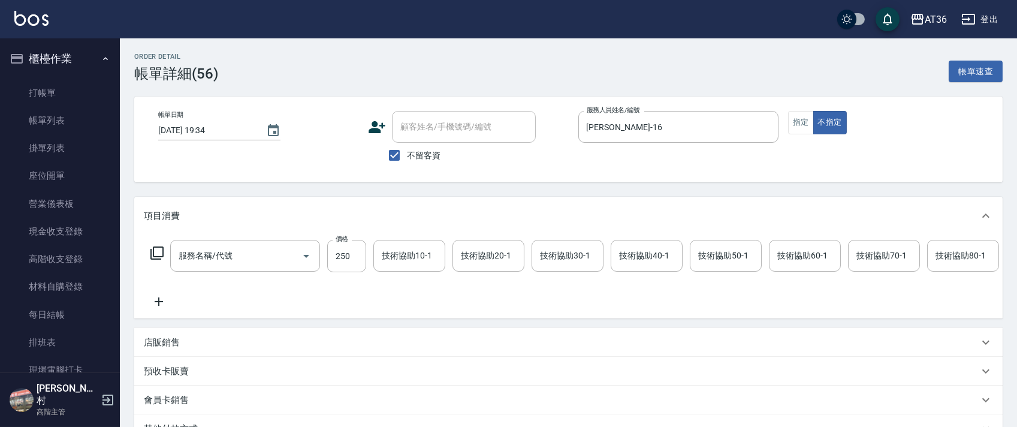
type input "一般洗髮(201)"
click at [598, 126] on input "[PERSON_NAME]-16" at bounding box center [669, 126] width 171 height 21
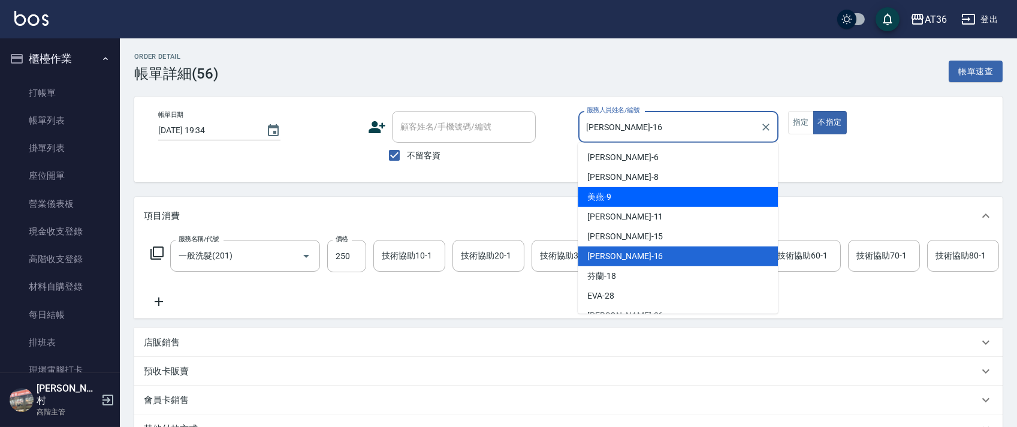
scroll to position [155, 0]
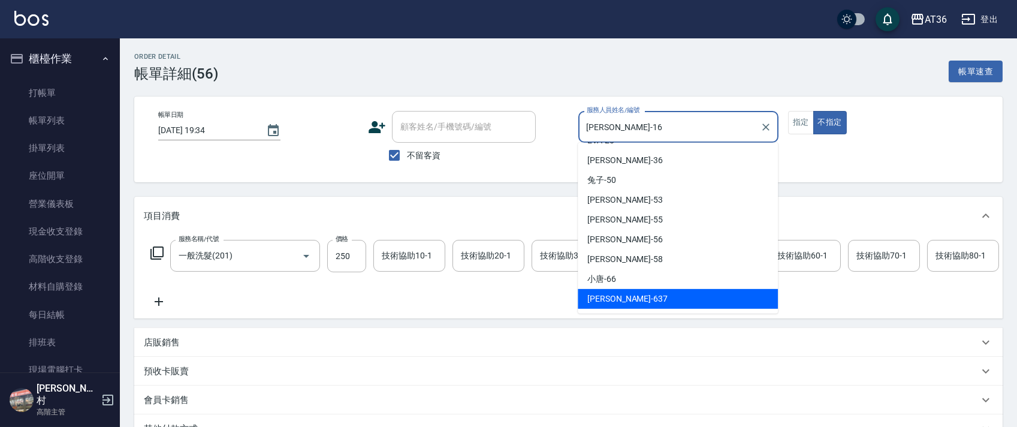
drag, startPoint x: 624, startPoint y: 299, endPoint x: 694, endPoint y: 283, distance: 71.4
click at [625, 300] on div "憶琳 -637" at bounding box center [678, 299] width 200 height 20
type input "憶琳-637"
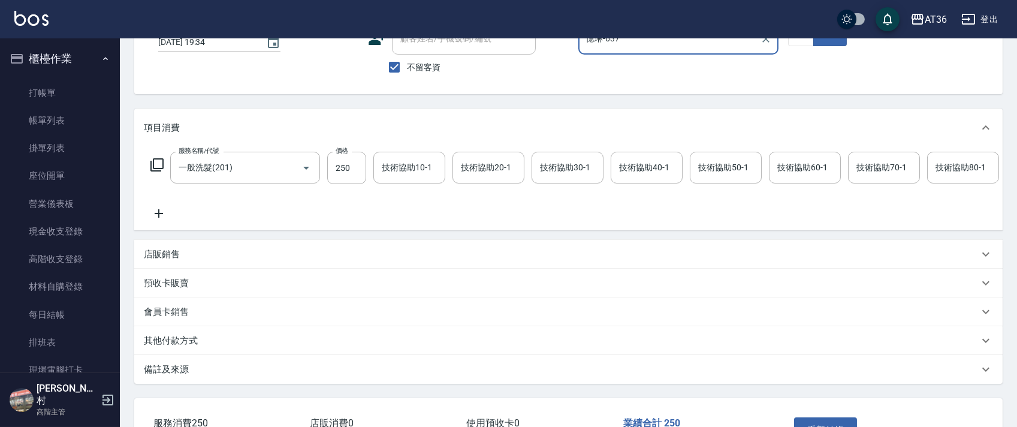
scroll to position [185, 0]
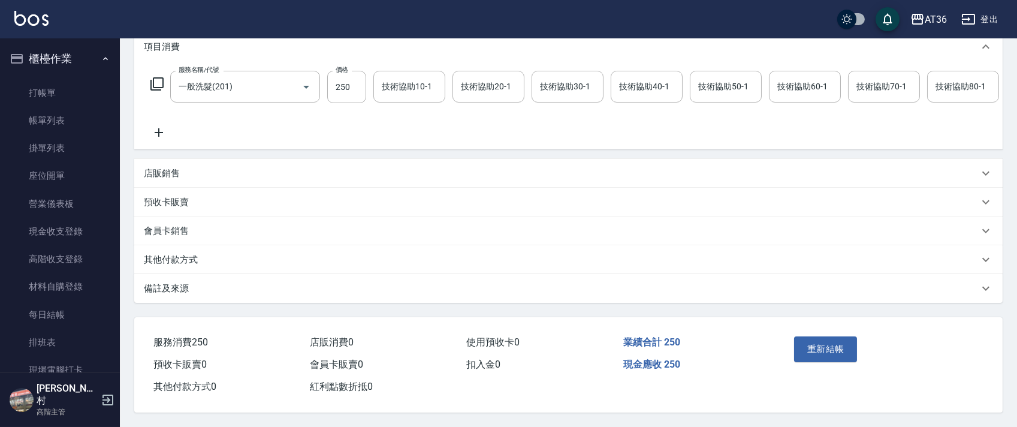
drag, startPoint x: 822, startPoint y: 345, endPoint x: 824, endPoint y: 334, distance: 10.9
click at [824, 343] on button "重新結帳" at bounding box center [826, 348] width 64 height 25
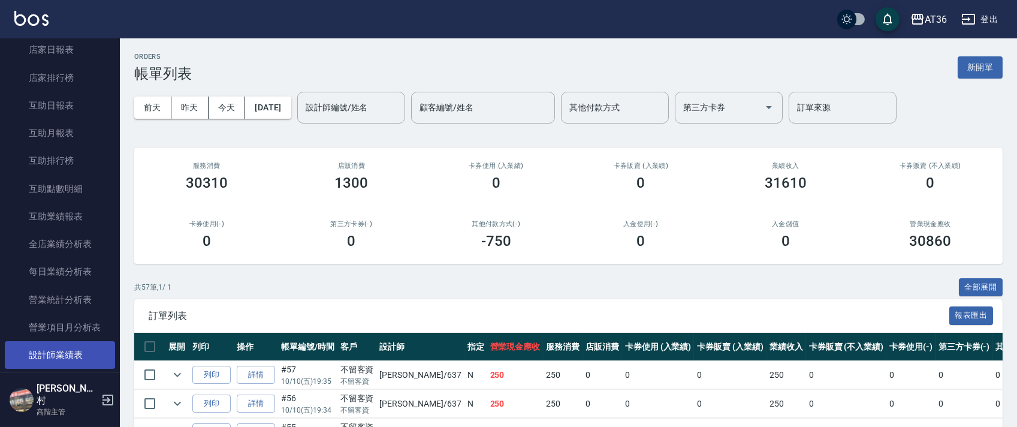
scroll to position [639, 0]
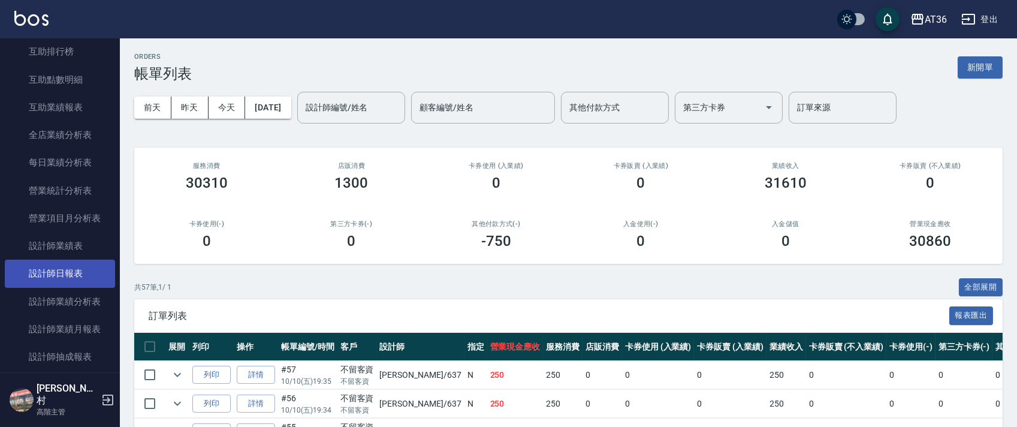
click at [53, 272] on link "設計師日報表" at bounding box center [60, 274] width 110 height 28
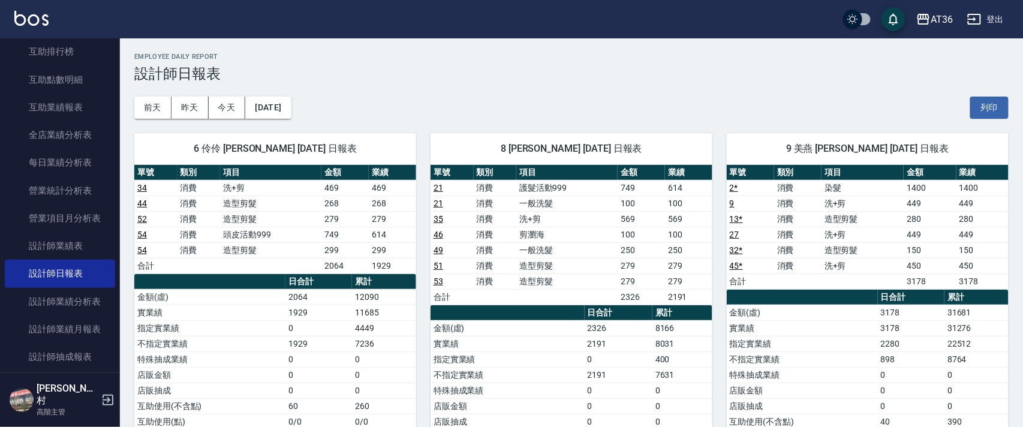
click at [984, 97] on button "列印" at bounding box center [989, 108] width 38 height 22
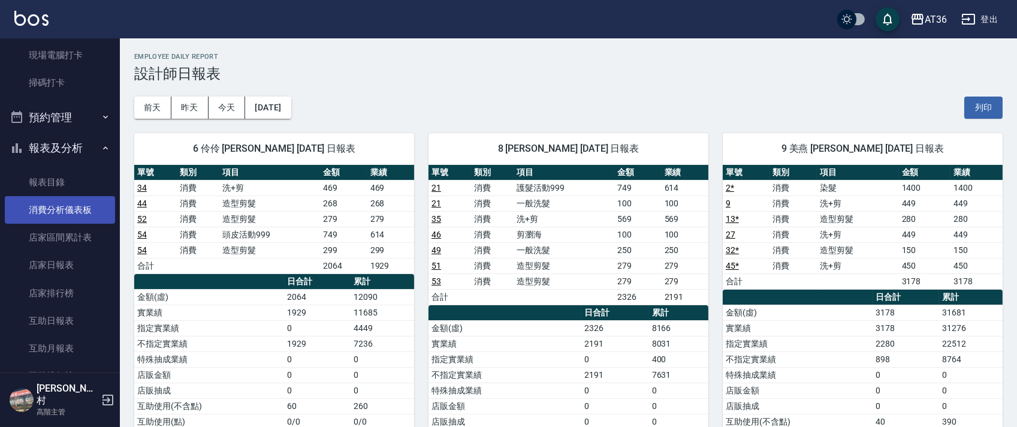
scroll to position [399, 0]
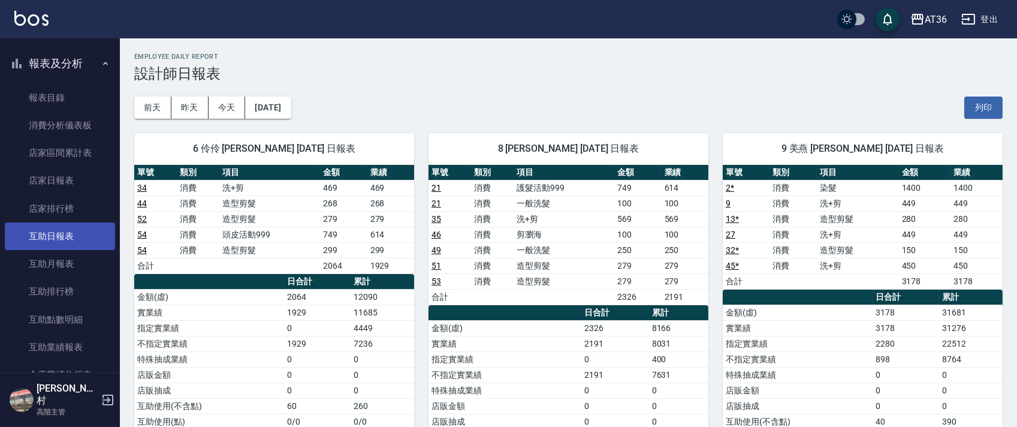
click at [68, 238] on link "互助日報表" at bounding box center [60, 236] width 110 height 28
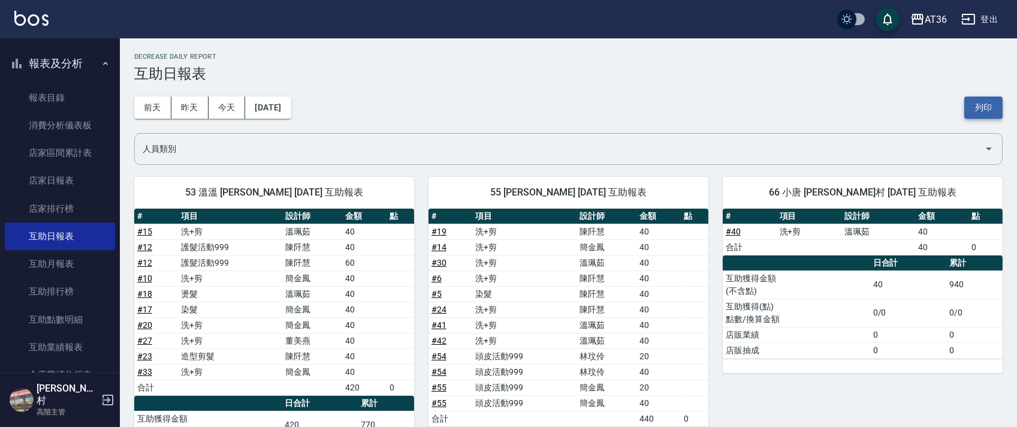
click at [984, 109] on button "列印" at bounding box center [983, 108] width 38 height 22
